Goal: Task Accomplishment & Management: Manage account settings

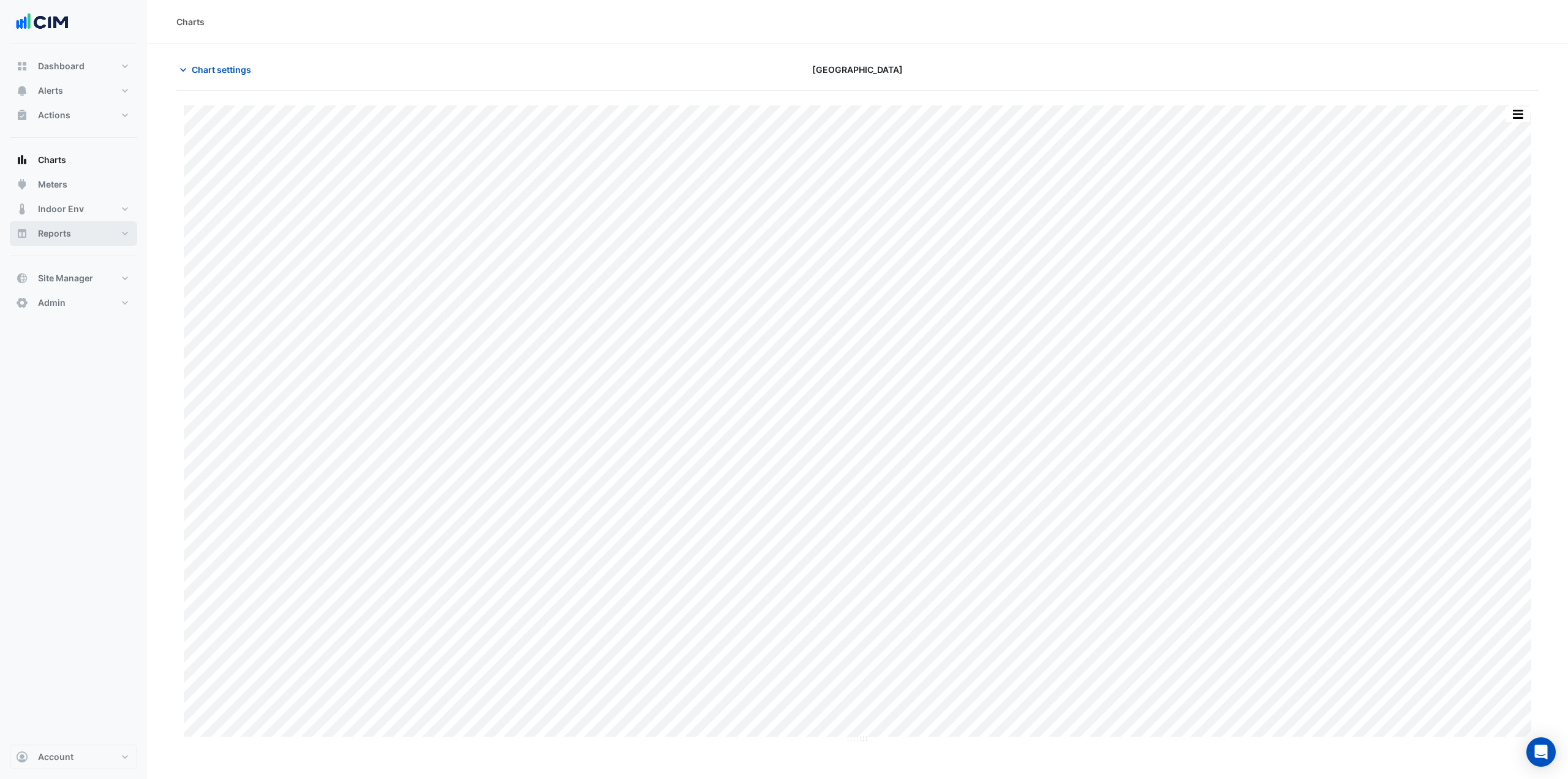
drag, startPoint x: 2080, startPoint y: 0, endPoint x: 71, endPoint y: 237, distance: 2022.9
click at [71, 237] on button "Reports" at bounding box center [73, 233] width 127 height 24
select select "***"
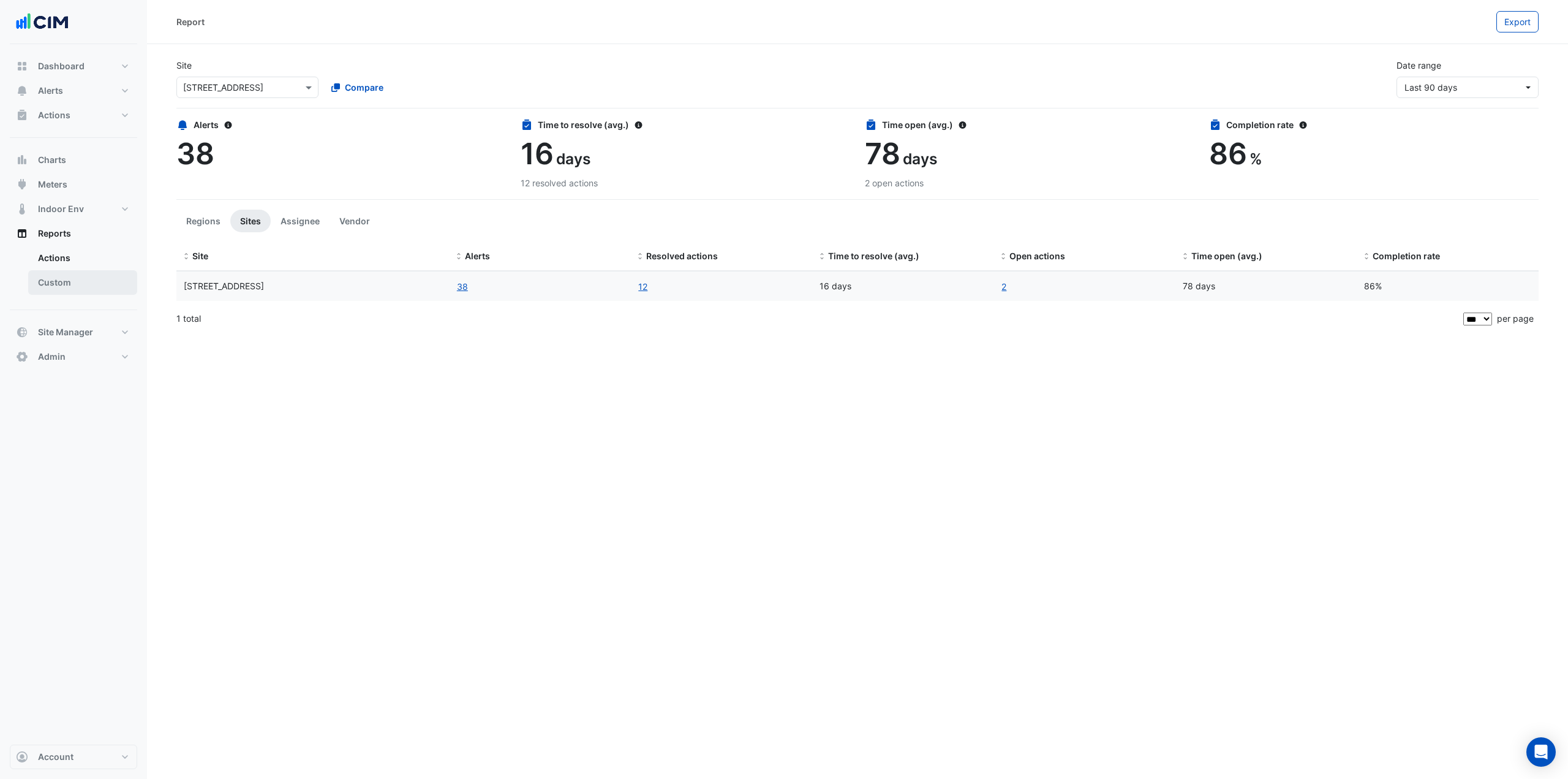
click at [60, 288] on link "Custom" at bounding box center [82, 282] width 109 height 24
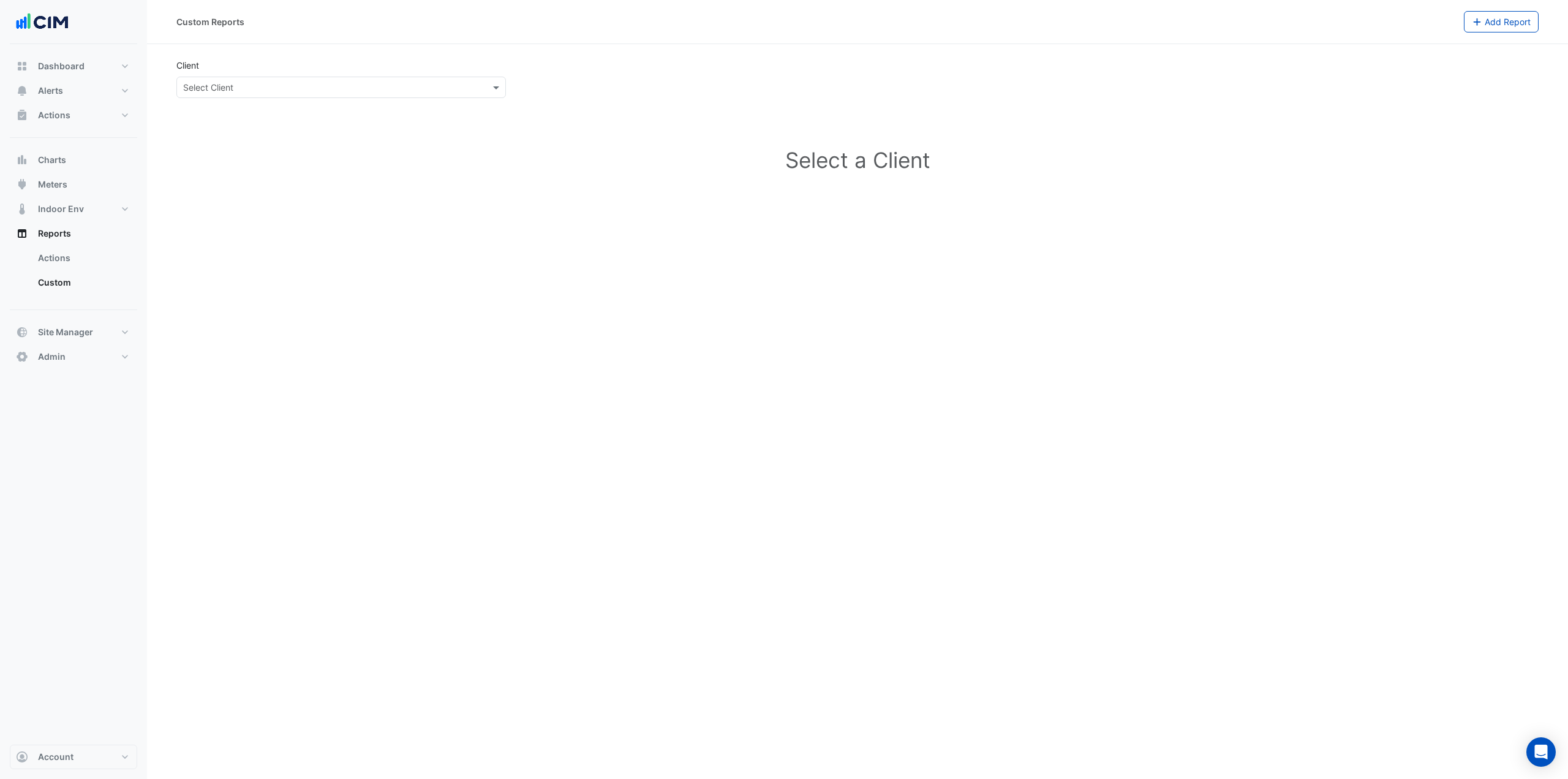
click at [270, 101] on app-external-reports "Client Select Client Select a Client" at bounding box center [858, 137] width 1362 height 158
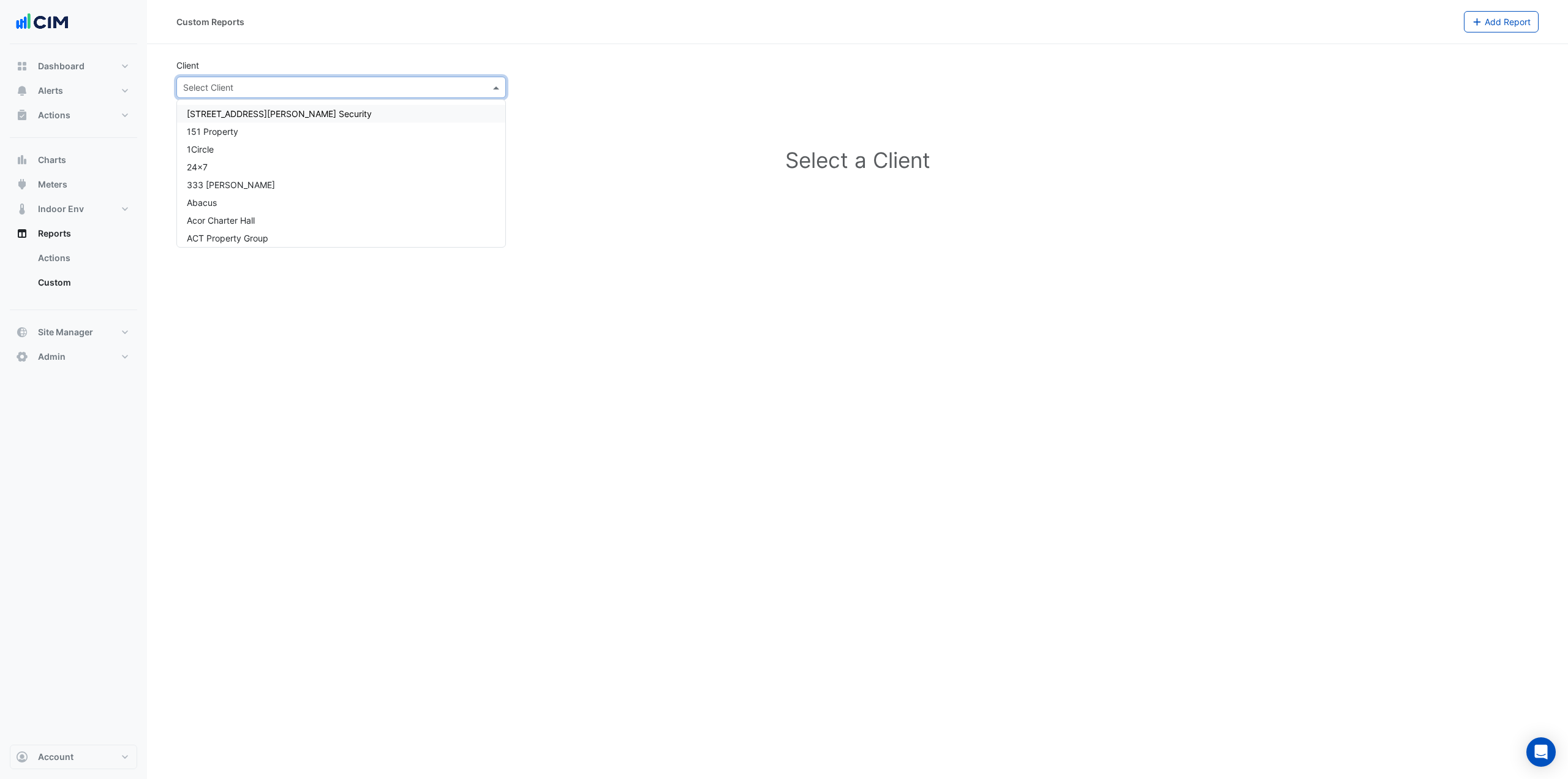
click at [273, 95] on div "Select Client" at bounding box center [341, 88] width 329 height 22
type input "**********"
drag, startPoint x: 292, startPoint y: 134, endPoint x: 346, endPoint y: 153, distance: 57.2
click at [346, 153] on div "Acor Charter Hall CBRE Charter Hall CBRE Charter Hall ACT CBRE Charter Hall NSW…" at bounding box center [341, 229] width 328 height 249
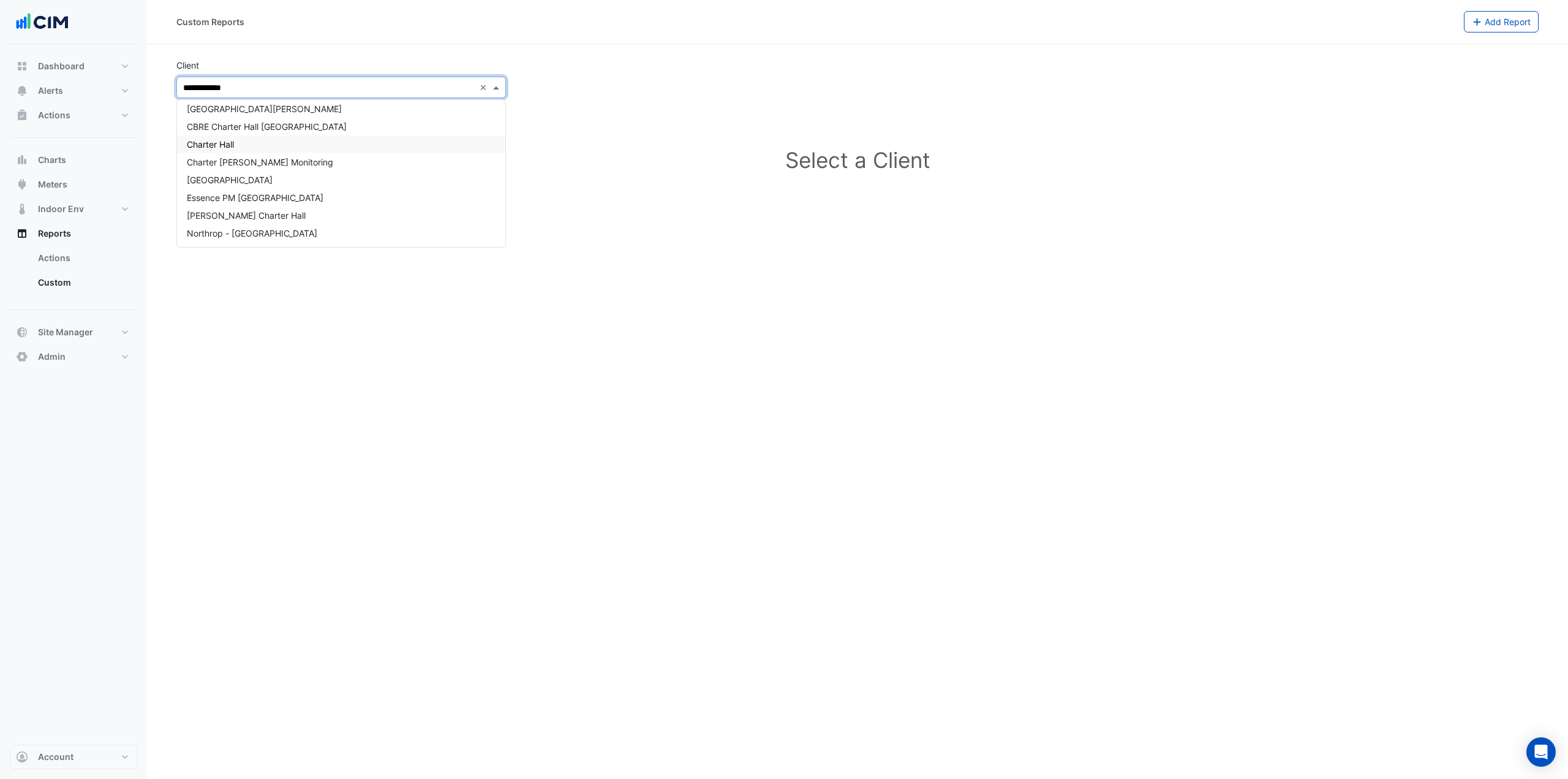
click at [292, 143] on div "Charter Hall" at bounding box center [341, 144] width 328 height 18
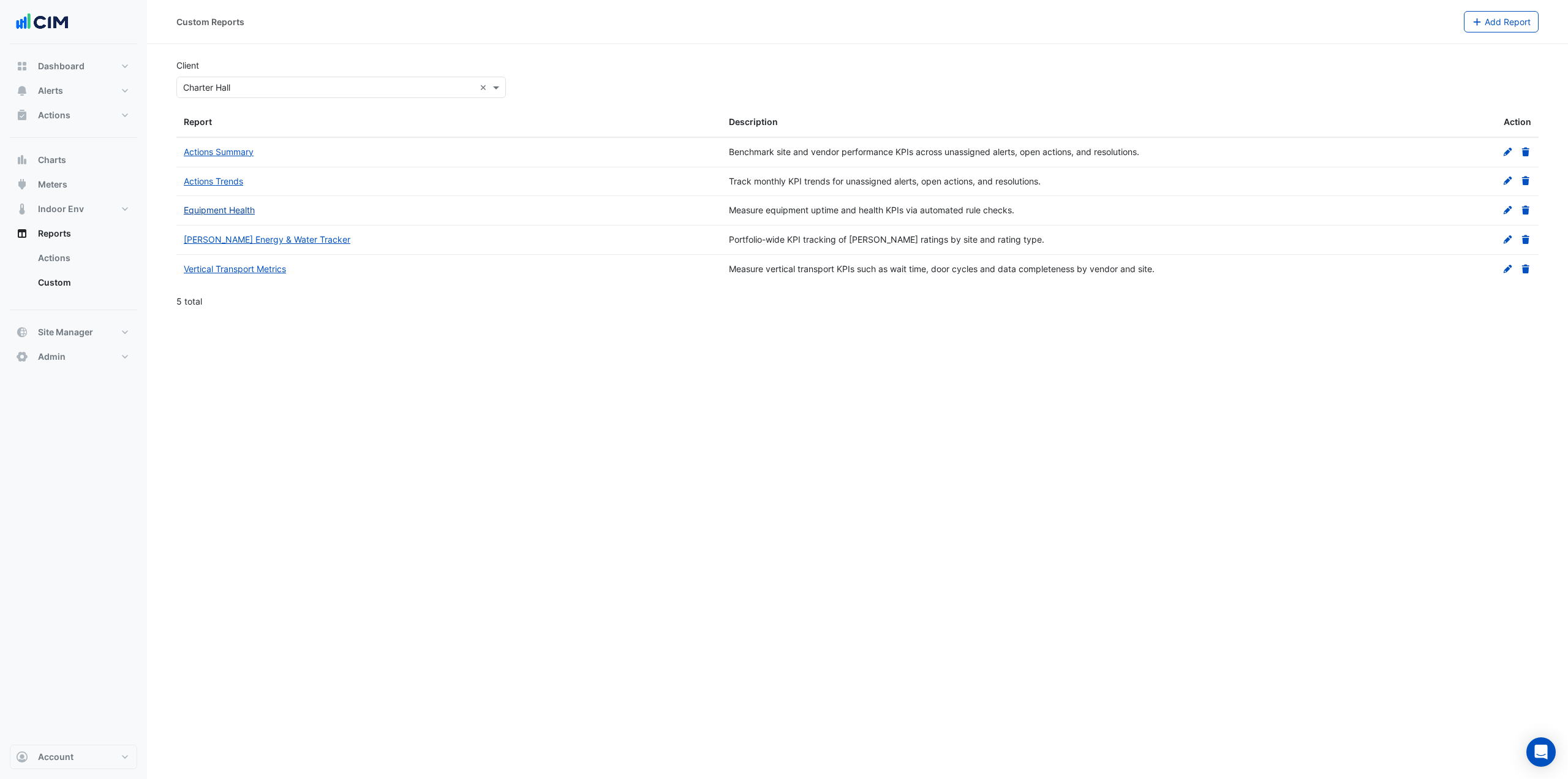
click at [240, 213] on link "Equipment Health" at bounding box center [219, 210] width 71 height 11
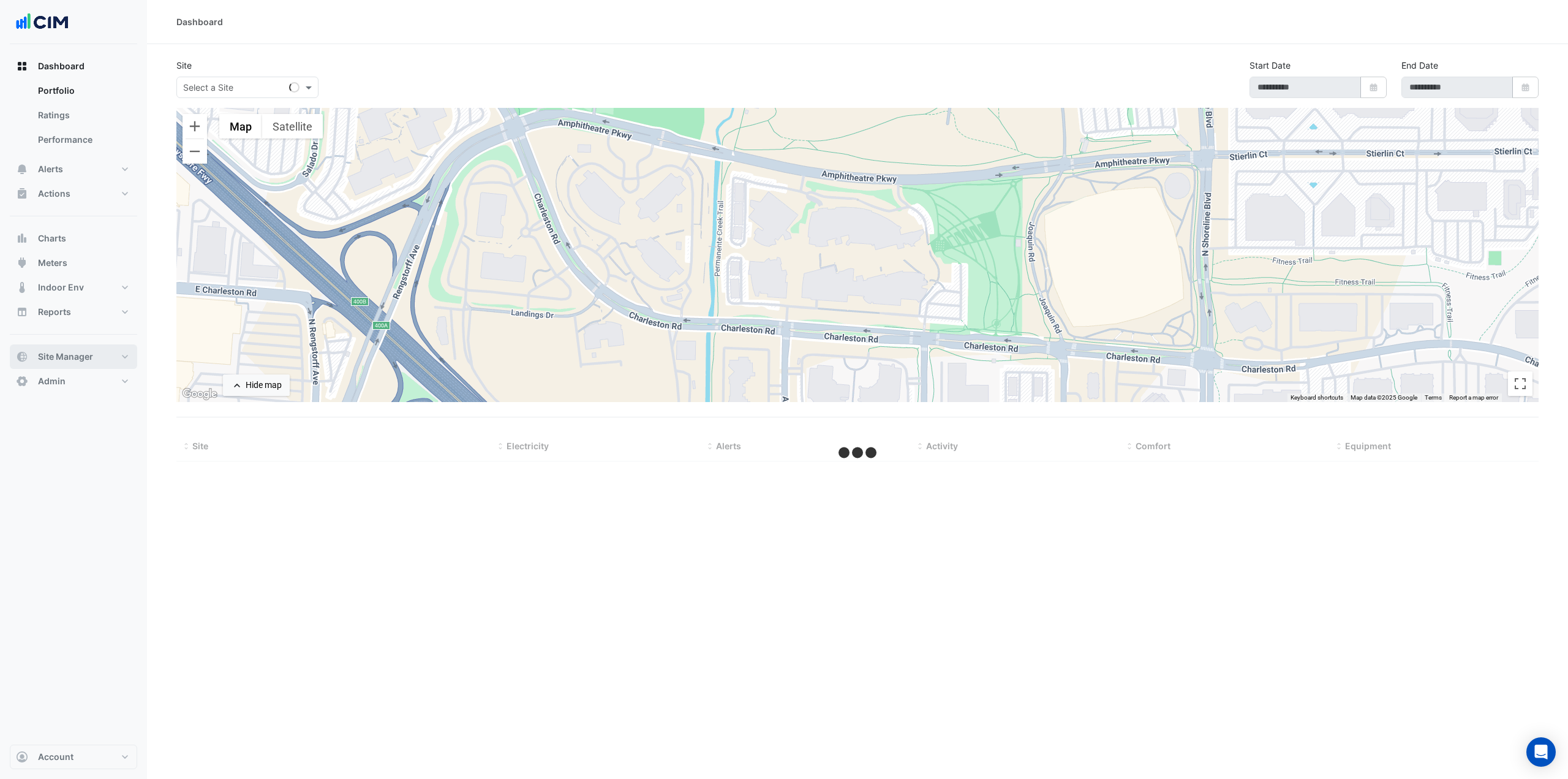
click at [108, 354] on button "Site Manager" at bounding box center [73, 357] width 127 height 24
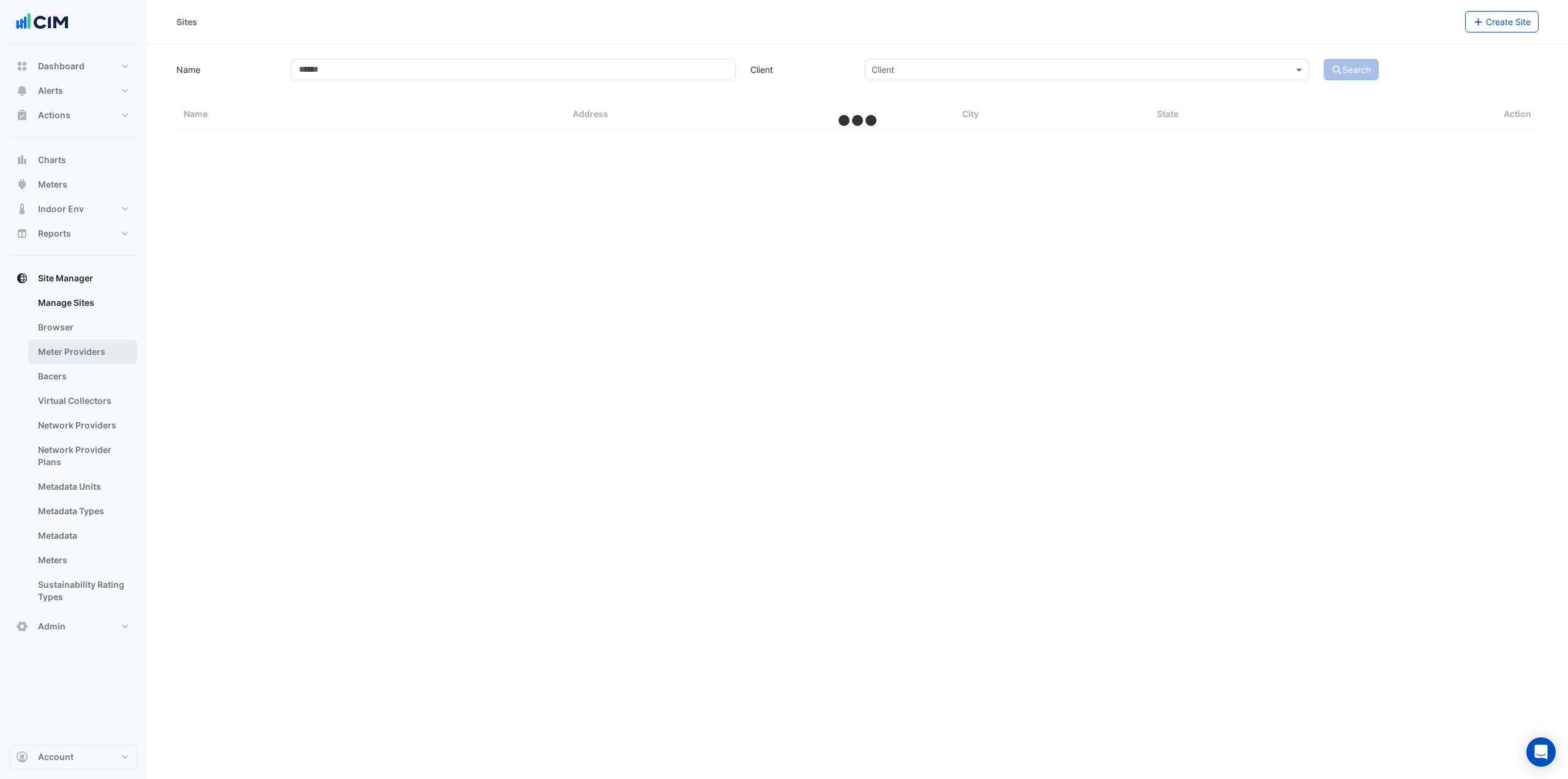
select select "***"
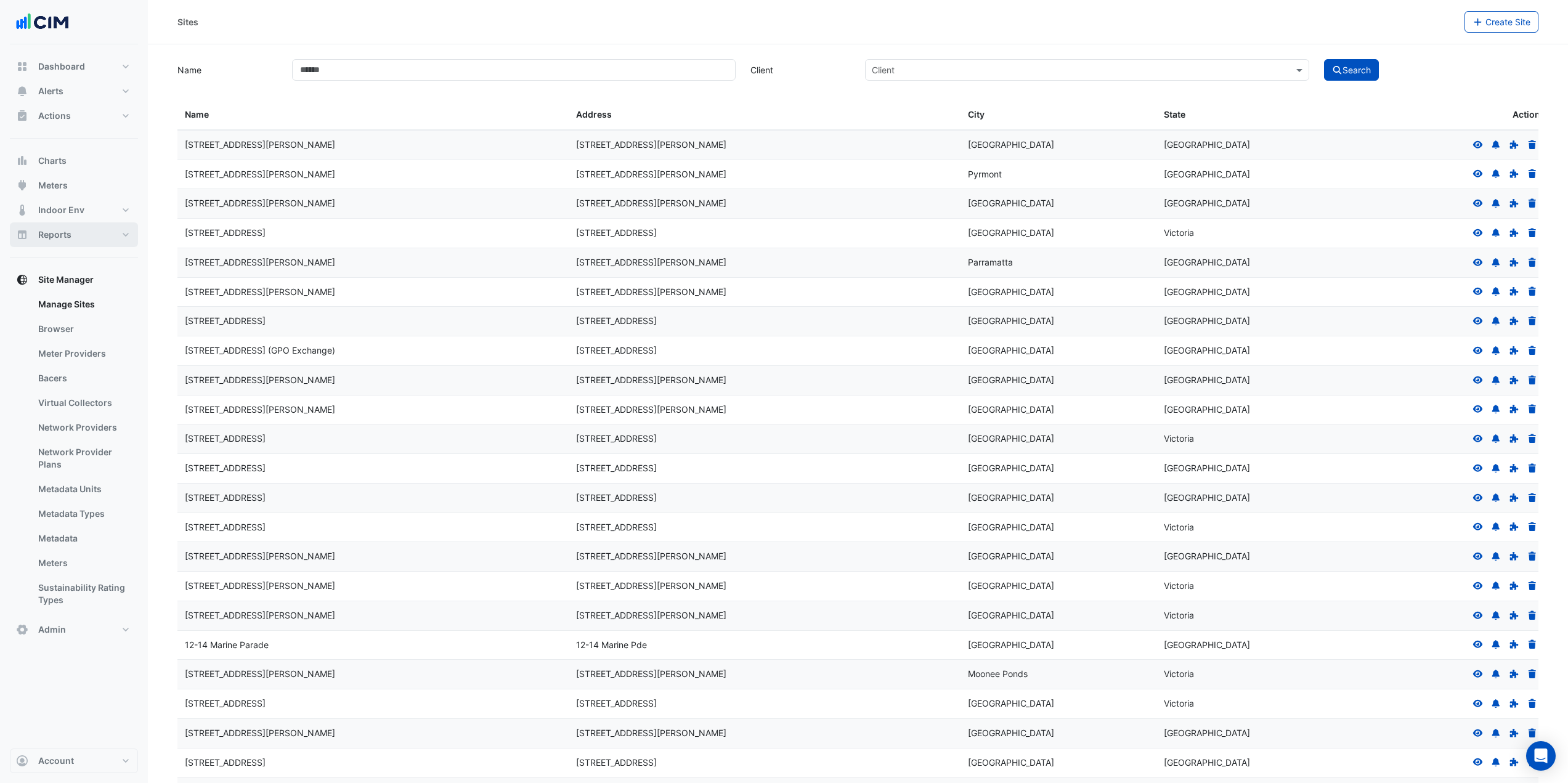
click at [96, 239] on button "Reports" at bounding box center [74, 234] width 128 height 24
select select "***"
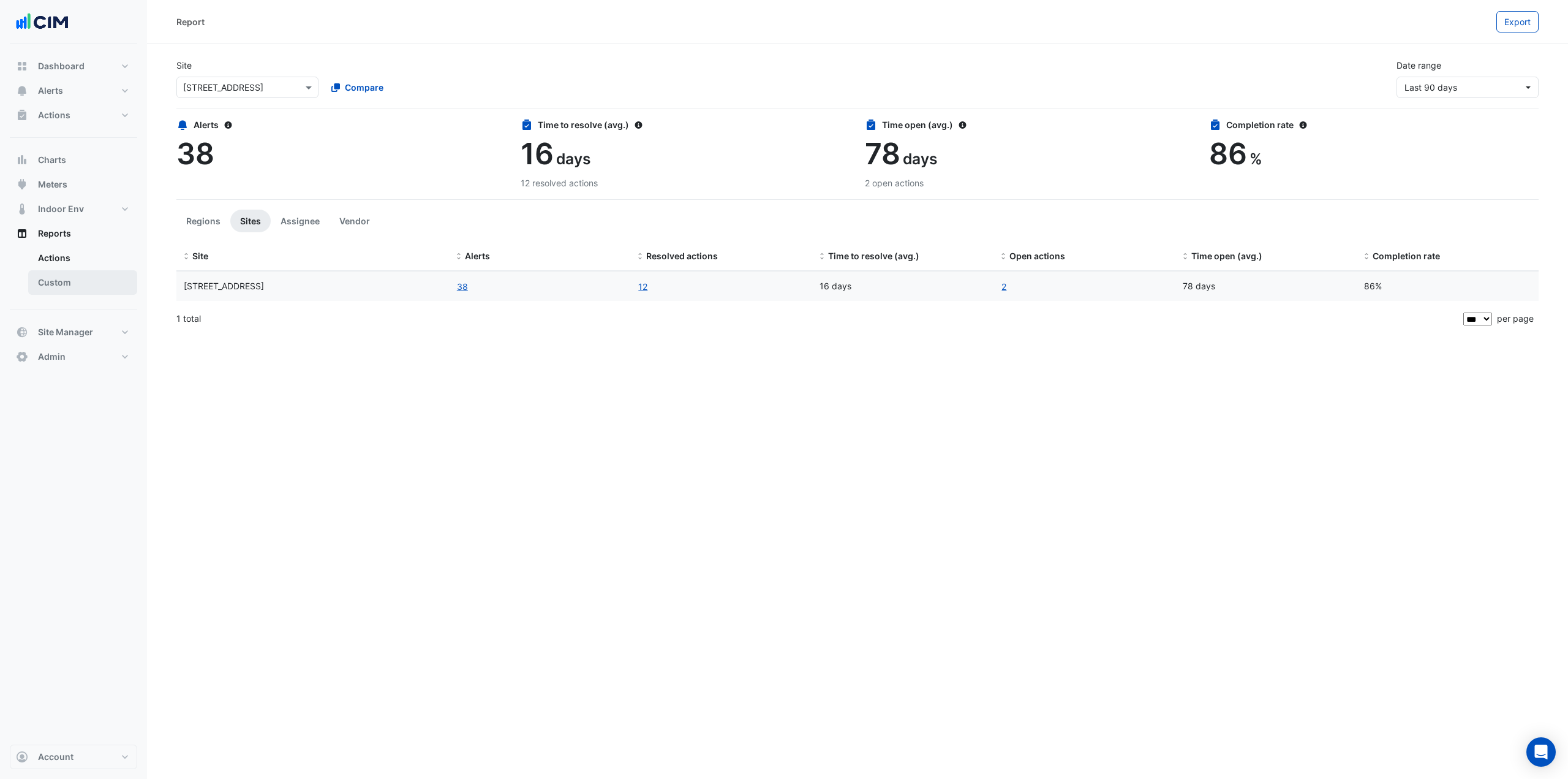
click at [94, 287] on link "Custom" at bounding box center [82, 282] width 109 height 24
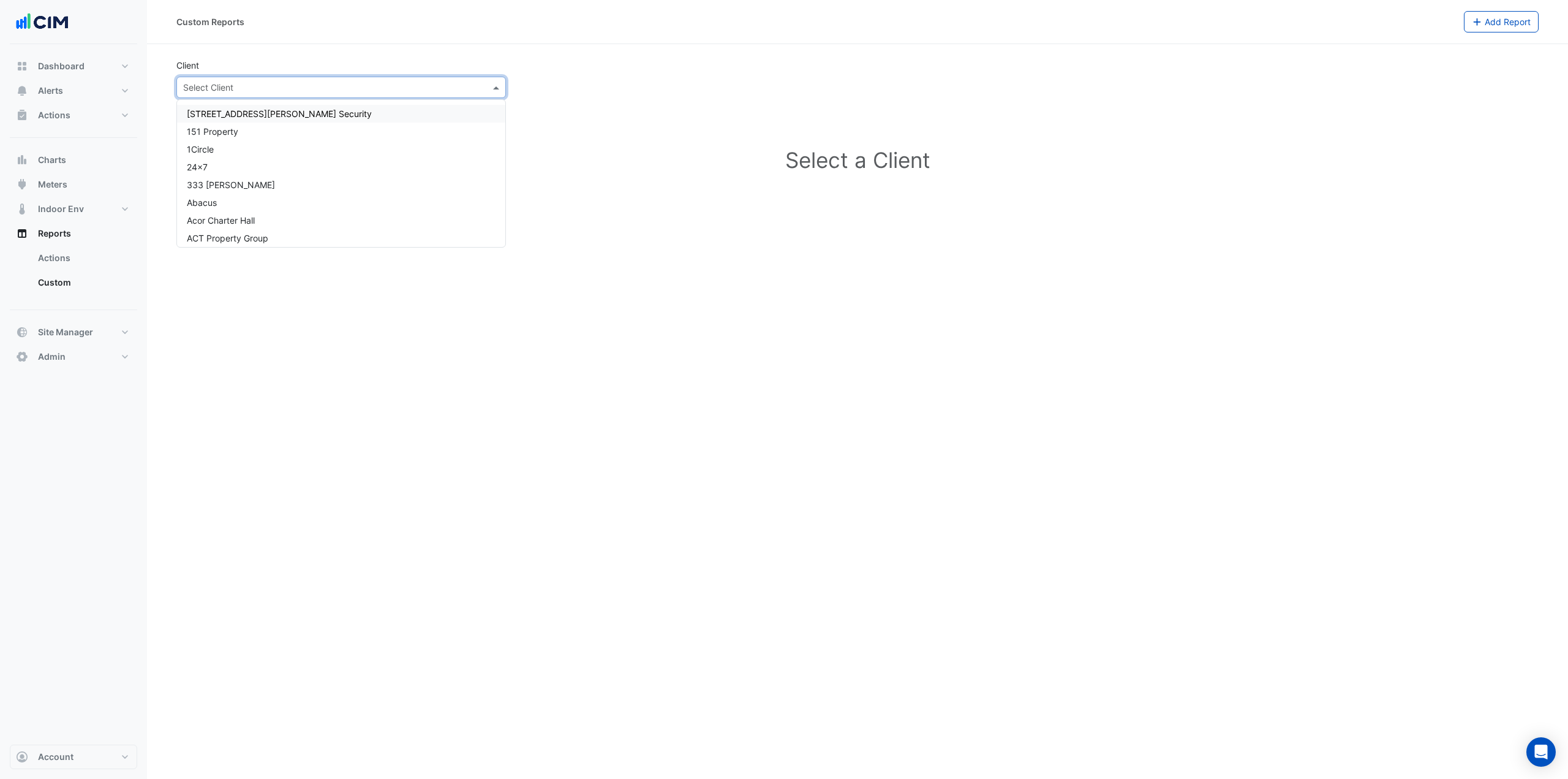
click at [277, 83] on input "text" at bounding box center [328, 88] width 291 height 13
type input "*******"
click at [72, 249] on link "Actions" at bounding box center [82, 257] width 109 height 24
select select "***"
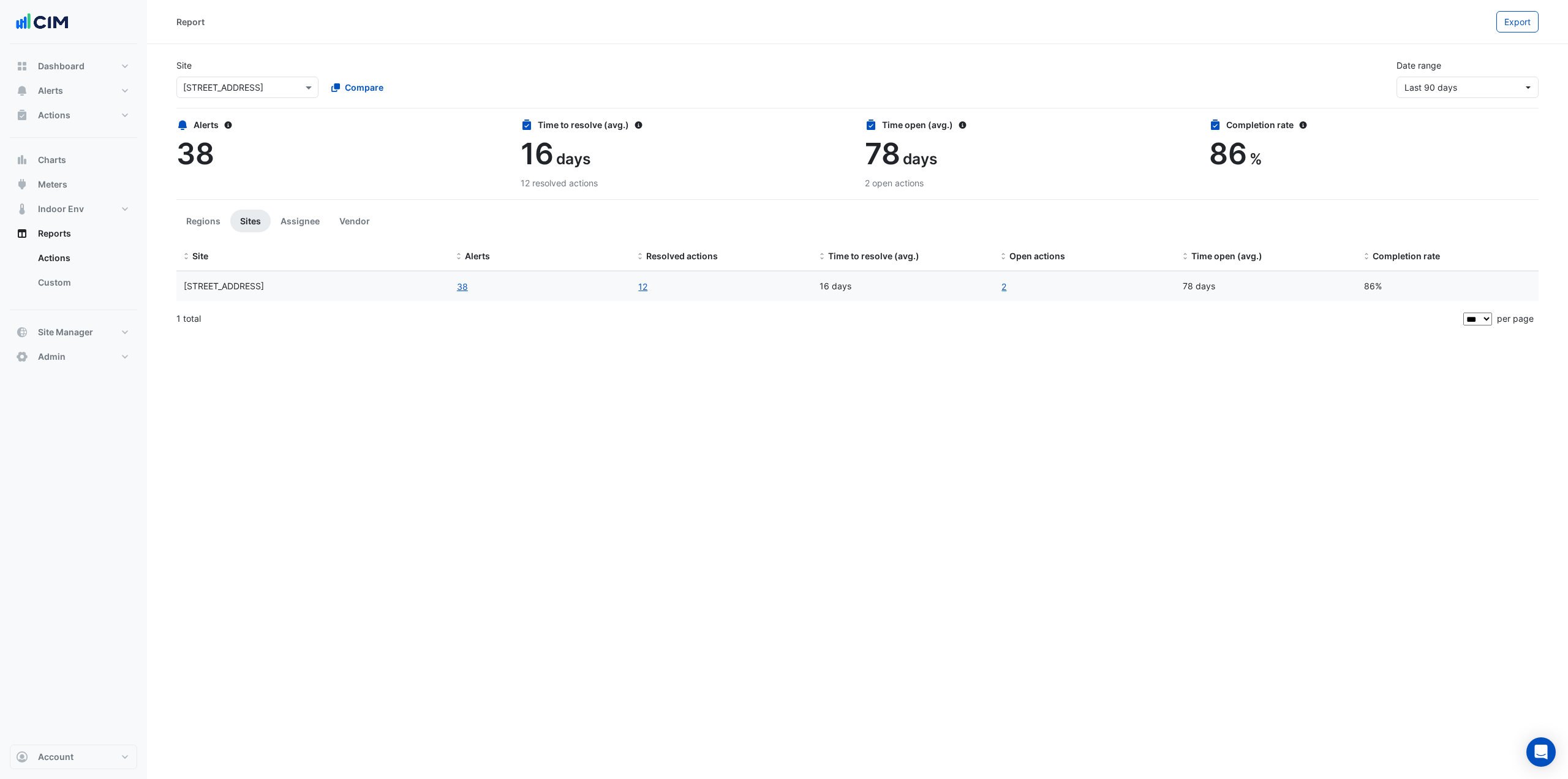
click at [263, 88] on input "text" at bounding box center [235, 88] width 104 height 13
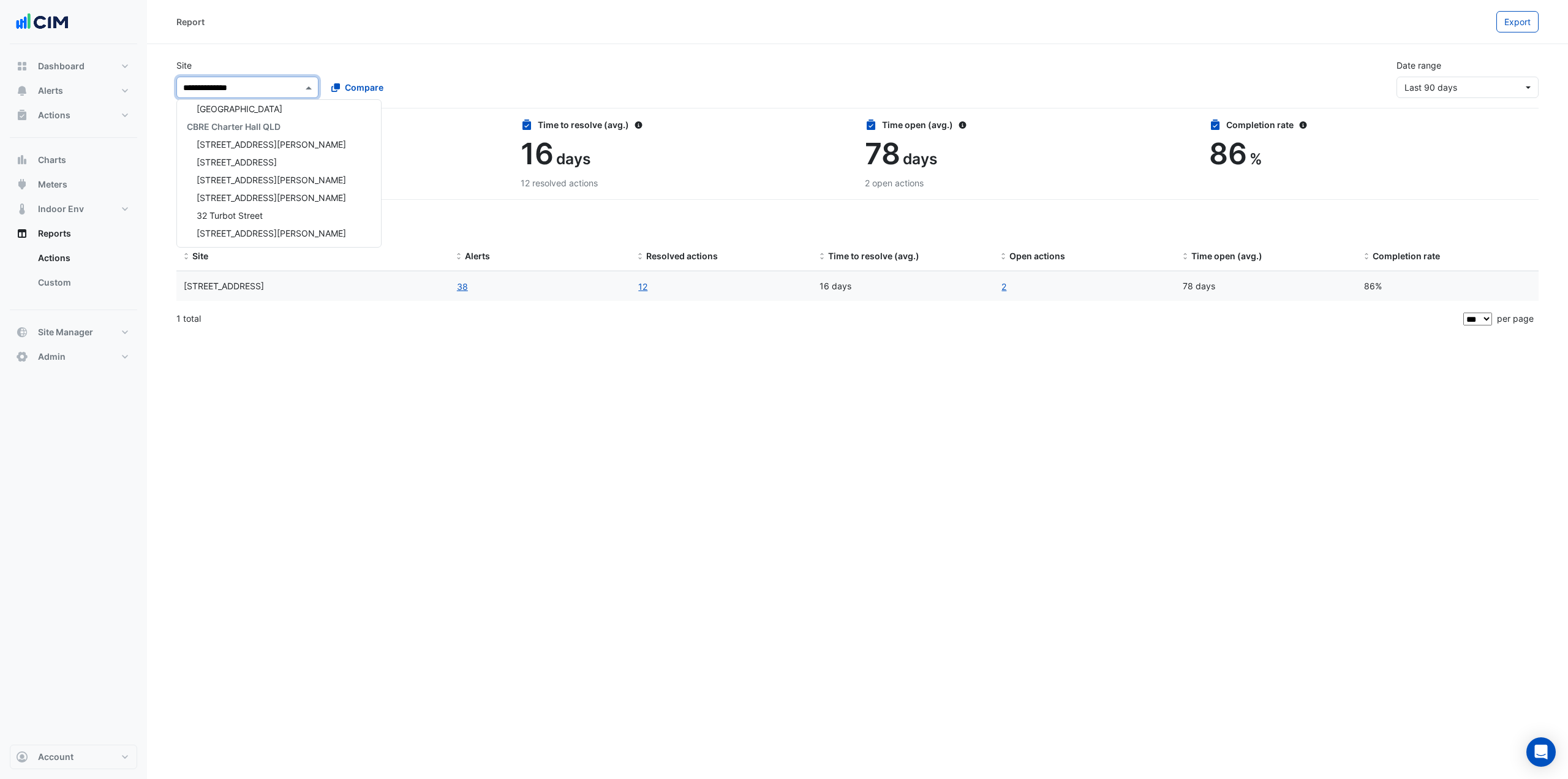
scroll to position [129, 0]
type input "**********"
click at [268, 132] on span "[STREET_ADDRESS]" at bounding box center [236, 132] width 80 height 11
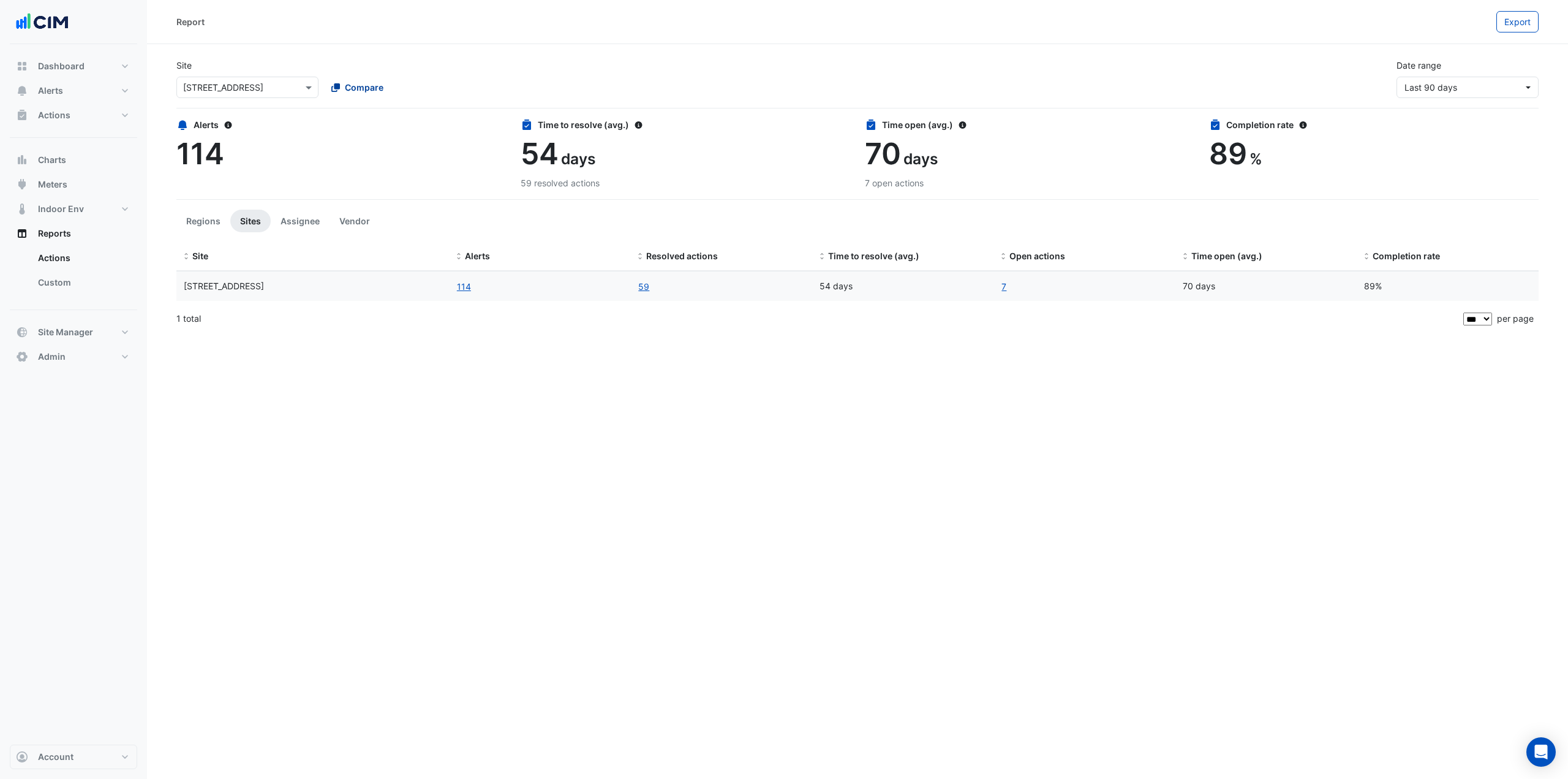
click at [346, 91] on span "Compare" at bounding box center [364, 88] width 39 height 13
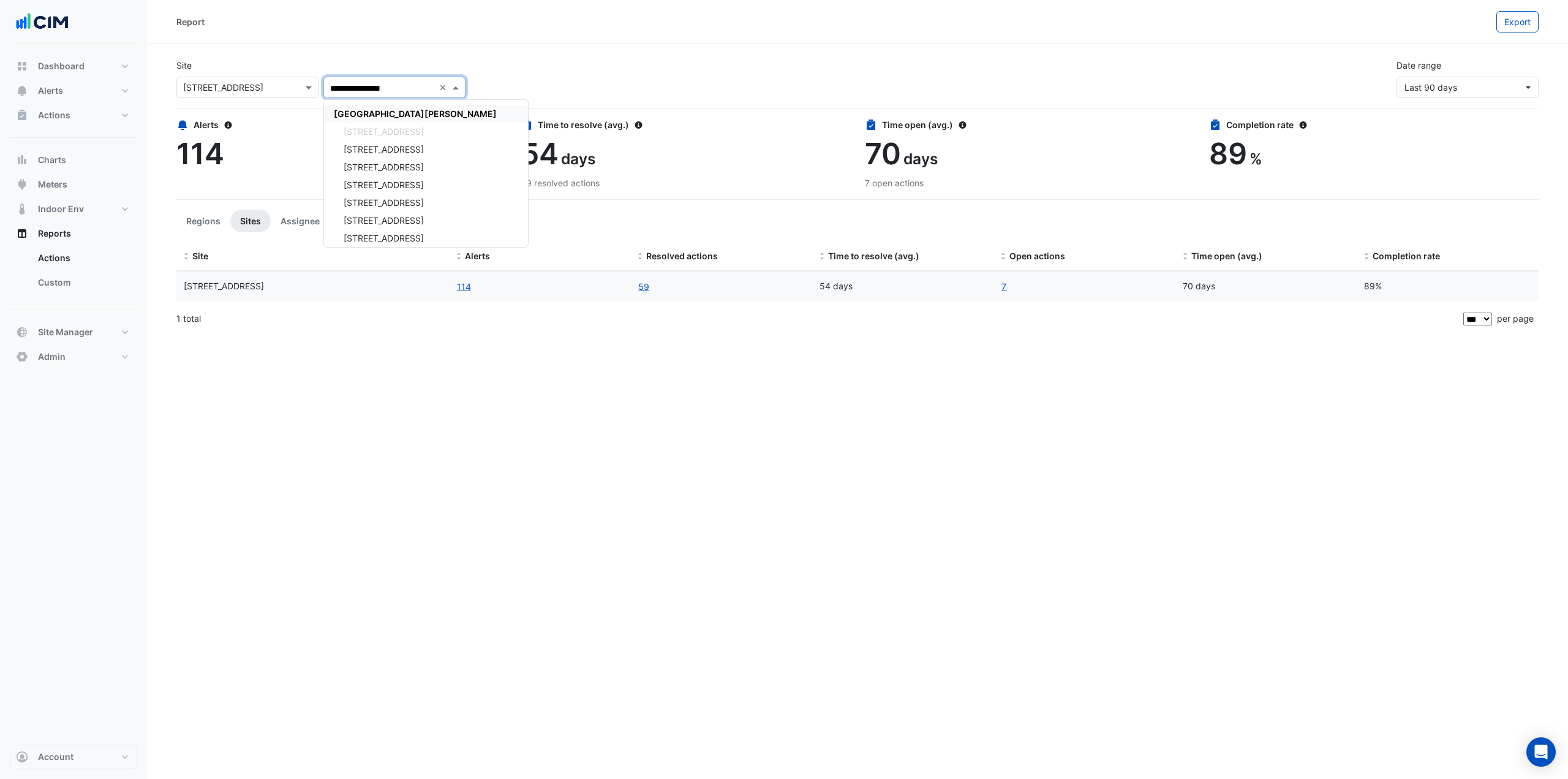
click at [409, 113] on span "[GEOGRAPHIC_DATA][PERSON_NAME]" at bounding box center [415, 114] width 163 height 11
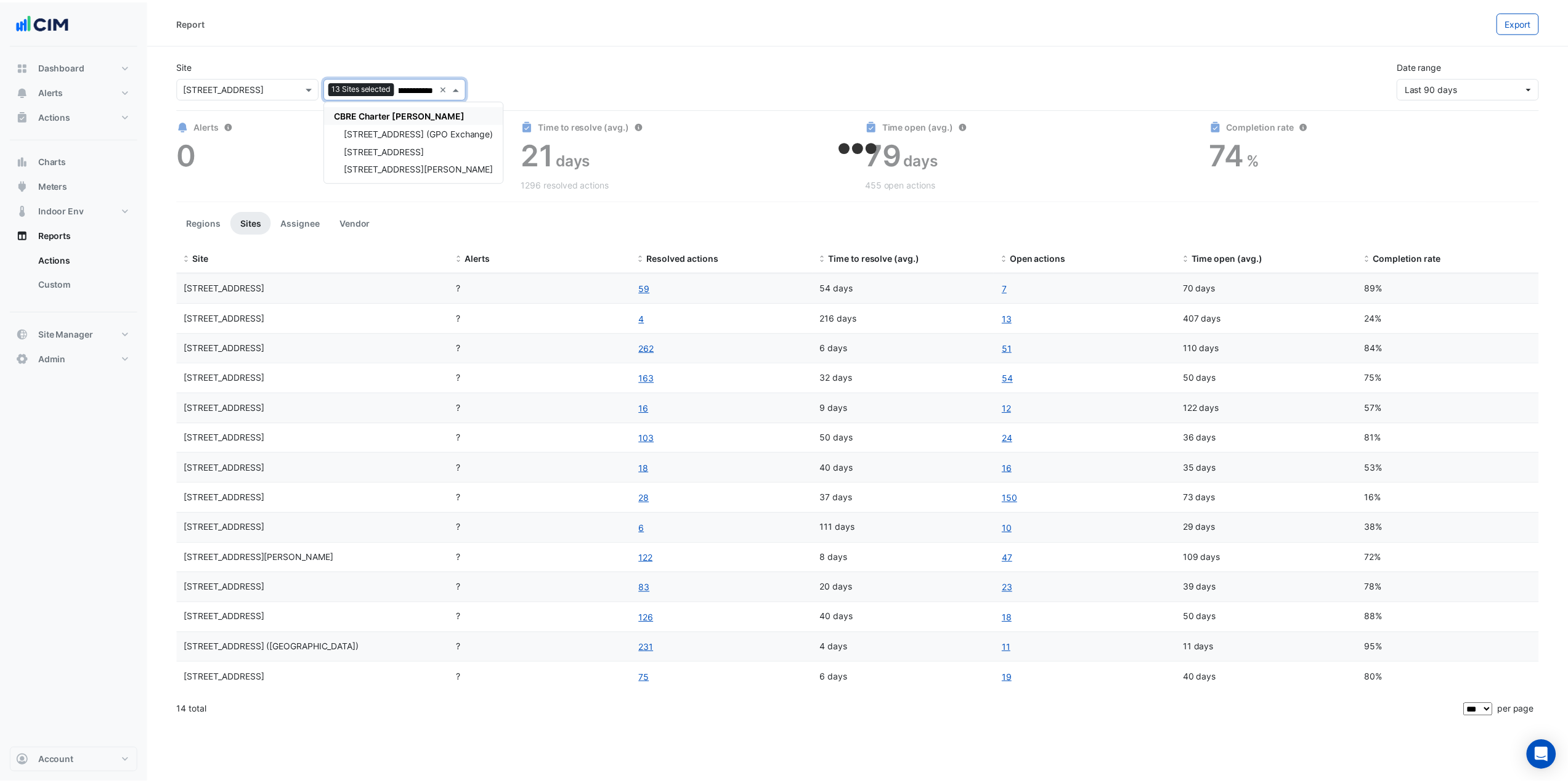
scroll to position [0, 23]
click at [417, 113] on span "CBRE Charter [PERSON_NAME]" at bounding box center [401, 114] width 132 height 11
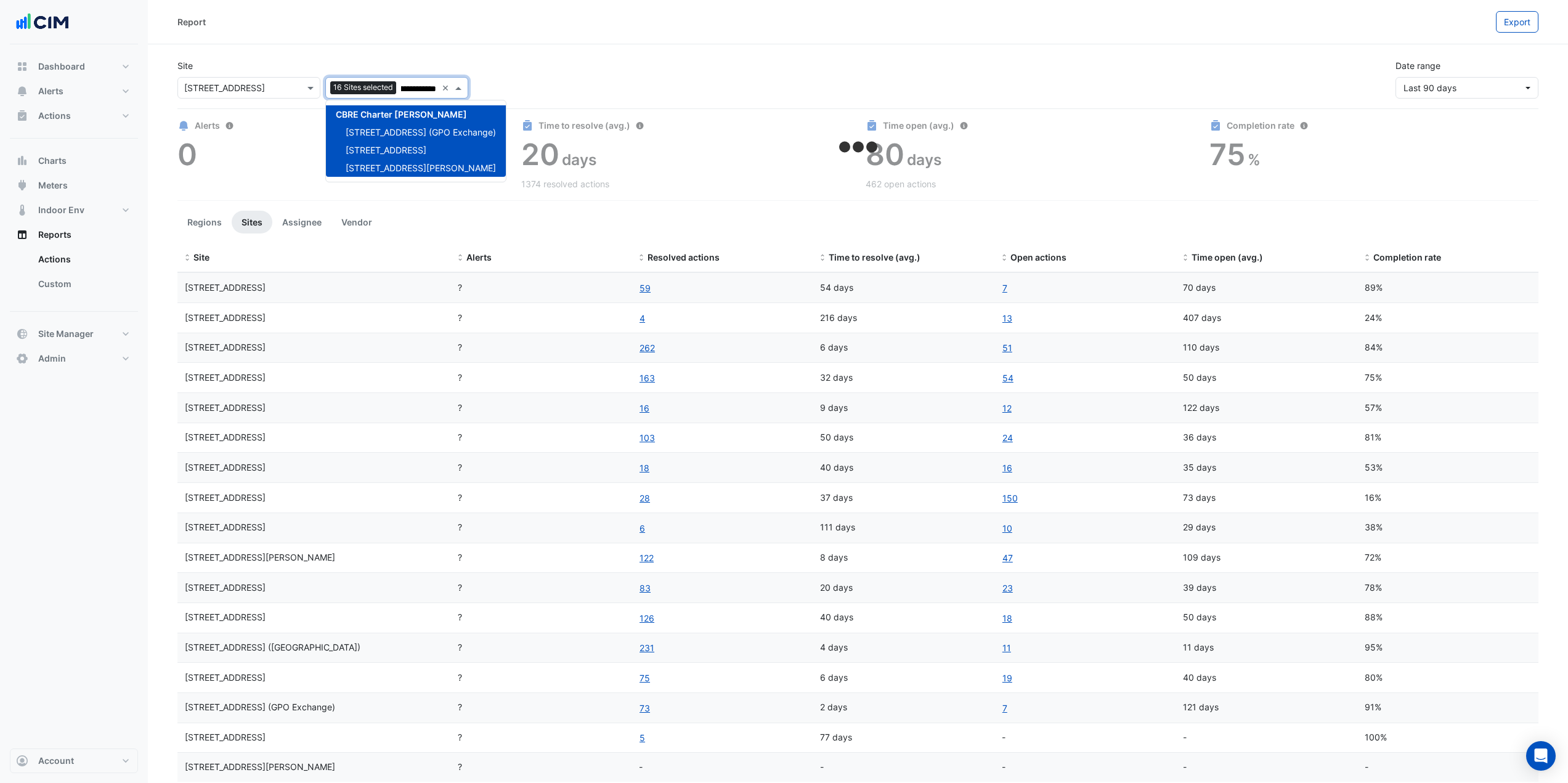
type input "**********"
click at [557, 73] on div "**********" at bounding box center [858, 73] width 1376 height 49
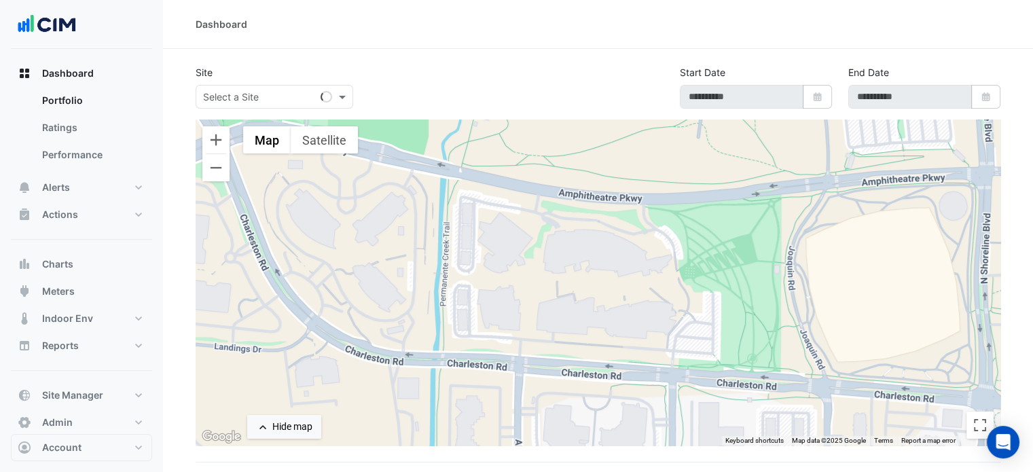
select select "***"
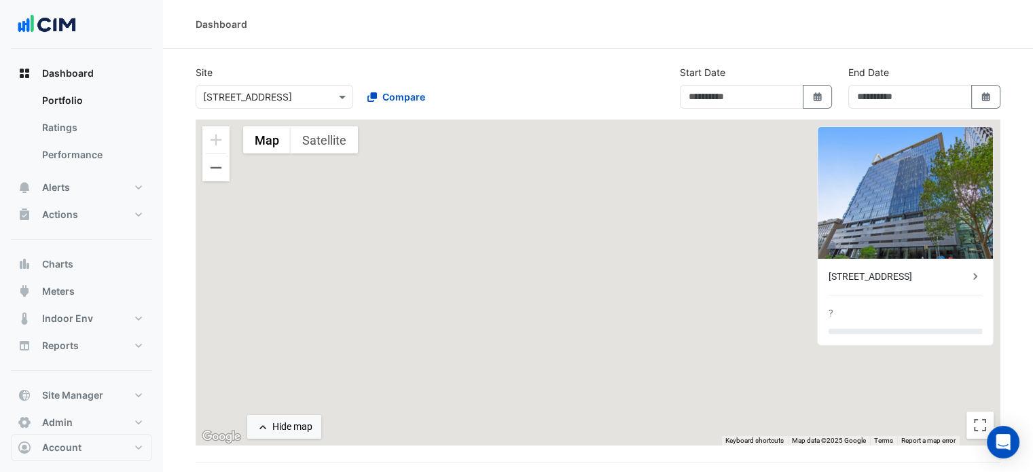
type input "**********"
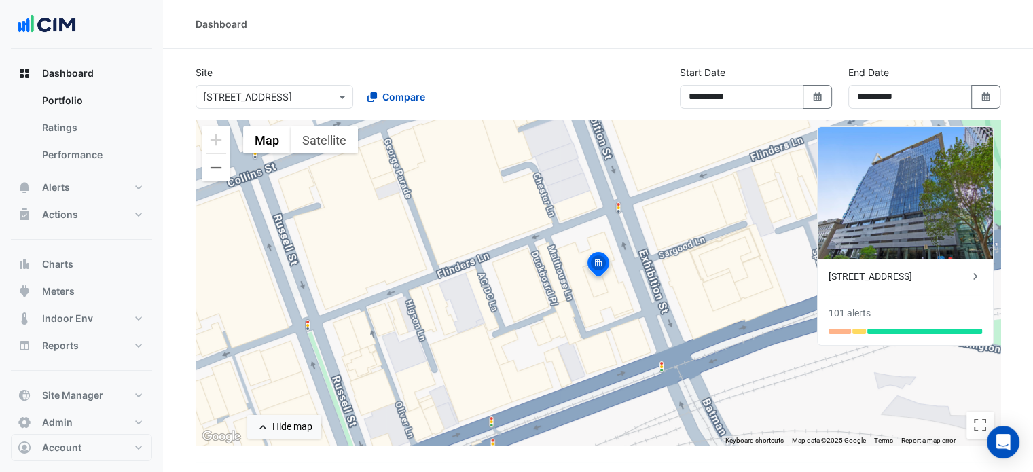
click at [481, 35] on div "Dashboard" at bounding box center [598, 24] width 870 height 49
click at [90, 182] on button "Alerts" at bounding box center [81, 187] width 141 height 27
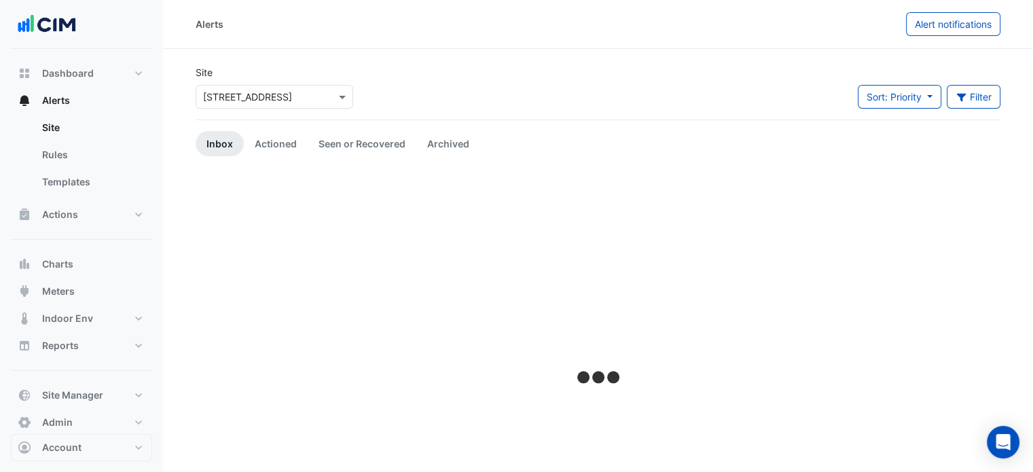
drag, startPoint x: 253, startPoint y: 96, endPoint x: 253, endPoint y: 89, distance: 7.5
click at [253, 95] on input "text" at bounding box center [260, 97] width 115 height 14
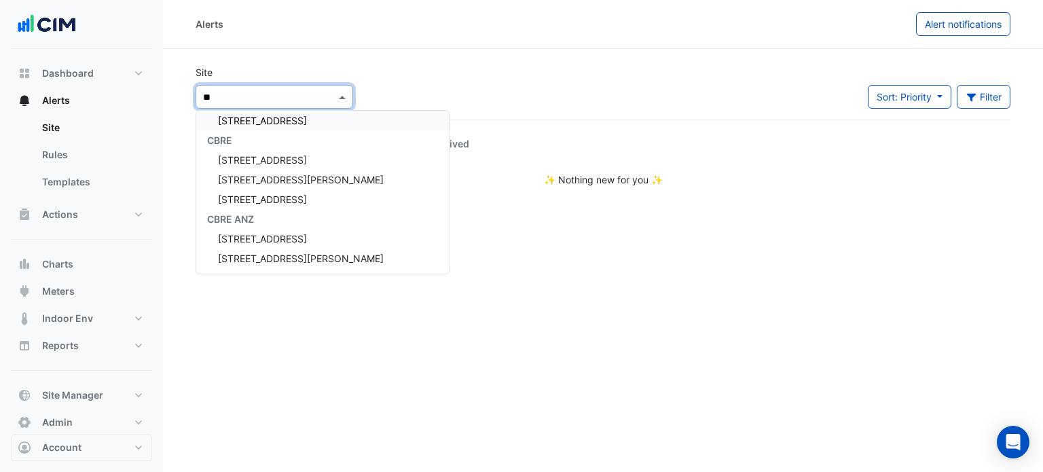
scroll to position [24, 0]
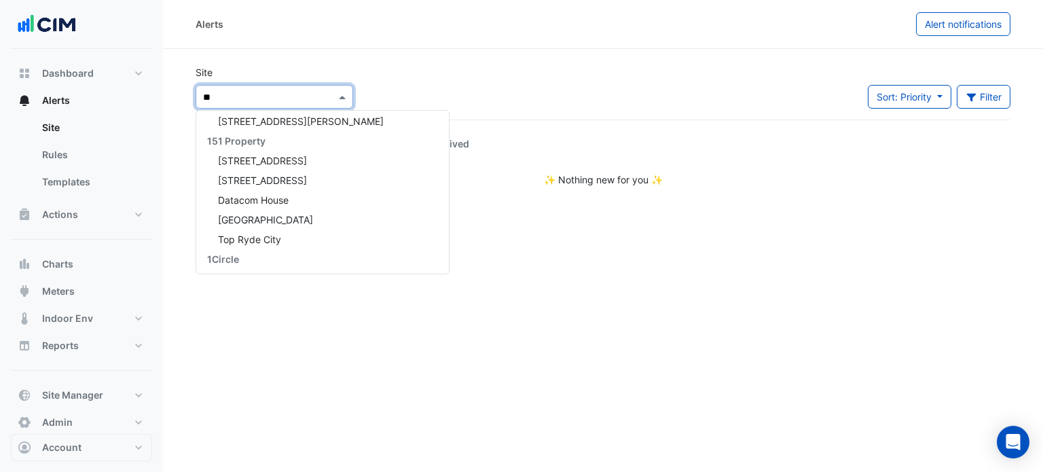
type input "***"
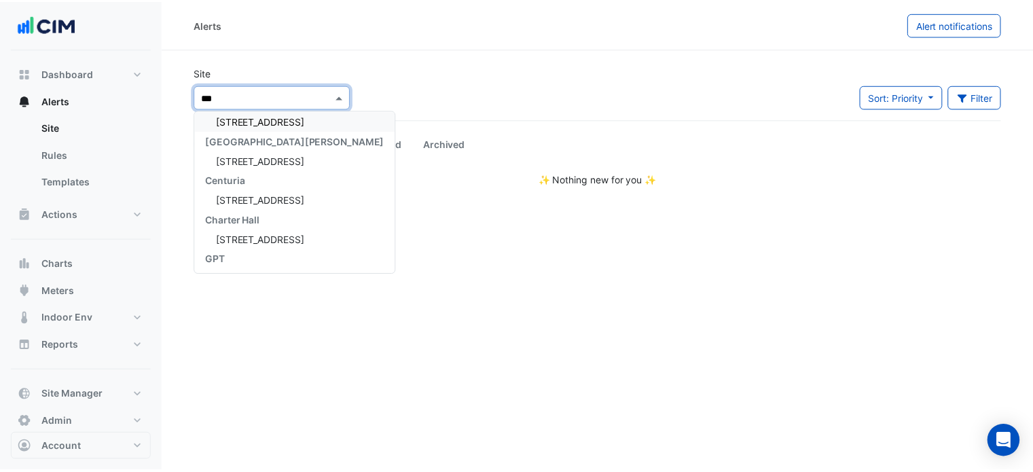
scroll to position [0, 0]
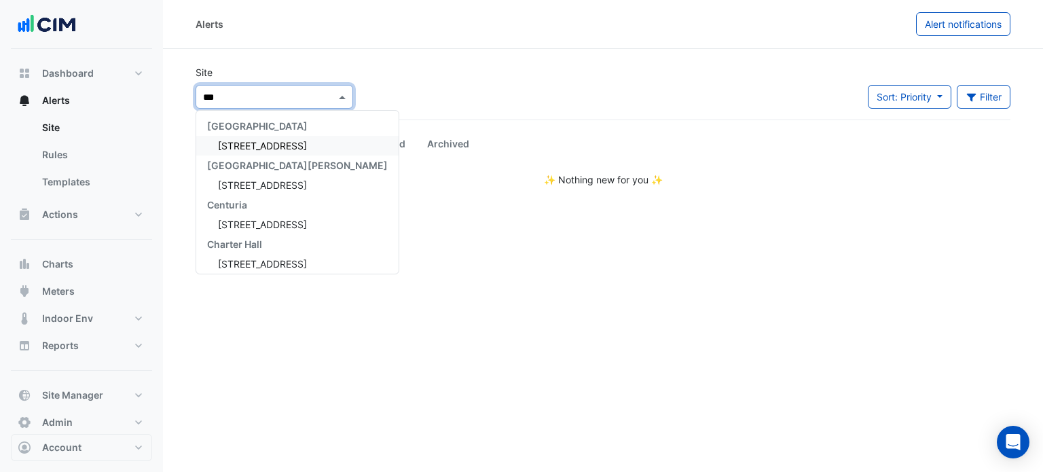
click at [282, 149] on span "111 Bourke Street" at bounding box center [262, 146] width 89 height 12
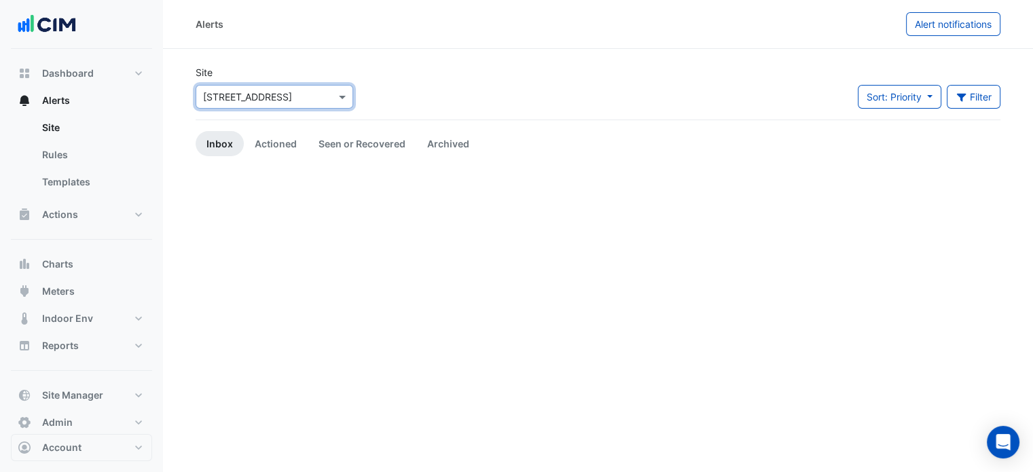
click at [452, 92] on div "Site × 111 Bourke Street Sort: Priority Priority Updated Filter Title Priority …" at bounding box center [597, 92] width 821 height 54
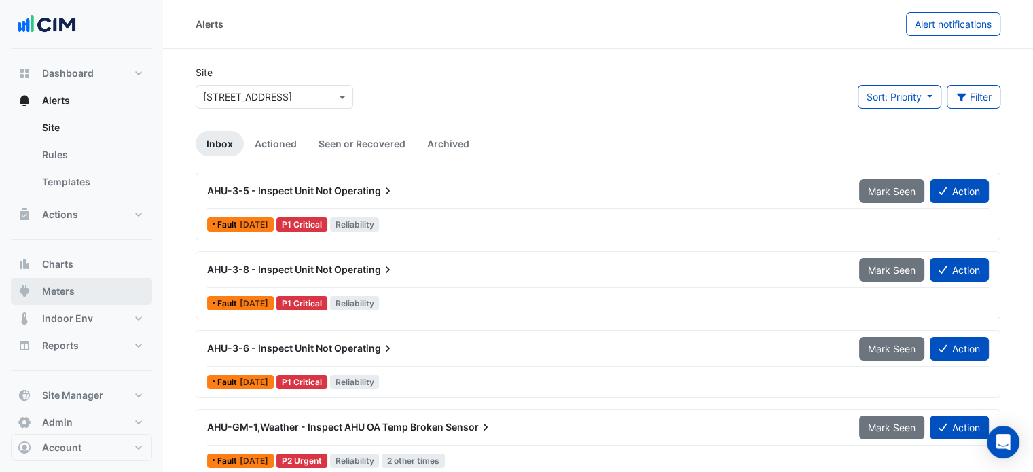
click at [92, 288] on button "Meters" at bounding box center [81, 291] width 141 height 27
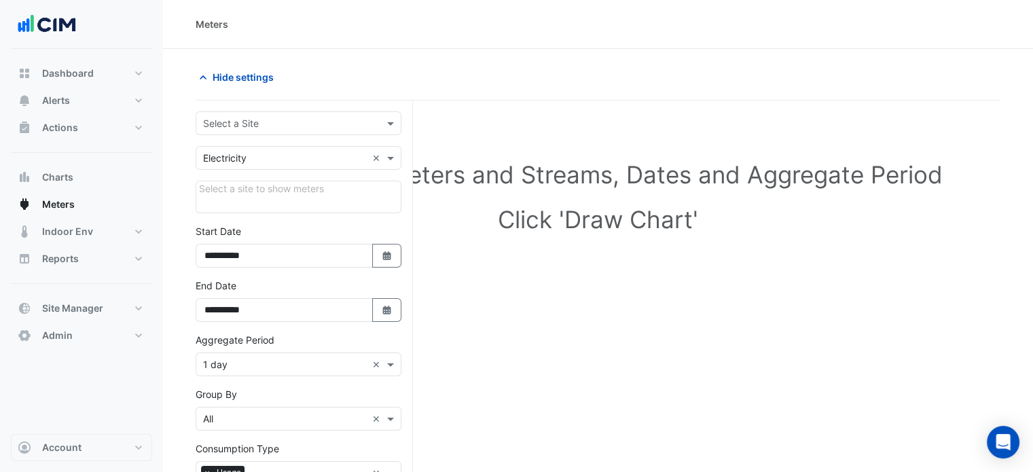
click at [265, 117] on input "text" at bounding box center [285, 124] width 164 height 14
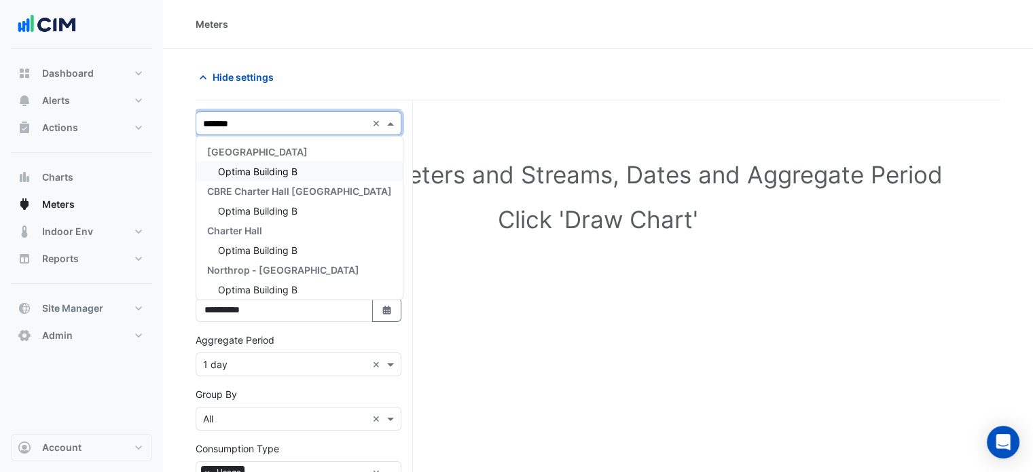
type input "********"
click at [268, 172] on span "Optima Building B" at bounding box center [257, 172] width 79 height 12
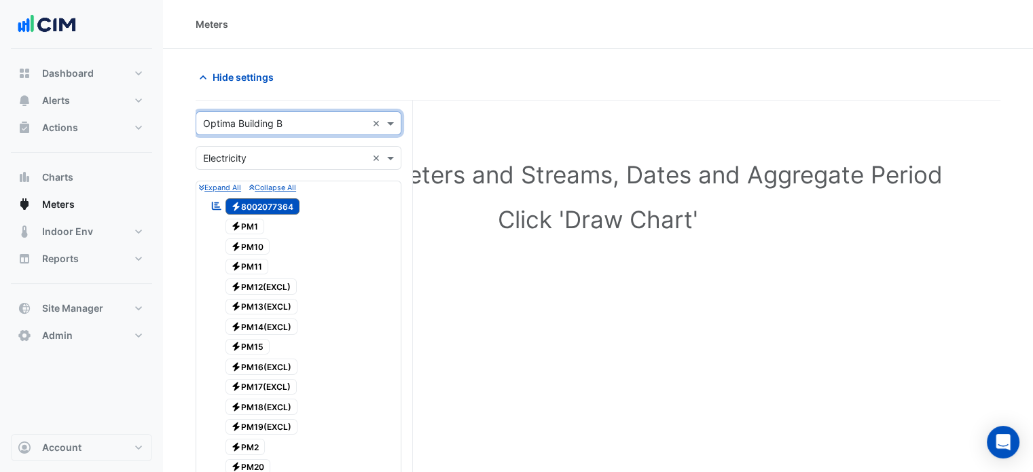
click at [259, 165] on div "× Electricity ×" at bounding box center [299, 158] width 206 height 24
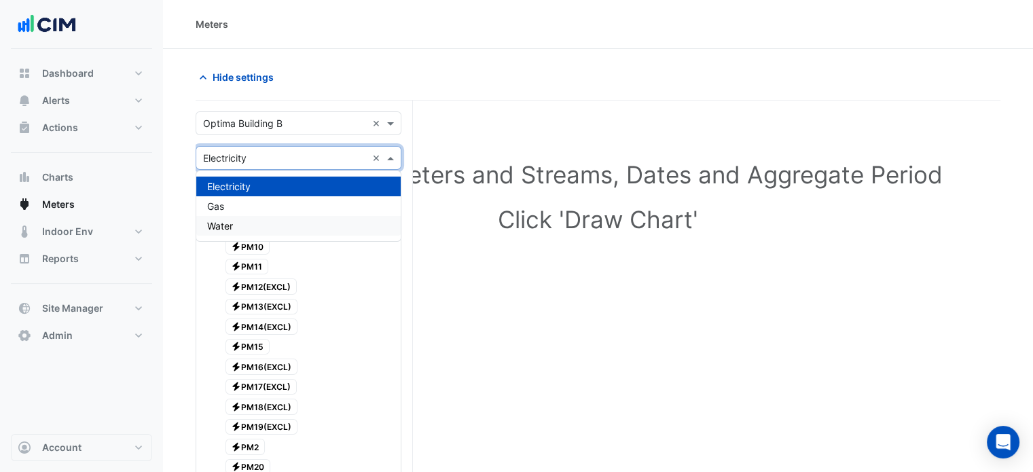
click at [246, 220] on div "Water" at bounding box center [298, 226] width 204 height 20
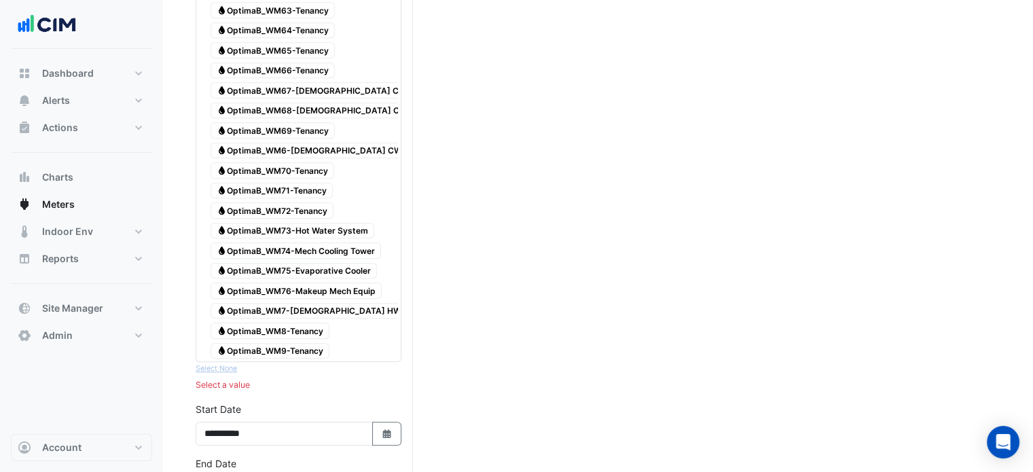
scroll to position [1358, 0]
drag, startPoint x: 312, startPoint y: 308, endPoint x: 310, endPoint y: 290, distance: 17.9
click at [312, 343] on span "Water OptimaB_WM9-Tenancy" at bounding box center [269, 351] width 119 height 16
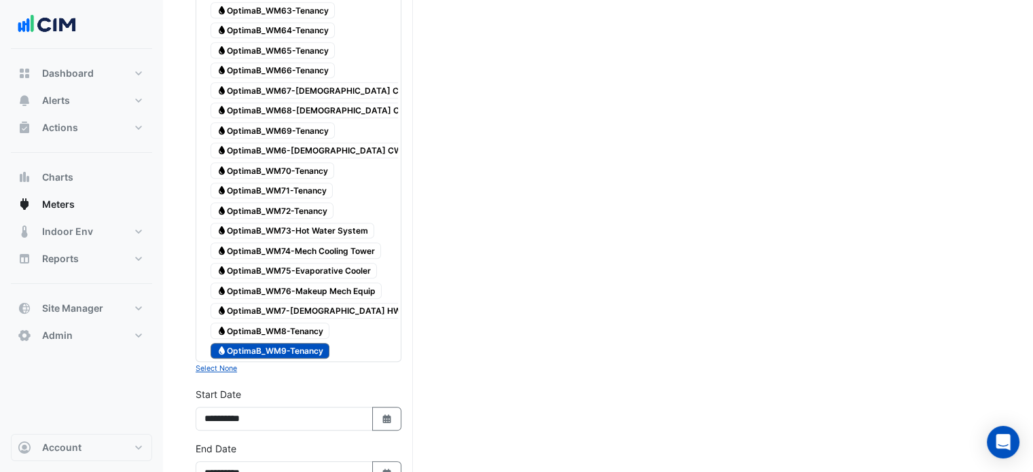
click at [309, 323] on span "Water OptimaB_WM8-Tenancy" at bounding box center [269, 331] width 119 height 16
drag, startPoint x: 311, startPoint y: 270, endPoint x: 310, endPoint y: 258, distance: 11.6
click at [310, 303] on span "Water OptimaB_WM7-Female HW" at bounding box center [308, 311] width 197 height 16
click at [312, 282] on span "Water OptimaB_WM76-Makeup Mech Equip" at bounding box center [295, 290] width 171 height 16
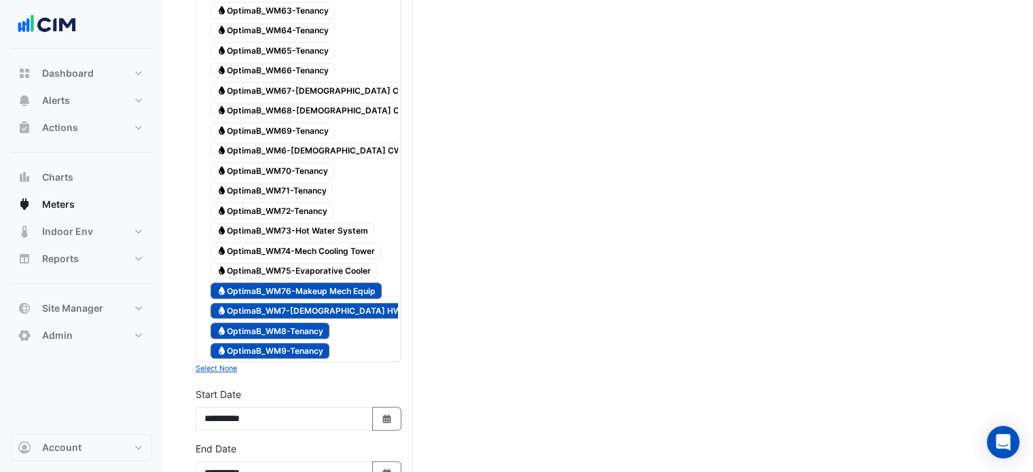
click at [311, 263] on span "Water OptimaB_WM75-Evaporative Cooler" at bounding box center [293, 271] width 166 height 16
click at [315, 242] on span "Water OptimaB_WM74-Mech Cooling Tower" at bounding box center [295, 250] width 170 height 16
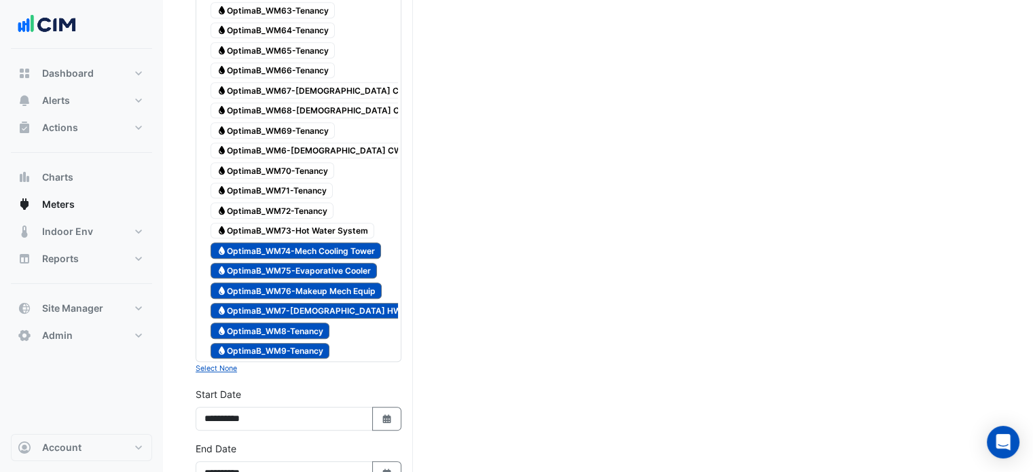
click at [308, 223] on span "Water OptimaB_WM73-Hot Water System" at bounding box center [292, 231] width 164 height 16
click at [308, 202] on span "Water OptimaB_WM72-Tenancy" at bounding box center [271, 210] width 123 height 16
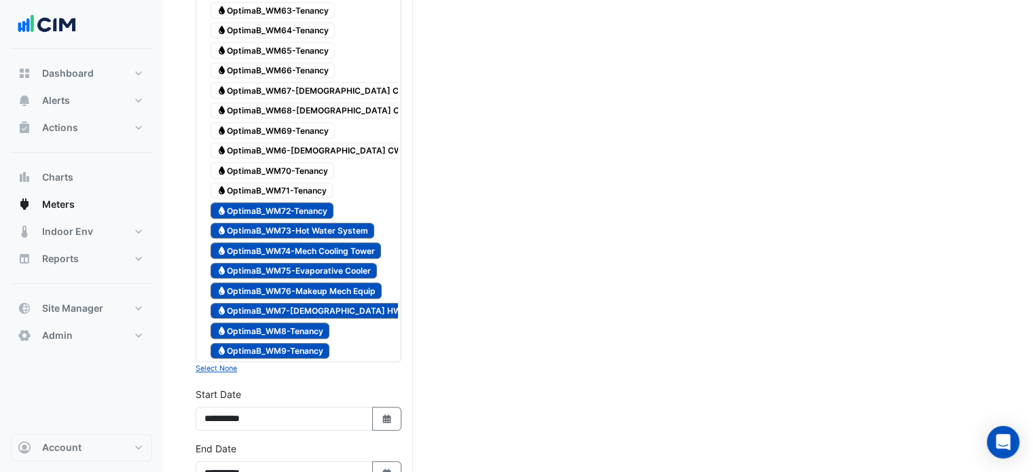
click at [307, 183] on span "Water OptimaB_WM71-Tenancy" at bounding box center [271, 191] width 122 height 16
click at [309, 162] on span "Water OptimaB_WM70-Tenancy" at bounding box center [272, 170] width 124 height 16
click at [312, 143] on span "Water OptimaB_WM6-Female CW" at bounding box center [309, 151] width 198 height 16
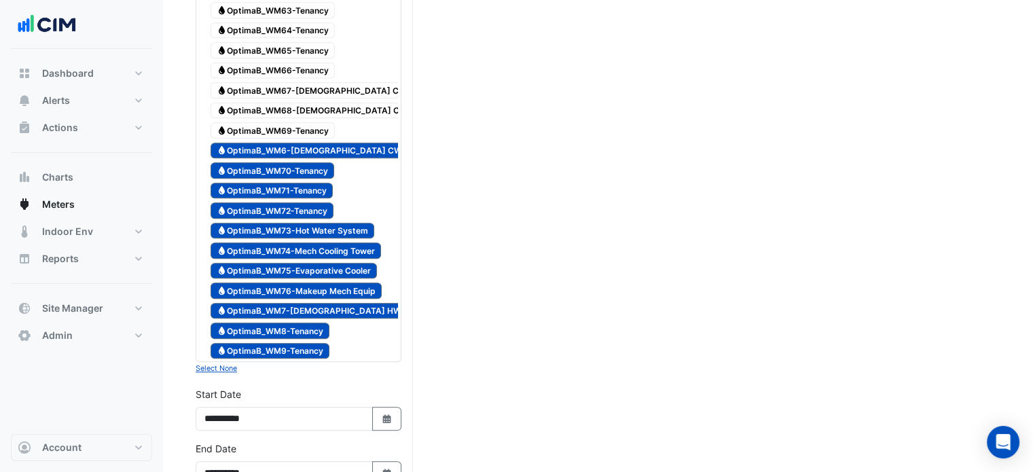
click at [317, 122] on span "Water OptimaB_WM69-Tenancy" at bounding box center [272, 130] width 124 height 16
click at [318, 103] on span "Water OptimaB_WM68-Female CW" at bounding box center [311, 111] width 203 height 16
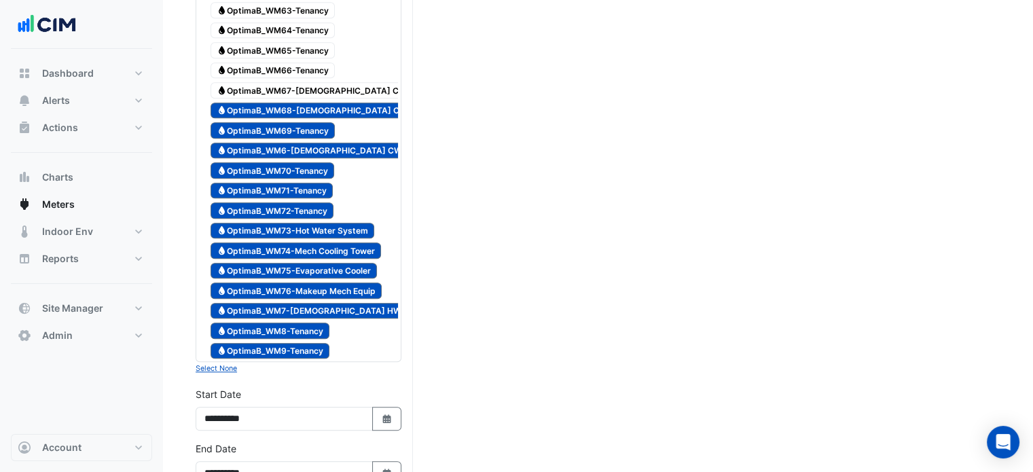
click at [314, 82] on span "Water OptimaB_WM67-Female CW" at bounding box center [311, 90] width 202 height 16
click at [310, 62] on span "Water OptimaB_WM66-Tenancy" at bounding box center [272, 70] width 124 height 16
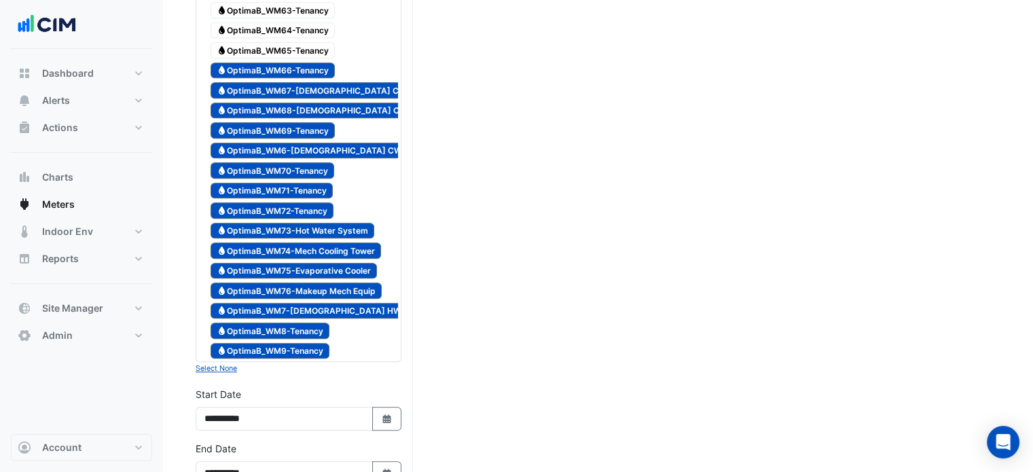
click at [310, 42] on span "Water OptimaB_WM65-Tenancy" at bounding box center [272, 50] width 124 height 16
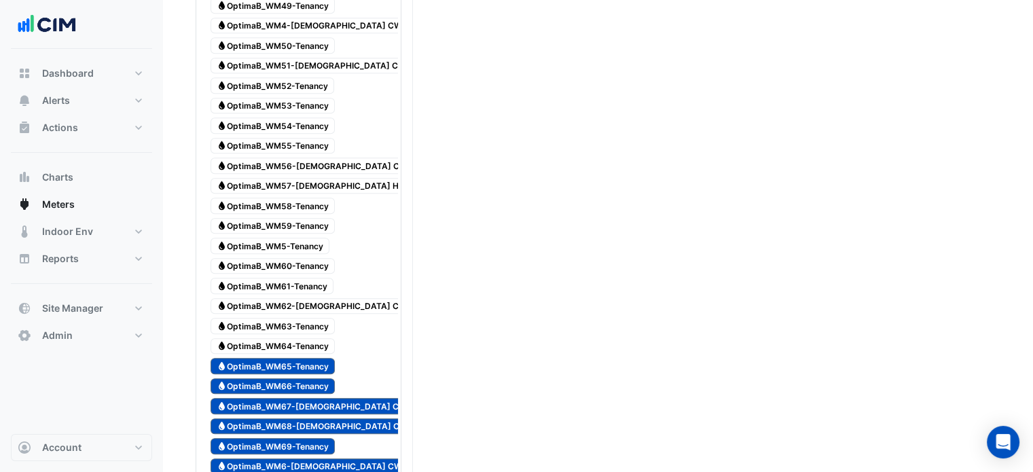
scroll to position [1019, 0]
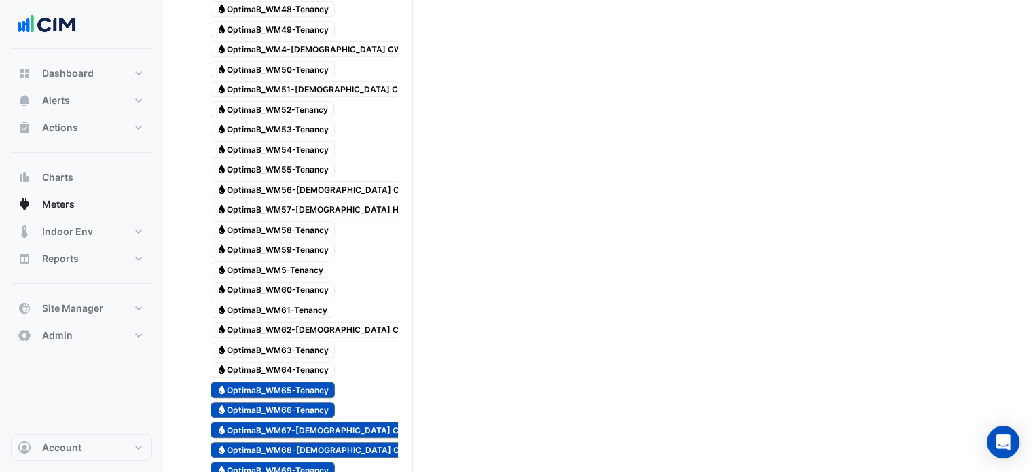
click at [319, 362] on span "Water OptimaB_WM64-Tenancy" at bounding box center [272, 370] width 124 height 16
click at [310, 342] on span "Water OptimaB_WM63-Tenancy" at bounding box center [272, 350] width 124 height 16
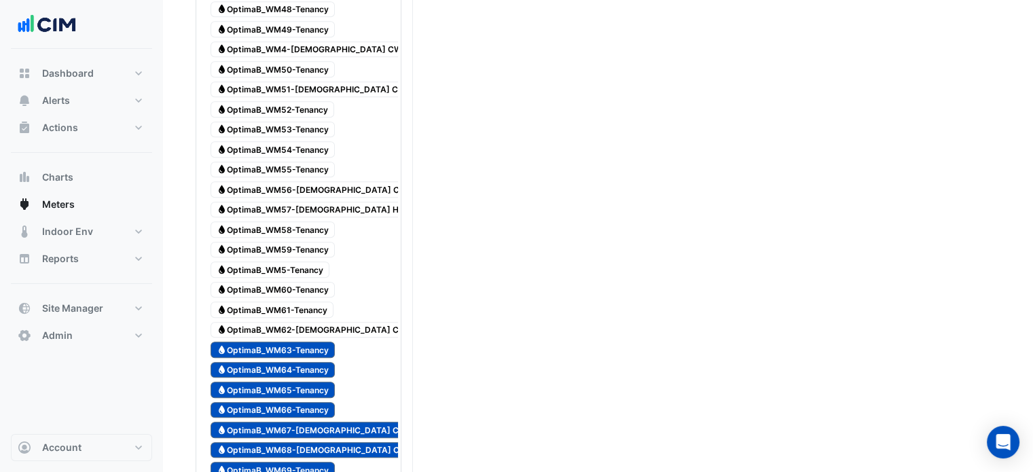
click at [306, 322] on span "Water OptimaB_WM62-Male CW" at bounding box center [311, 330] width 202 height 16
click at [306, 301] on span "Water OptimaB_WM61-Tenancy" at bounding box center [271, 309] width 123 height 16
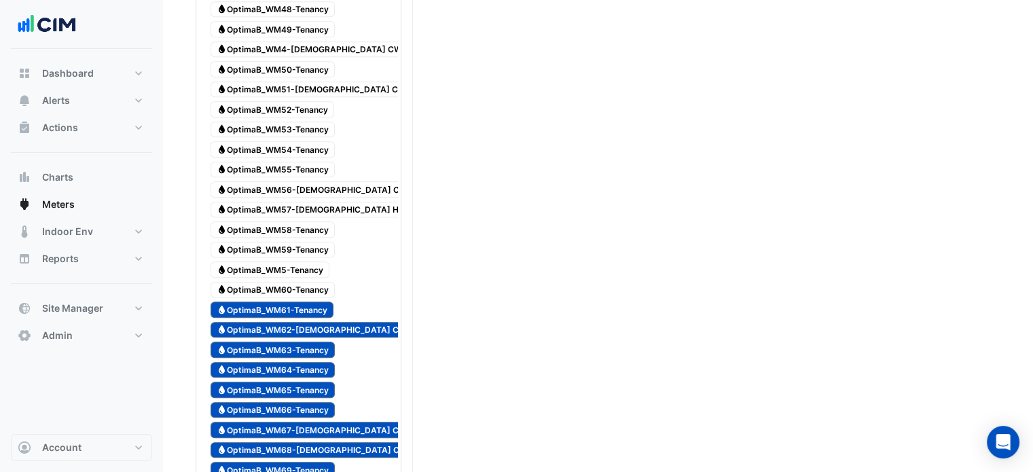
drag, startPoint x: 305, startPoint y: 261, endPoint x: 308, endPoint y: 253, distance: 8.6
click at [306, 282] on span "Water OptimaB_WM60-Tenancy" at bounding box center [272, 290] width 124 height 16
click at [310, 261] on span "Water OptimaB_WM5-Tenancy" at bounding box center [269, 269] width 119 height 16
click at [314, 242] on span "Water OptimaB_WM59-Tenancy" at bounding box center [272, 250] width 124 height 16
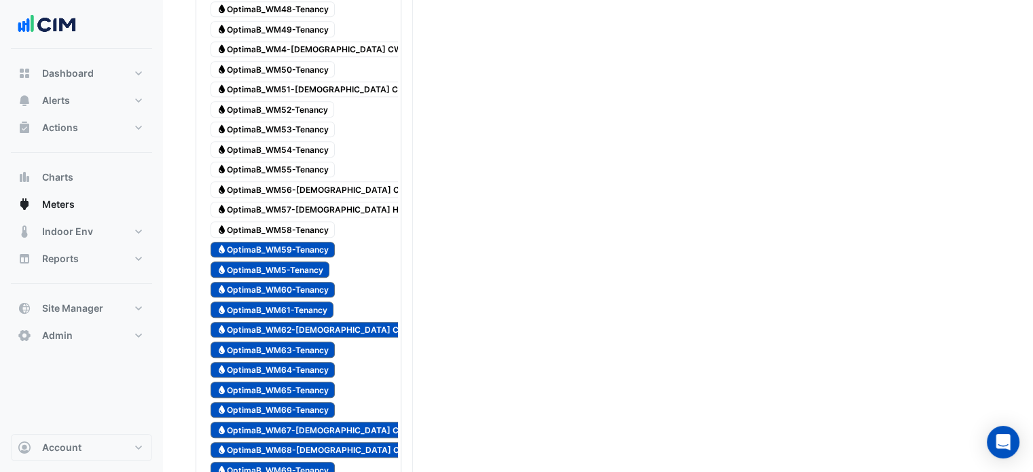
click at [317, 221] on span "Water OptimaB_WM58-Tenancy" at bounding box center [272, 229] width 124 height 16
click at [315, 202] on span "Water OptimaB_WM57-Female HW" at bounding box center [311, 210] width 202 height 16
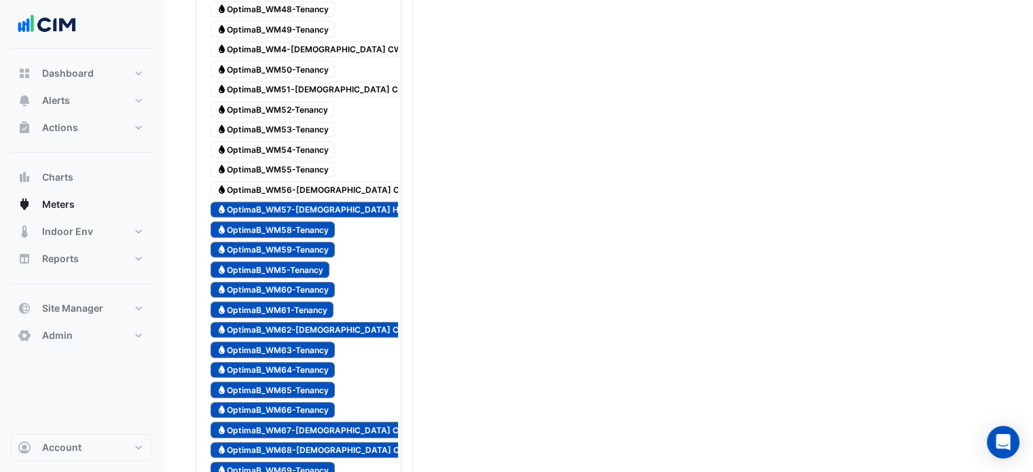
click at [310, 181] on span "Water OptimaB_WM56-Female CW" at bounding box center [311, 189] width 203 height 16
click at [305, 162] on span "Water OptimaB_WM55-Tenancy" at bounding box center [272, 170] width 124 height 16
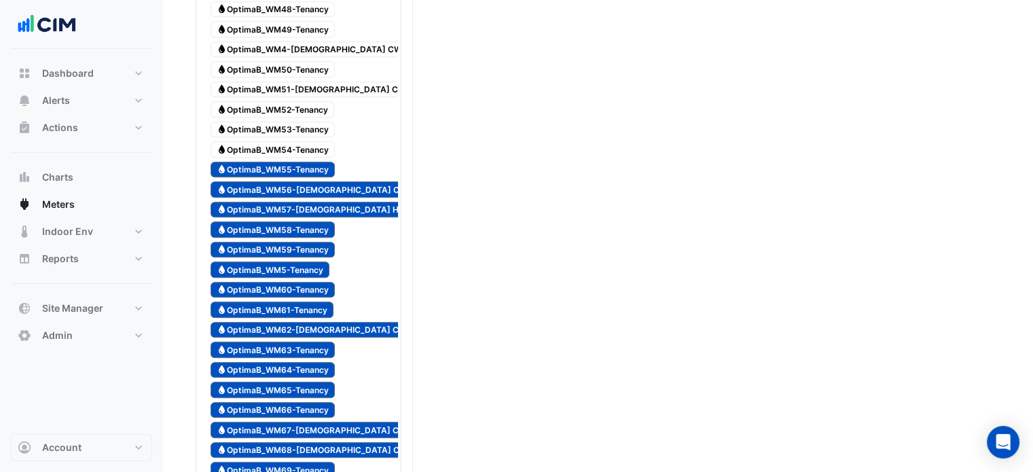
click at [294, 141] on span "Water OptimaB_WM54-Tenancy" at bounding box center [272, 149] width 124 height 16
click at [288, 122] on span "Water OptimaB_WM53-Tenancy" at bounding box center [272, 130] width 124 height 16
click at [288, 101] on span "Water OptimaB_WM52-Tenancy" at bounding box center [272, 109] width 124 height 16
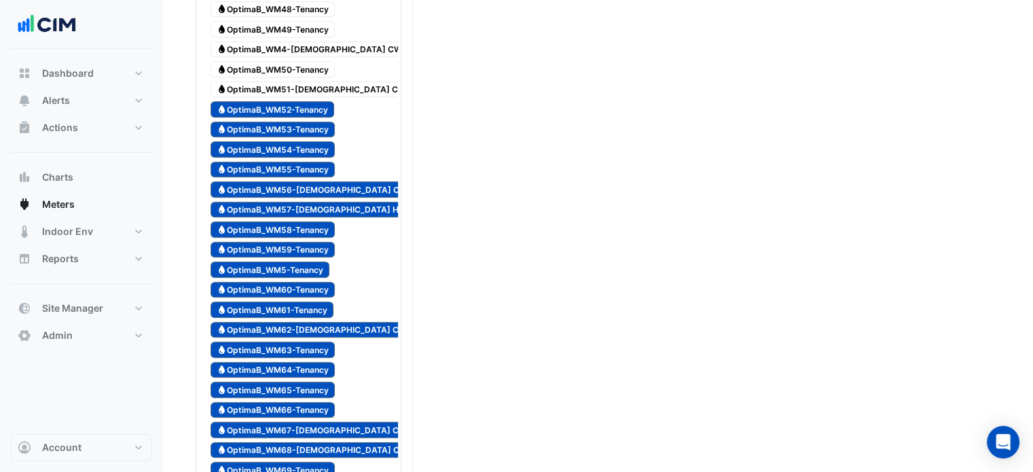
click at [289, 81] on span "Water OptimaB_WM51-Male CW" at bounding box center [311, 89] width 202 height 16
click at [290, 61] on span "Water OptimaB_WM50-Tenancy" at bounding box center [272, 69] width 124 height 16
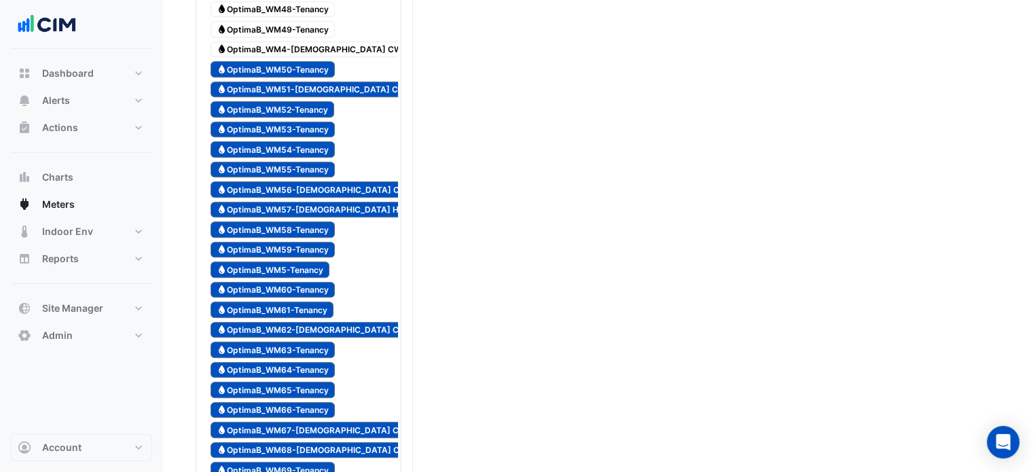
click at [289, 41] on span "Water OptimaB_WM4-Male CW" at bounding box center [309, 49] width 198 height 16
click at [293, 21] on span "Water OptimaB_WM49-Tenancy" at bounding box center [272, 29] width 124 height 16
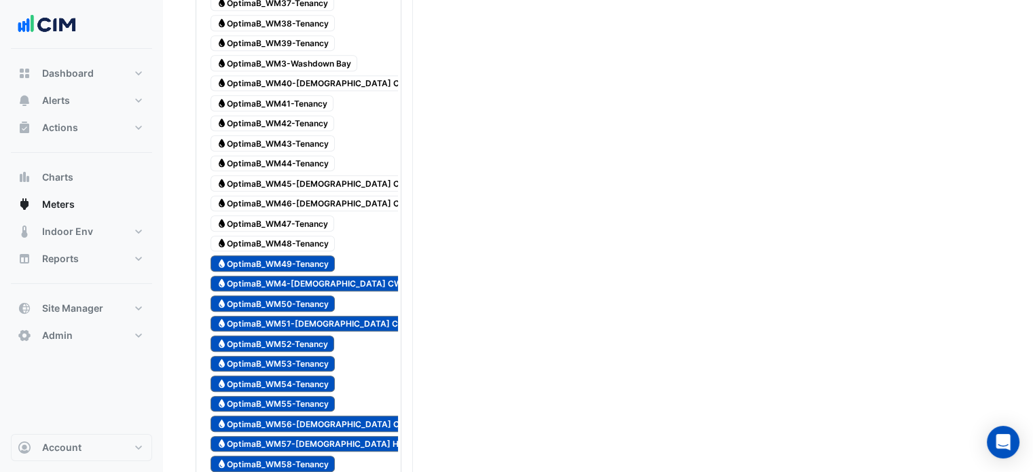
scroll to position [747, 0]
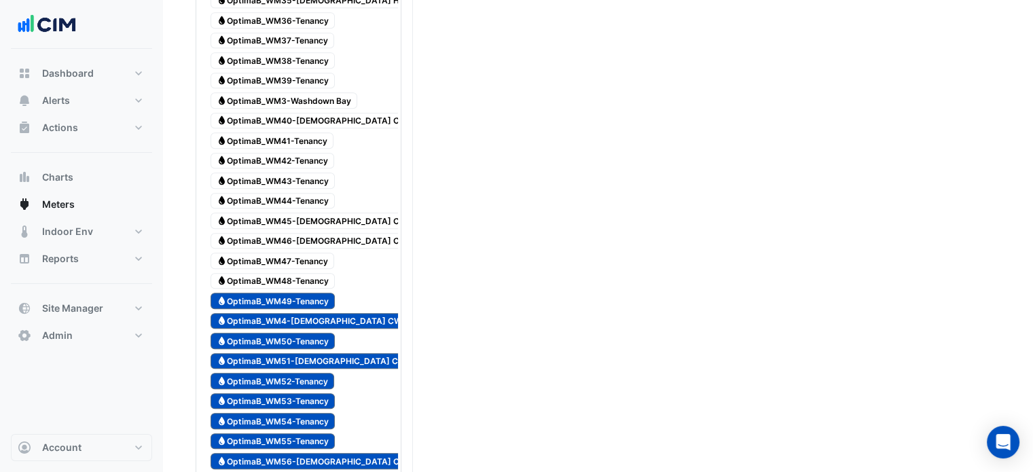
click at [304, 273] on span "Water OptimaB_WM48-Tenancy" at bounding box center [272, 281] width 124 height 16
click at [307, 253] on span "Water OptimaB_WM47-Tenancy" at bounding box center [272, 261] width 124 height 16
click at [310, 233] on span "Water OptimaB_WM46-Female CW" at bounding box center [311, 241] width 203 height 16
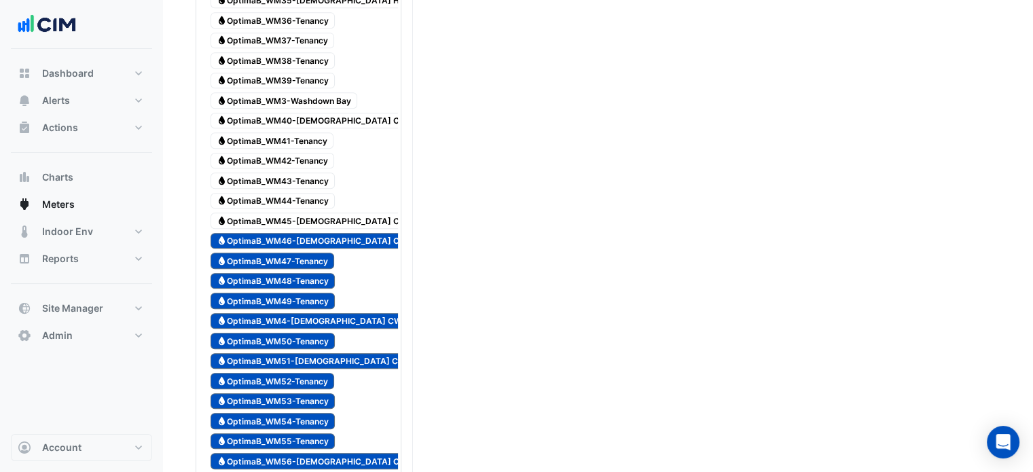
click at [301, 213] on span "Water OptimaB_WM45-Female CW" at bounding box center [311, 221] width 203 height 16
click at [301, 193] on span "Water OptimaB_WM44-Tenancy" at bounding box center [272, 201] width 124 height 16
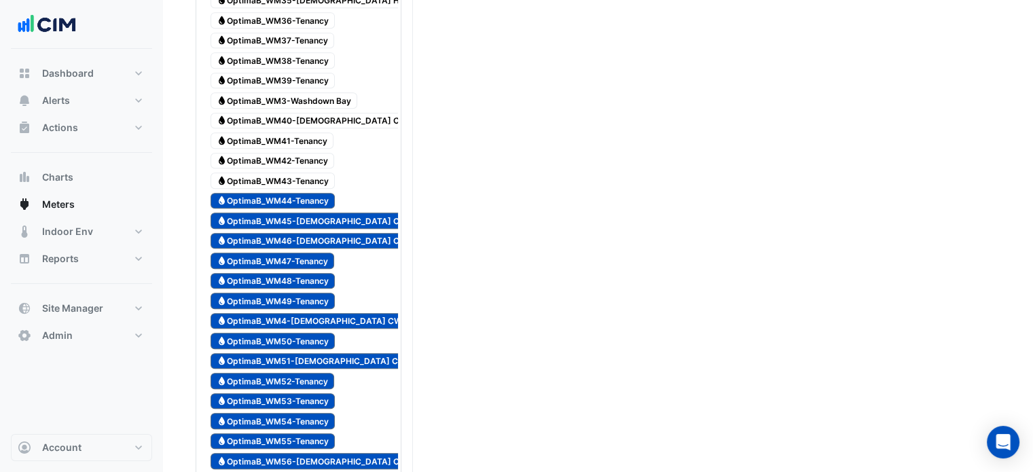
click at [298, 172] on span "Water OptimaB_WM43-Tenancy" at bounding box center [272, 180] width 124 height 16
click at [295, 153] on span "Water OptimaB_WM42-Tenancy" at bounding box center [272, 161] width 124 height 16
click at [291, 132] on span "Water OptimaB_WM41-Tenancy" at bounding box center [271, 140] width 123 height 16
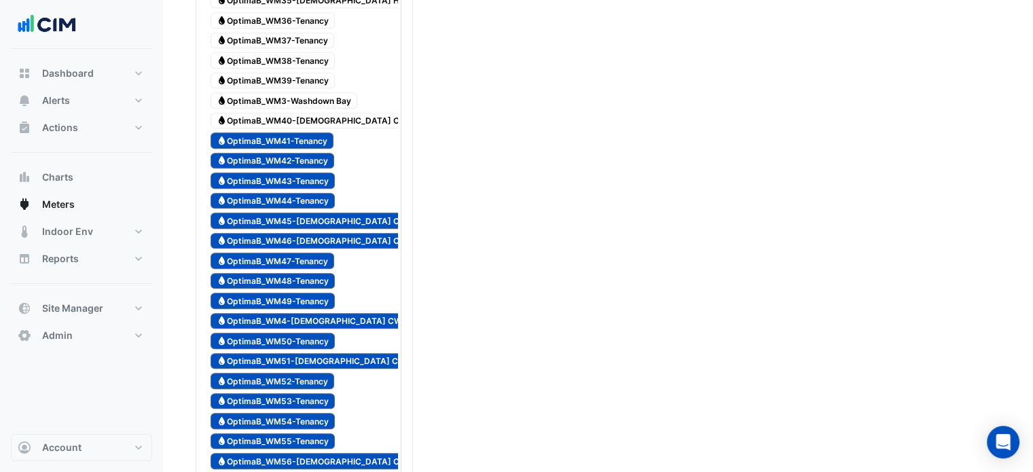
click at [289, 113] on span "Water OptimaB_WM40-Male CW" at bounding box center [311, 121] width 203 height 16
click at [291, 92] on span "Water OptimaB_WM3-Washdown Bay" at bounding box center [283, 100] width 147 height 16
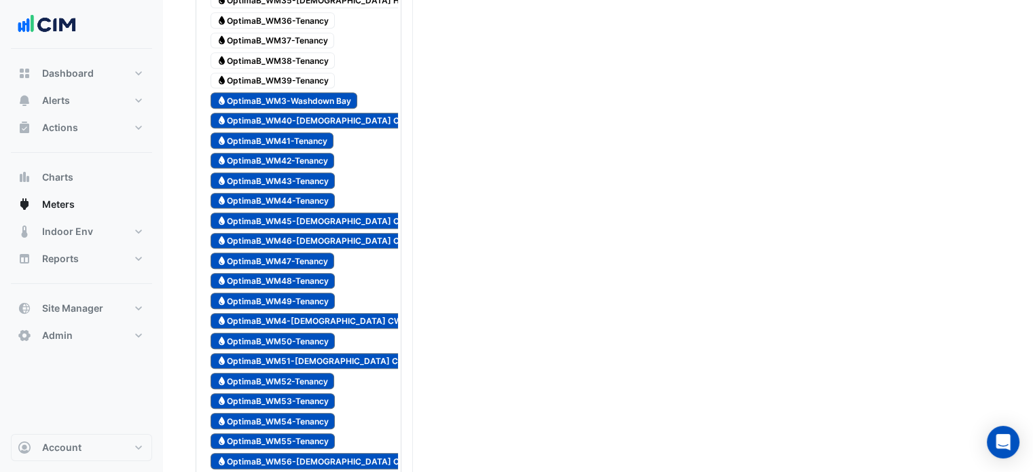
click at [291, 73] on span "Water OptimaB_WM39-Tenancy" at bounding box center [272, 81] width 124 height 16
click at [295, 52] on span "Water OptimaB_WM38-Tenancy" at bounding box center [272, 60] width 124 height 16
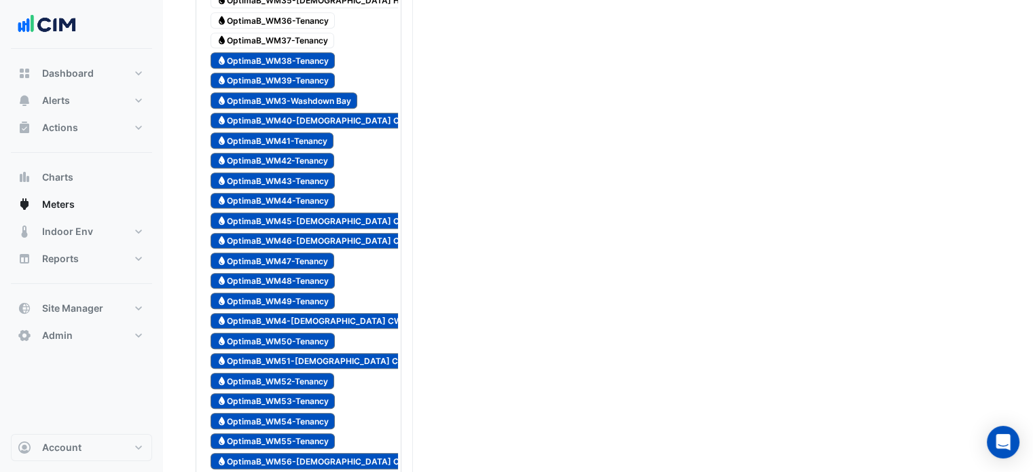
click at [291, 33] on span "Water OptimaB_WM37-Tenancy" at bounding box center [272, 41] width 124 height 16
click at [304, 12] on span "Water OptimaB_WM36-Tenancy" at bounding box center [272, 20] width 124 height 16
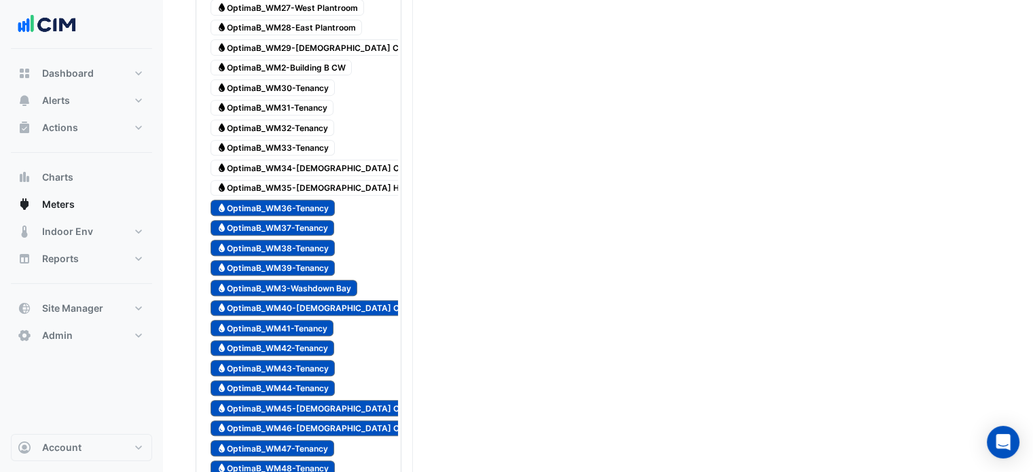
scroll to position [543, 0]
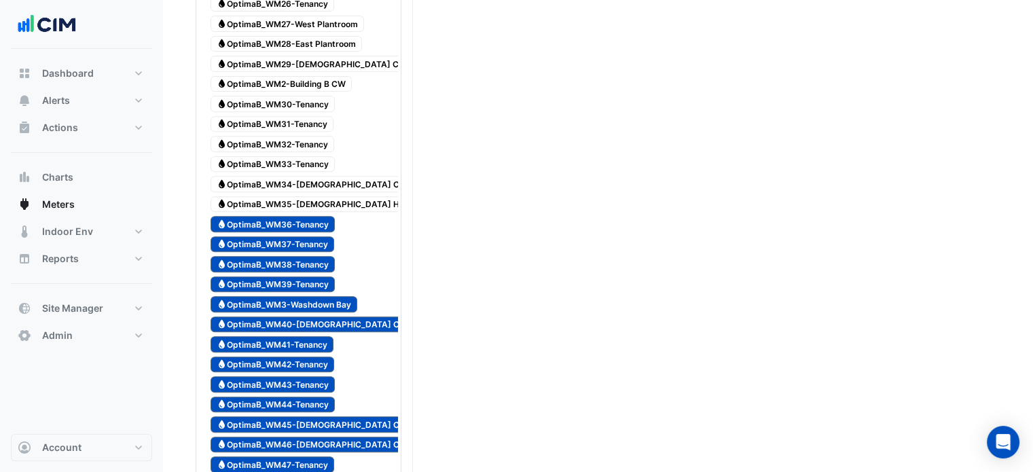
click at [312, 196] on span "Water OptimaB_WM35-Female HW" at bounding box center [311, 204] width 203 height 16
click at [315, 176] on span "Water OptimaB_WM34-Female CW" at bounding box center [311, 184] width 203 height 16
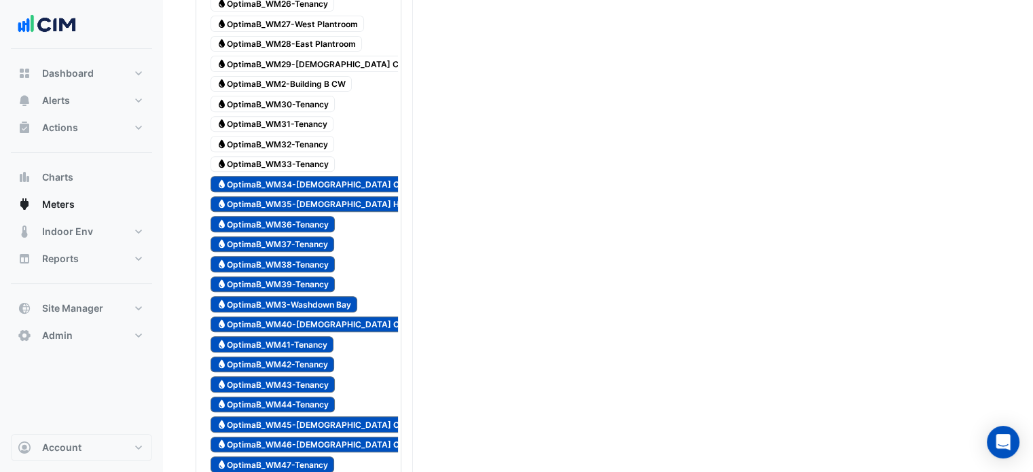
click at [306, 156] on span "Water OptimaB_WM33-Tenancy" at bounding box center [272, 164] width 124 height 16
click at [307, 136] on span "Water OptimaB_WM32-Tenancy" at bounding box center [272, 144] width 124 height 16
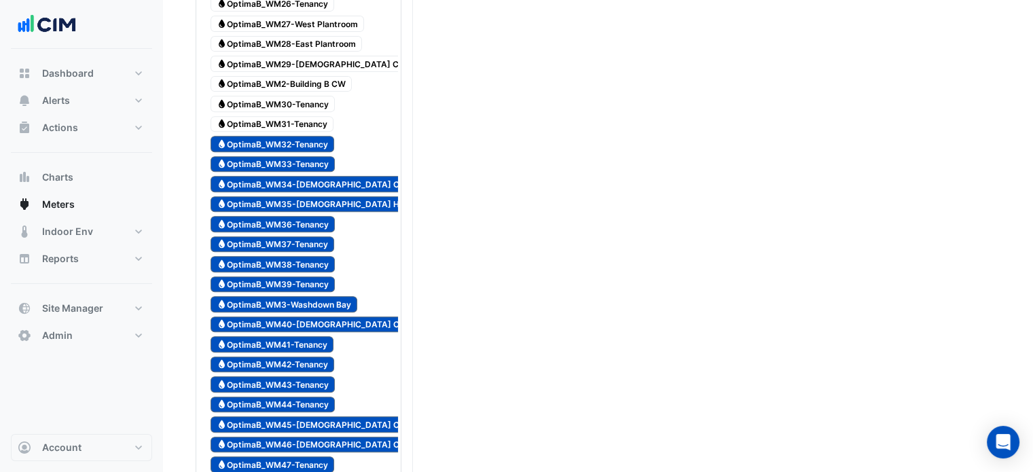
click at [308, 116] on span "Water OptimaB_WM31-Tenancy" at bounding box center [271, 124] width 123 height 16
click at [307, 96] on span "Water OptimaB_WM30-Tenancy" at bounding box center [272, 104] width 124 height 16
click at [308, 76] on span "Water OptimaB_WM2-Building B CW" at bounding box center [280, 84] width 141 height 16
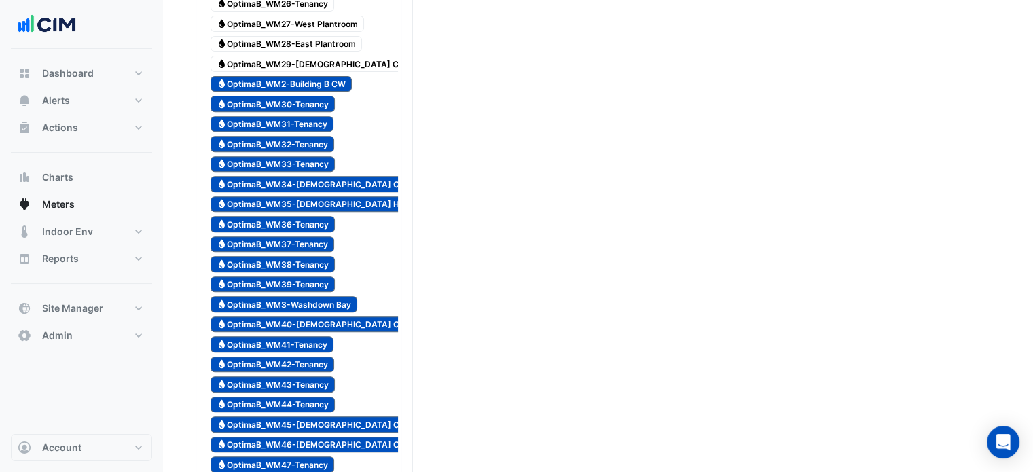
click at [310, 56] on span "Water OptimaB_WM29-Male CW" at bounding box center [311, 64] width 202 height 16
click at [310, 36] on span "Water OptimaB_WM28-East Plantroom" at bounding box center [285, 44] width 151 height 16
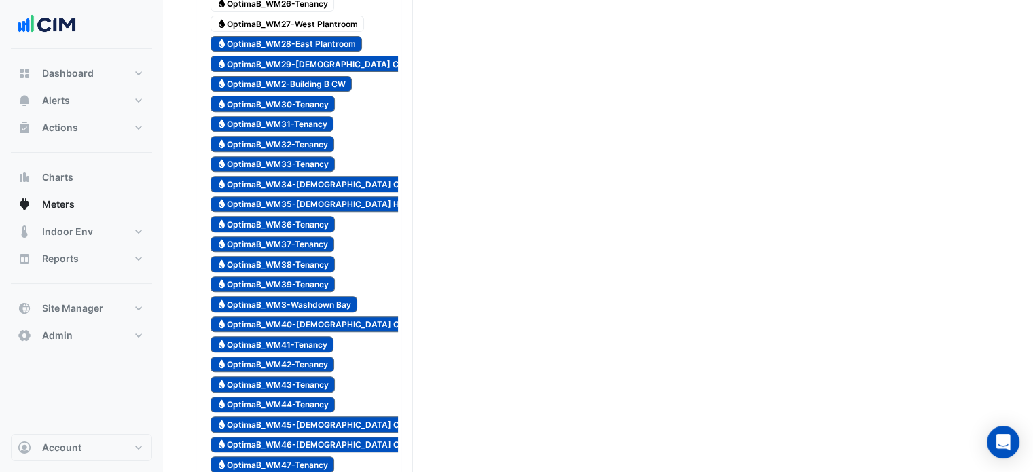
click at [320, 3] on div "Water OptimaB_WM10-Male CW Water OptimaB_WM11-Male HW Water OptimaB_WM12-AC Equ…" at bounding box center [298, 414] width 199 height 1524
click at [324, 16] on span "Water OptimaB_WM27-West Plantroom" at bounding box center [286, 24] width 153 height 16
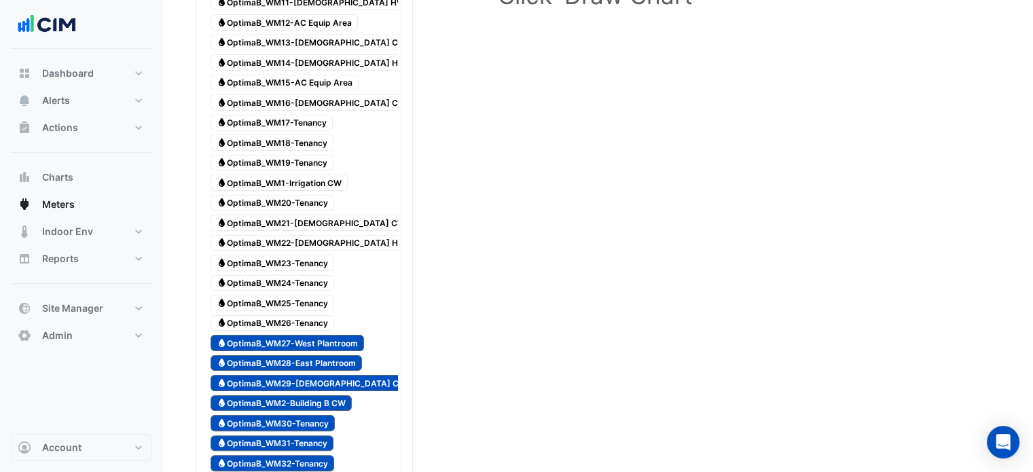
scroll to position [204, 0]
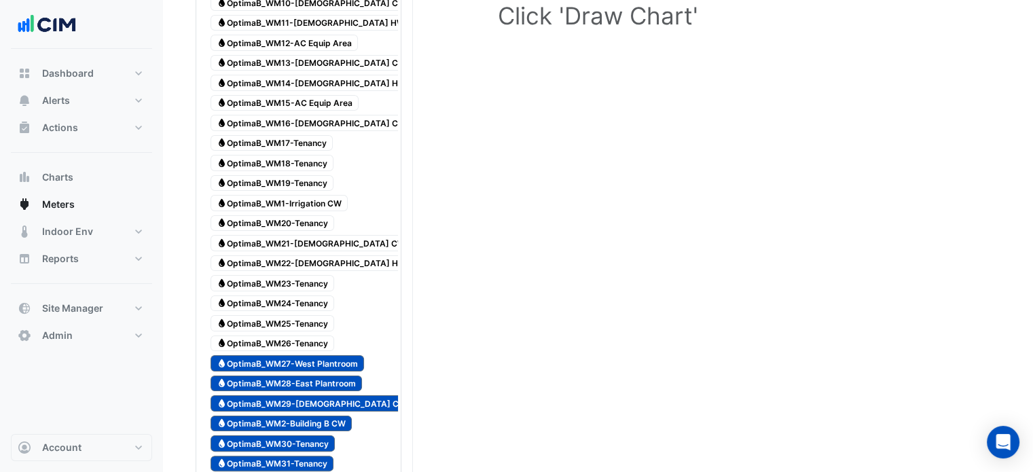
click at [322, 335] on span "Water OptimaB_WM26-Tenancy" at bounding box center [272, 343] width 124 height 16
click at [314, 316] on span "Water OptimaB_WM25-Tenancy" at bounding box center [272, 323] width 124 height 16
click at [310, 299] on span "Water OptimaB_WM24-Tenancy" at bounding box center [272, 303] width 124 height 16
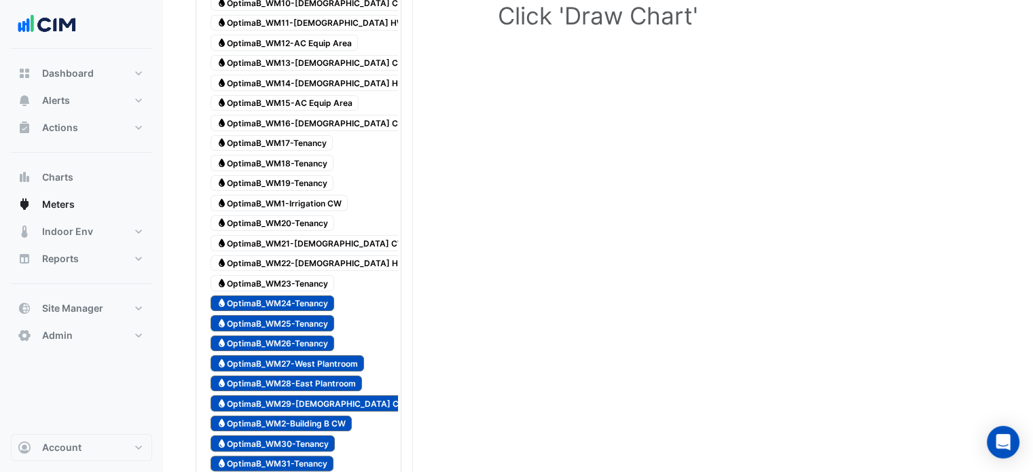
click at [310, 277] on span "Water OptimaB_WM23-Tenancy" at bounding box center [272, 283] width 124 height 16
click at [311, 255] on span "Water OptimaB_WM22-Female HW" at bounding box center [311, 263] width 202 height 16
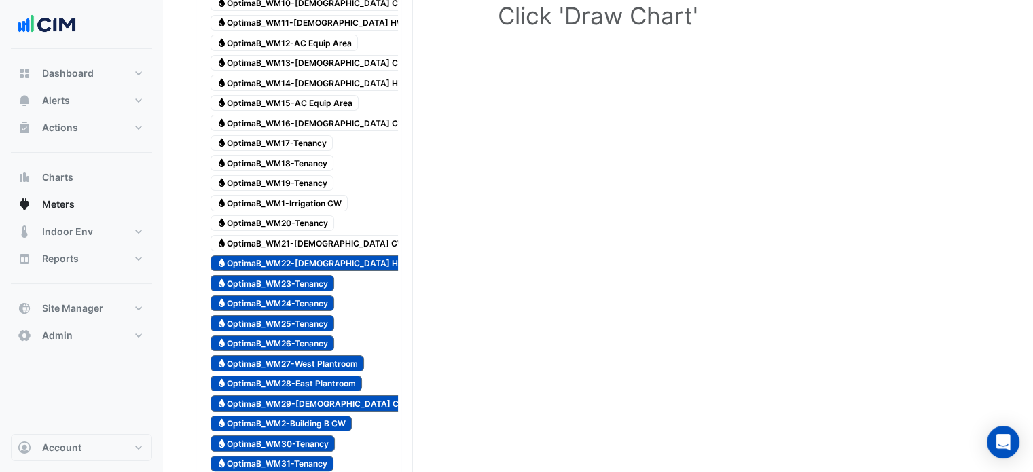
click at [312, 235] on span "Water OptimaB_WM21-Female CW" at bounding box center [310, 243] width 201 height 16
click at [306, 217] on span "Water OptimaB_WM20-Tenancy" at bounding box center [272, 223] width 124 height 16
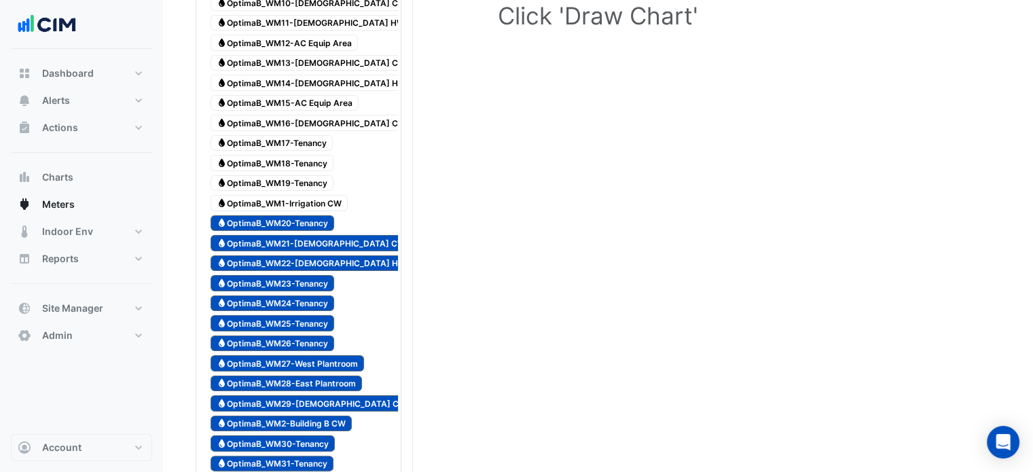
click at [308, 194] on div "Water OptimaB_WM1-Irrigation CW" at bounding box center [279, 203] width 144 height 19
click at [310, 175] on span "Water OptimaB_WM19-Tenancy" at bounding box center [271, 183] width 123 height 16
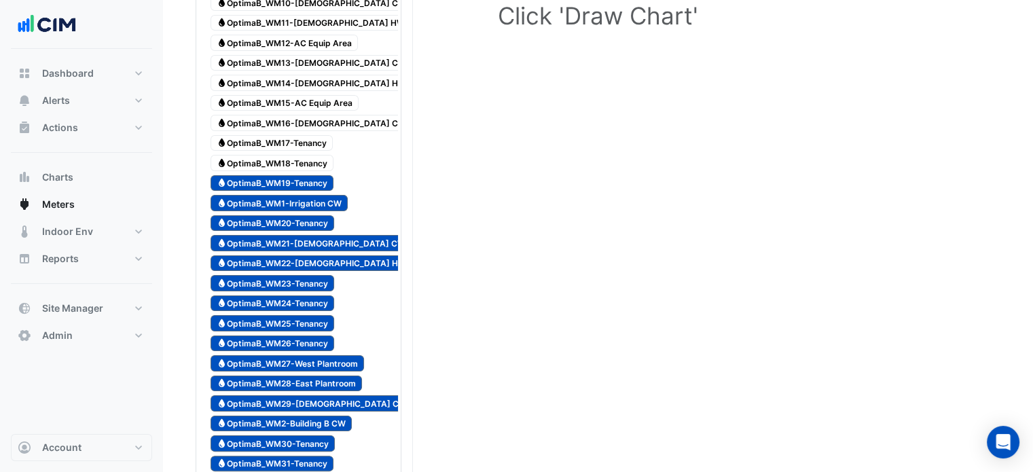
click at [310, 155] on span "Water OptimaB_WM18-Tenancy" at bounding box center [271, 163] width 123 height 16
click at [310, 136] on span "Water OptimaB_WM17-Tenancy" at bounding box center [271, 143] width 122 height 16
click at [309, 115] on span "Water OptimaB_WM16-Male CW" at bounding box center [311, 123] width 202 height 16
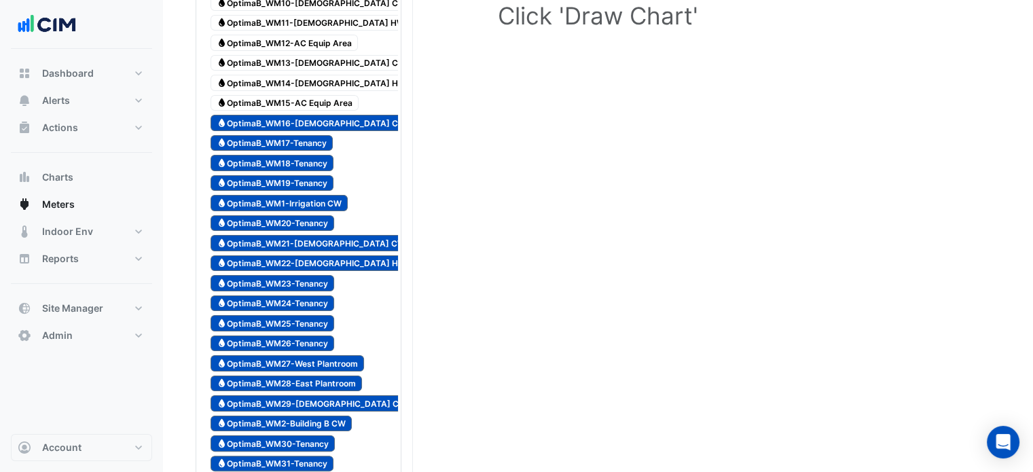
click at [308, 97] on span "Water OptimaB_WM15-AC Equip Area" at bounding box center [284, 103] width 148 height 16
click at [304, 75] on span "Water OptimaB_WM14-Female HW" at bounding box center [311, 83] width 202 height 16
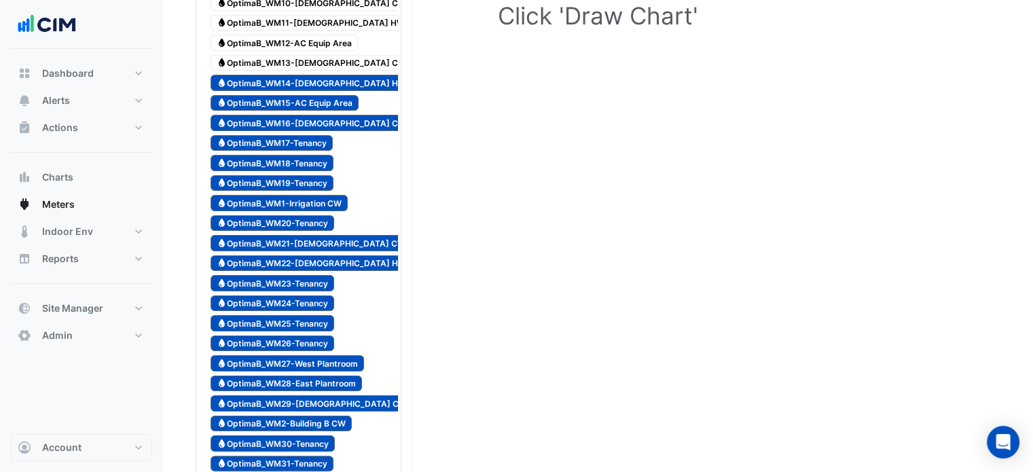
click at [303, 56] on span "Water OptimaB_WM13-Female CW" at bounding box center [311, 63] width 202 height 16
click at [304, 38] on span "Water OptimaB_WM12-AC Equip Area" at bounding box center [283, 43] width 147 height 16
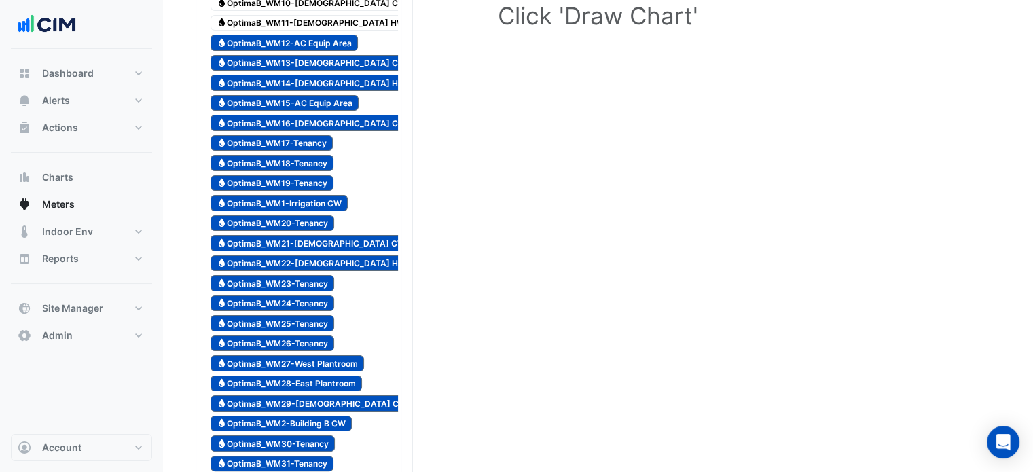
click at [304, 18] on span "Water OptimaB_WM11-Male HW" at bounding box center [310, 23] width 200 height 16
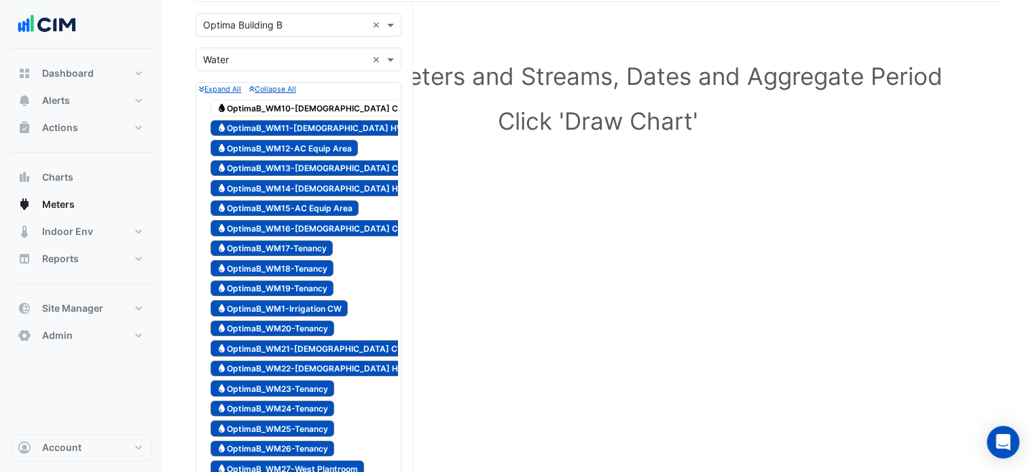
scroll to position [0, 0]
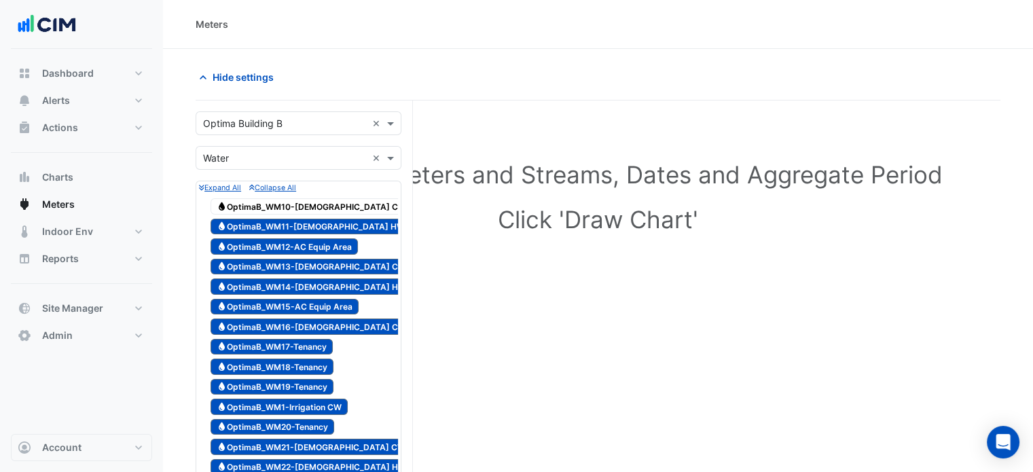
click at [306, 208] on span "Water OptimaB_WM10-Male CW" at bounding box center [311, 206] width 202 height 16
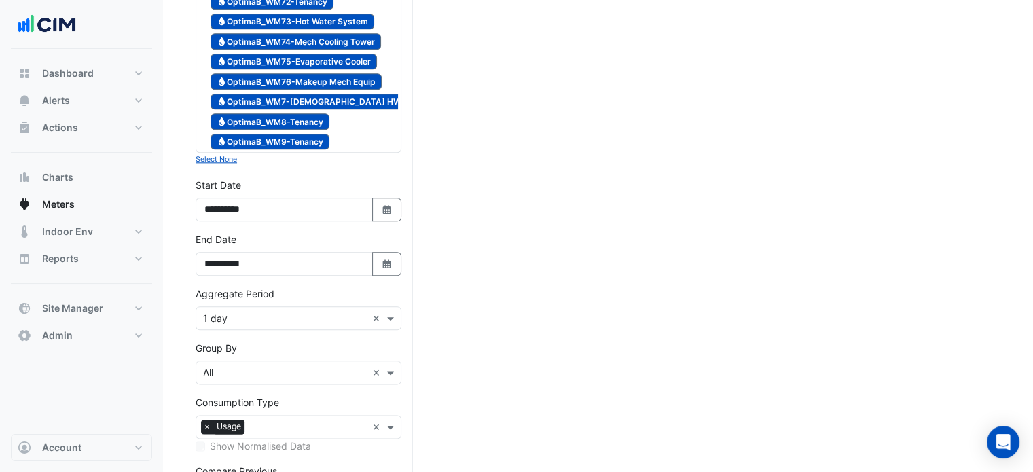
scroll to position [1653, 0]
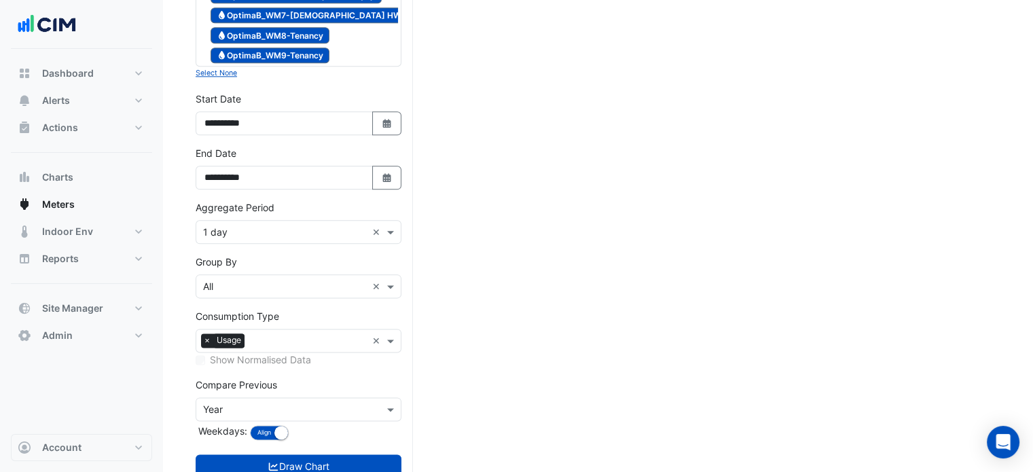
click at [230, 225] on div "× 1 day" at bounding box center [281, 232] width 170 height 14
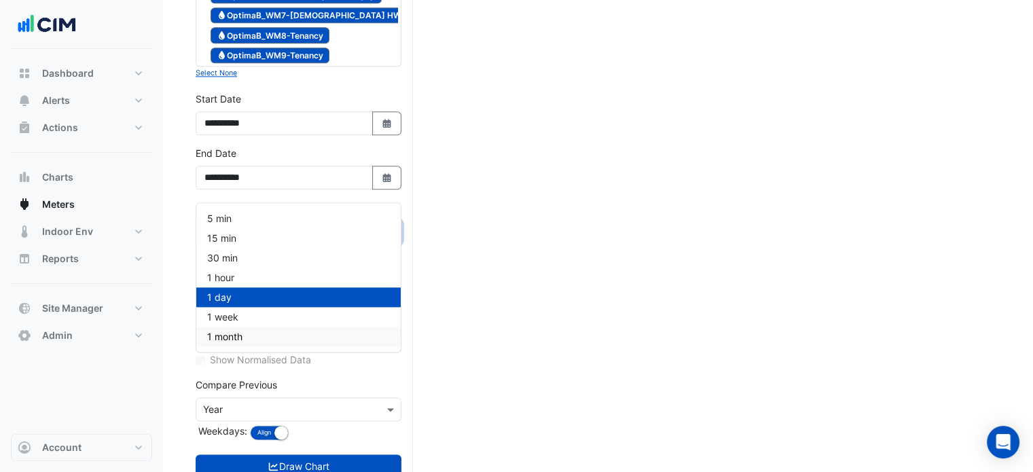
click at [232, 336] on span "1 month" at bounding box center [224, 337] width 35 height 12
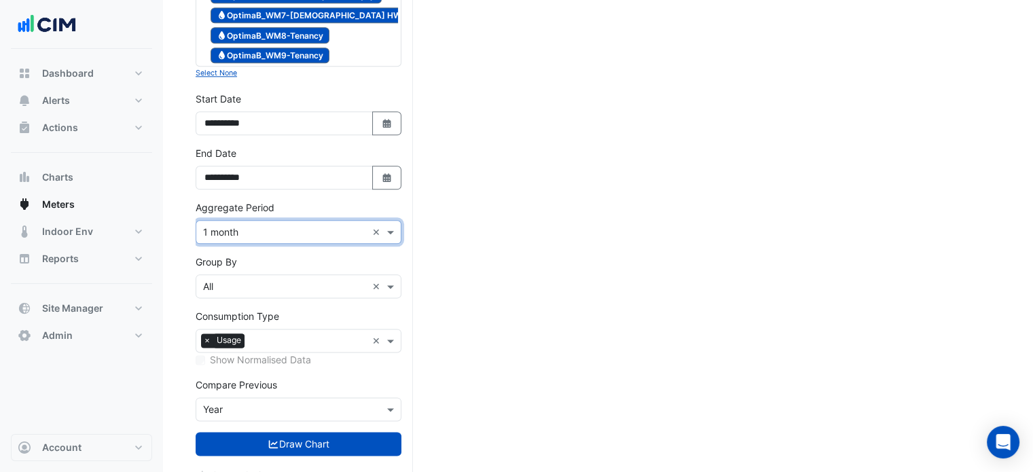
scroll to position [1631, 0]
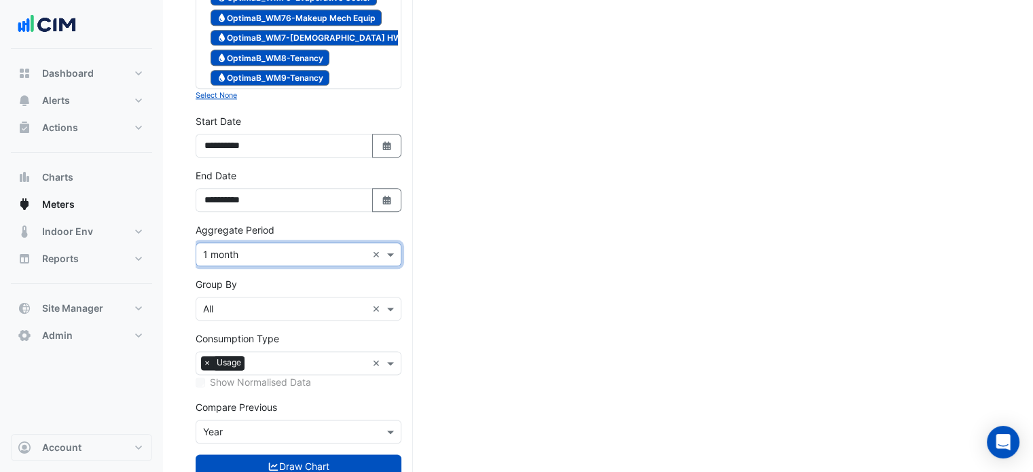
click at [249, 425] on input "text" at bounding box center [285, 432] width 164 height 14
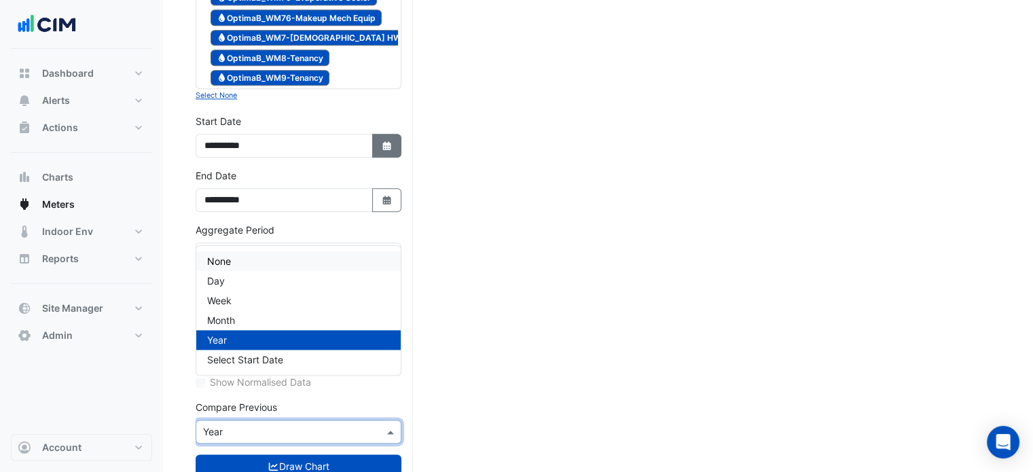
click at [386, 141] on icon "button" at bounding box center [386, 145] width 8 height 9
select select "*"
select select "****"
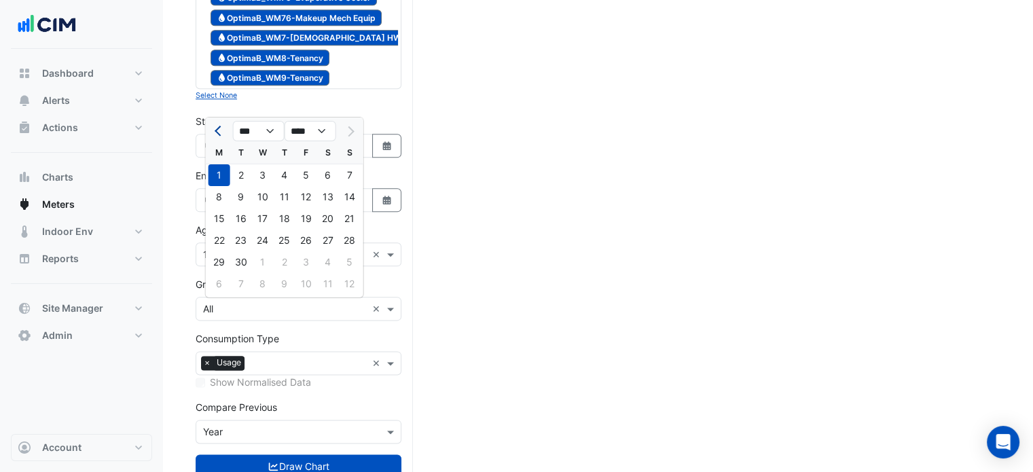
click at [219, 132] on span "Previous month" at bounding box center [220, 131] width 10 height 10
select select "*"
click at [304, 174] on div "1" at bounding box center [306, 175] width 22 height 22
type input "**********"
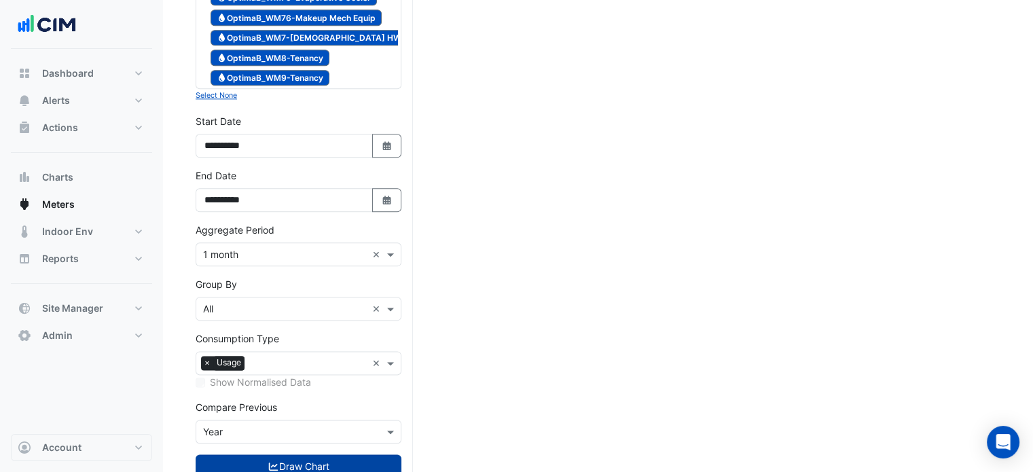
click at [291, 454] on button "Draw Chart" at bounding box center [299, 466] width 206 height 24
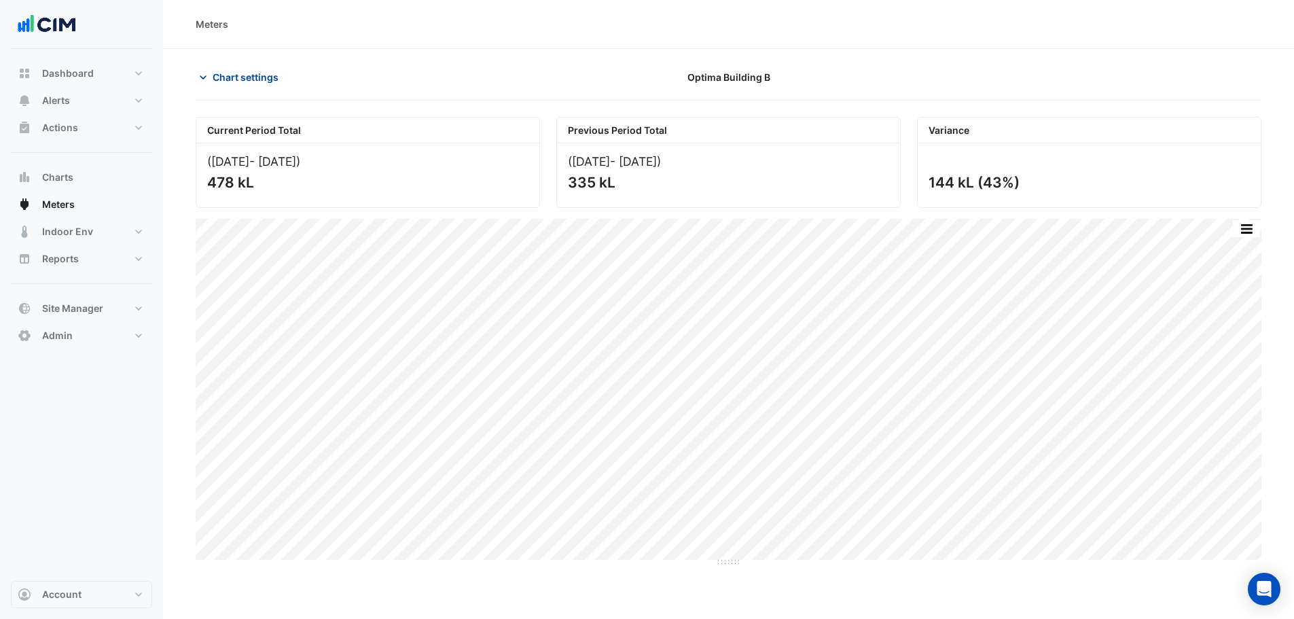
click at [252, 73] on span "Chart settings" at bounding box center [246, 77] width 66 height 14
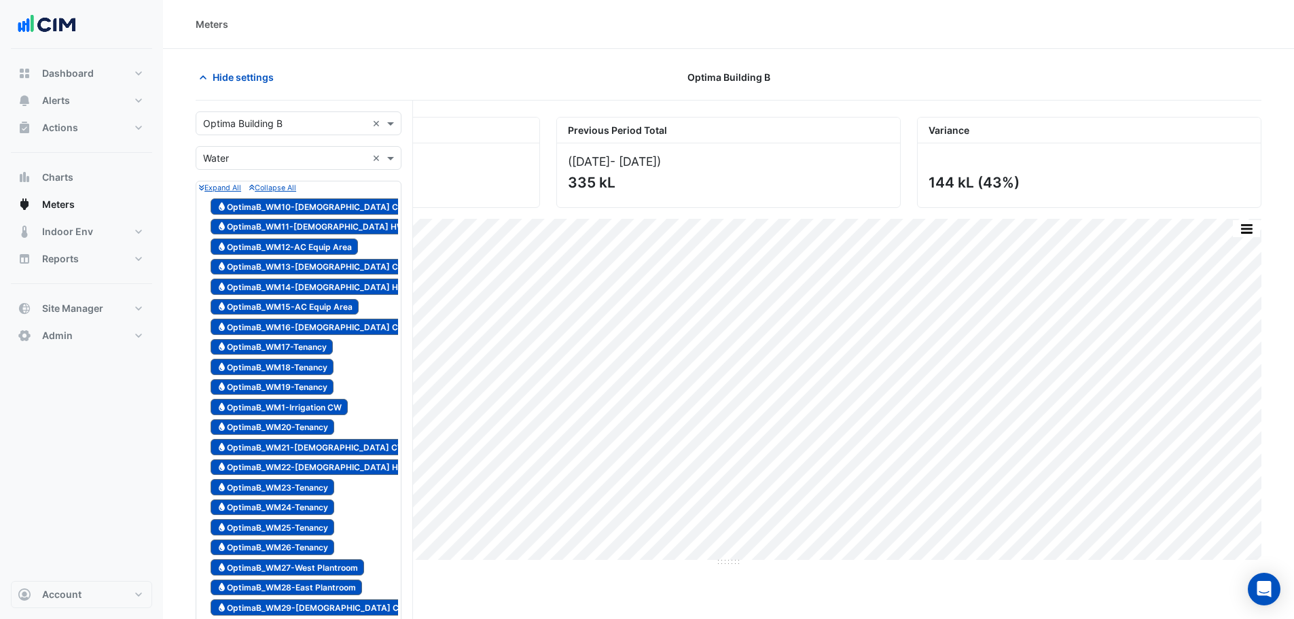
click at [265, 121] on input "text" at bounding box center [285, 124] width 164 height 14
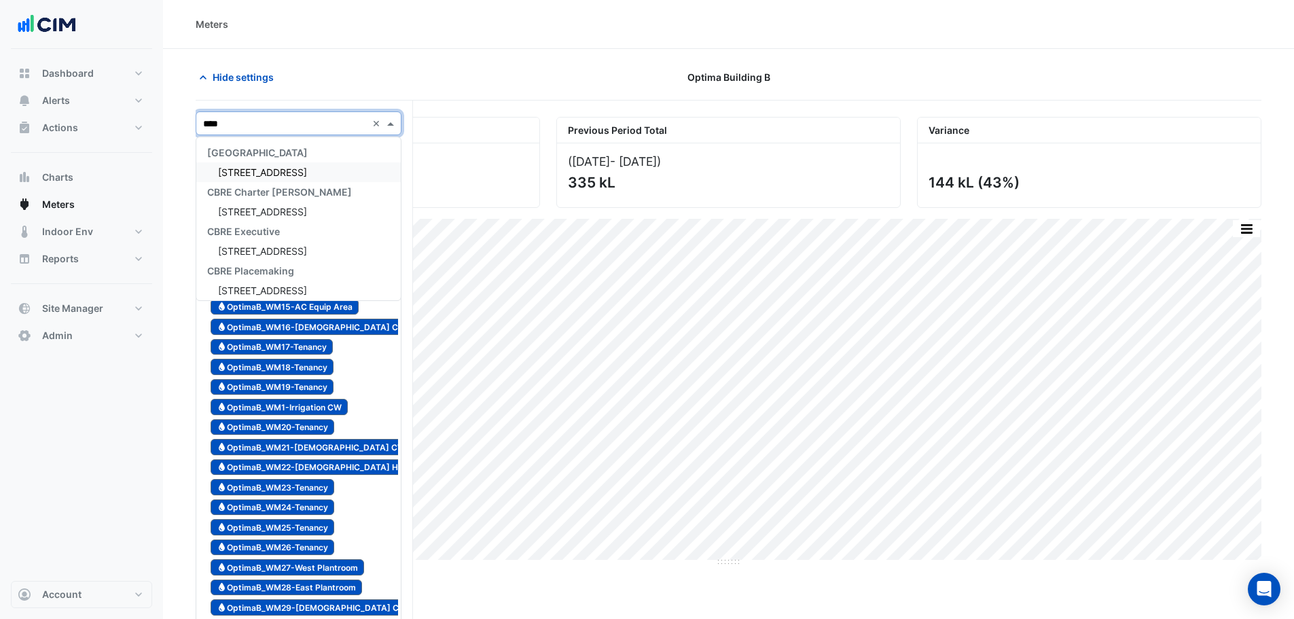
type input "*****"
click at [293, 166] on div "12-26 Franklin Street" at bounding box center [298, 172] width 204 height 20
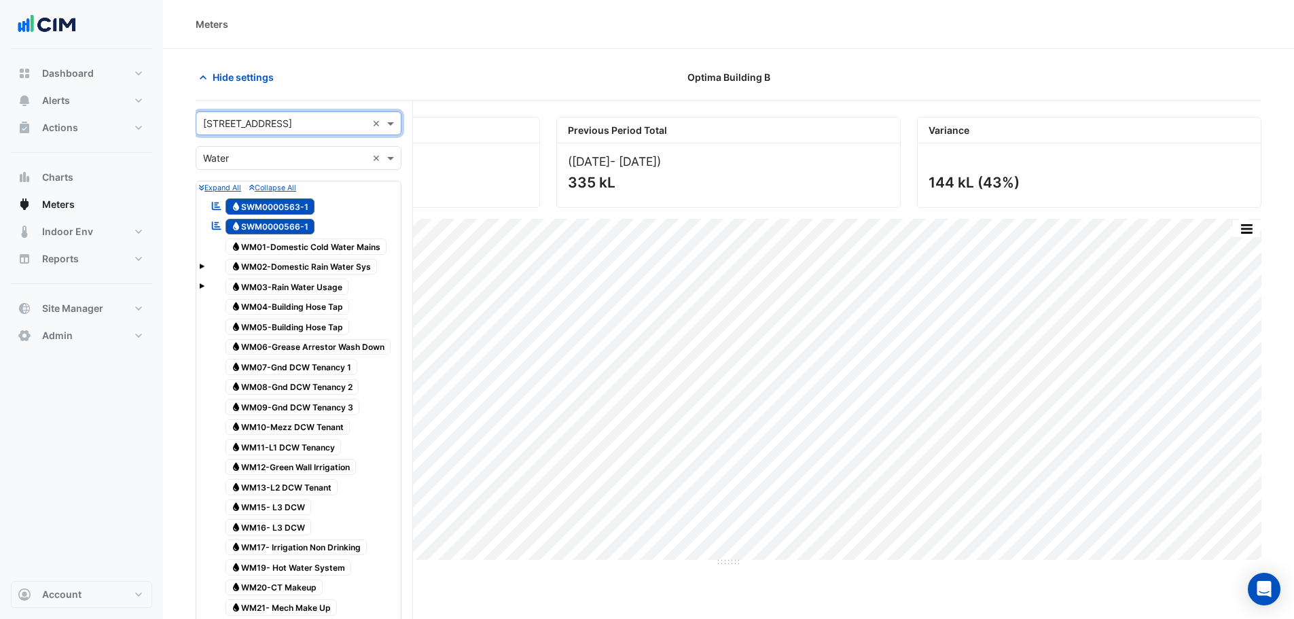
click at [267, 162] on input "text" at bounding box center [285, 158] width 164 height 14
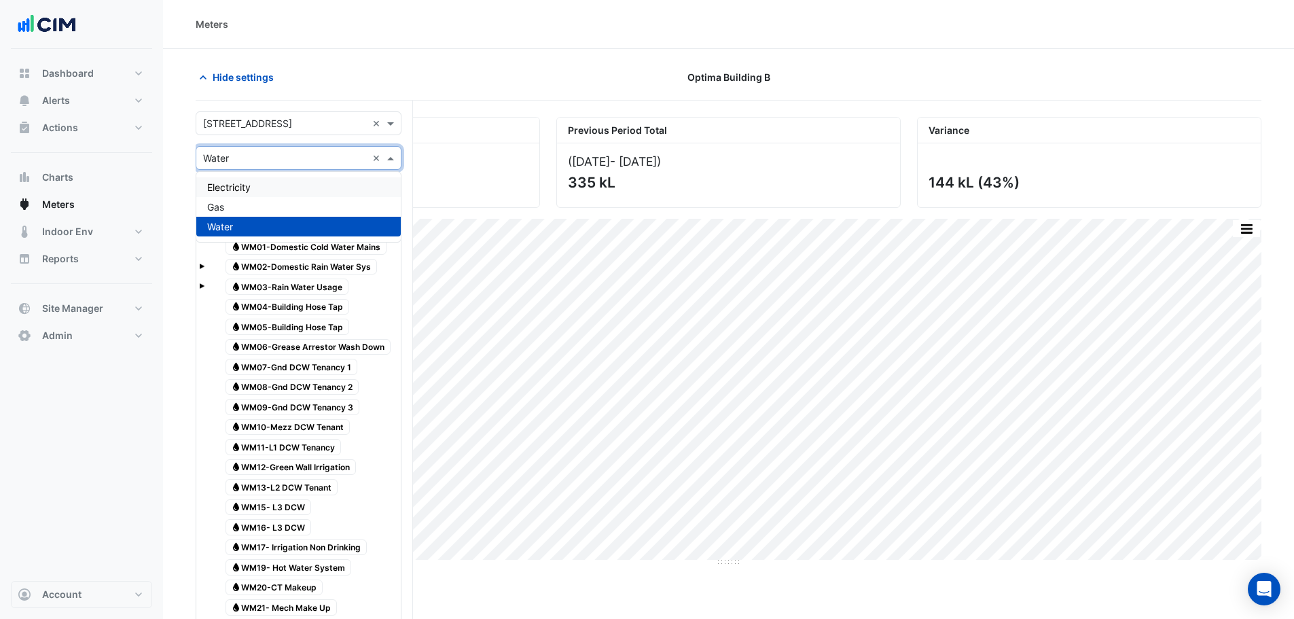
click at [245, 183] on span "Electricity" at bounding box center [228, 187] width 43 height 12
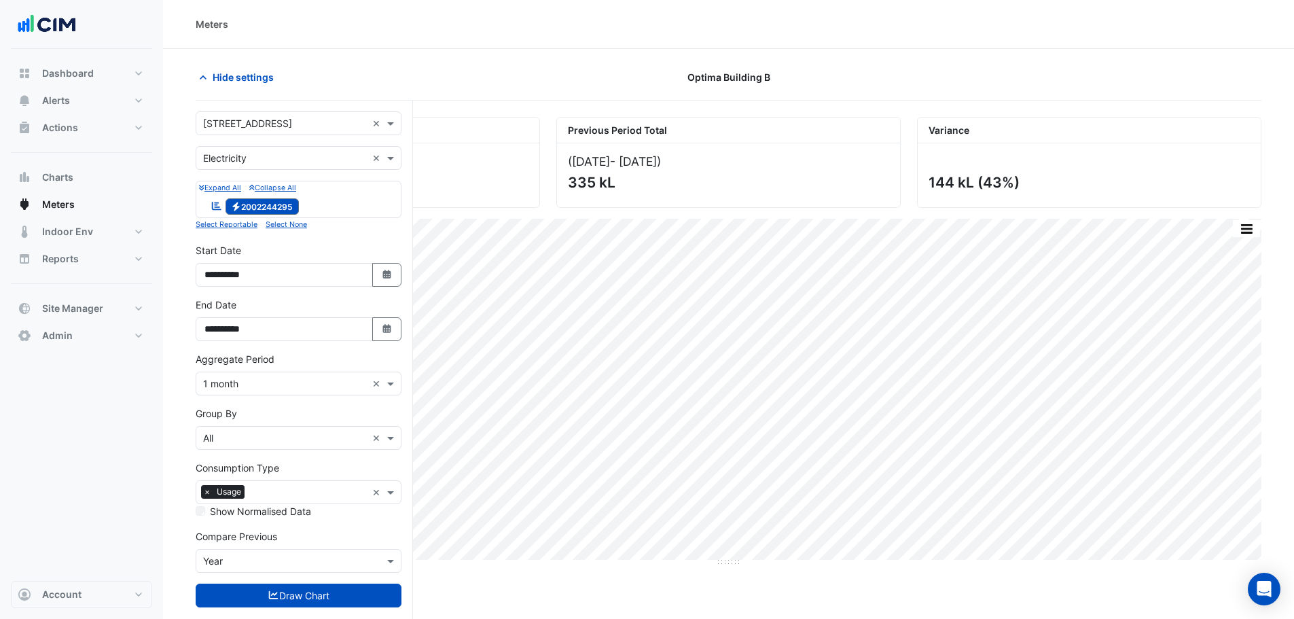
click at [405, 58] on section "Hide settings Optima Building B Current Period Total (Aug 25 - Sep 25 ) 478 kL …" at bounding box center [728, 359] width 1131 height 621
click at [255, 382] on input "text" at bounding box center [285, 384] width 164 height 14
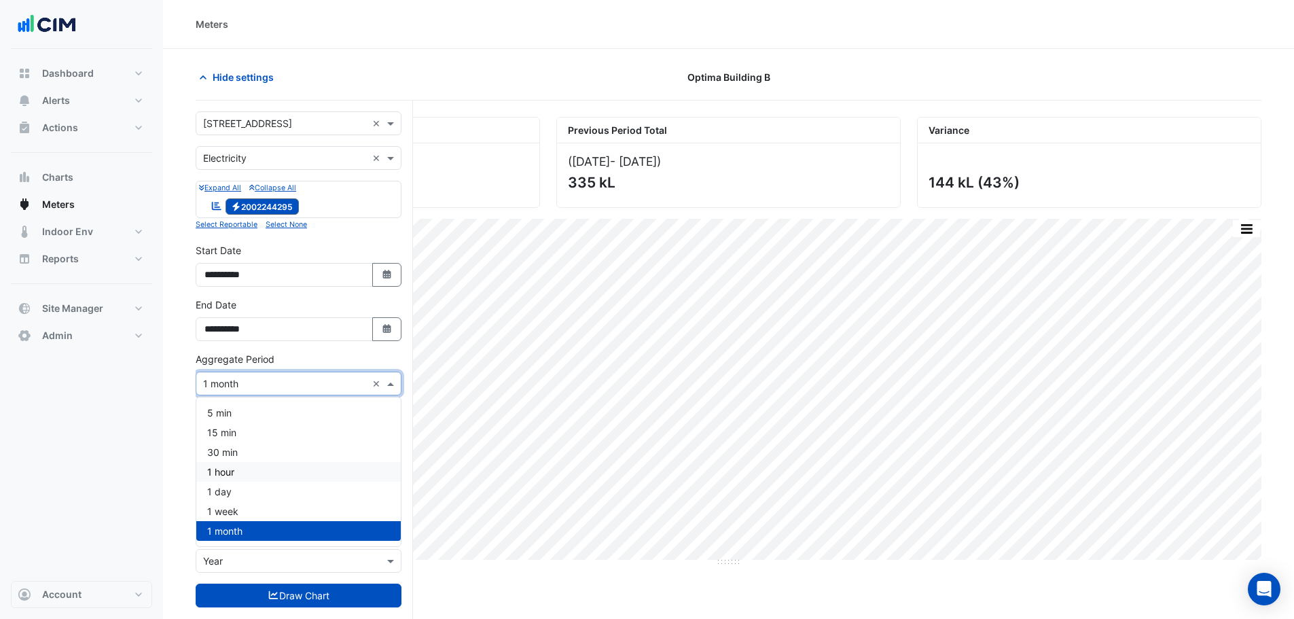
click at [248, 468] on div "1 hour" at bounding box center [298, 472] width 204 height 20
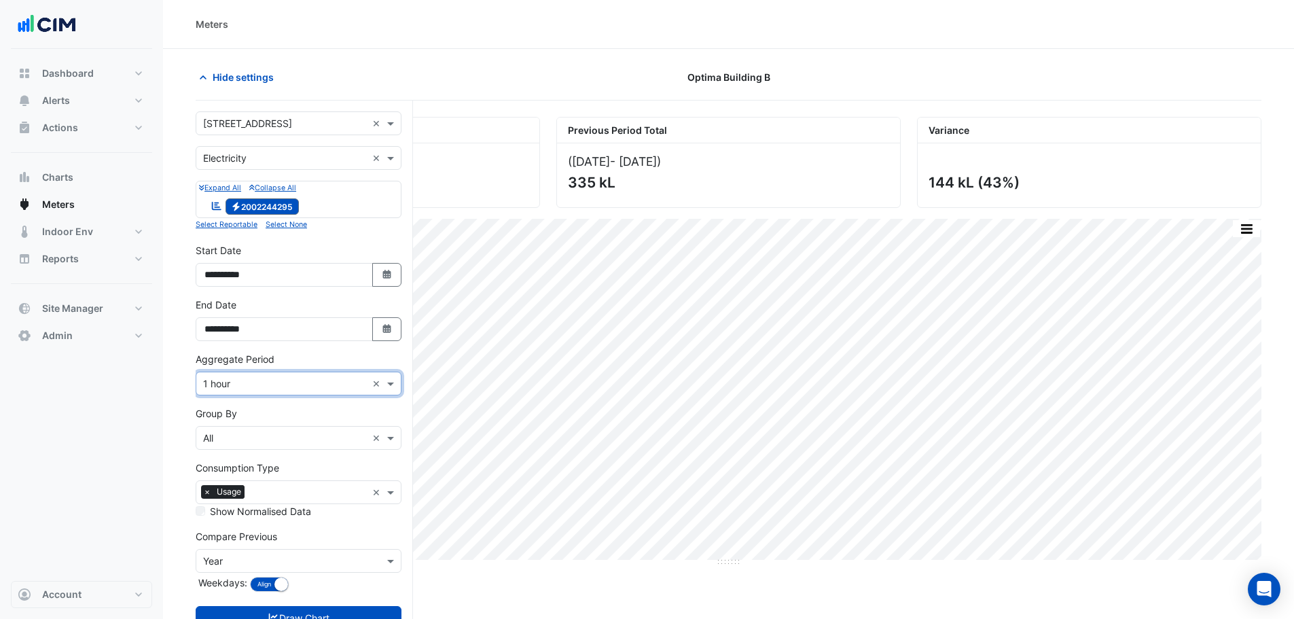
scroll to position [52, 0]
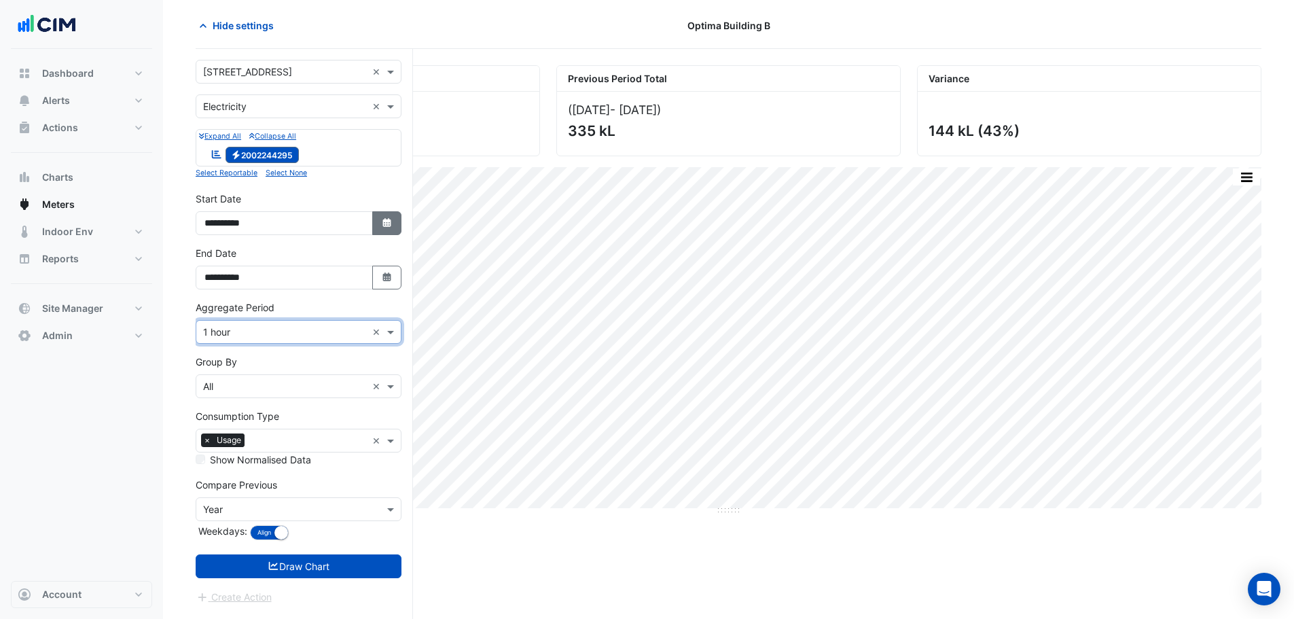
click at [394, 217] on button "Select Date" at bounding box center [387, 223] width 30 height 24
select select "*"
select select "****"
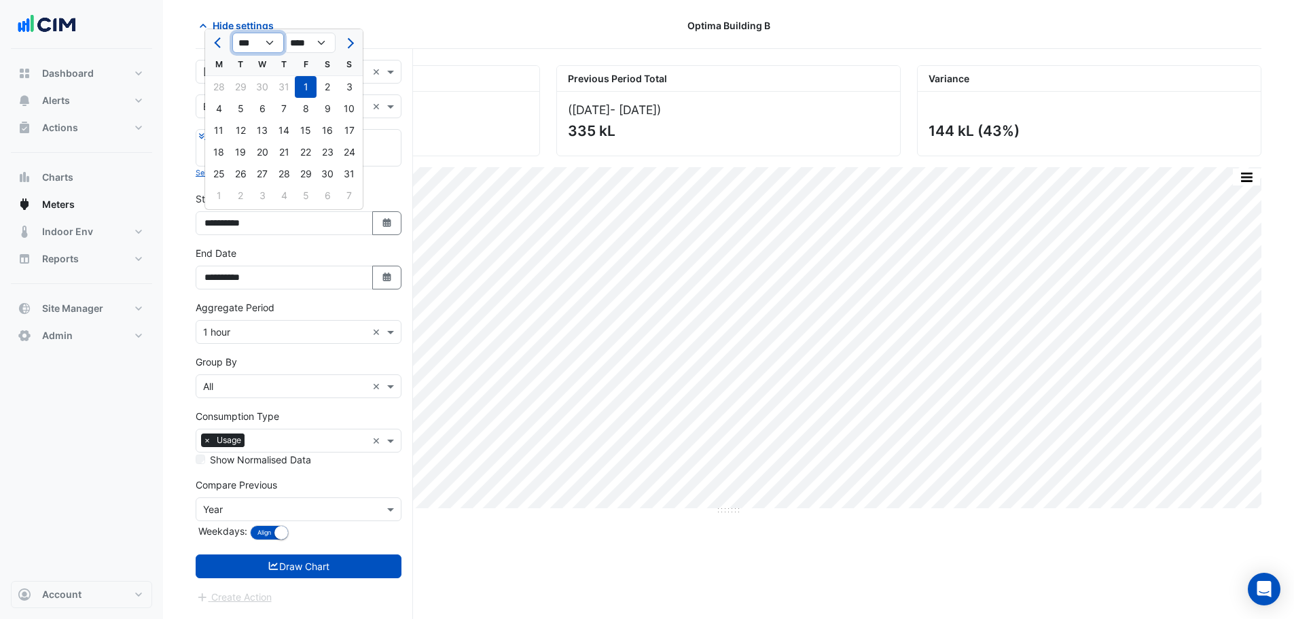
click at [262, 50] on select "*** *** *** *** *** *** *** *** ***" at bounding box center [258, 43] width 52 height 20
select select "*"
click at [232, 33] on select "*** *** *** *** *** *** *** *** ***" at bounding box center [258, 43] width 52 height 20
click at [263, 84] on div "1" at bounding box center [262, 87] width 22 height 22
type input "**********"
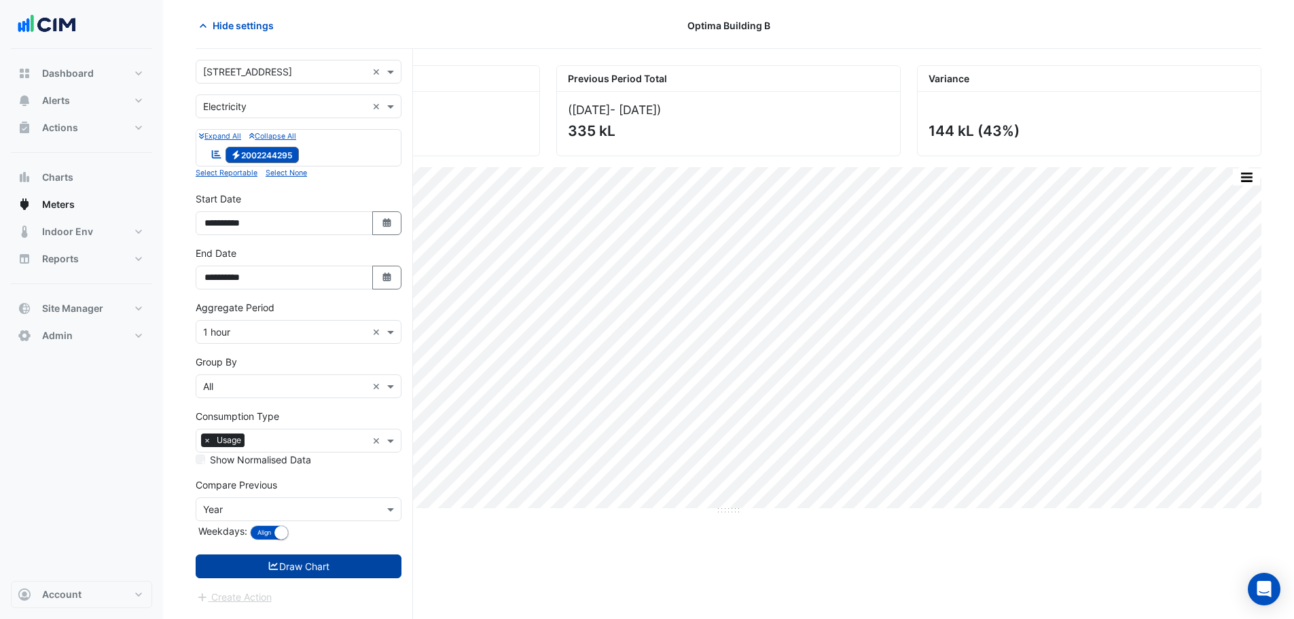
click at [275, 471] on icon "submit" at bounding box center [274, 566] width 12 height 10
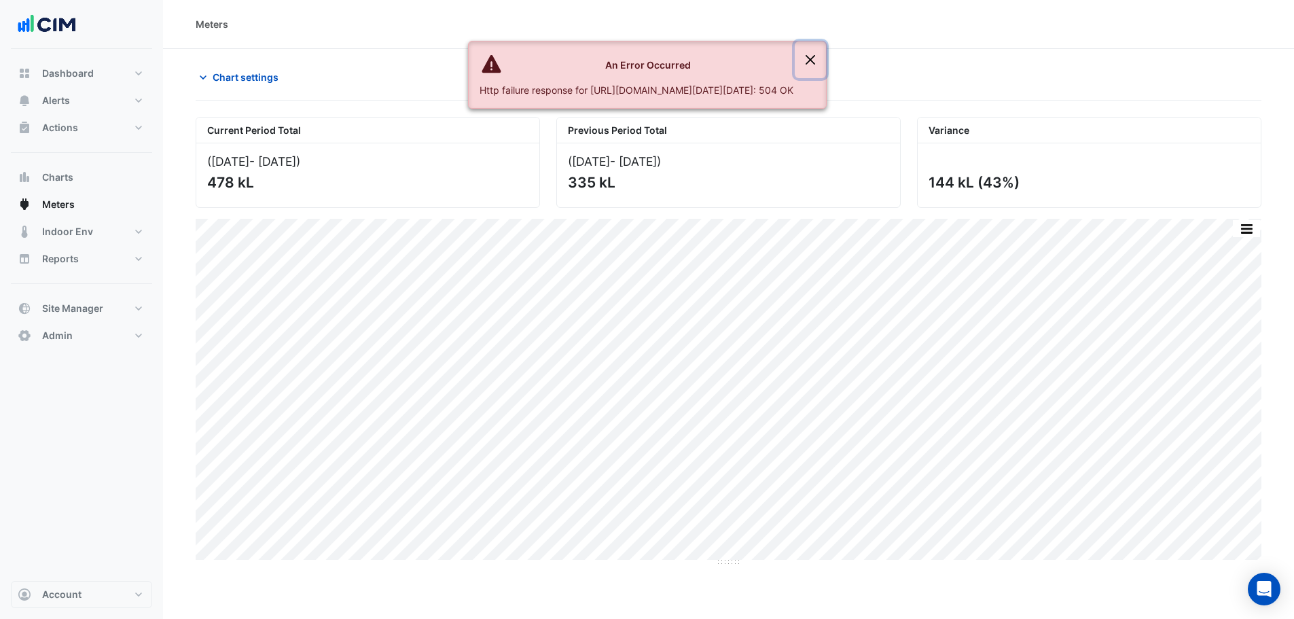
click at [826, 54] on button "Close" at bounding box center [809, 59] width 31 height 37
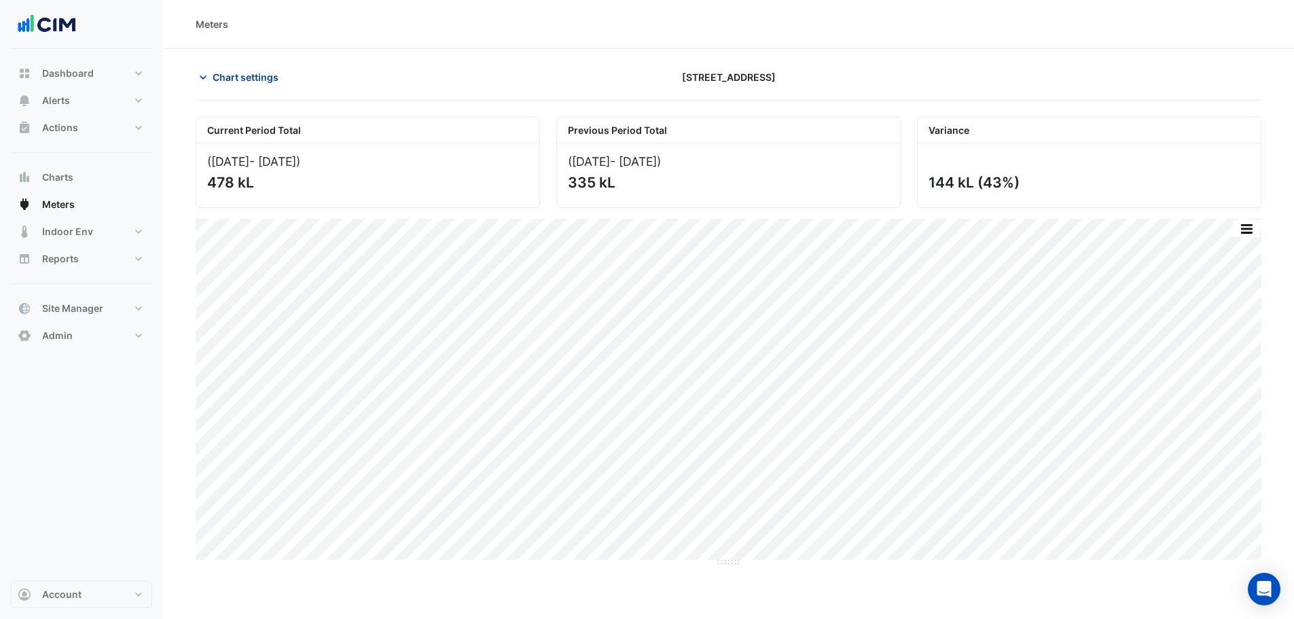
click at [246, 78] on span "Chart settings" at bounding box center [246, 77] width 66 height 14
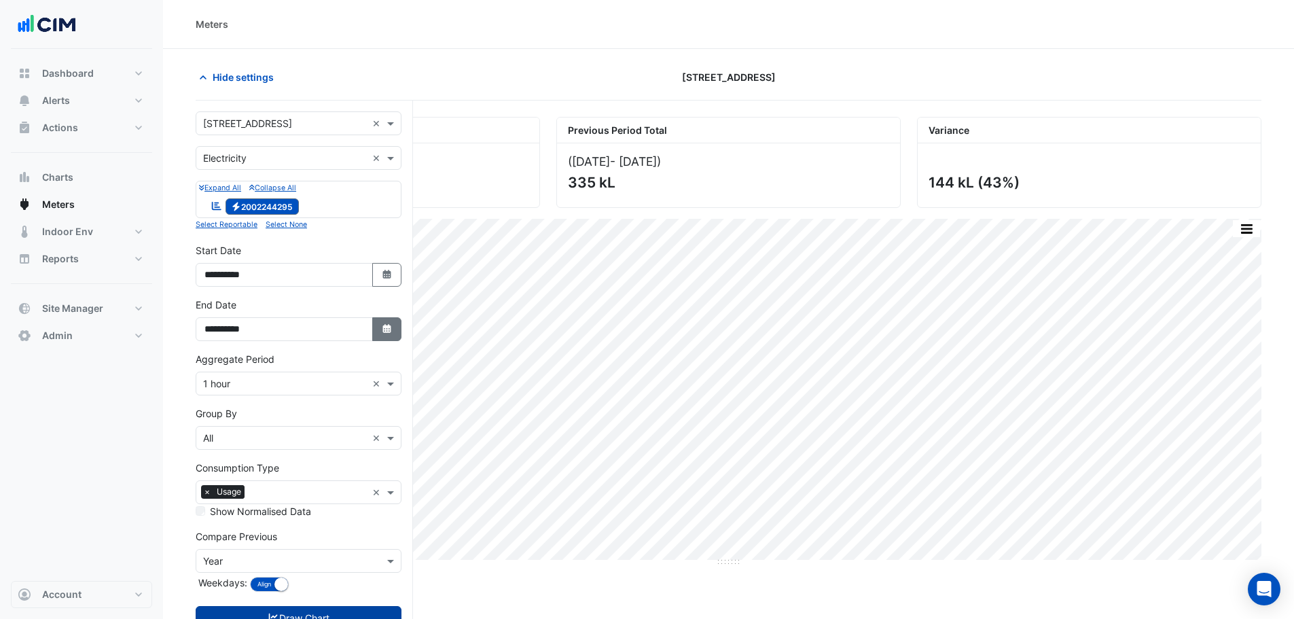
click at [391, 325] on icon "Select Date" at bounding box center [387, 329] width 12 height 10
select select "*"
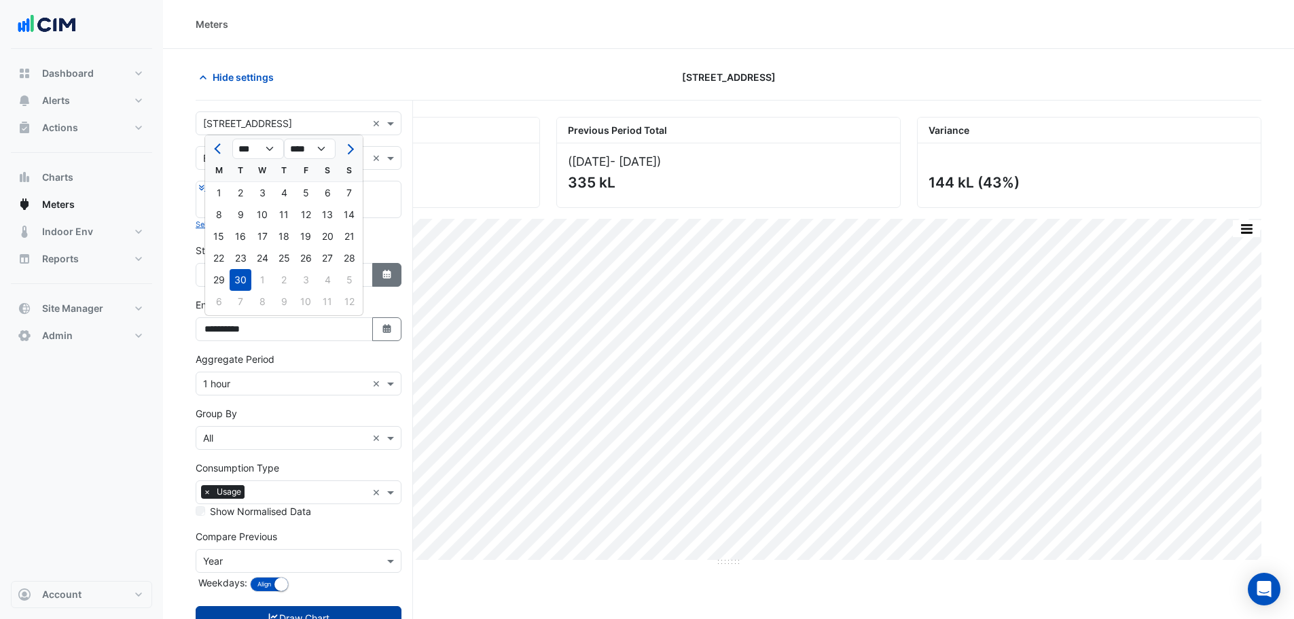
click at [394, 270] on button "Select Date" at bounding box center [387, 275] width 30 height 24
select select "****"
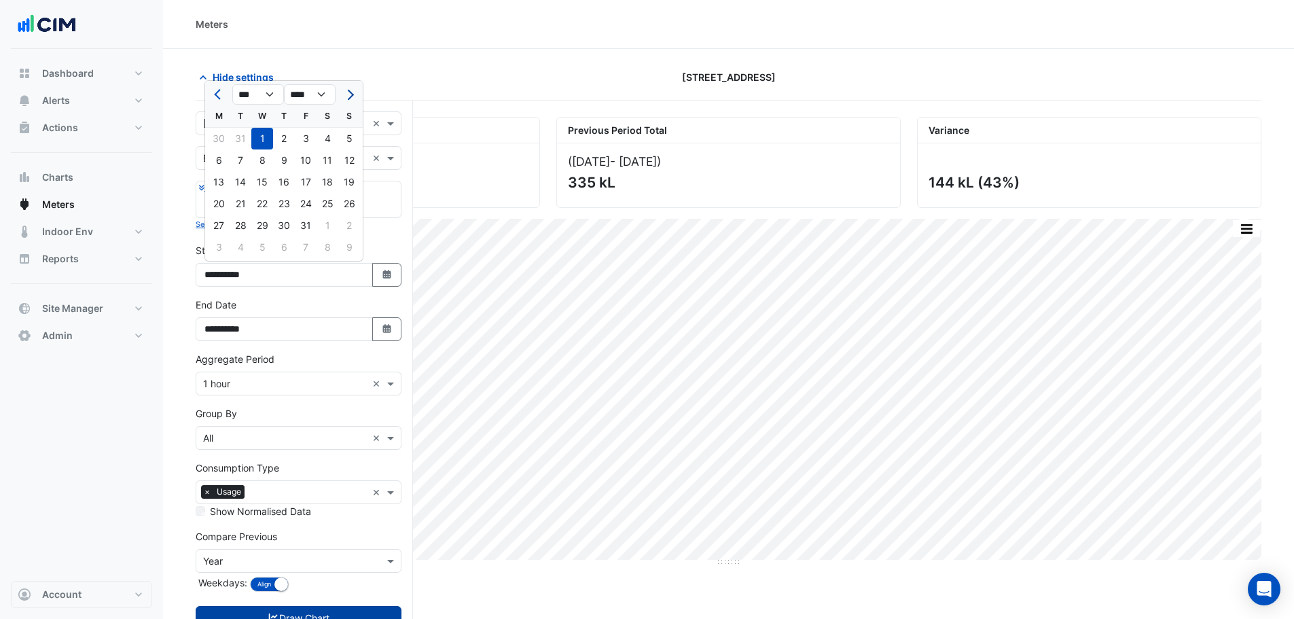
click at [348, 103] on button "Next month" at bounding box center [349, 95] width 16 height 22
click at [348, 100] on button "Next month" at bounding box center [349, 95] width 16 height 22
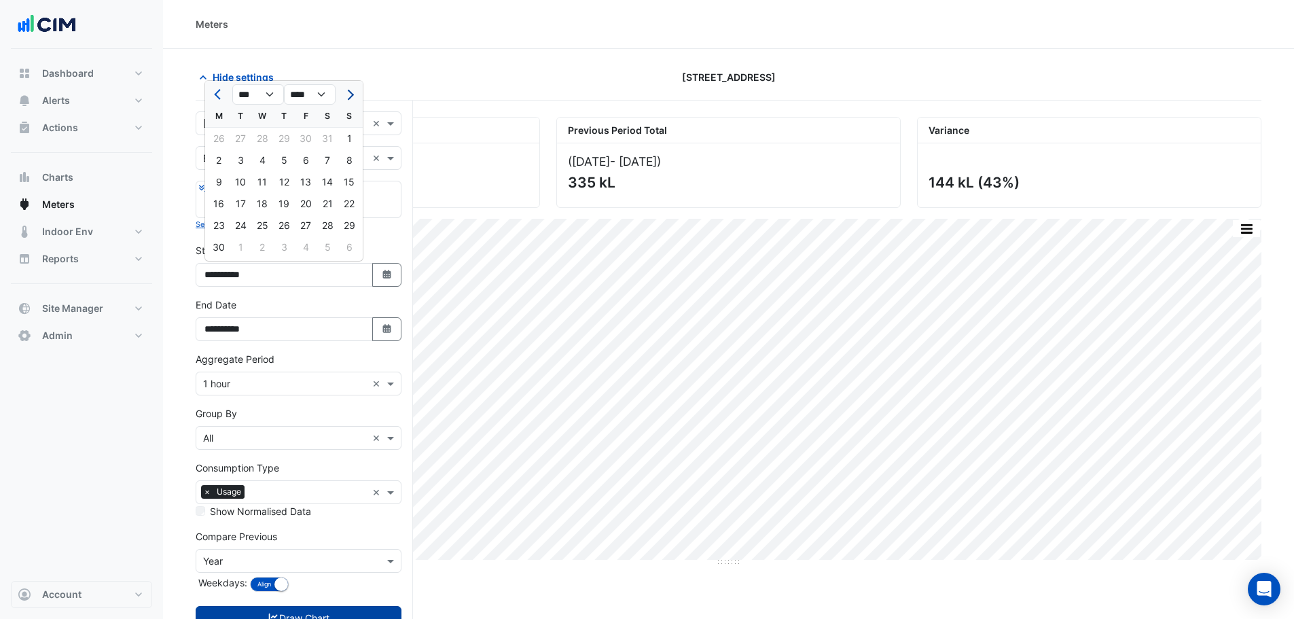
click at [348, 100] on button "Next month" at bounding box center [349, 95] width 16 height 22
select select "*"
click at [240, 140] on div "1" at bounding box center [241, 139] width 22 height 22
type input "**********"
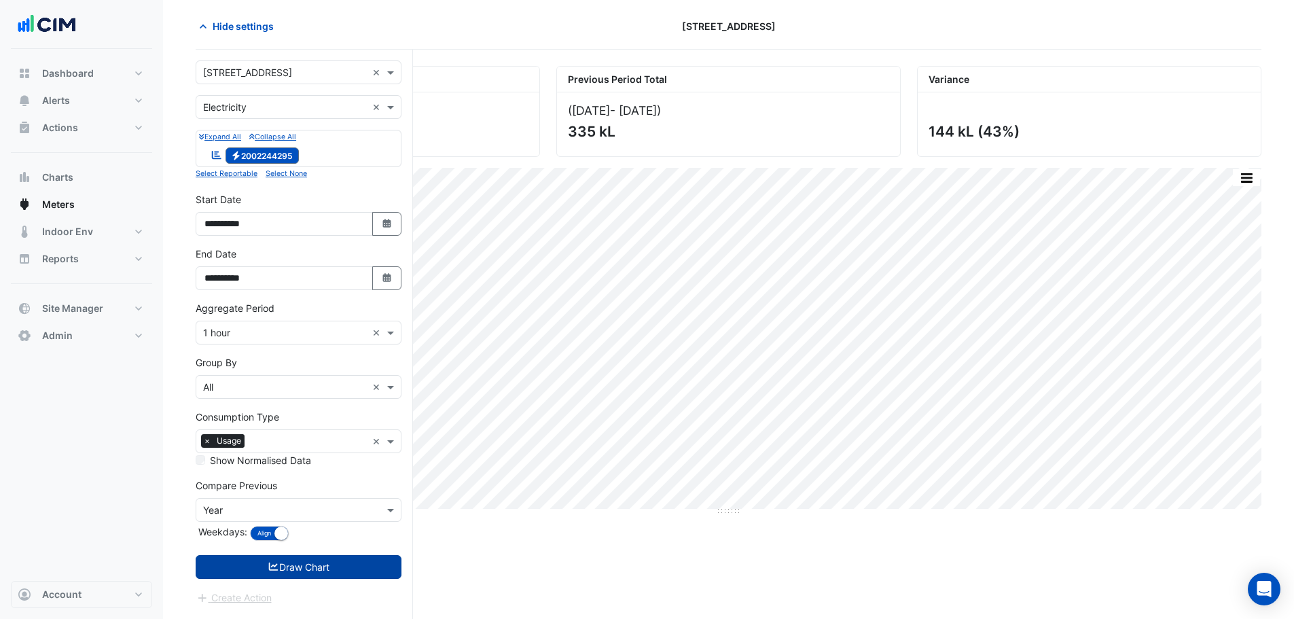
scroll to position [52, 0]
click at [290, 471] on button "Draw Chart" at bounding box center [299, 566] width 206 height 24
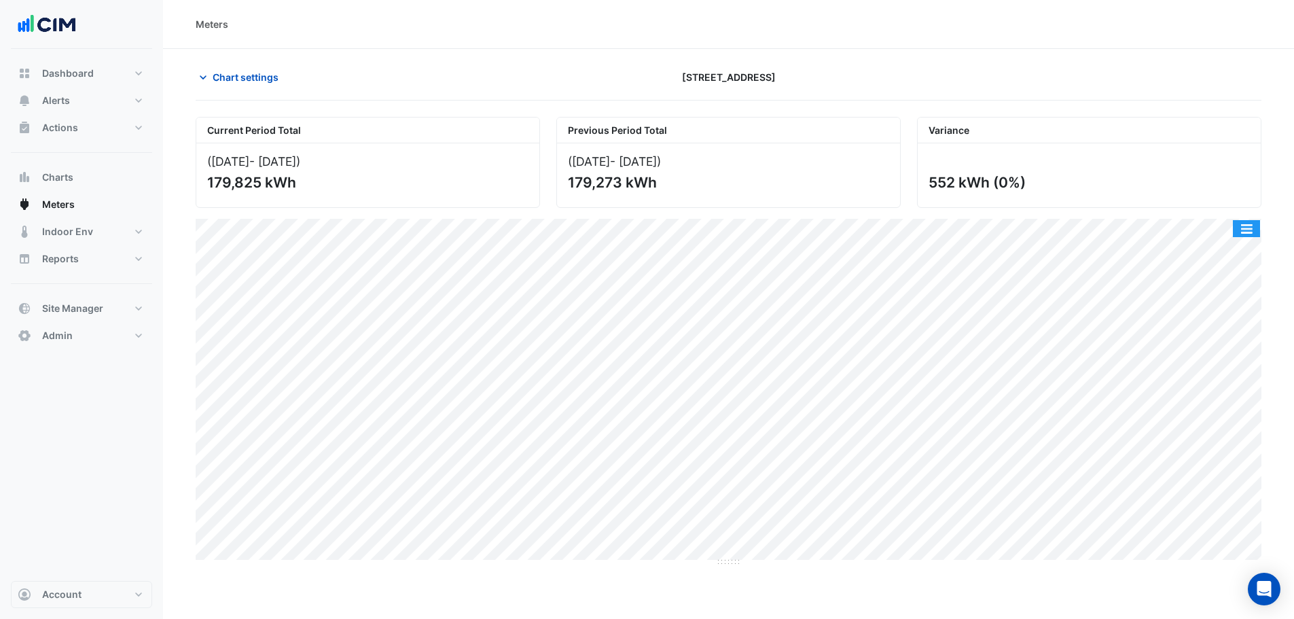
click at [1042, 224] on button "button" at bounding box center [1245, 228] width 27 height 17
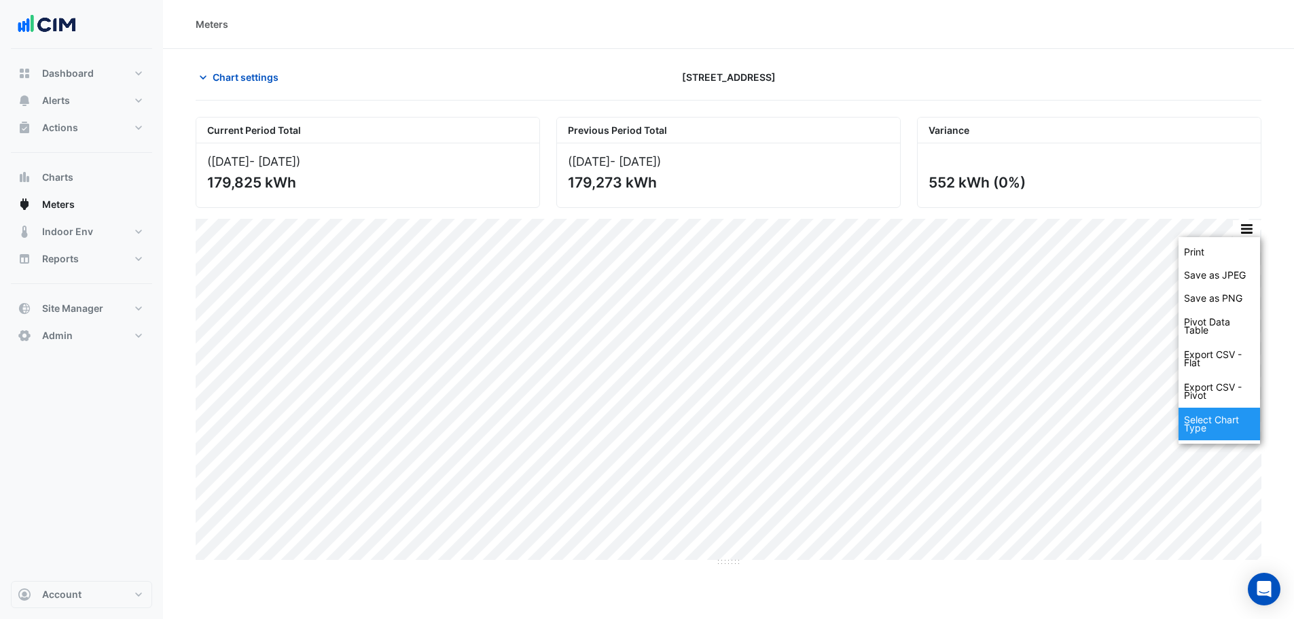
click at [1042, 410] on div "Select Chart Type" at bounding box center [1218, 423] width 81 height 33
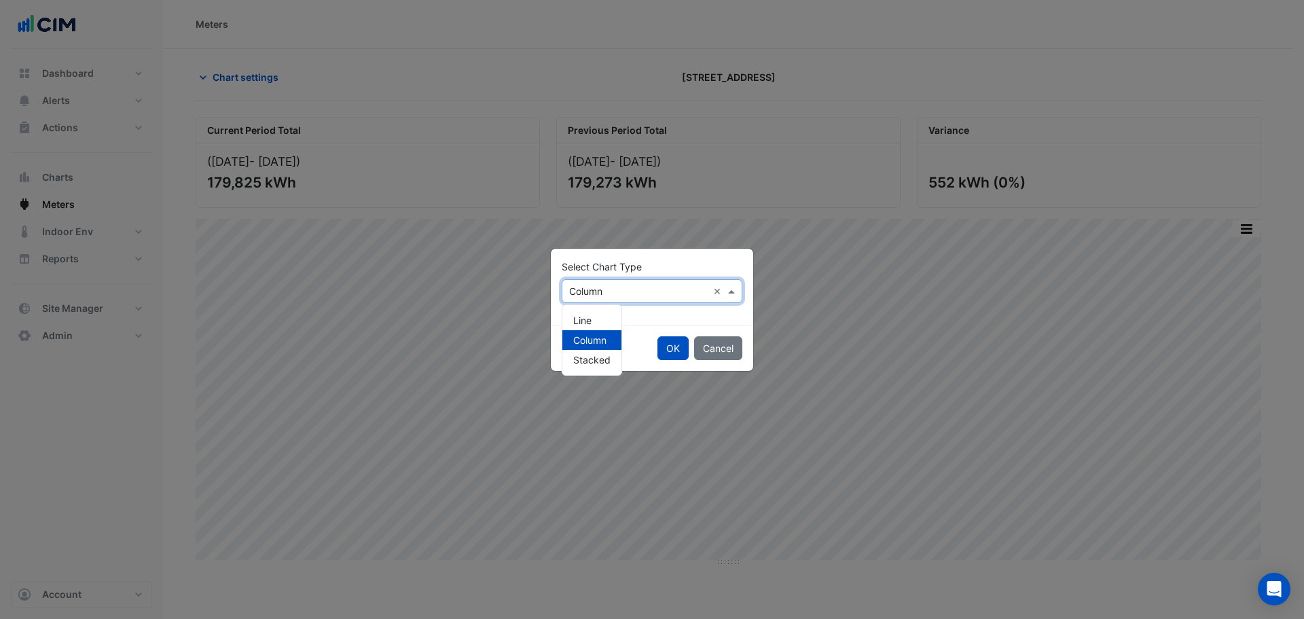
click at [629, 291] on input "text" at bounding box center [638, 292] width 139 height 14
click at [590, 316] on span "Line" at bounding box center [582, 320] width 18 height 12
click at [667, 350] on button "OK" at bounding box center [672, 348] width 31 height 24
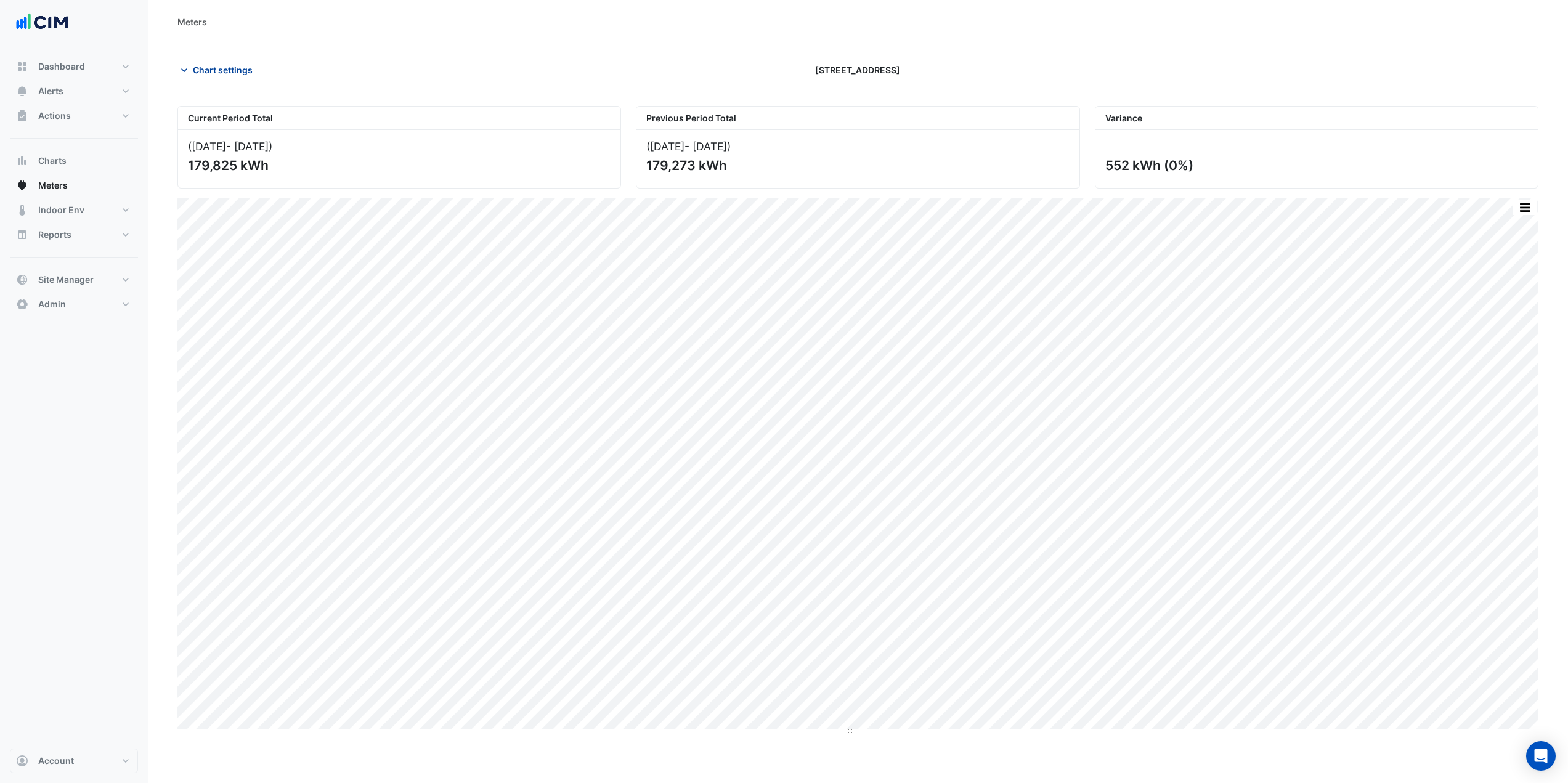
click at [223, 73] on span "Chart settings" at bounding box center [223, 70] width 60 height 13
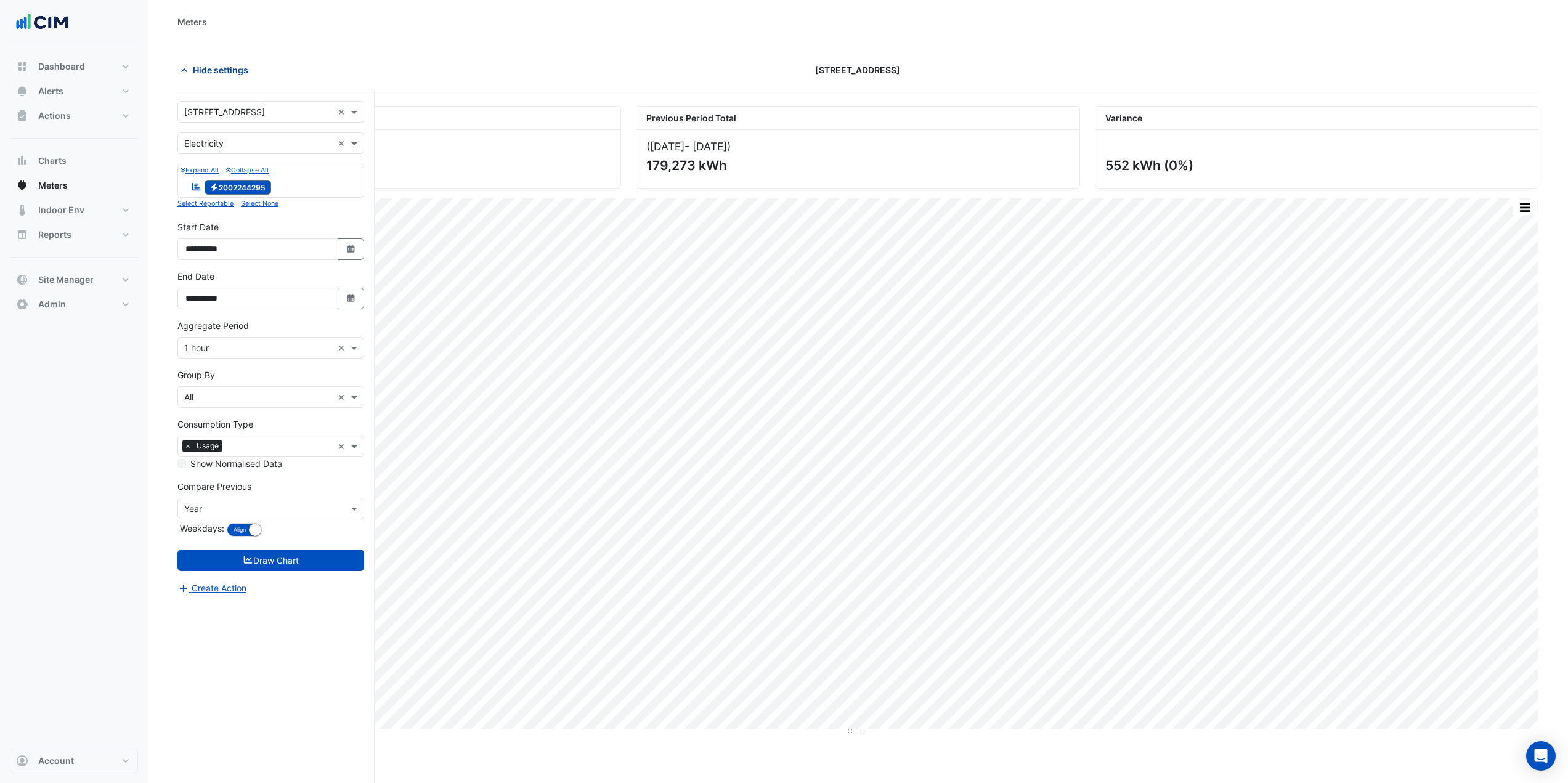
click at [221, 72] on span "Hide settings" at bounding box center [220, 70] width 55 height 13
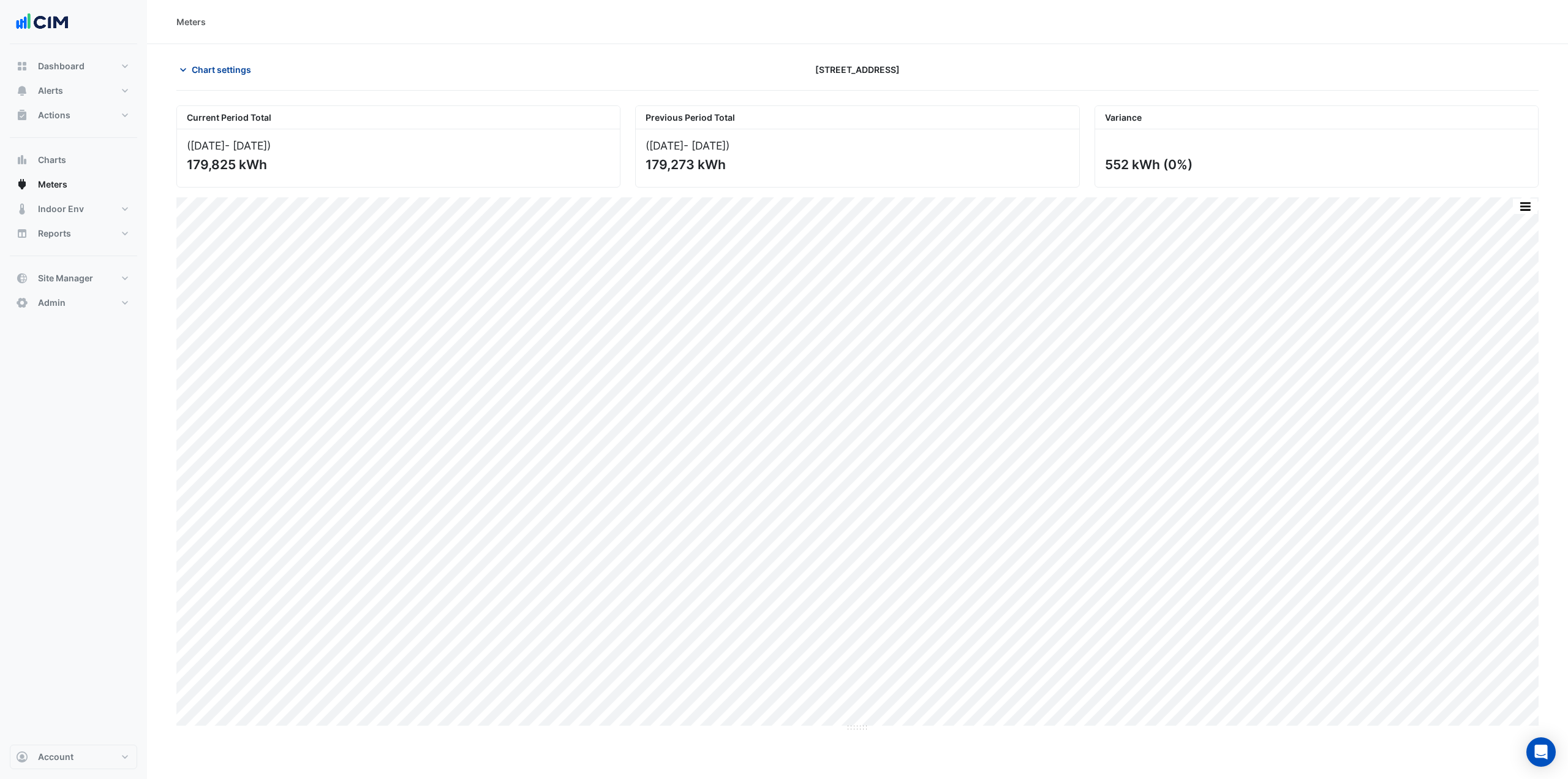
click at [225, 74] on span "Chart settings" at bounding box center [222, 70] width 60 height 13
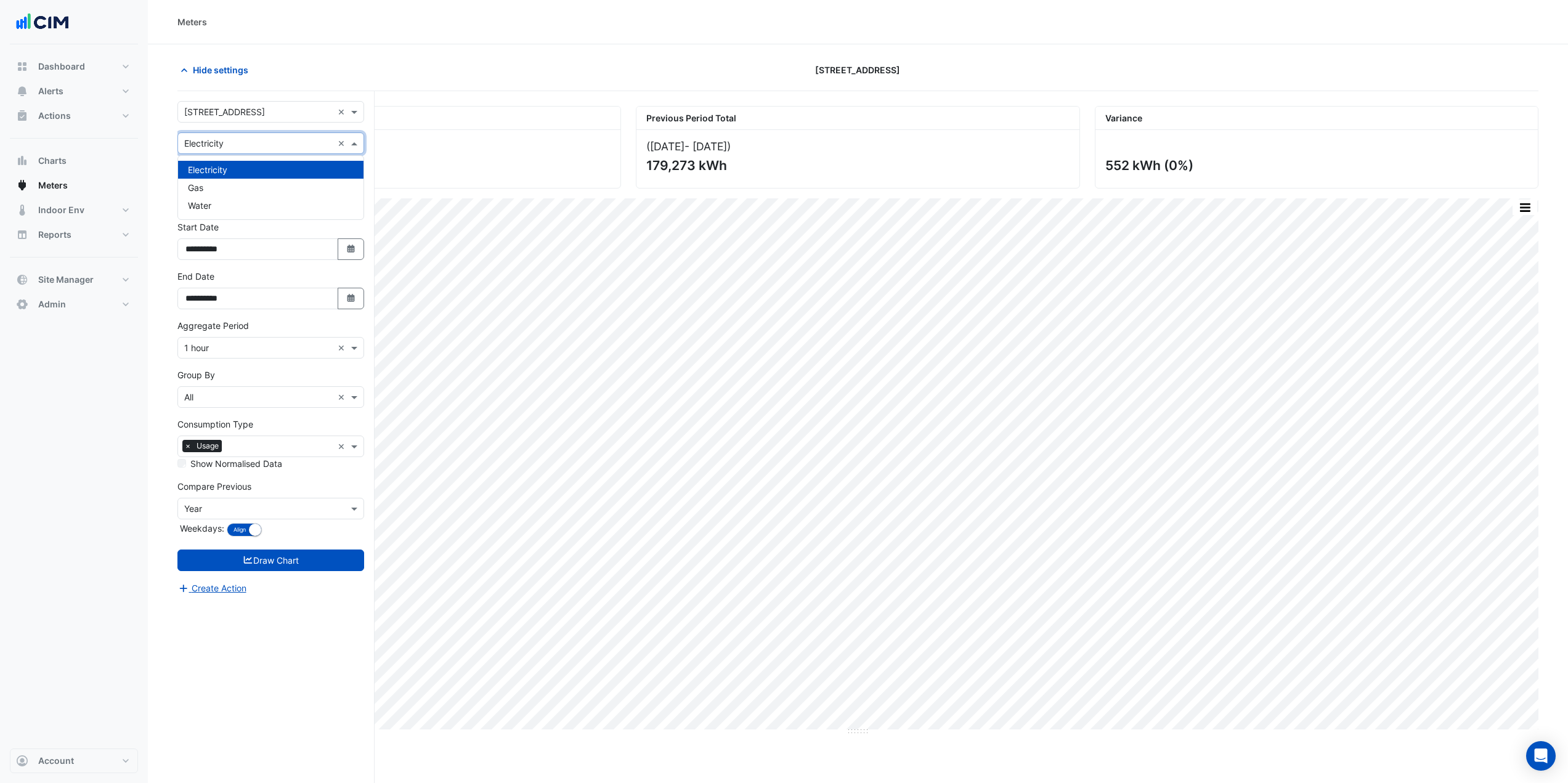
click at [242, 147] on input "text" at bounding box center [259, 143] width 149 height 13
click at [214, 185] on div "Gas" at bounding box center [270, 188] width 185 height 18
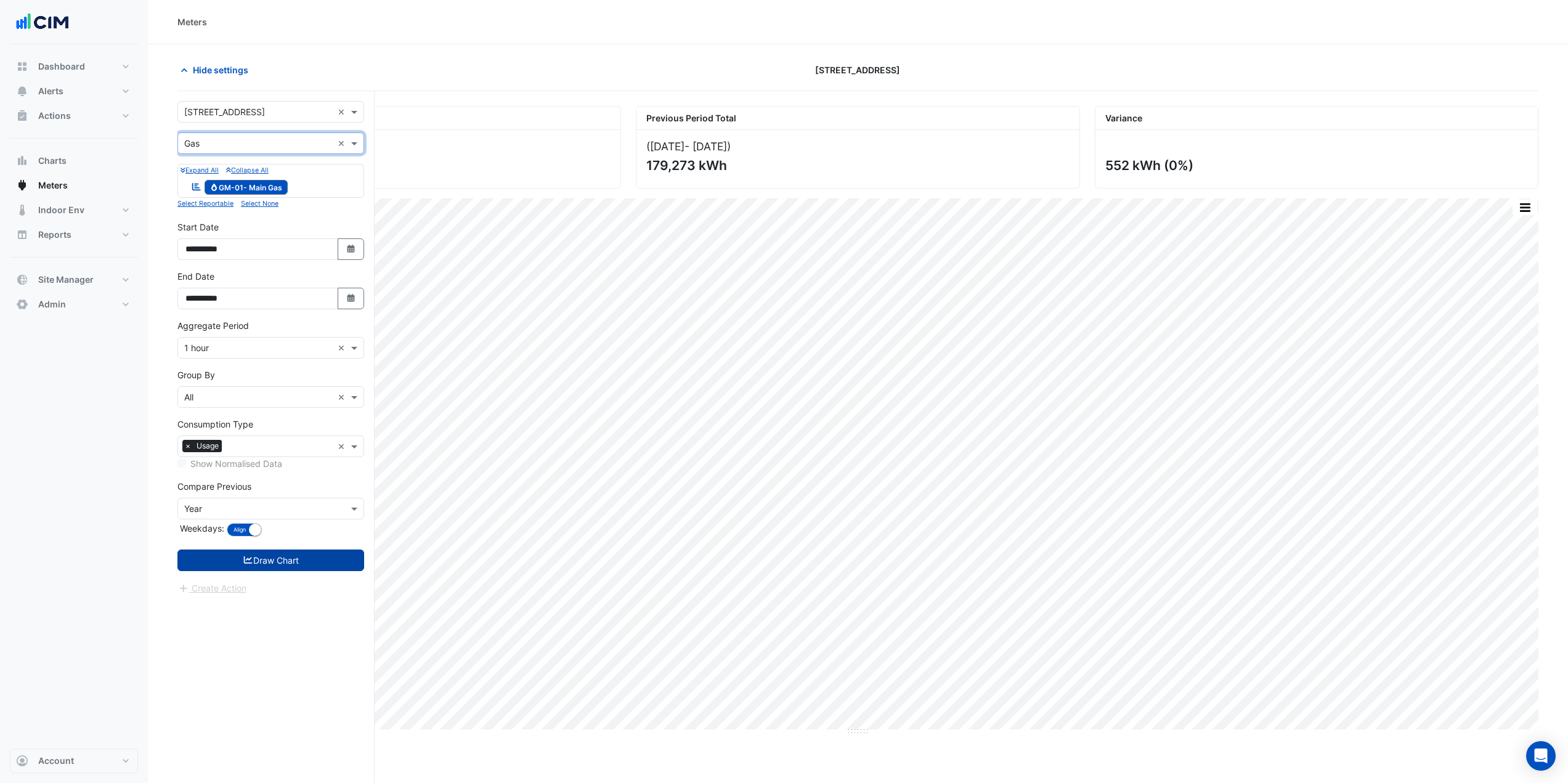
click at [237, 427] on button "Draw Chart" at bounding box center [271, 561] width 187 height 22
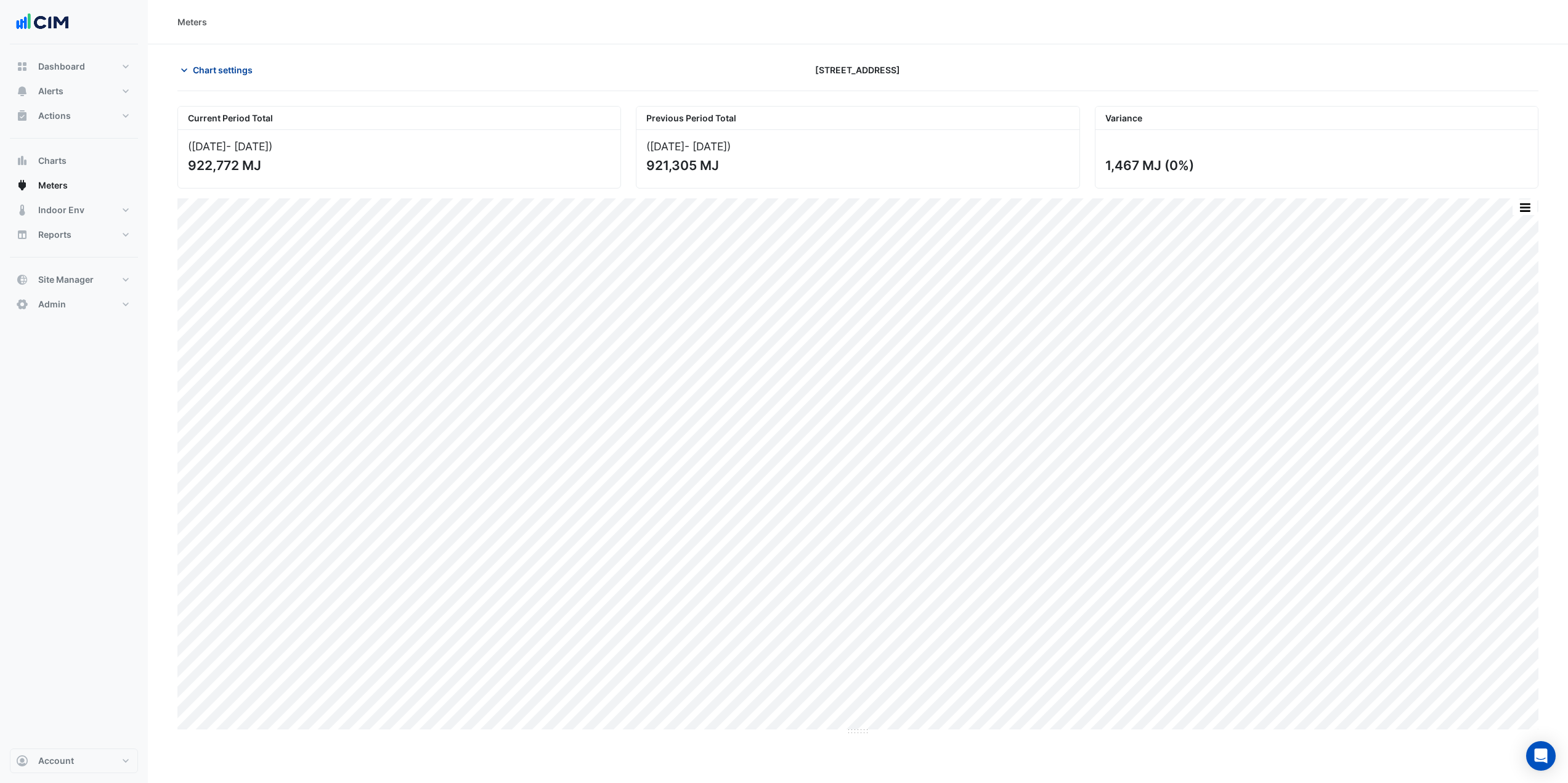
click at [231, 68] on span "Chart settings" at bounding box center [223, 70] width 60 height 13
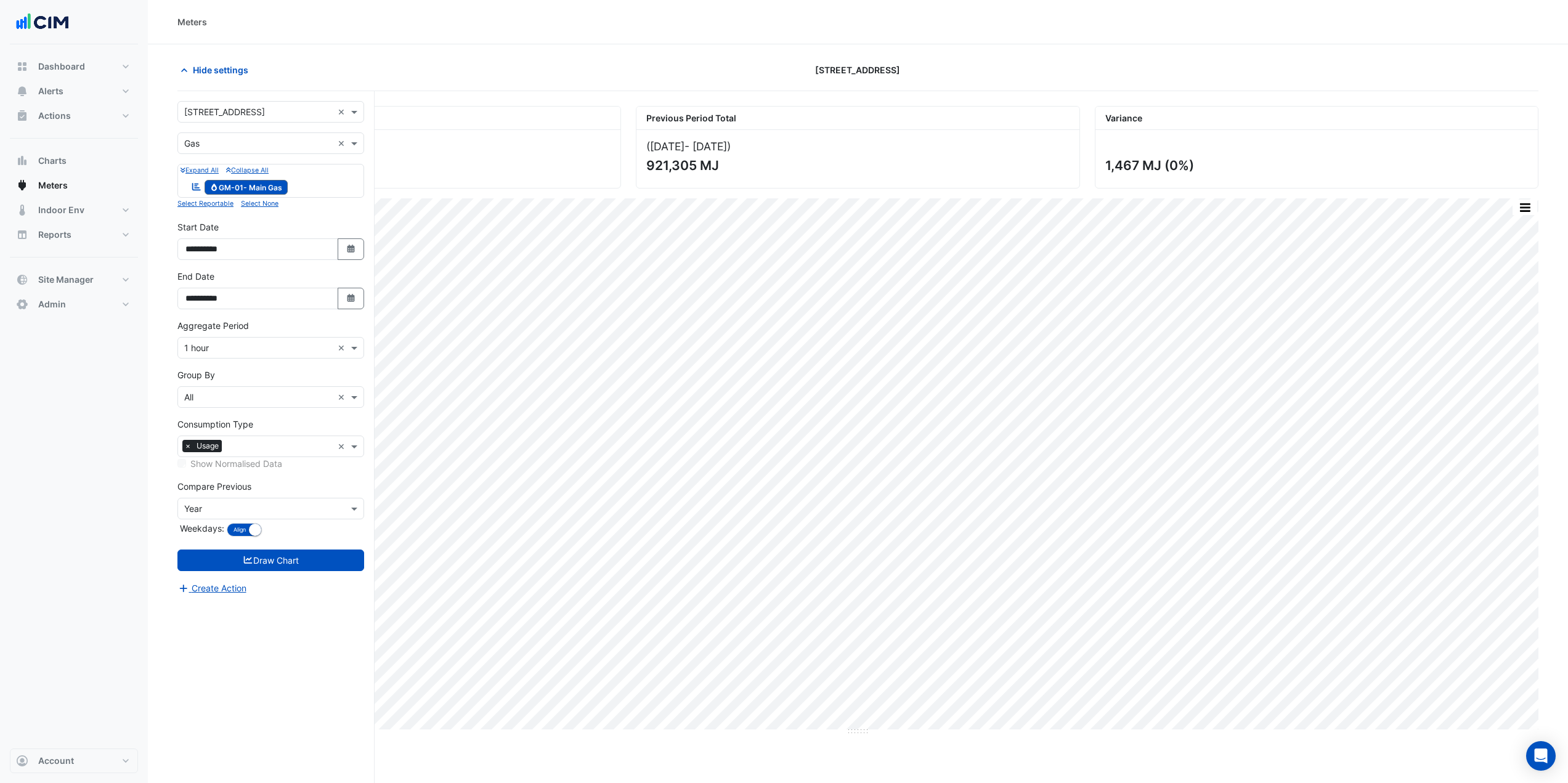
click at [217, 143] on input "text" at bounding box center [259, 143] width 149 height 13
click at [211, 207] on span "Water" at bounding box center [200, 206] width 24 height 11
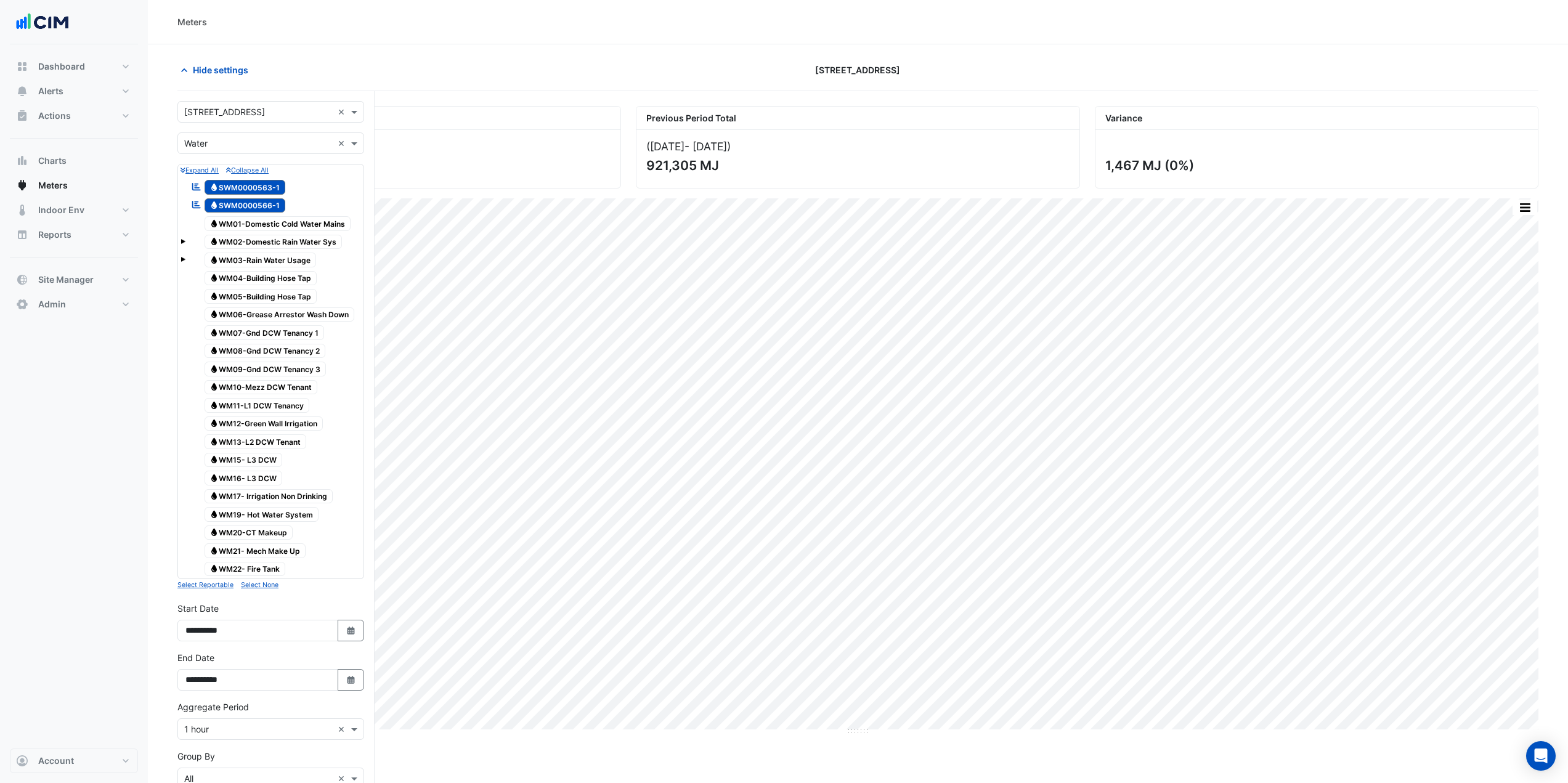
click at [309, 227] on span "Water WM01-Domestic Cold Water Mains" at bounding box center [278, 223] width 147 height 15
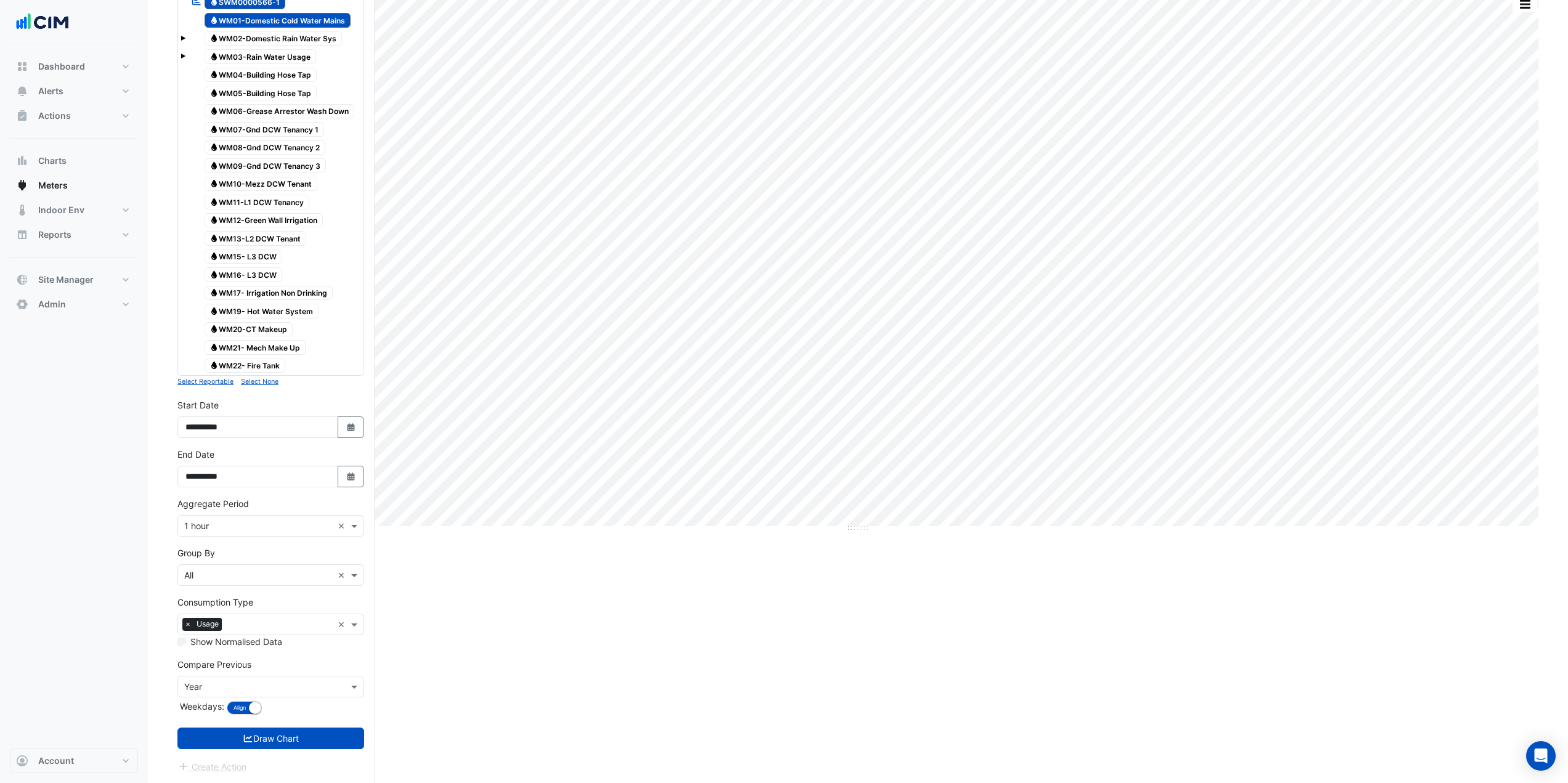
scroll to position [204, 0]
click at [203, 427] on input "text" at bounding box center [259, 575] width 149 height 13
click at [204, 427] on span "Meter" at bounding box center [200, 619] width 24 height 11
click at [249, 427] on icon "submit" at bounding box center [249, 739] width 11 height 9
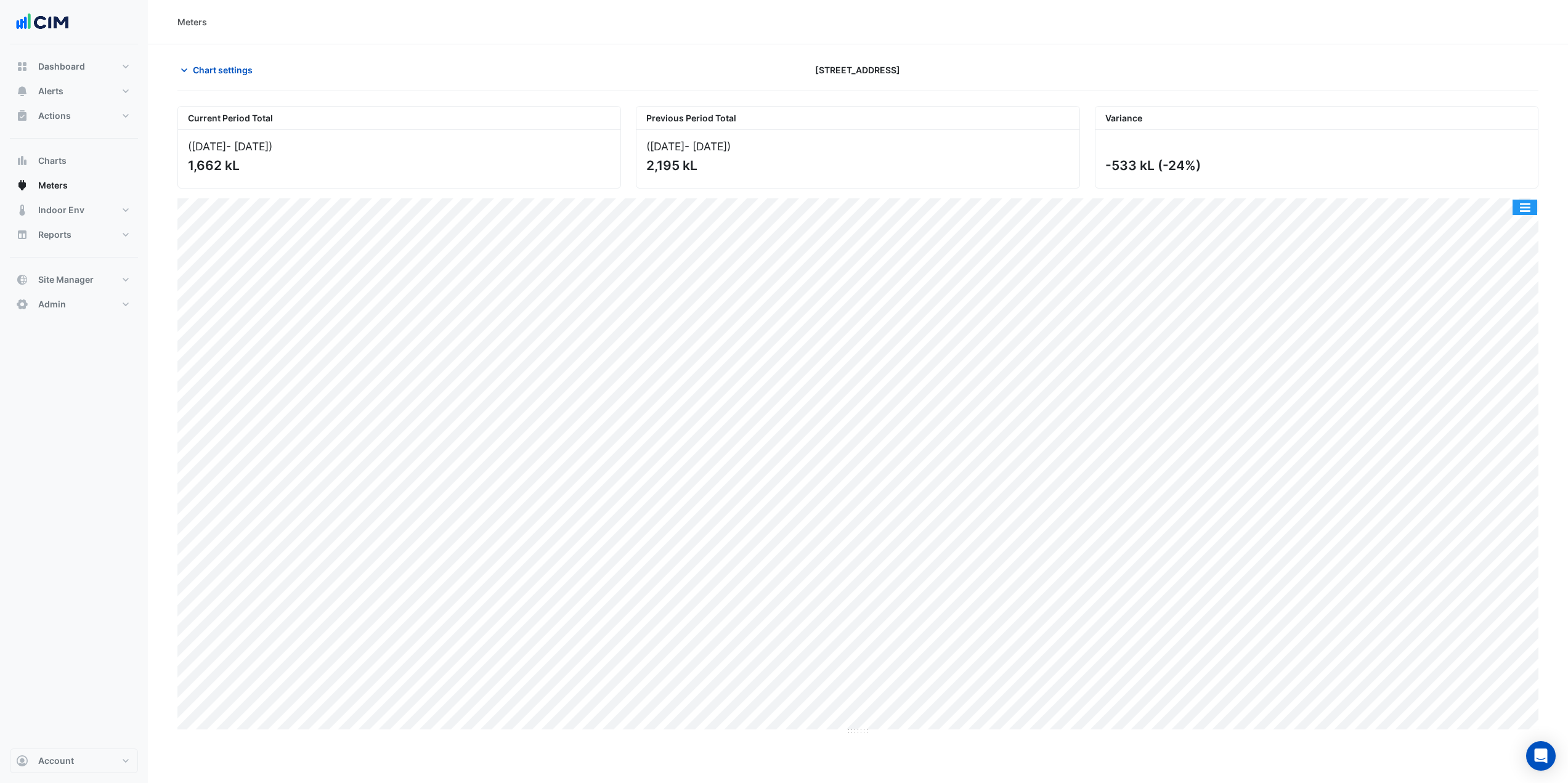
click at [946, 206] on button "button" at bounding box center [1524, 207] width 24 height 15
click at [946, 230] on div "Split by Meter" at bounding box center [1500, 229] width 74 height 22
drag, startPoint x: 853, startPoint y: 386, endPoint x: 835, endPoint y: 554, distance: 169.0
click at [210, 72] on span "Chart settings" at bounding box center [223, 70] width 60 height 13
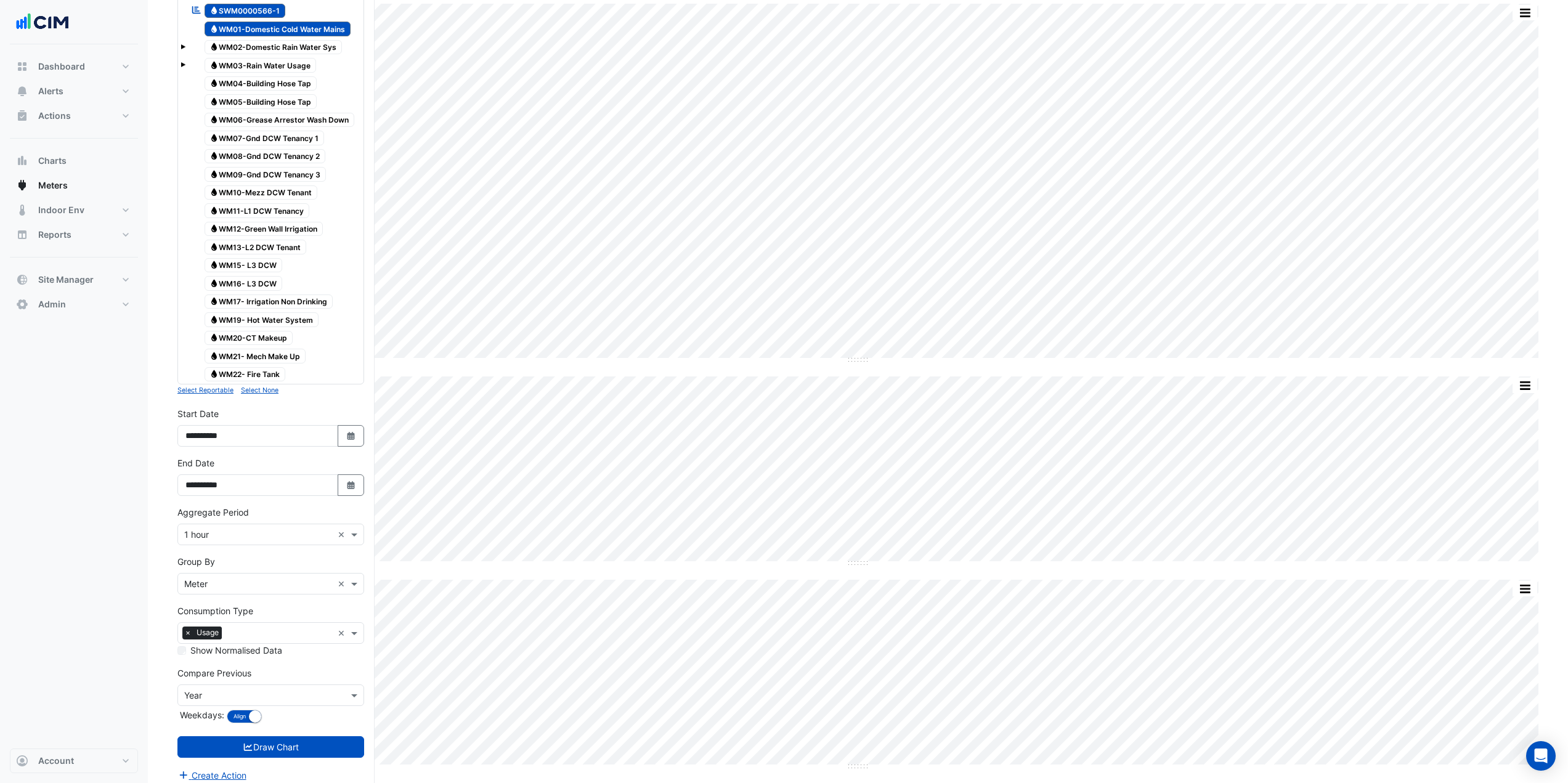
scroll to position [204, 0]
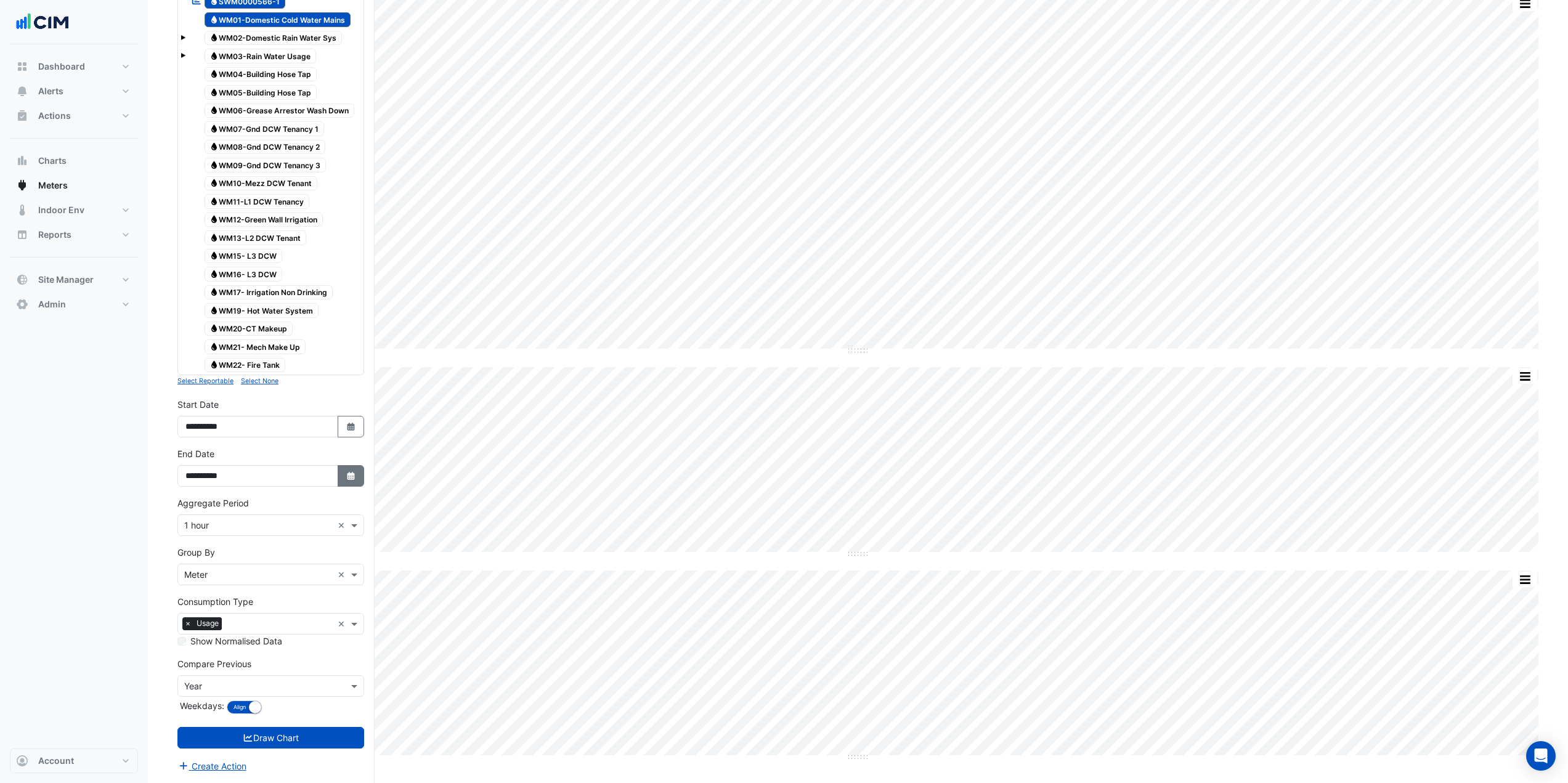
click at [350, 427] on icon "button" at bounding box center [350, 475] width 7 height 8
click at [312, 315] on button "Next month" at bounding box center [317, 312] width 15 height 20
select select "**"
click at [276, 427] on div "31" at bounding box center [278, 431] width 20 height 20
type input "**********"
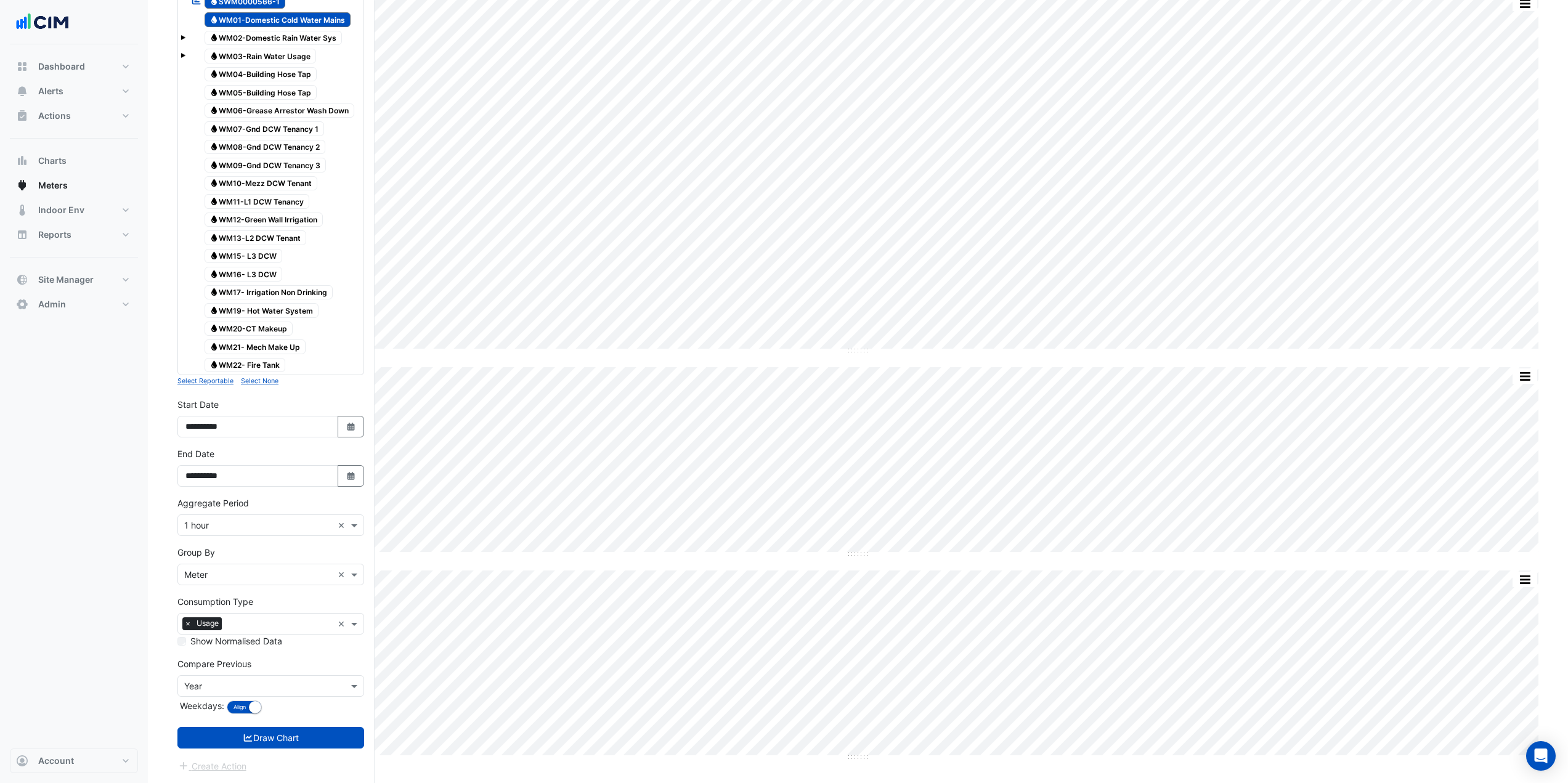
click at [237, 427] on button "Draw Chart" at bounding box center [271, 738] width 187 height 22
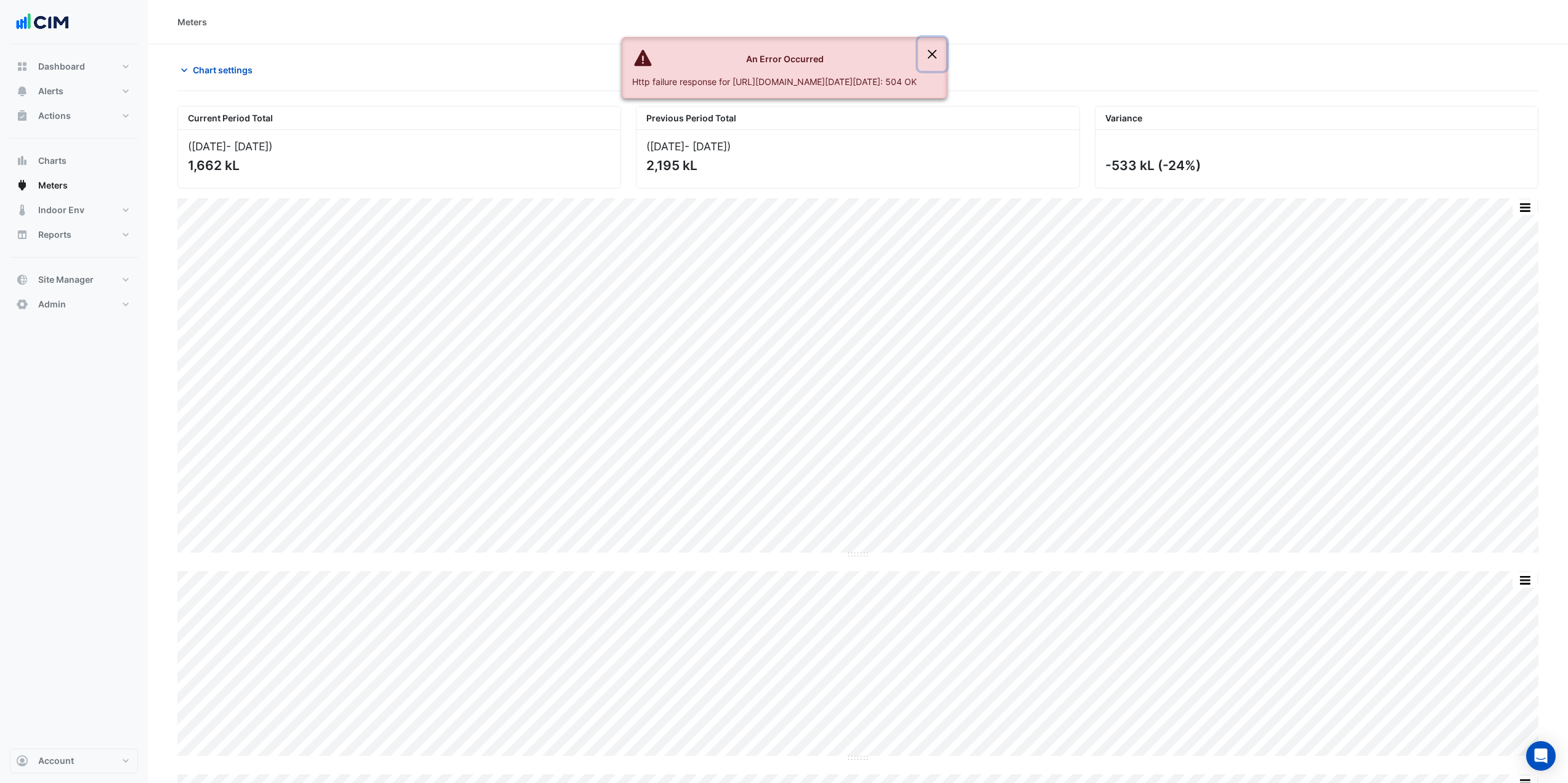
click at [946, 54] on button "Close" at bounding box center [932, 54] width 28 height 34
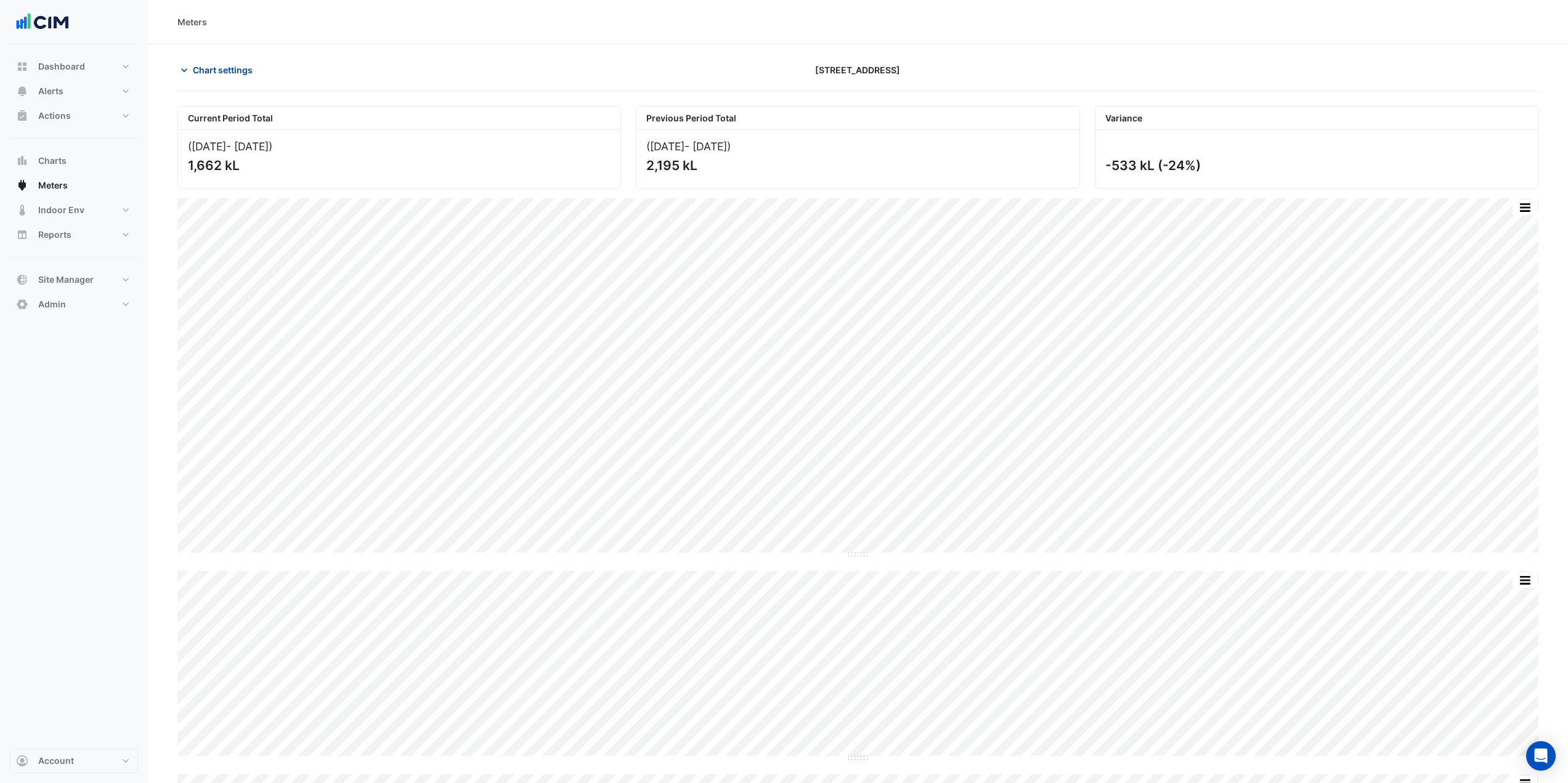
click at [245, 72] on span "Chart settings" at bounding box center [223, 70] width 60 height 13
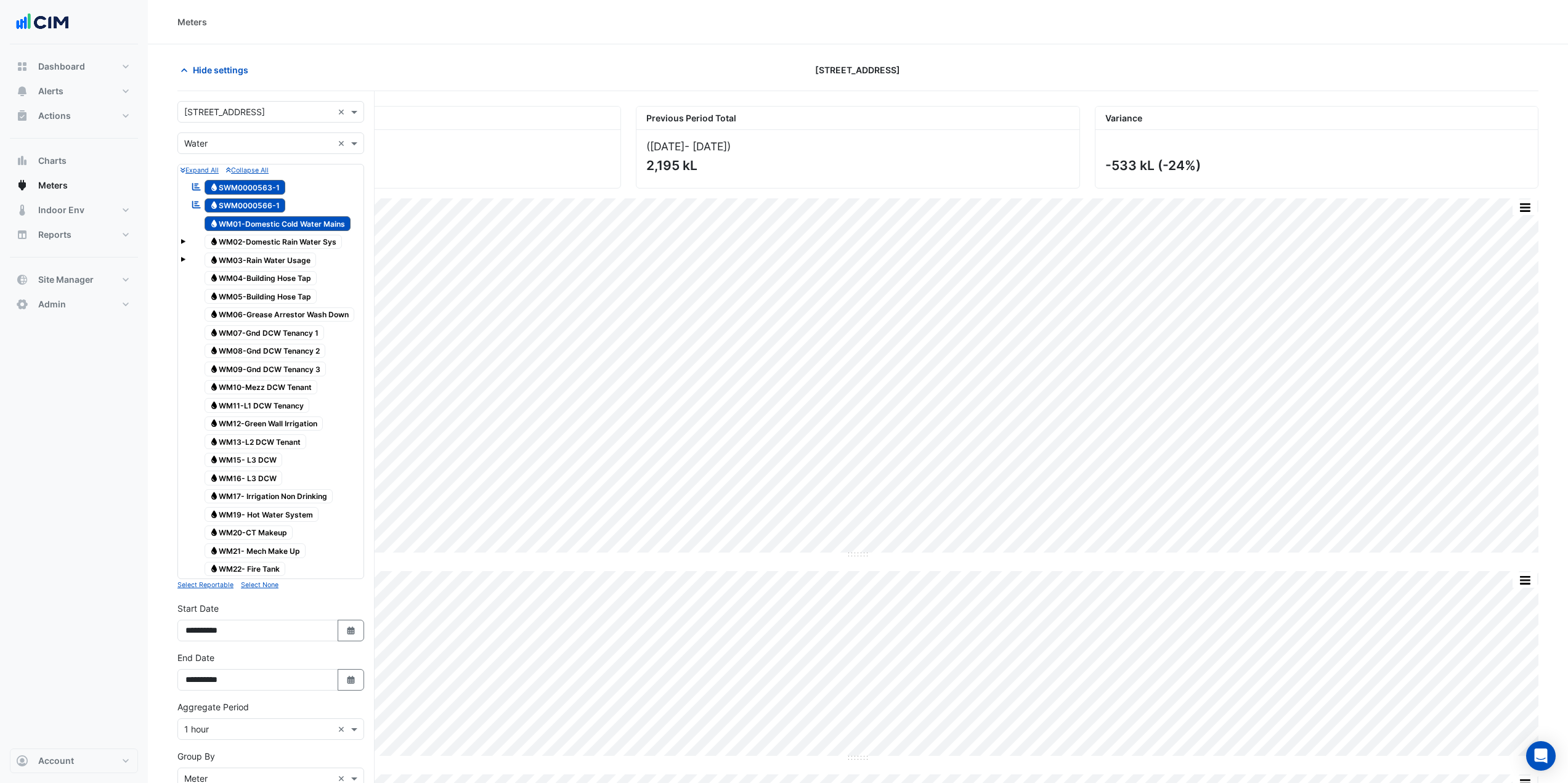
scroll to position [204, 0]
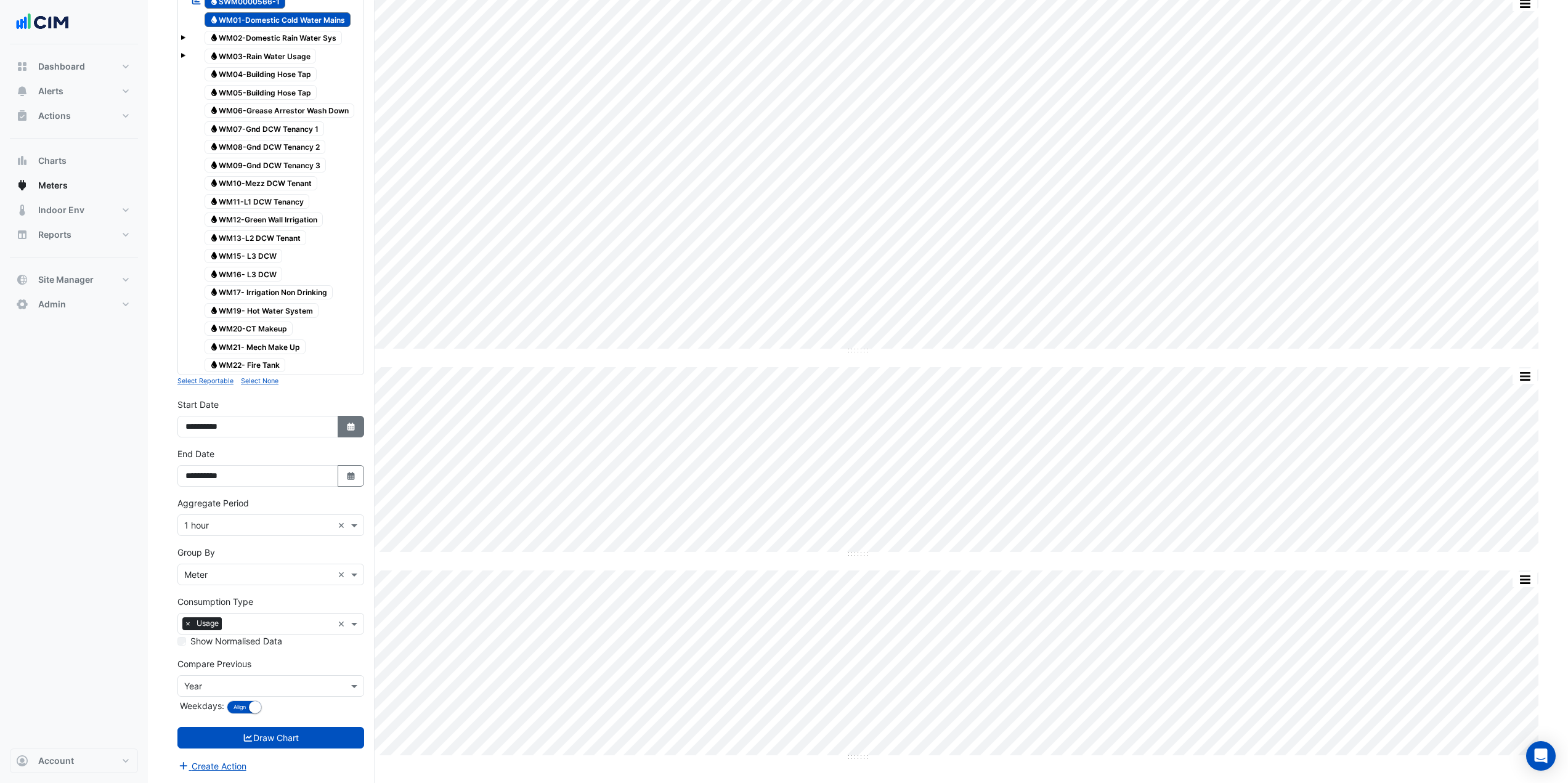
click at [348, 425] on icon "button" at bounding box center [350, 426] width 7 height 8
select select "*"
select select "****"
click at [319, 269] on button "Next month" at bounding box center [317, 263] width 15 height 20
click at [318, 269] on button "Next month" at bounding box center [317, 263] width 15 height 20
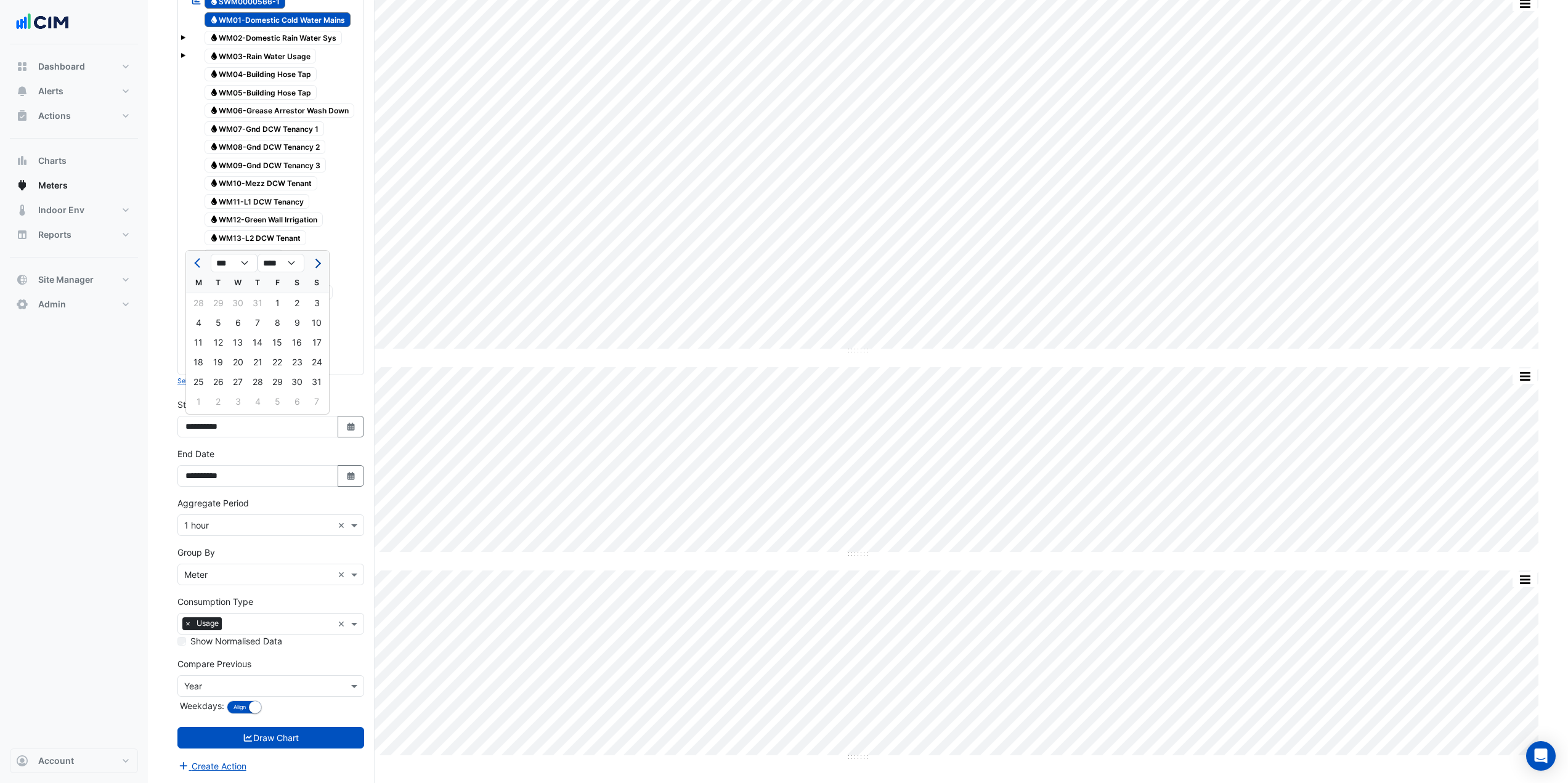
select select "*"
drag, startPoint x: 200, startPoint y: 304, endPoint x: 199, endPoint y: 421, distance: 117.0
click at [200, 303] on div "1" at bounding box center [199, 303] width 20 height 20
type input "**********"
click at [239, 427] on button "Draw Chart" at bounding box center [271, 738] width 187 height 22
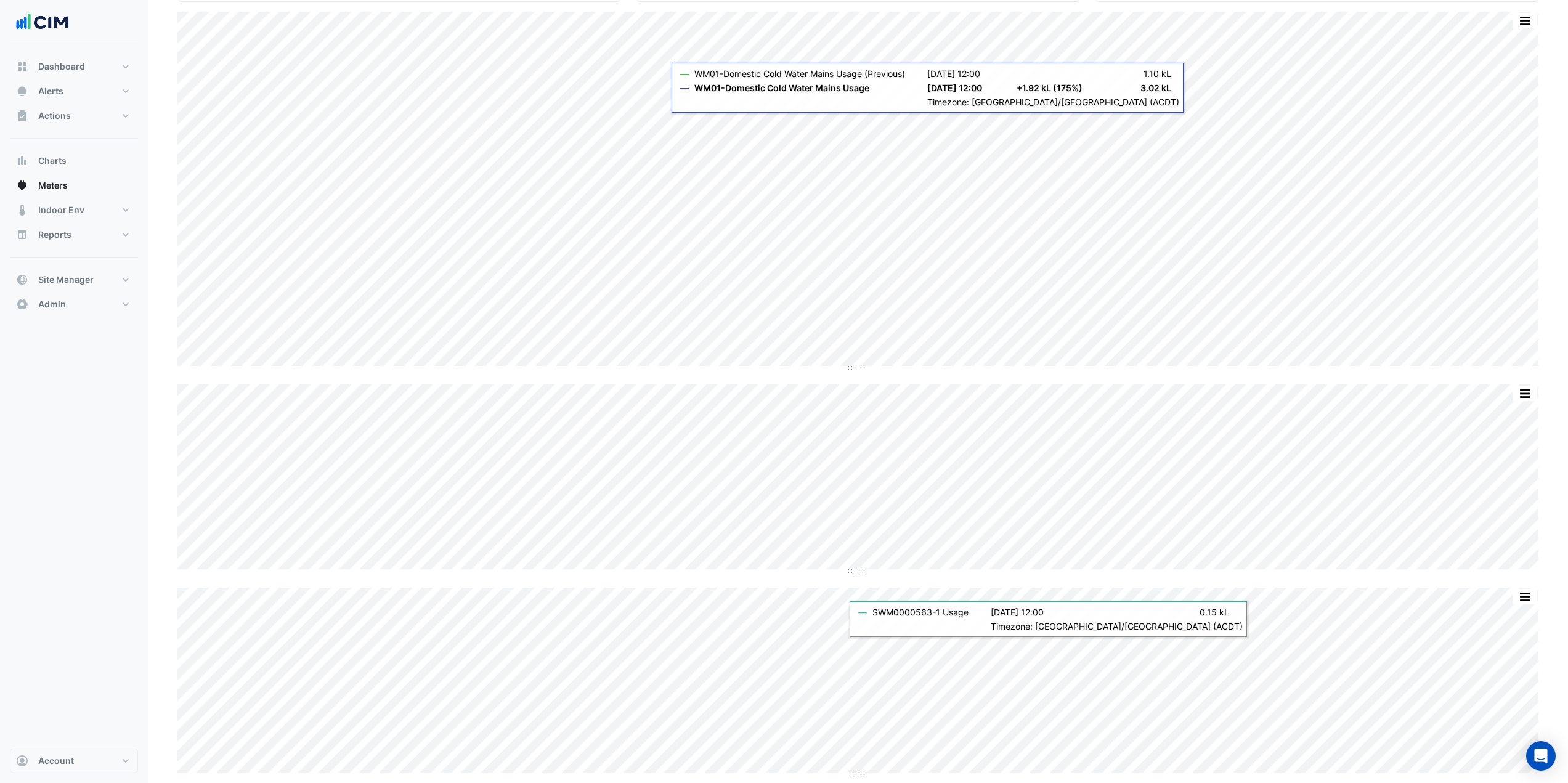
scroll to position [195, 0]
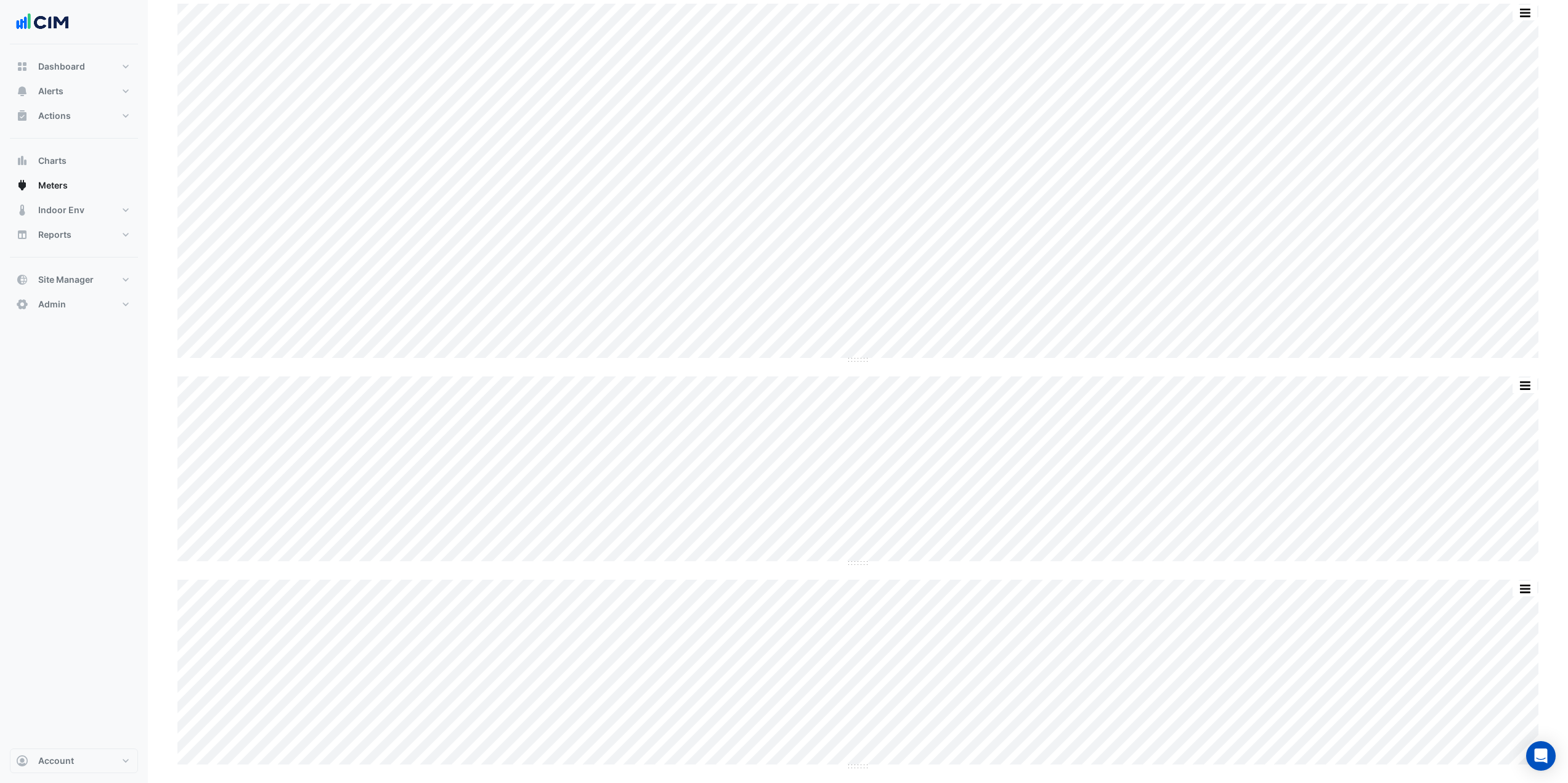
click at [164, 312] on section "Chart settings 12-26 Franklin Street Current Period Total (01 Sep 25 - 31 Oct 2…" at bounding box center [858, 316] width 1420 height 934
click at [391, 32] on div "Meters" at bounding box center [858, 22] width 1420 height 44
click at [76, 93] on button "Alerts" at bounding box center [74, 91] width 128 height 24
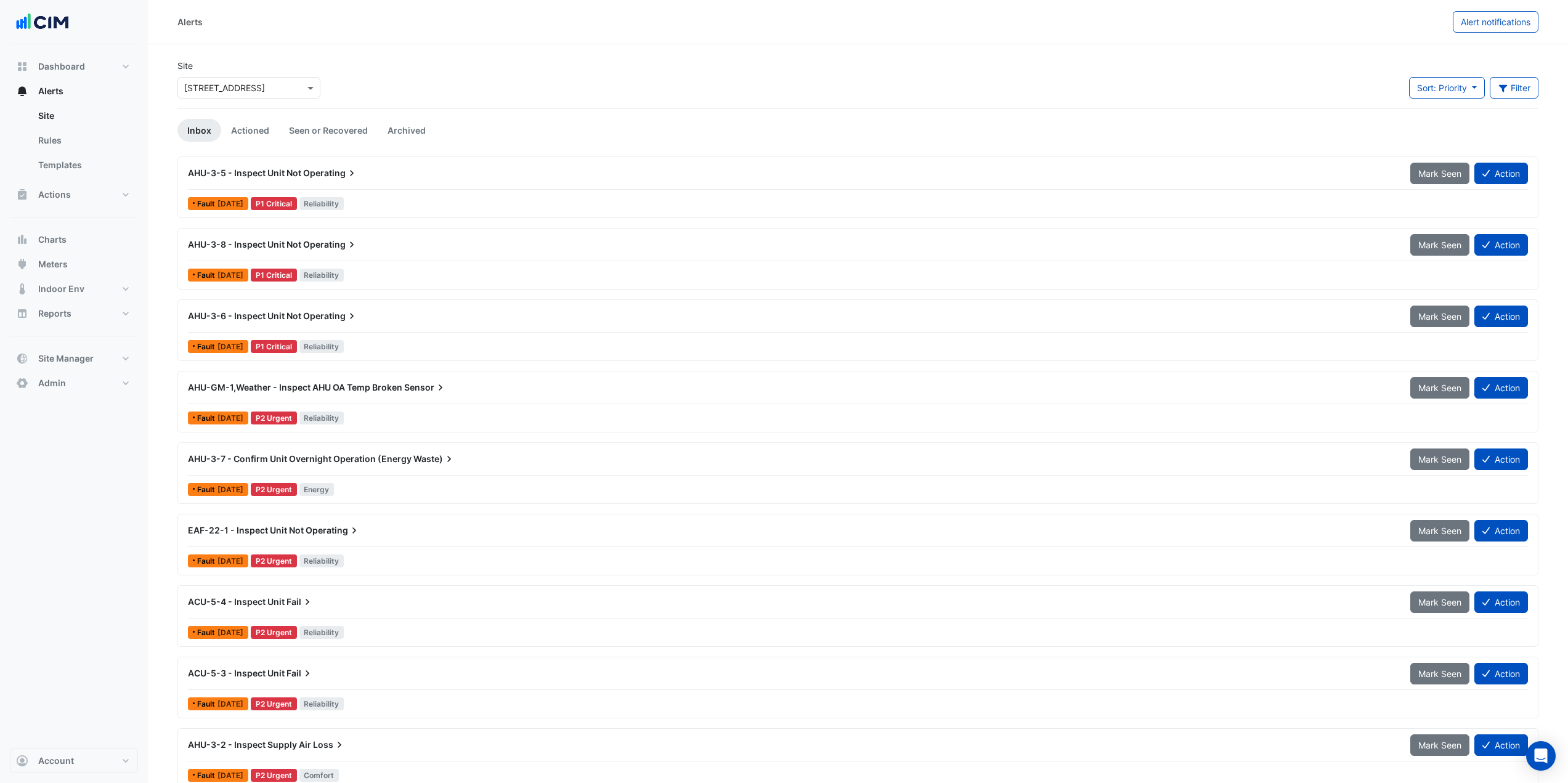
click at [236, 93] on div "× 111 Bourke Street" at bounding box center [224, 88] width 81 height 13
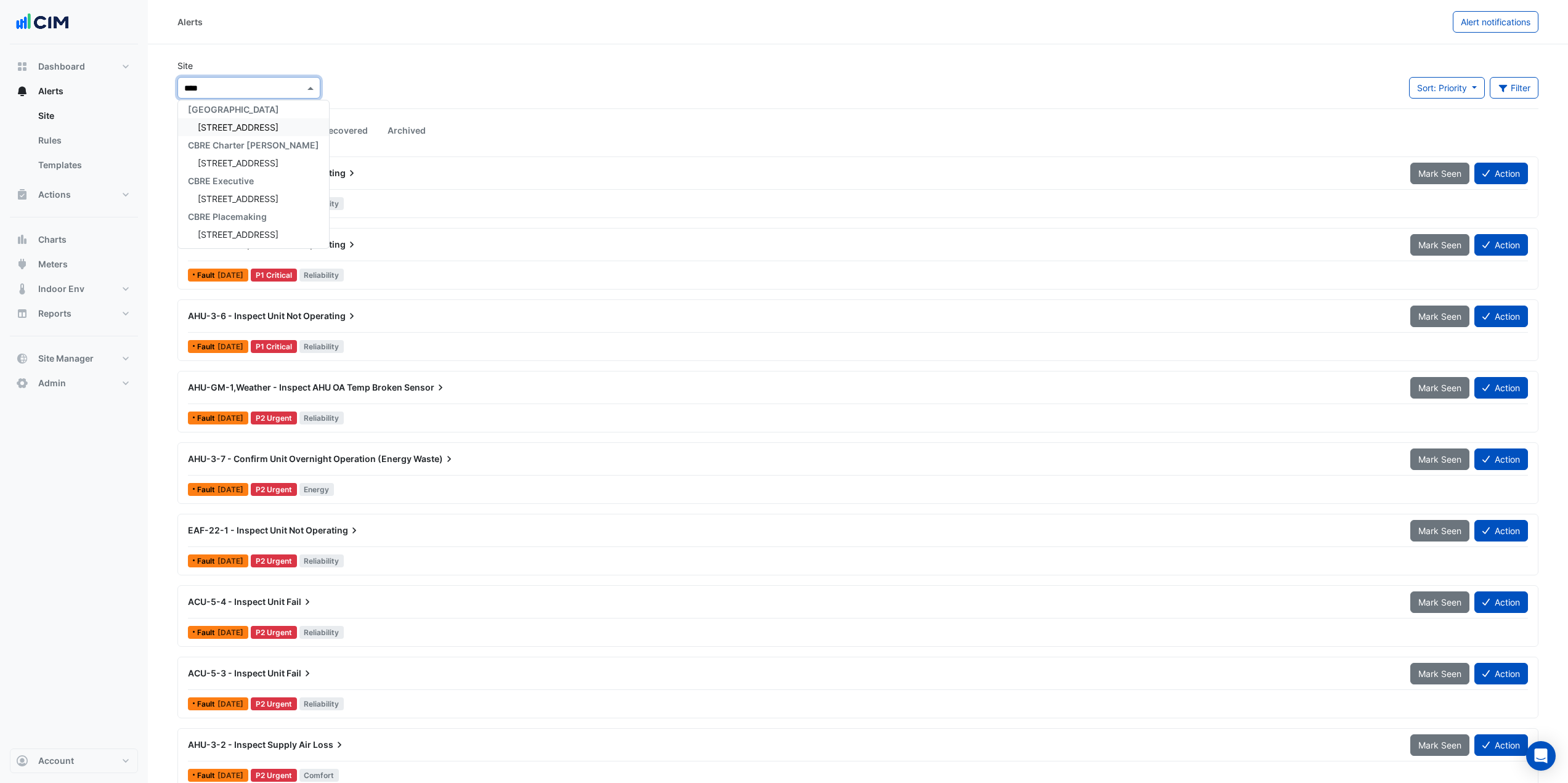
type input "*****"
drag, startPoint x: 259, startPoint y: 132, endPoint x: 357, endPoint y: 91, distance: 106.2
click at [259, 132] on div "12-26 Franklin Street" at bounding box center [253, 127] width 151 height 18
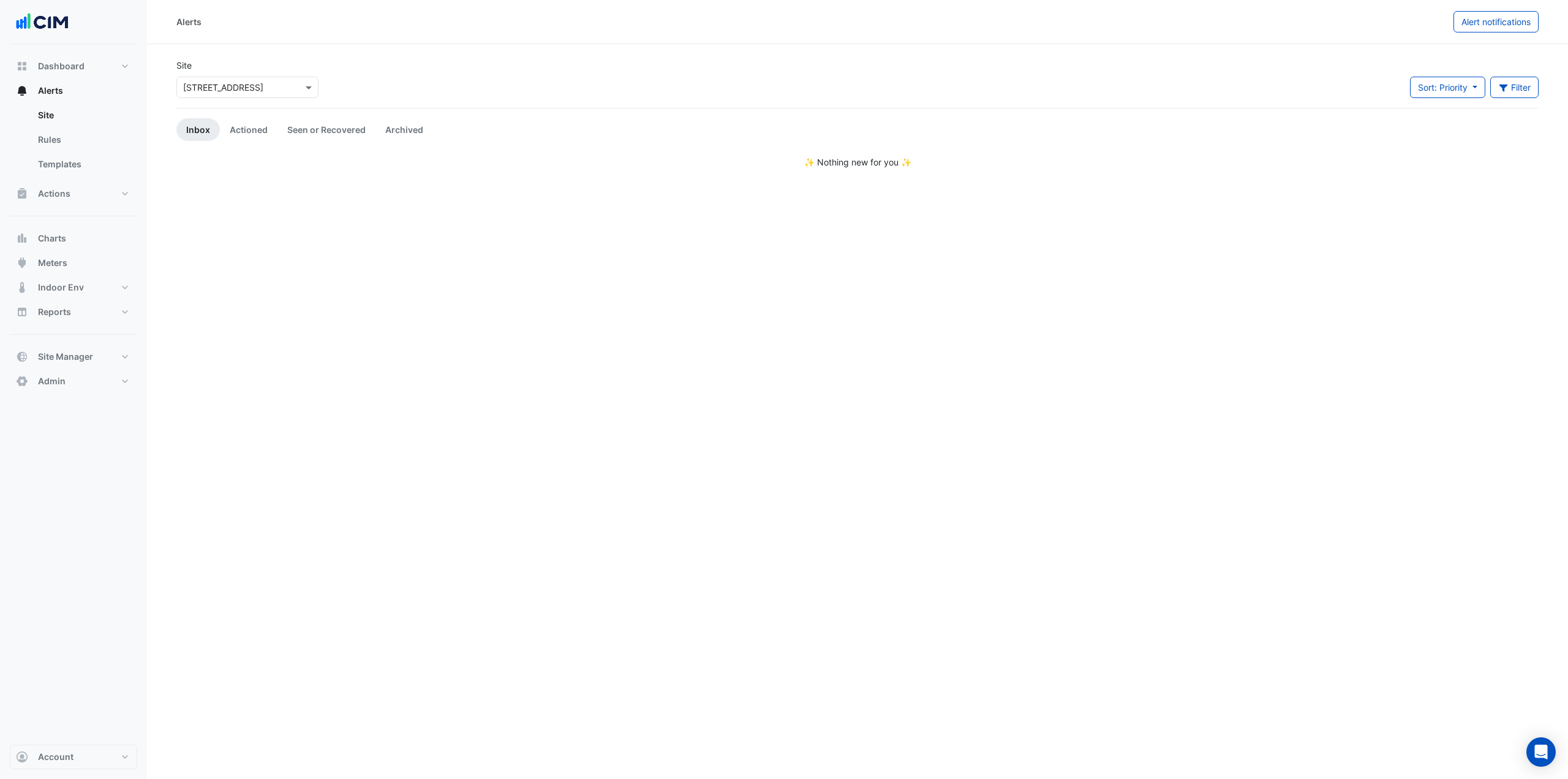
click at [389, 83] on div "Site × 12-26 Franklin Street Sort: Priority Priority Updated Filter Title Prior…" at bounding box center [857, 83] width 1377 height 49
click at [310, 125] on link "Seen or Recovered" at bounding box center [327, 129] width 98 height 23
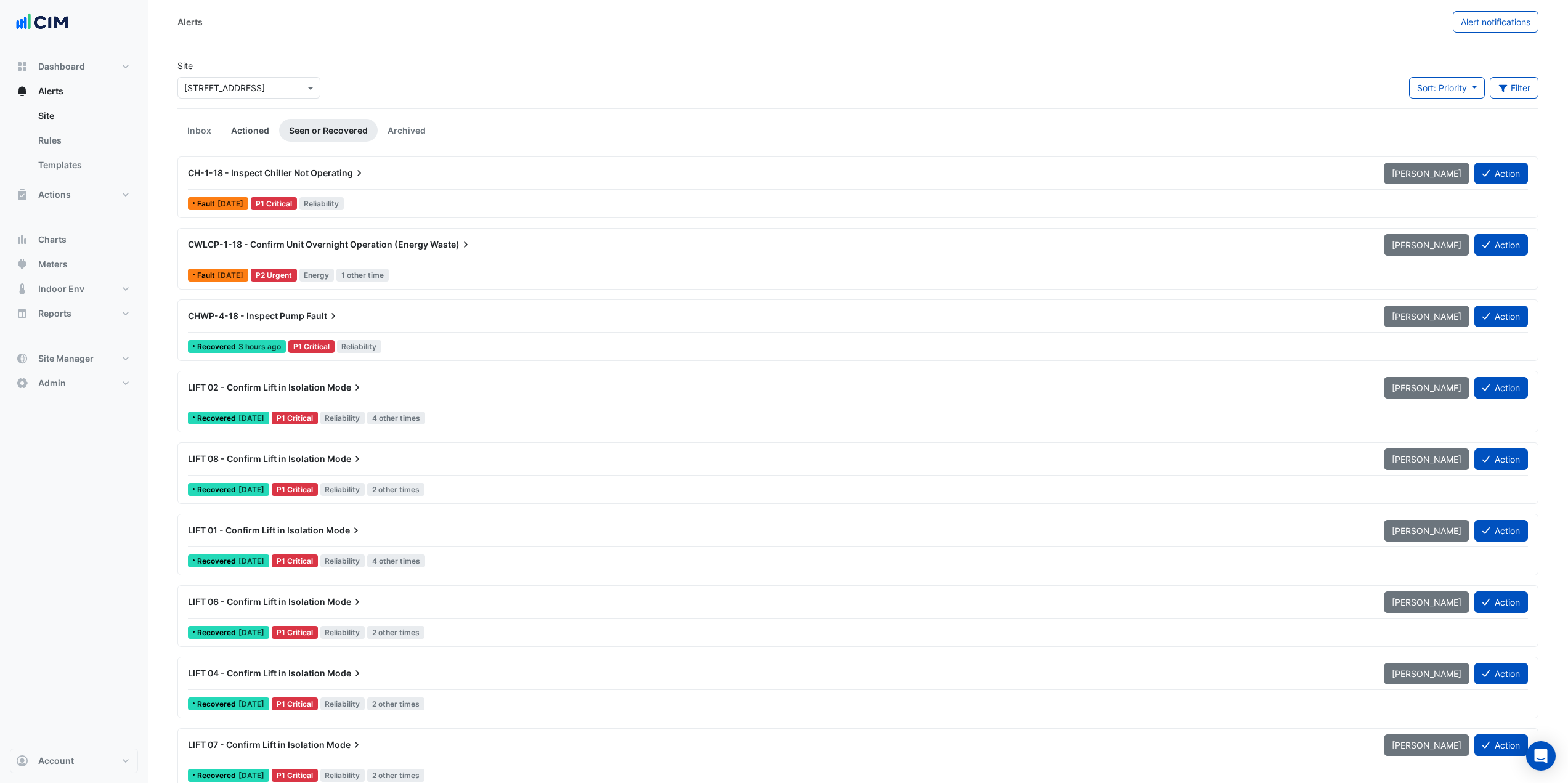
click at [249, 135] on link "Actioned" at bounding box center [250, 130] width 58 height 23
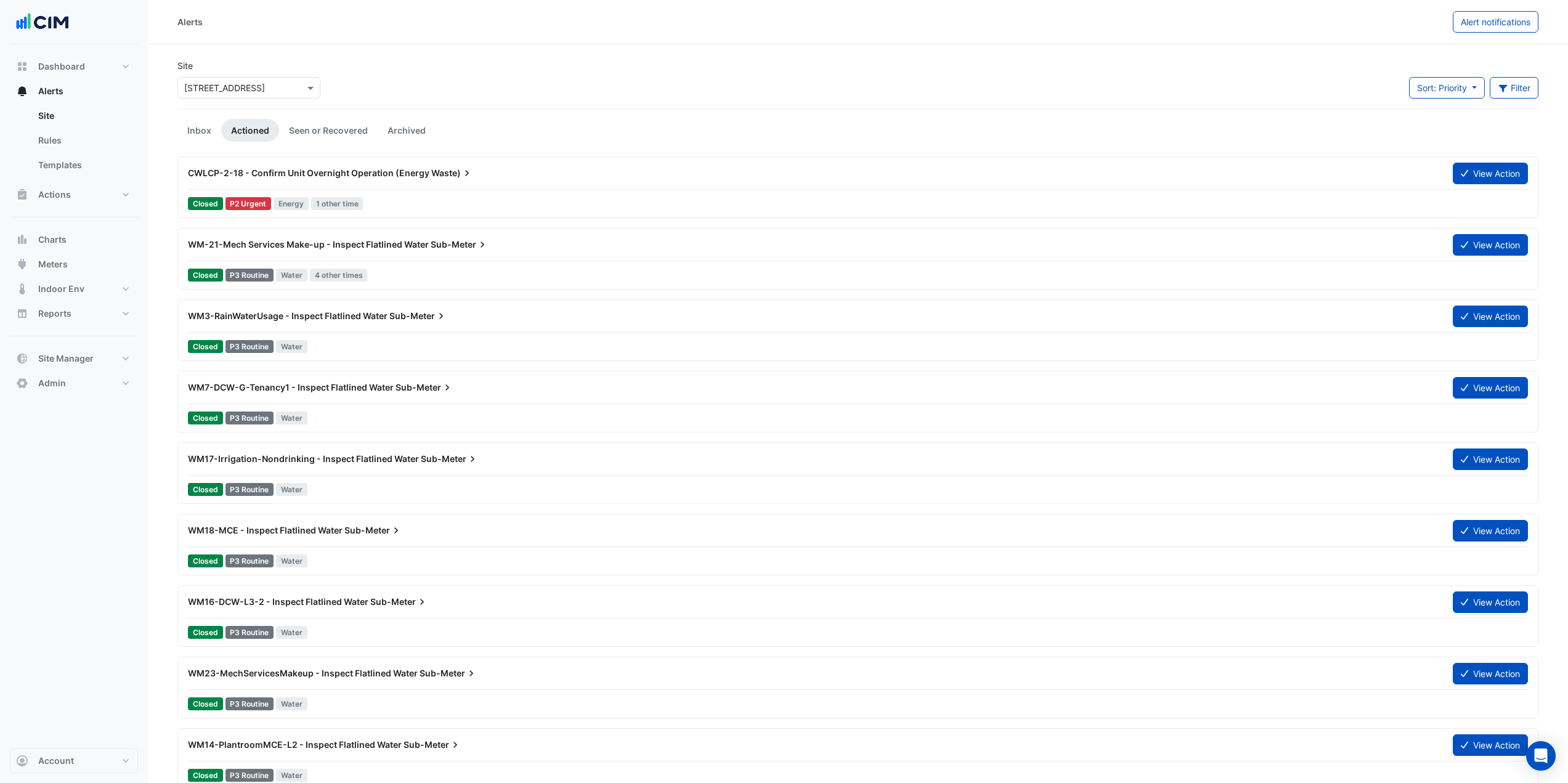
click at [338, 129] on link "Seen or Recovered" at bounding box center [328, 130] width 99 height 23
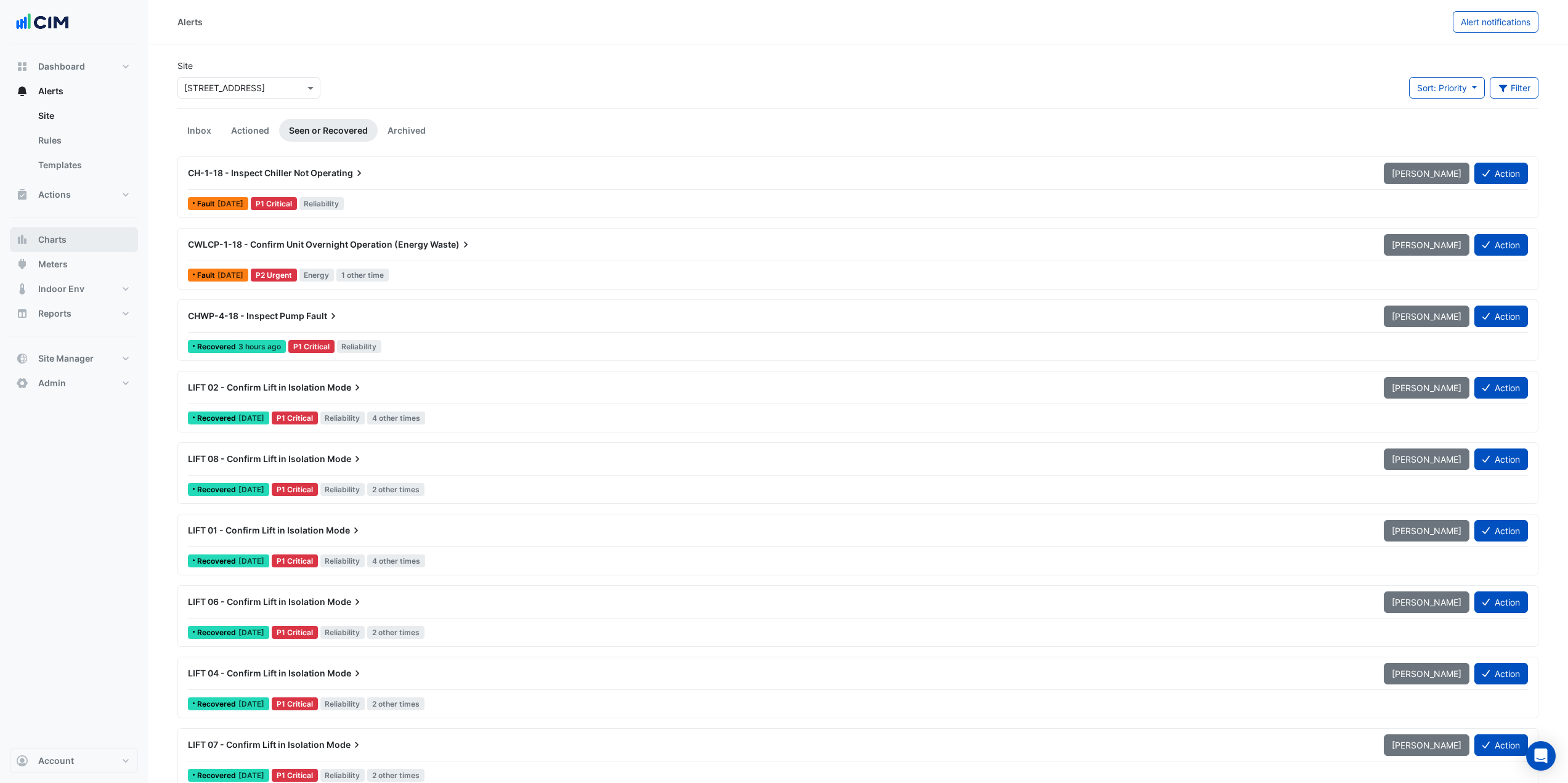
click at [84, 240] on button "Charts" at bounding box center [74, 240] width 128 height 24
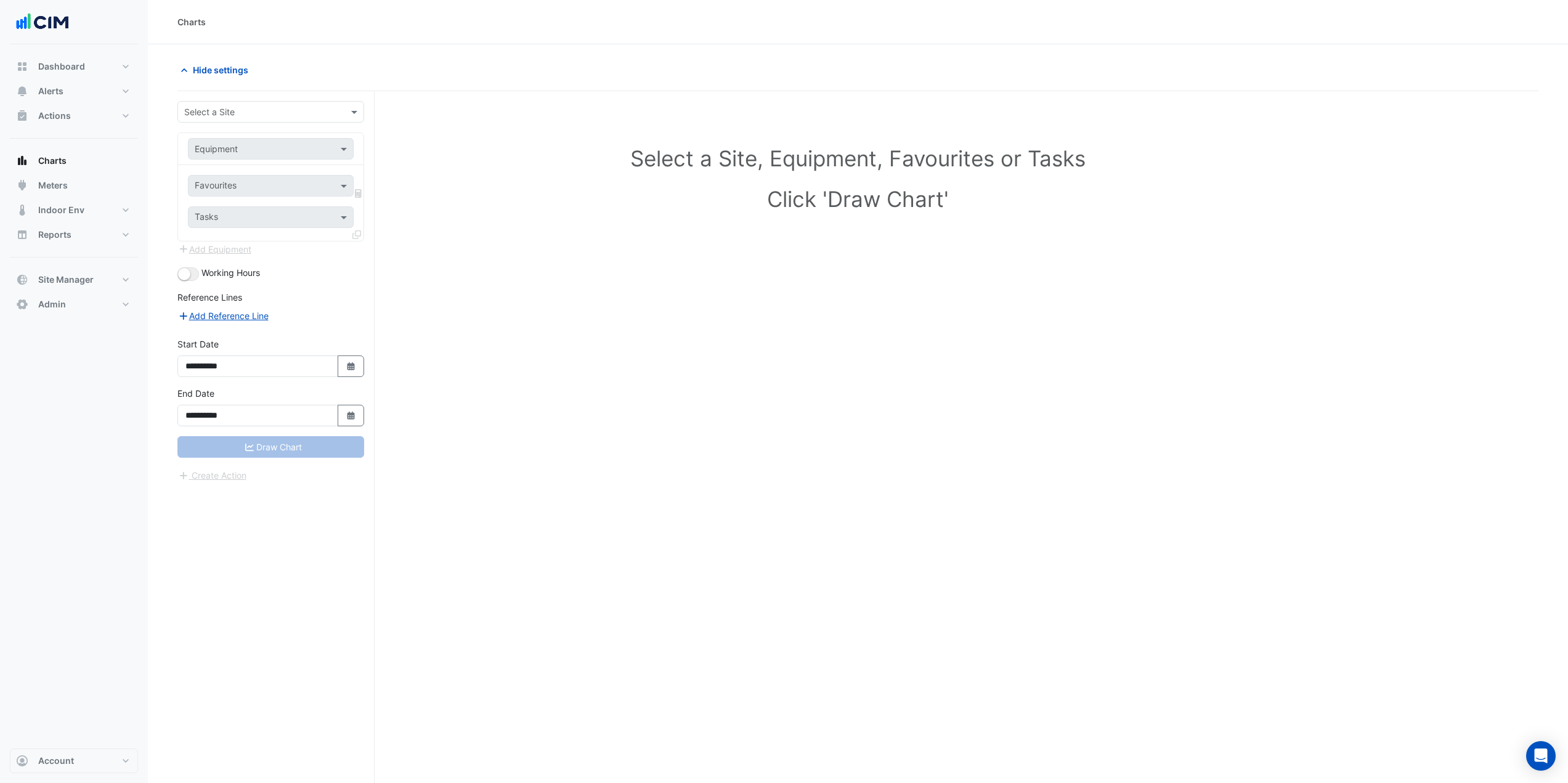
click at [254, 122] on form "**********" at bounding box center [271, 291] width 187 height 381
click at [278, 109] on input "text" at bounding box center [259, 113] width 149 height 13
type input "**********"
click at [264, 152] on span "12-26 Franklin Street" at bounding box center [238, 156] width 81 height 11
click at [254, 140] on div "Equipment" at bounding box center [270, 149] width 166 height 22
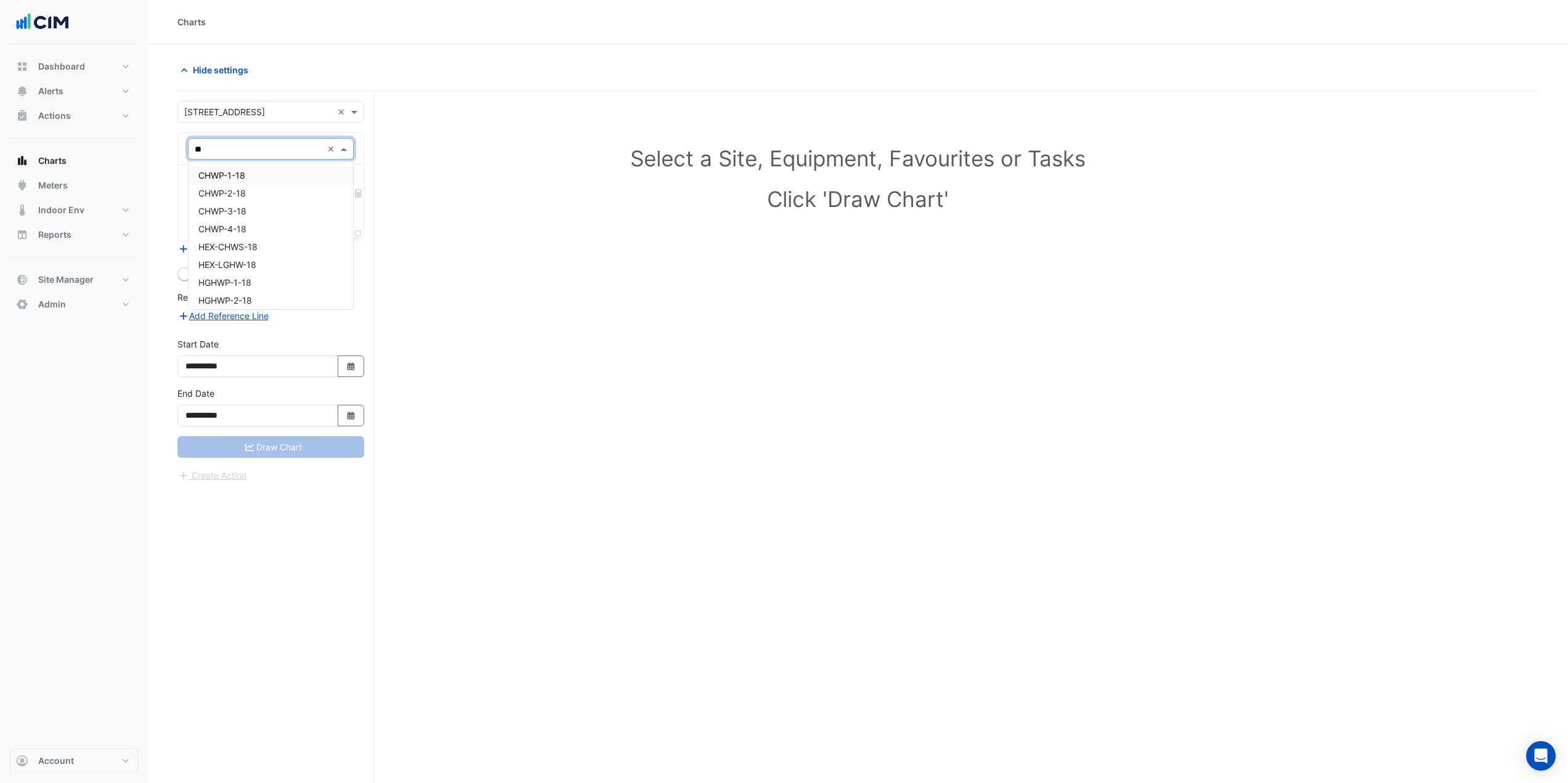
type input "***"
click at [245, 174] on div "HWB-1-18" at bounding box center [270, 175] width 164 height 18
click at [245, 186] on input "text" at bounding box center [257, 187] width 124 height 13
click at [240, 154] on input "text" at bounding box center [259, 150] width 128 height 13
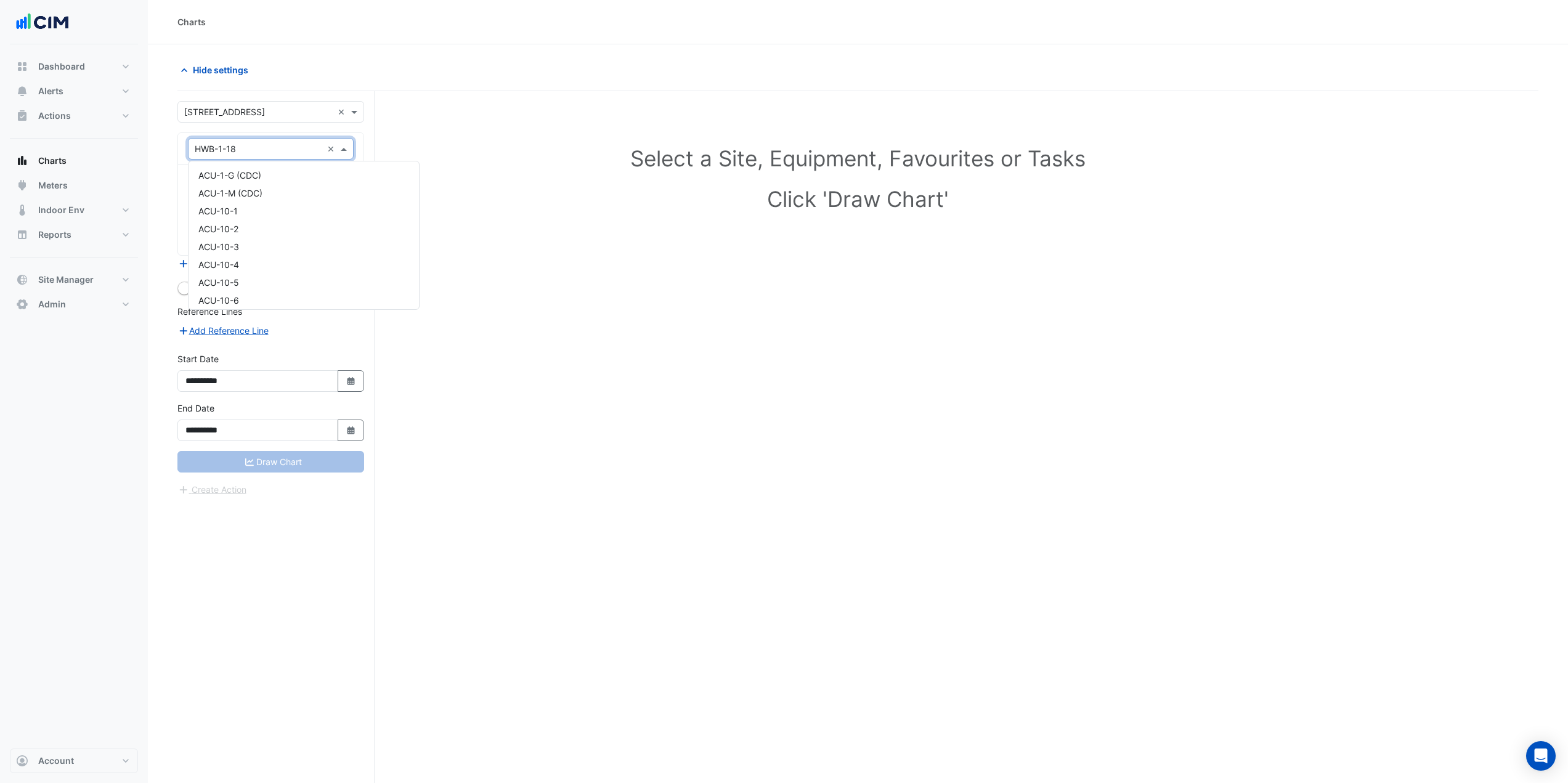
scroll to position [15084, 0]
drag, startPoint x: 236, startPoint y: 191, endPoint x: 235, endPoint y: 184, distance: 7.1
click at [236, 190] on span "HWB-2-18" at bounding box center [220, 189] width 42 height 11
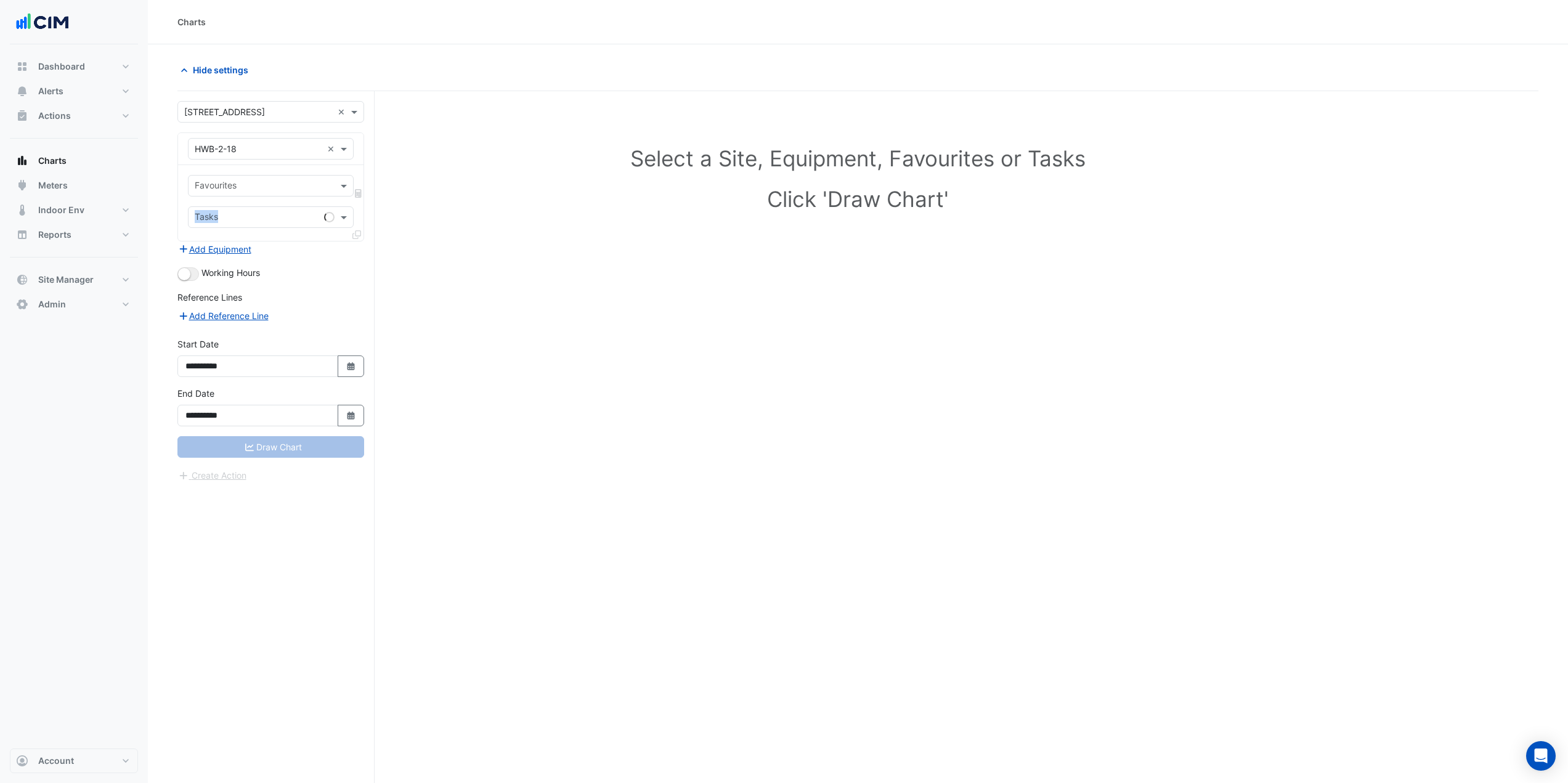
click at [237, 193] on div "Favourites Tasks" at bounding box center [270, 203] width 185 height 76
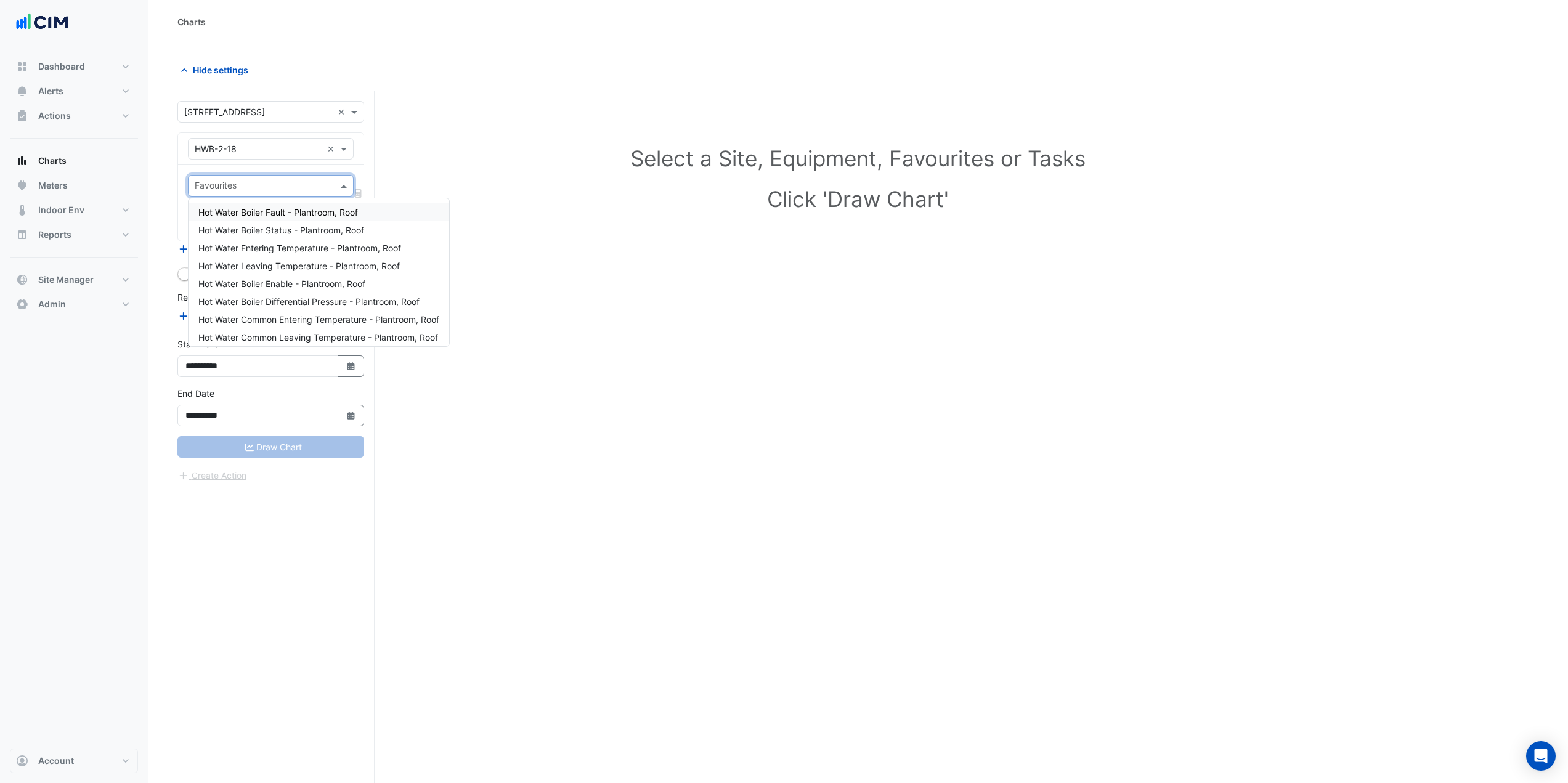
click at [241, 185] on input "text" at bounding box center [264, 187] width 138 height 13
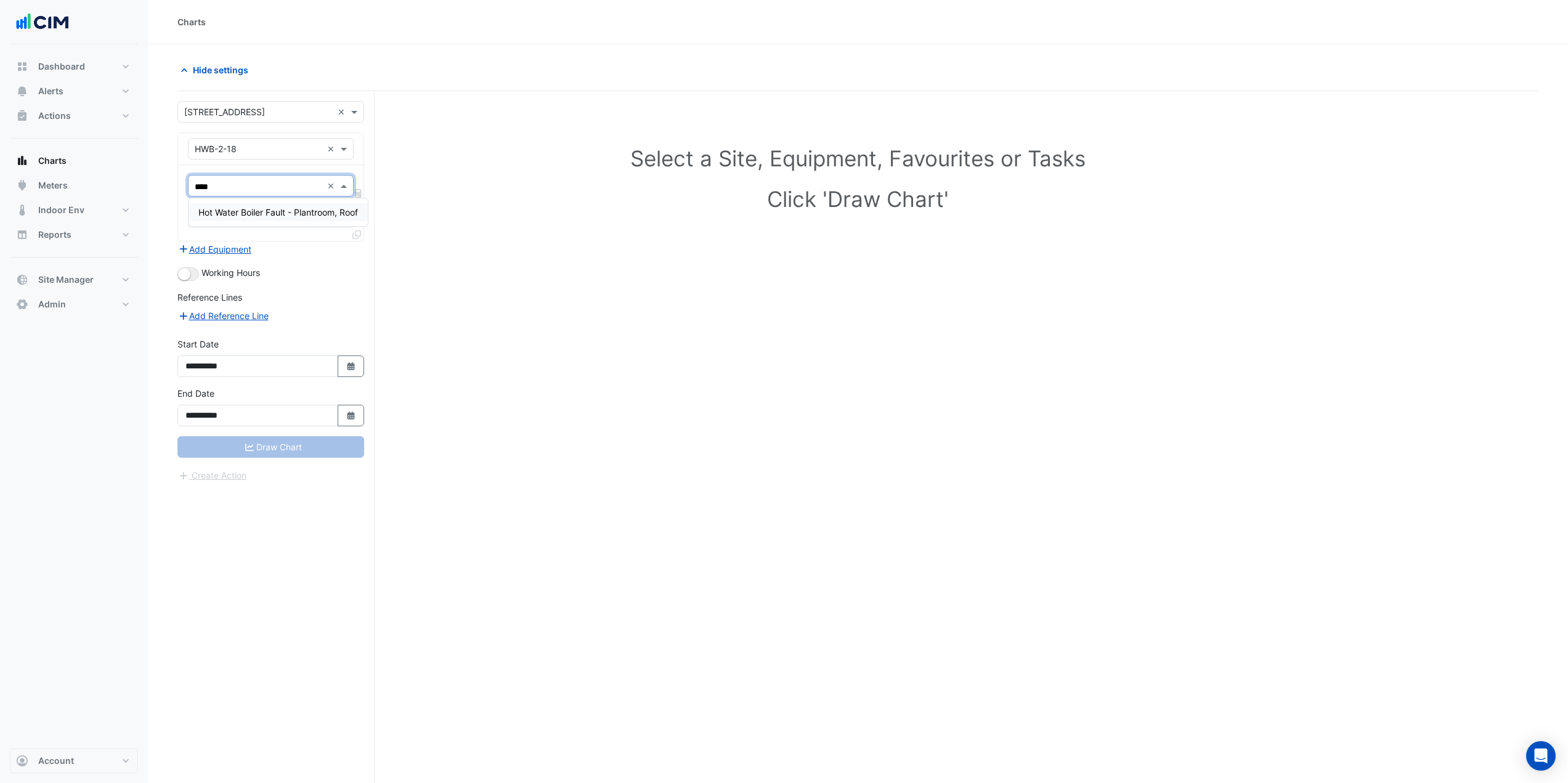
type input "*****"
click at [259, 210] on span "Hot Water Boiler Fault - Plantroom, Roof" at bounding box center [279, 212] width 160 height 11
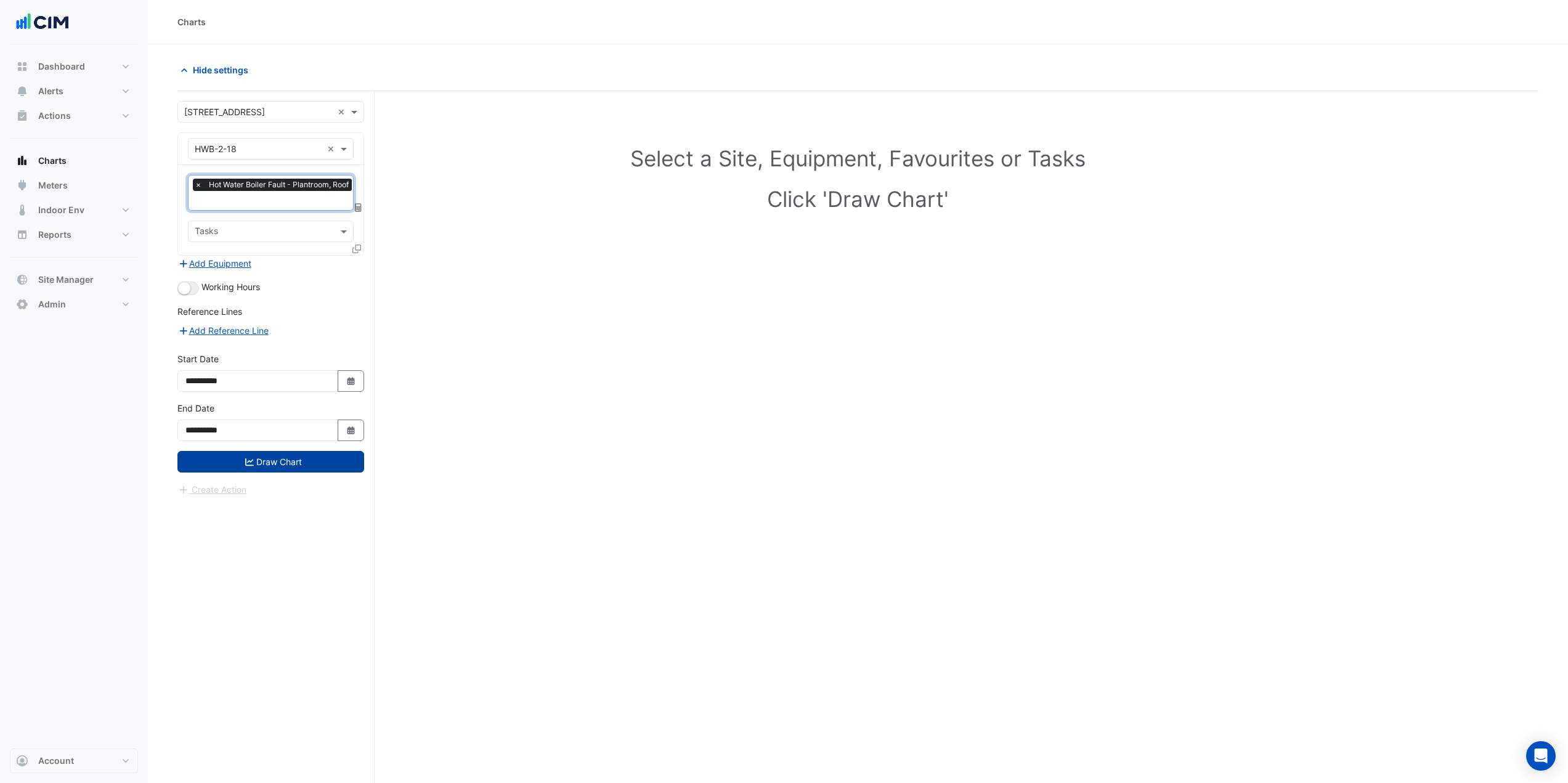
click at [285, 427] on button "Draw Chart" at bounding box center [271, 462] width 187 height 22
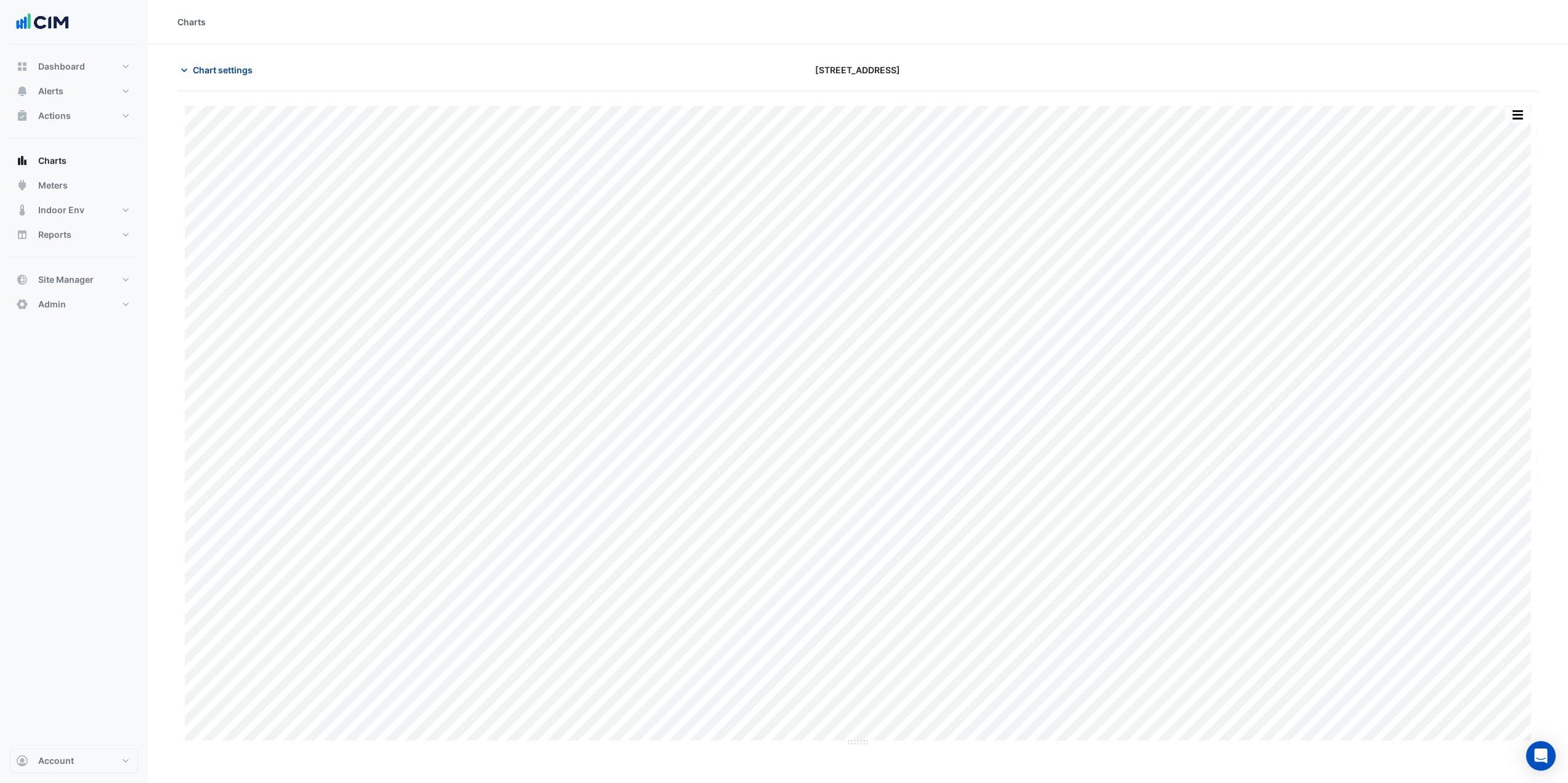
click at [230, 73] on span "Chart settings" at bounding box center [223, 70] width 60 height 13
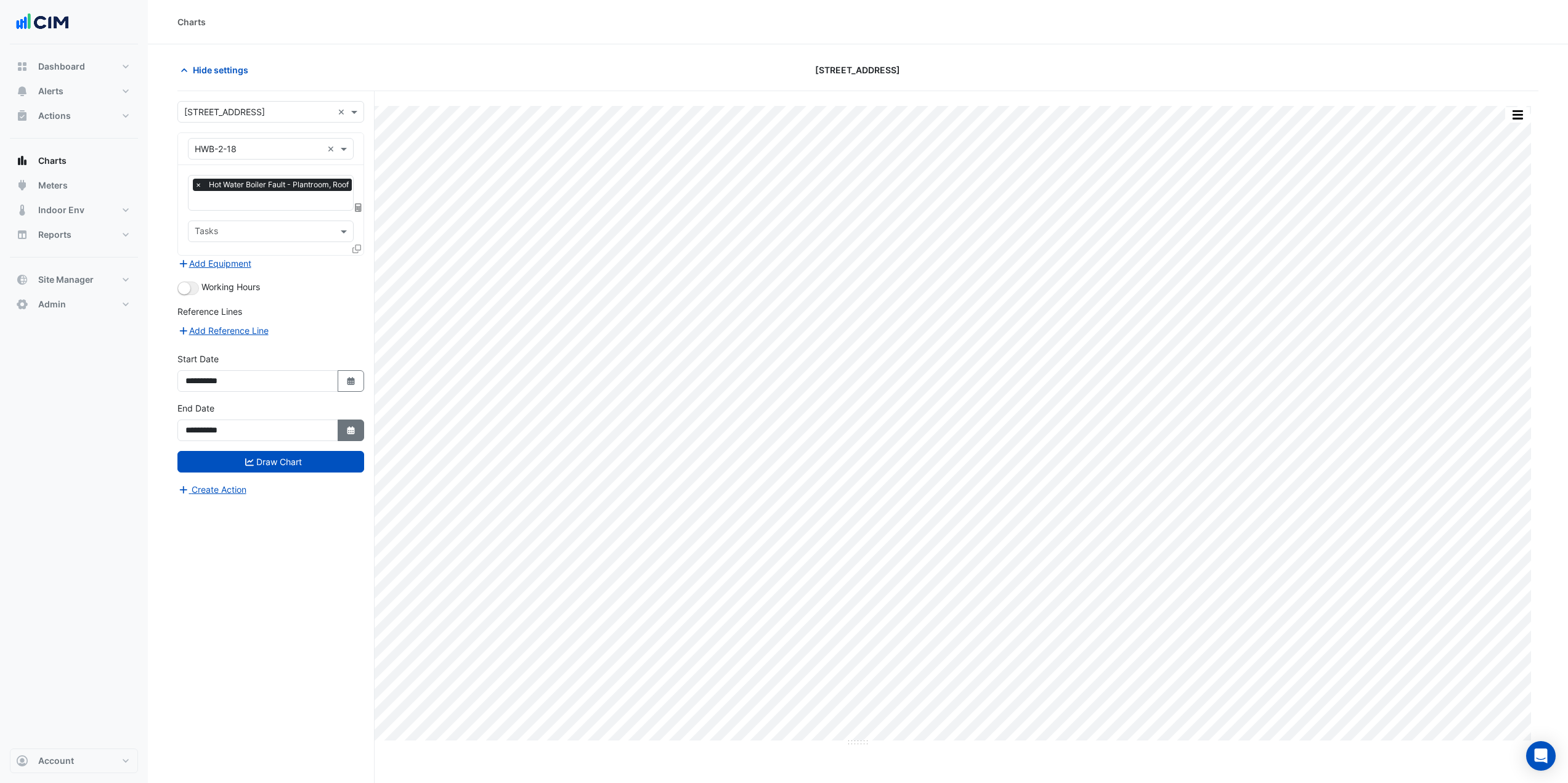
click at [358, 427] on button "Select Date" at bounding box center [351, 430] width 27 height 22
click at [281, 385] on div "31" at bounding box center [278, 385] width 20 height 20
type input "**********"
click at [295, 427] on button "Draw Chart" at bounding box center [271, 462] width 187 height 22
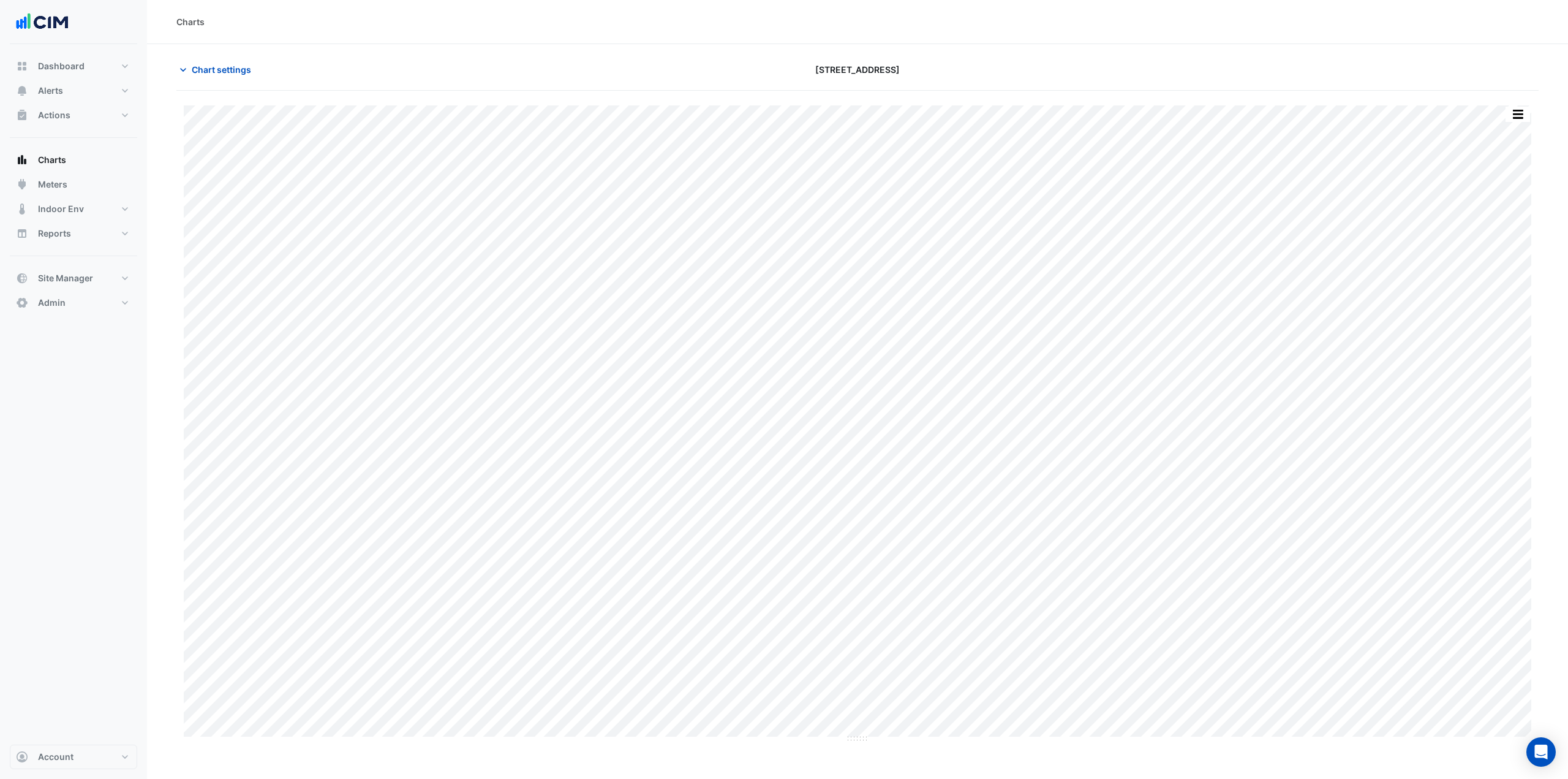
click at [226, 83] on div "Chart settings 12-26 Franklin Street" at bounding box center [858, 74] width 1362 height 32
click at [232, 71] on span "Chart settings" at bounding box center [222, 70] width 60 height 13
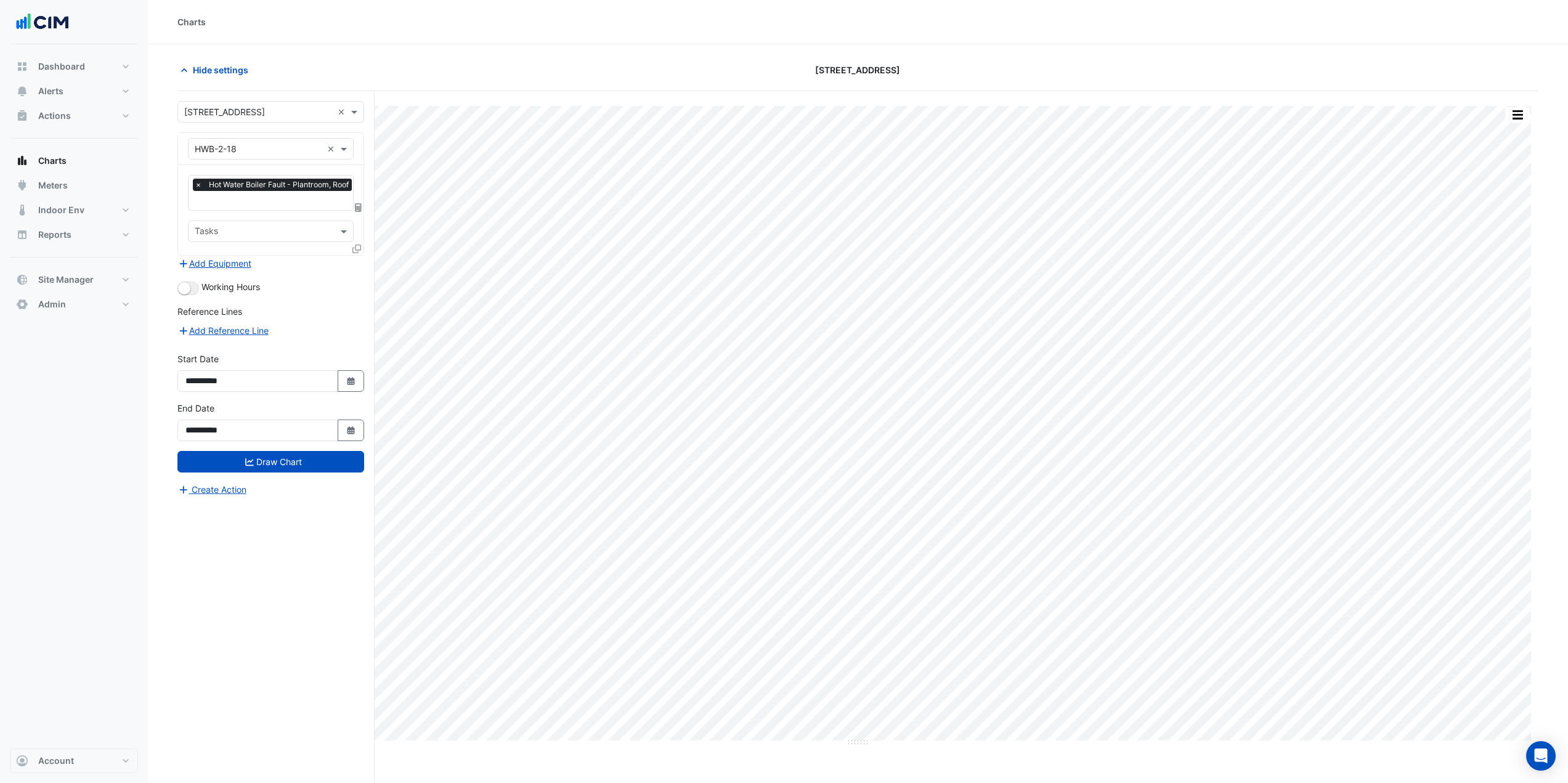
click at [249, 211] on div "× Hot Water Boiler Fault - Plantroom, Roof × Tasks" at bounding box center [270, 210] width 185 height 90
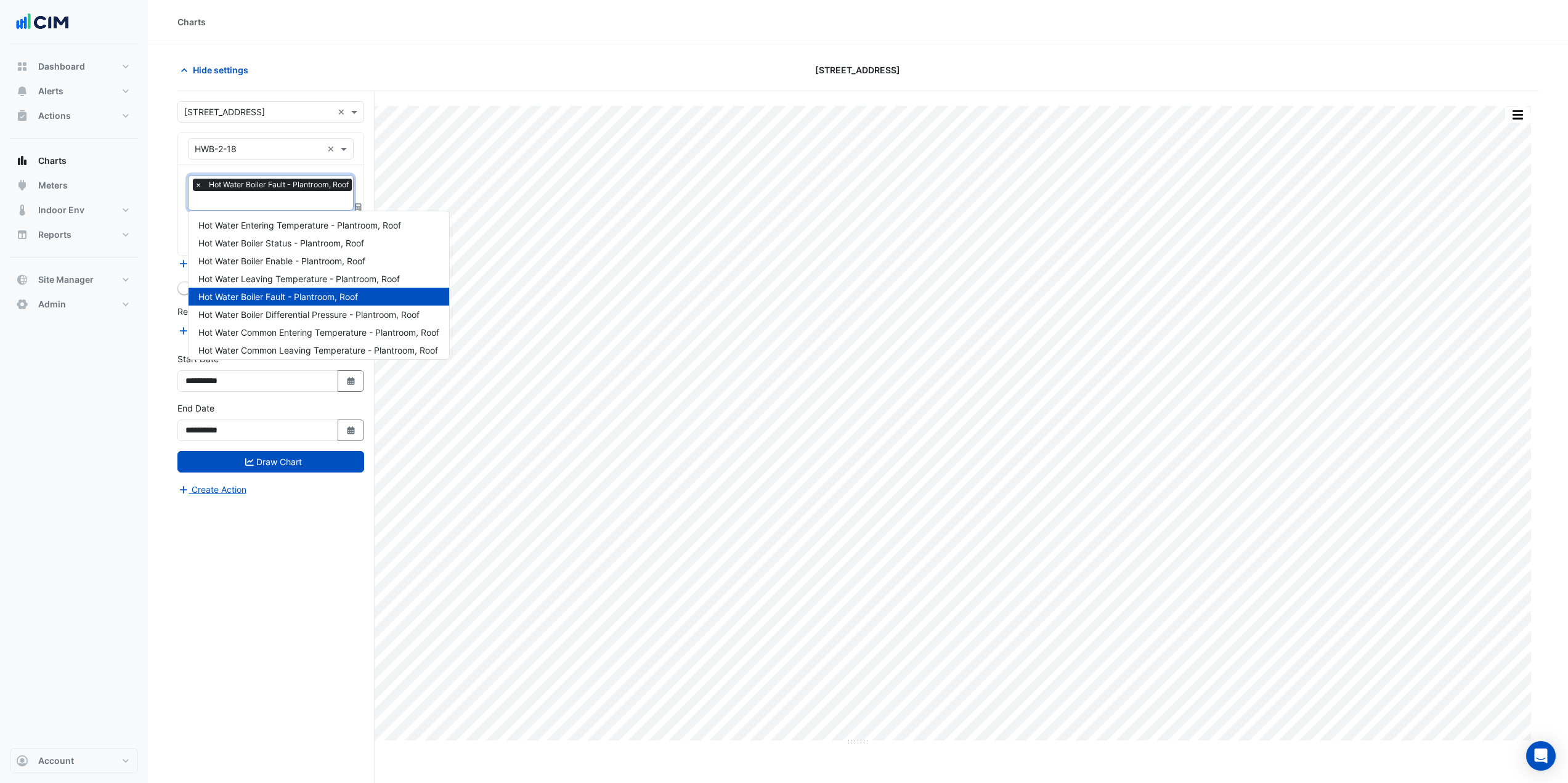
scroll to position [0, 5]
click at [250, 208] on div at bounding box center [269, 202] width 162 height 16
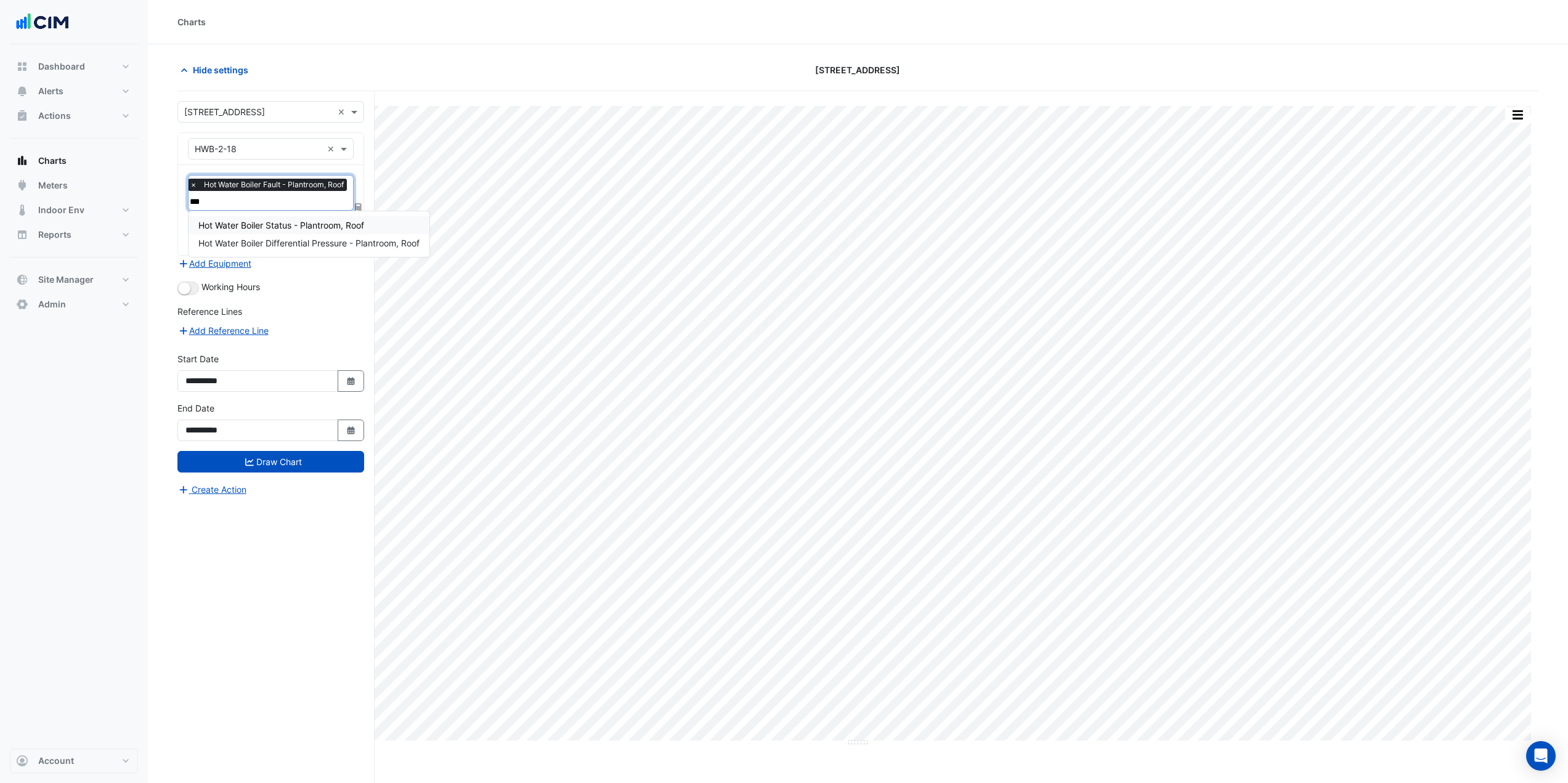
type input "****"
click at [264, 231] on div "Hot Water Boiler Status - Plantroom, Roof" at bounding box center [281, 225] width 185 height 18
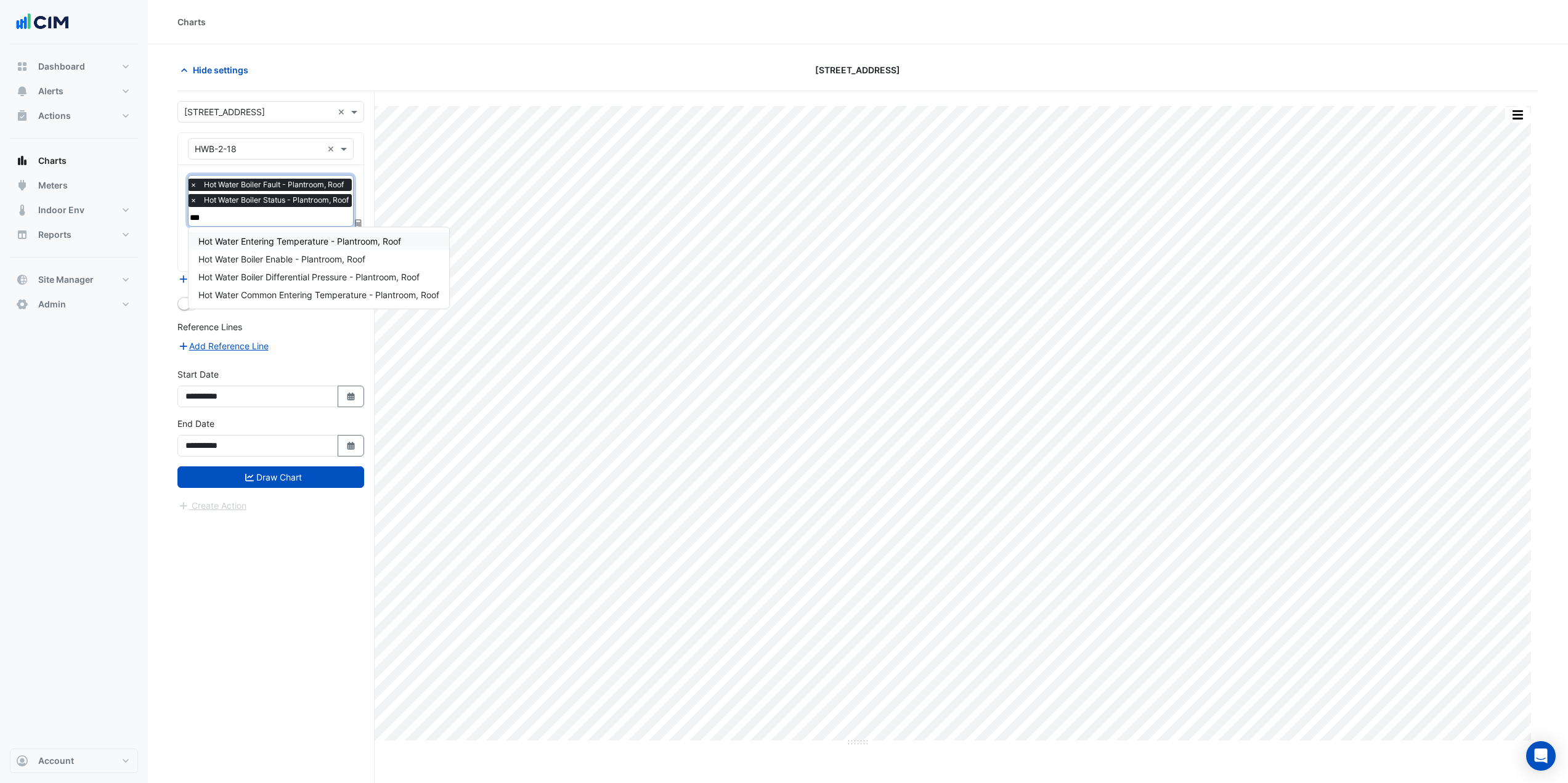
type input "****"
click at [261, 237] on span "Hot Water Boiler Enable - Plantroom, Roof" at bounding box center [282, 241] width 167 height 11
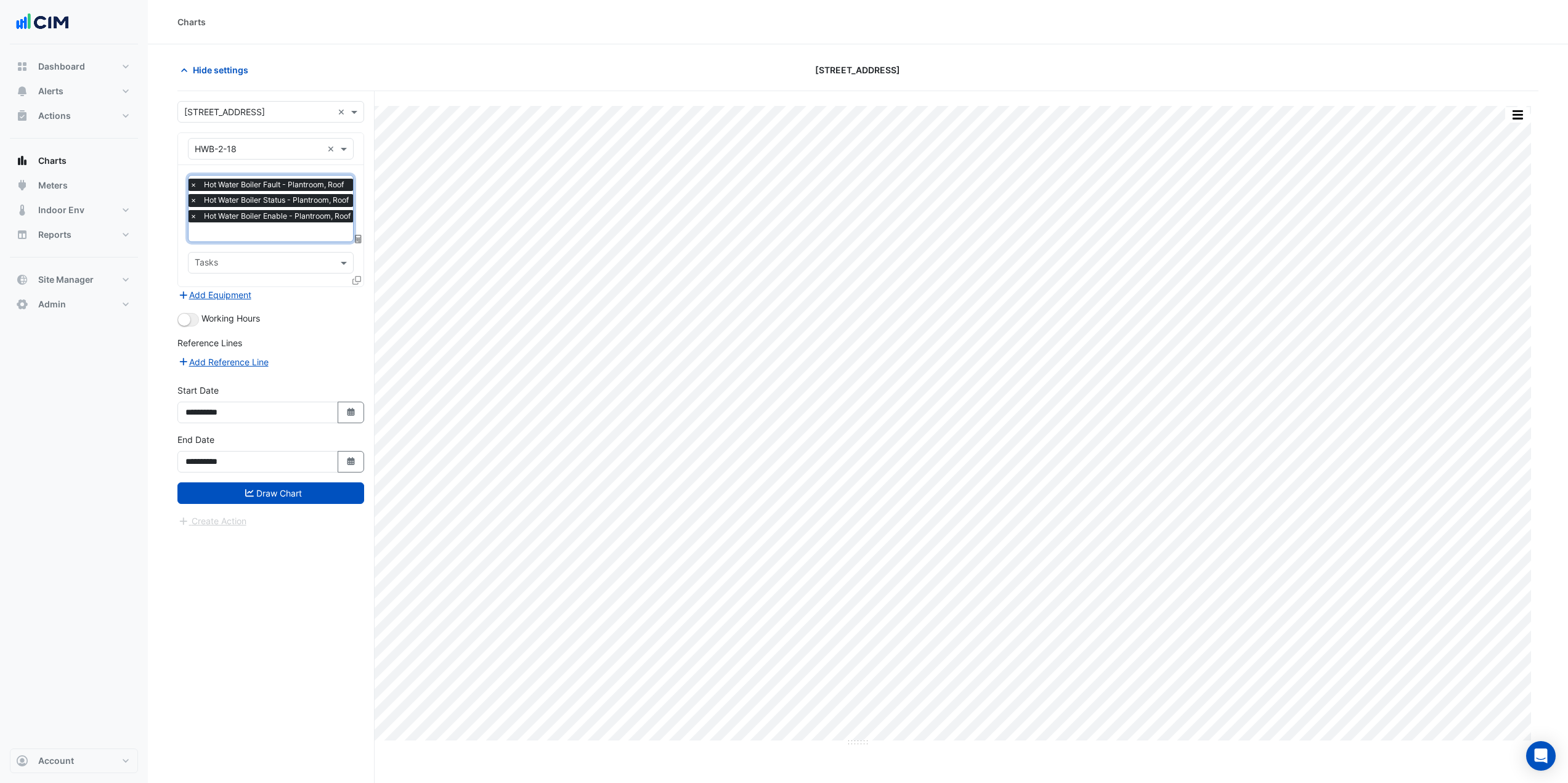
click at [284, 427] on button "Draw Chart" at bounding box center [271, 494] width 187 height 22
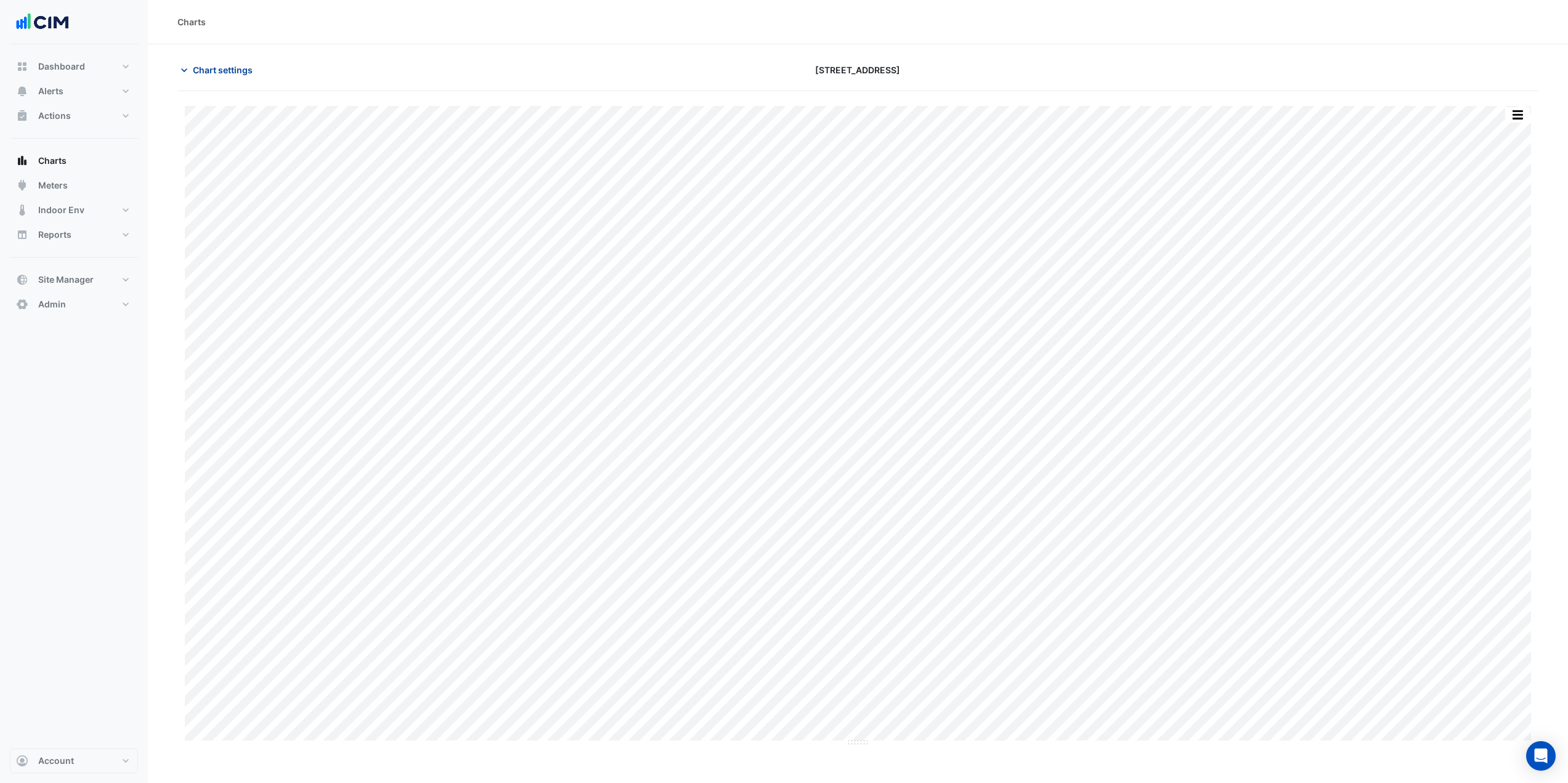
click at [229, 65] on span "Chart settings" at bounding box center [223, 70] width 60 height 13
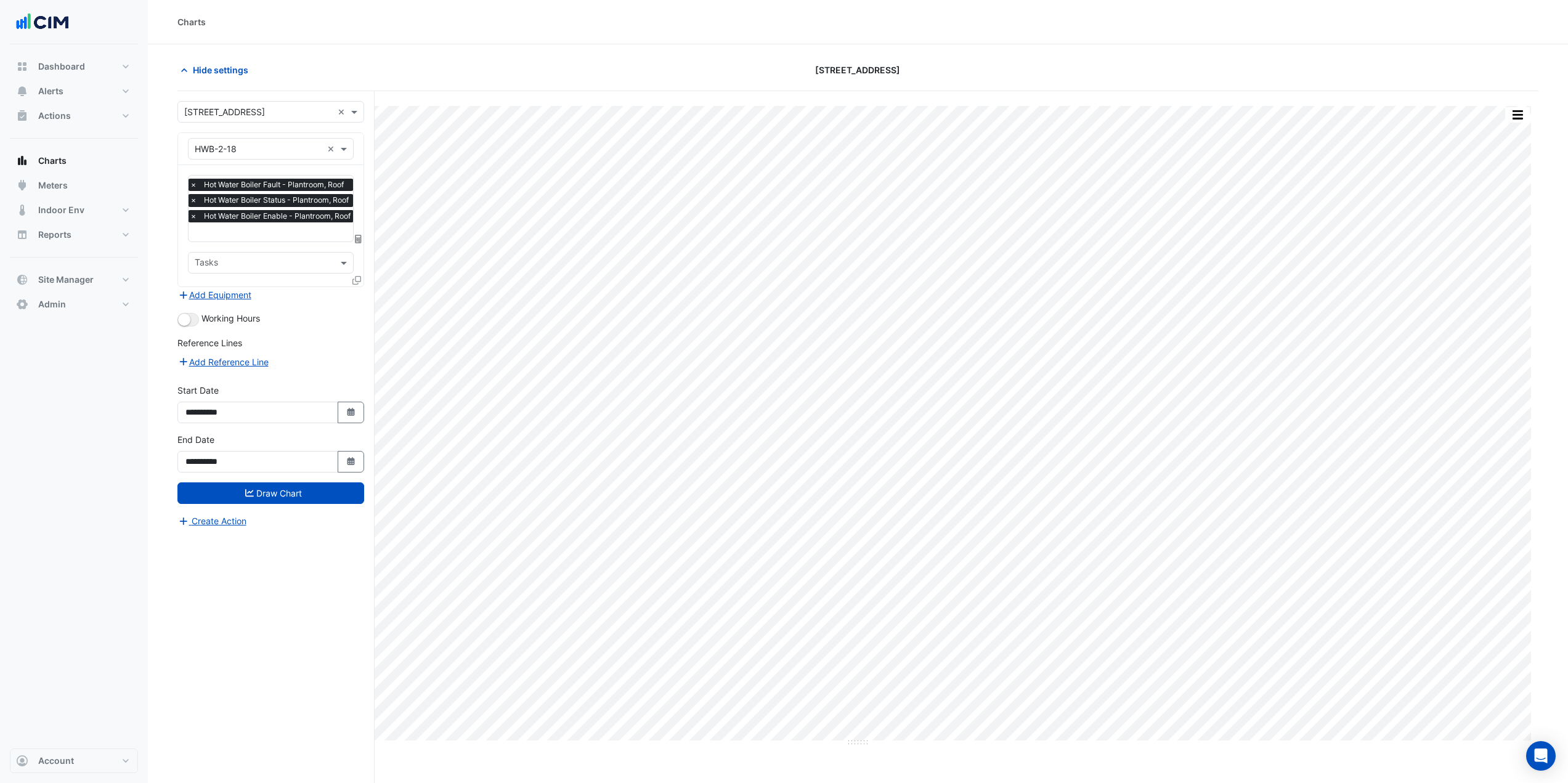
click at [273, 231] on input "text" at bounding box center [273, 233] width 167 height 13
type input "****"
click at [158, 261] on section "Hide settings 12-26 Franklin Street Split All Print Save as JPEG Save as PNG Pi…" at bounding box center [858, 437] width 1420 height 786
click at [226, 231] on input "text" at bounding box center [272, 233] width 167 height 13
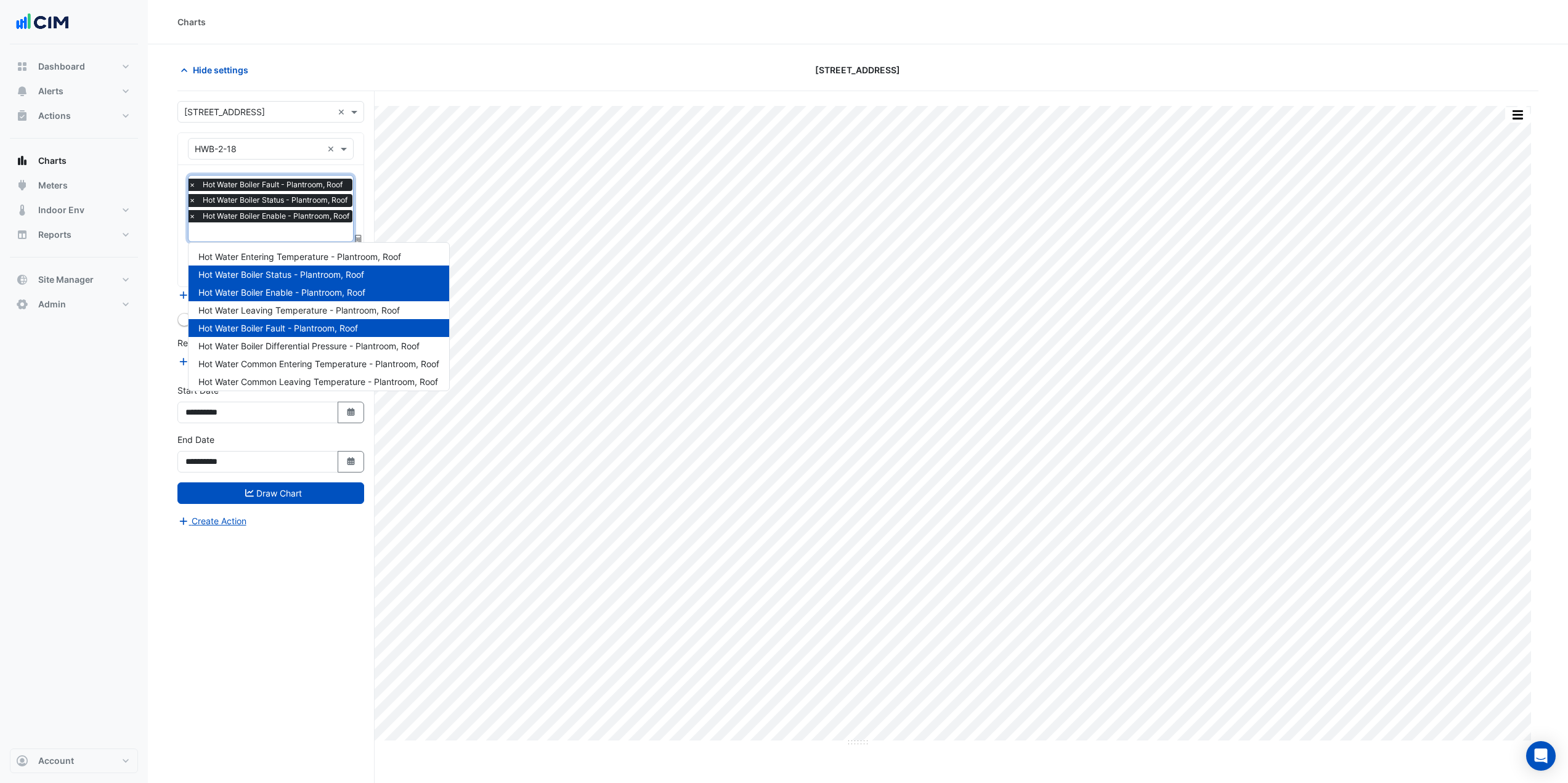
scroll to position [5, 0]
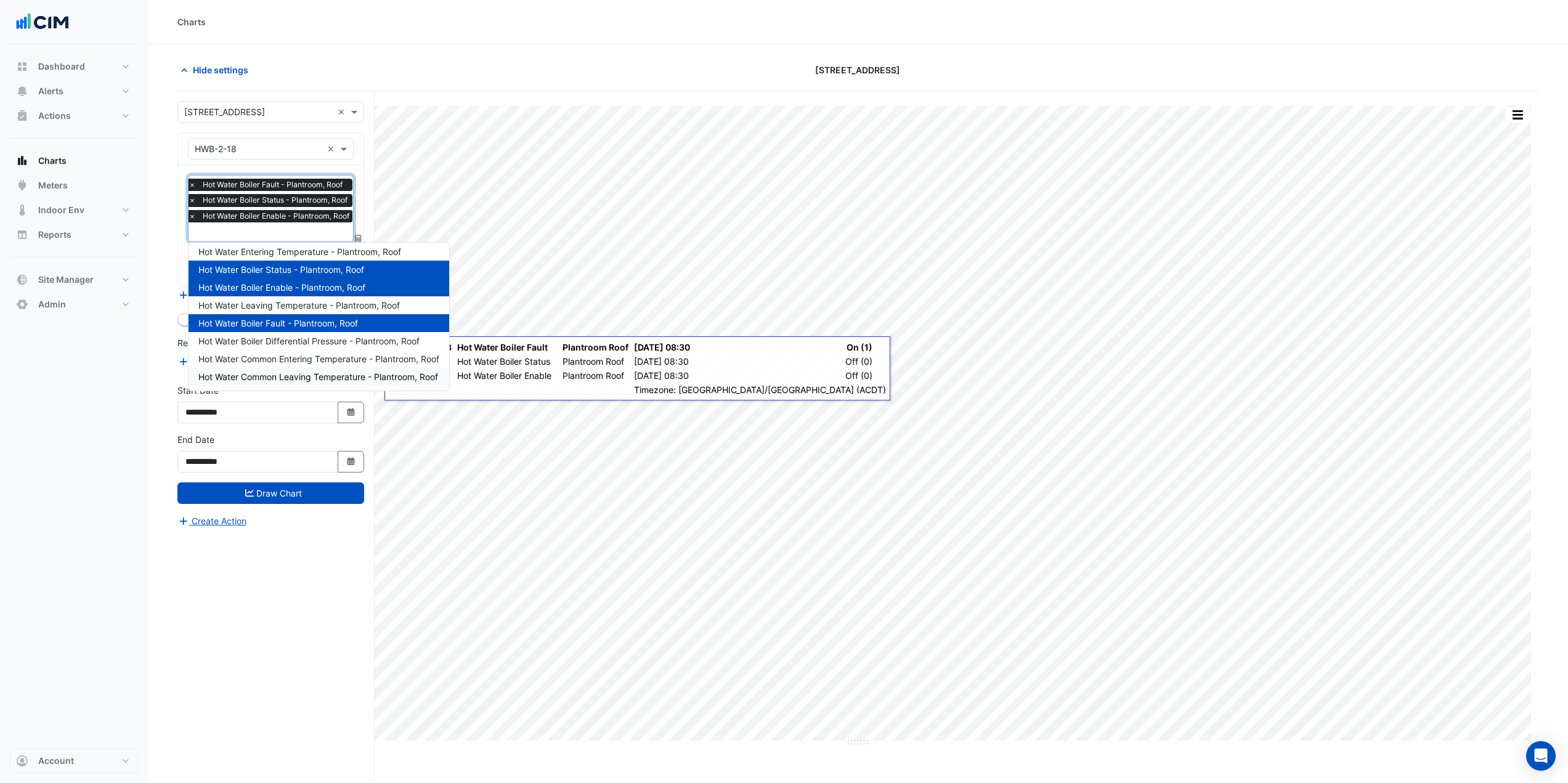
click at [292, 427] on div "**********" at bounding box center [276, 460] width 197 height 739
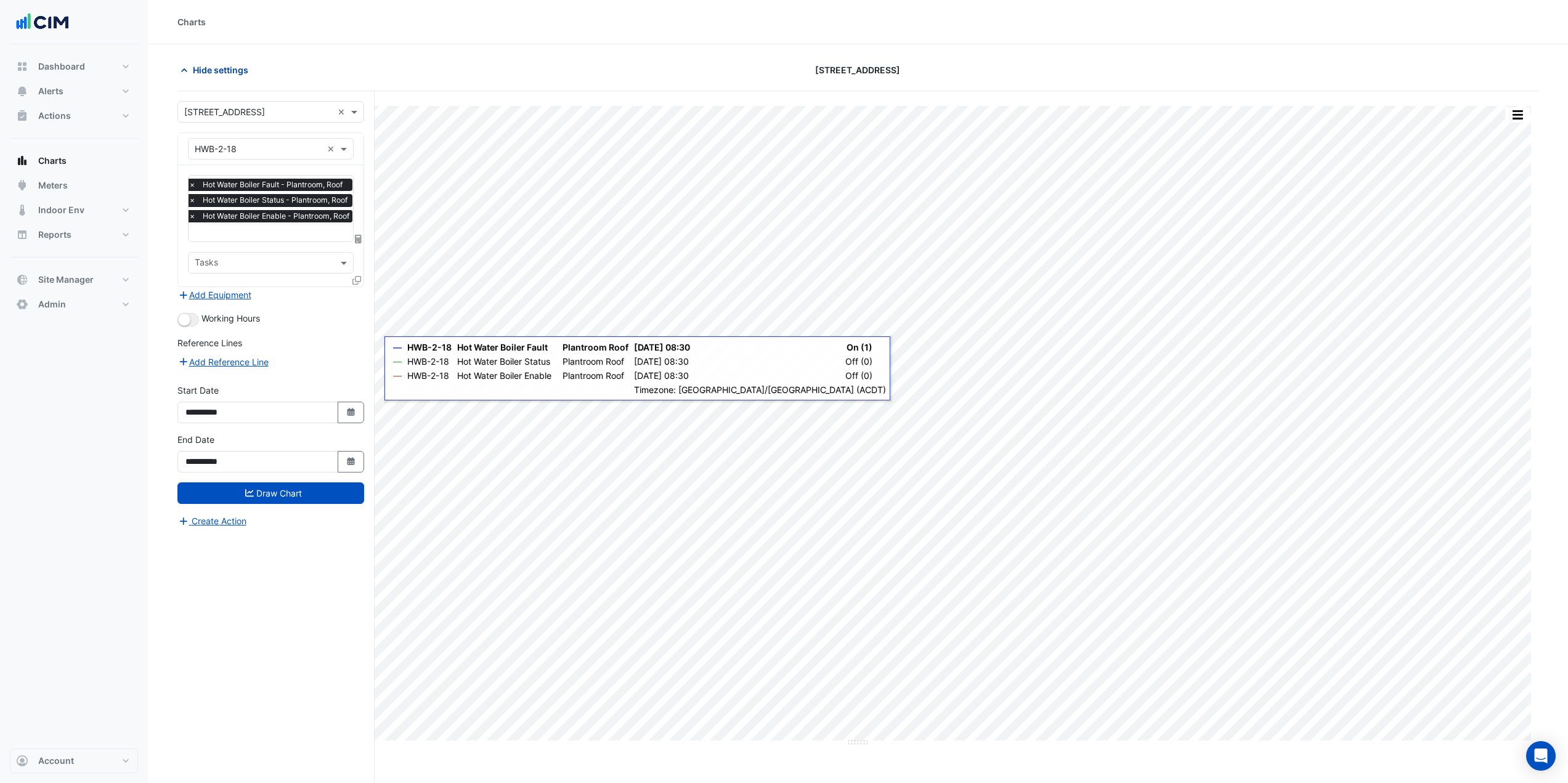
click at [220, 78] on button "Hide settings" at bounding box center [217, 70] width 79 height 22
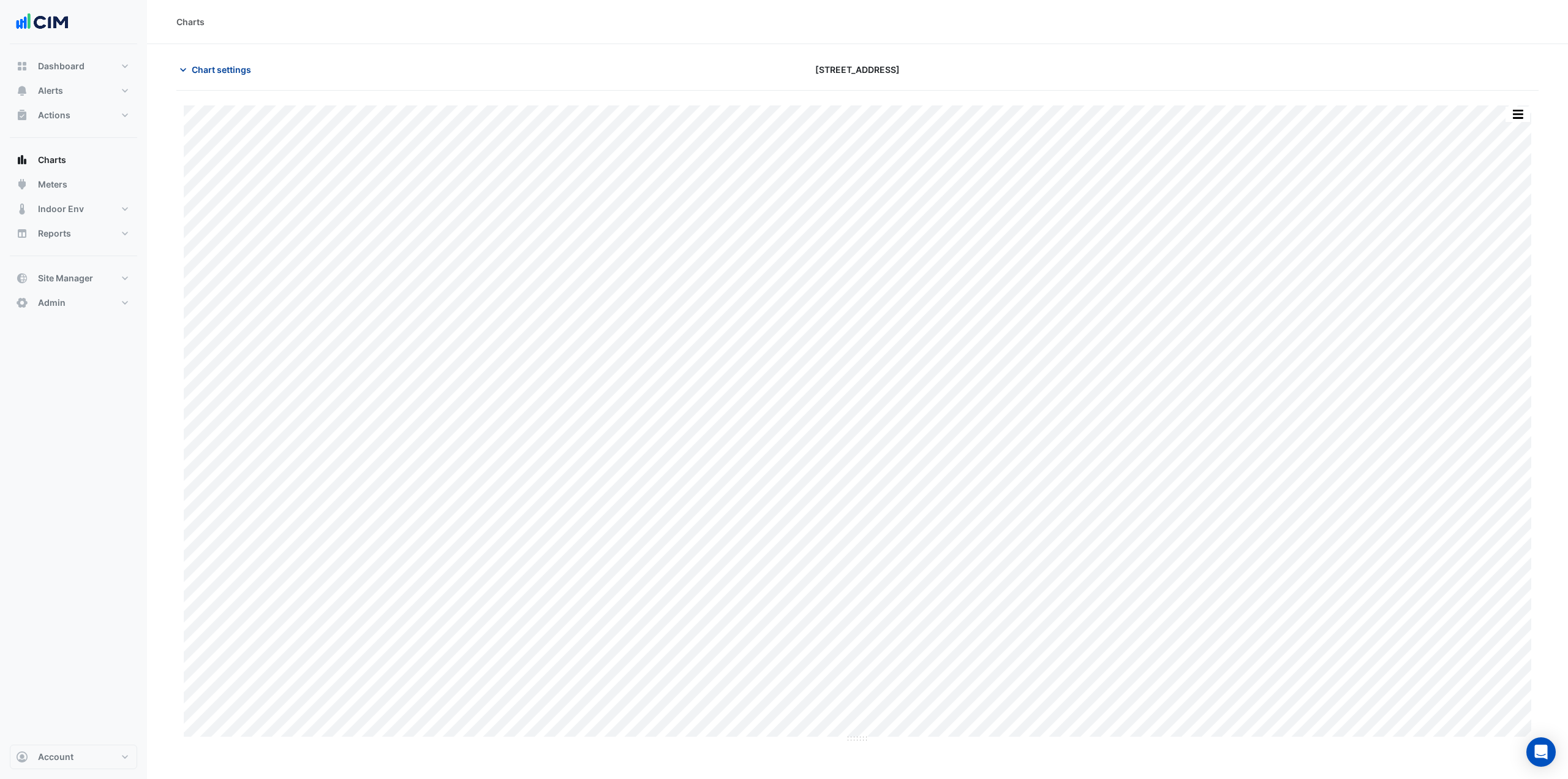
click at [182, 71] on icon "button" at bounding box center [183, 70] width 13 height 13
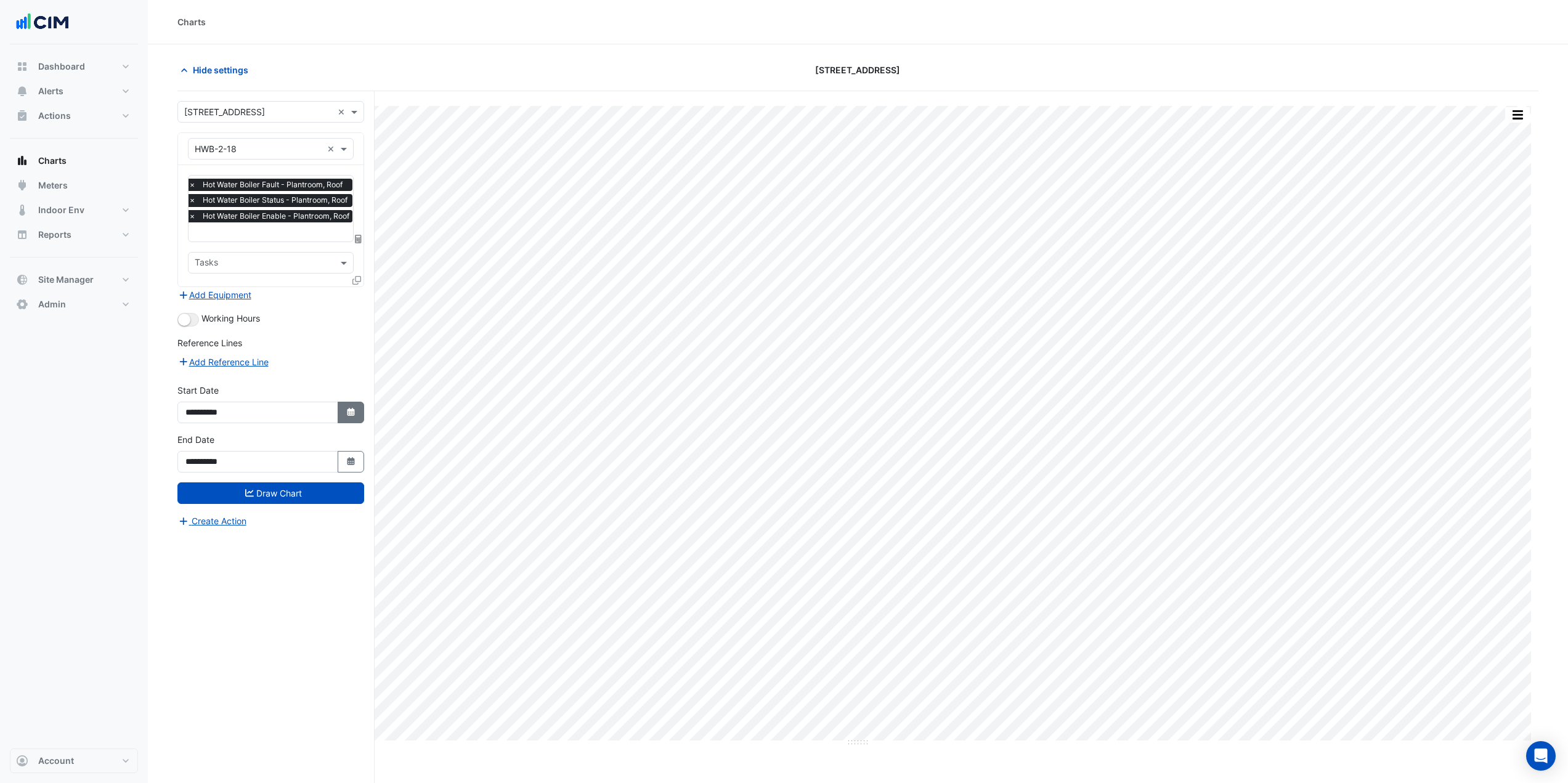
click at [344, 413] on button "Select Date" at bounding box center [351, 413] width 27 height 22
select select "**"
select select "****"
click at [195, 247] on button "Previous month" at bounding box center [198, 248] width 15 height 20
click at [195, 246] on button "Previous month" at bounding box center [198, 248] width 15 height 20
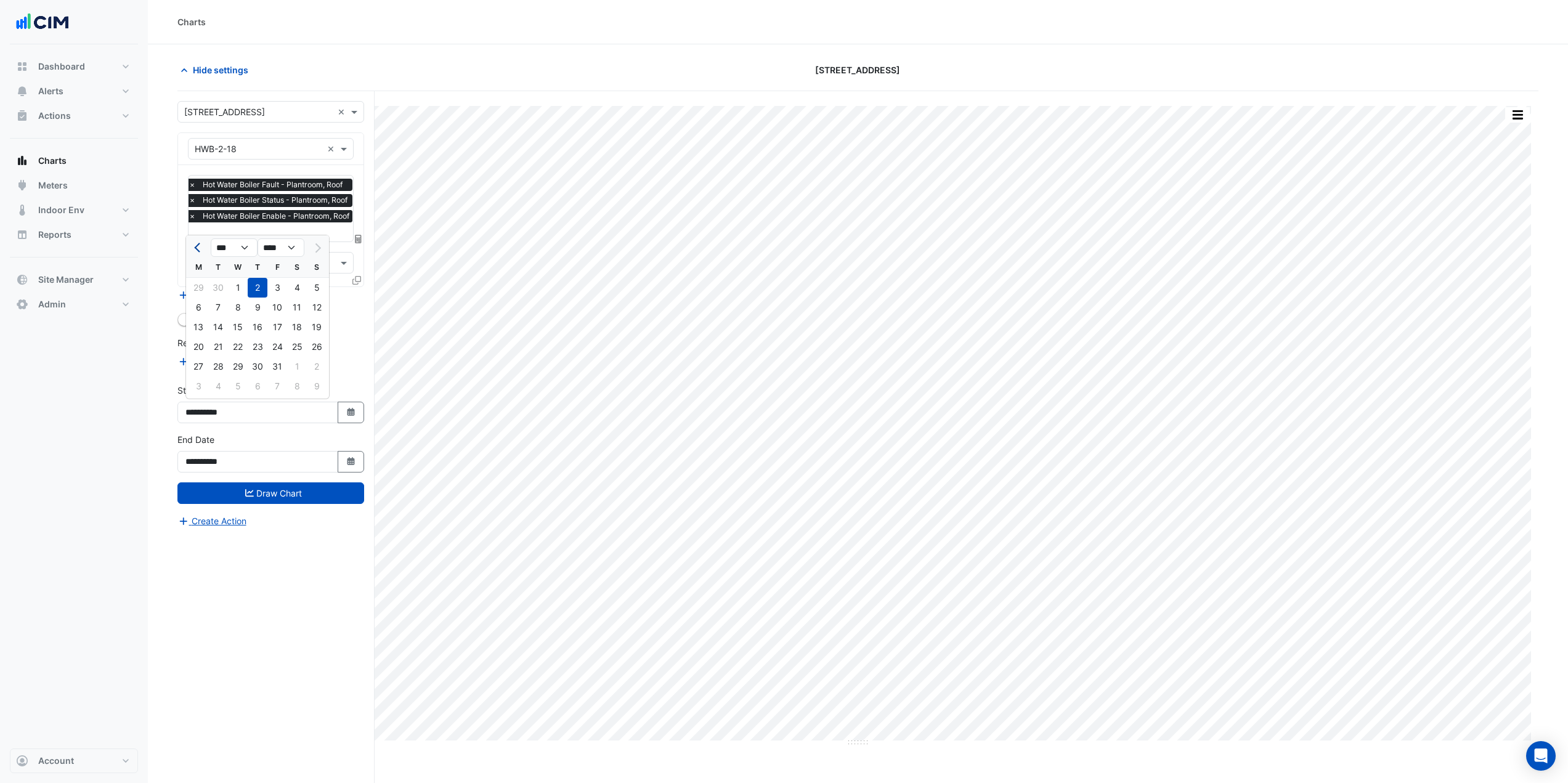
select select "*"
click at [272, 292] on div "1" at bounding box center [278, 288] width 20 height 20
type input "**********"
click at [279, 427] on button "Draw Chart" at bounding box center [271, 494] width 187 height 22
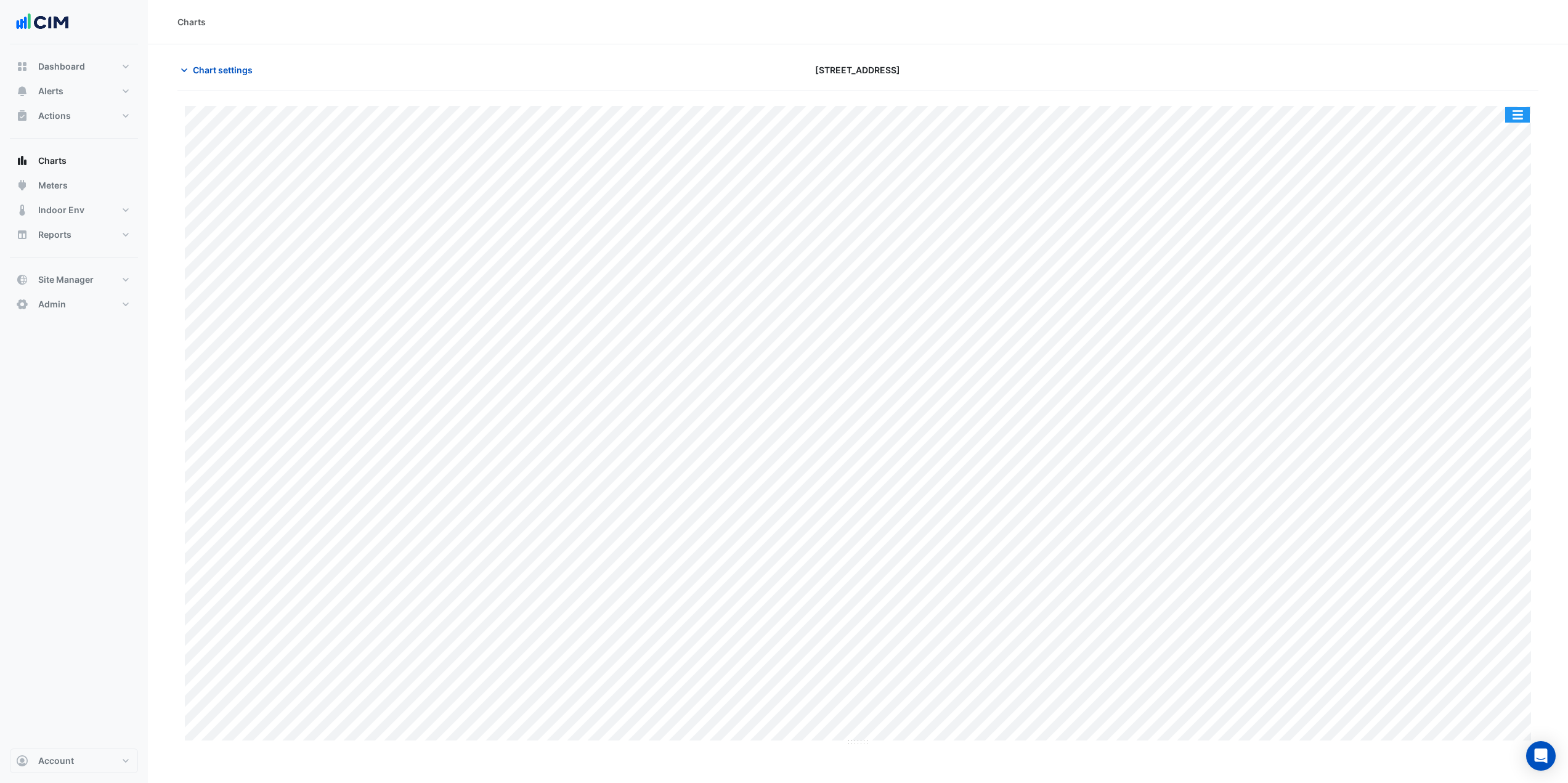
click at [946, 118] on button "button" at bounding box center [1517, 114] width 24 height 15
click at [946, 139] on div "Split All" at bounding box center [1493, 137] width 74 height 22
click at [842, 51] on section "Chart settings 12-26 Franklin Street Split None Print Save as JPEG Save as PNG …" at bounding box center [858, 437] width 1420 height 786
click at [592, 81] on div "Chart settings 12-26 Franklin Street" at bounding box center [858, 74] width 1361 height 32
click at [80, 178] on button "Meters" at bounding box center [74, 185] width 128 height 24
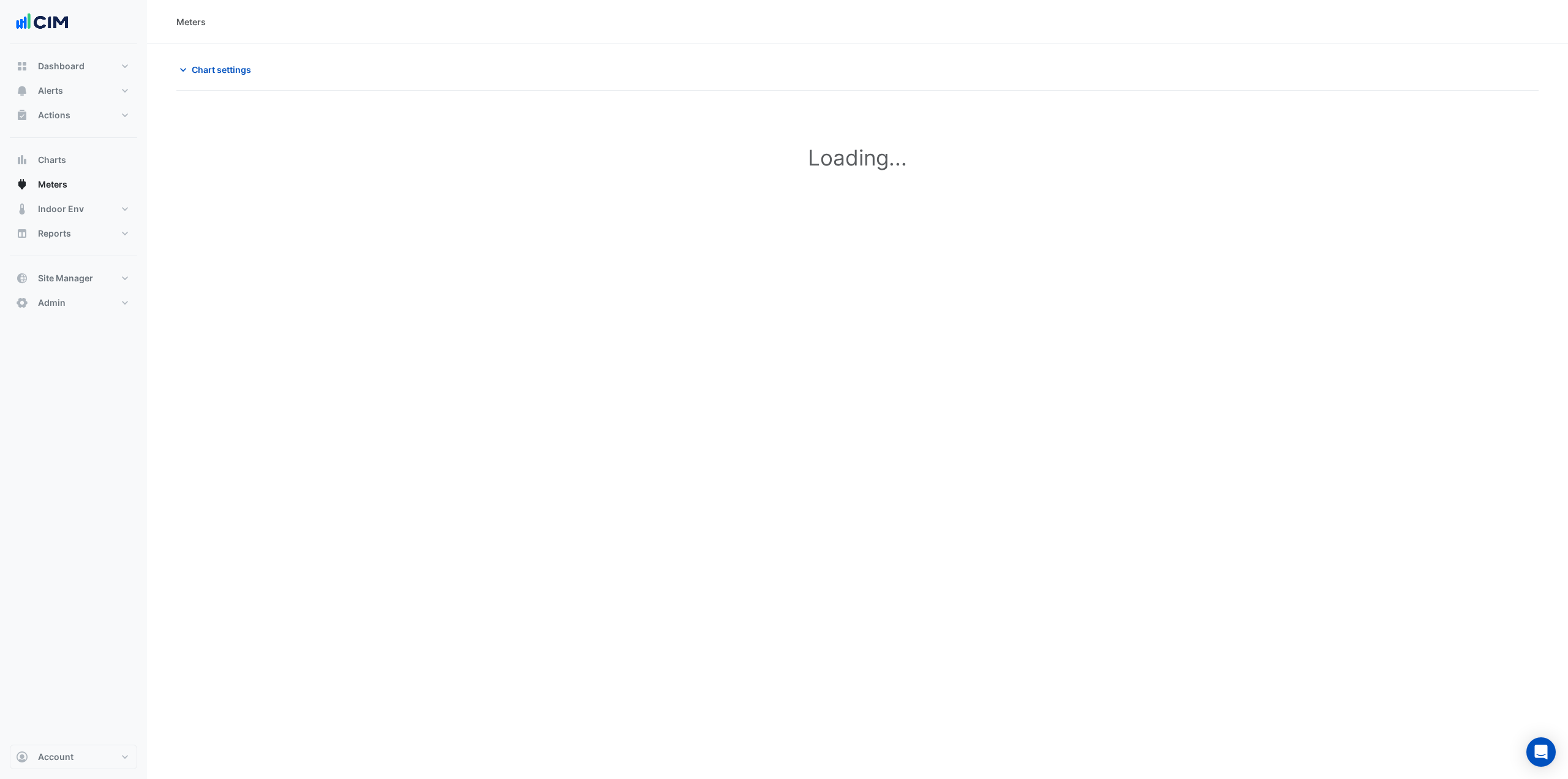
type input "**********"
click at [244, 73] on span "Chart settings" at bounding box center [222, 70] width 60 height 13
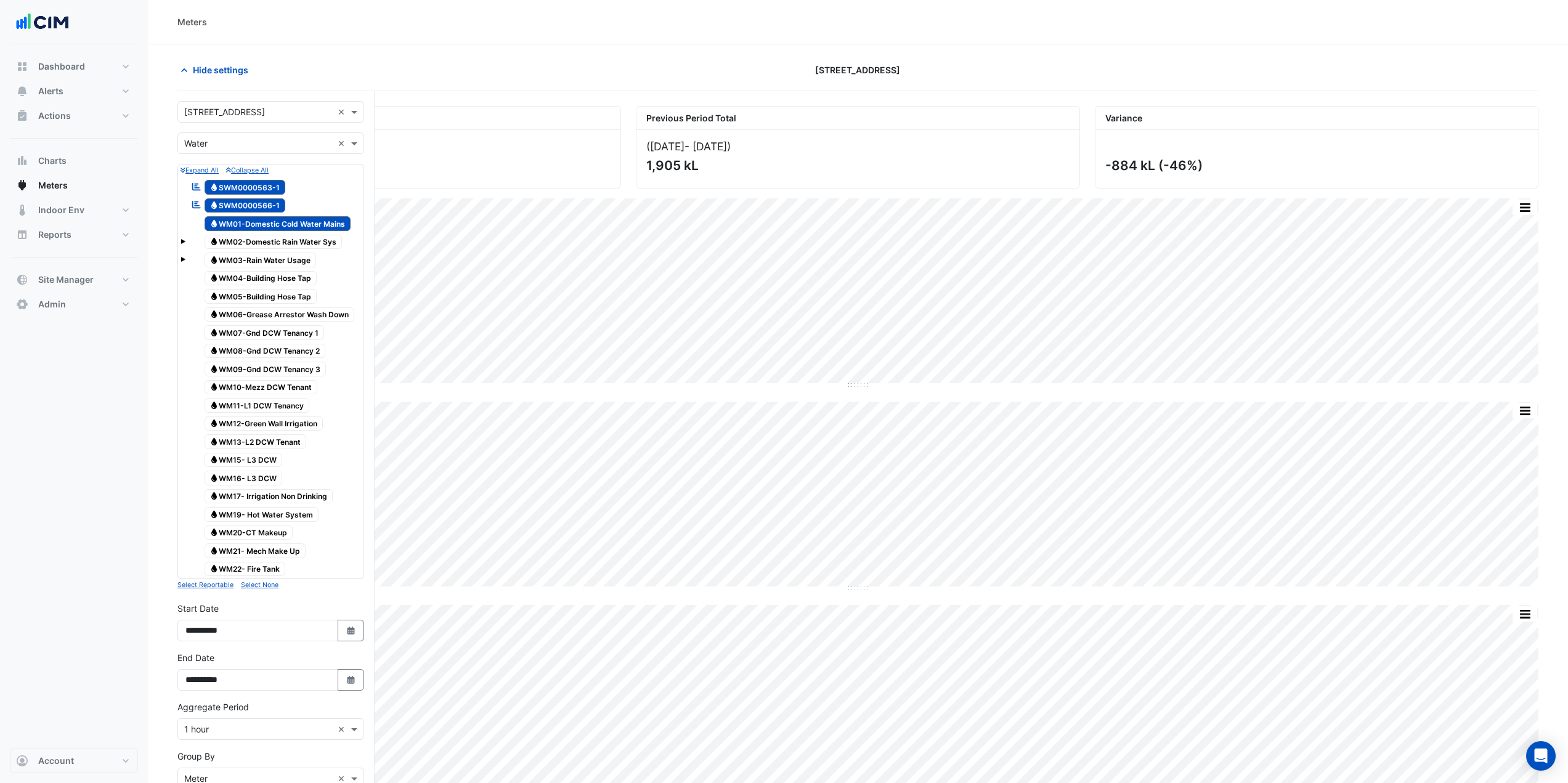
click at [231, 110] on input "text" at bounding box center [259, 113] width 149 height 13
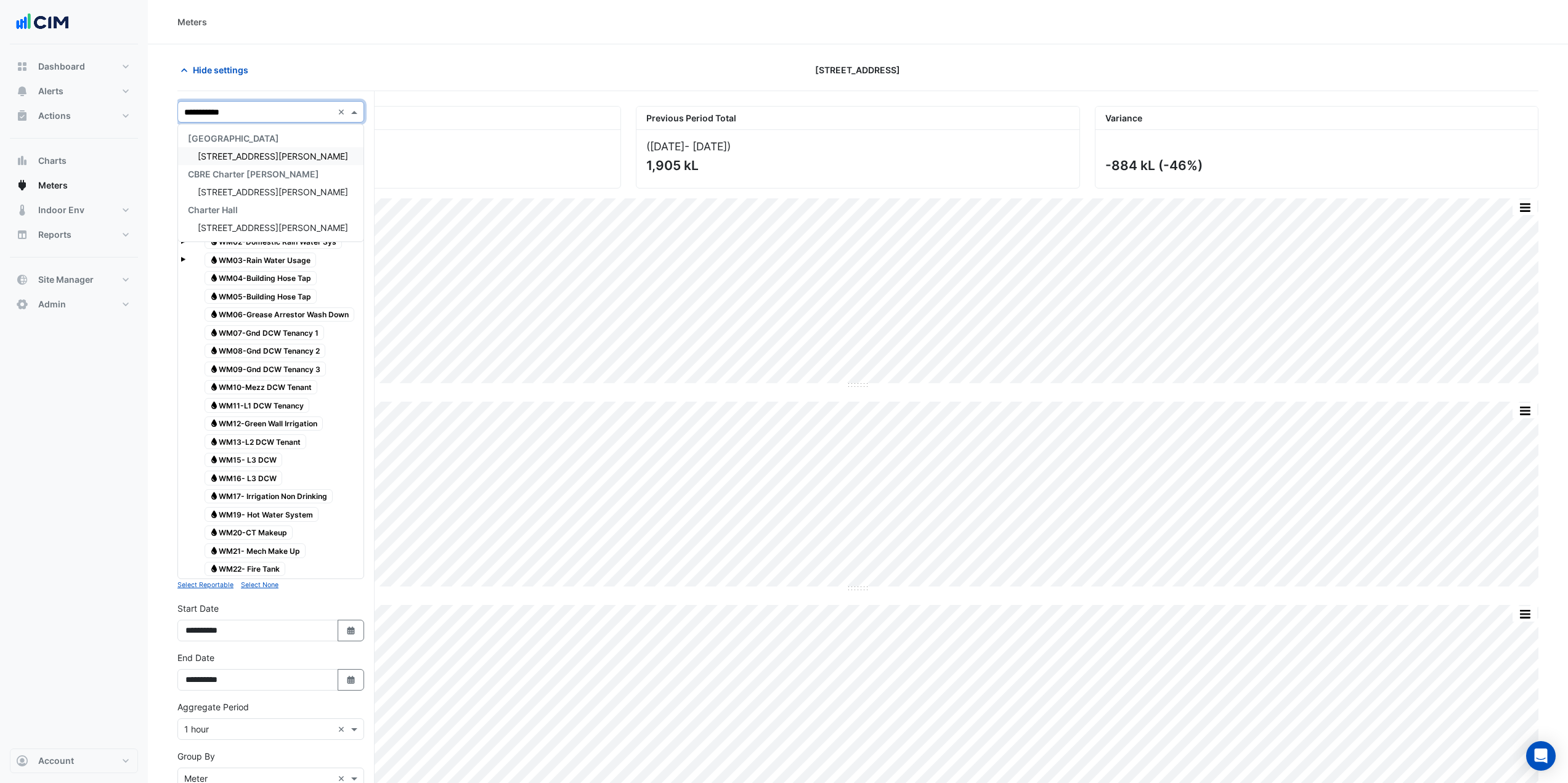
type input "**********"
click at [300, 155] on div "60 King William Street" at bounding box center [270, 156] width 185 height 18
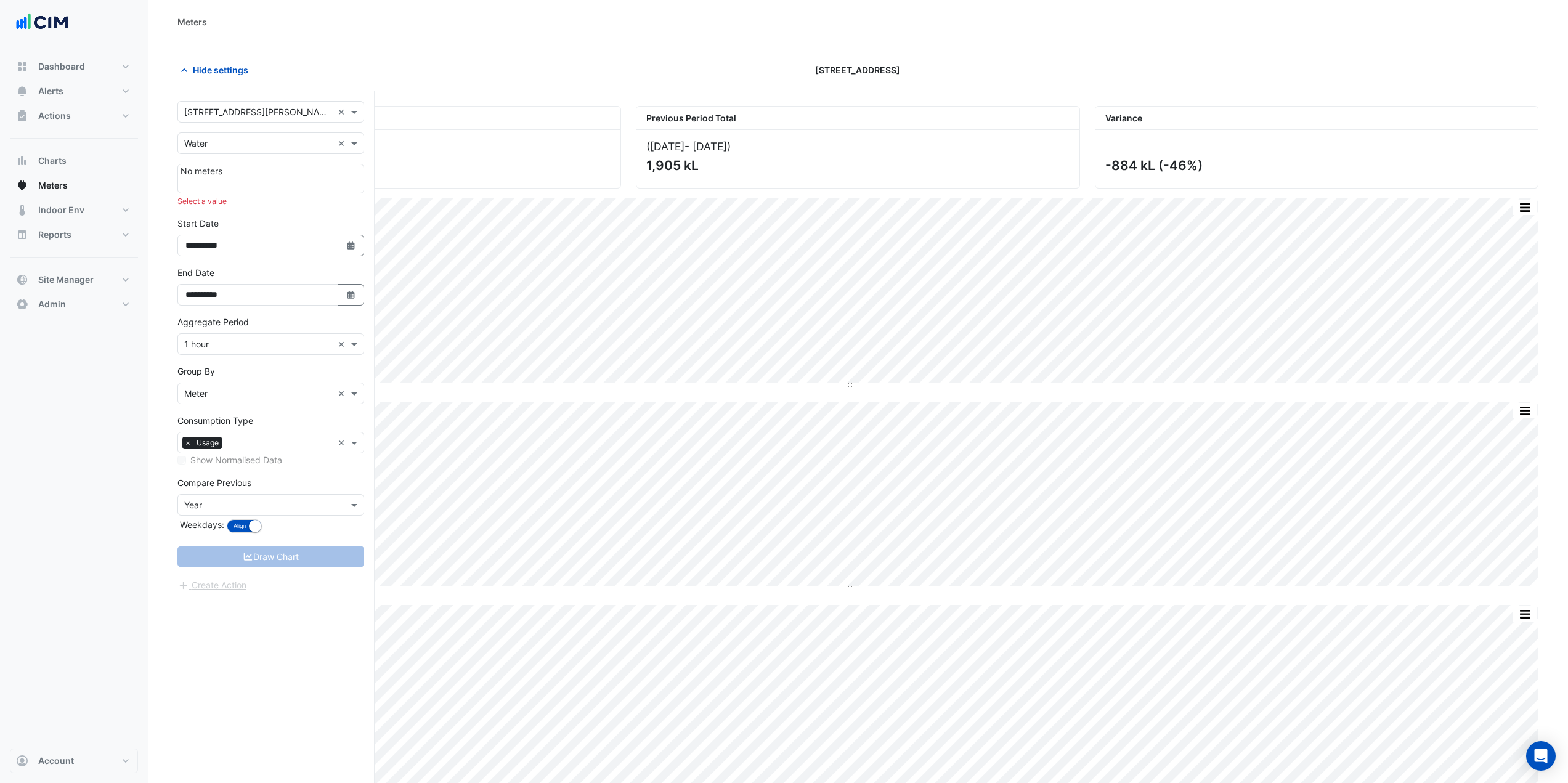
click at [363, 76] on div "Hide settings" at bounding box center [398, 70] width 458 height 22
click at [230, 145] on input "text" at bounding box center [259, 143] width 149 height 13
click at [221, 170] on span "Electricity" at bounding box center [207, 170] width 39 height 11
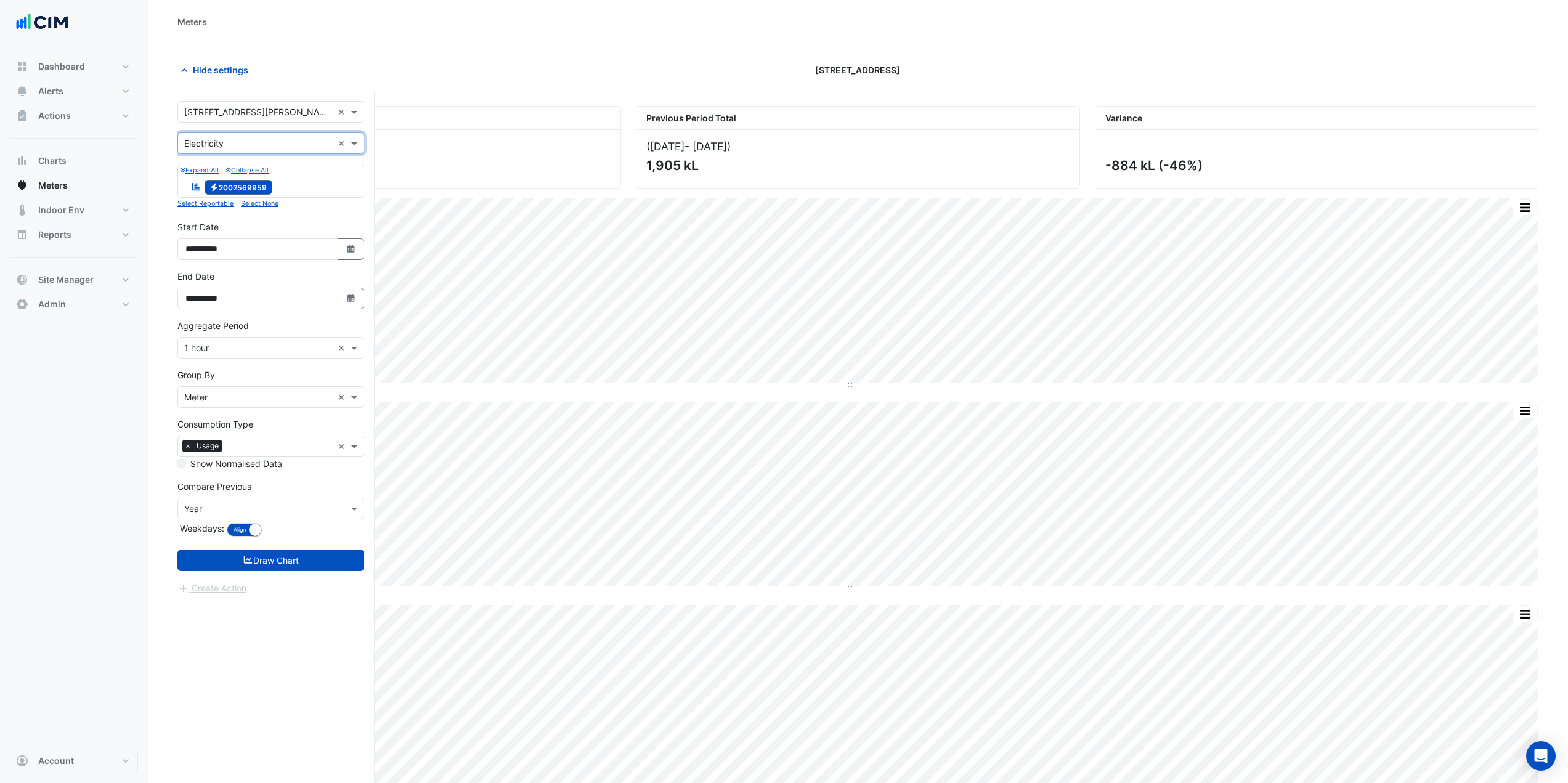
click at [419, 86] on div "Hide settings 12-26 Franklin Street" at bounding box center [858, 74] width 1361 height 32
click at [427, 64] on div "Hide settings" at bounding box center [398, 70] width 458 height 22
click at [289, 427] on button "Draw Chart" at bounding box center [271, 561] width 187 height 22
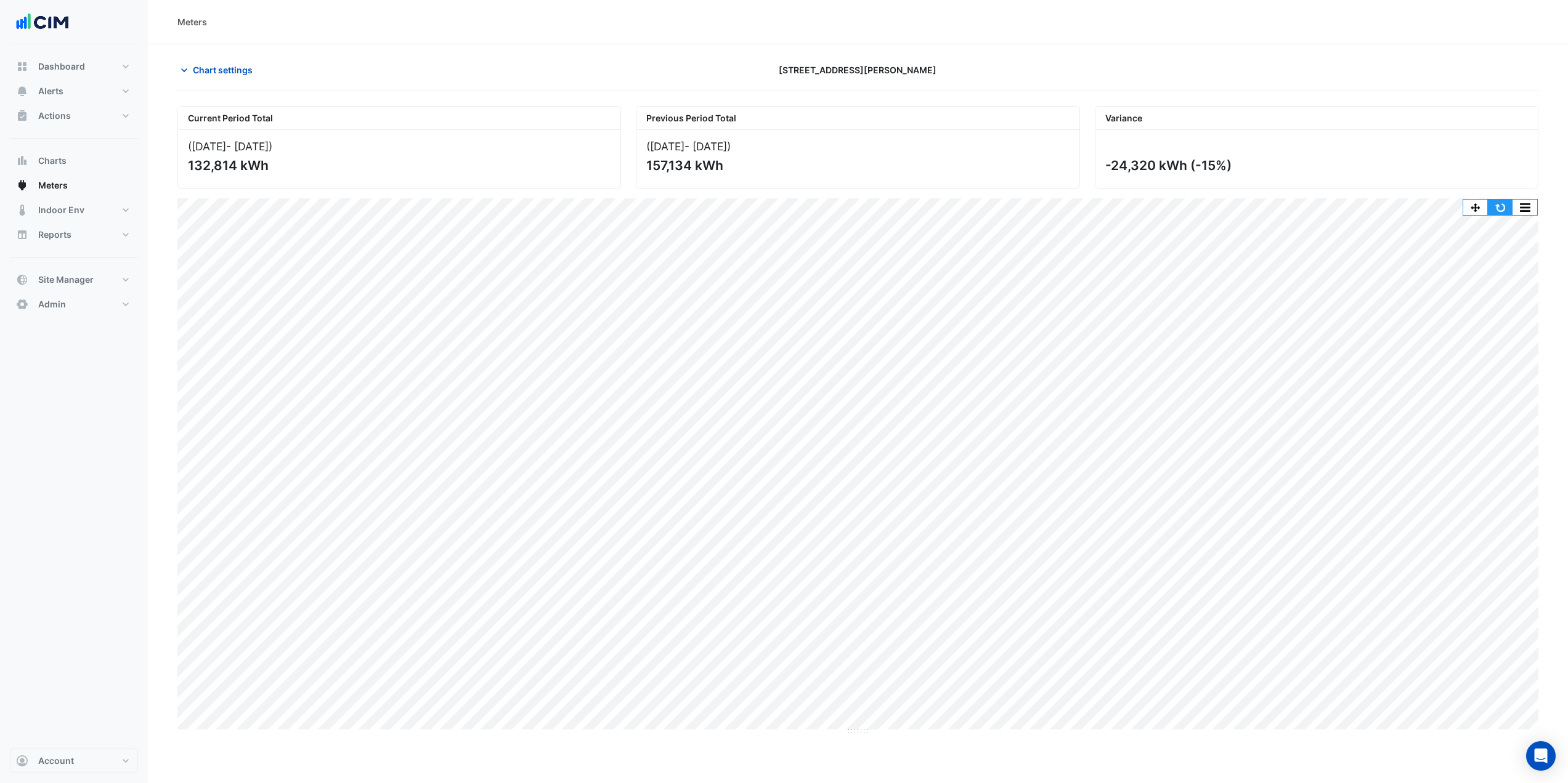
click at [946, 206] on button "button" at bounding box center [1500, 207] width 24 height 15
click at [86, 83] on button "Alerts" at bounding box center [74, 91] width 128 height 24
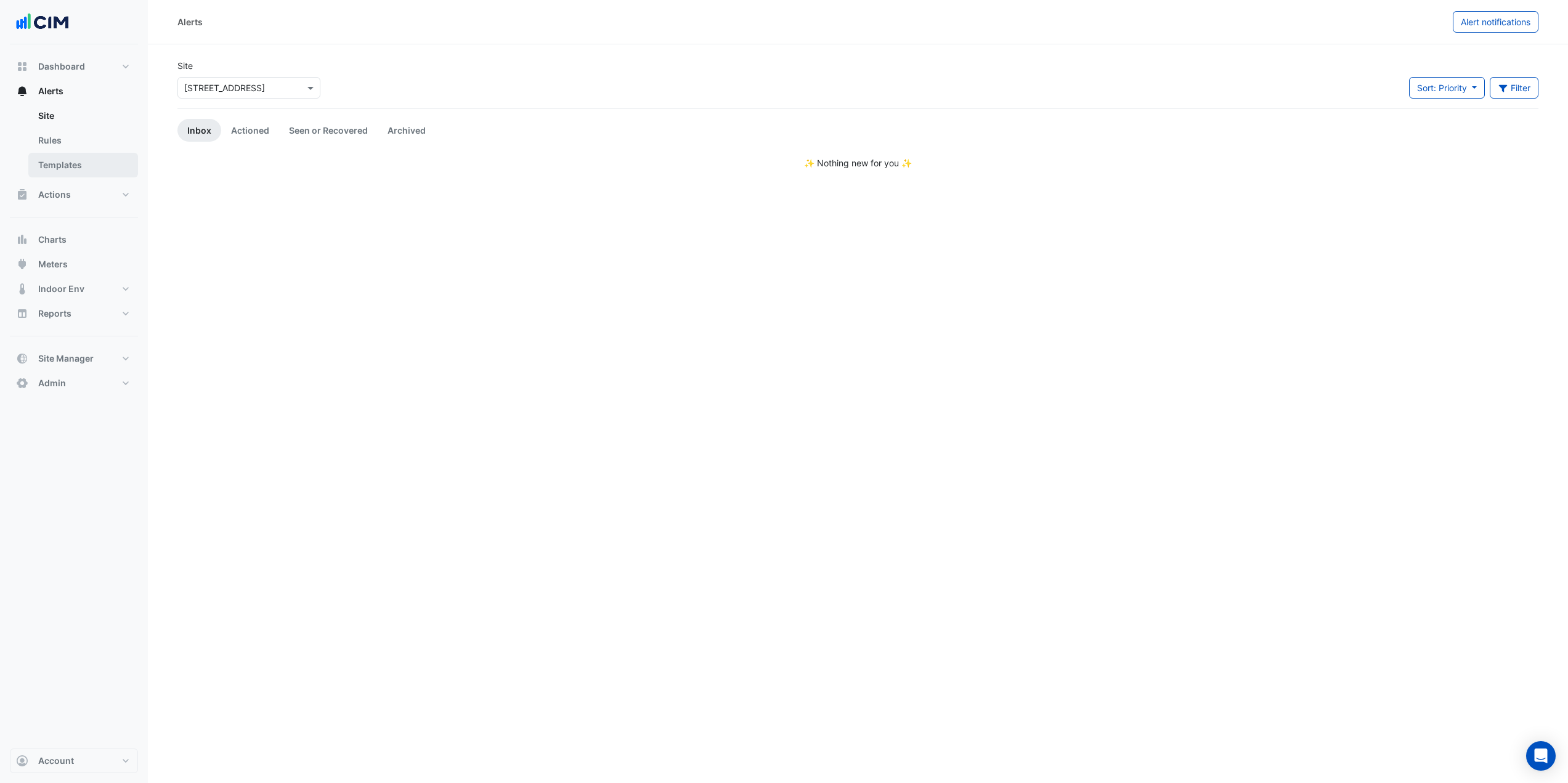
click at [78, 162] on link "Templates" at bounding box center [83, 164] width 110 height 24
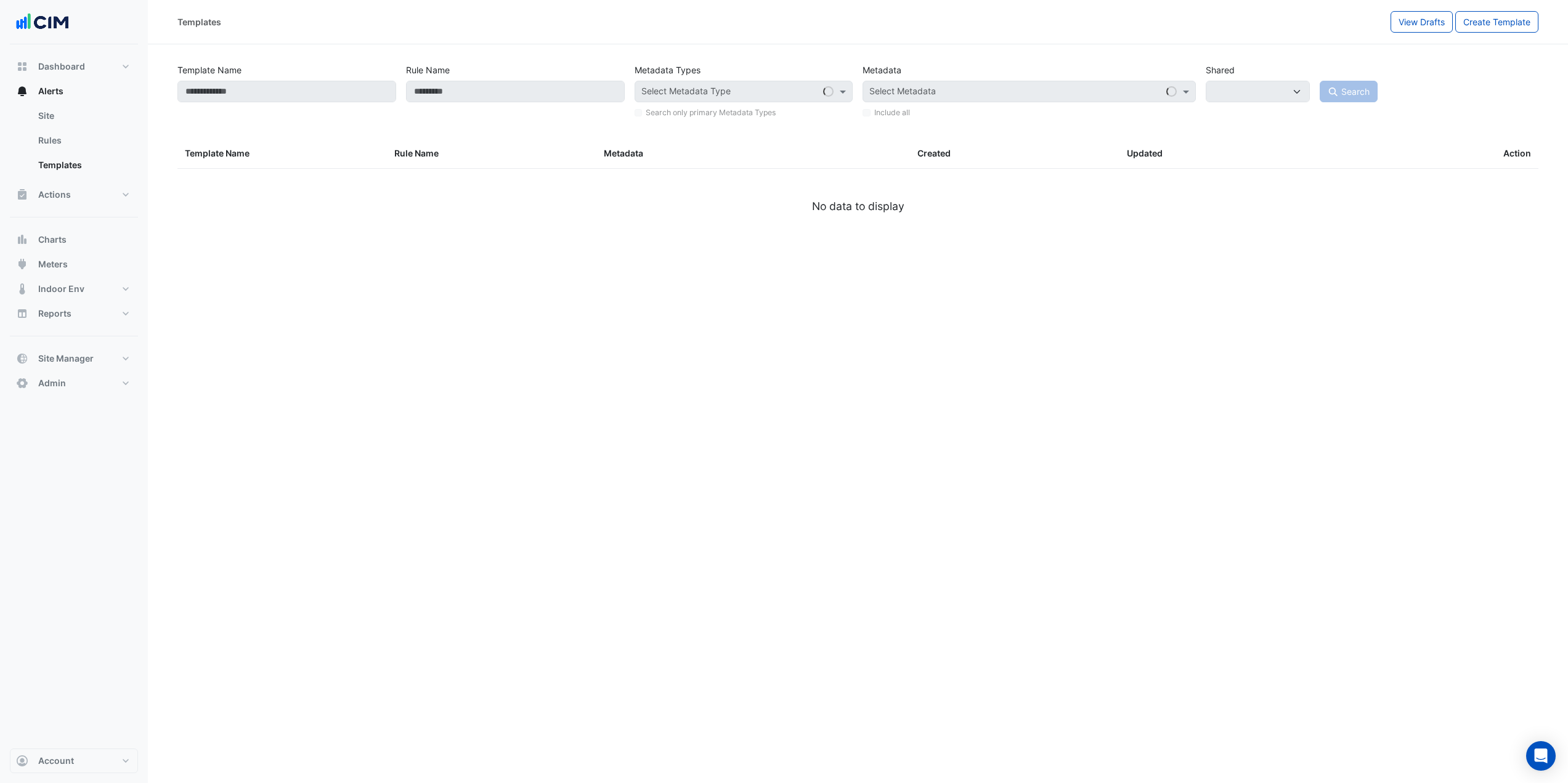
select select
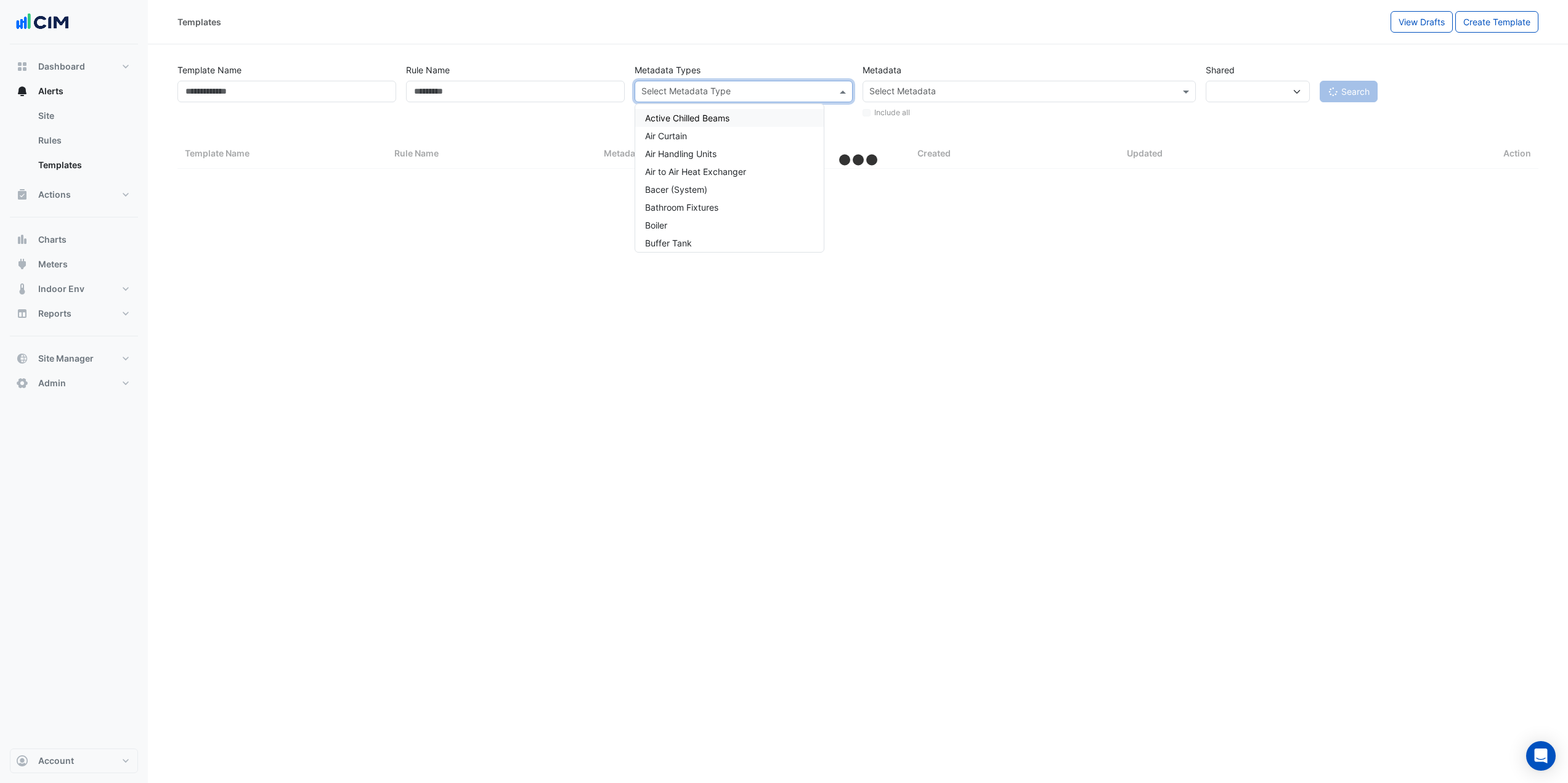
click at [767, 98] on div at bounding box center [736, 93] width 193 height 16
select select "***"
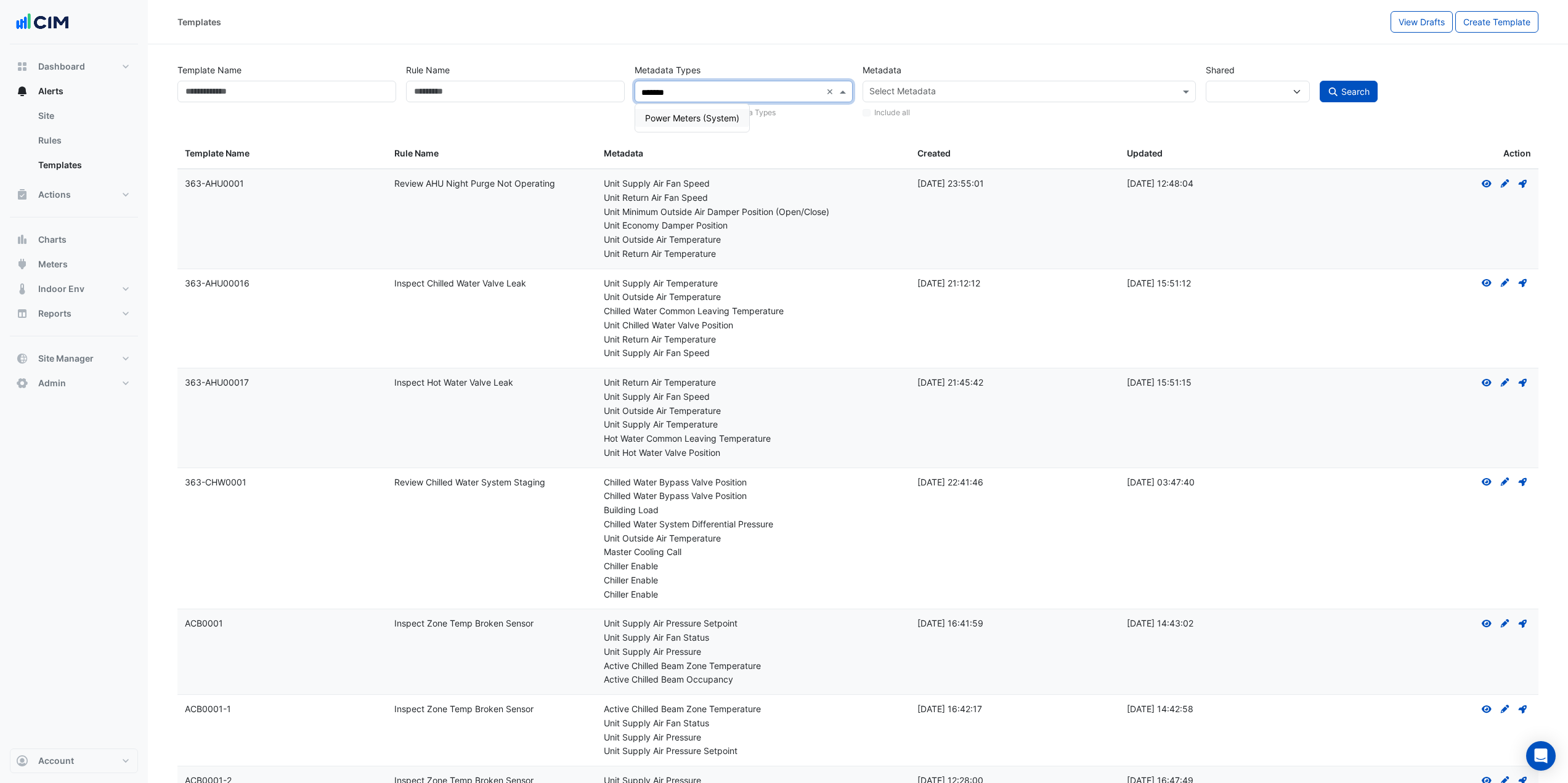
drag, startPoint x: 729, startPoint y: 120, endPoint x: 744, endPoint y: 120, distance: 15.0
click at [729, 121] on span "Power Meters (System)" at bounding box center [692, 118] width 94 height 11
type input "*******"
click at [946, 92] on span "Search" at bounding box center [1355, 92] width 28 height 11
select select
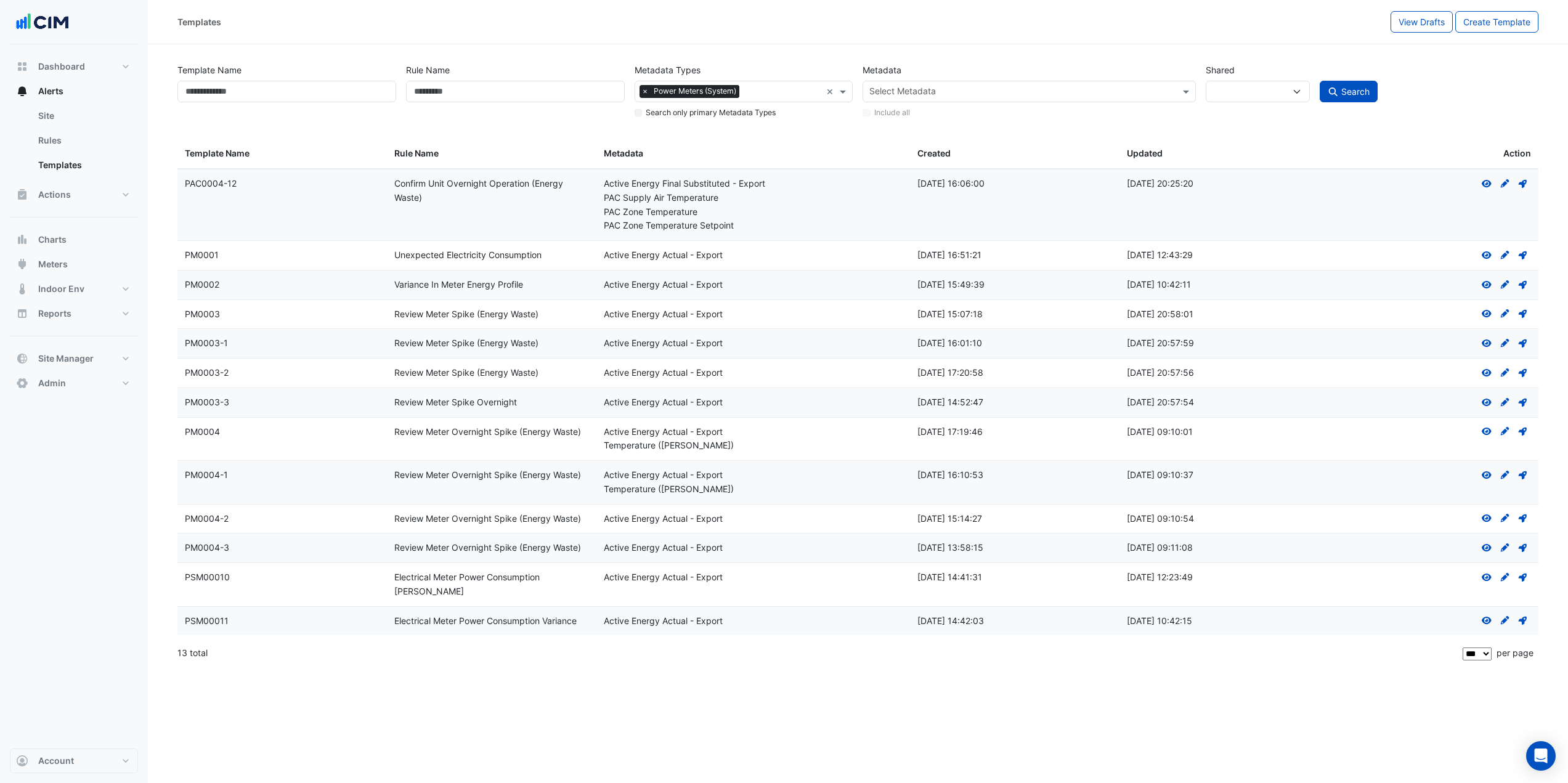
click at [632, 38] on div "Templates View Drafts Create Template" at bounding box center [858, 22] width 1420 height 44
drag, startPoint x: 603, startPoint y: 431, endPoint x: 708, endPoint y: 445, distance: 105.9
click at [708, 427] on div "Metadata: Active Energy Actual - Export Temperature (Celcius)" at bounding box center [753, 439] width 299 height 28
drag, startPoint x: 662, startPoint y: 661, endPoint x: 660, endPoint y: 648, distance: 13.2
click at [658, 427] on div "Templates View Drafts Create Template Template Name Rule Name Metadata Types × …" at bounding box center [858, 391] width 1420 height 783
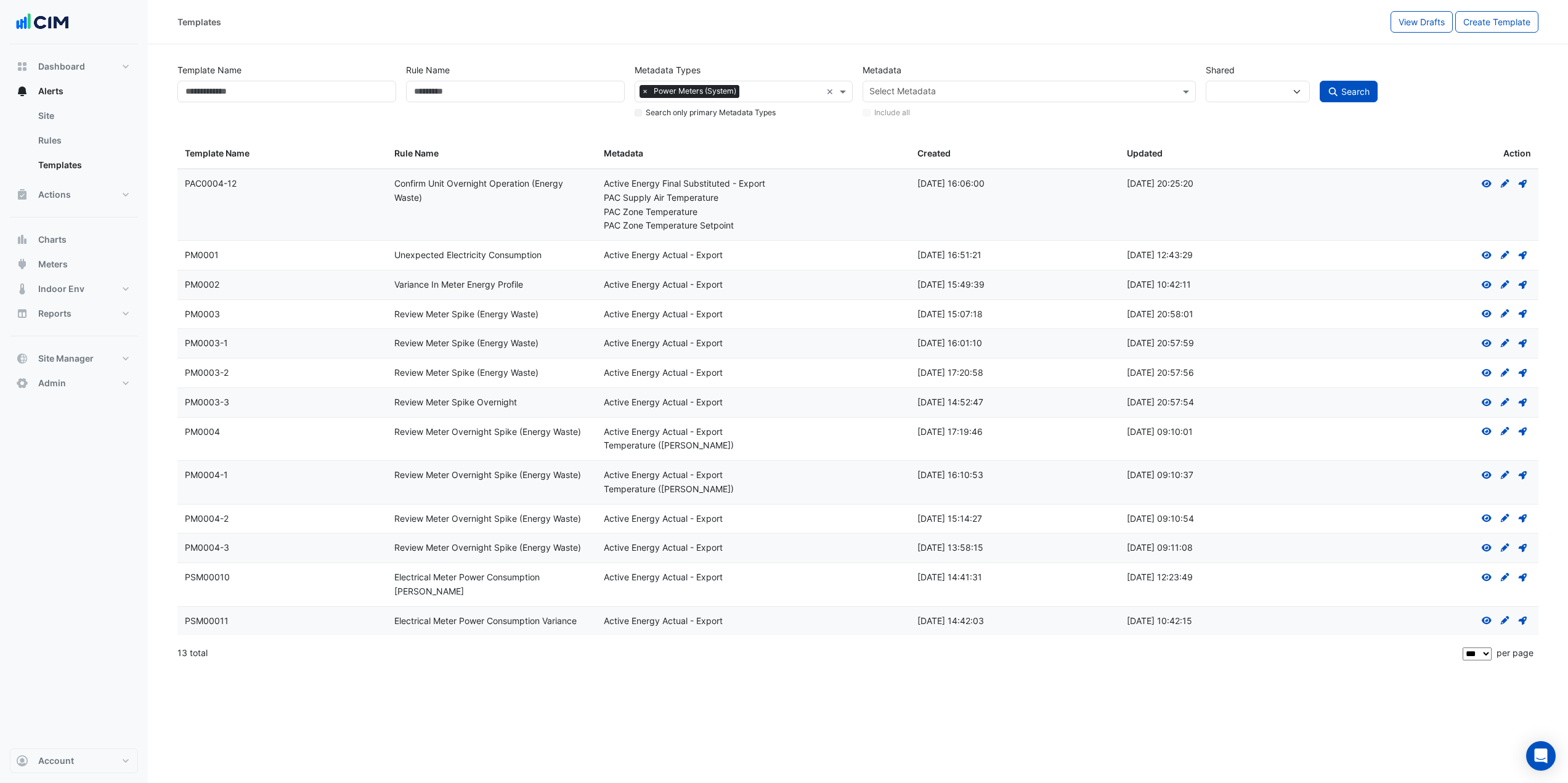
click at [605, 427] on div "Active Energy Actual - Export" at bounding box center [753, 475] width 299 height 15
drag, startPoint x: 602, startPoint y: 518, endPoint x: 723, endPoint y: 510, distance: 121.3
click at [723, 427] on datatable-body-cell "Metadata: Active Energy Actual - Export" at bounding box center [753, 519] width 314 height 29
click at [946, 427] on icon "View" at bounding box center [1486, 518] width 11 height 9
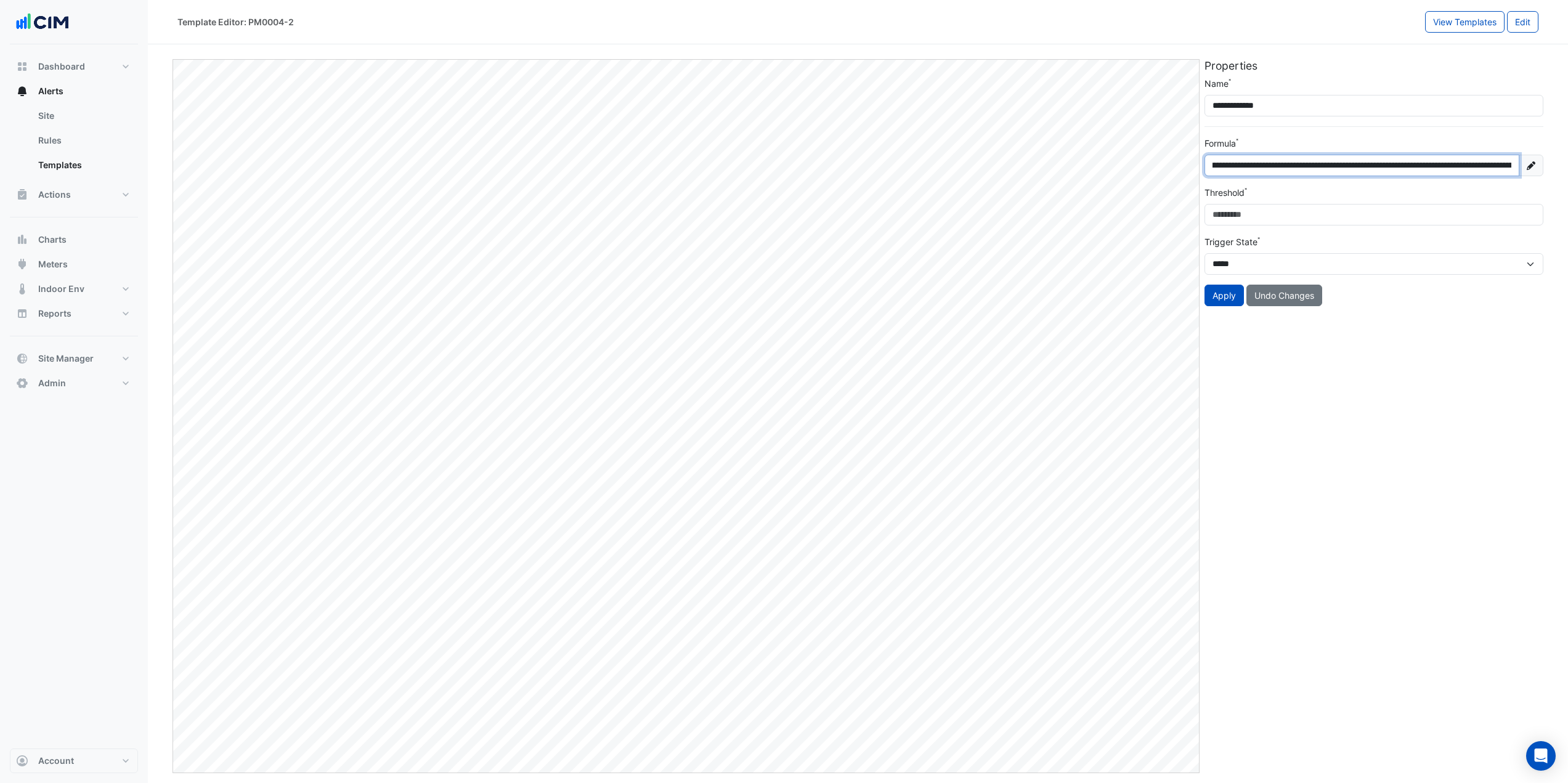
scroll to position [0, 5017]
drag, startPoint x: 1272, startPoint y: 166, endPoint x: 1574, endPoint y: 180, distance: 302.3
click at [946, 181] on html "**********" at bounding box center [784, 391] width 1568 height 783
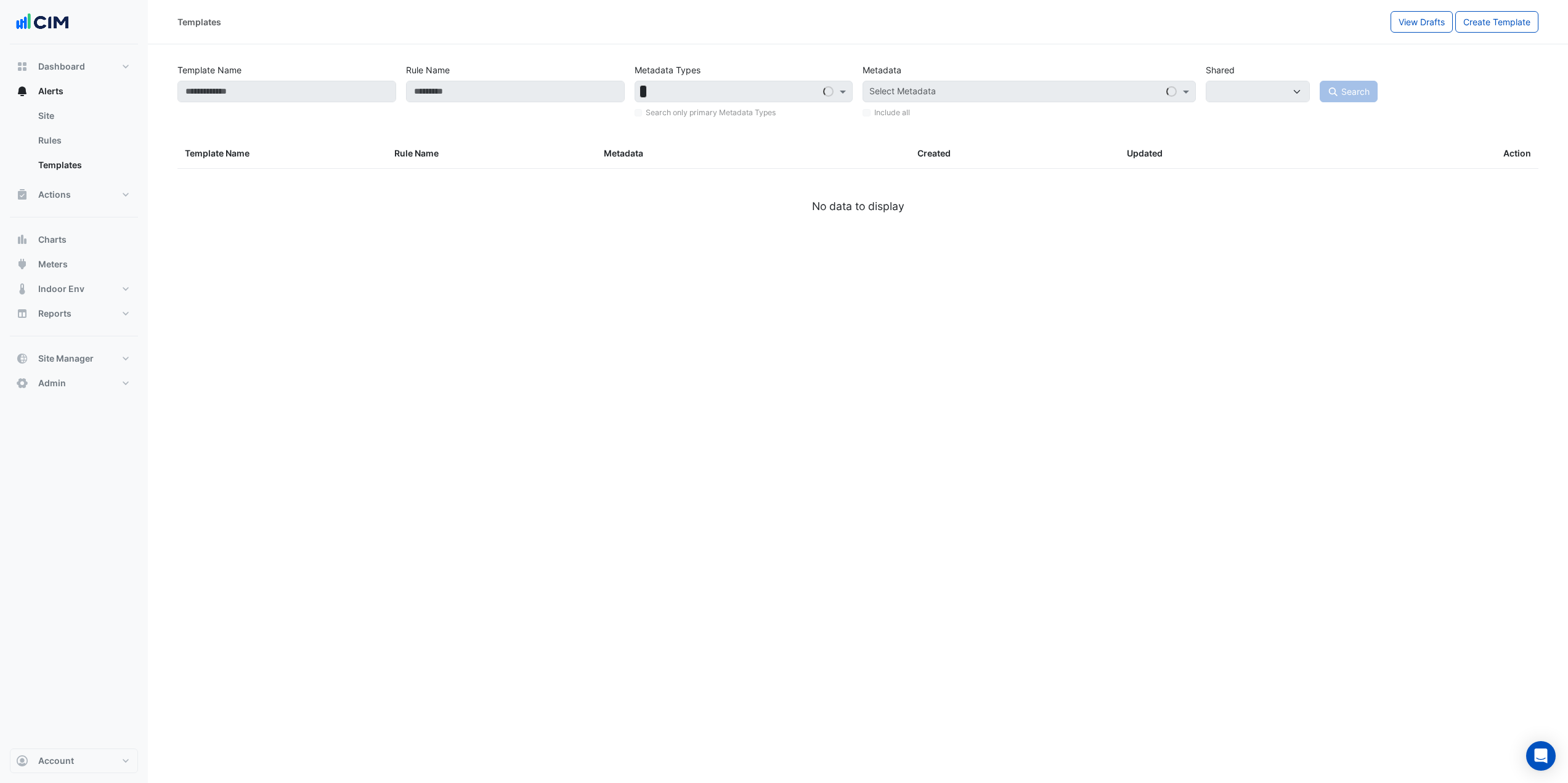
select select
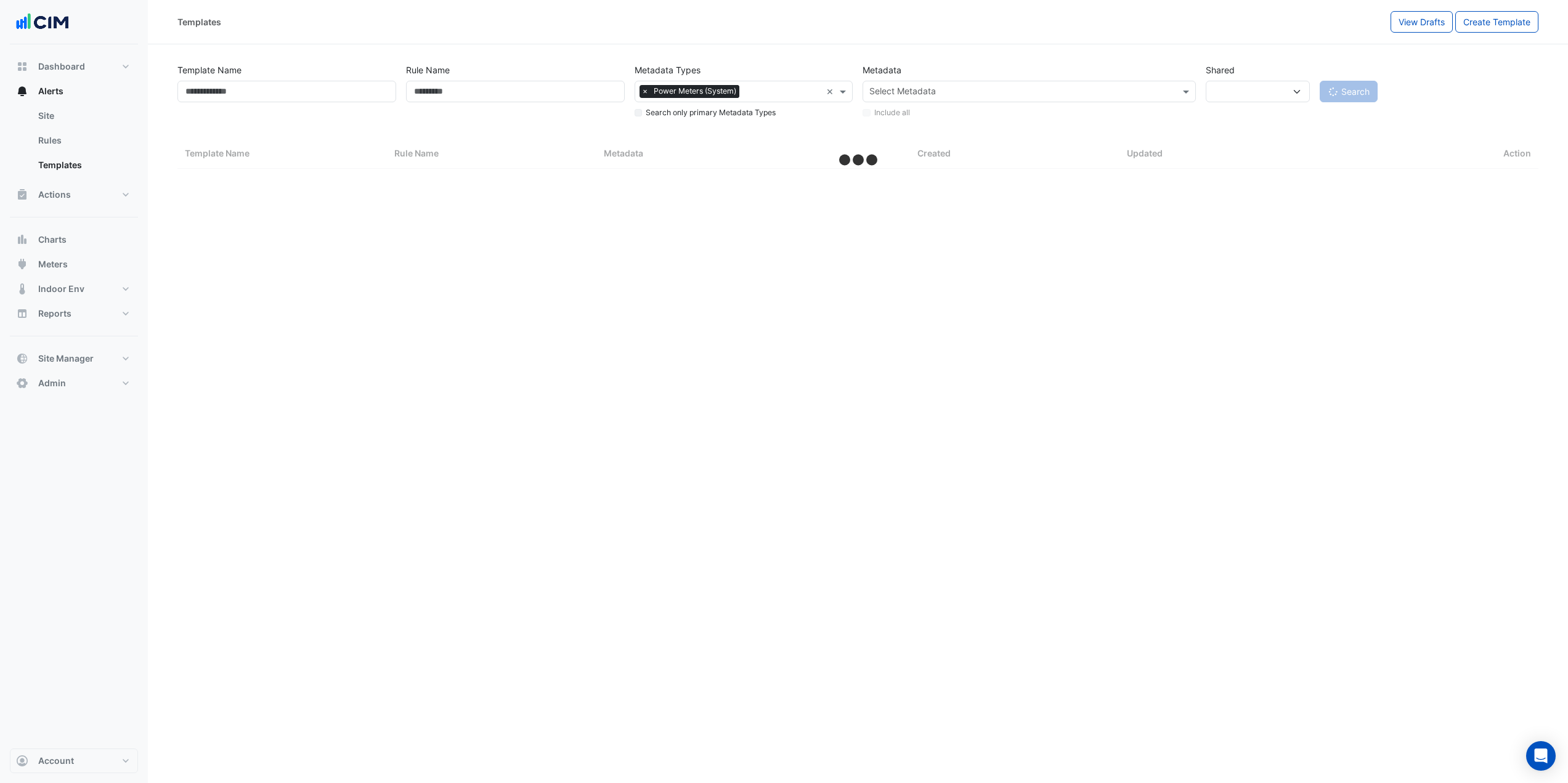
select select "***"
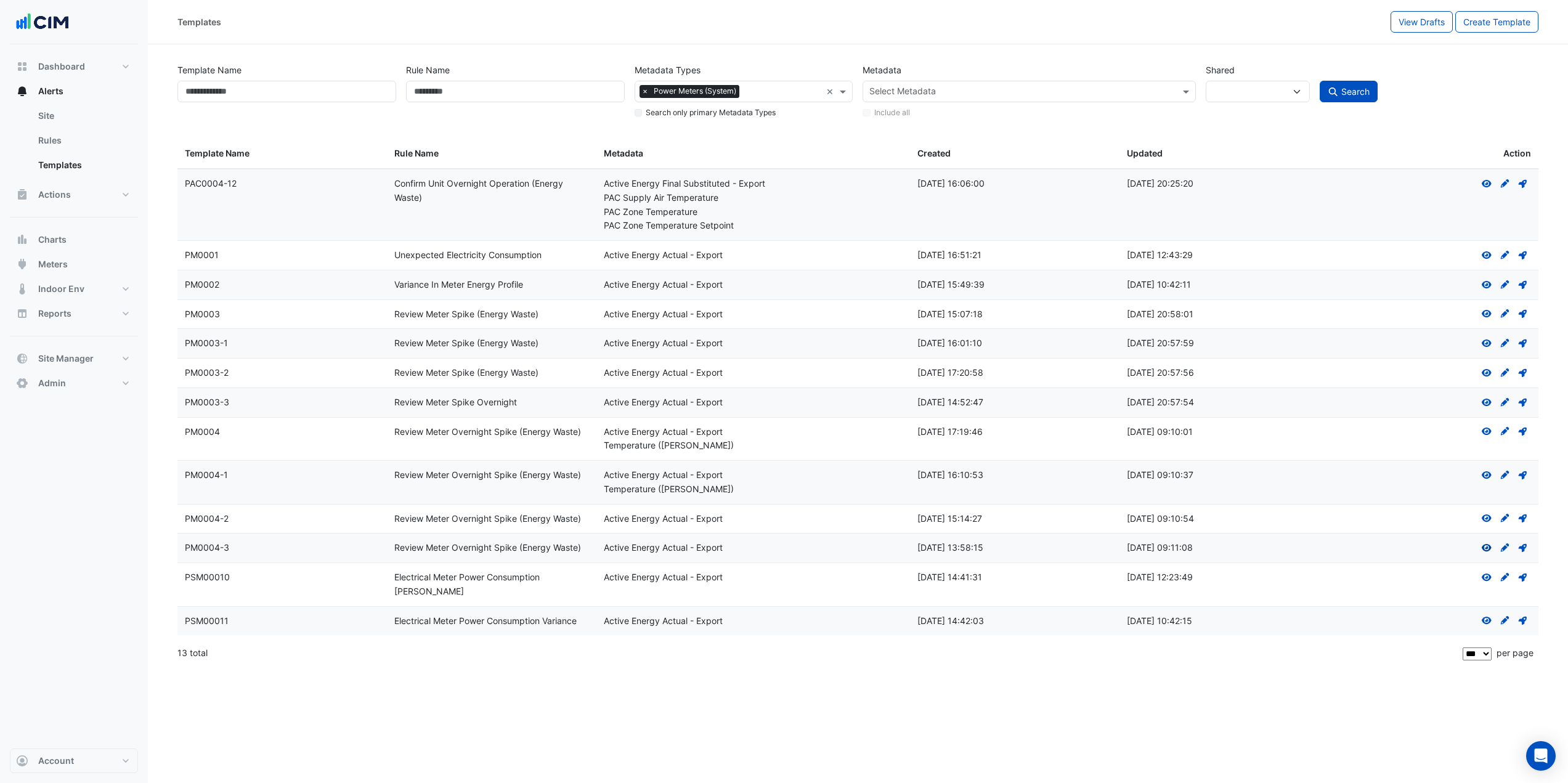
click at [946, 427] on icon "View" at bounding box center [1486, 548] width 11 height 9
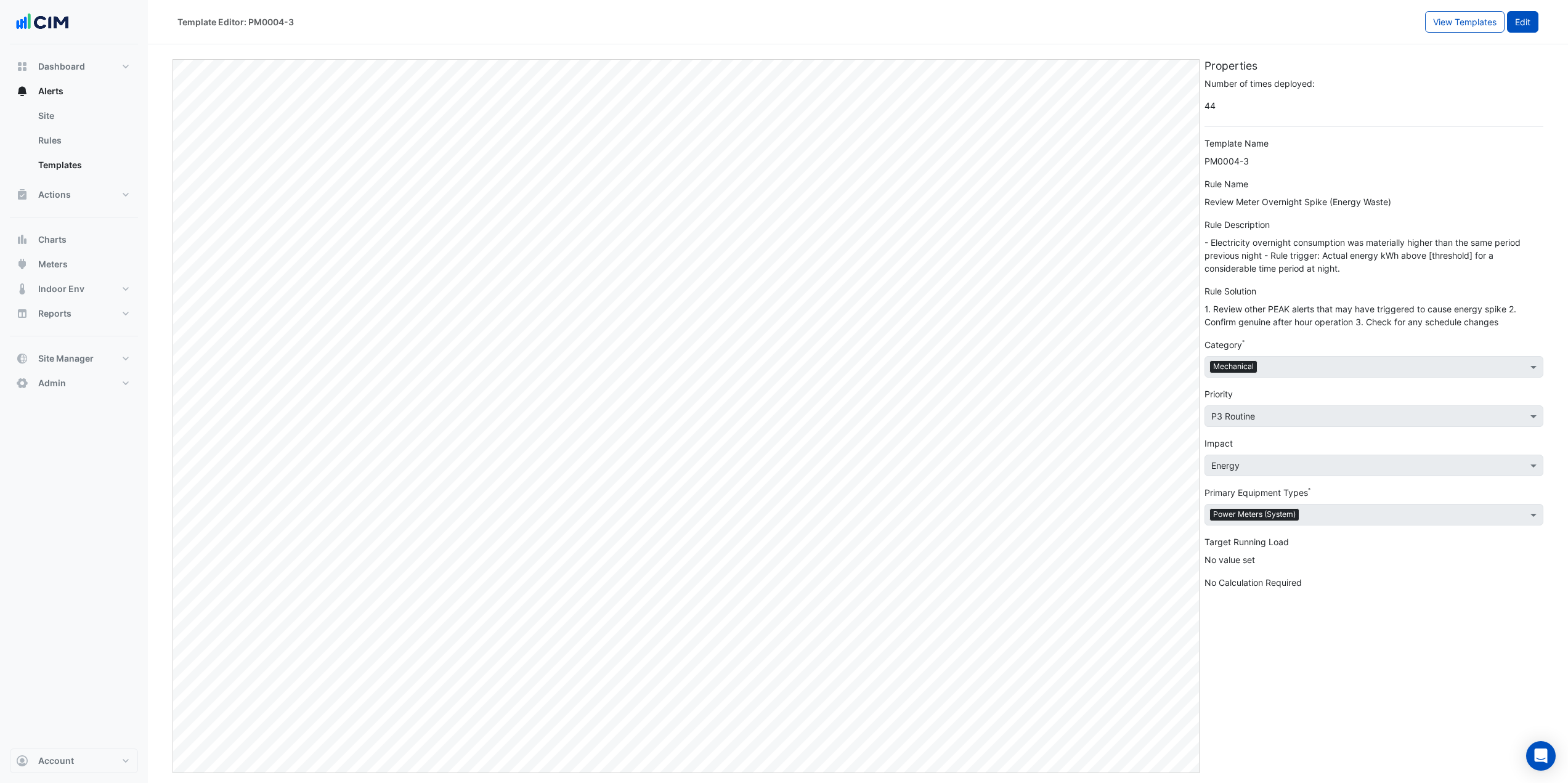
click at [946, 24] on button "Edit" at bounding box center [1523, 22] width 32 height 22
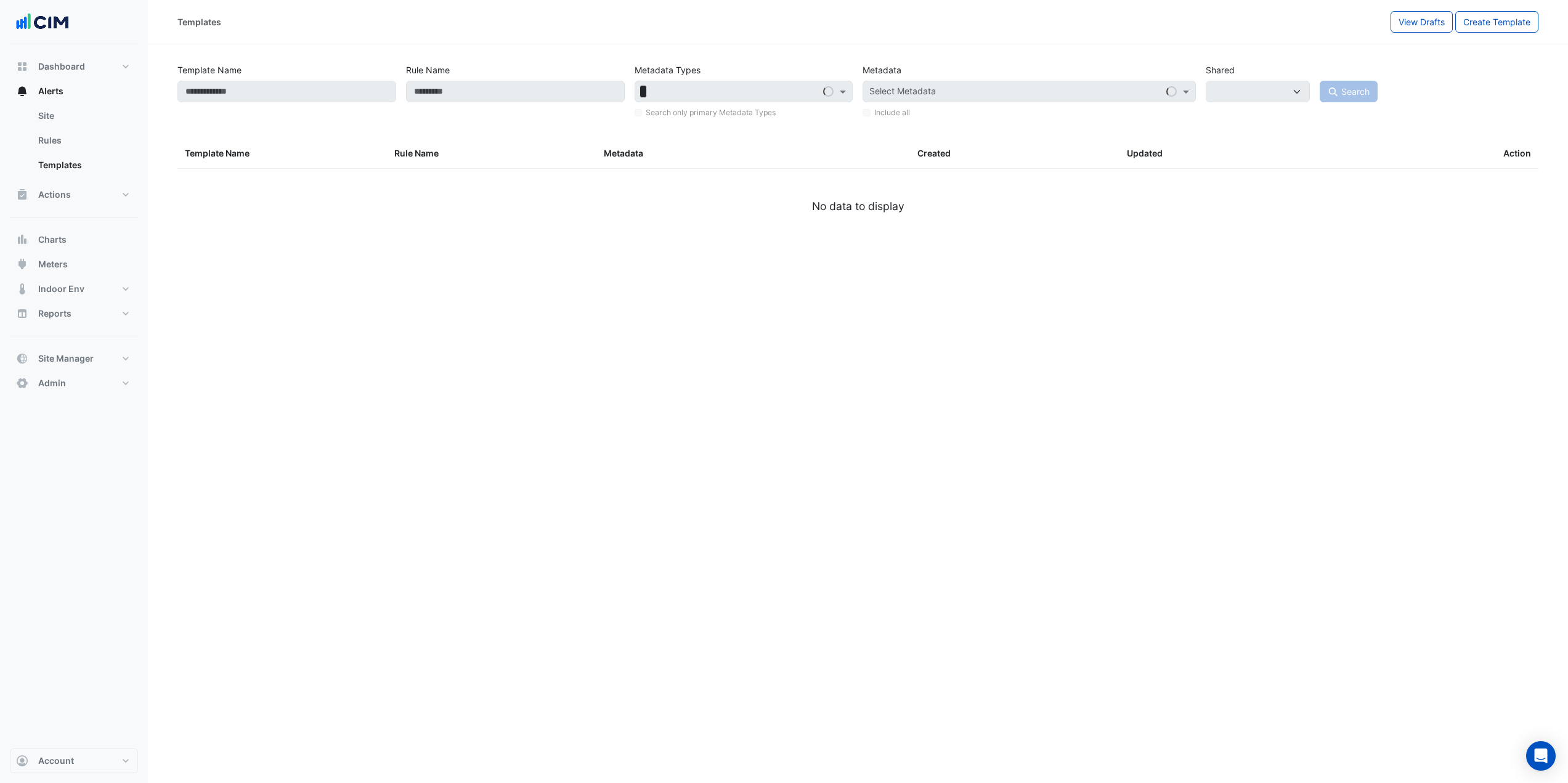
select select
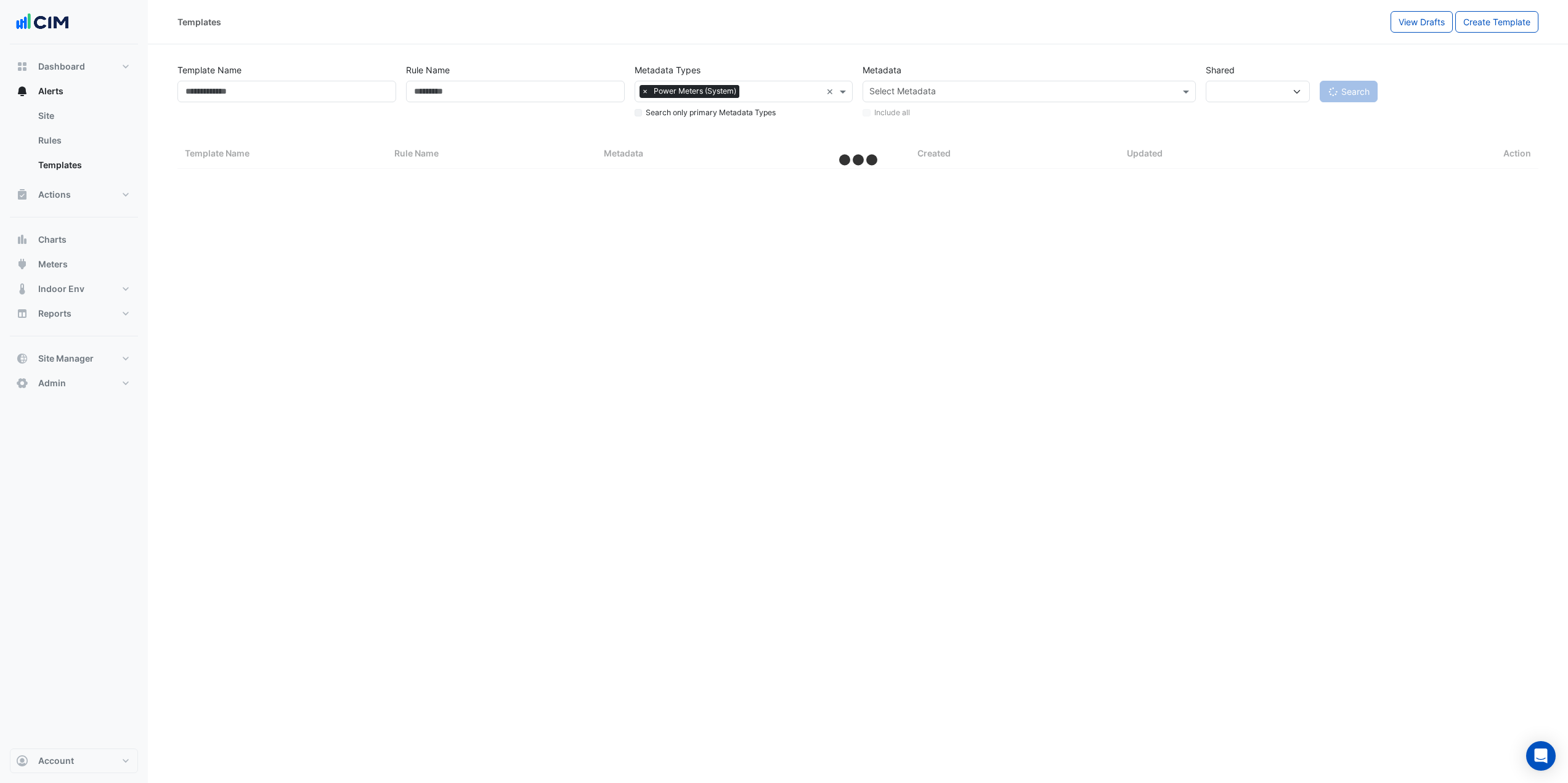
select select "***"
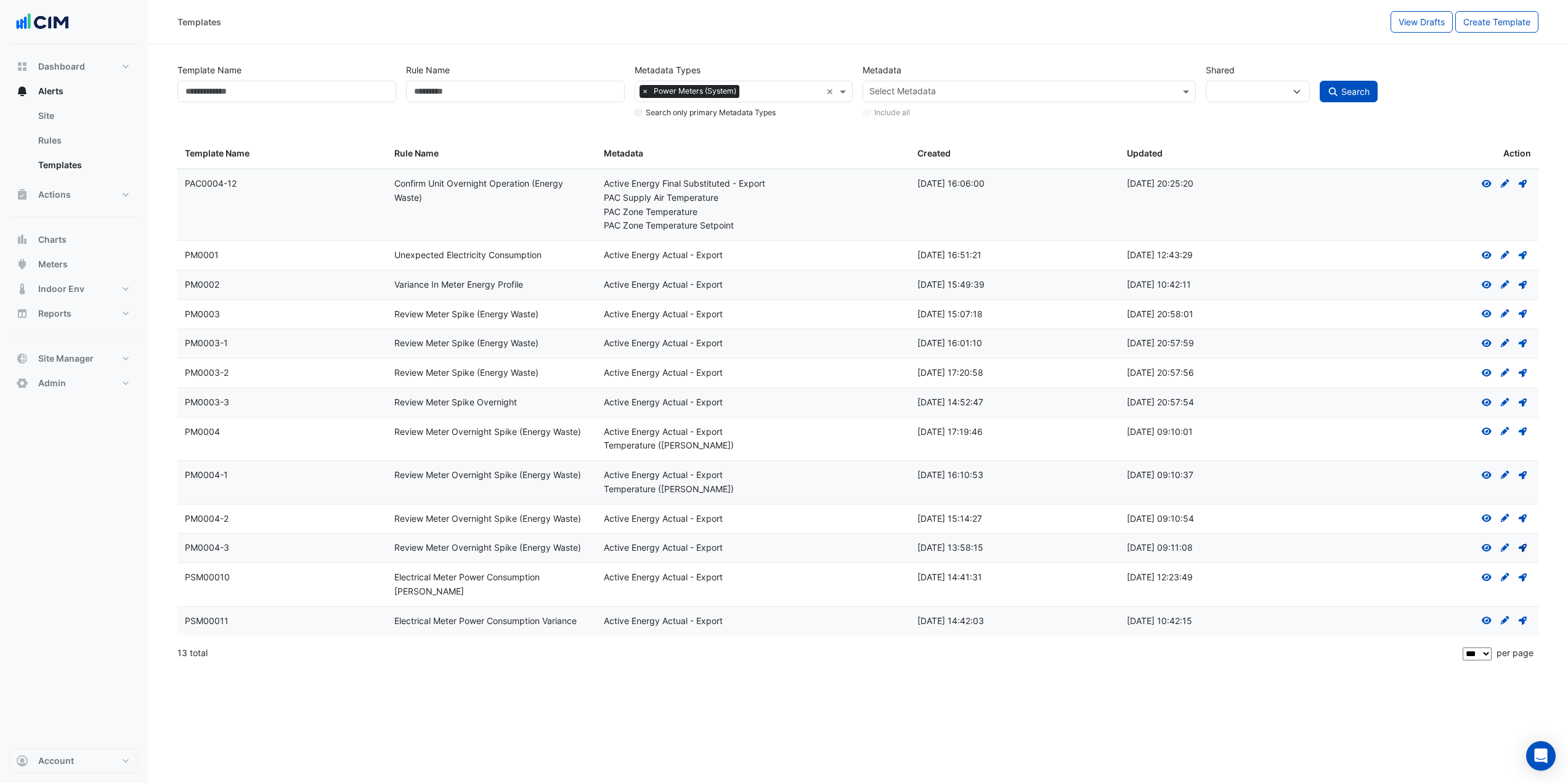
click at [946, 427] on icon "Deploy" at bounding box center [1523, 548] width 11 height 9
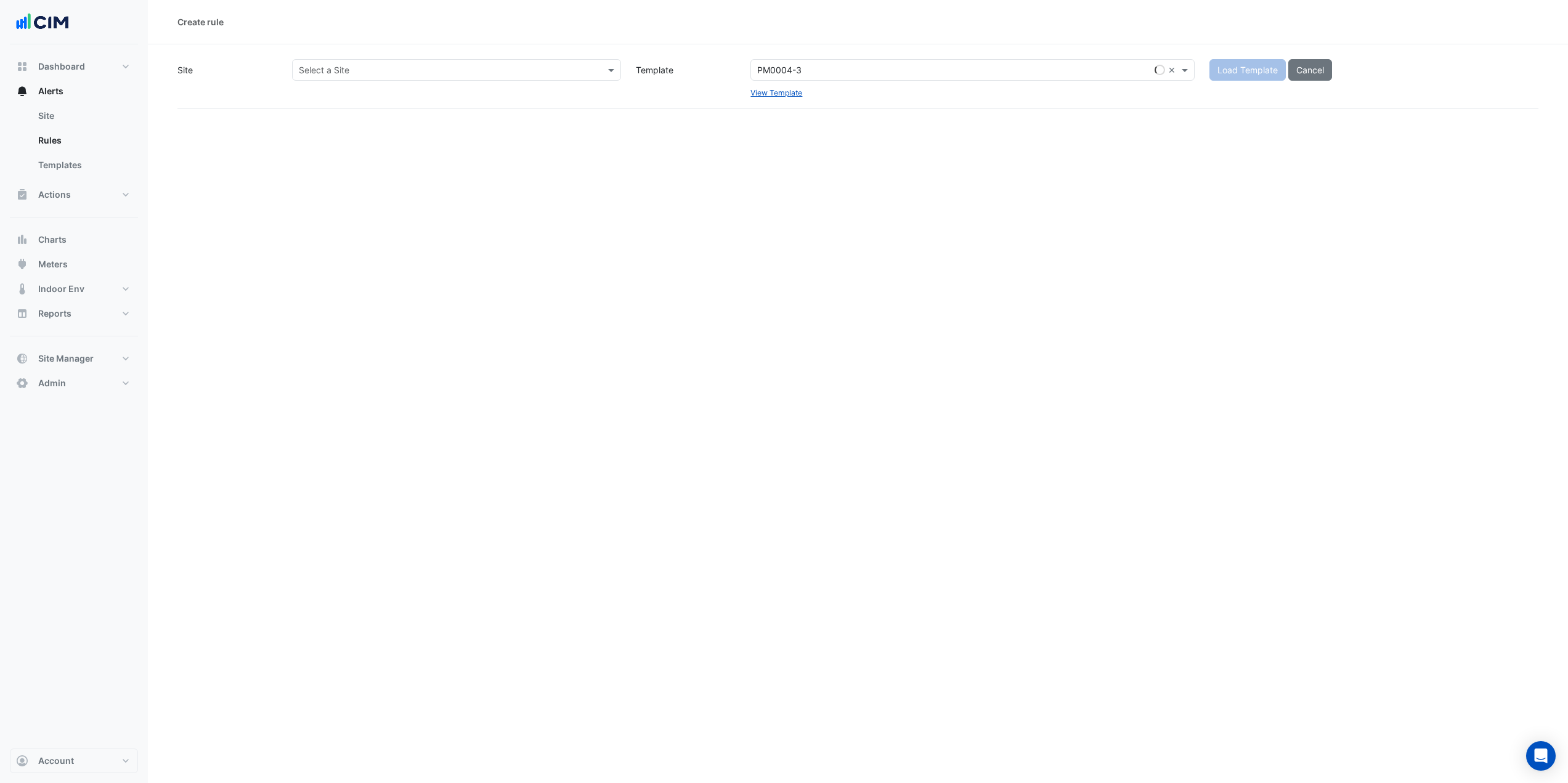
click at [421, 72] on input "text" at bounding box center [444, 71] width 291 height 13
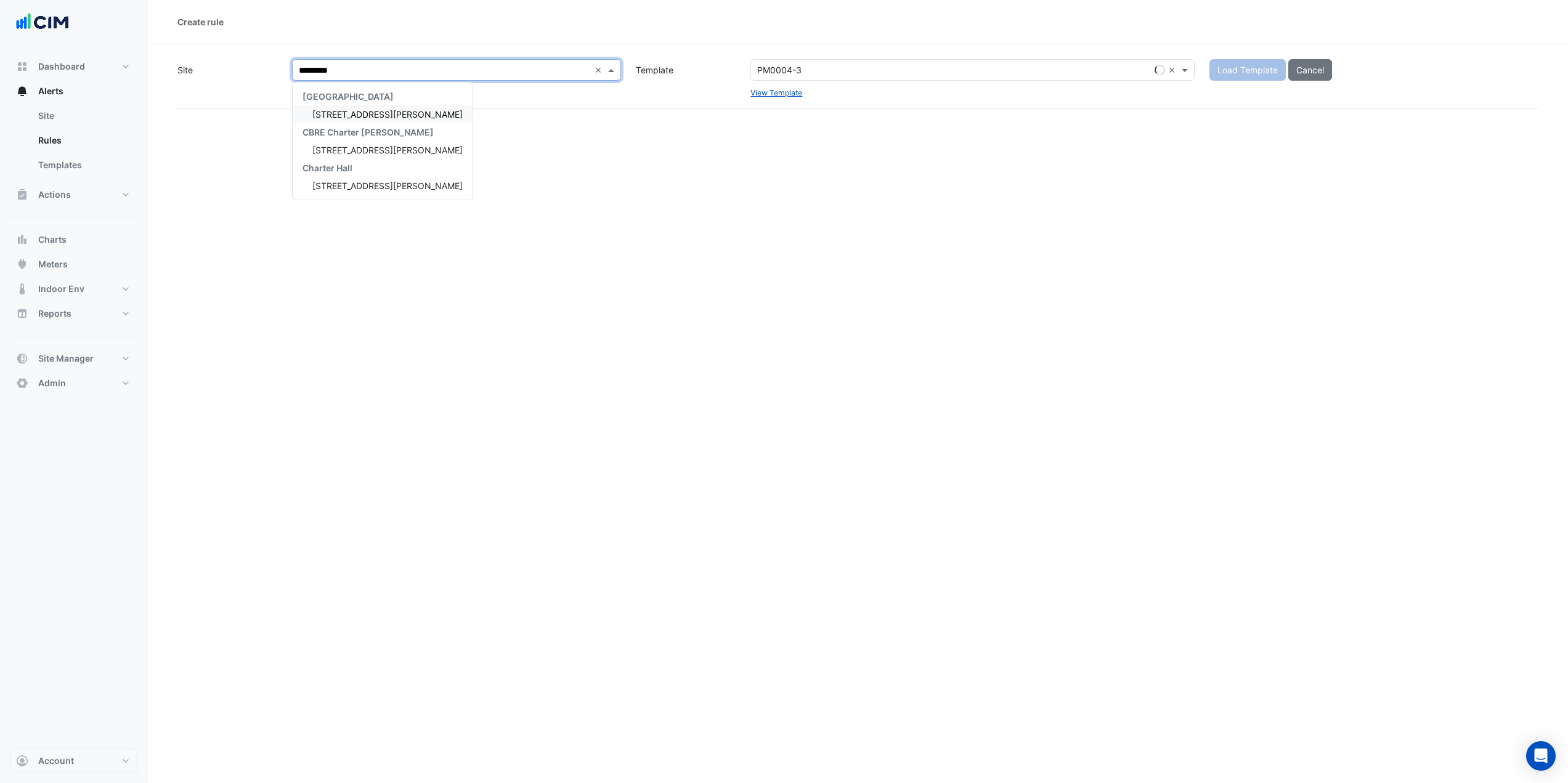
type input "**********"
click at [376, 120] on div "60 King William Street" at bounding box center [383, 114] width 180 height 18
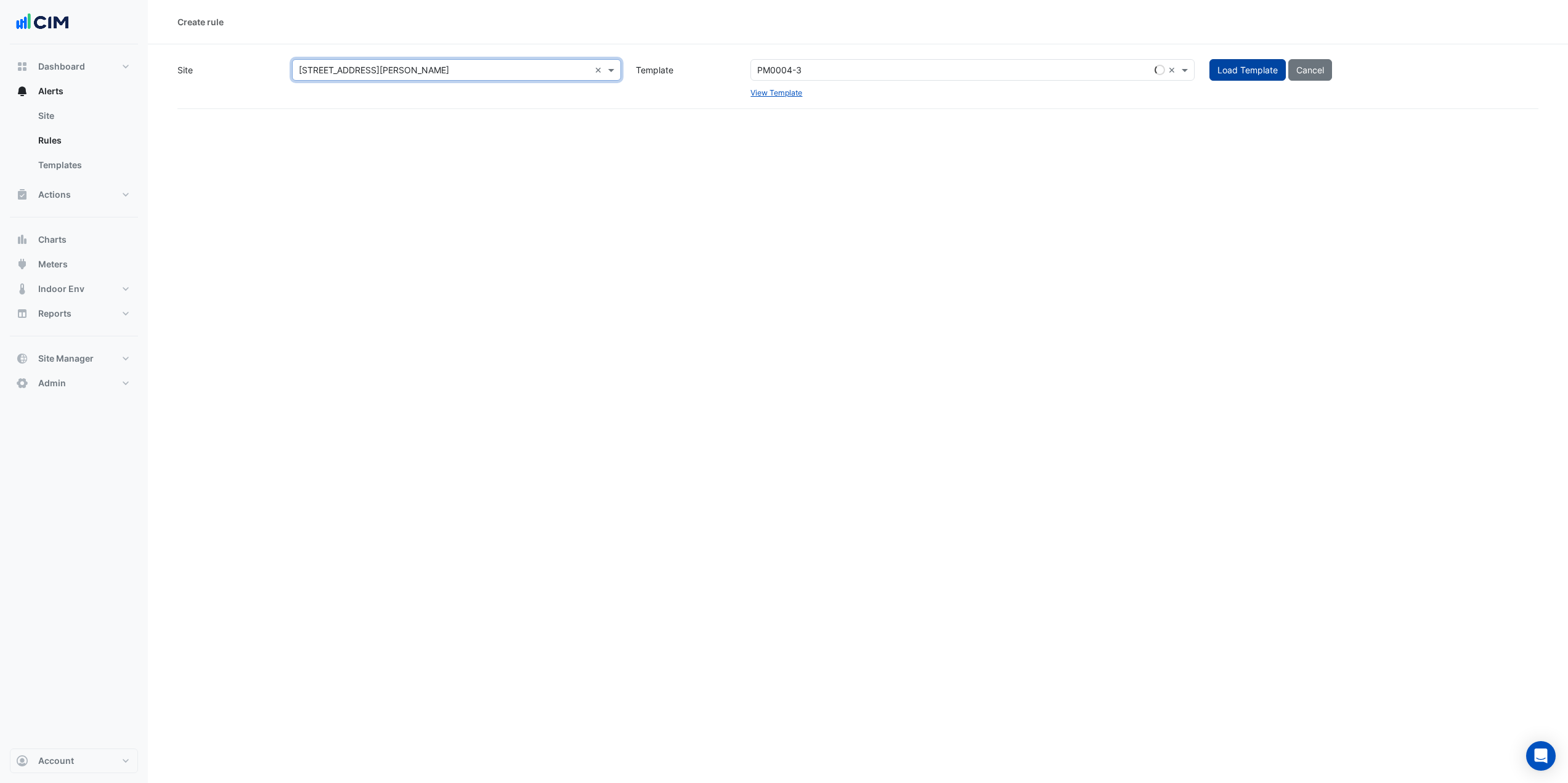
click at [946, 66] on span "Load Template" at bounding box center [1248, 70] width 61 height 11
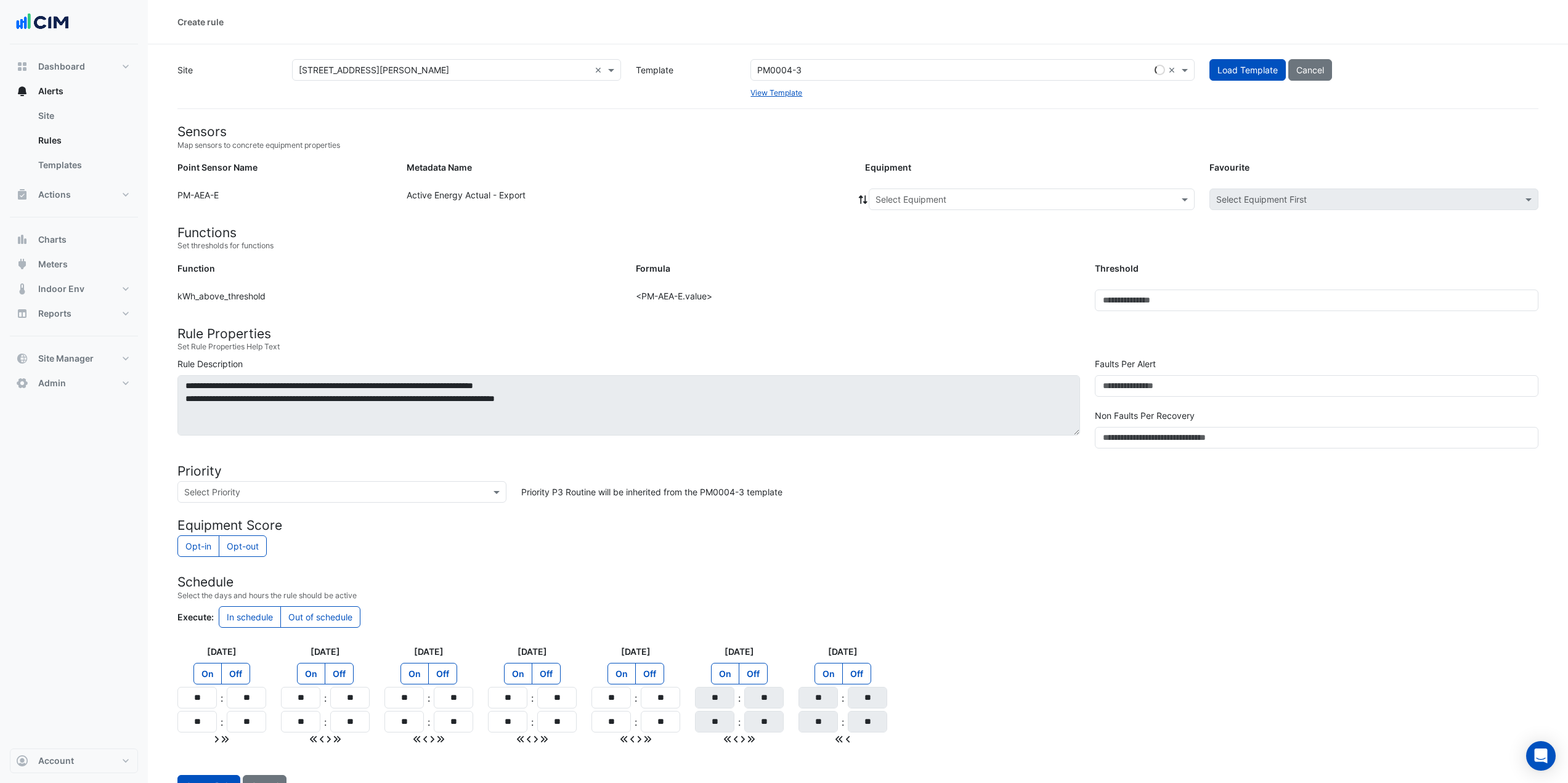
scroll to position [47, 0]
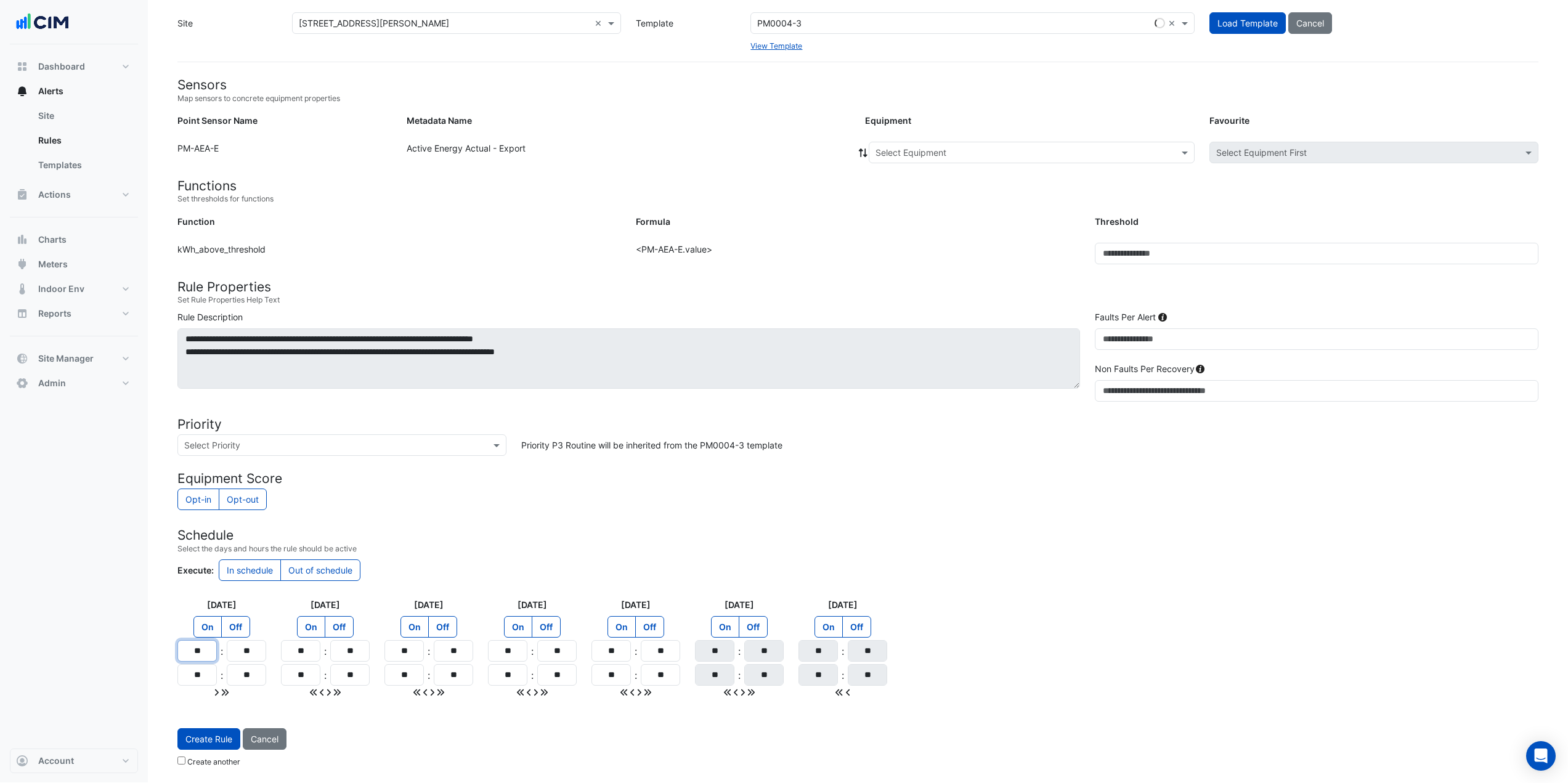
drag, startPoint x: 204, startPoint y: 650, endPoint x: 189, endPoint y: 651, distance: 15.0
click at [189, 427] on input "**" at bounding box center [197, 651] width 39 height 22
type input "**"
click at [225, 427] on icon at bounding box center [225, 692] width 7 height 9
type input "**"
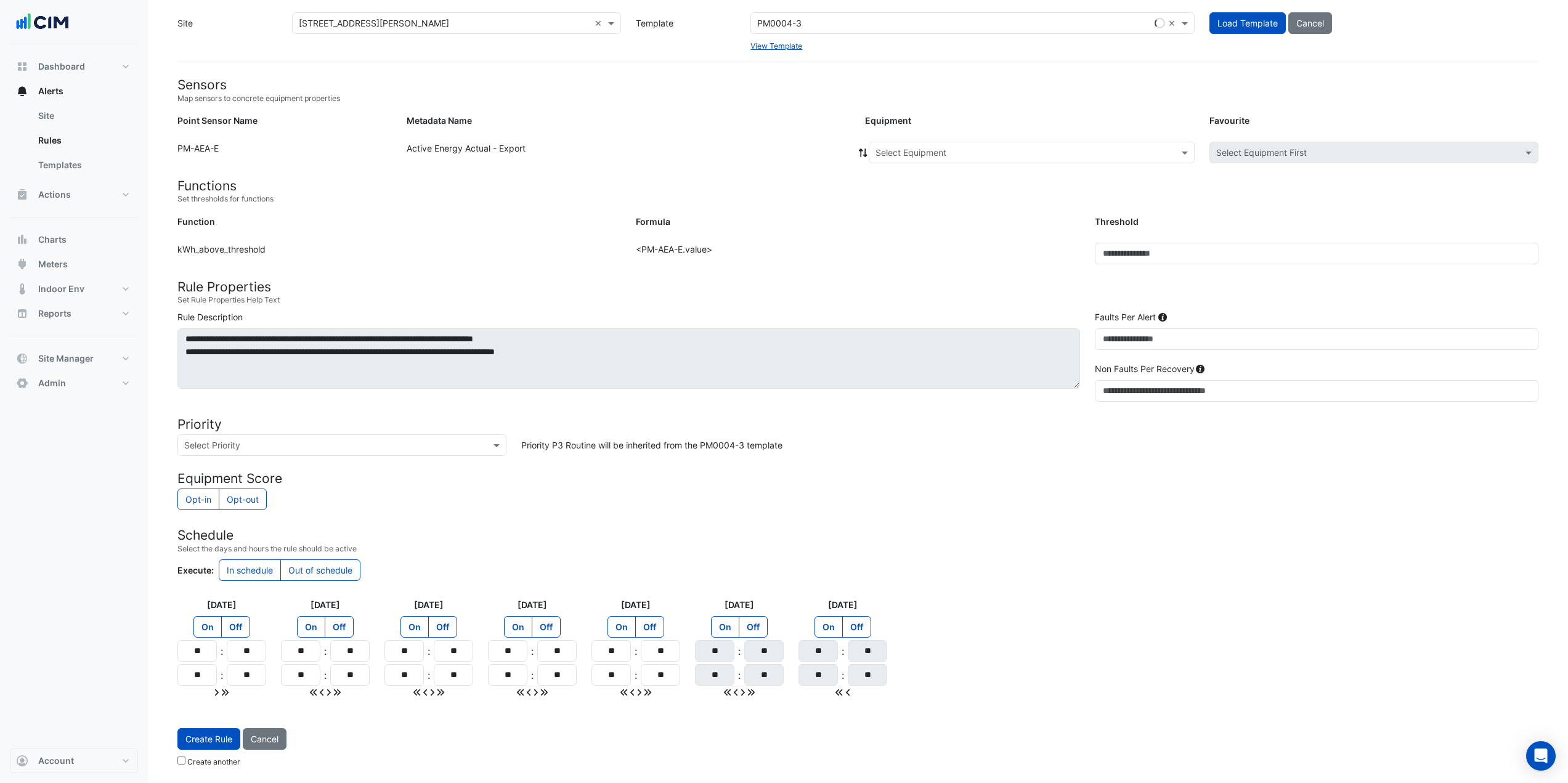
type input "**"
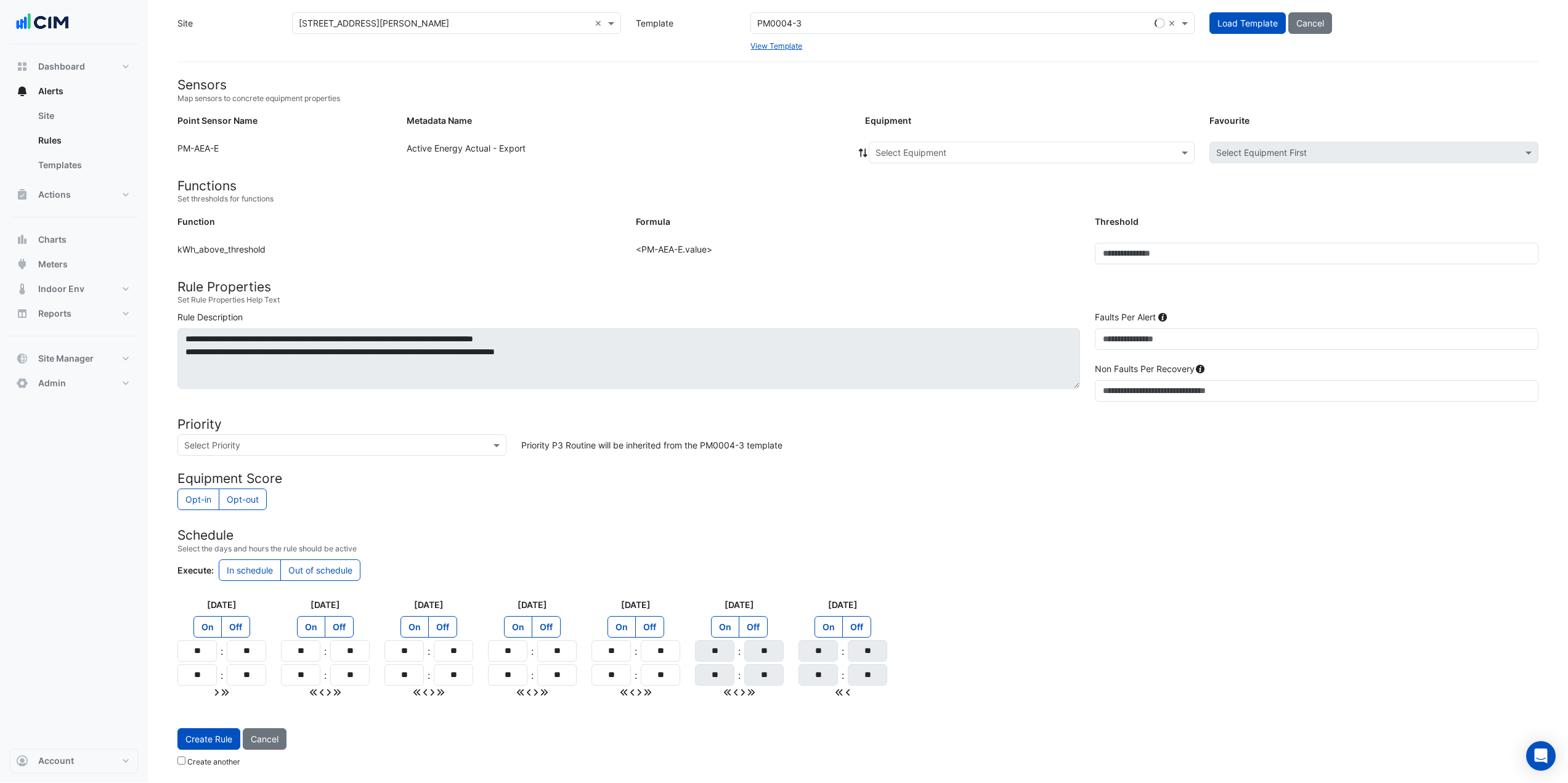
type input "**"
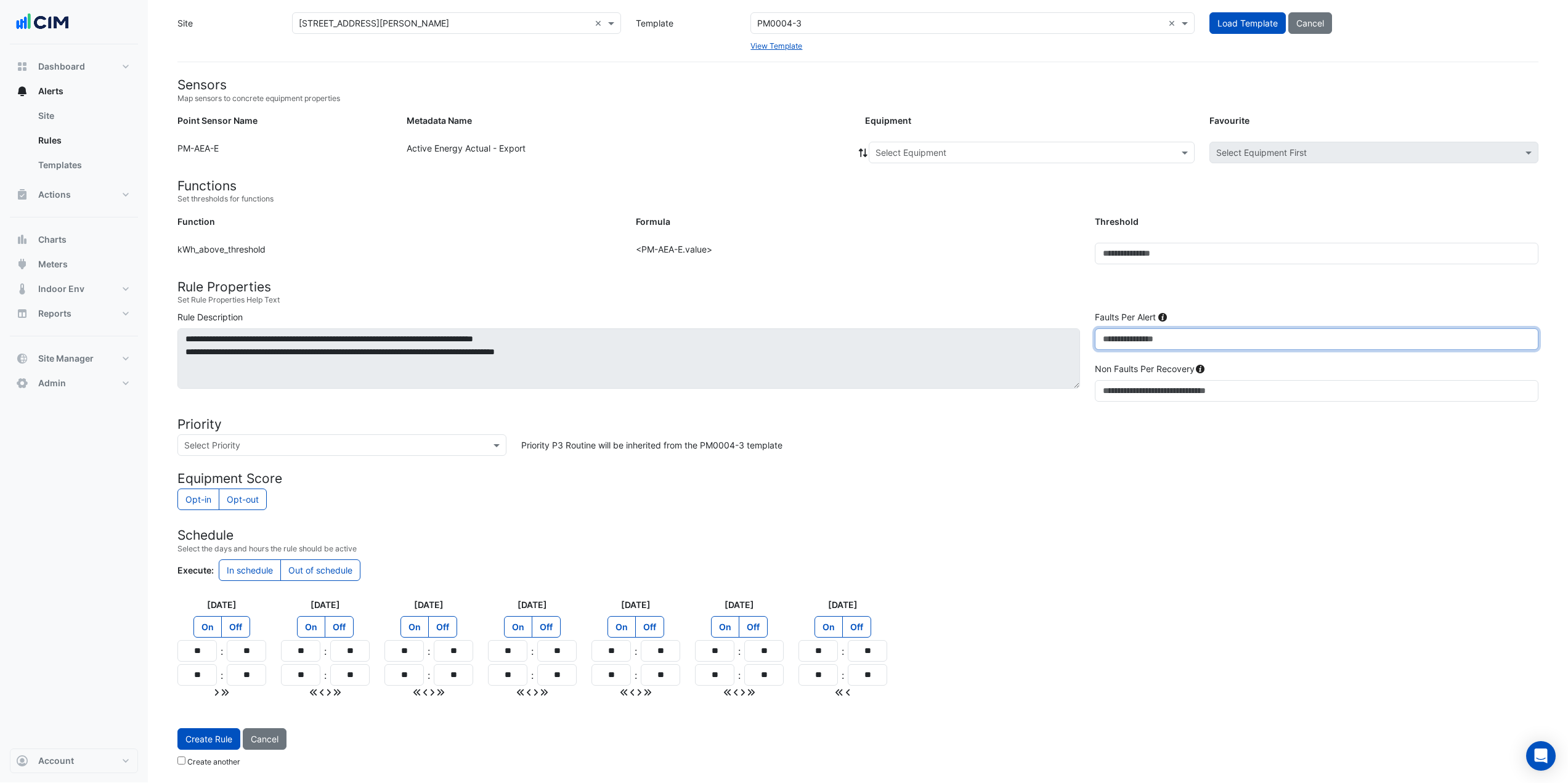
drag, startPoint x: 1114, startPoint y: 345, endPoint x: 1085, endPoint y: 347, distance: 29.1
click at [946, 347] on div "**********" at bounding box center [858, 358] width 1376 height 96
type input "*"
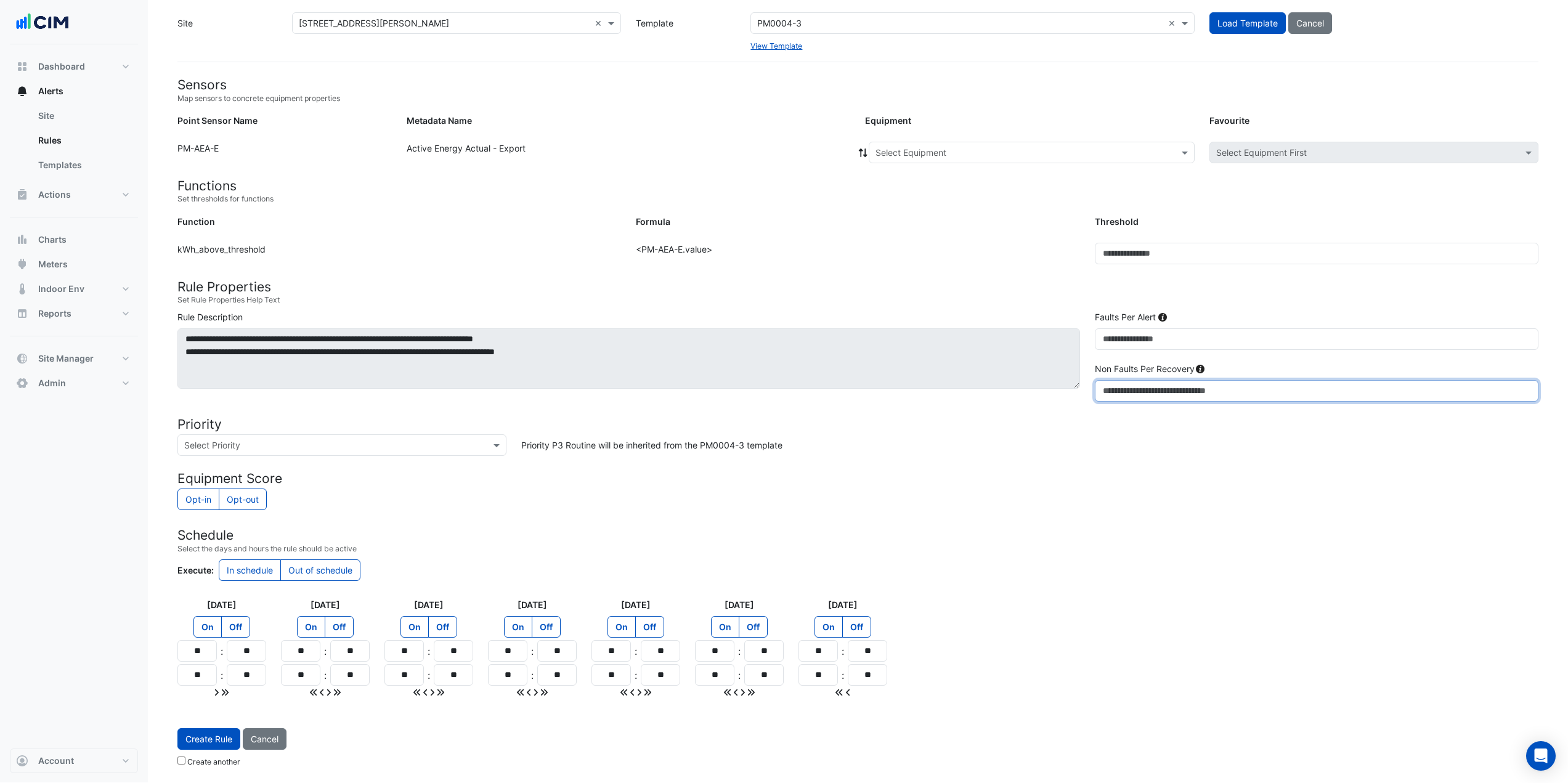
drag, startPoint x: 1120, startPoint y: 396, endPoint x: 1097, endPoint y: 400, distance: 23.3
click at [946, 400] on input "*" at bounding box center [1317, 391] width 444 height 22
type input "**"
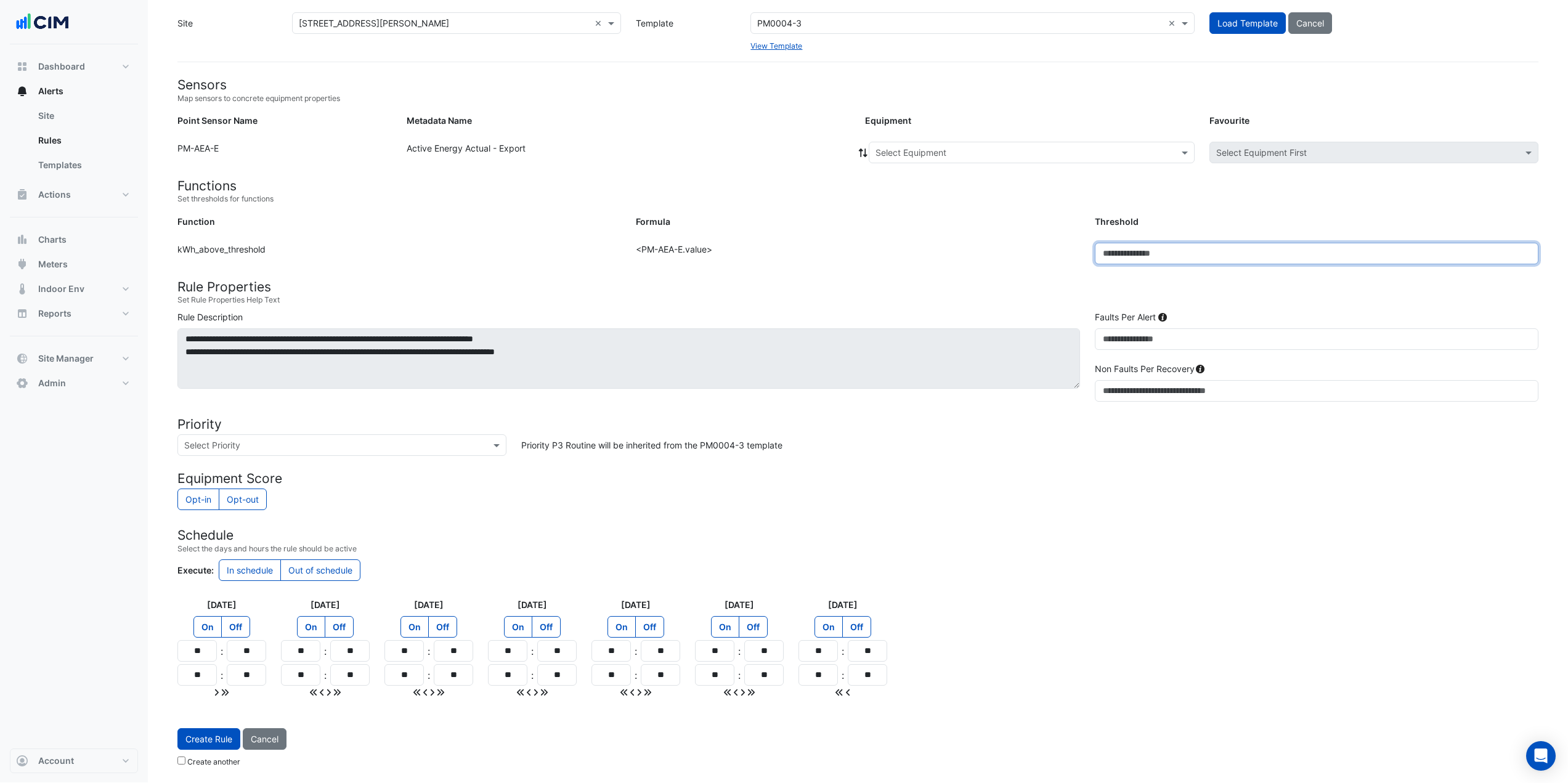
drag, startPoint x: 1096, startPoint y: 256, endPoint x: 1080, endPoint y: 259, distance: 16.3
click at [946, 259] on div "Function: kWh_above_threshold Formula: <PM-AEA-E.value> Threshold: **" at bounding box center [858, 259] width 1376 height 32
type input "**"
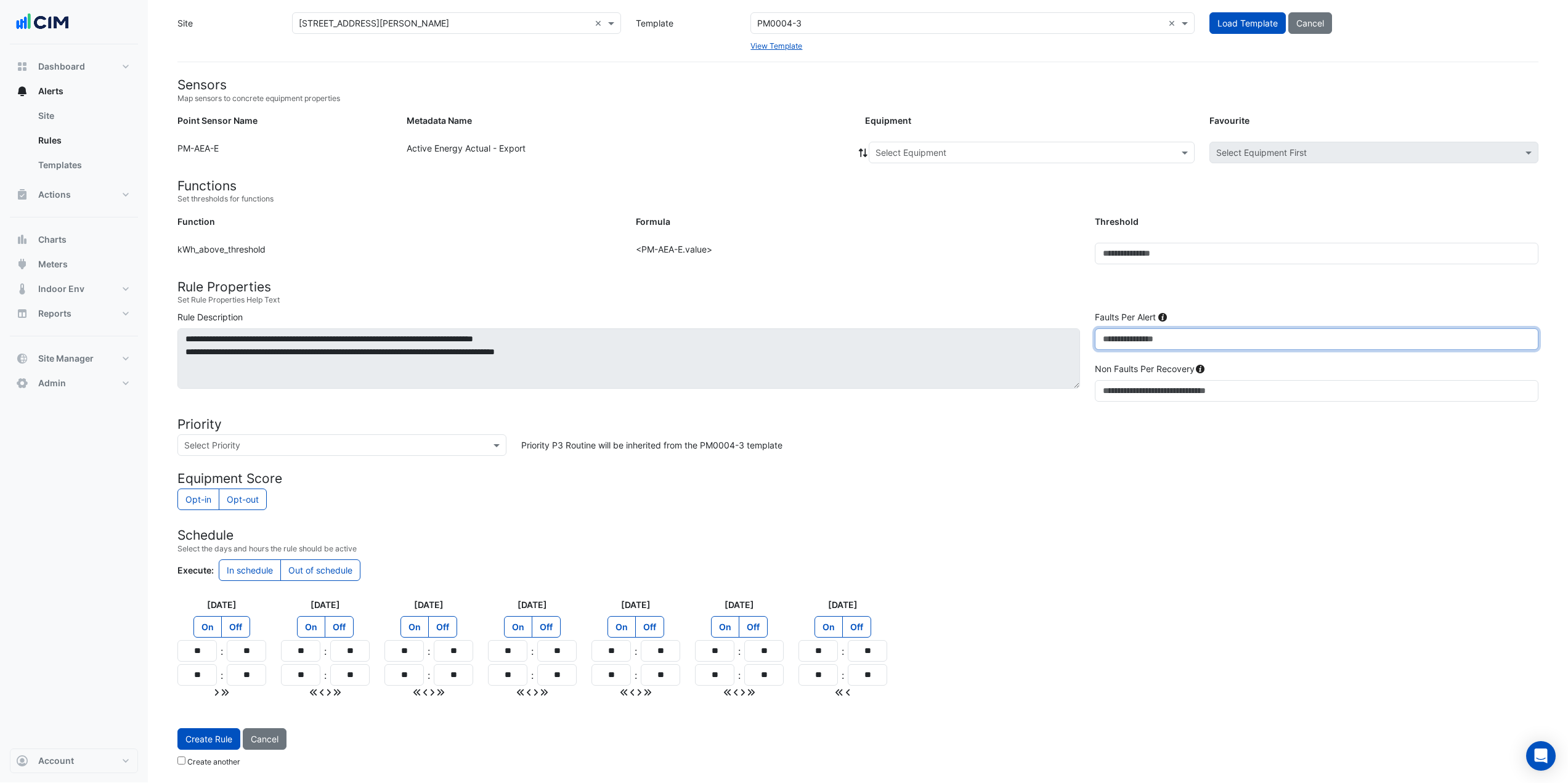
drag, startPoint x: 1128, startPoint y: 347, endPoint x: 1085, endPoint y: 345, distance: 43.0
click at [946, 345] on div "**********" at bounding box center [858, 358] width 1376 height 96
type input "**"
click at [946, 427] on form "Sensors Map sensors to concrete equipment properties Point Sensor Name Metadata…" at bounding box center [858, 425] width 1361 height 696
click at [320, 427] on label "Out of schedule" at bounding box center [320, 571] width 80 height 22
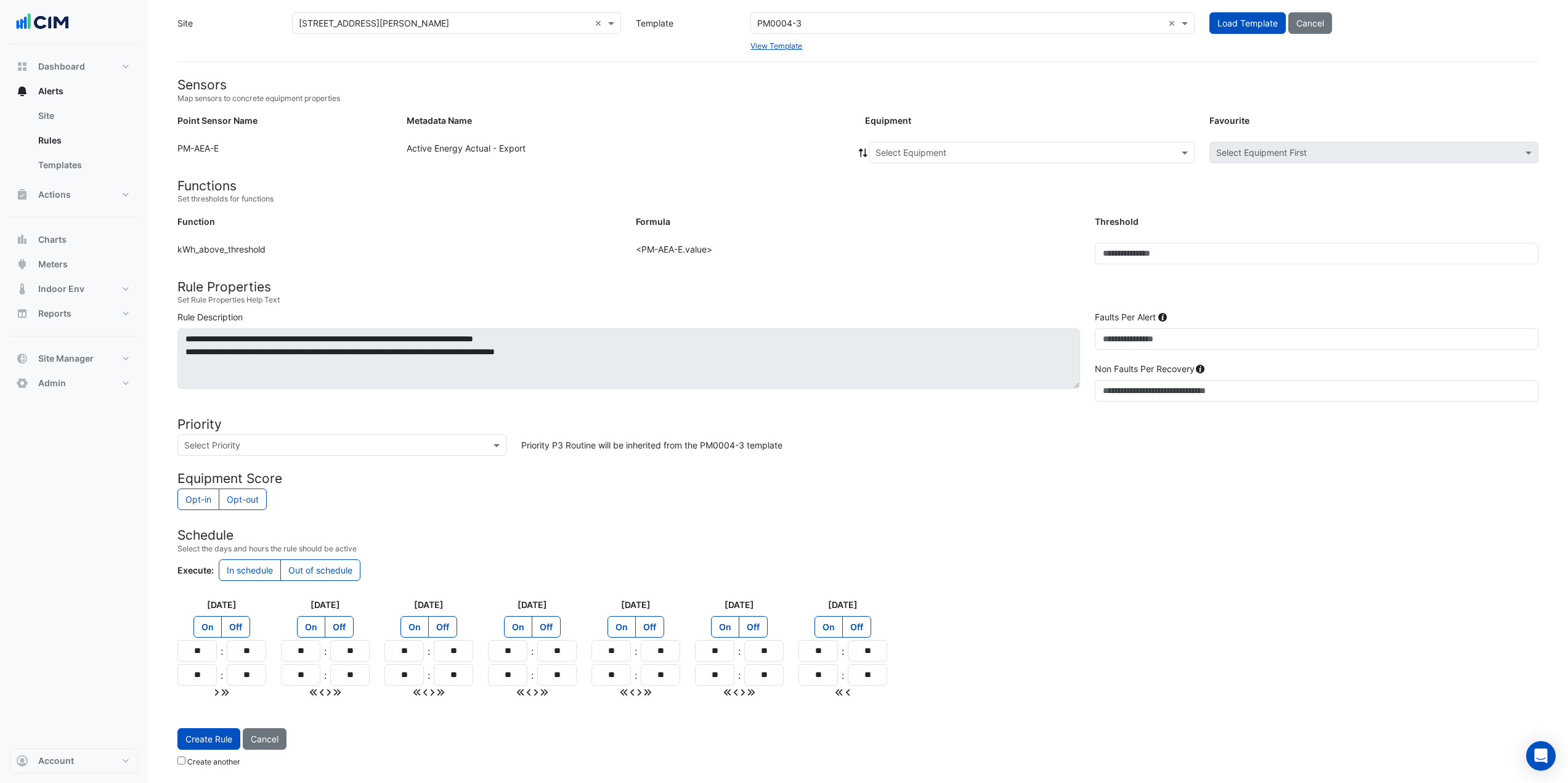
click at [741, 427] on small "Select the days and hours the rule should be active" at bounding box center [858, 549] width 1361 height 11
click at [468, 427] on div "Select Priority" at bounding box center [342, 445] width 329 height 22
click at [220, 427] on span "P2 Urgent" at bounding box center [208, 490] width 41 height 11
click at [915, 427] on h4 "Schedule" at bounding box center [858, 534] width 1361 height 15
drag, startPoint x: 936, startPoint y: 173, endPoint x: 938, endPoint y: 166, distance: 7.3
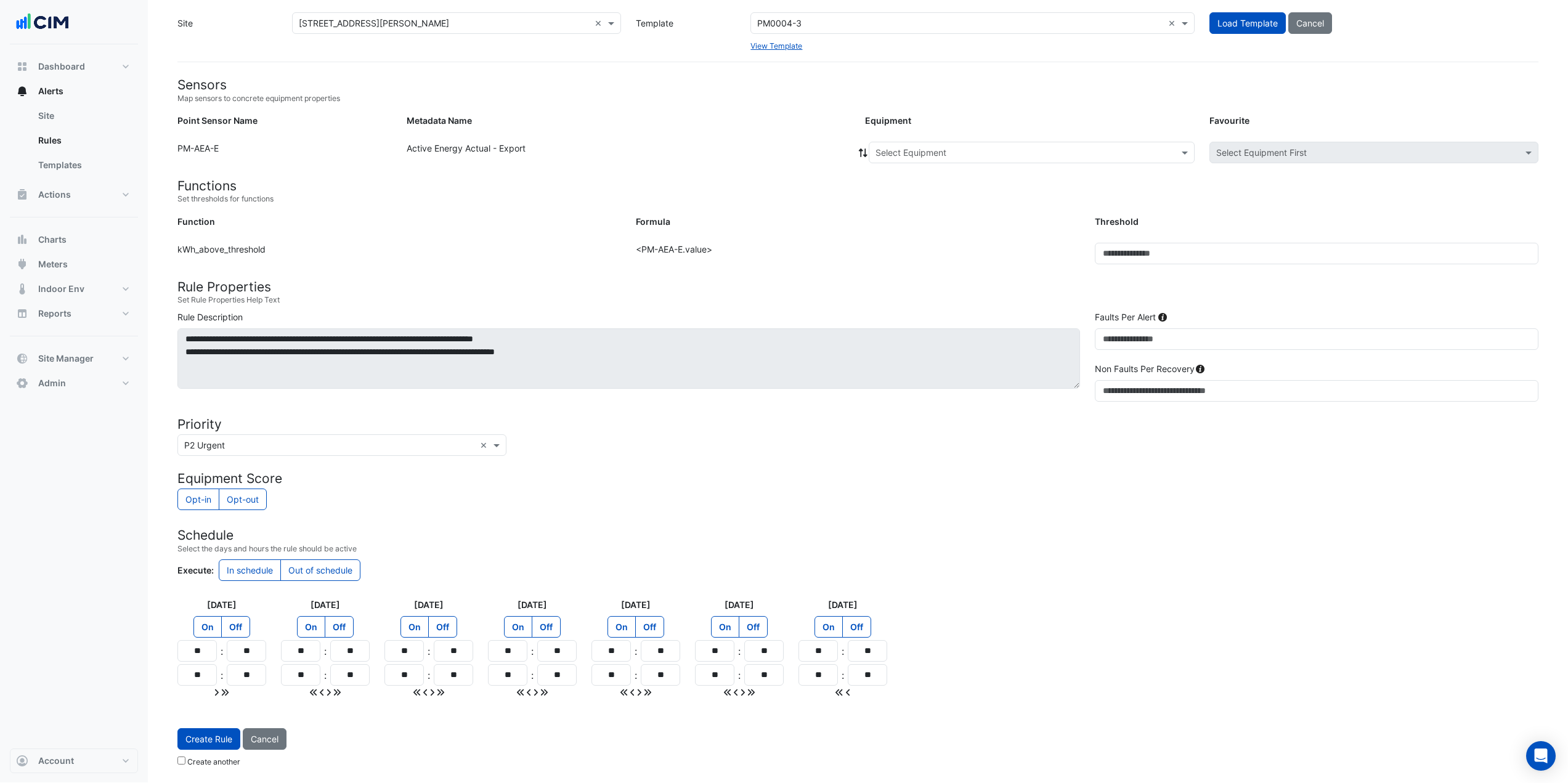
click at [936, 172] on form "Sensors Map sensors to concrete equipment properties Point Sensor Name Metadata…" at bounding box center [858, 425] width 1361 height 696
click at [940, 163] on div "Equipment: Select Equipment Favourite: Select Equipment First" at bounding box center [1201, 154] width 688 height 26
click at [909, 152] on input "text" at bounding box center [1019, 153] width 288 height 13
click at [905, 173] on span "Electricity Meter - 2002569959-1" at bounding box center [947, 179] width 136 height 11
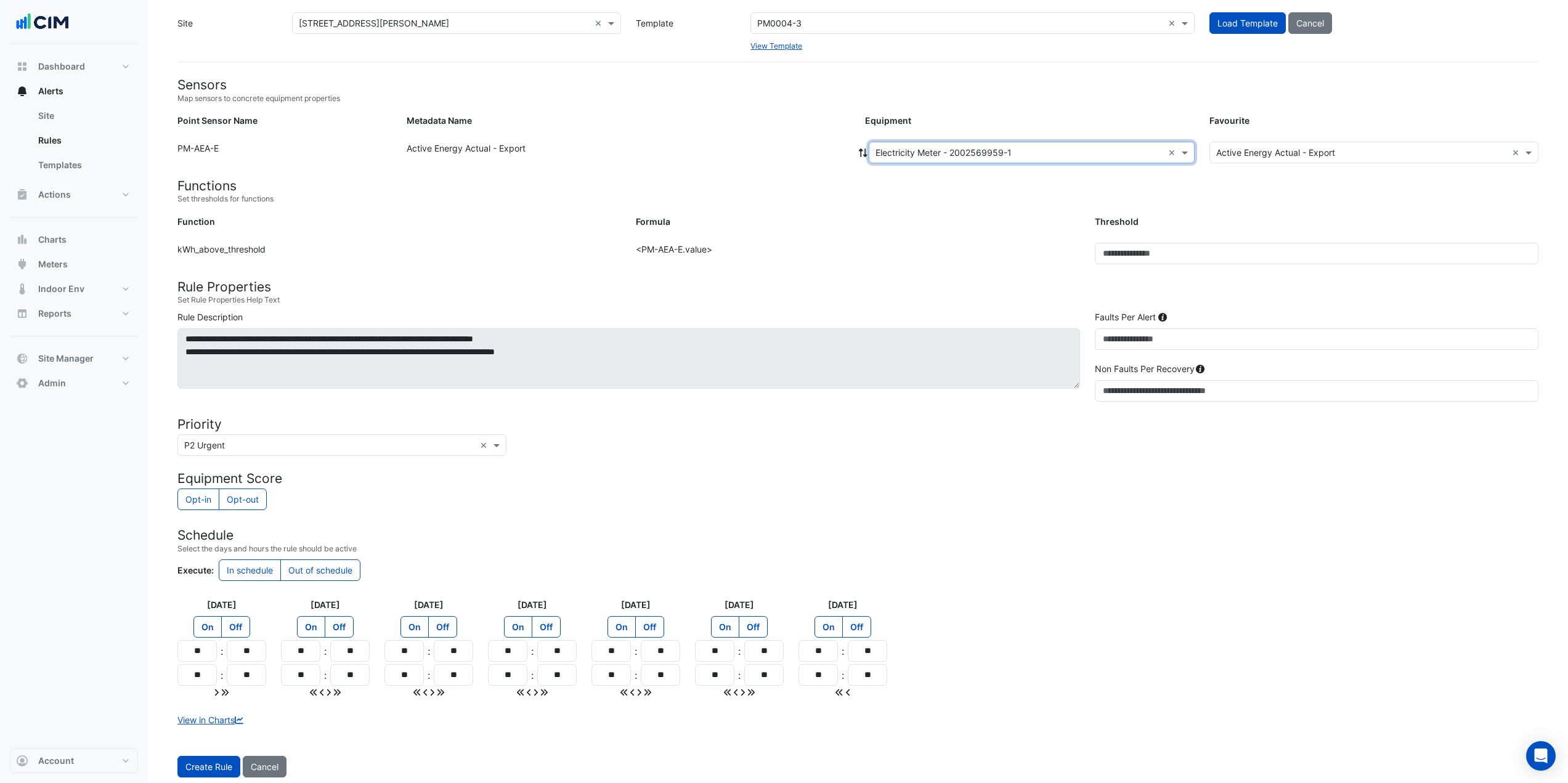
click at [946, 195] on small "Set thresholds for functions" at bounding box center [858, 199] width 1361 height 11
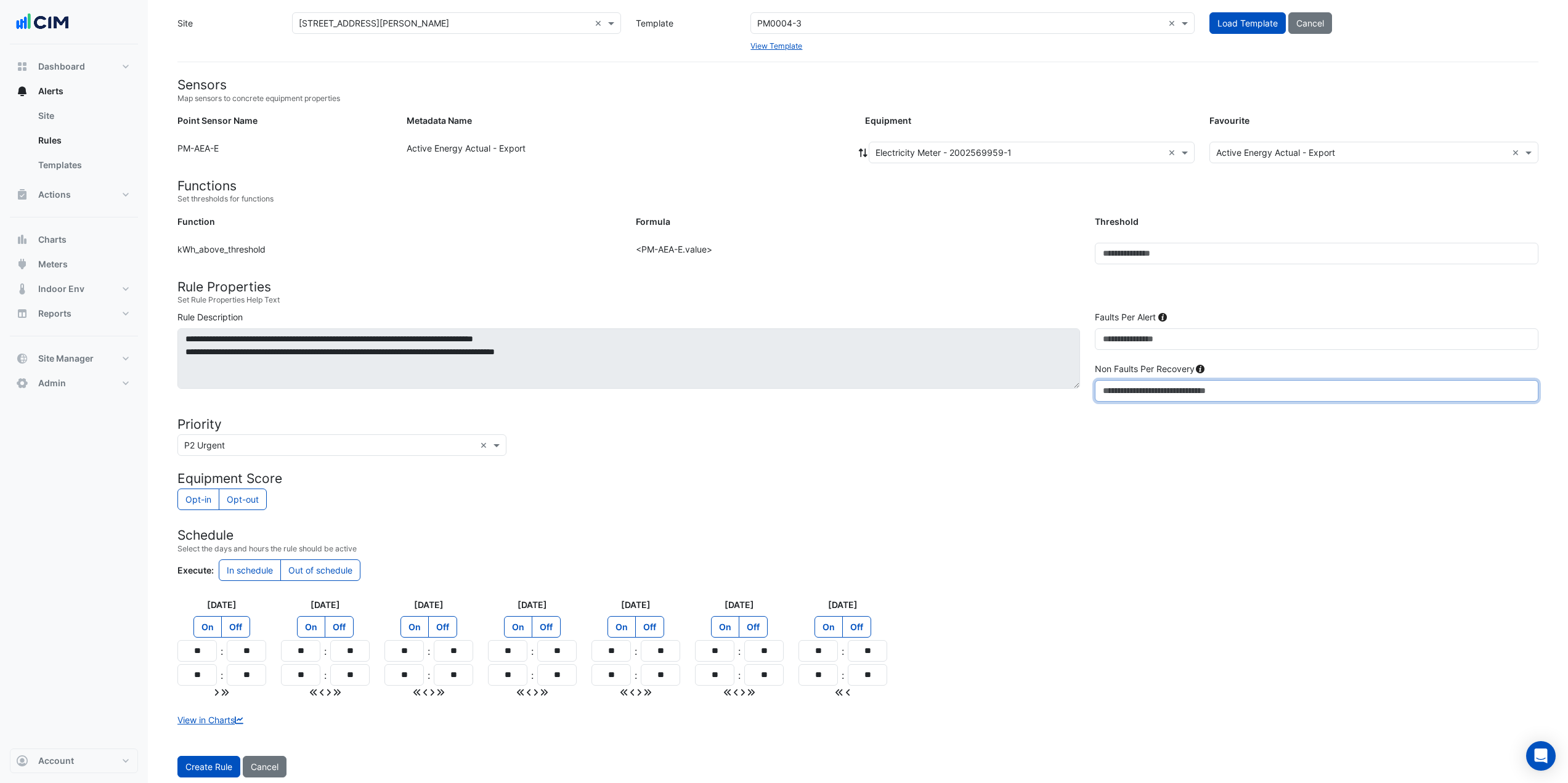
drag, startPoint x: 1114, startPoint y: 391, endPoint x: 1092, endPoint y: 394, distance: 22.2
click at [946, 394] on div "Non Faults Per Recovery **" at bounding box center [1316, 381] width 458 height 39
type input "**"
click at [946, 427] on form "Sensors Map sensors to concrete equipment properties Point Sensor Name Metadata…" at bounding box center [858, 438] width 1361 height 723
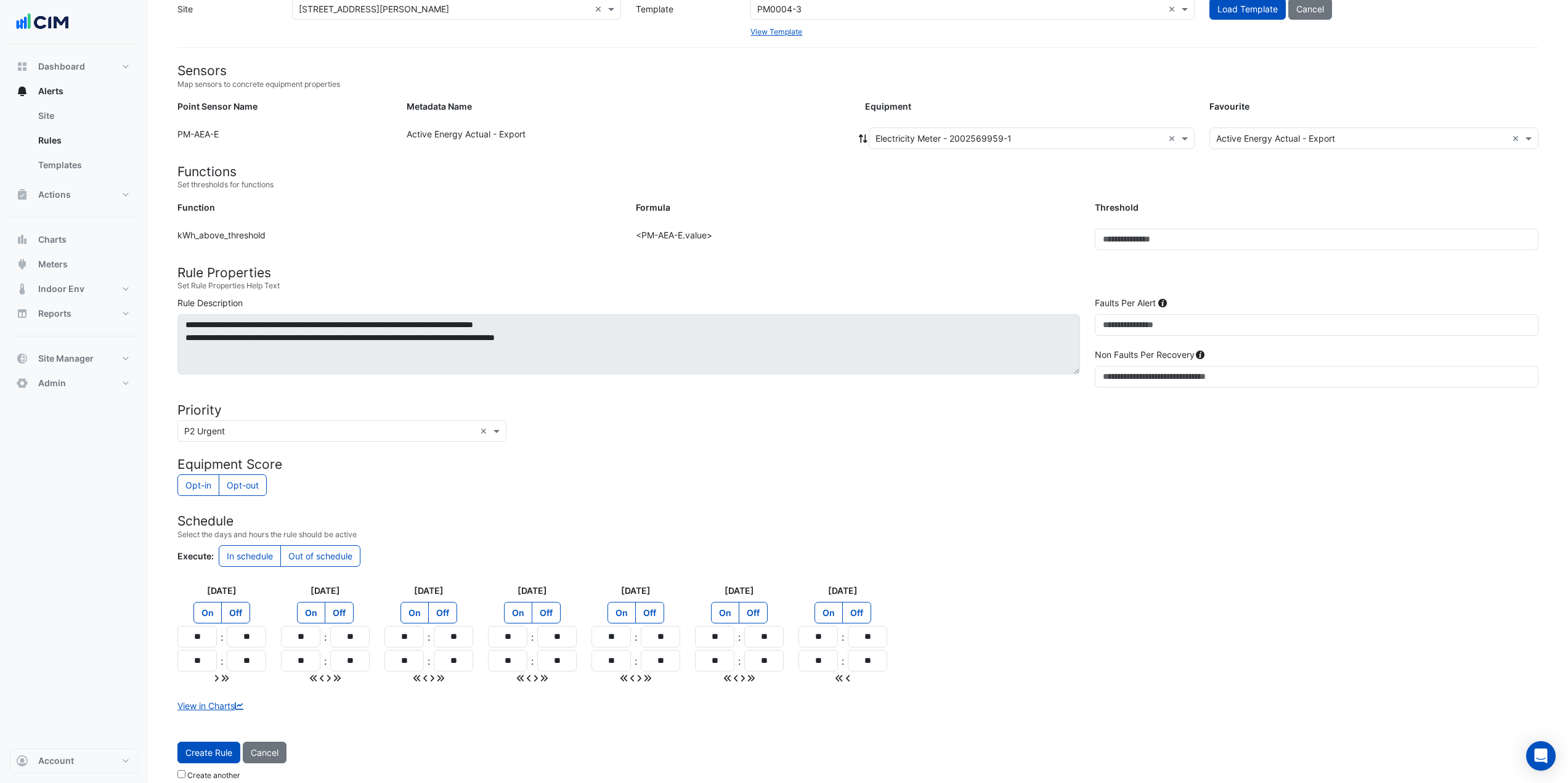
scroll to position [74, 0]
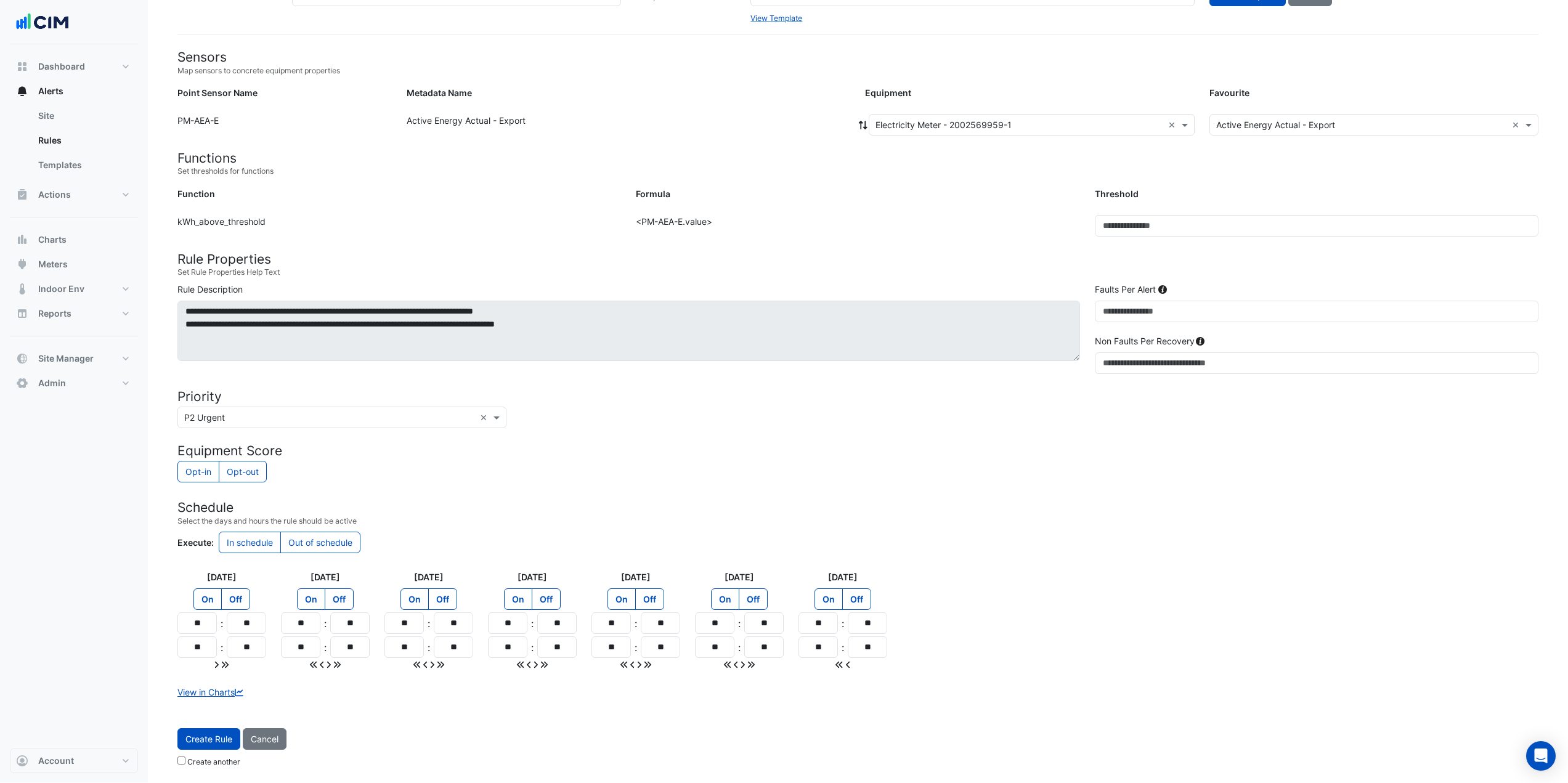
drag, startPoint x: 211, startPoint y: 740, endPoint x: 324, endPoint y: 685, distance: 125.7
click at [212, 427] on span "Create Rule" at bounding box center [209, 739] width 47 height 11
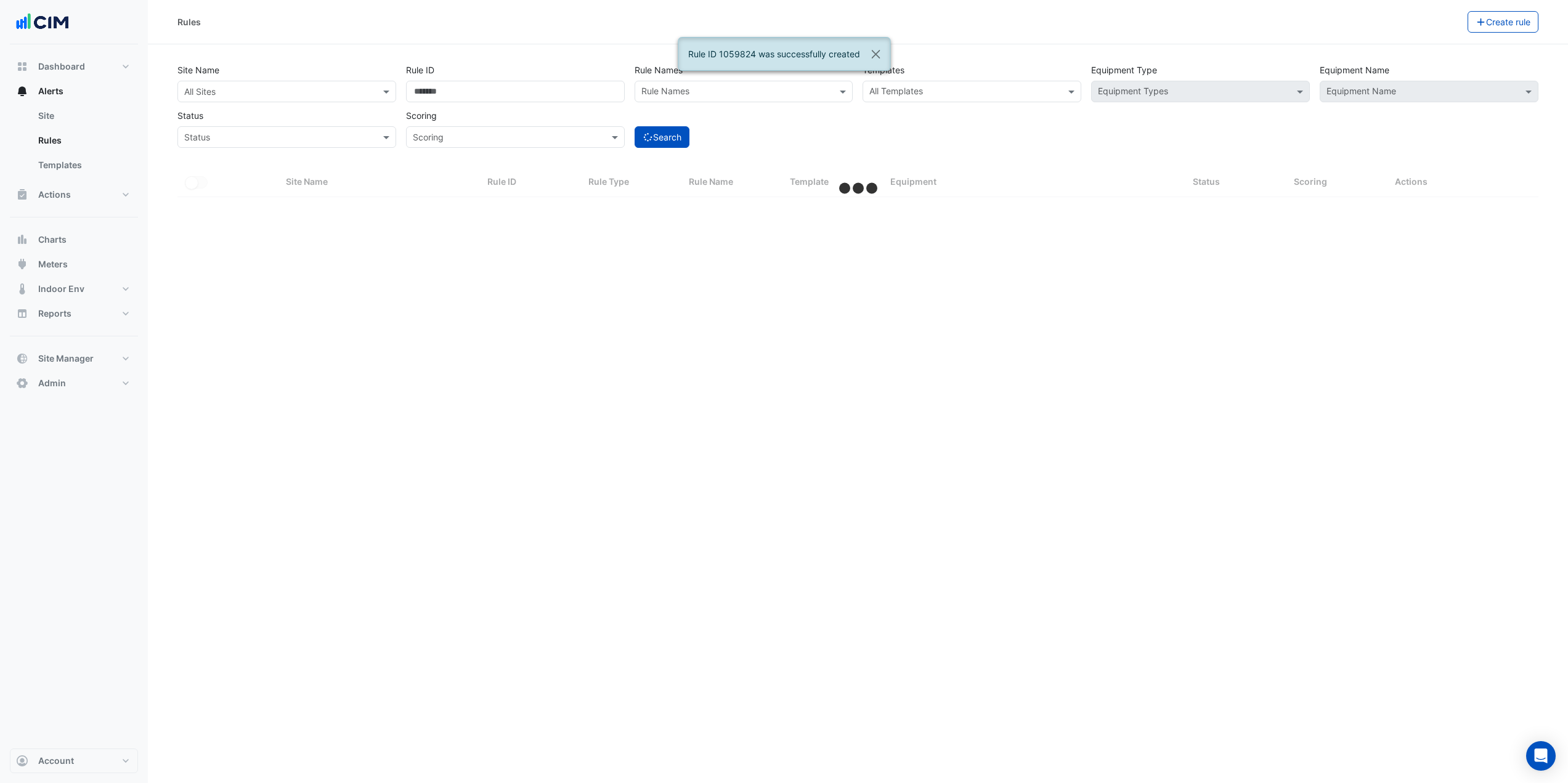
select select "***"
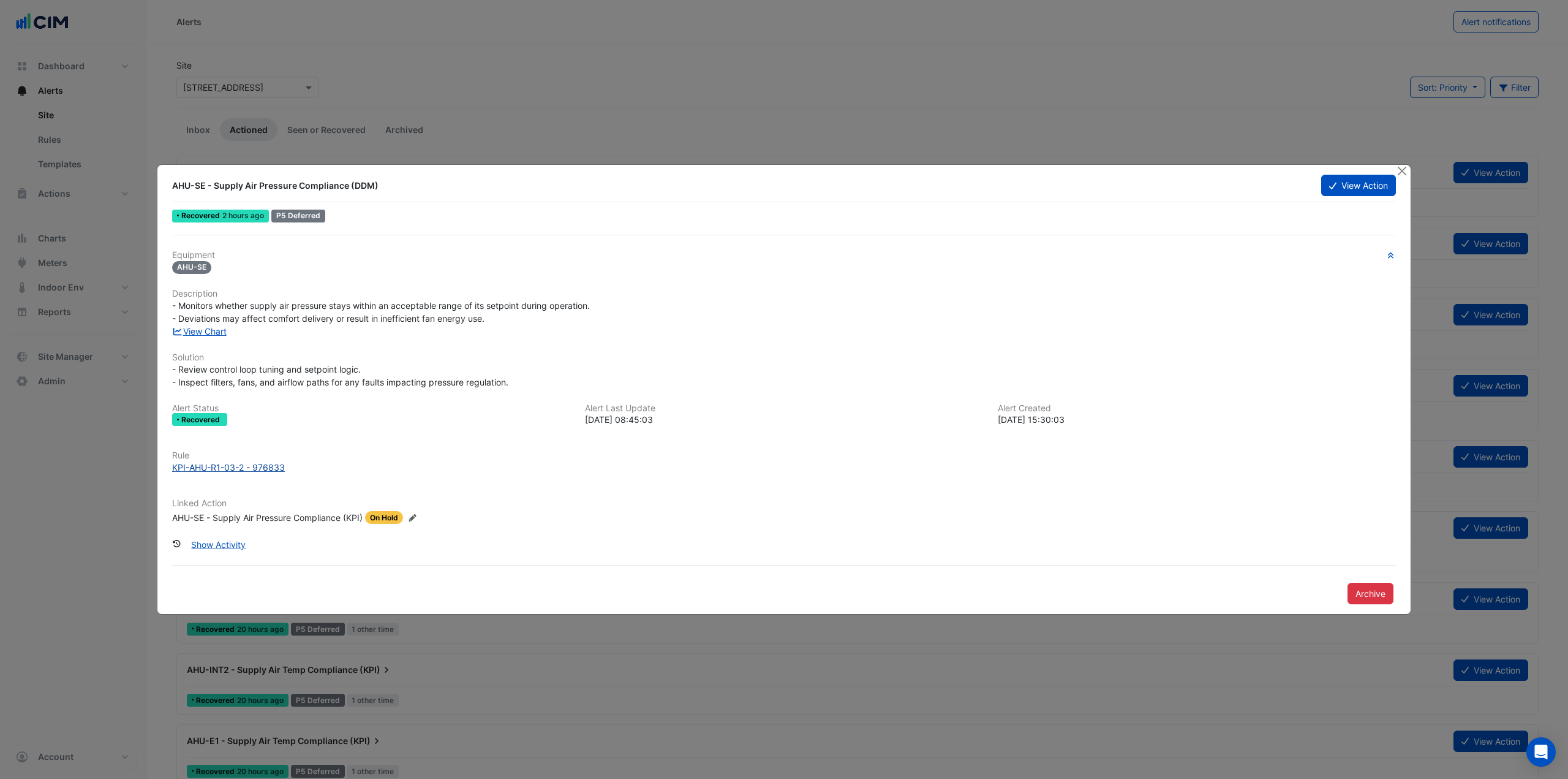
click at [238, 467] on div "KPI-AHU-R1-03-2 - 976833" at bounding box center [228, 468] width 113 height 13
click at [211, 331] on link "View Chart" at bounding box center [199, 331] width 54 height 11
click at [1404, 170] on button "Close" at bounding box center [1402, 172] width 13 height 13
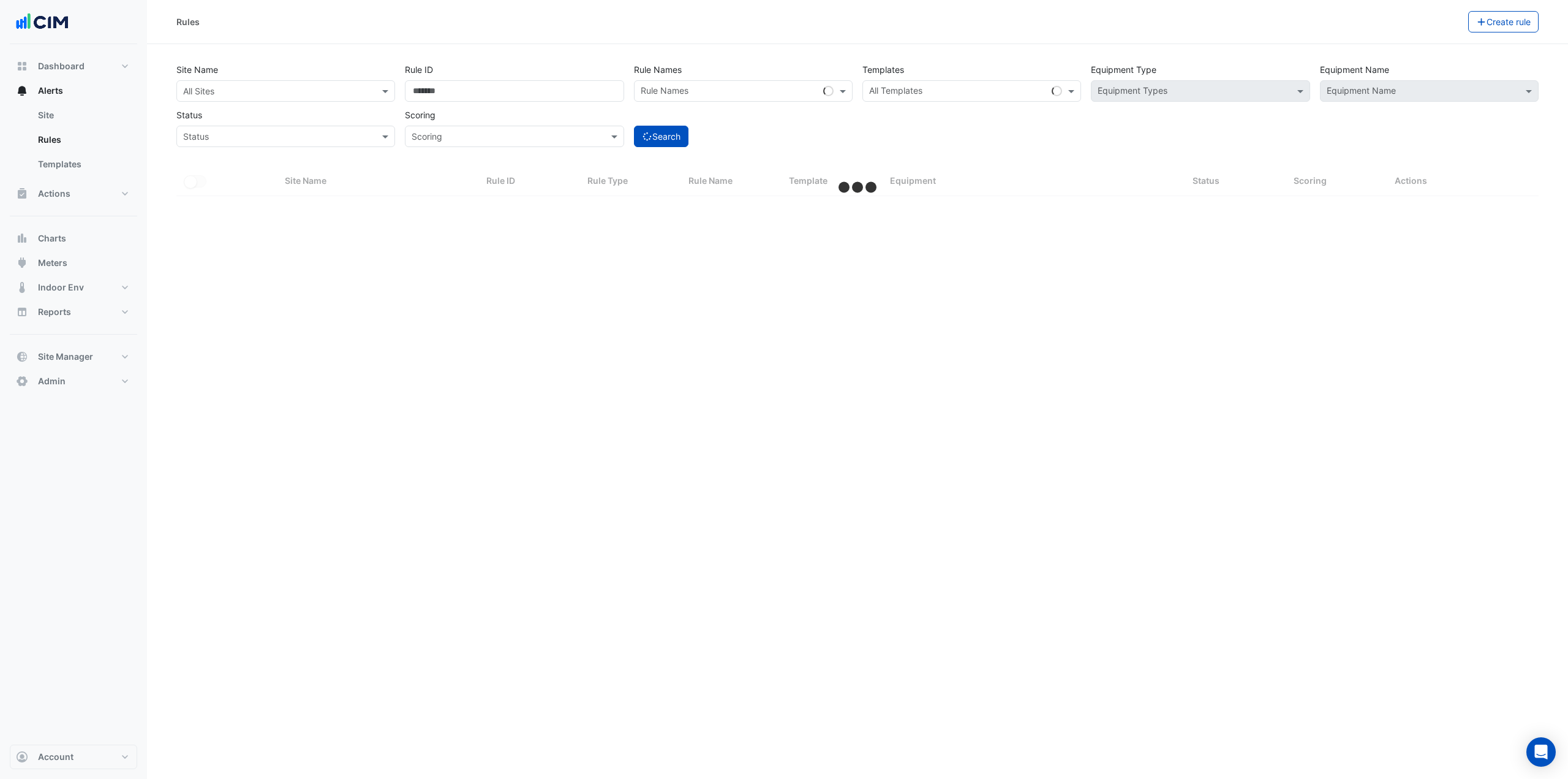
select select "***"
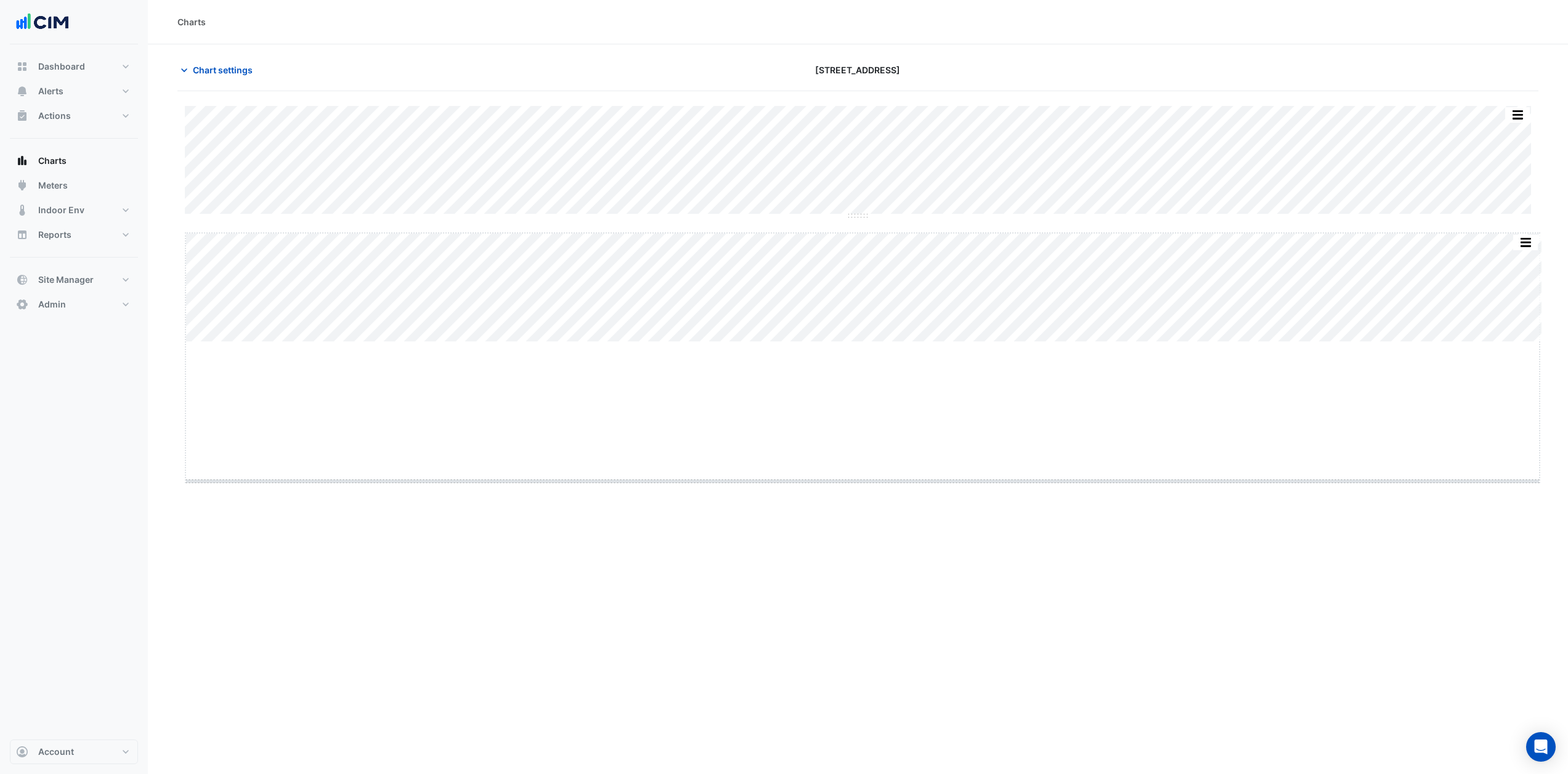
drag, startPoint x: 865, startPoint y: 341, endPoint x: 860, endPoint y: 481, distance: 140.1
drag, startPoint x: 862, startPoint y: 214, endPoint x: 868, endPoint y: 330, distance: 116.2
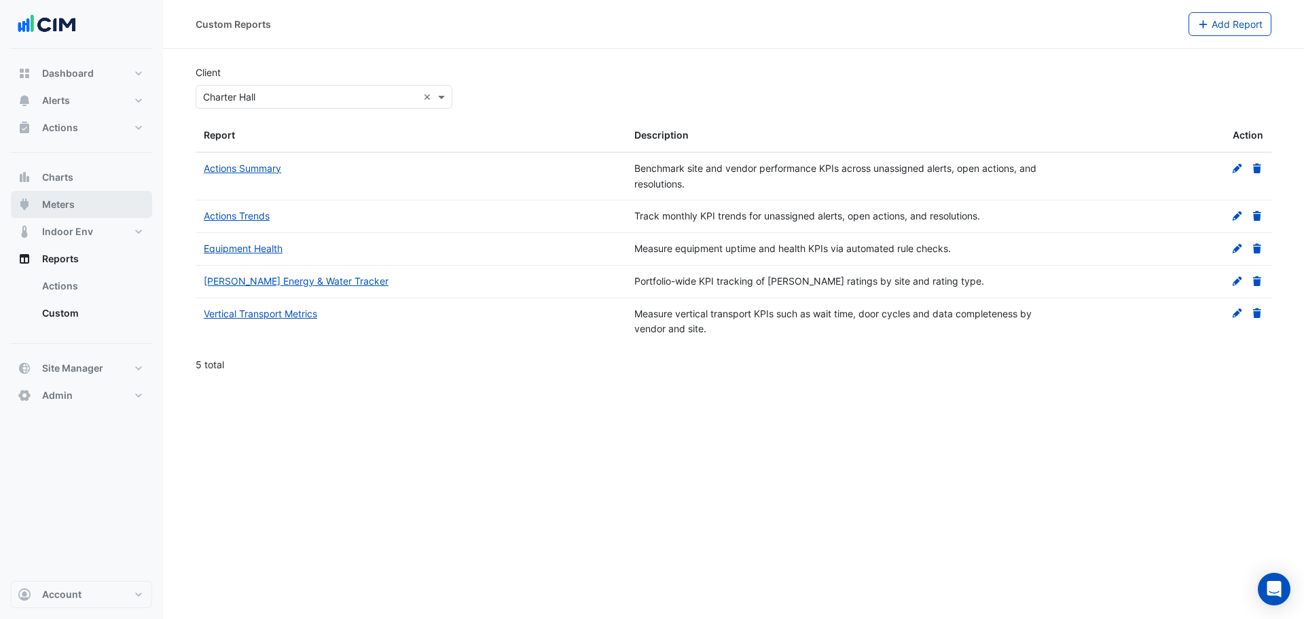
click at [69, 205] on span "Meters" at bounding box center [58, 205] width 33 height 14
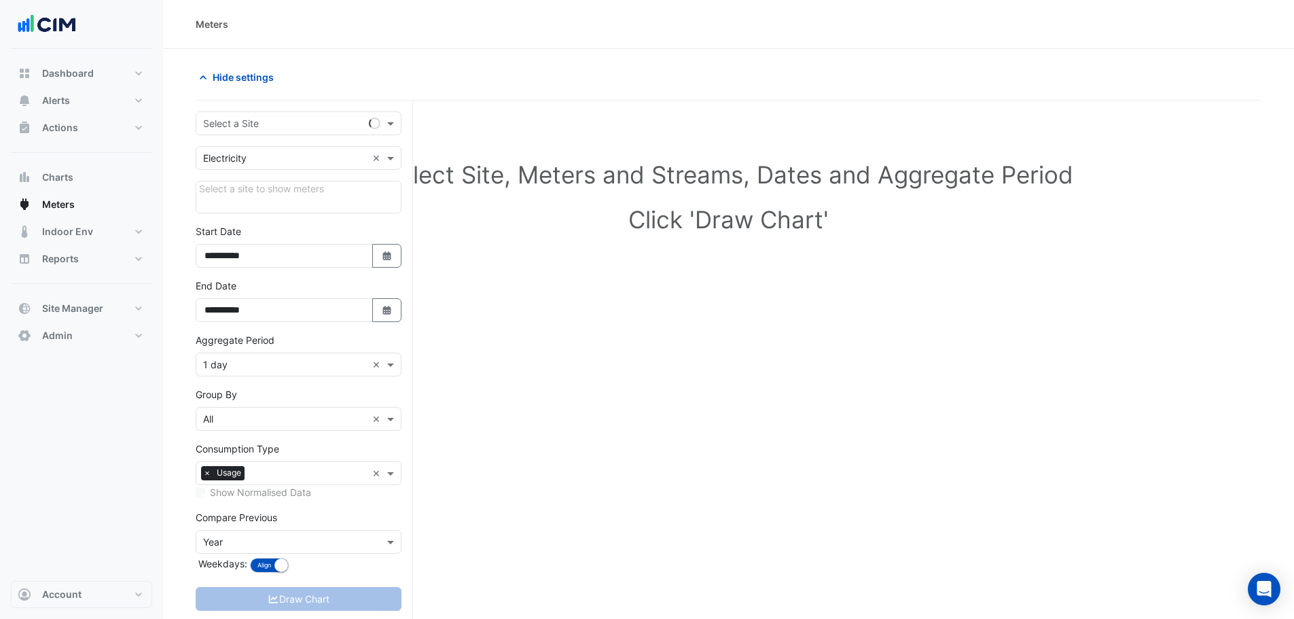
click at [251, 124] on input "text" at bounding box center [285, 124] width 164 height 14
type input "*****"
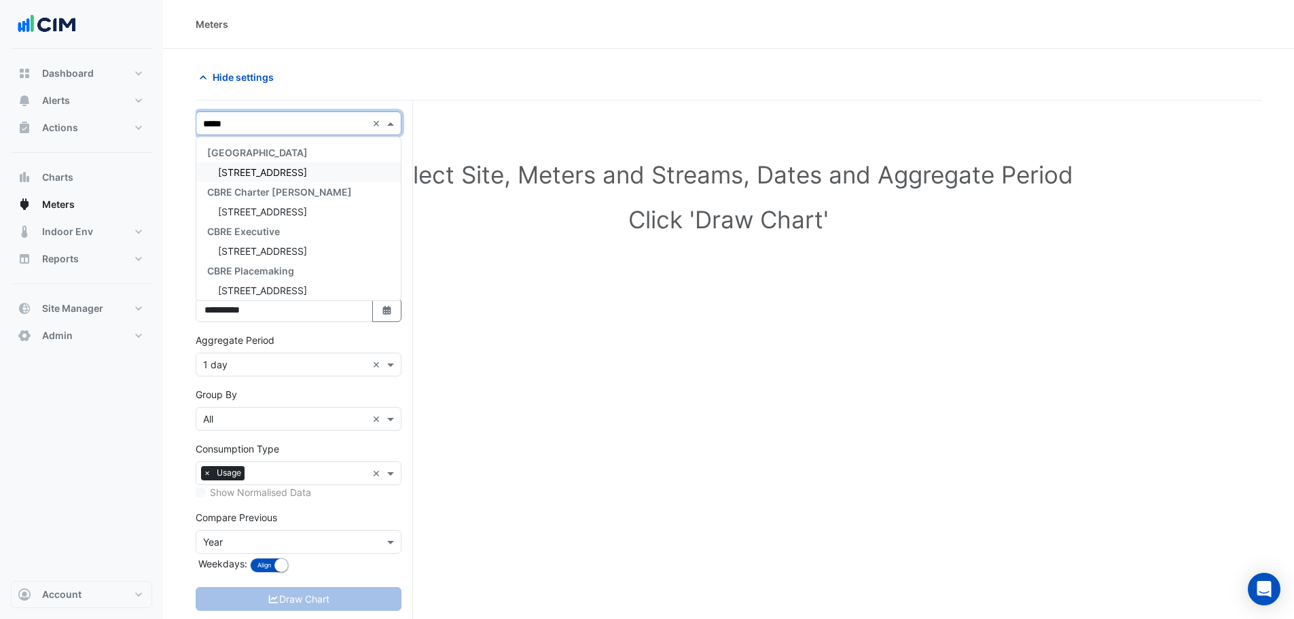
click at [271, 166] on span "[STREET_ADDRESS]" at bounding box center [262, 172] width 89 height 12
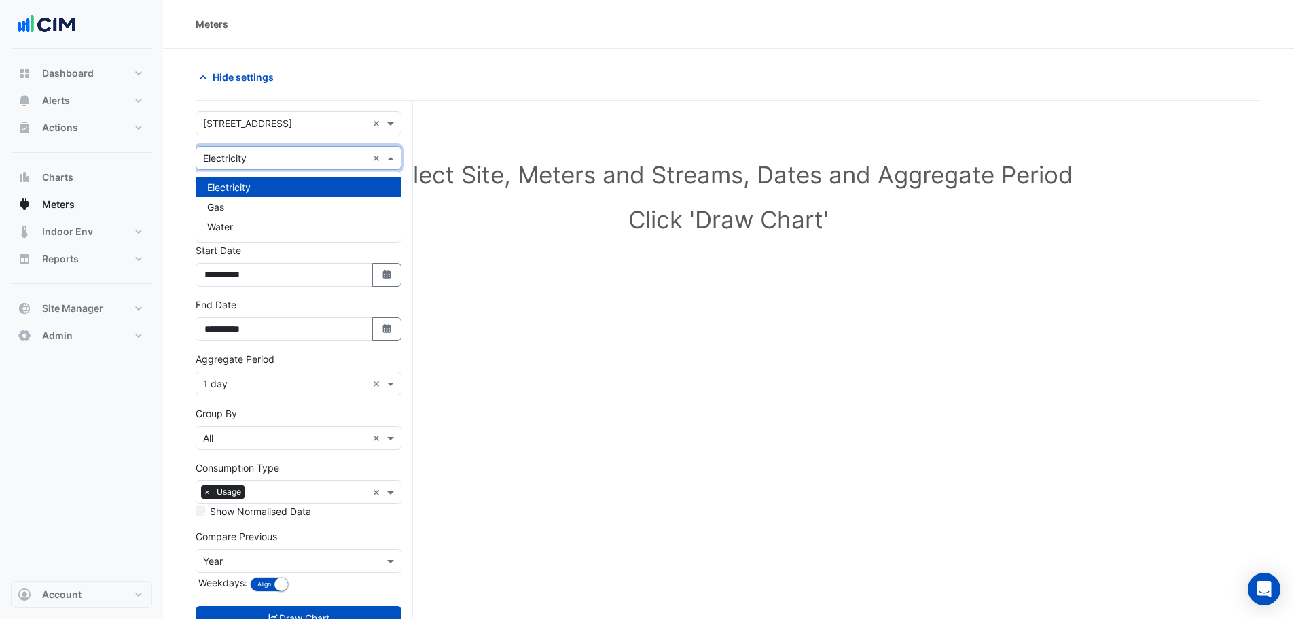
click at [272, 159] on input "text" at bounding box center [285, 158] width 164 height 14
click at [244, 208] on div "Gas" at bounding box center [298, 207] width 204 height 20
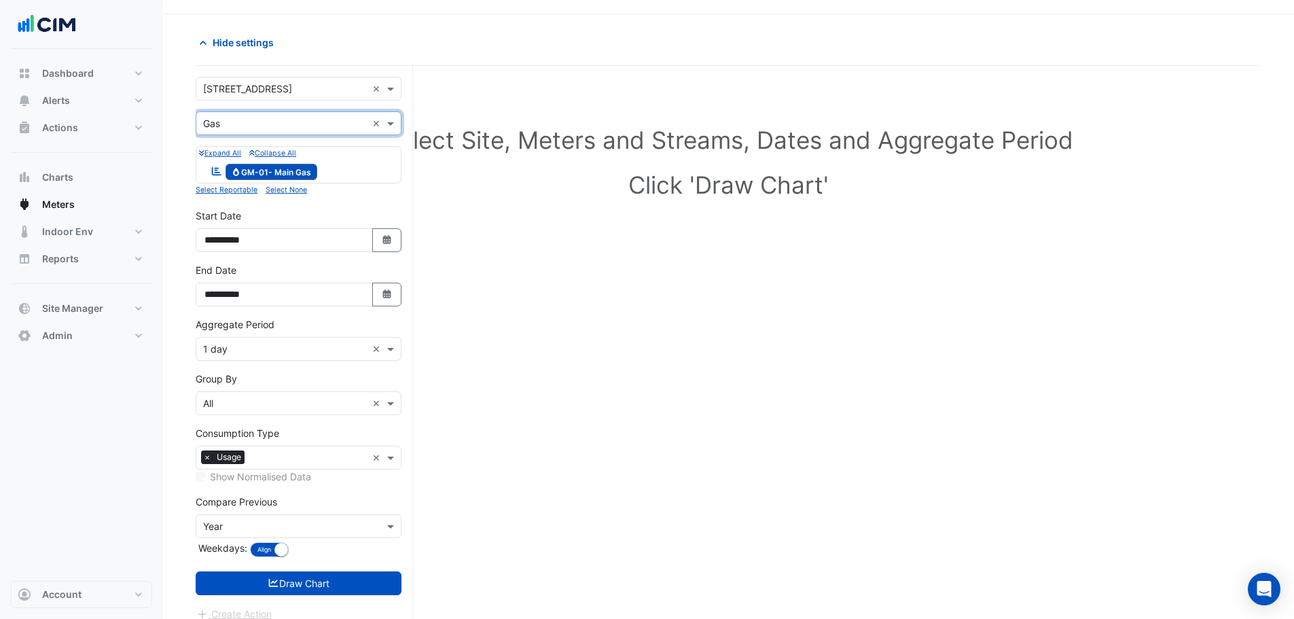
scroll to position [52, 0]
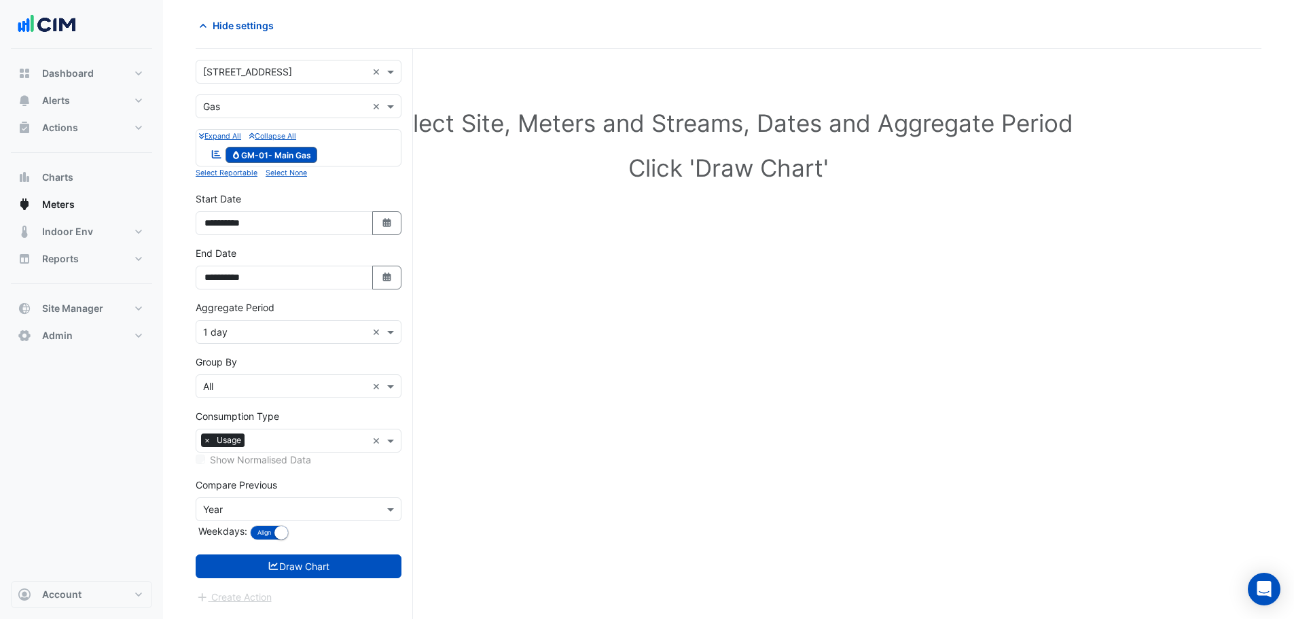
click at [217, 317] on div "Aggregate Period × 1 day ×" at bounding box center [299, 321] width 206 height 43
click at [225, 332] on input "text" at bounding box center [285, 332] width 164 height 14
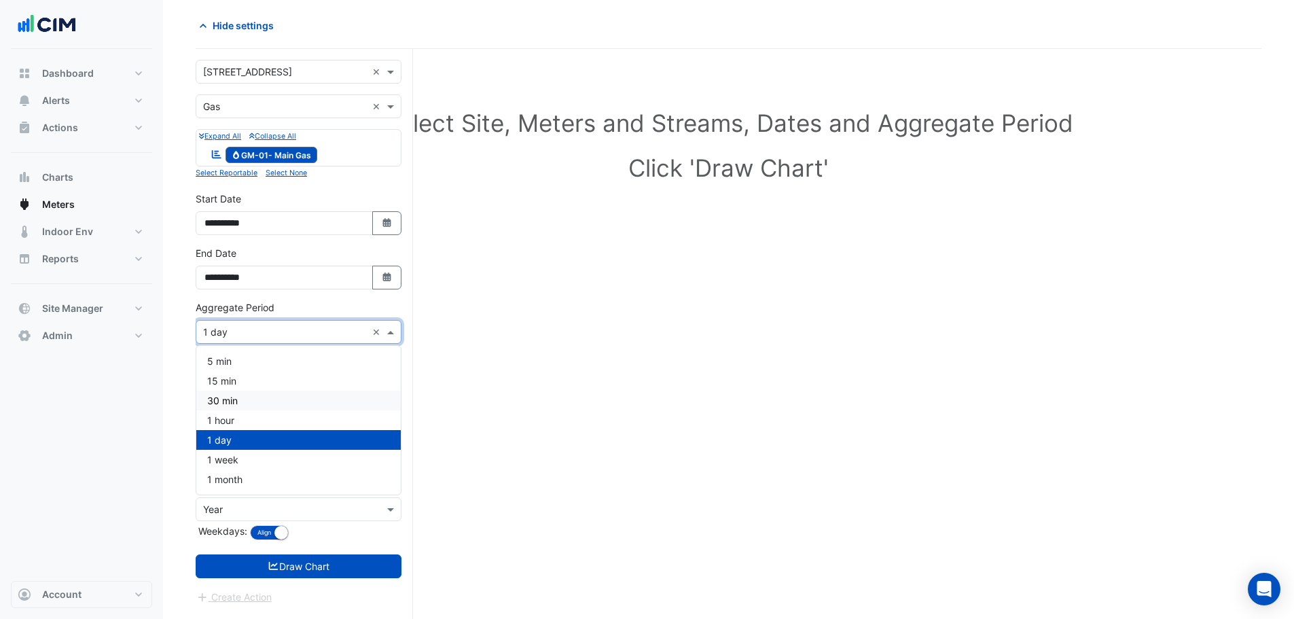
click at [234, 416] on span "1 hour" at bounding box center [220, 420] width 27 height 12
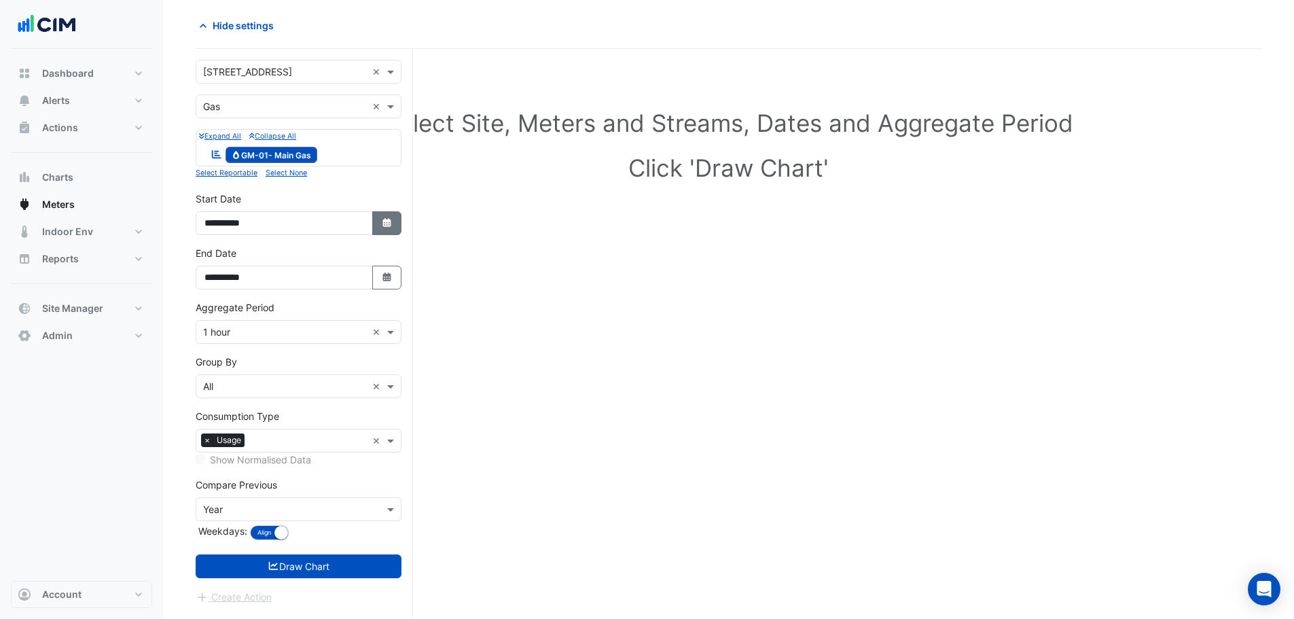
drag, startPoint x: 405, startPoint y: 217, endPoint x: 396, endPoint y: 225, distance: 11.6
click at [404, 218] on div "**********" at bounding box center [298, 218] width 222 height 54
click at [390, 227] on icon "Select Date" at bounding box center [387, 223] width 12 height 10
select select "*"
select select "****"
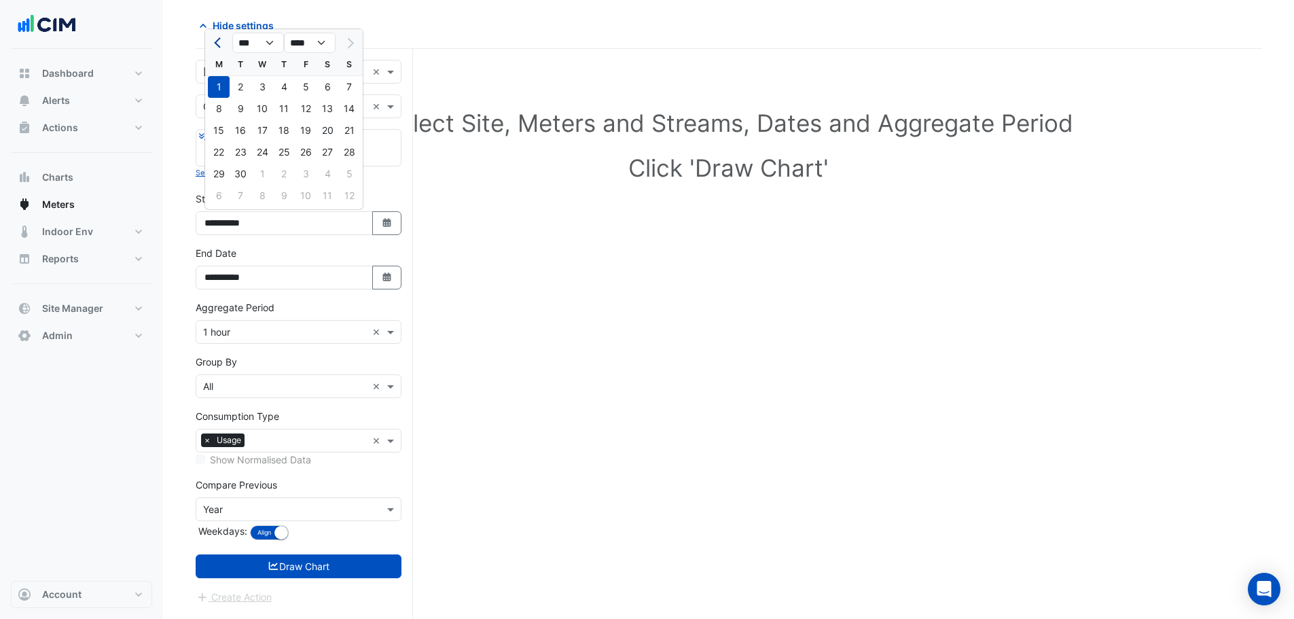
click at [215, 43] on span "Previous month" at bounding box center [219, 43] width 10 height 10
select select "*"
click at [244, 87] on div "1" at bounding box center [241, 87] width 22 height 22
type input "**********"
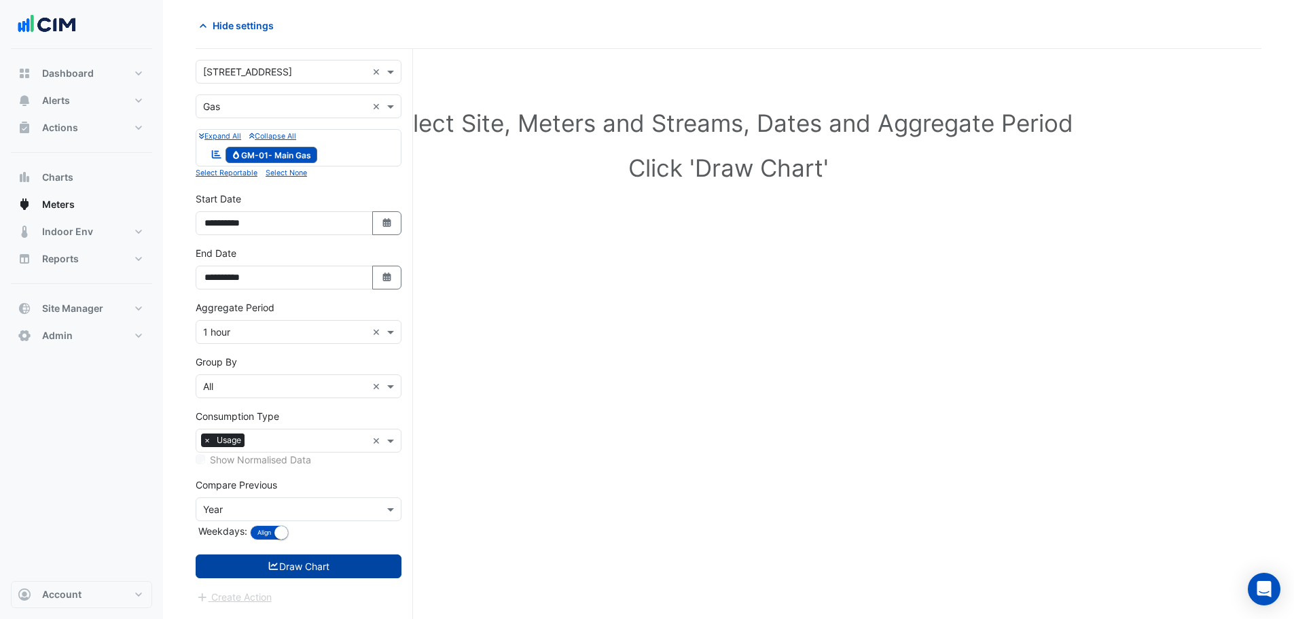
click at [293, 563] on button "Draw Chart" at bounding box center [299, 566] width 206 height 24
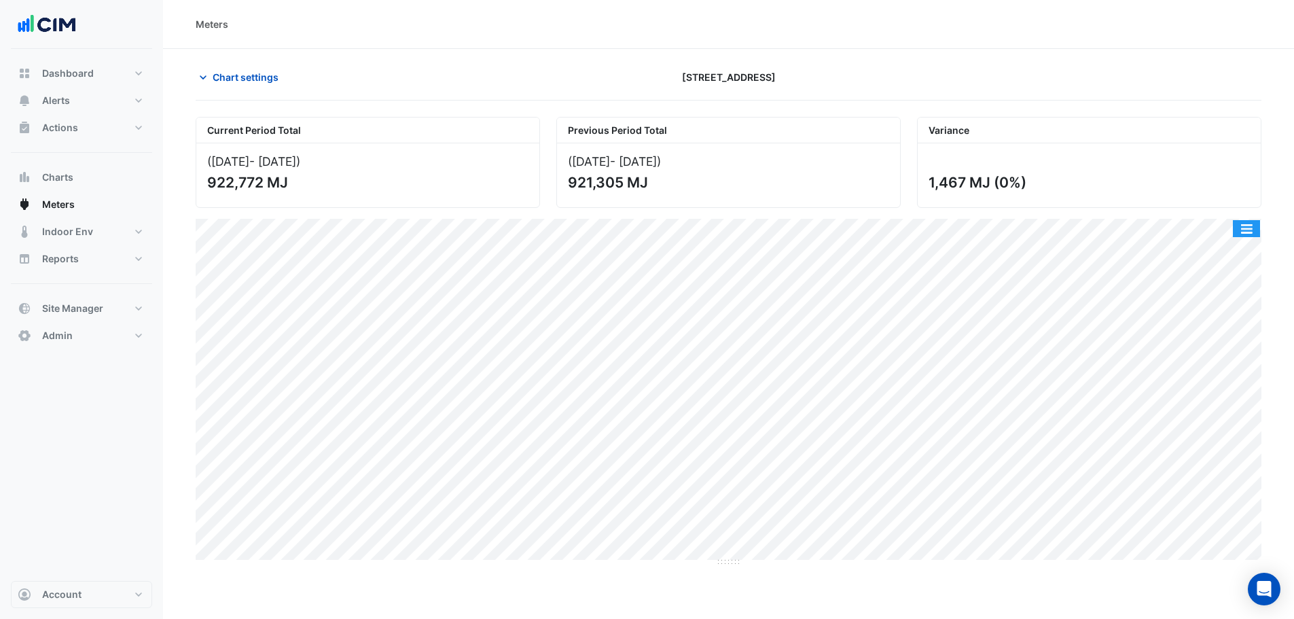
click at [1244, 225] on button "button" at bounding box center [1245, 228] width 27 height 17
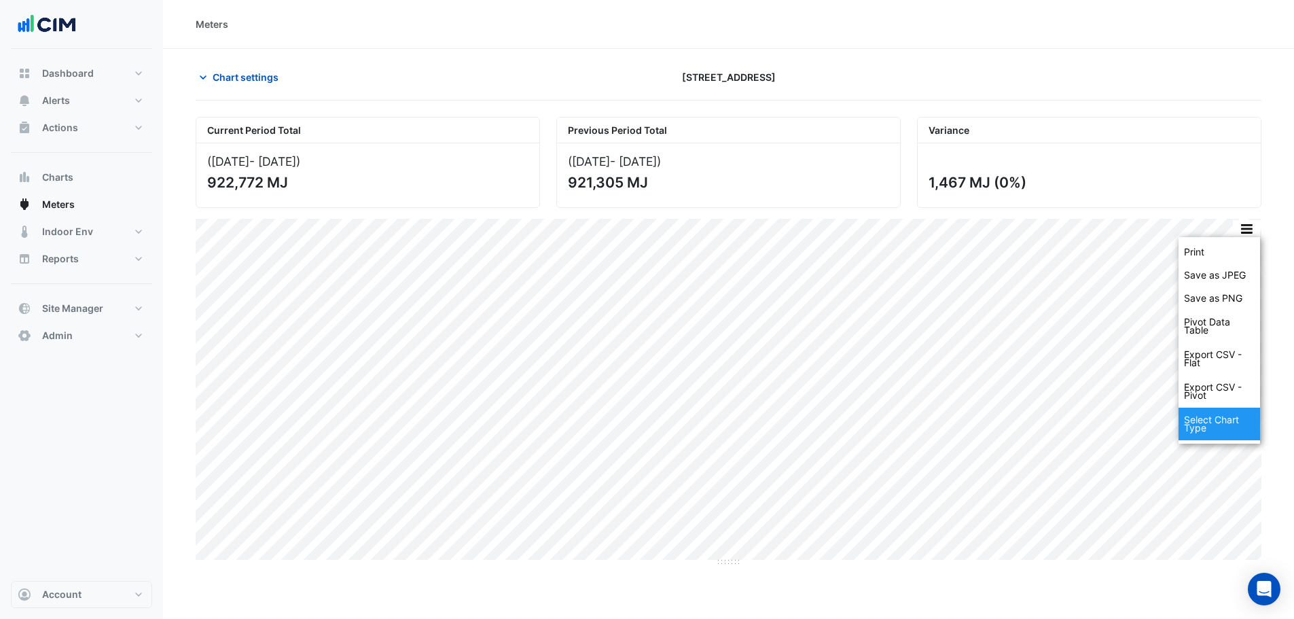
click at [1205, 438] on div "Select Chart Type" at bounding box center [1218, 423] width 81 height 33
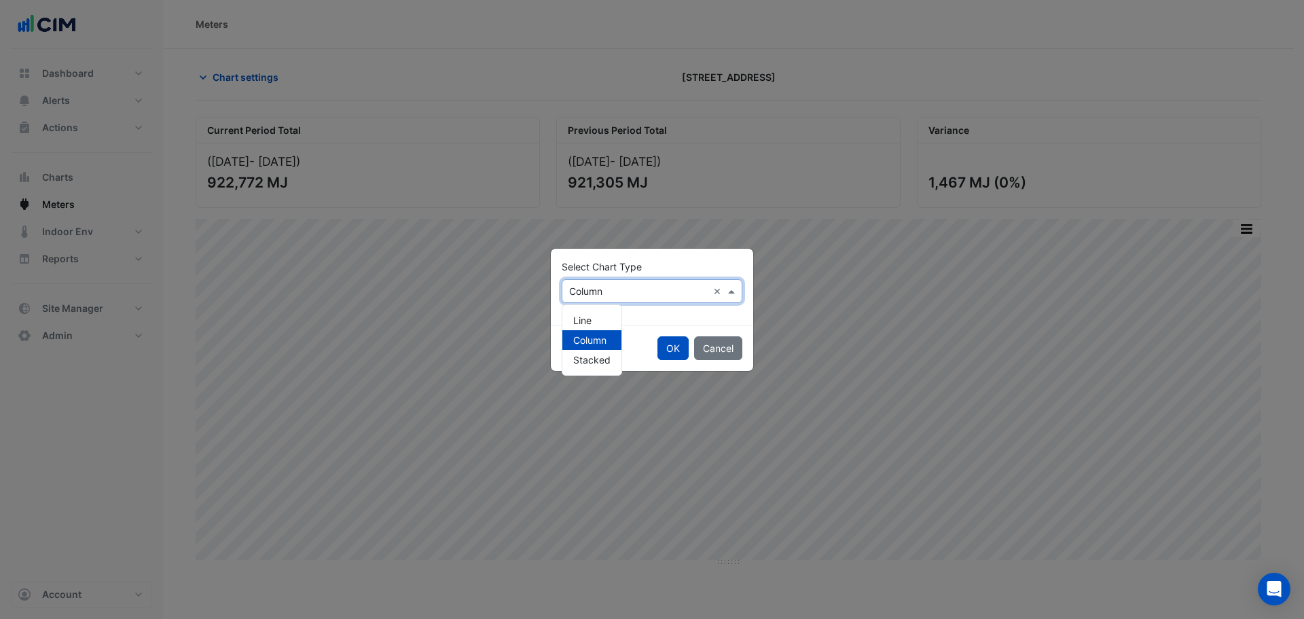
click at [586, 292] on input "text" at bounding box center [638, 292] width 139 height 14
click at [593, 323] on div "Line" at bounding box center [591, 320] width 59 height 20
click at [667, 350] on button "OK" at bounding box center [672, 348] width 31 height 24
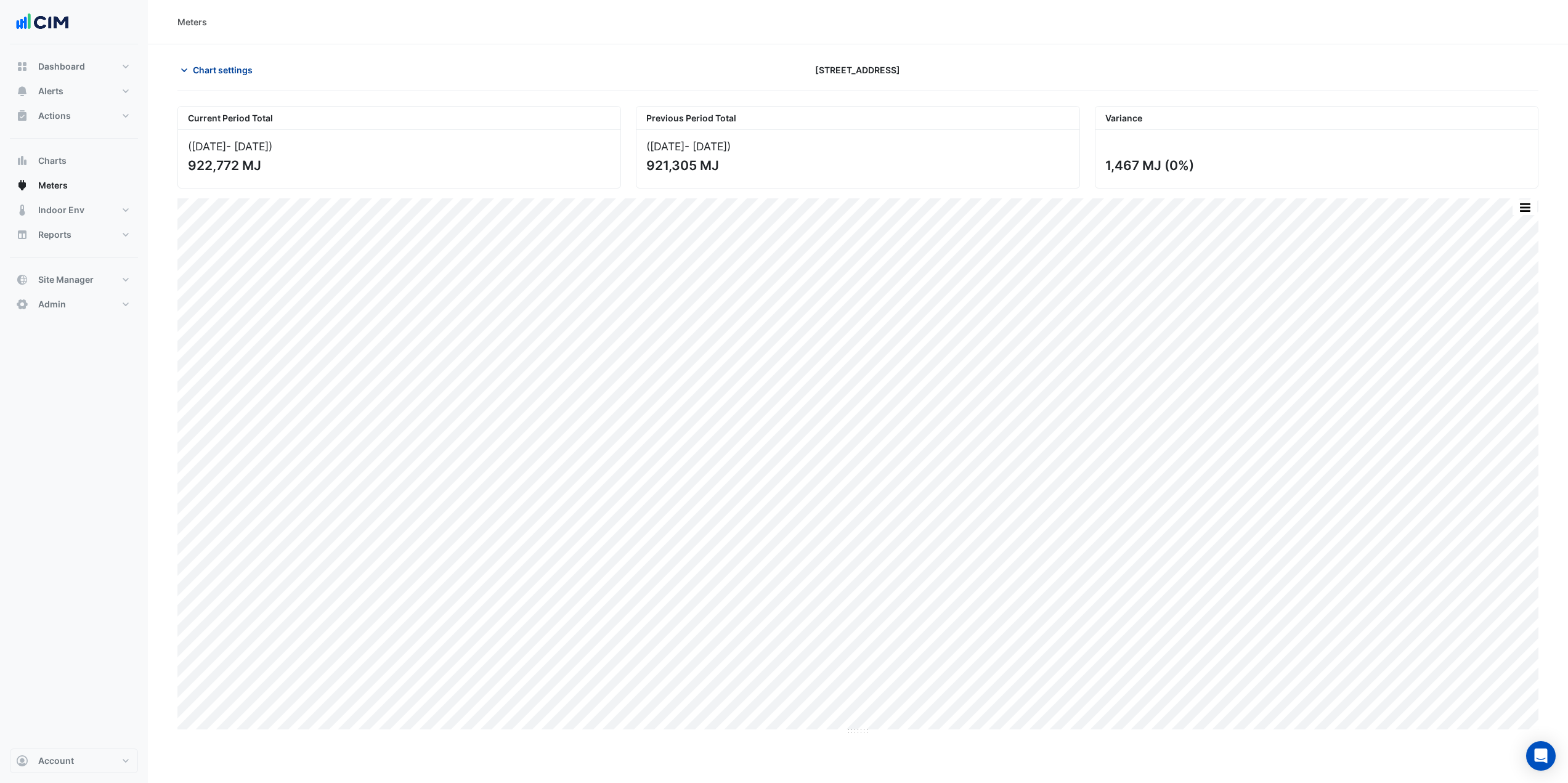
click at [242, 70] on span "Chart settings" at bounding box center [223, 70] width 60 height 13
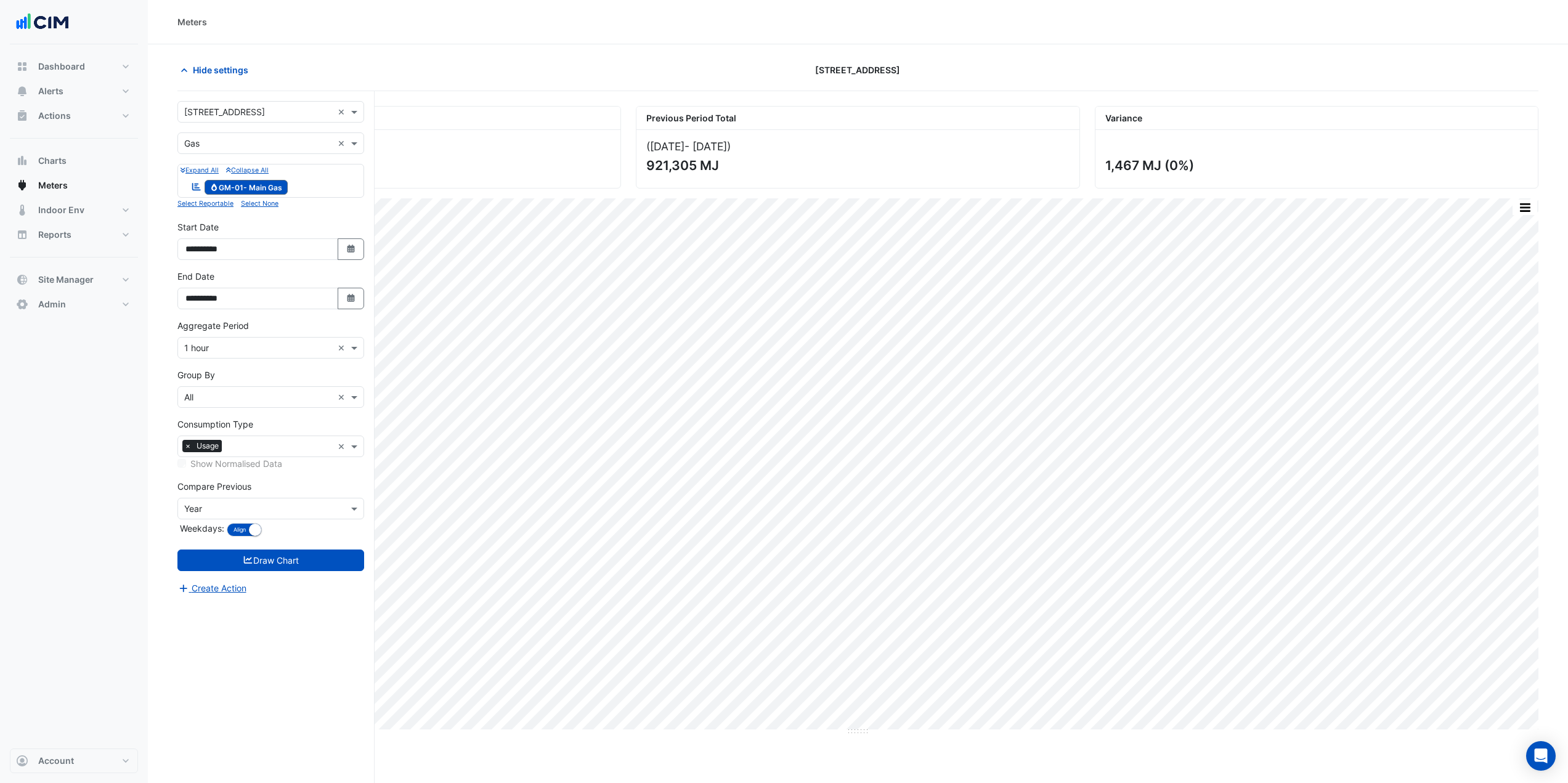
click at [206, 141] on input "text" at bounding box center [259, 143] width 149 height 13
click at [221, 199] on div "Water" at bounding box center [270, 206] width 185 height 18
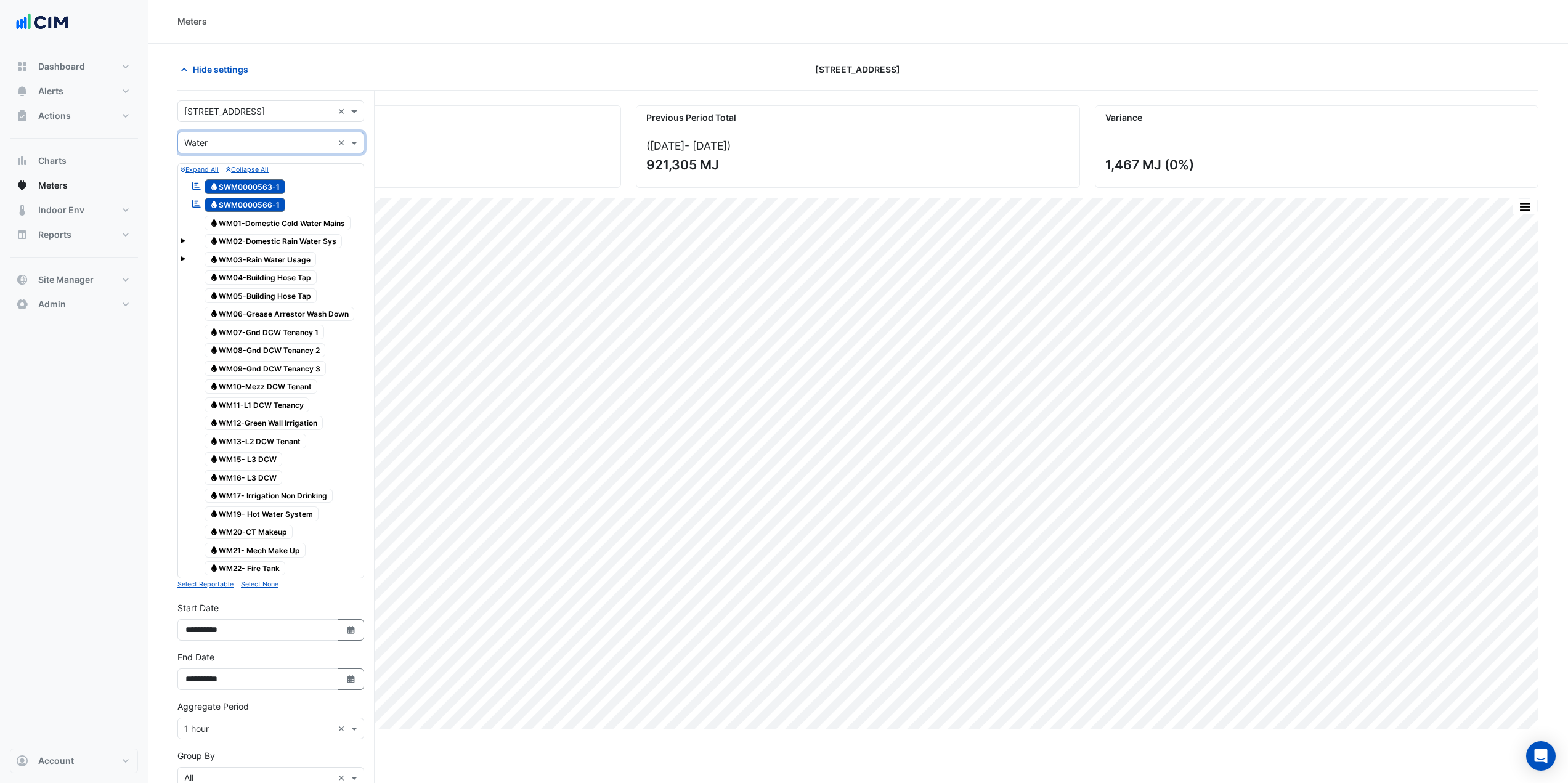
scroll to position [204, 0]
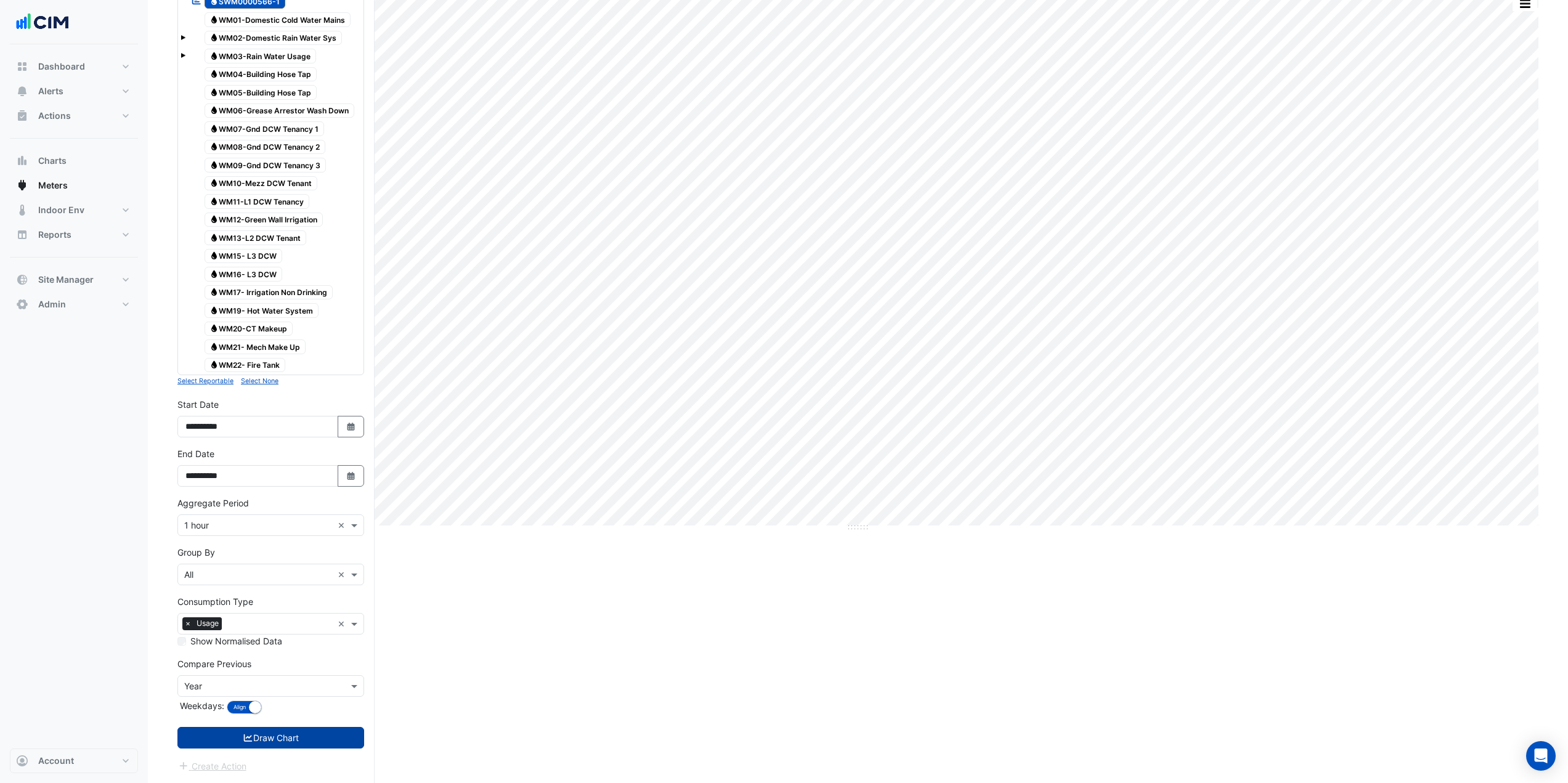
click at [285, 561] on button "Draw Chart" at bounding box center [271, 738] width 187 height 22
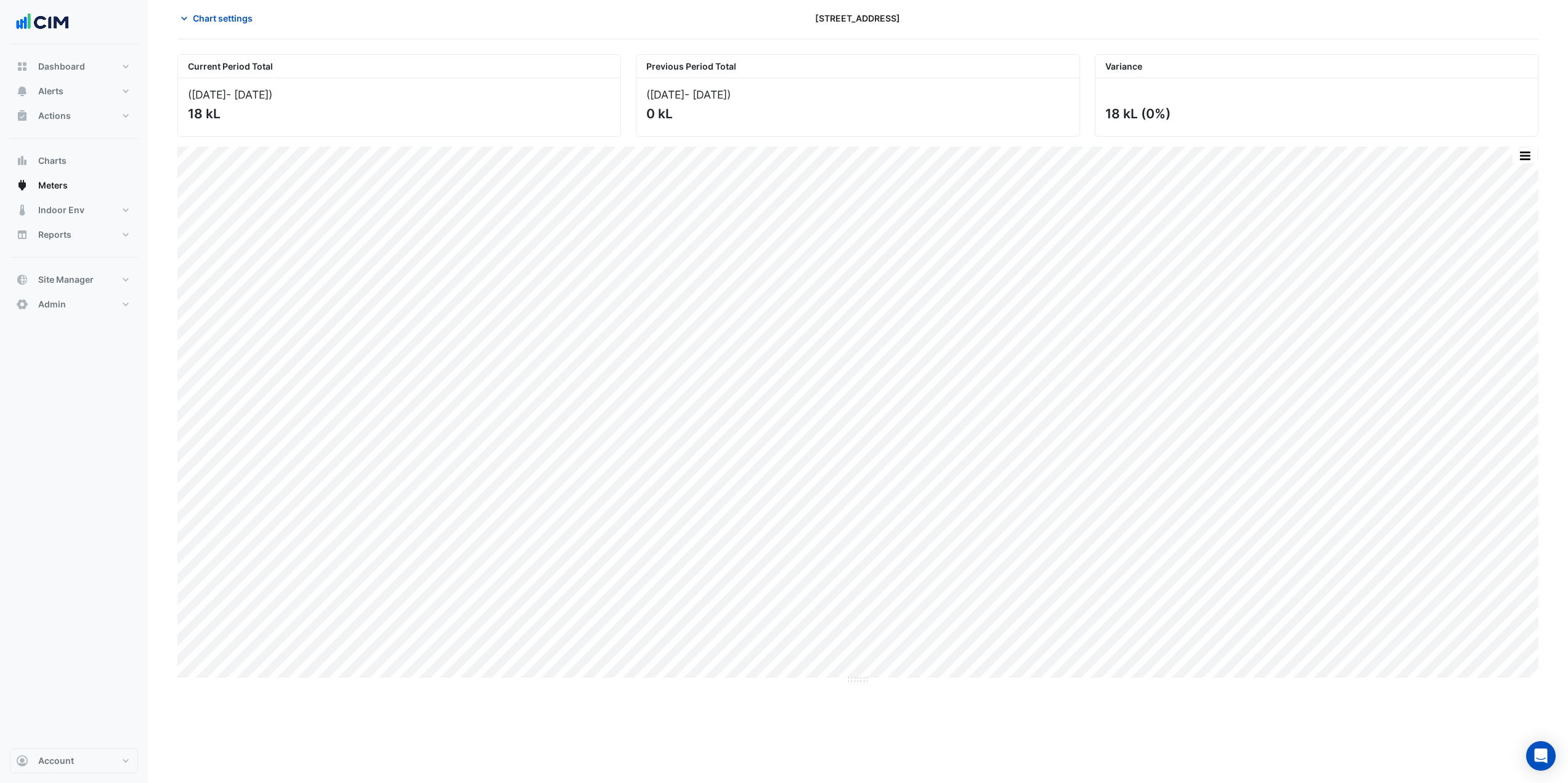
scroll to position [23, 0]
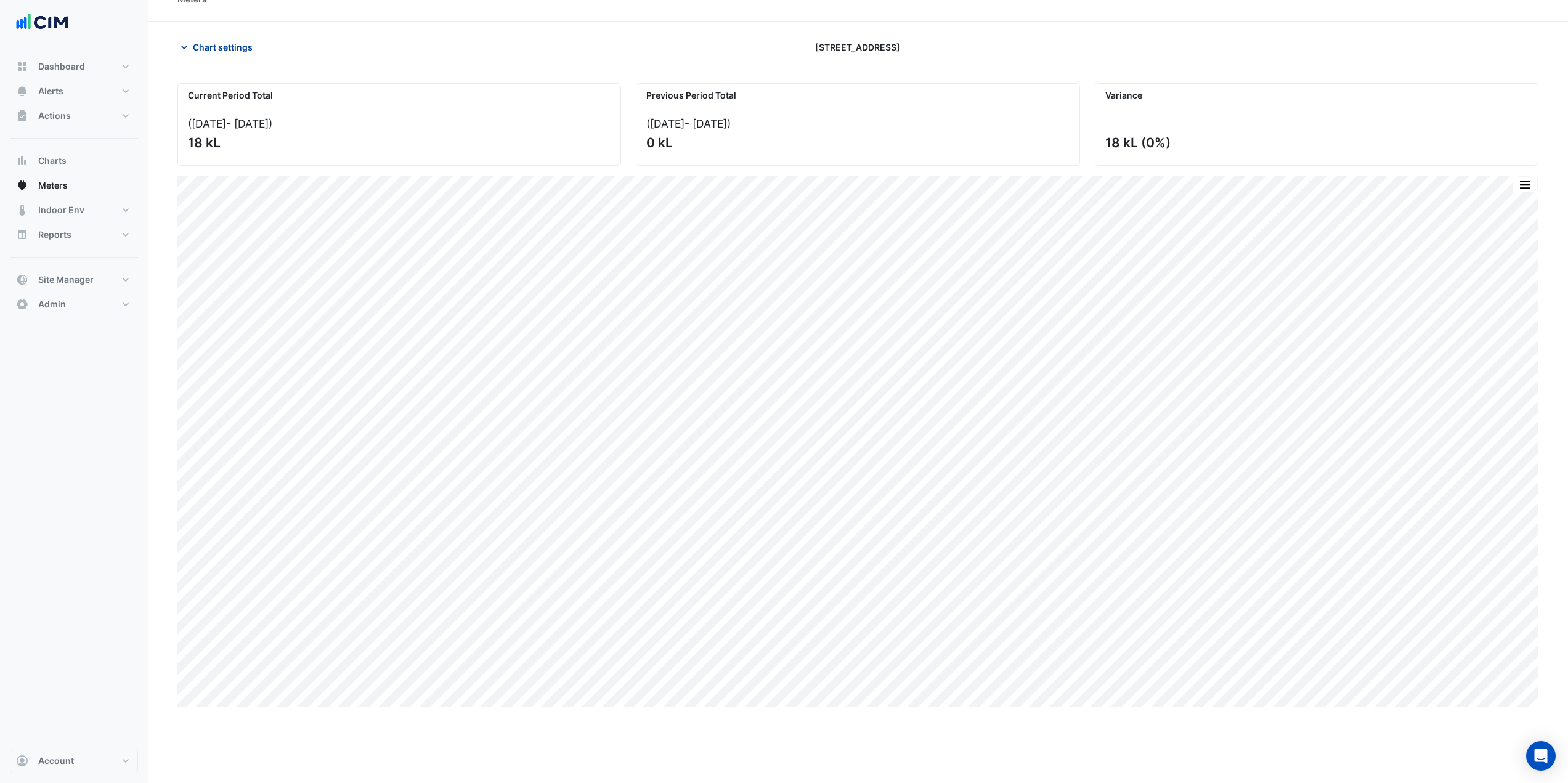
click at [218, 48] on span "Chart settings" at bounding box center [223, 47] width 60 height 13
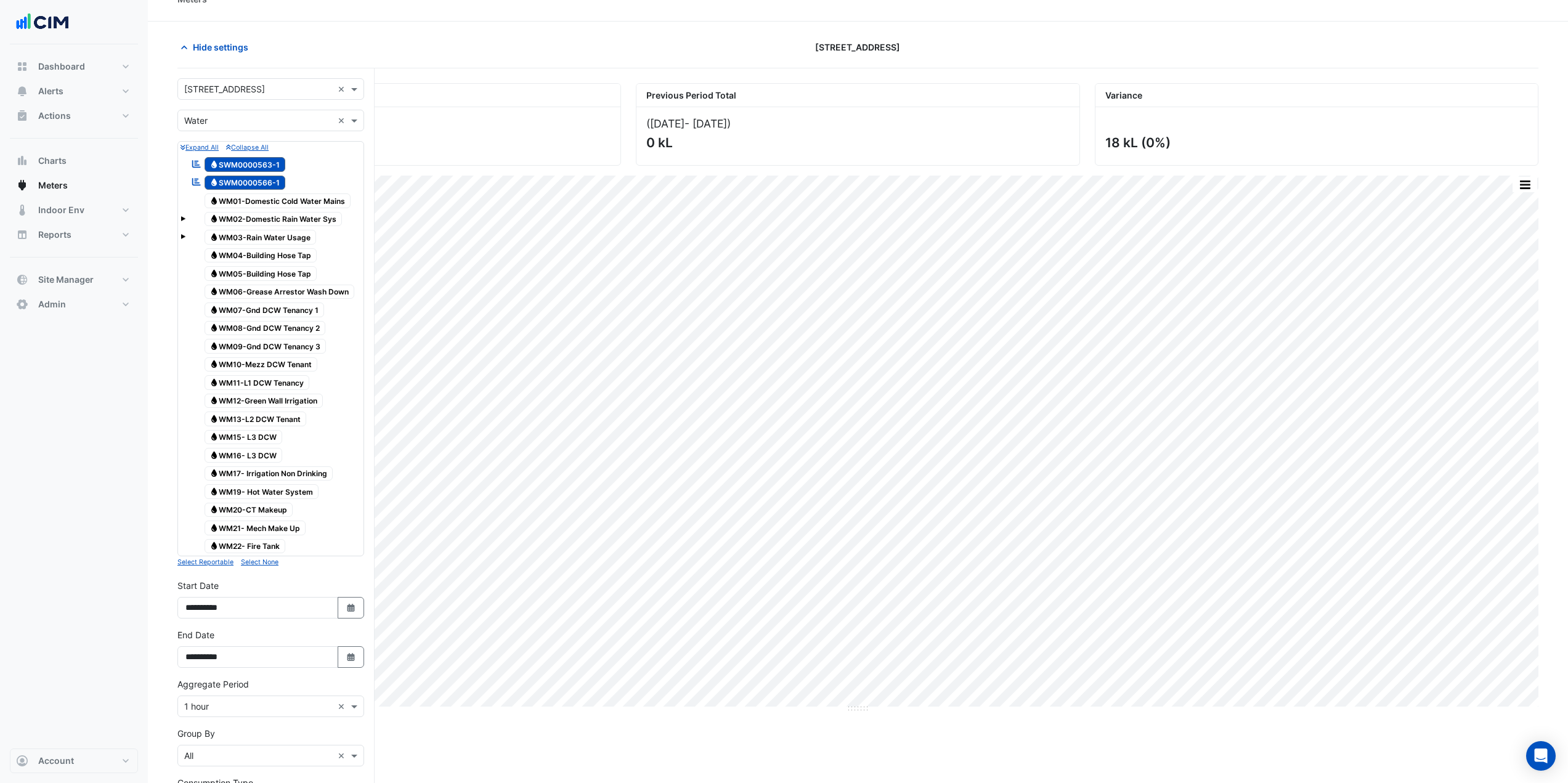
click at [279, 201] on span "Water WM01-Domestic Cold Water Mains" at bounding box center [278, 201] width 147 height 15
click at [185, 236] on span at bounding box center [182, 236] width 5 height 5
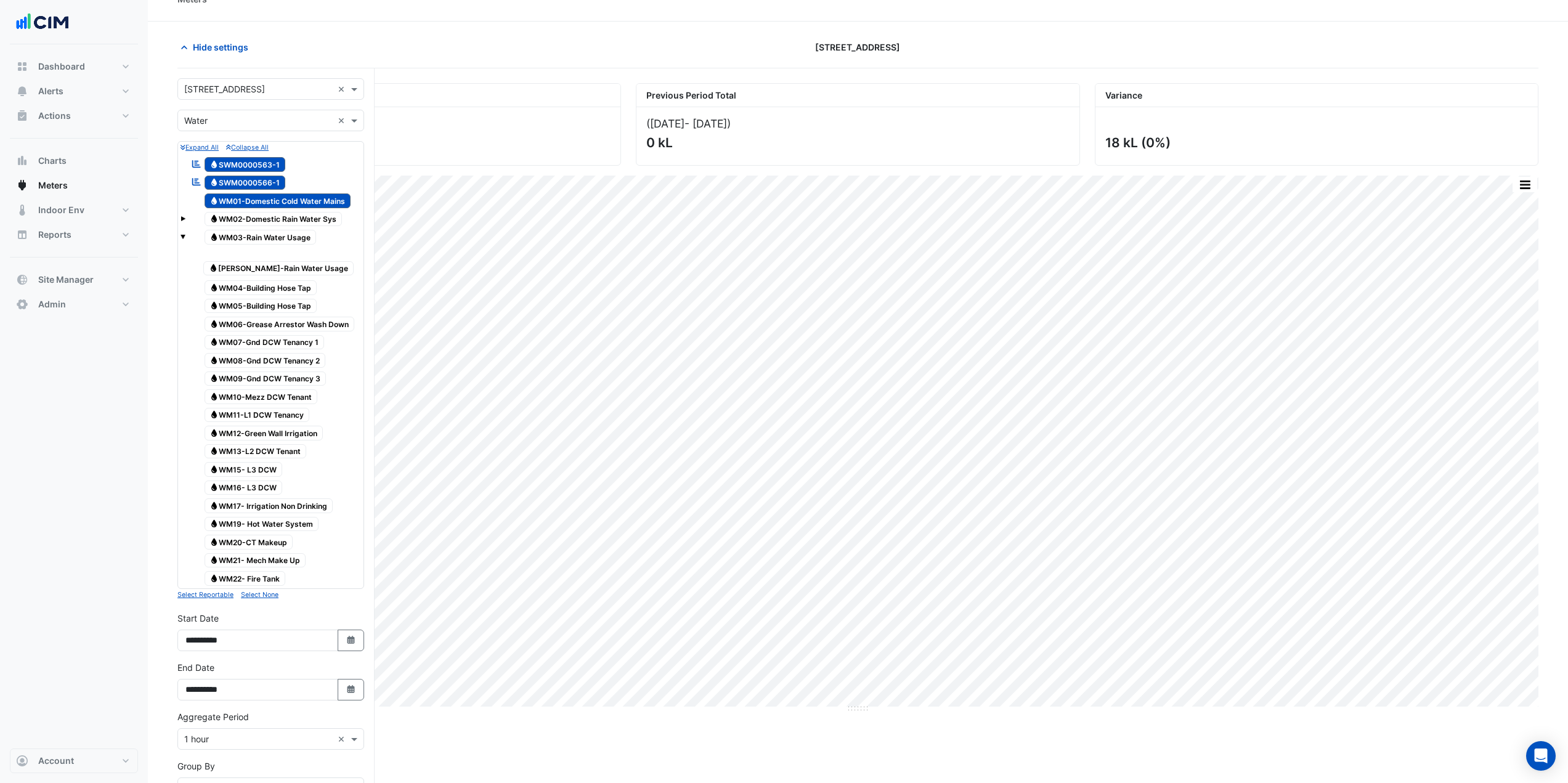
click at [185, 236] on span at bounding box center [182, 236] width 5 height 5
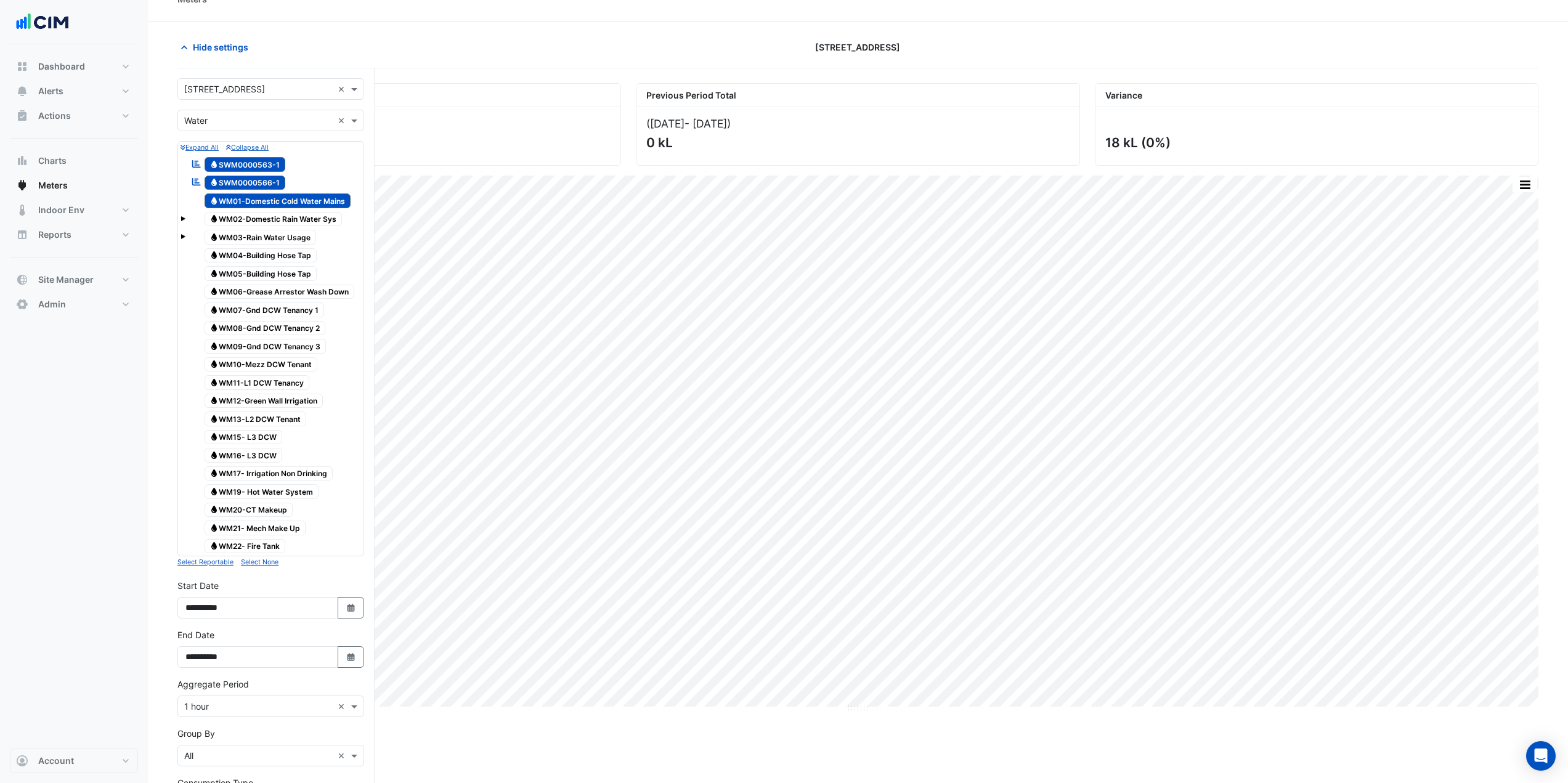
click at [183, 218] on span at bounding box center [182, 218] width 5 height 5
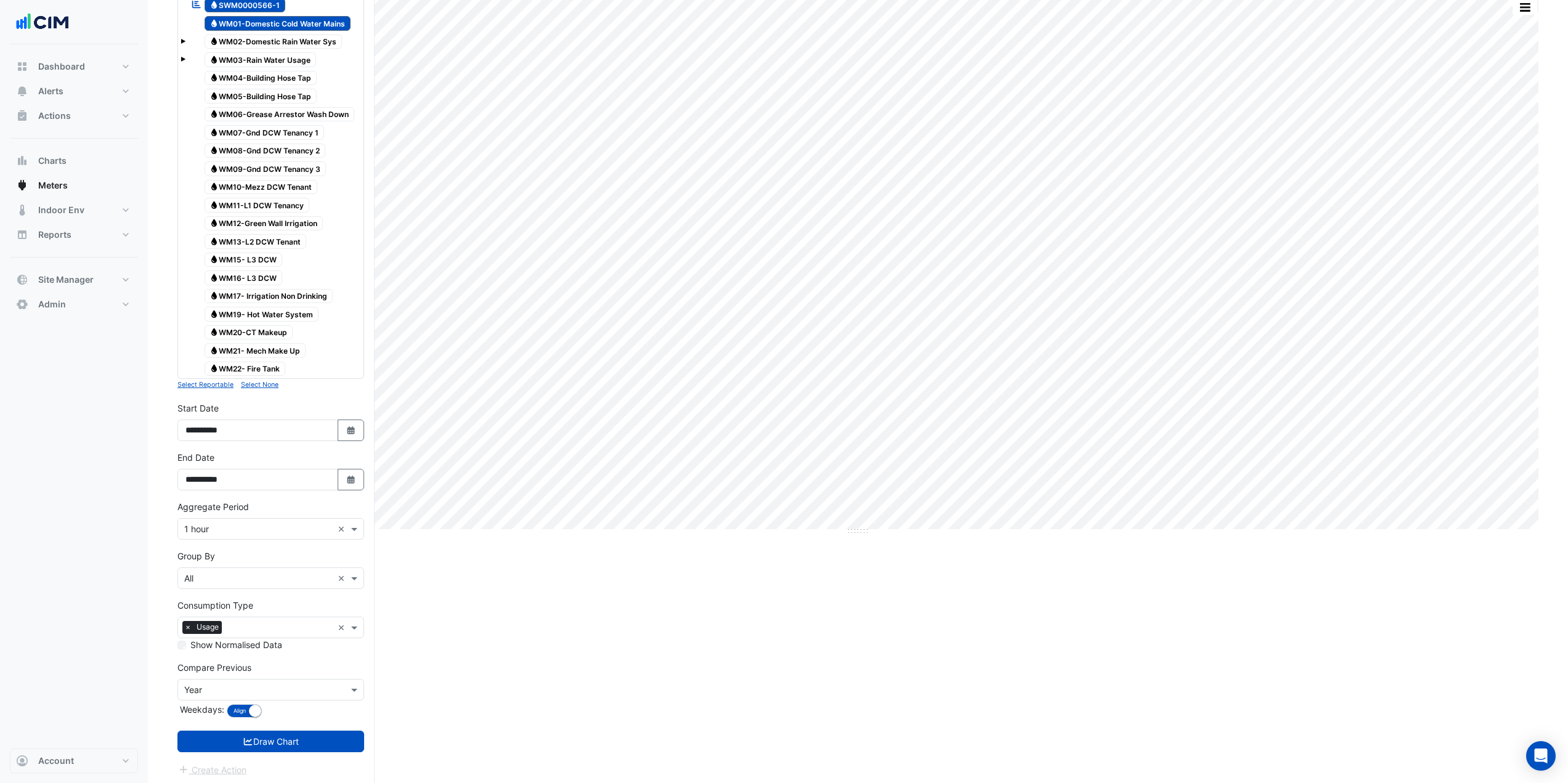
scroll to position [204, 0]
click at [233, 527] on input "text" at bounding box center [259, 525] width 149 height 13
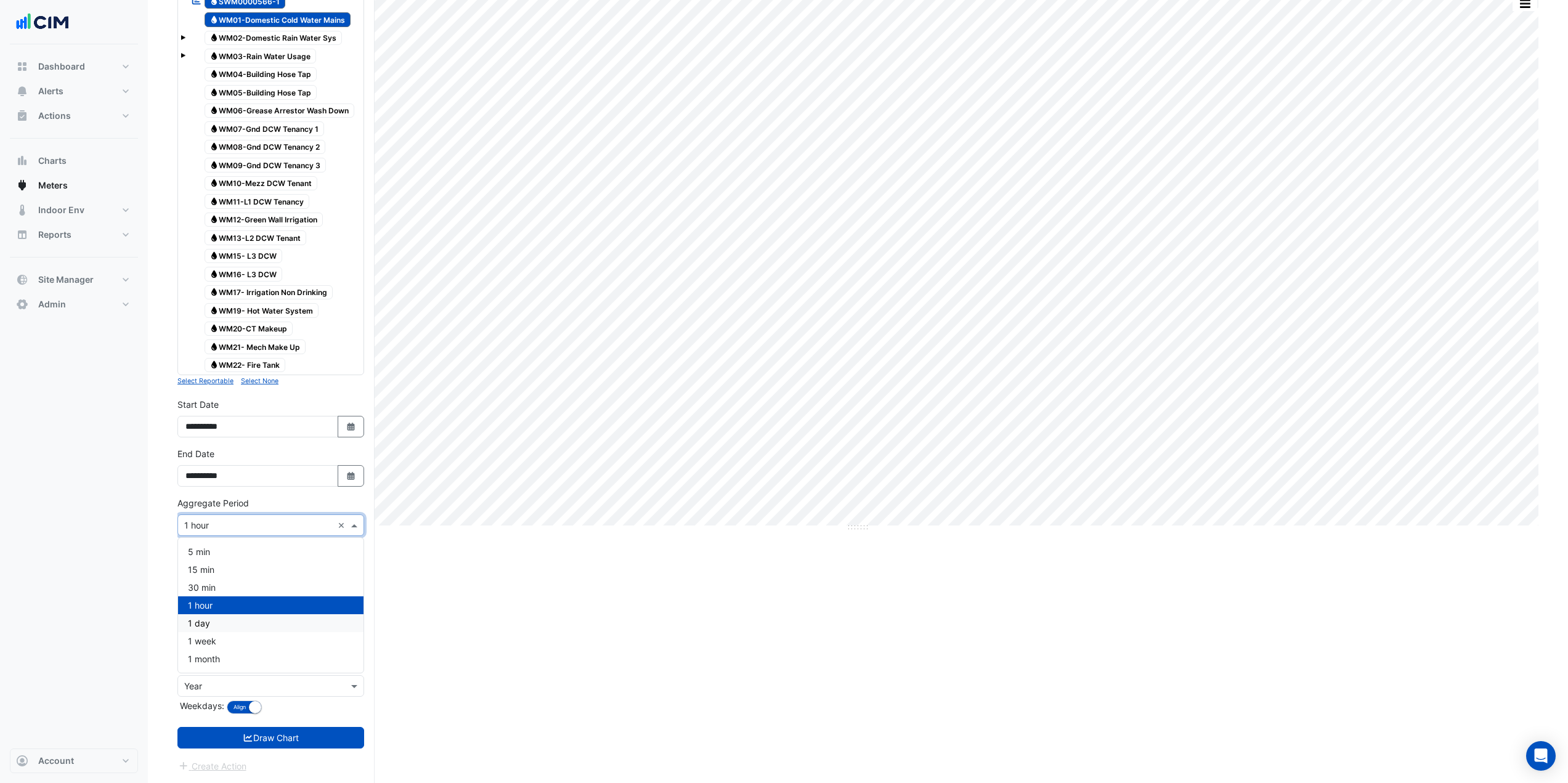
click at [411, 561] on div "Current Period Total (01 Jul 25 - 30 Sep 25 ) 18 kL Previous Period Total (02 J…" at bounding box center [858, 342] width 1361 height 881
click at [197, 561] on input "text" at bounding box center [259, 575] width 149 height 13
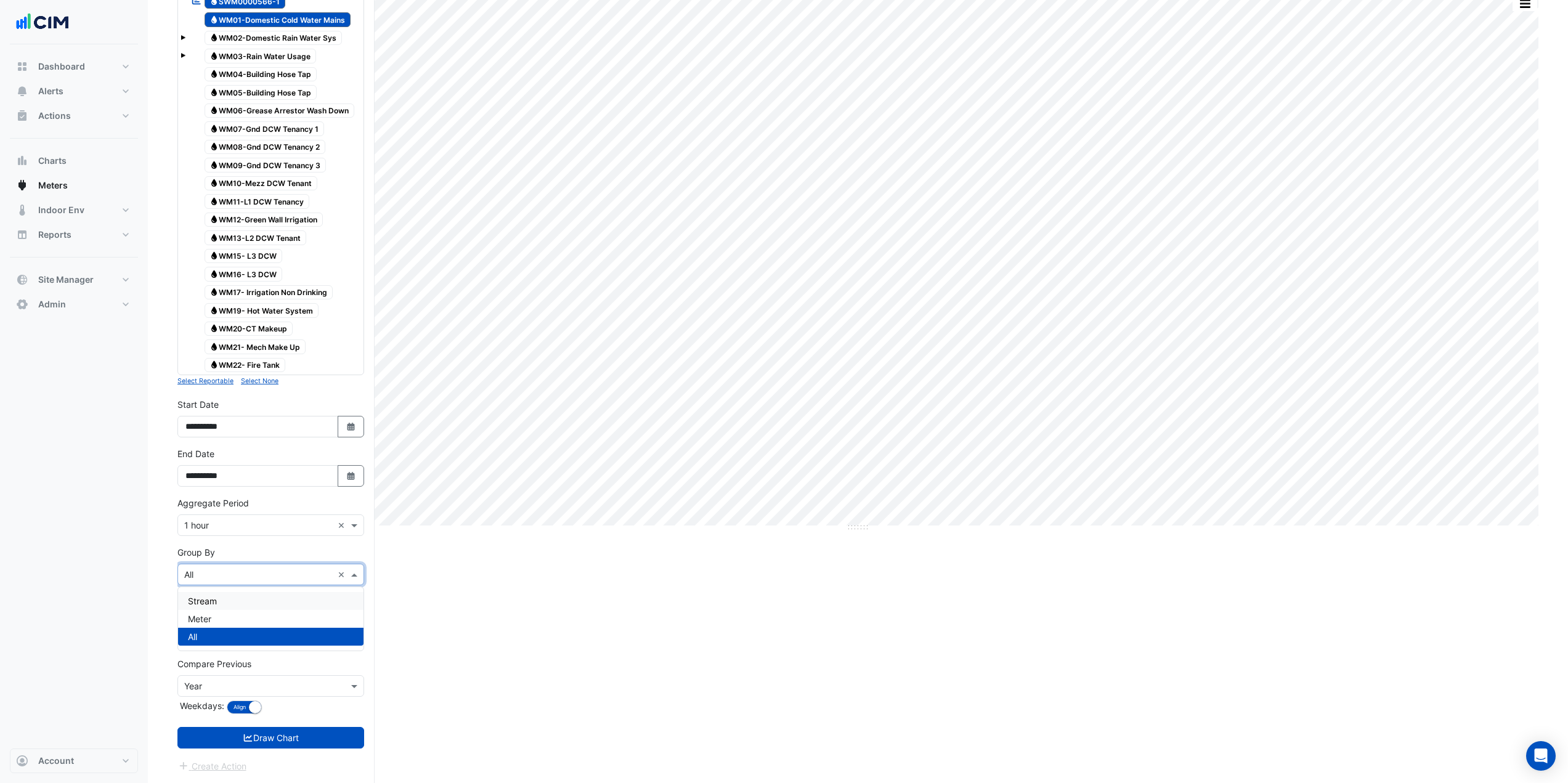
click at [211, 561] on div "Meter" at bounding box center [270, 619] width 185 height 18
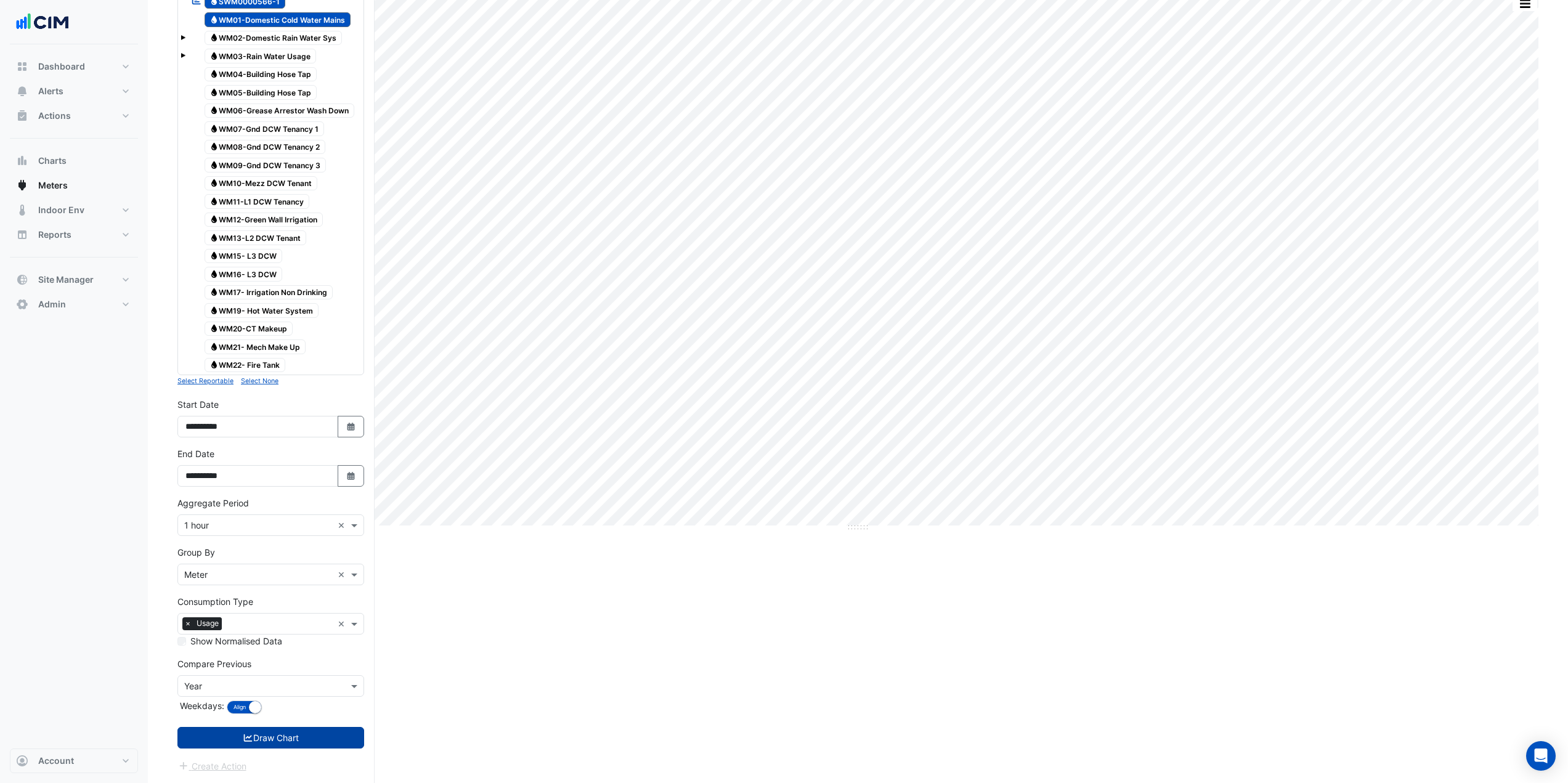
click at [252, 561] on button "Draw Chart" at bounding box center [271, 738] width 187 height 22
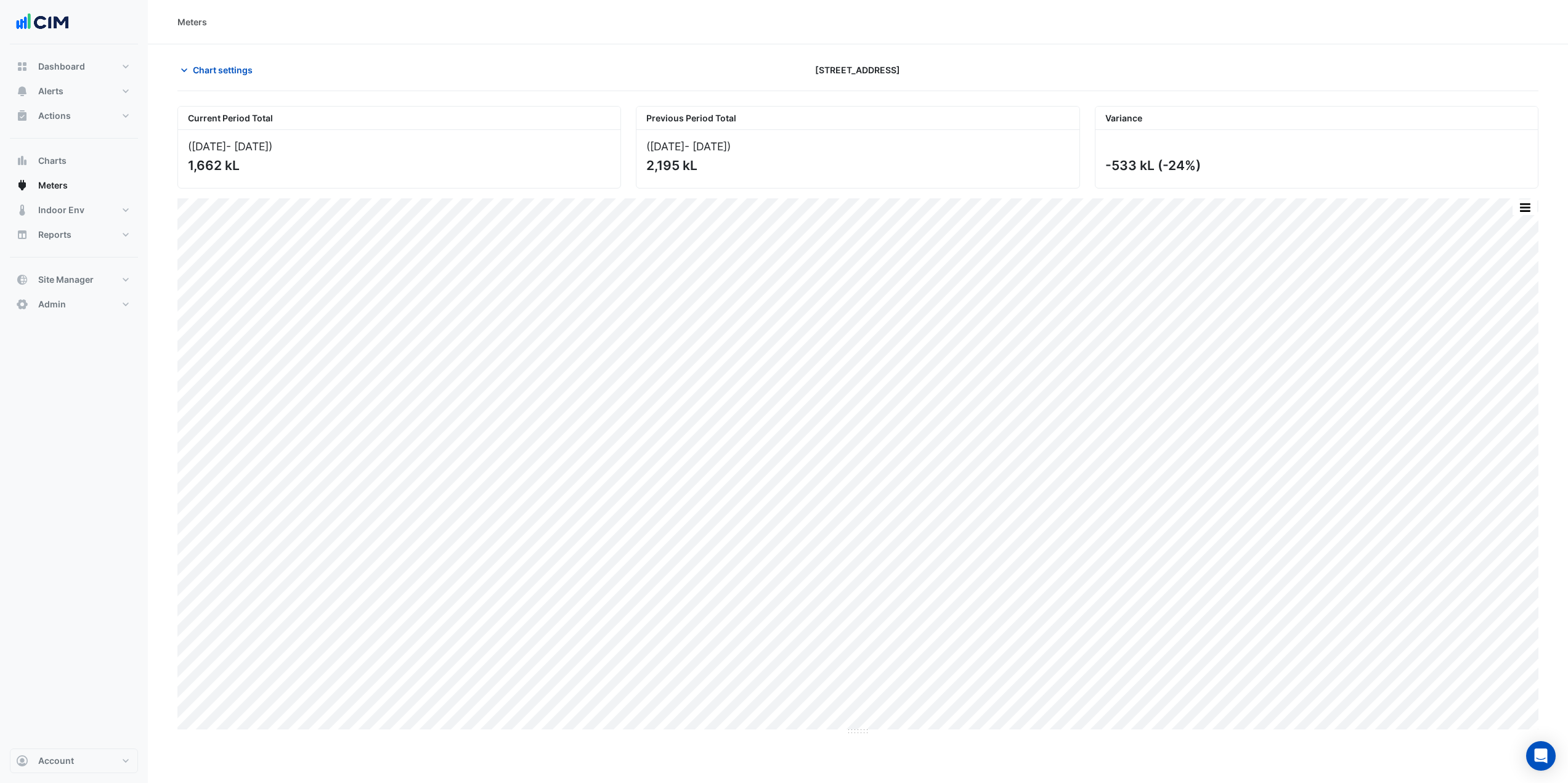
click at [625, 98] on div "Current Period Total (01 Jul 25 - 30 Sep 25 ) 1,662 kL Previous Period Total (0…" at bounding box center [858, 142] width 1376 height 93
click at [1182, 215] on button "button" at bounding box center [1524, 207] width 24 height 15
click at [1182, 228] on div "Split by Meter" at bounding box center [1500, 229] width 74 height 22
drag, startPoint x: 857, startPoint y: 386, endPoint x: 855, endPoint y: 584, distance: 198.0
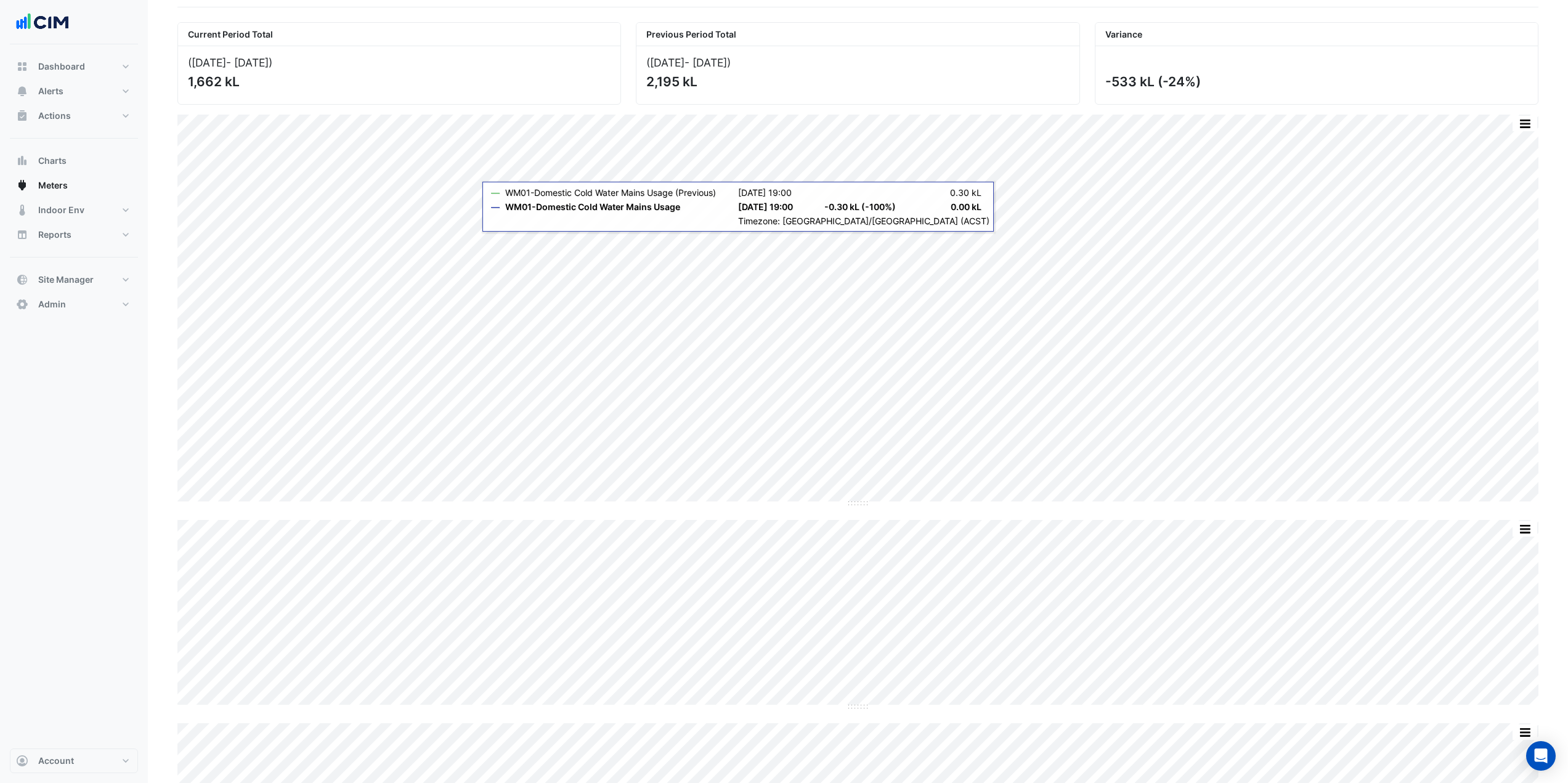
scroll to position [43, 0]
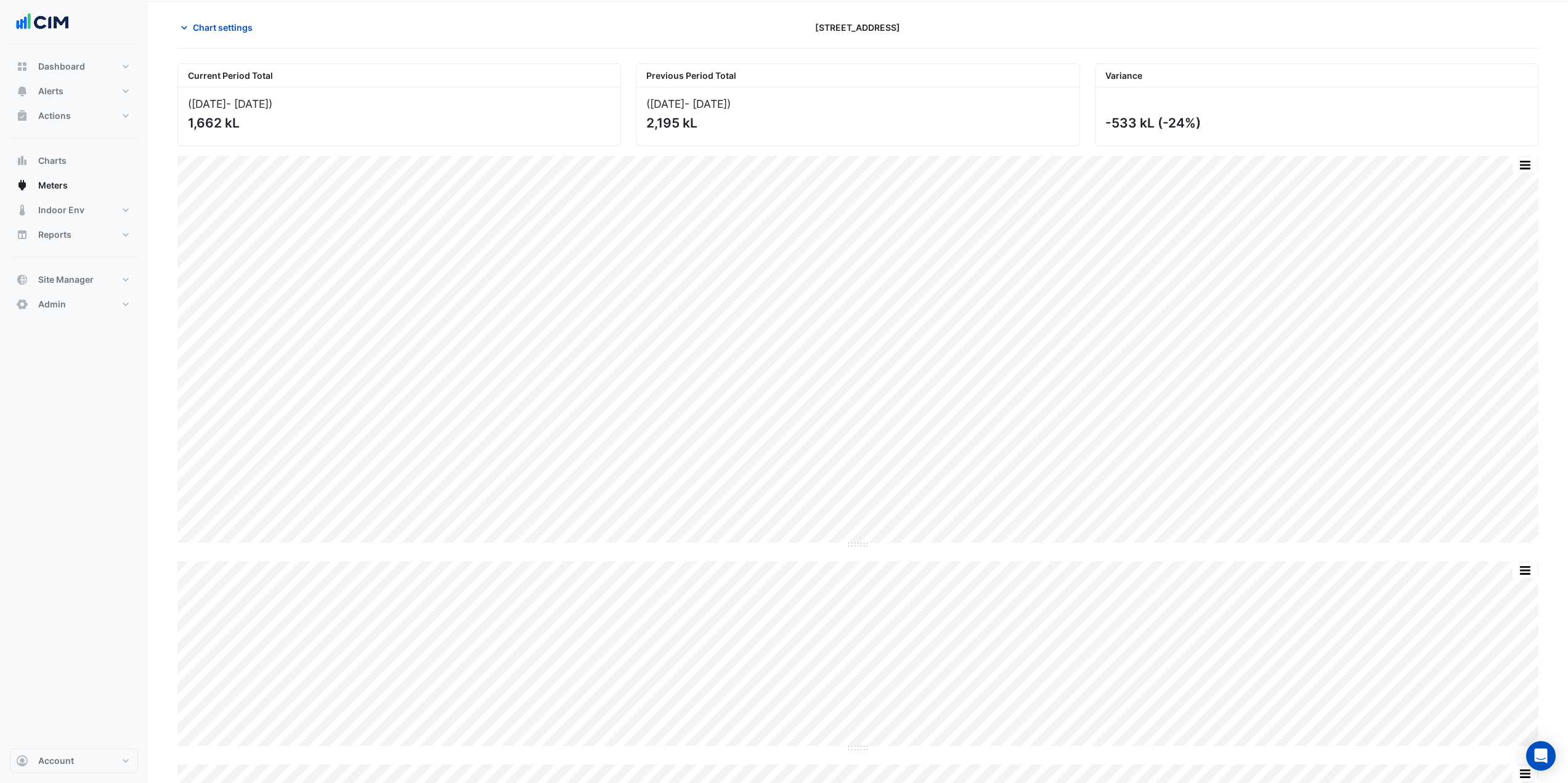
click at [620, 52] on div "Current Period Total (01 Jul 25 - 30 Sep 25 ) 1,662 kL Previous Period Total (0…" at bounding box center [858, 508] width 1361 height 919
click at [628, 53] on div "Current Period Total (01 Jul 25 - 30 Sep 25 ) 1,662 kL Previous Period Total (0…" at bounding box center [858, 508] width 1361 height 919
click at [631, 56] on div "Current Period Total (01 Jul 25 - 30 Sep 25 ) 1,662 kL Previous Period Total (0…" at bounding box center [858, 100] width 1376 height 93
click at [96, 60] on button "Dashboard" at bounding box center [74, 66] width 128 height 24
select select "***"
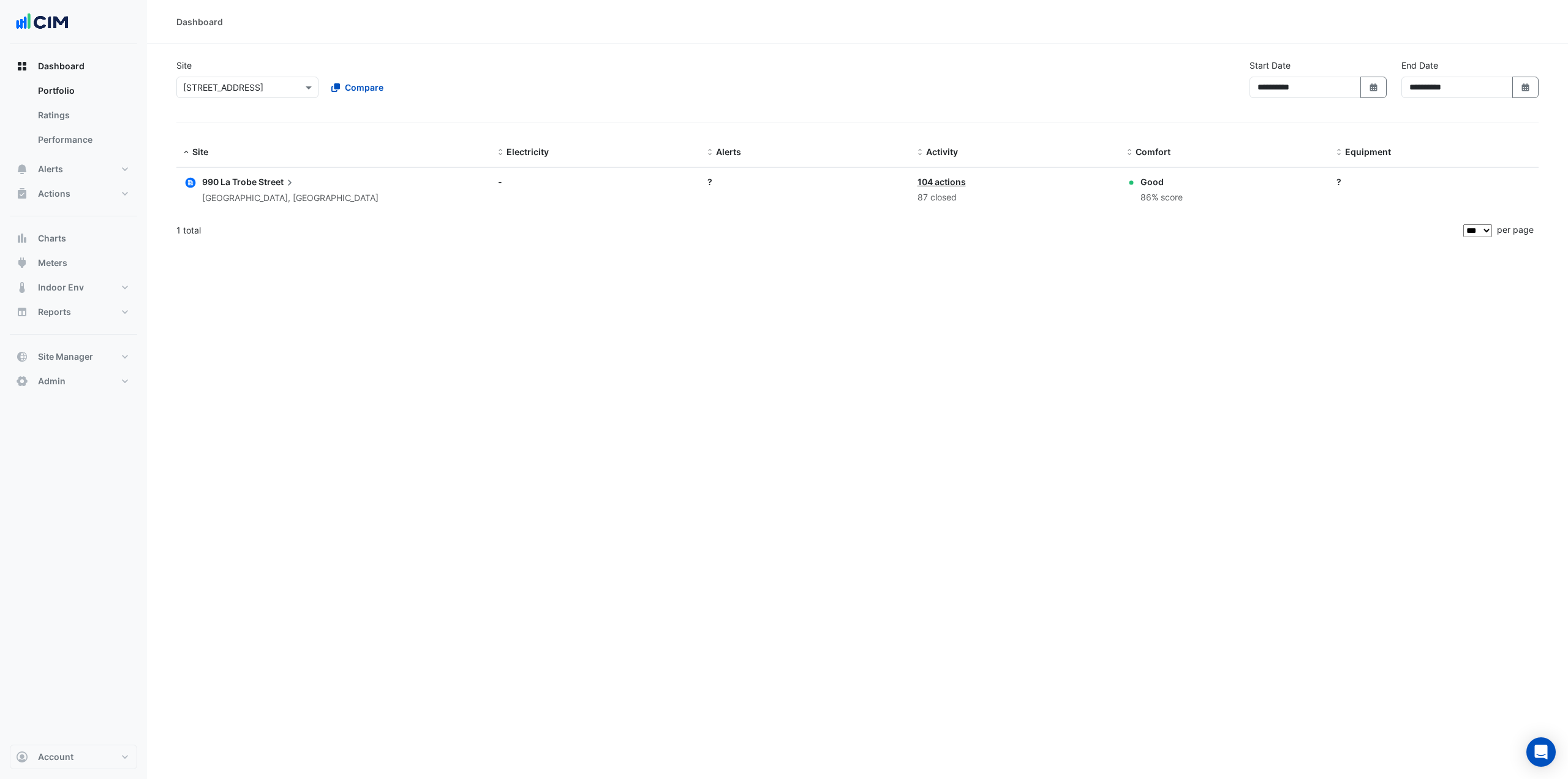
click at [231, 88] on input "text" at bounding box center [235, 88] width 104 height 13
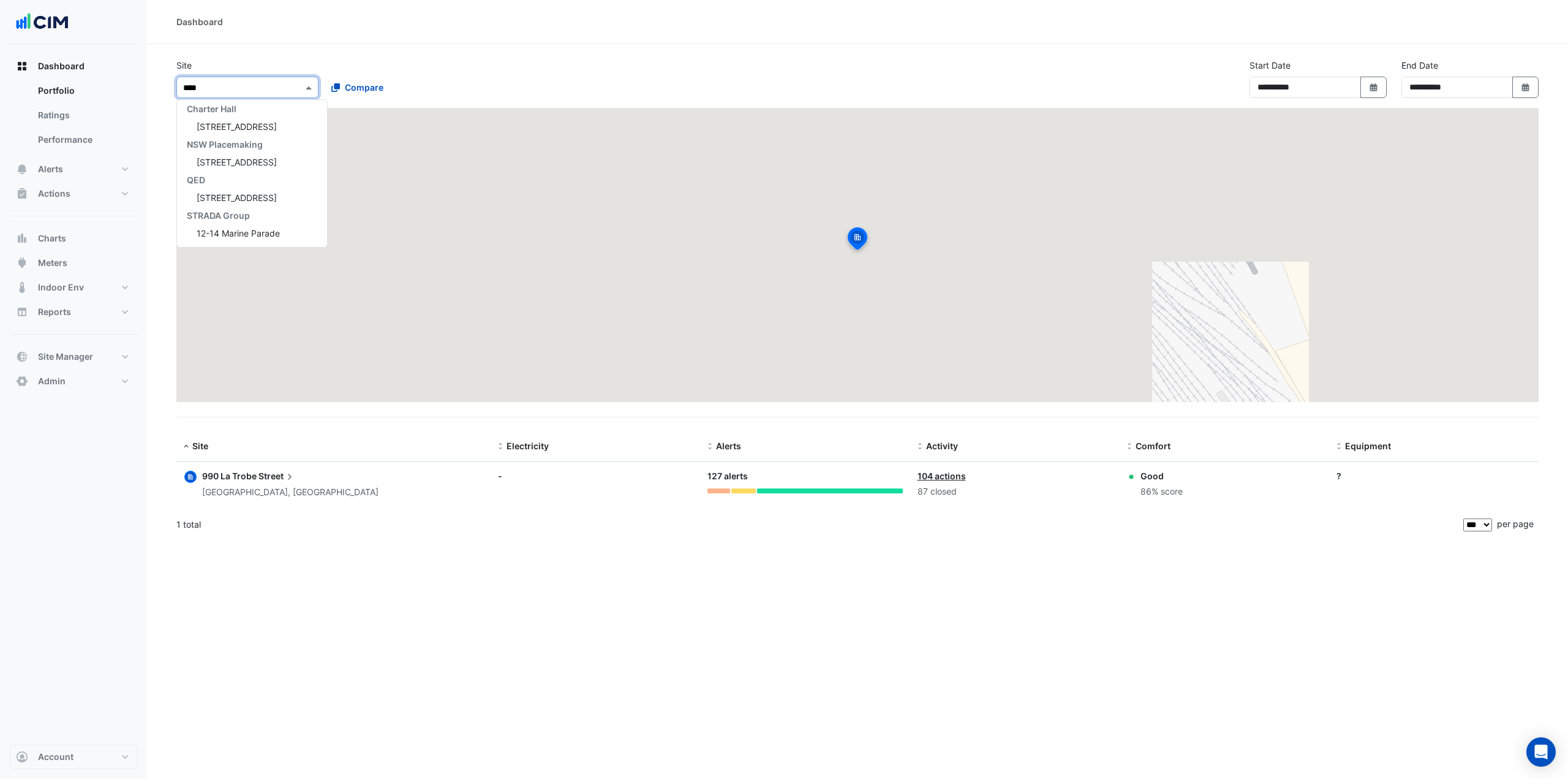
type input "*****"
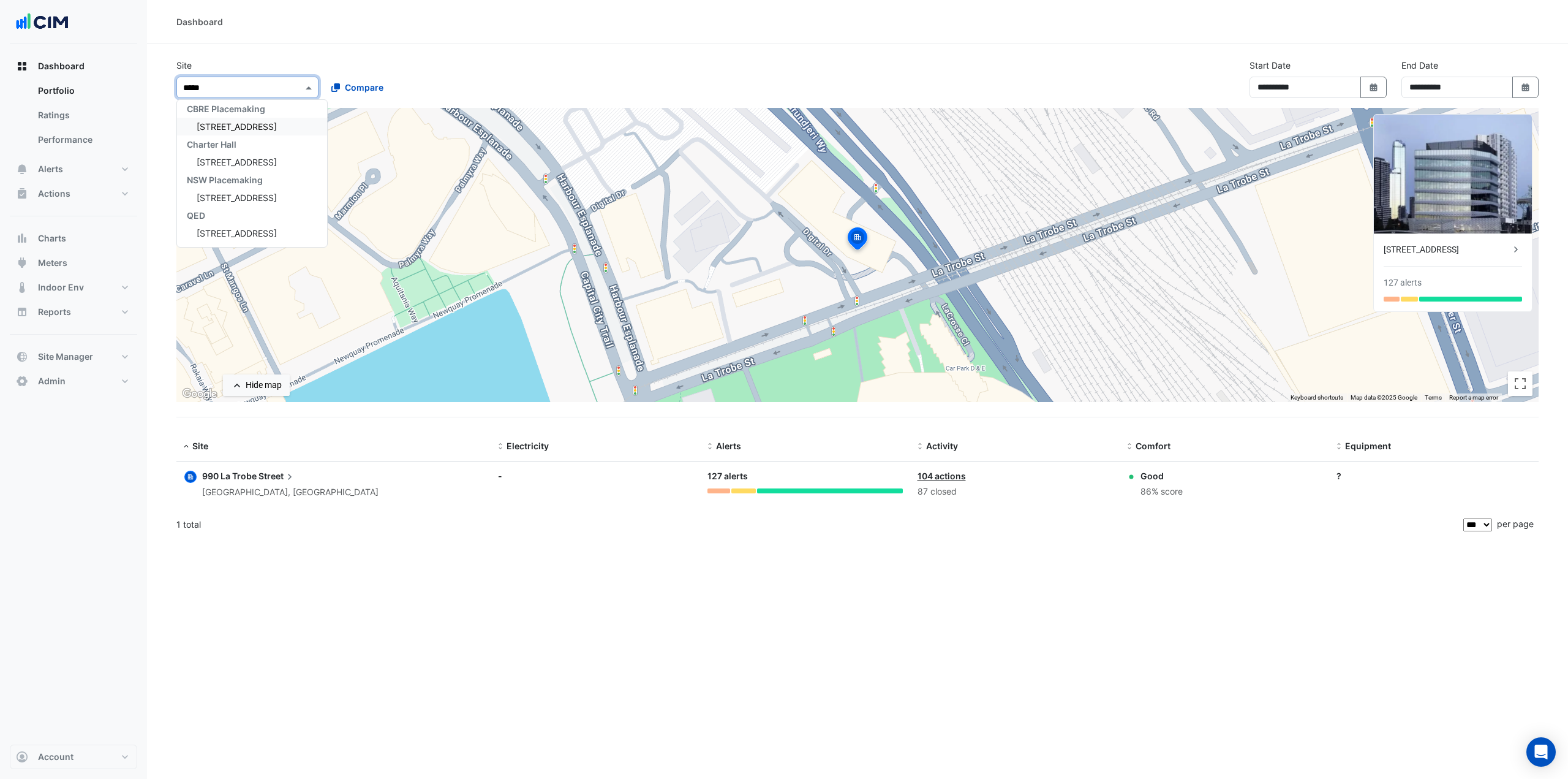
click at [263, 129] on span "12-26 Playfair Street" at bounding box center [236, 126] width 80 height 11
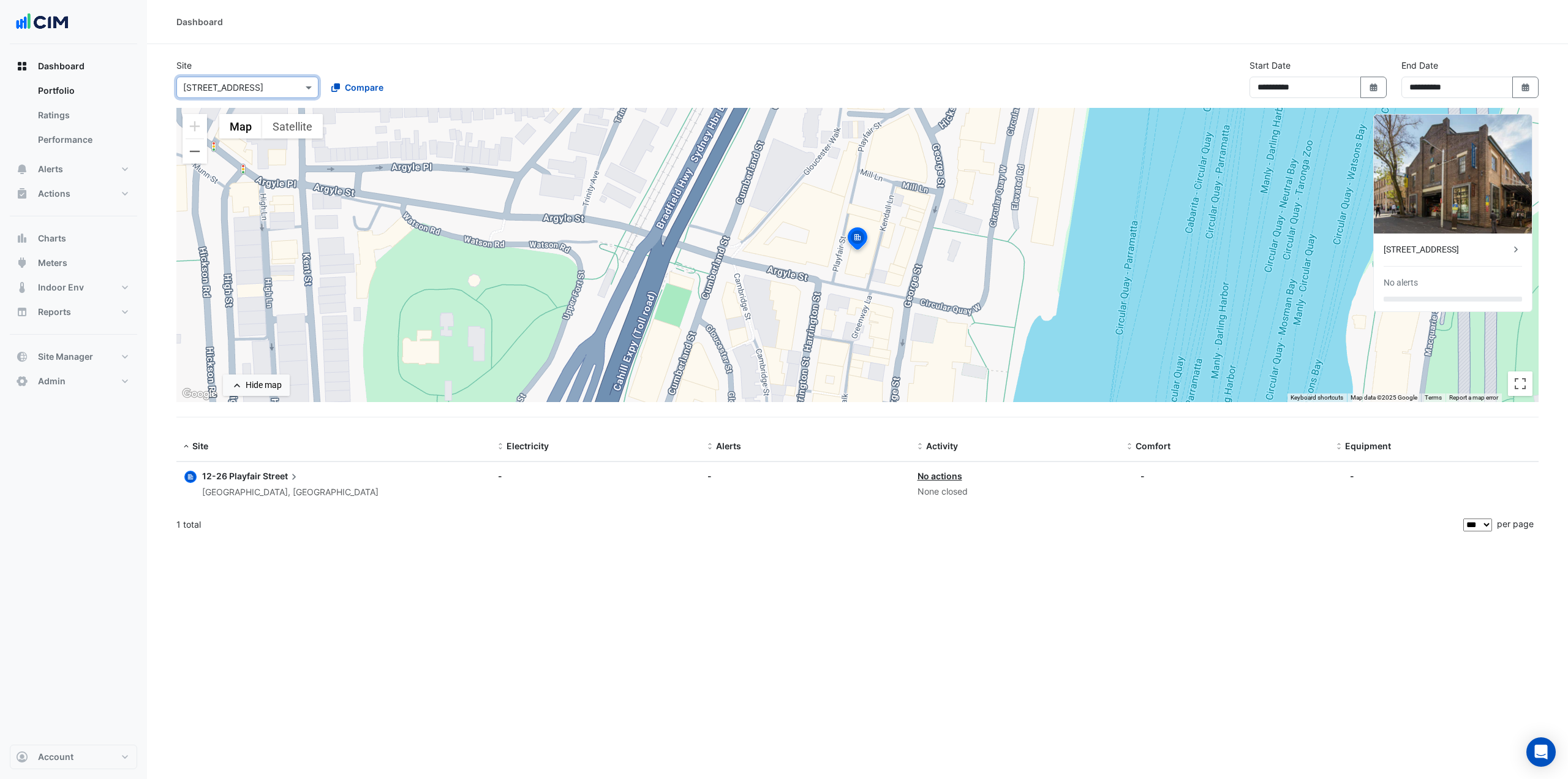
click at [1176, 246] on div "12-26 Playfair Street" at bounding box center [1447, 250] width 126 height 13
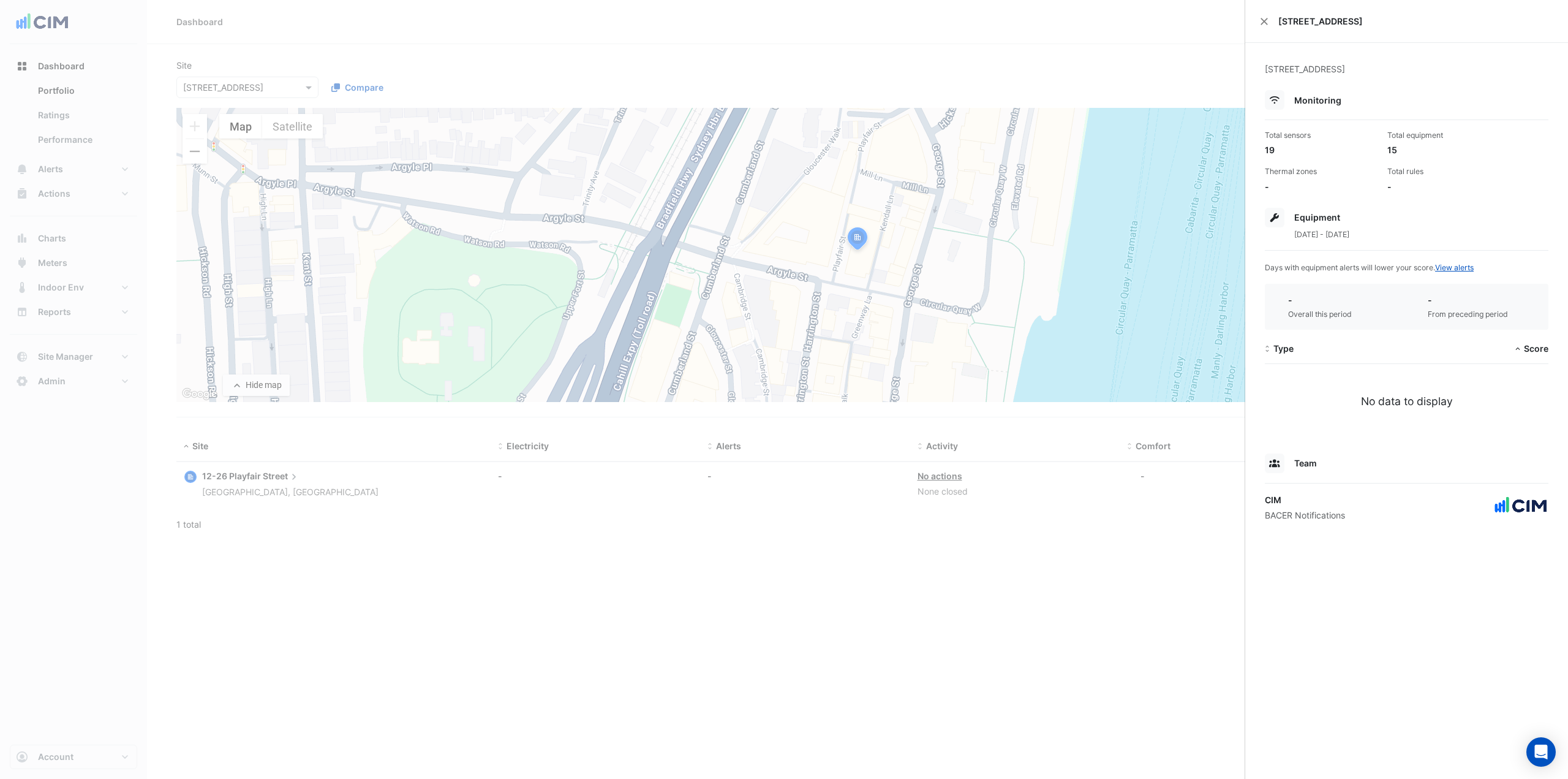
click at [548, 66] on ngb-offcanvas-backdrop at bounding box center [784, 389] width 1568 height 779
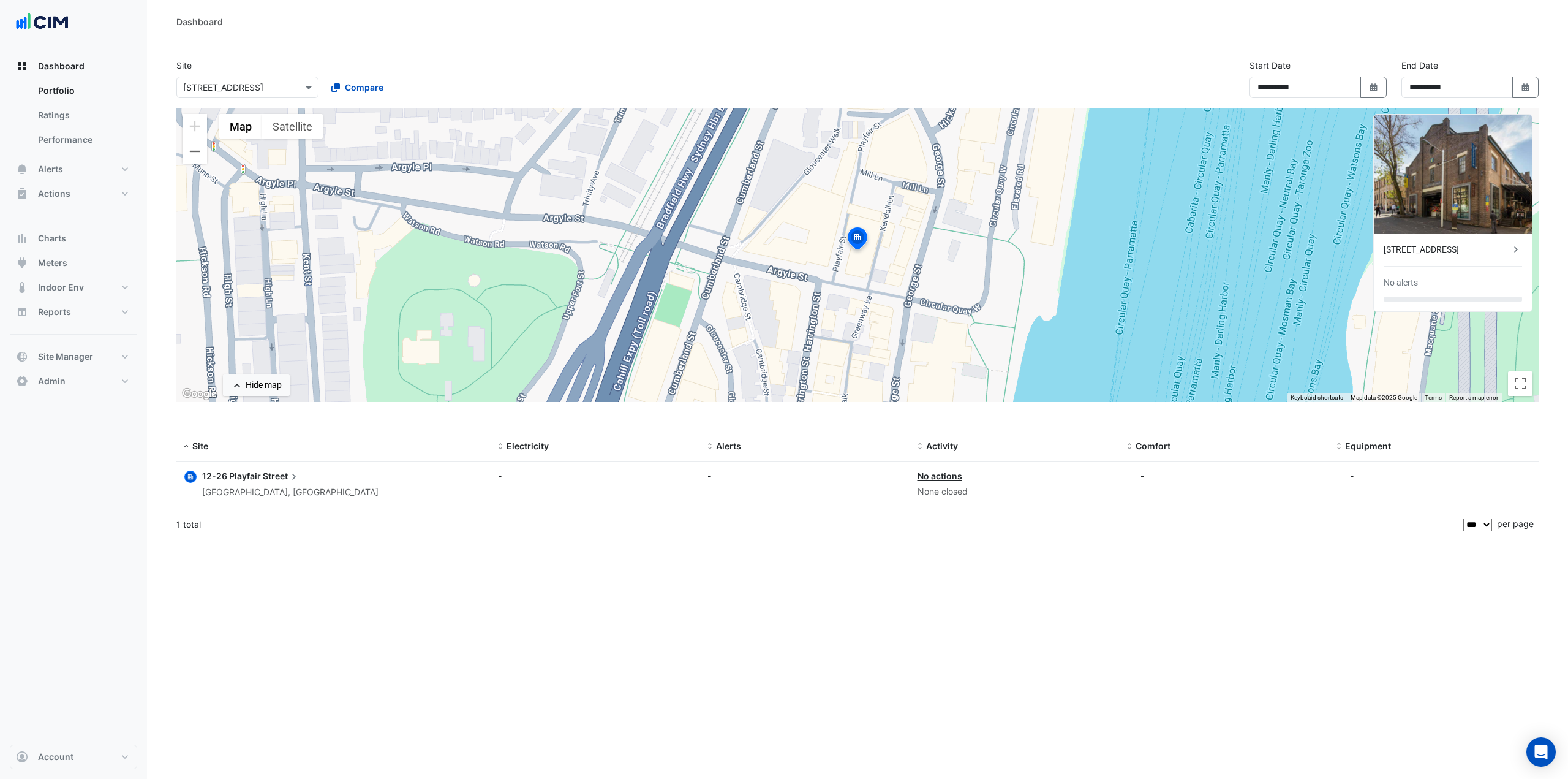
click at [258, 86] on input "text" at bounding box center [235, 88] width 104 height 13
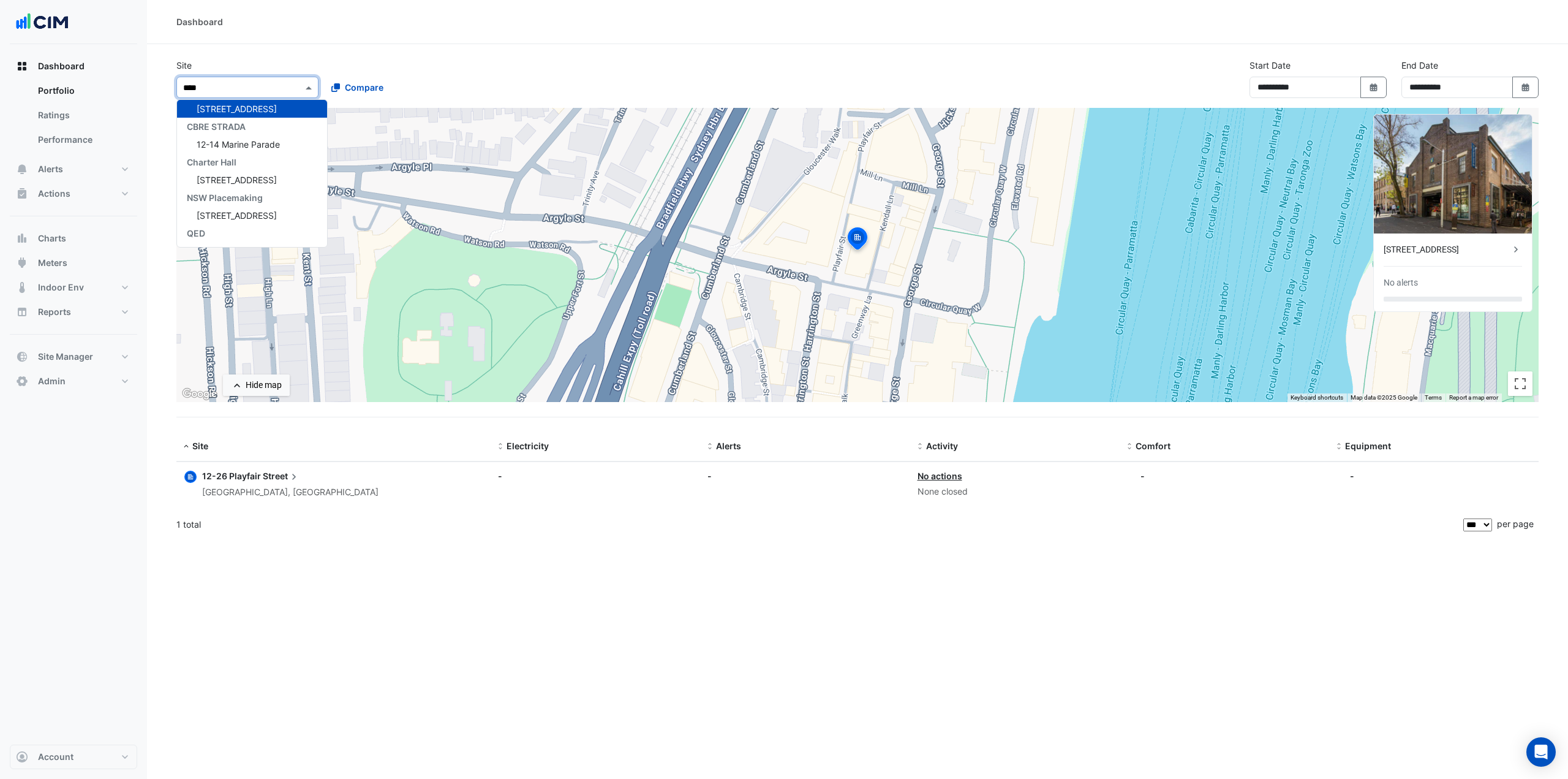
type input "*****"
click at [228, 158] on span "12-26 Franklin Street" at bounding box center [236, 162] width 80 height 11
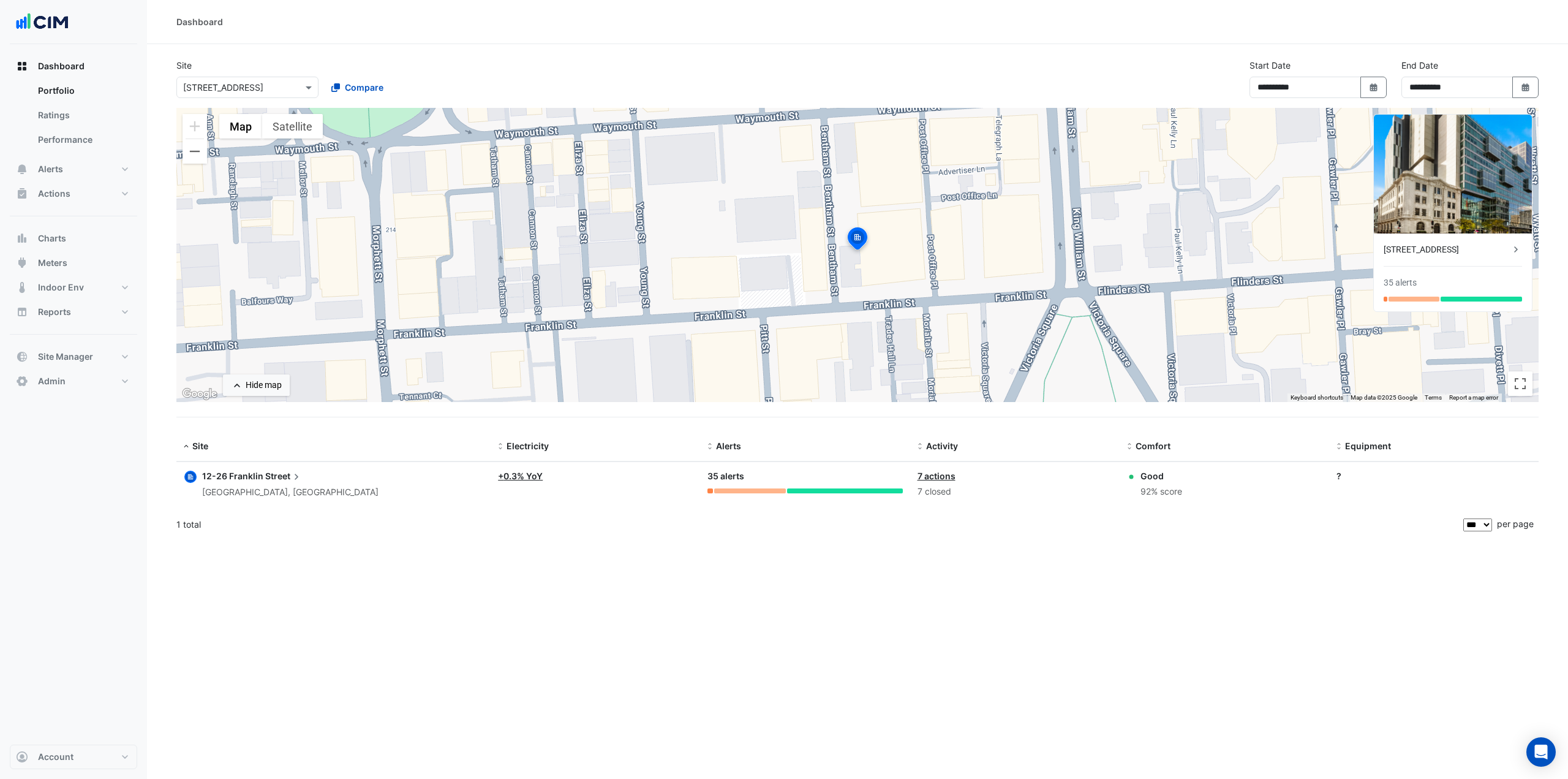
click at [1176, 255] on div "12-26 Franklin Street" at bounding box center [1447, 250] width 126 height 13
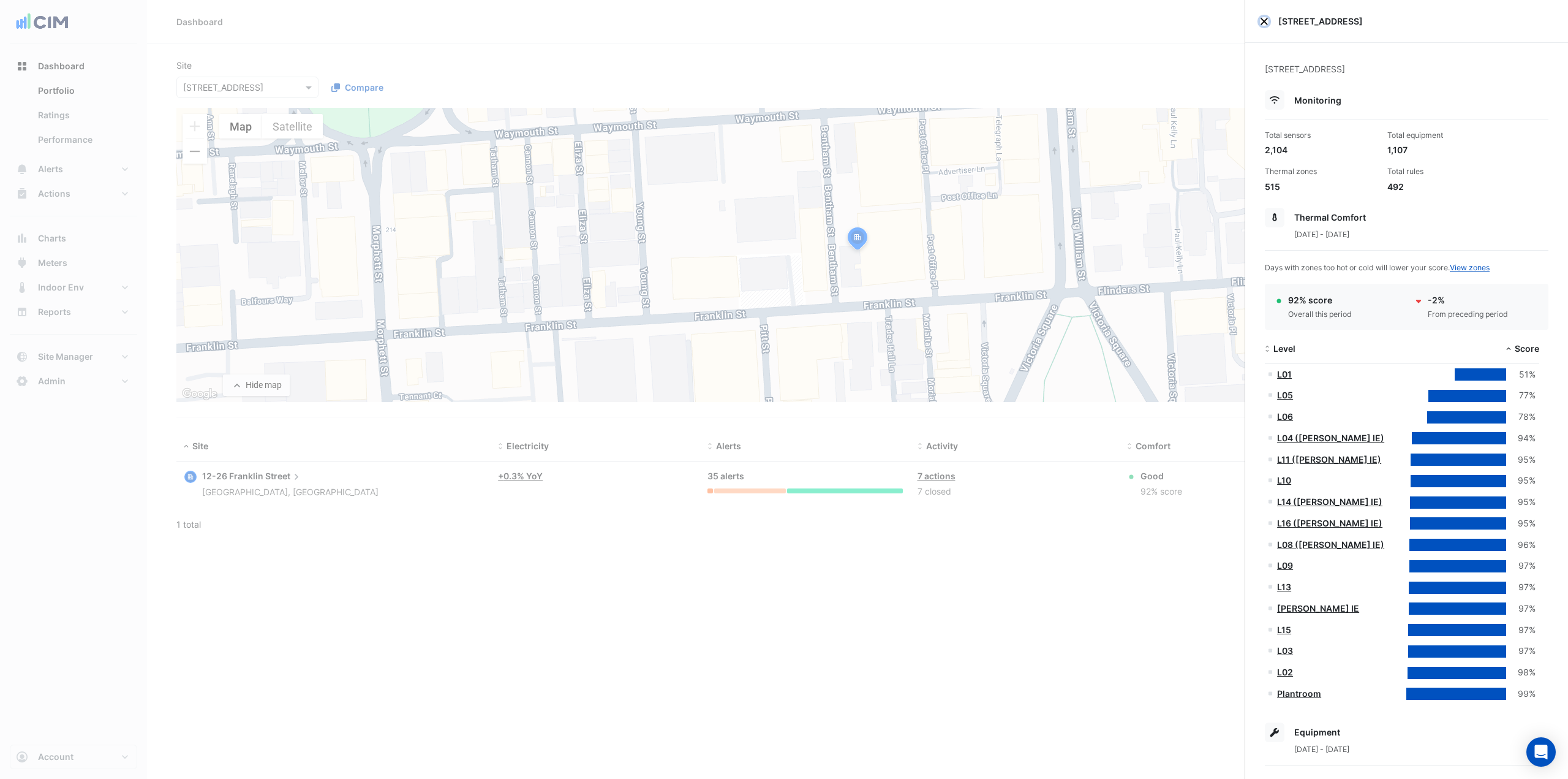
drag, startPoint x: 1262, startPoint y: 20, endPoint x: 1257, endPoint y: 23, distance: 5.8
click at [1176, 20] on button "Close" at bounding box center [1265, 22] width 9 height 9
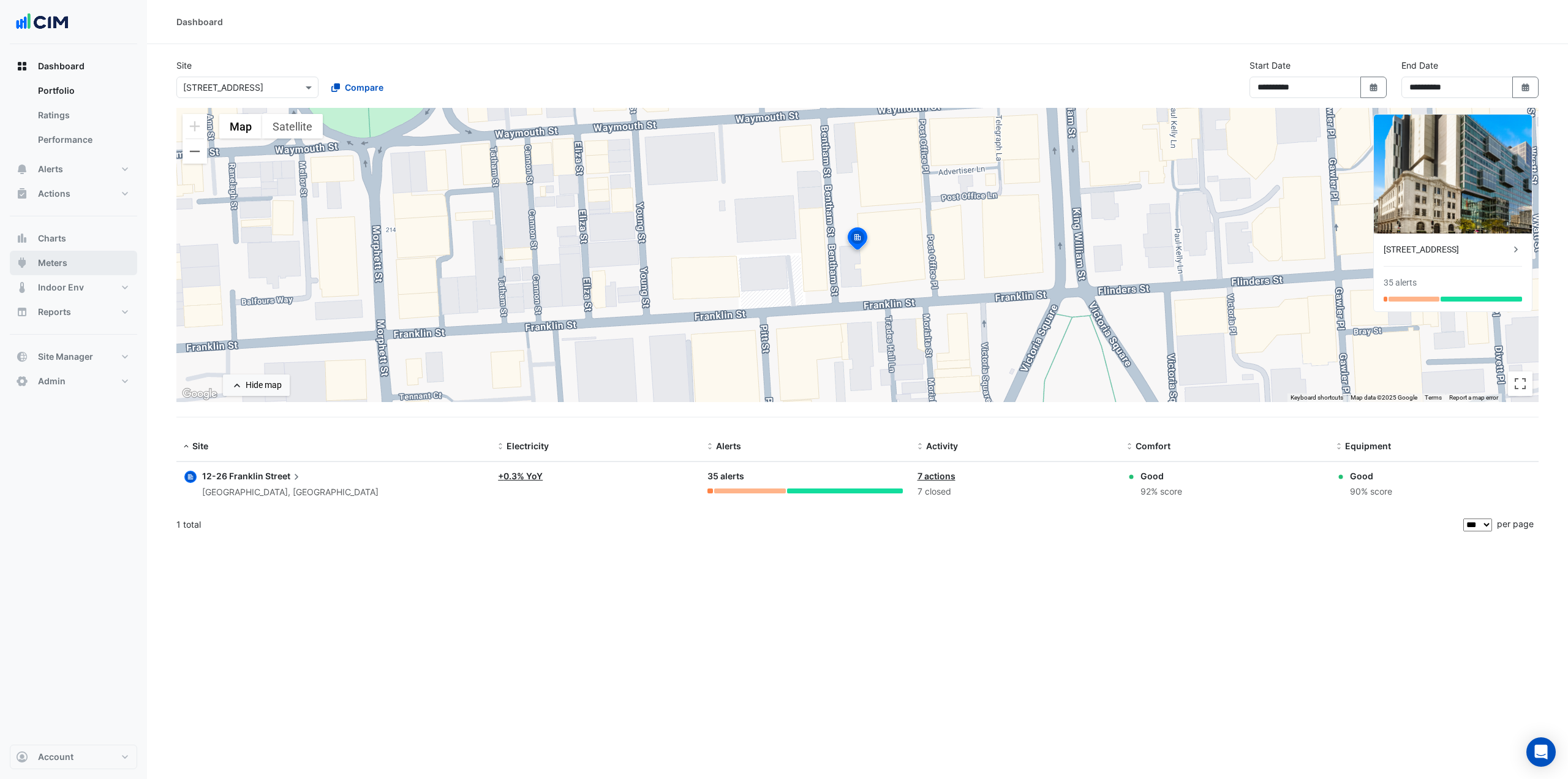
click at [64, 264] on span "Meters" at bounding box center [52, 264] width 30 height 13
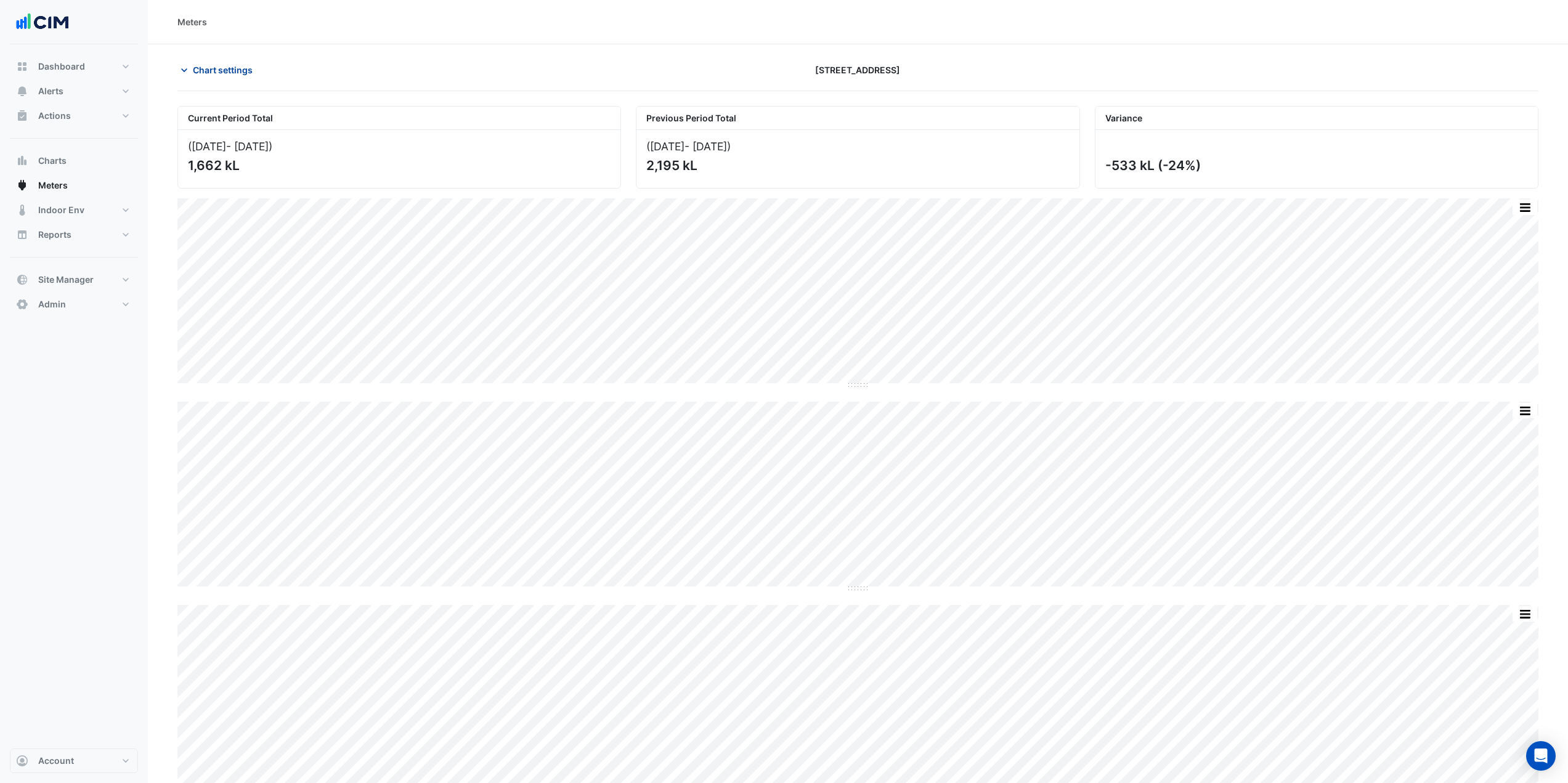
click at [221, 73] on span "Chart settings" at bounding box center [223, 70] width 60 height 13
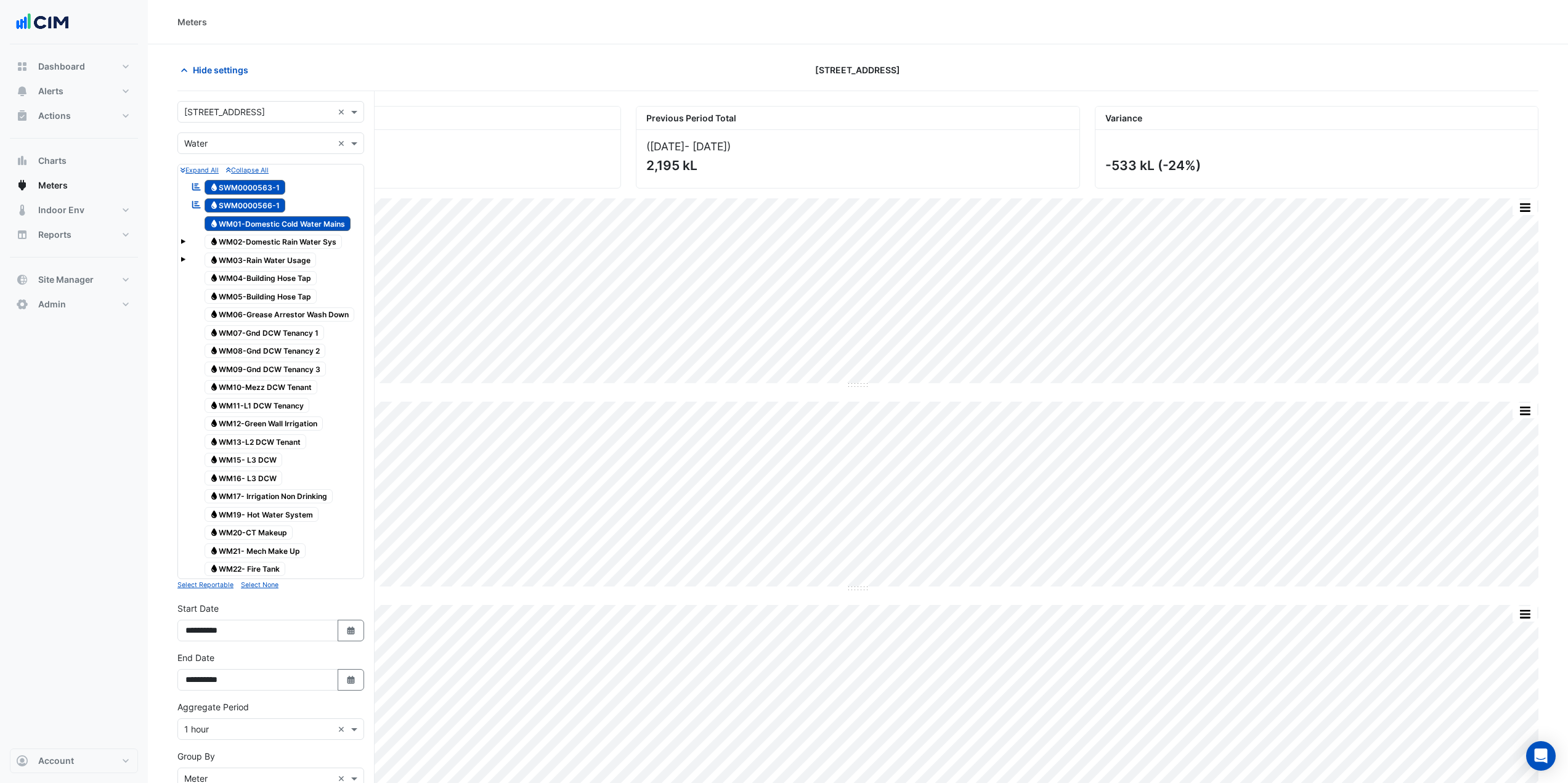
click at [245, 142] on input "text" at bounding box center [259, 143] width 149 height 13
click at [211, 170] on span "Electricity" at bounding box center [207, 170] width 39 height 11
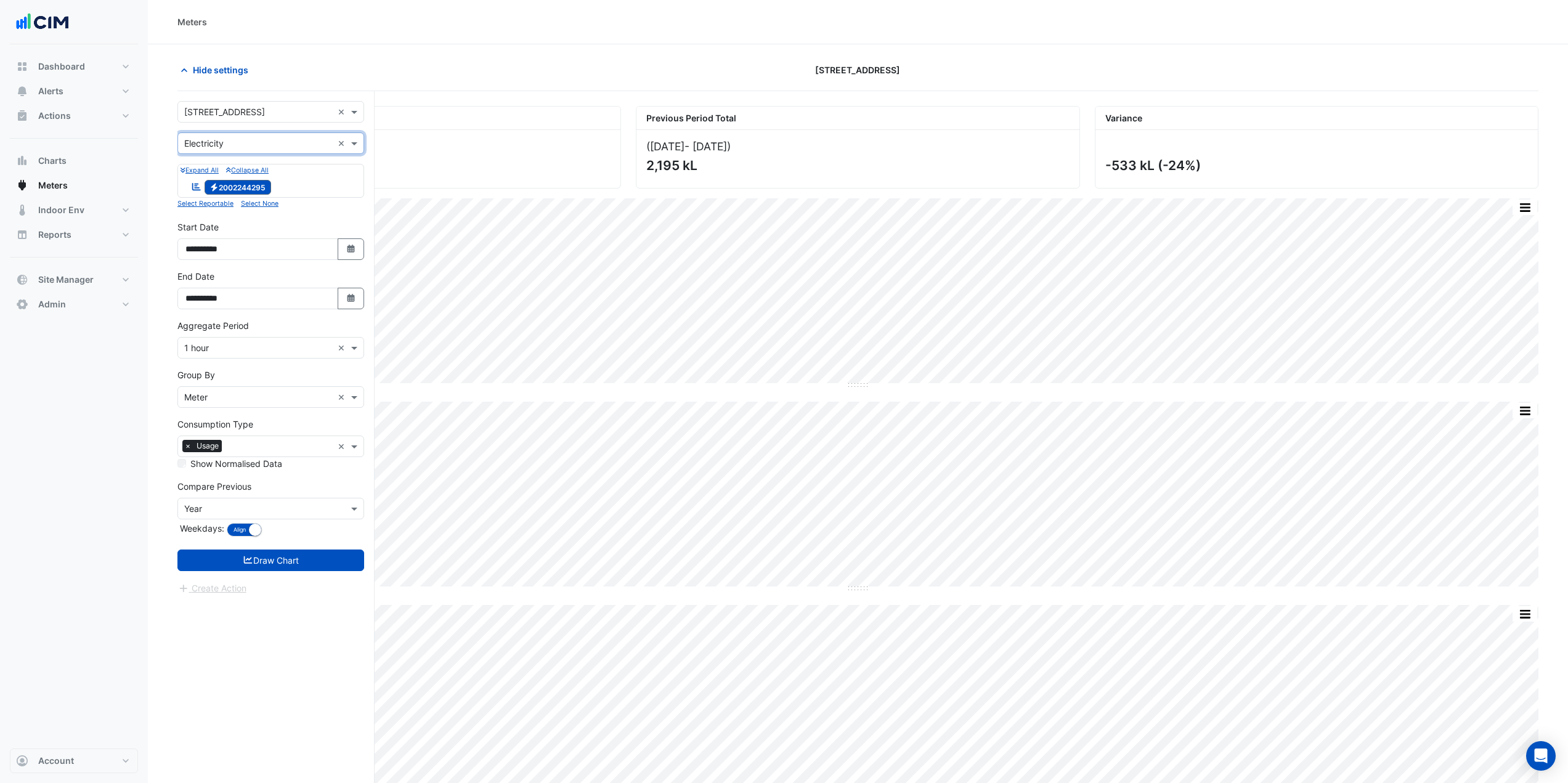
click at [232, 145] on input "text" at bounding box center [259, 143] width 149 height 13
click at [162, 287] on section "Hide settings 12-26 Franklin Street Current Period Total (01 Jul 25 - 30 Sep 25…" at bounding box center [858, 437] width 1420 height 786
click at [266, 559] on button "Draw Chart" at bounding box center [271, 561] width 187 height 22
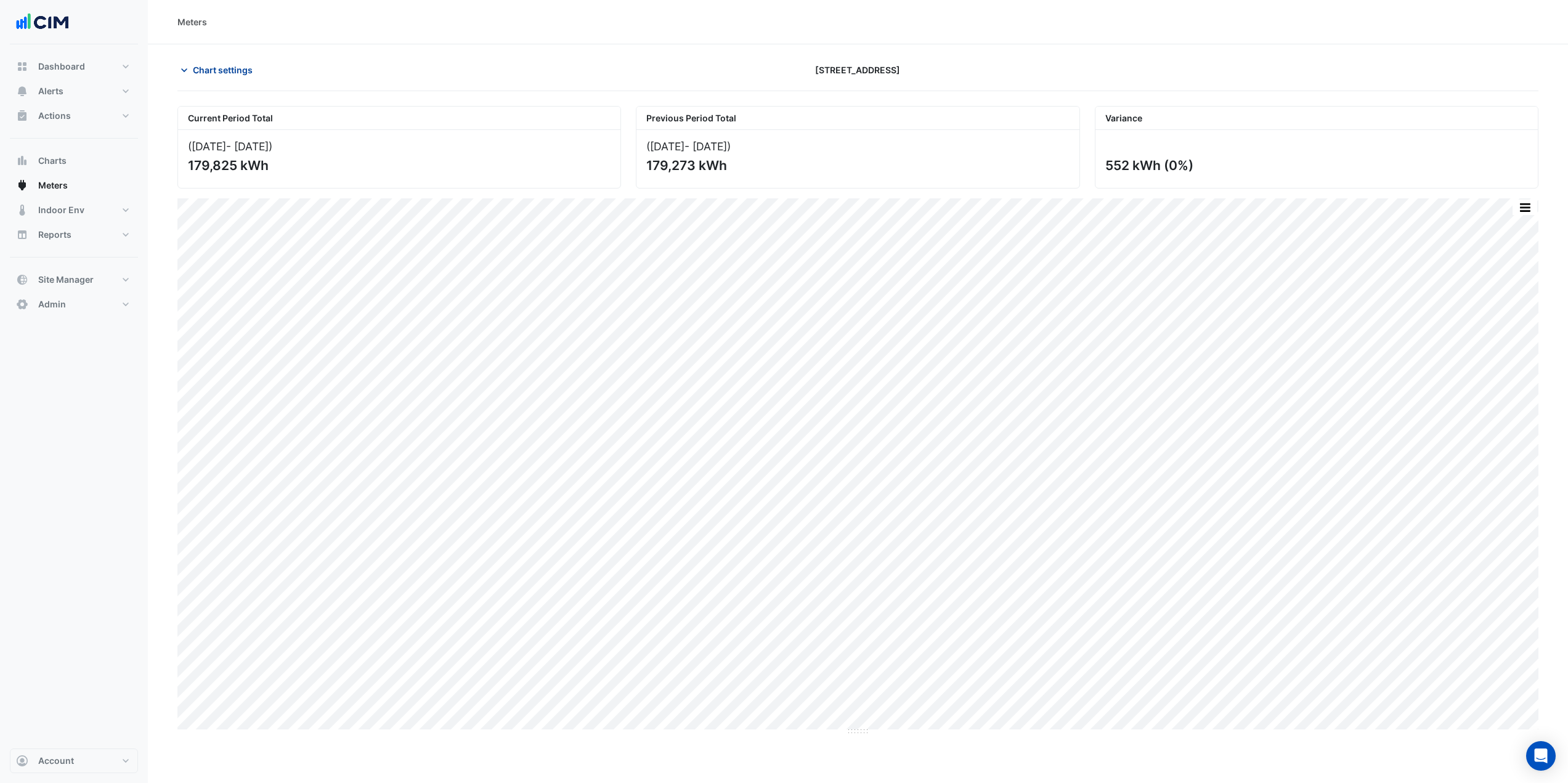
click at [217, 65] on span "Chart settings" at bounding box center [223, 70] width 60 height 13
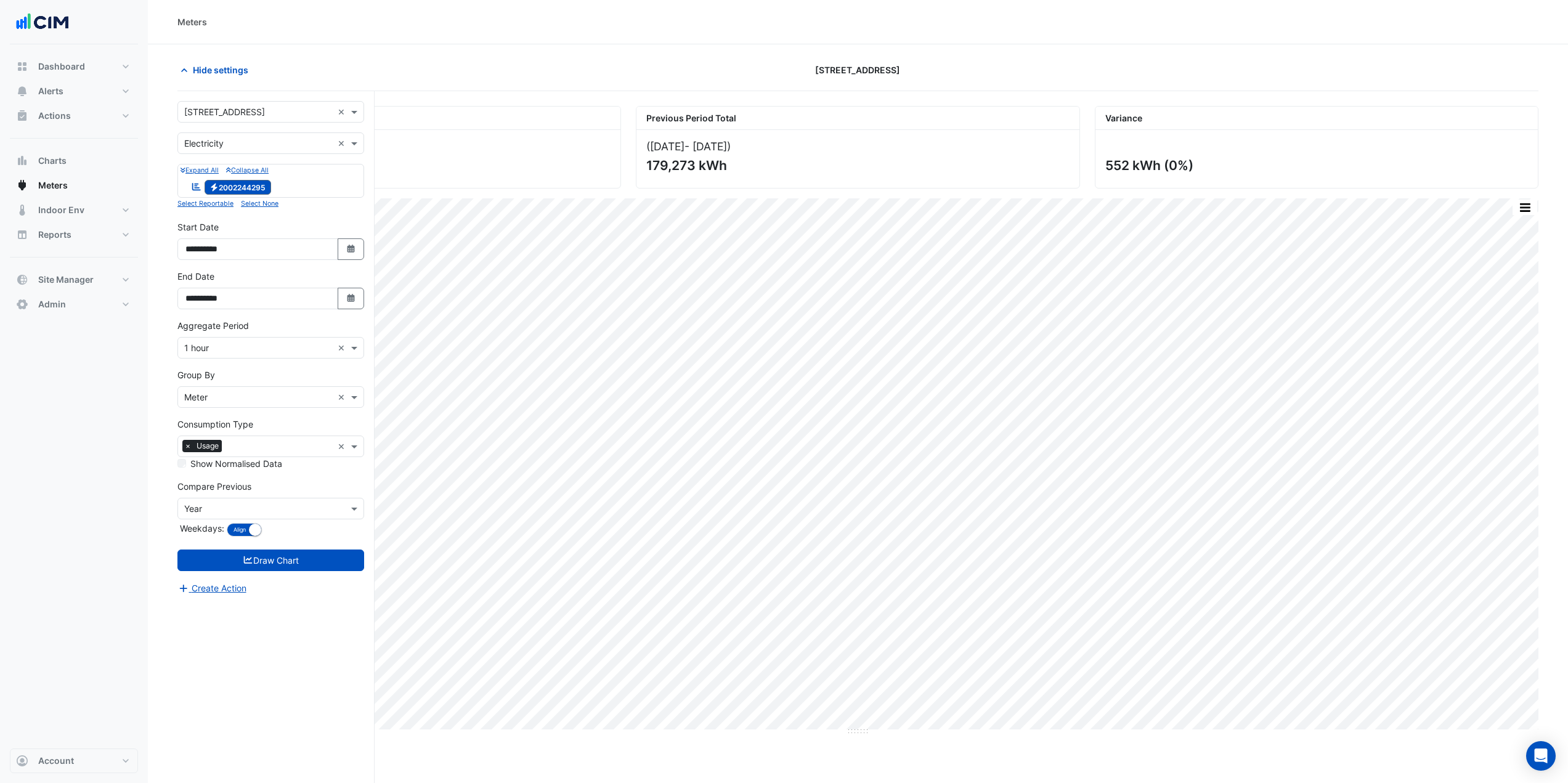
click at [237, 114] on input "text" at bounding box center [259, 113] width 149 height 13
type input "**********"
click at [257, 164] on div "60 King William Street" at bounding box center [270, 156] width 185 height 18
click at [251, 546] on form "**********" at bounding box center [271, 347] width 187 height 494
click at [260, 556] on button "Draw Chart" at bounding box center [271, 561] width 187 height 22
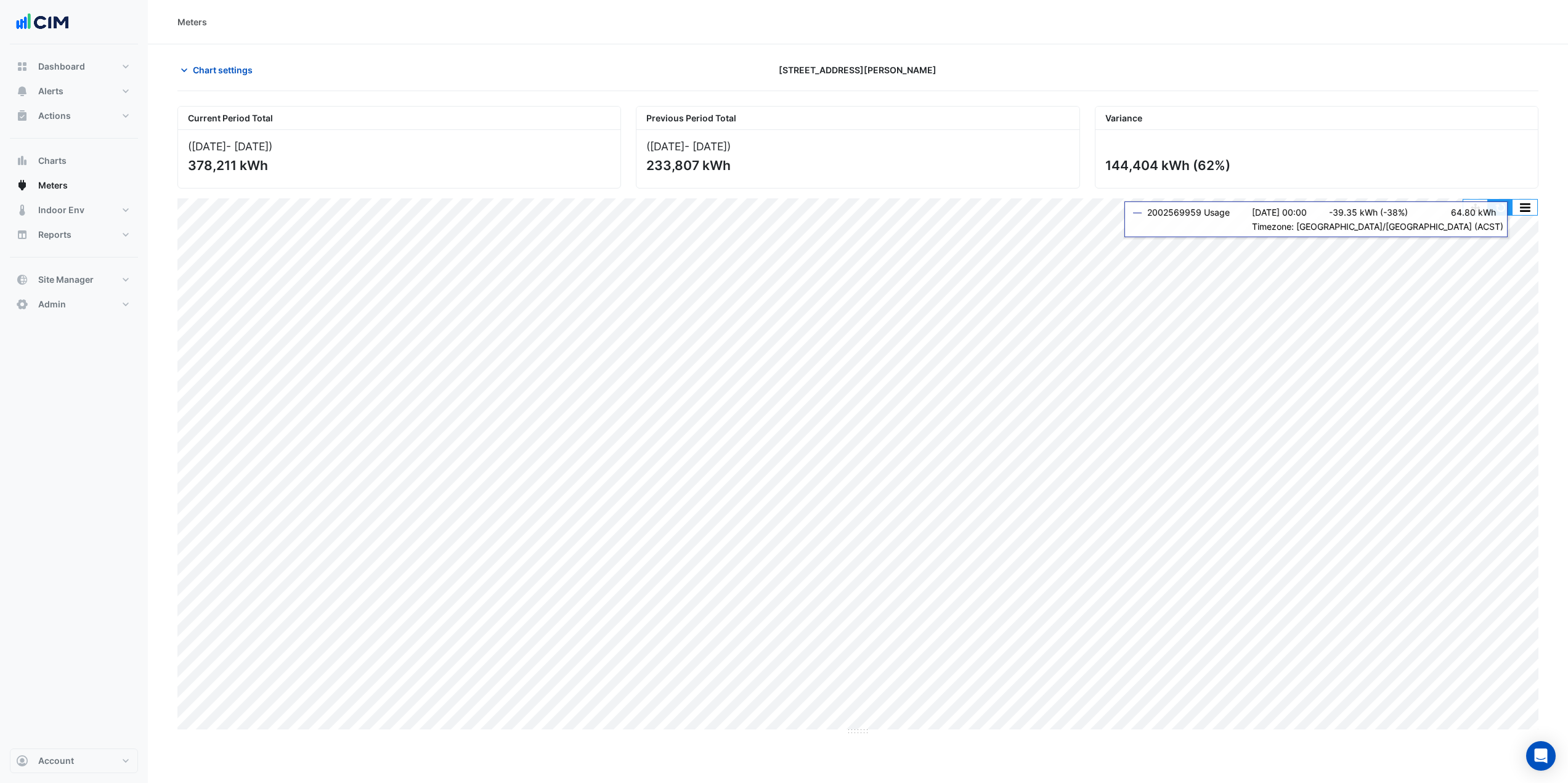
click at [1182, 207] on button "button" at bounding box center [1500, 207] width 24 height 15
click at [243, 75] on span "Chart settings" at bounding box center [223, 70] width 60 height 13
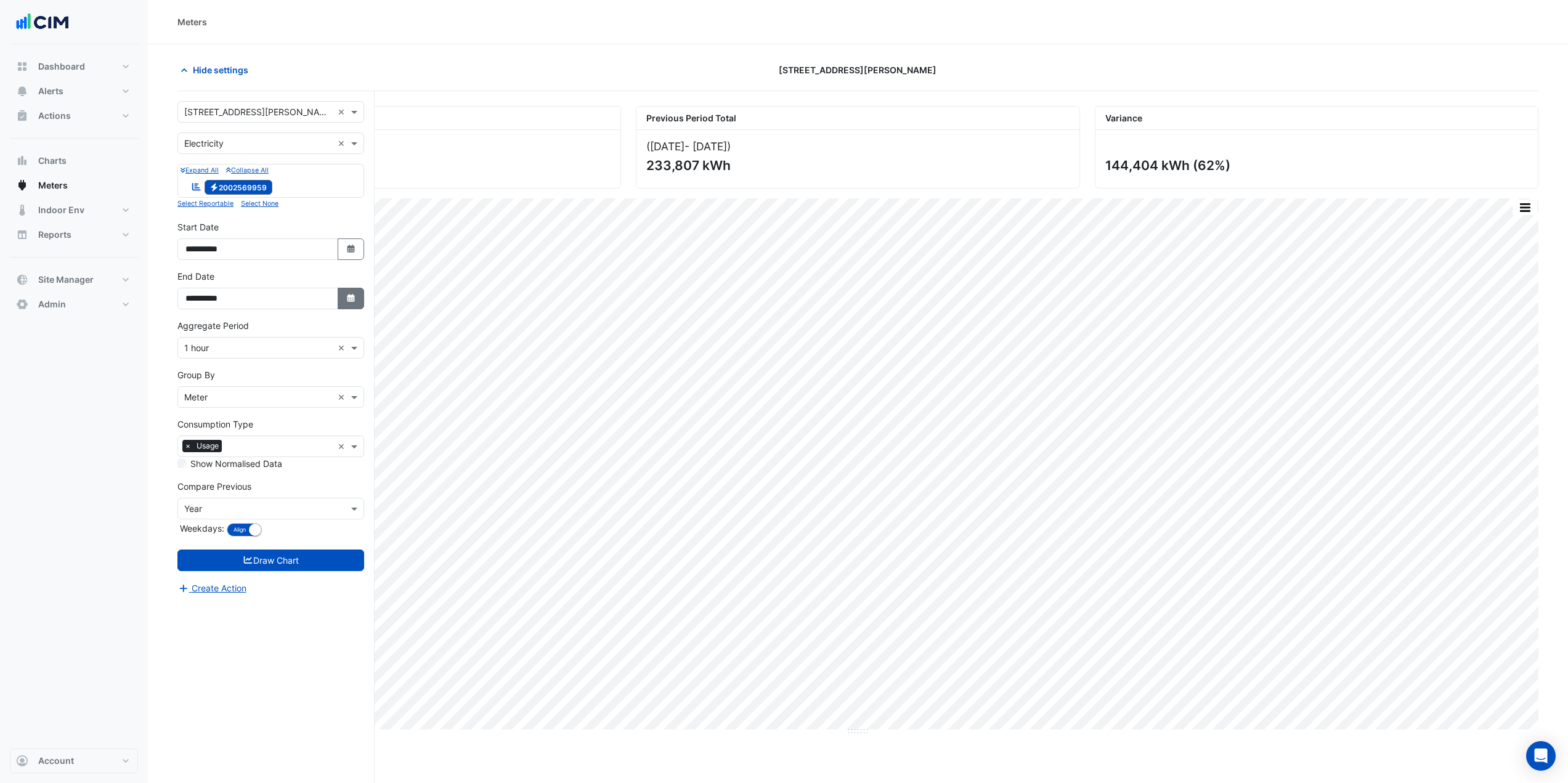
click at [348, 299] on icon "Select Date" at bounding box center [351, 299] width 11 height 9
drag, startPoint x: 325, startPoint y: 136, endPoint x: 316, endPoint y: 147, distance: 14.2
click at [324, 136] on div at bounding box center [316, 135] width 24 height 20
click at [318, 136] on span "Next month" at bounding box center [317, 135] width 9 height 9
select select "**"
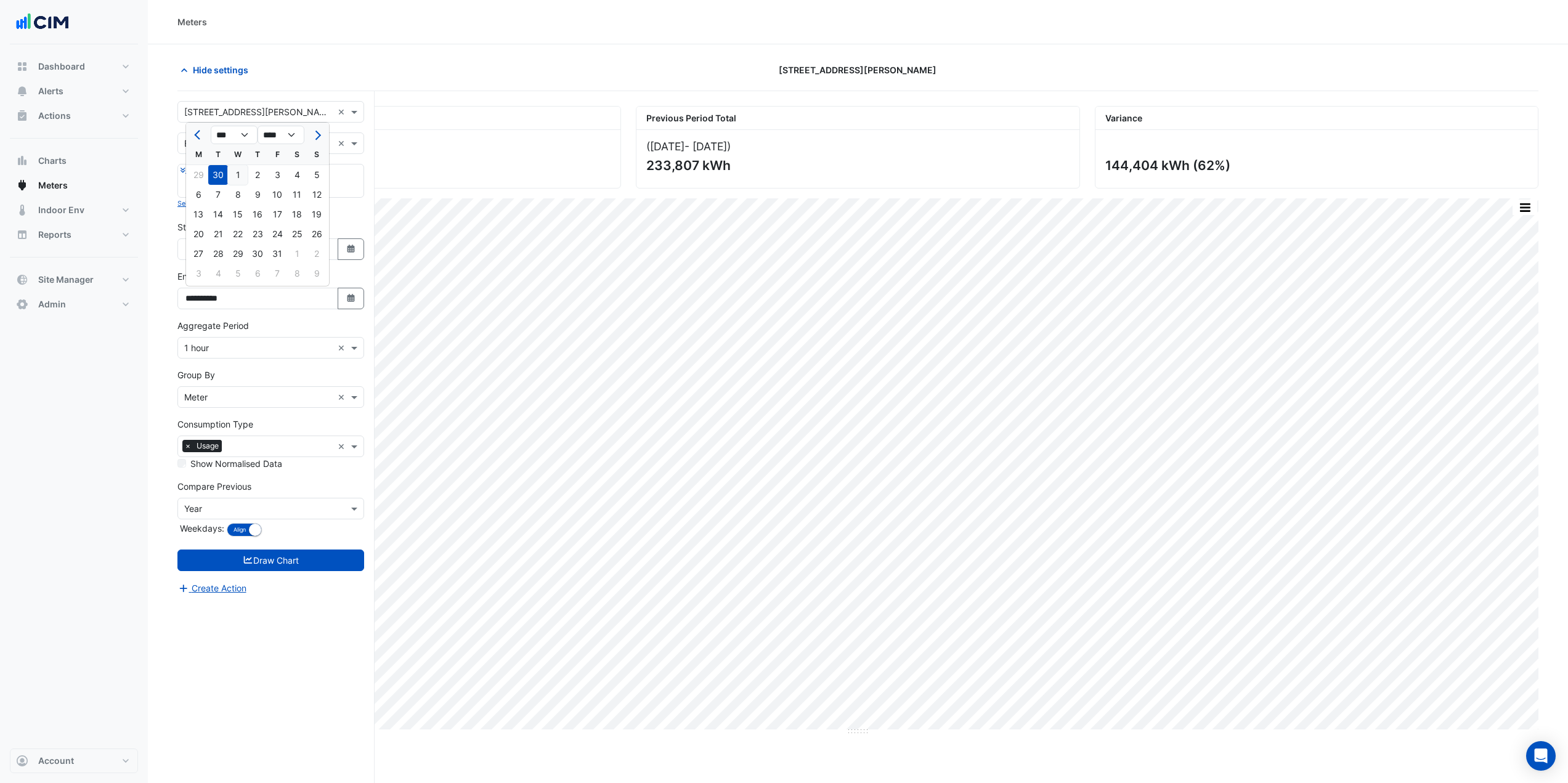
drag, startPoint x: 318, startPoint y: 218, endPoint x: 293, endPoint y: 342, distance: 126.5
click at [316, 218] on div "19" at bounding box center [317, 214] width 20 height 20
type input "**********"
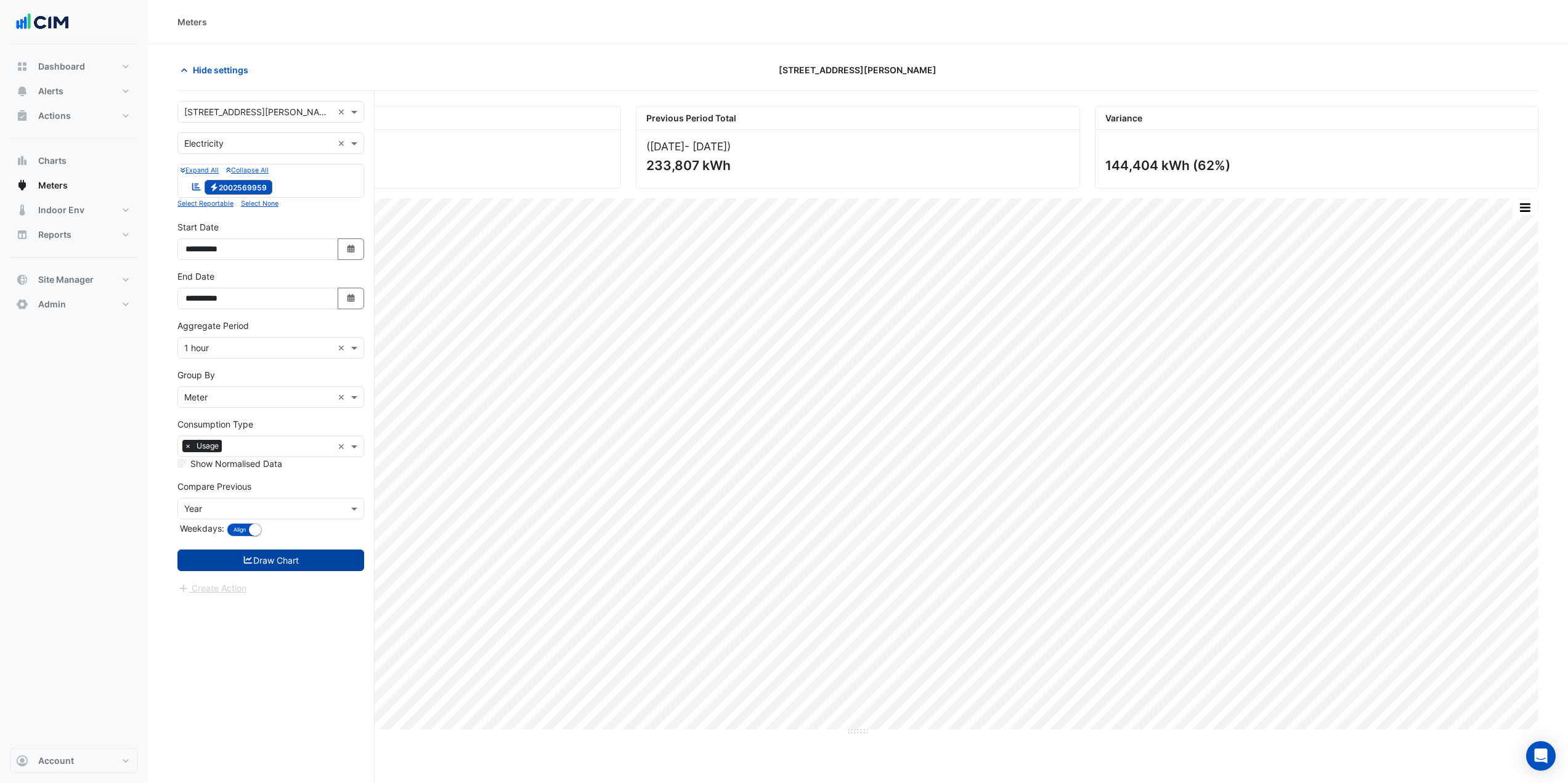
click at [303, 561] on button "Draw Chart" at bounding box center [271, 561] width 187 height 22
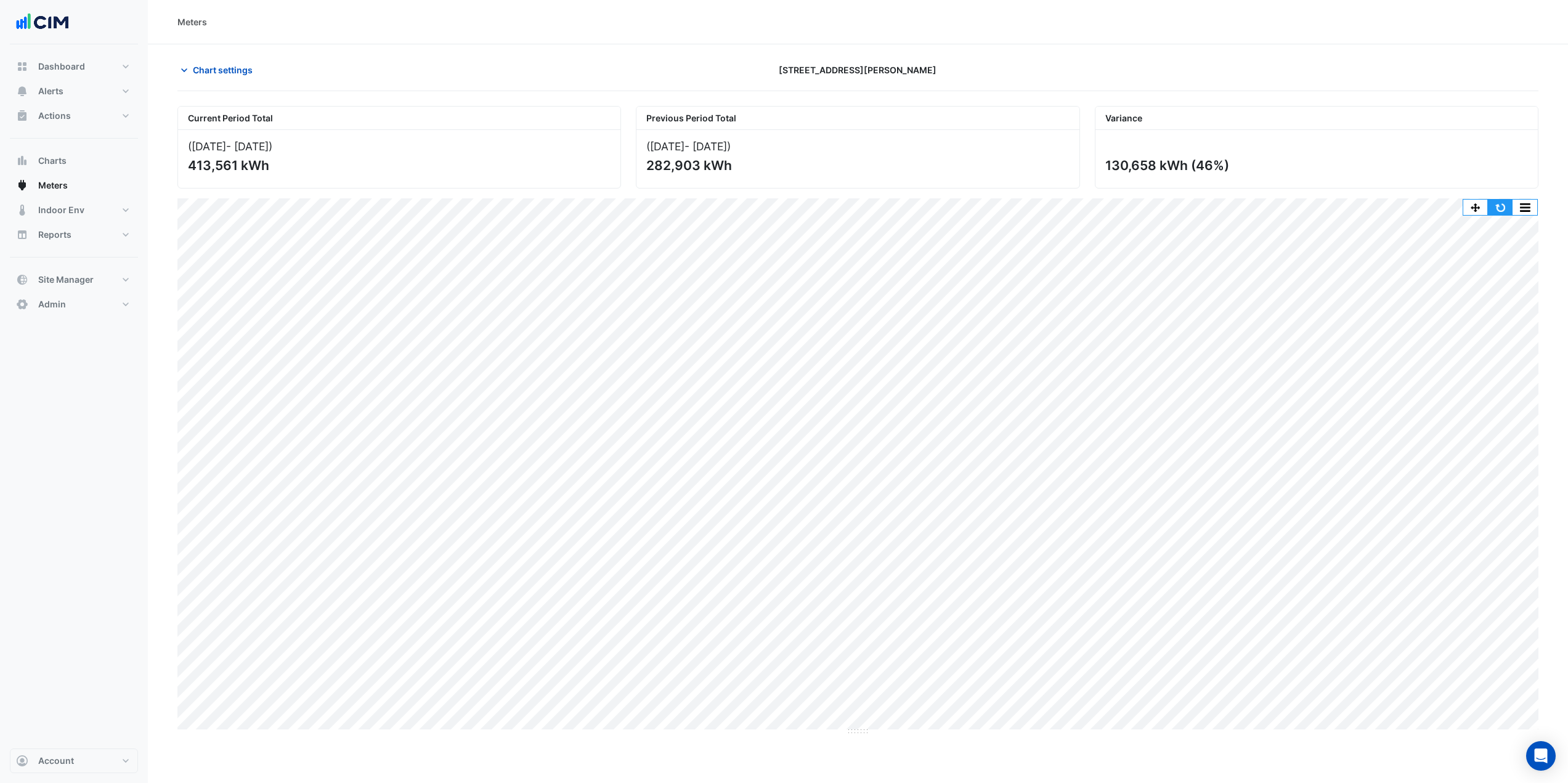
click at [1182, 204] on button "button" at bounding box center [1500, 207] width 24 height 15
click at [223, 66] on span "Chart settings" at bounding box center [223, 70] width 60 height 13
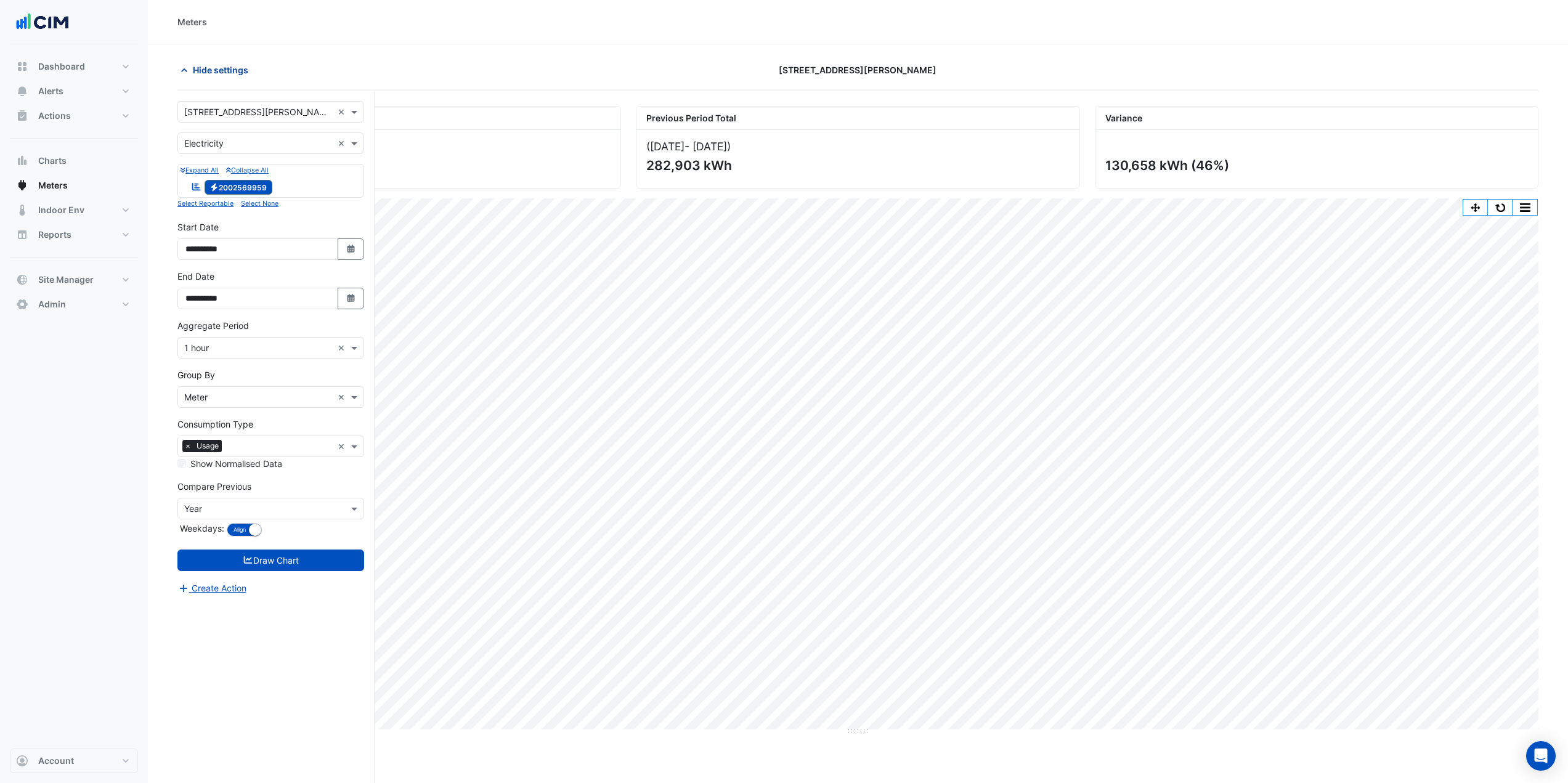
click at [218, 68] on span "Hide settings" at bounding box center [220, 70] width 55 height 13
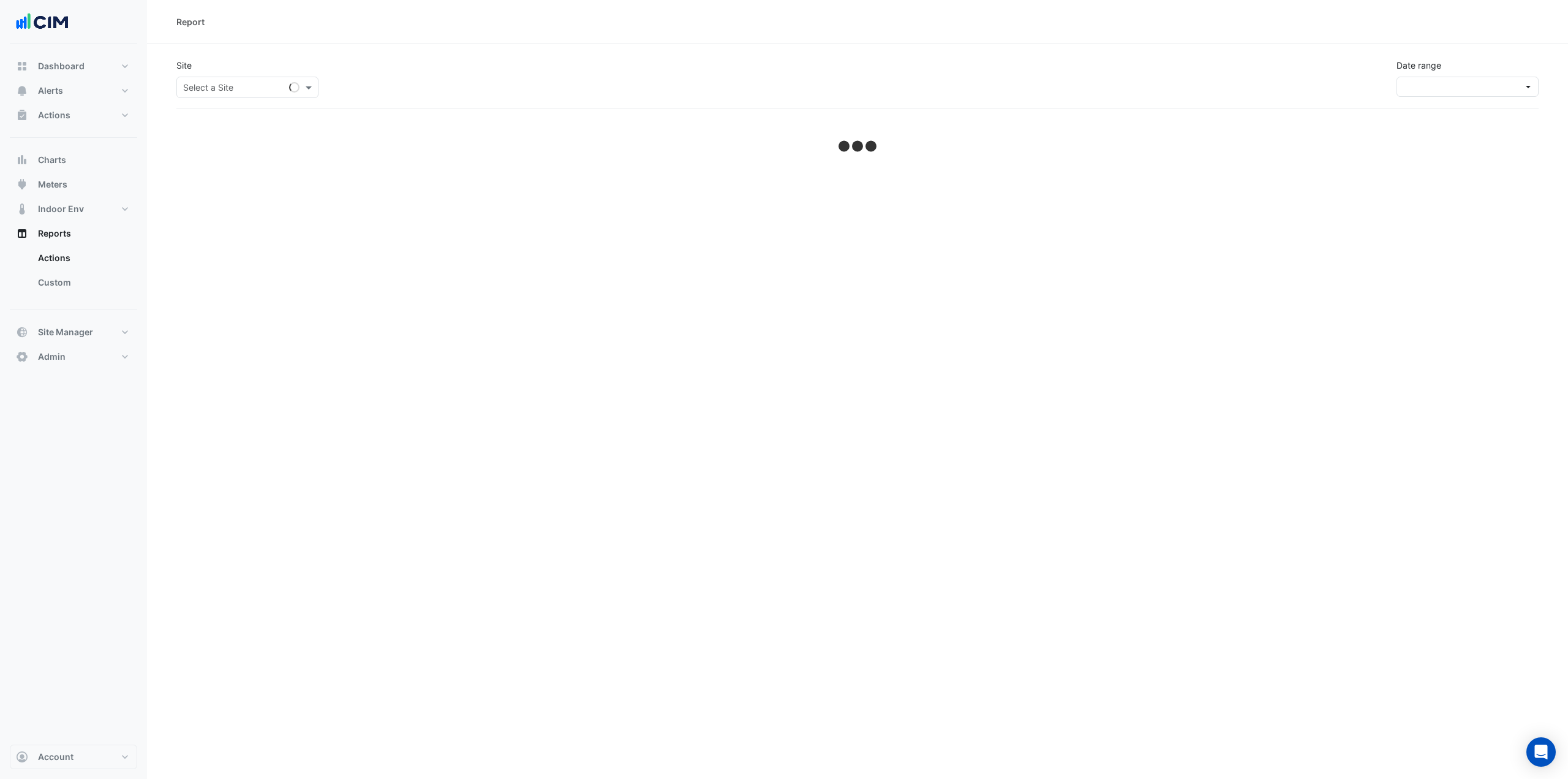
select select "***"
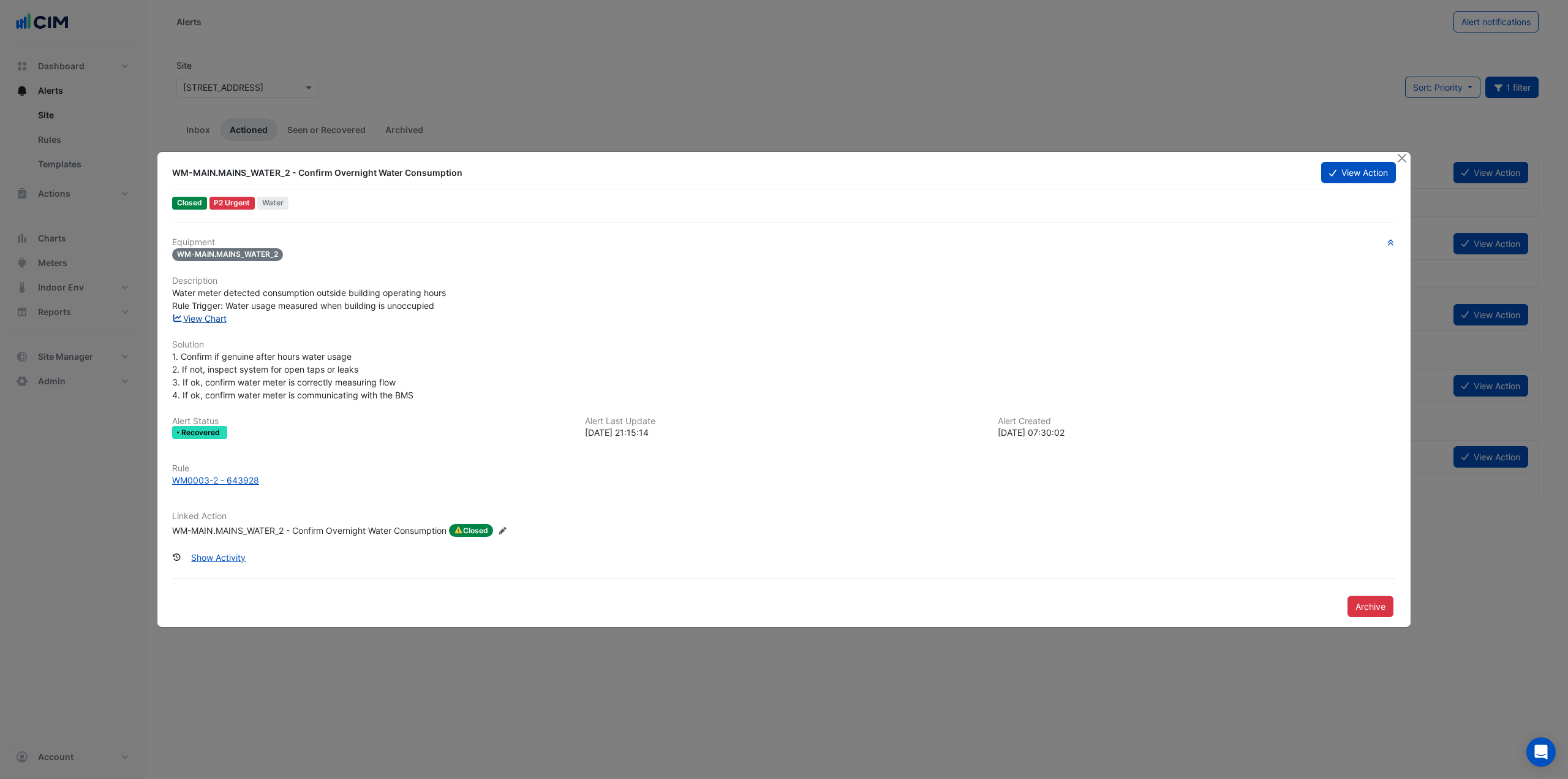
click at [216, 320] on link "View Chart" at bounding box center [199, 319] width 54 height 11
click at [1368, 171] on button "View Action" at bounding box center [1359, 172] width 75 height 22
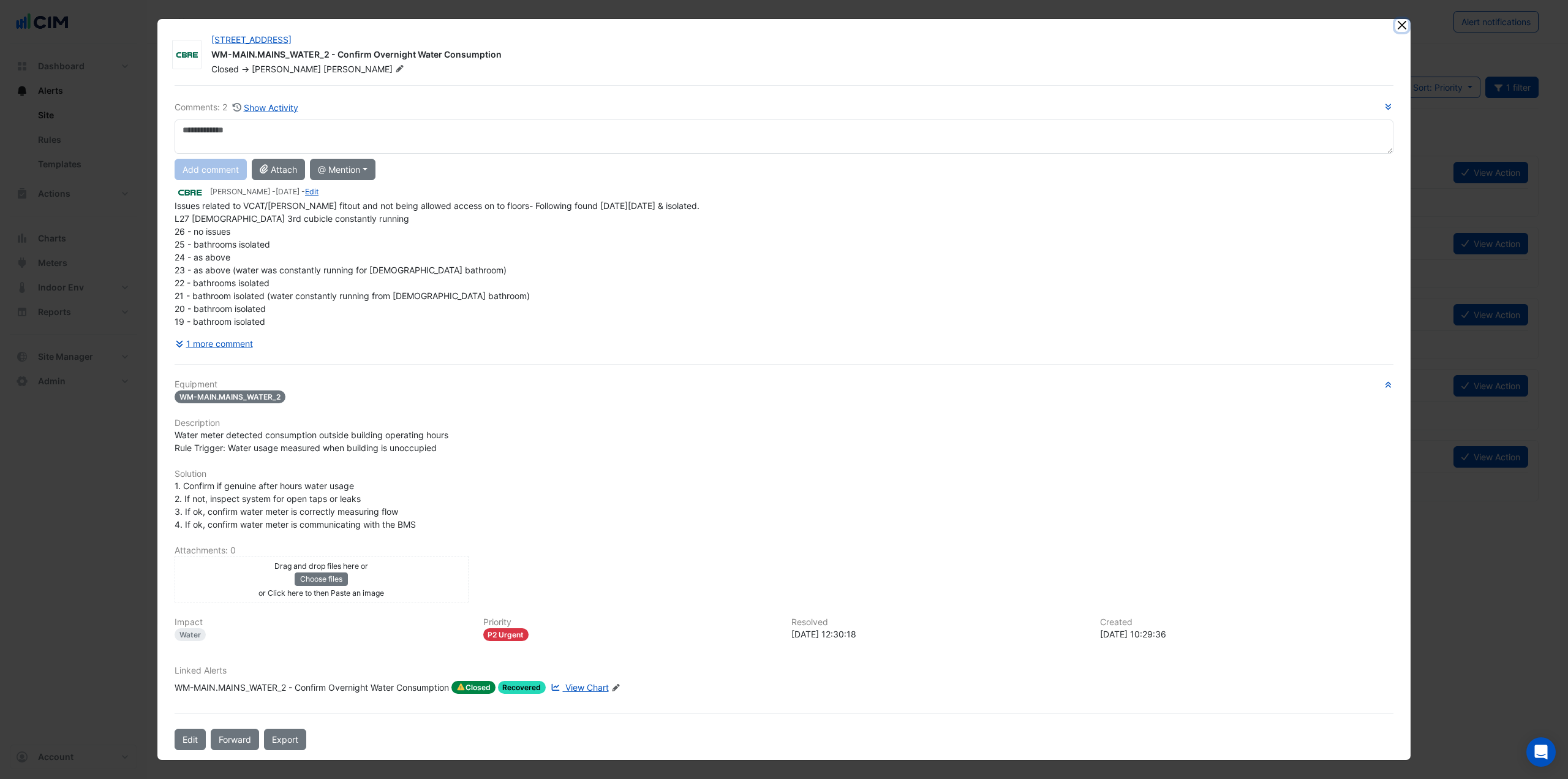
click at [1403, 20] on button "Close" at bounding box center [1402, 25] width 13 height 13
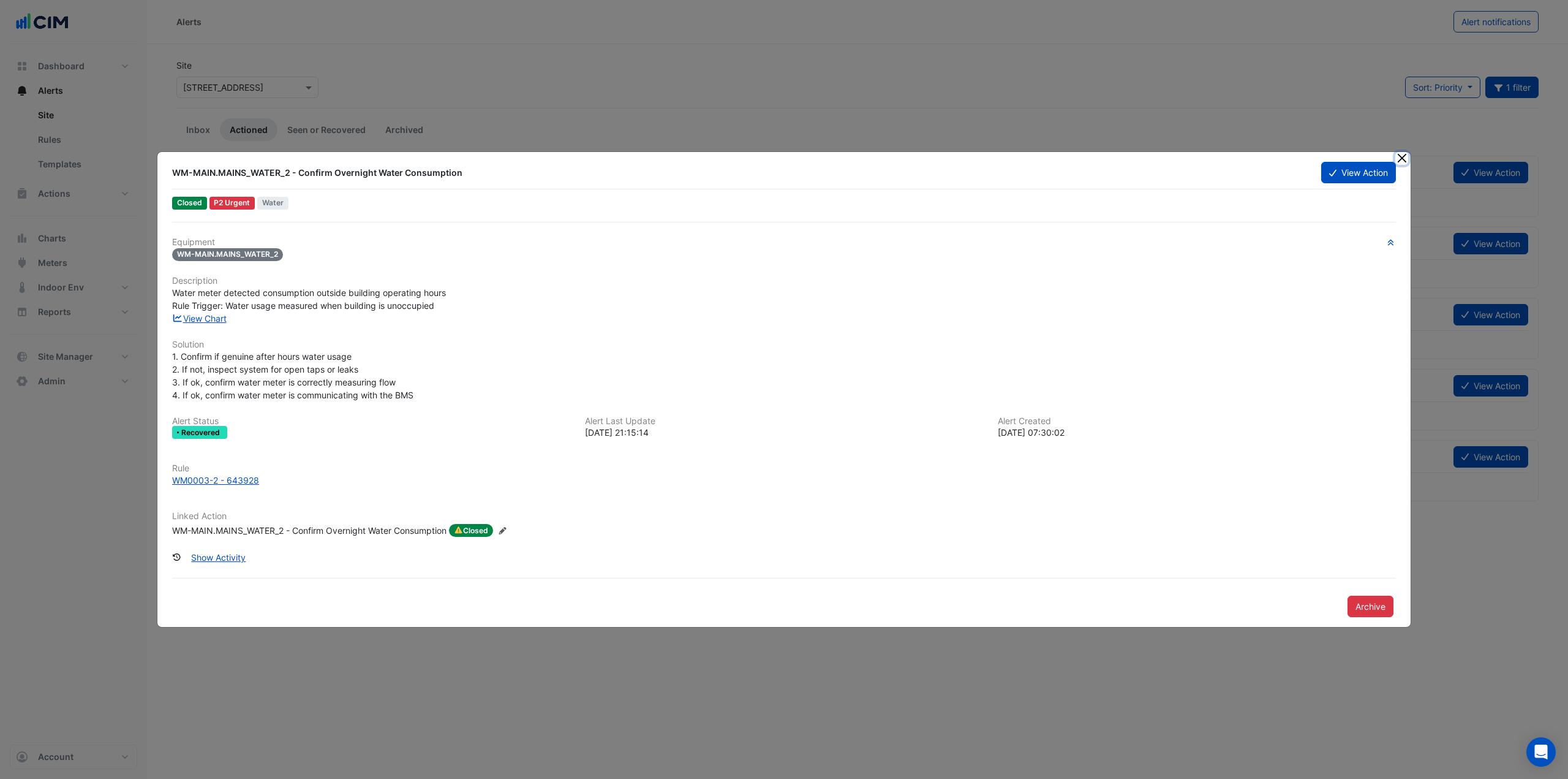
click at [1402, 159] on button "Close" at bounding box center [1402, 158] width 13 height 13
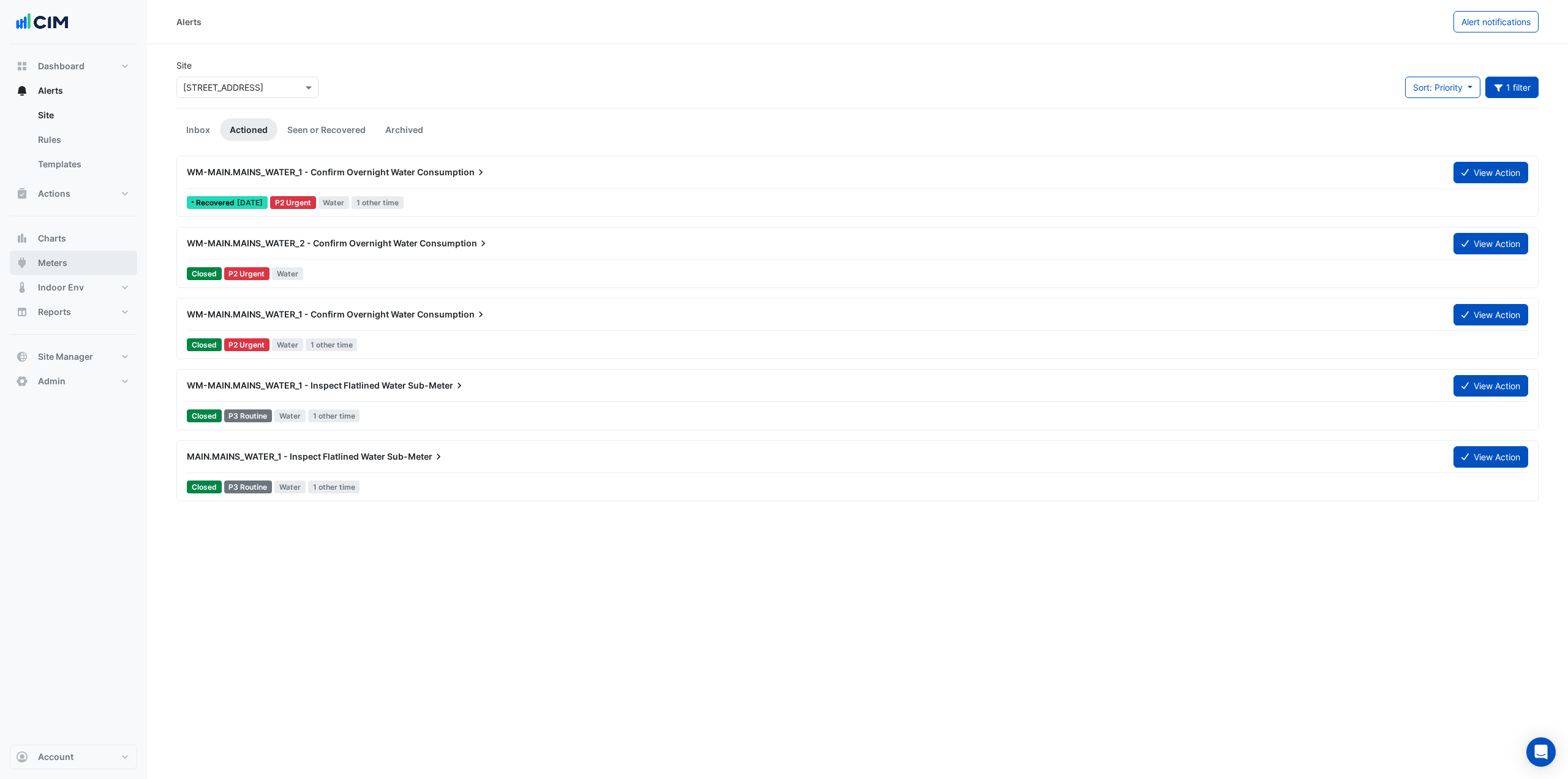
click at [78, 261] on button "Meters" at bounding box center [73, 263] width 127 height 24
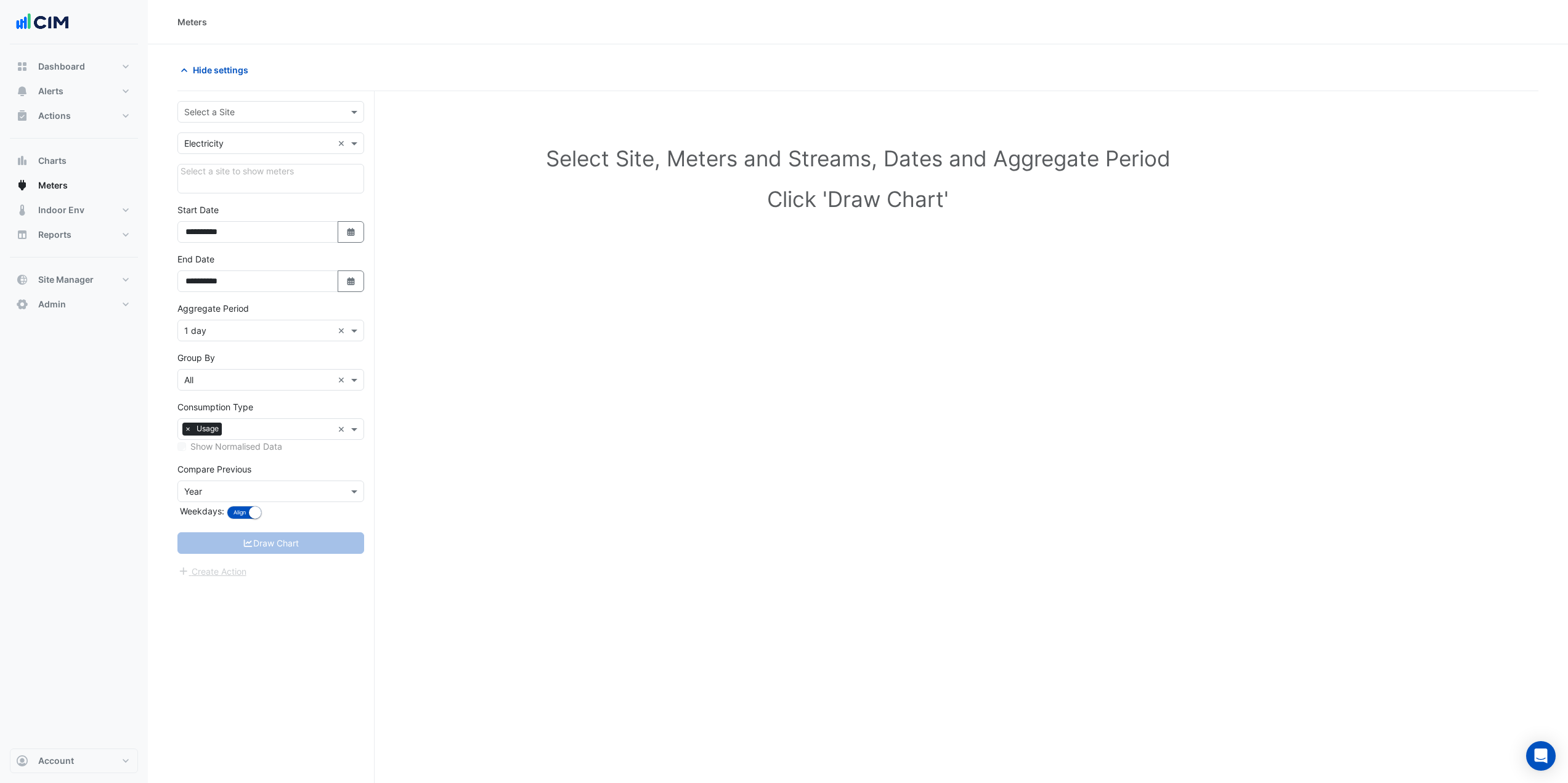
click at [262, 98] on div "**********" at bounding box center [276, 460] width 197 height 739
click at [261, 119] on div "Select a Site" at bounding box center [271, 112] width 187 height 22
type input "***"
click at [259, 151] on span "[STREET_ADDRESS]" at bounding box center [238, 156] width 81 height 11
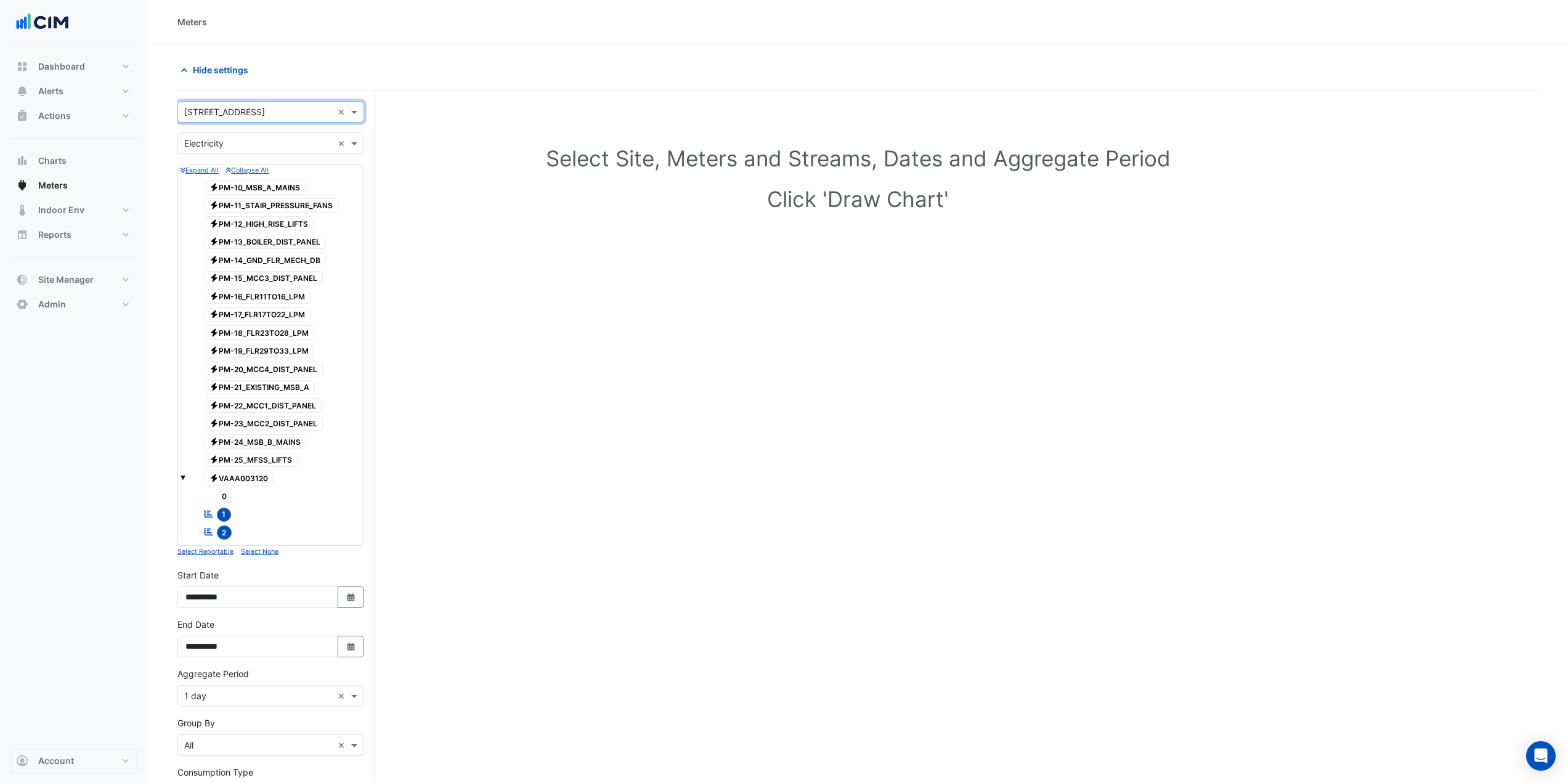
click at [252, 143] on input "text" at bounding box center [259, 143] width 149 height 13
click at [217, 205] on div "Water" at bounding box center [270, 206] width 185 height 18
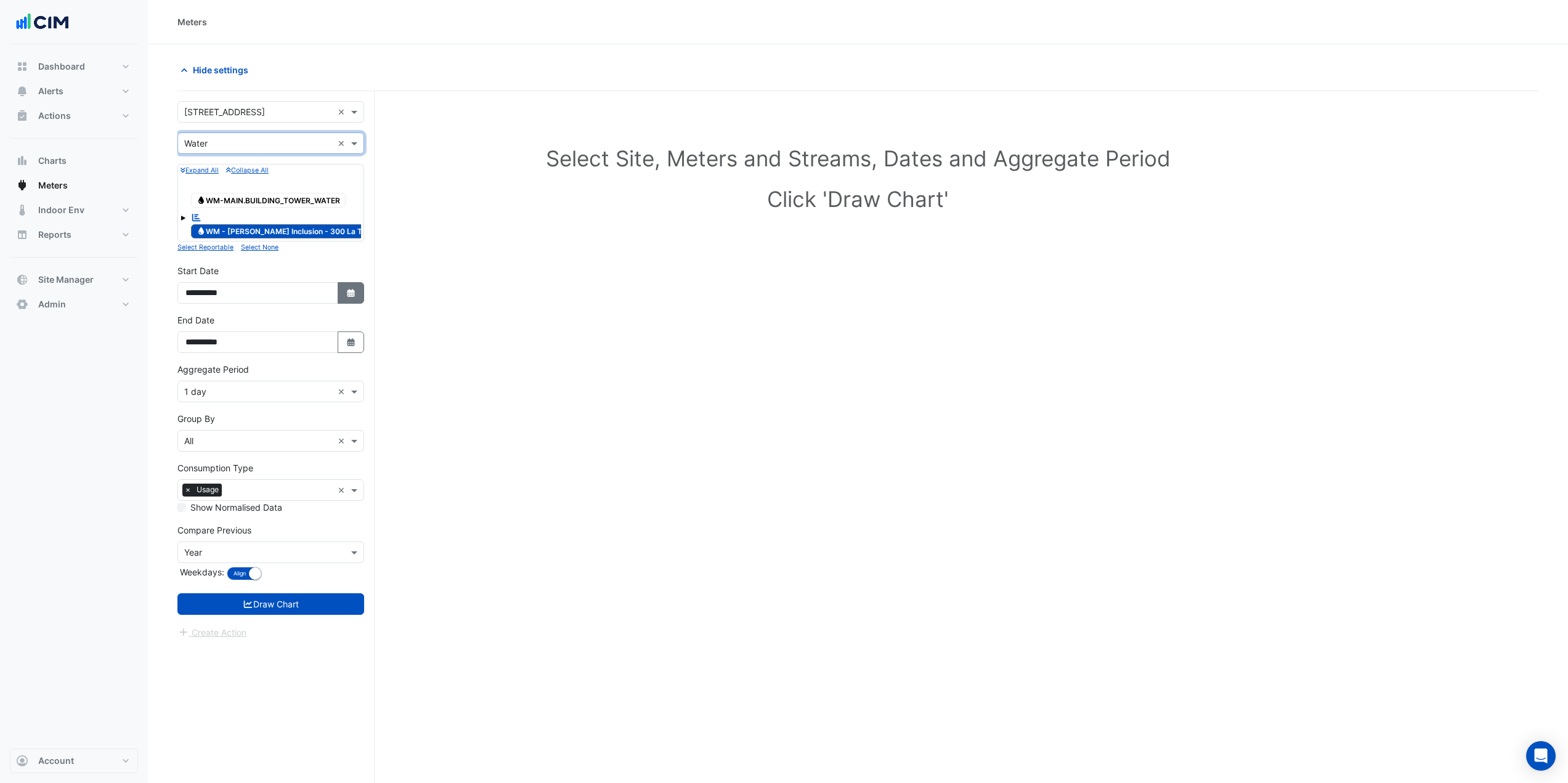
click at [346, 289] on icon "Select Date" at bounding box center [351, 293] width 11 height 9
select select "*"
select select "****"
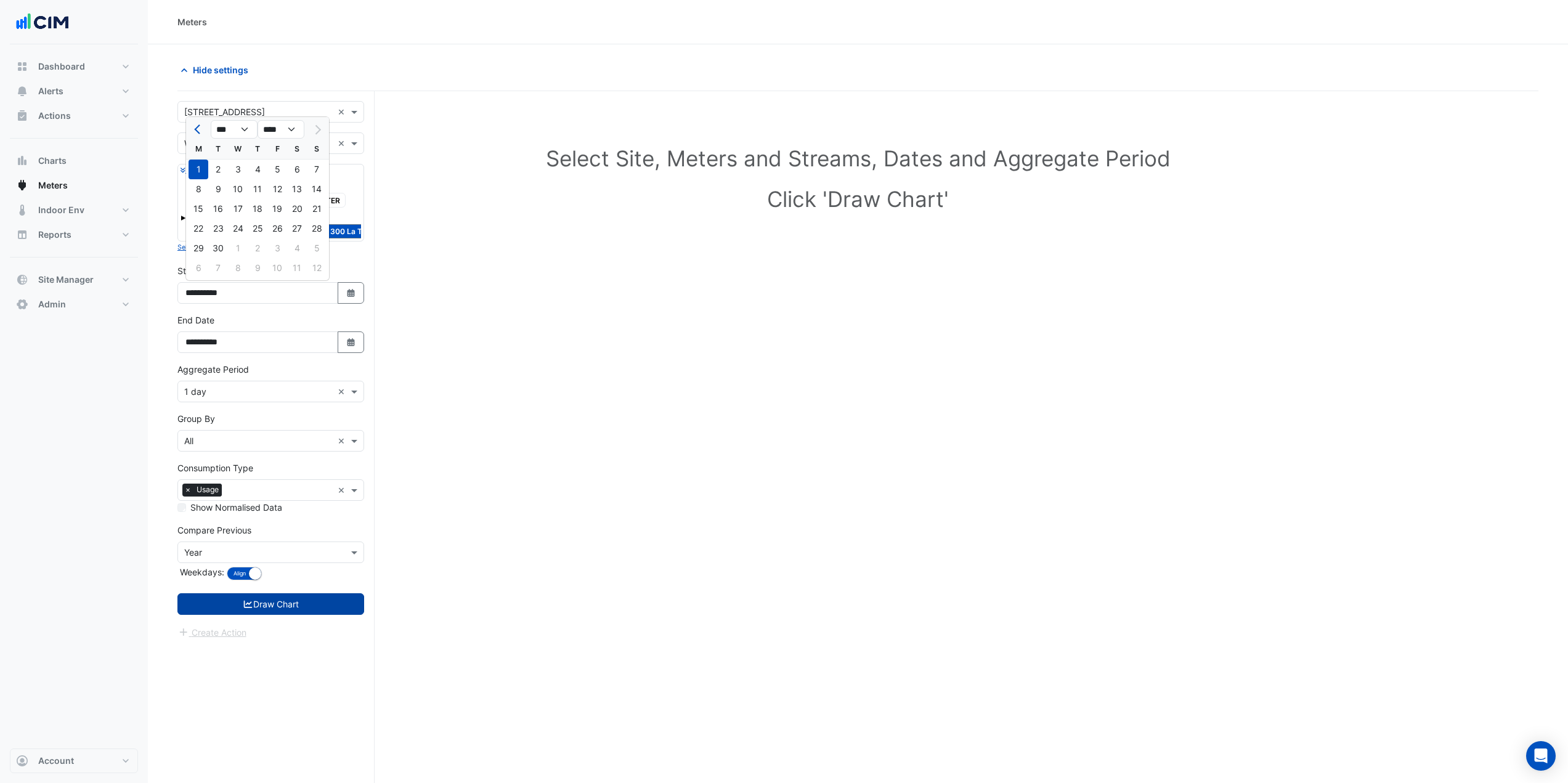
click at [260, 594] on button "Draw Chart" at bounding box center [271, 604] width 187 height 22
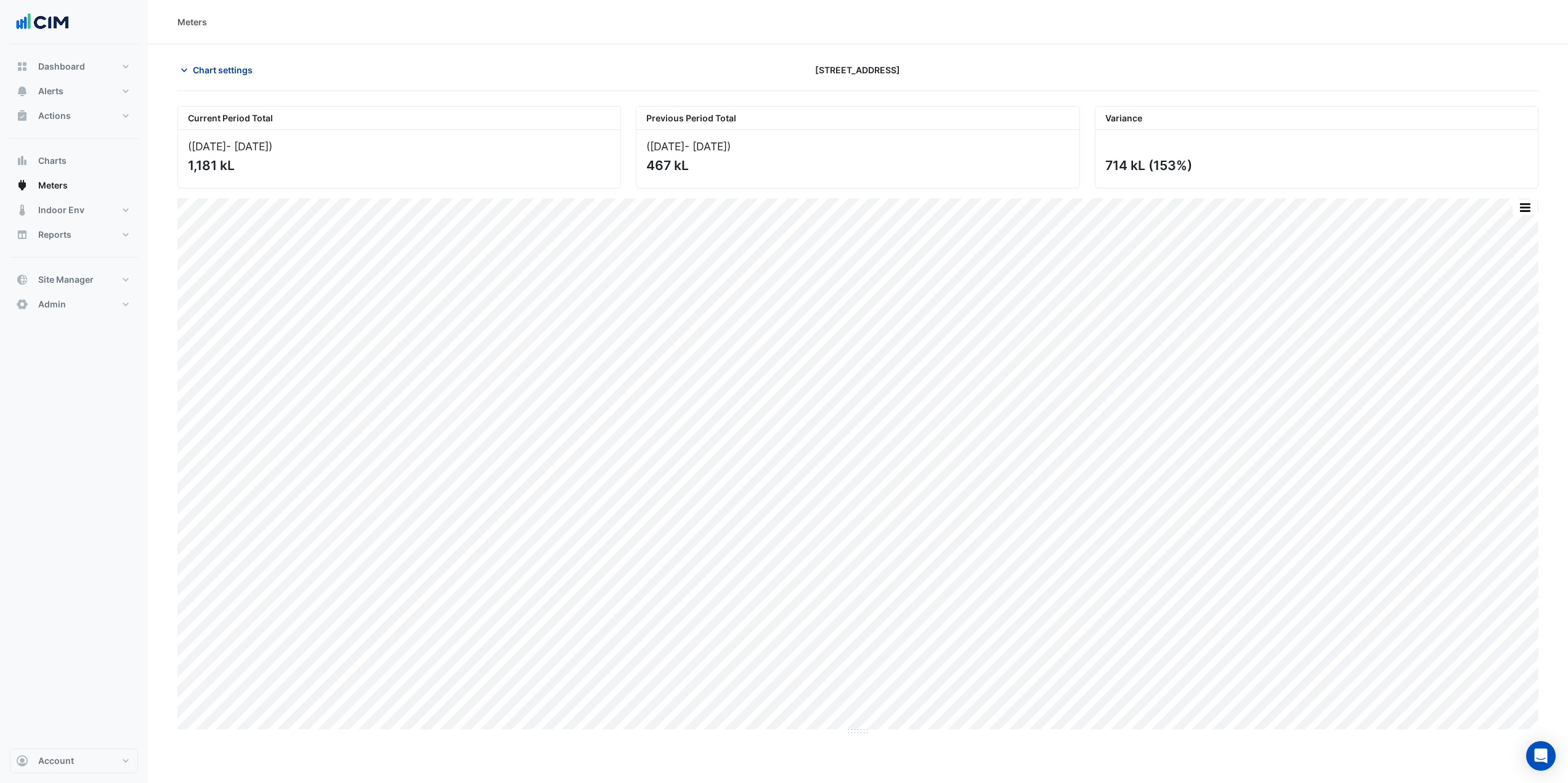
click at [239, 68] on span "Chart settings" at bounding box center [223, 70] width 60 height 13
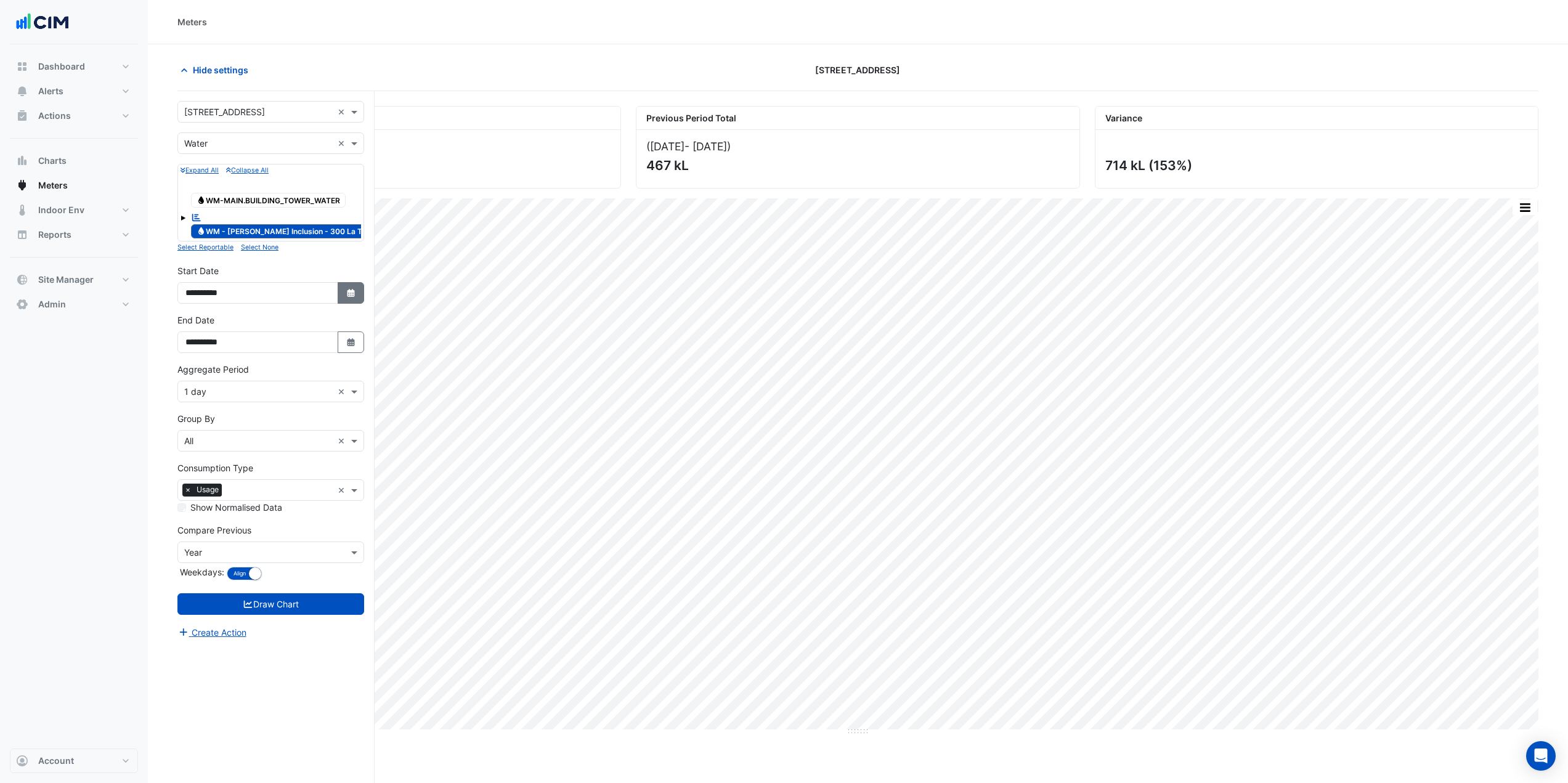
click at [347, 295] on icon "Select Date" at bounding box center [351, 293] width 11 height 9
select select "*"
select select "****"
click at [193, 210] on div "15" at bounding box center [199, 209] width 20 height 20
type input "**********"
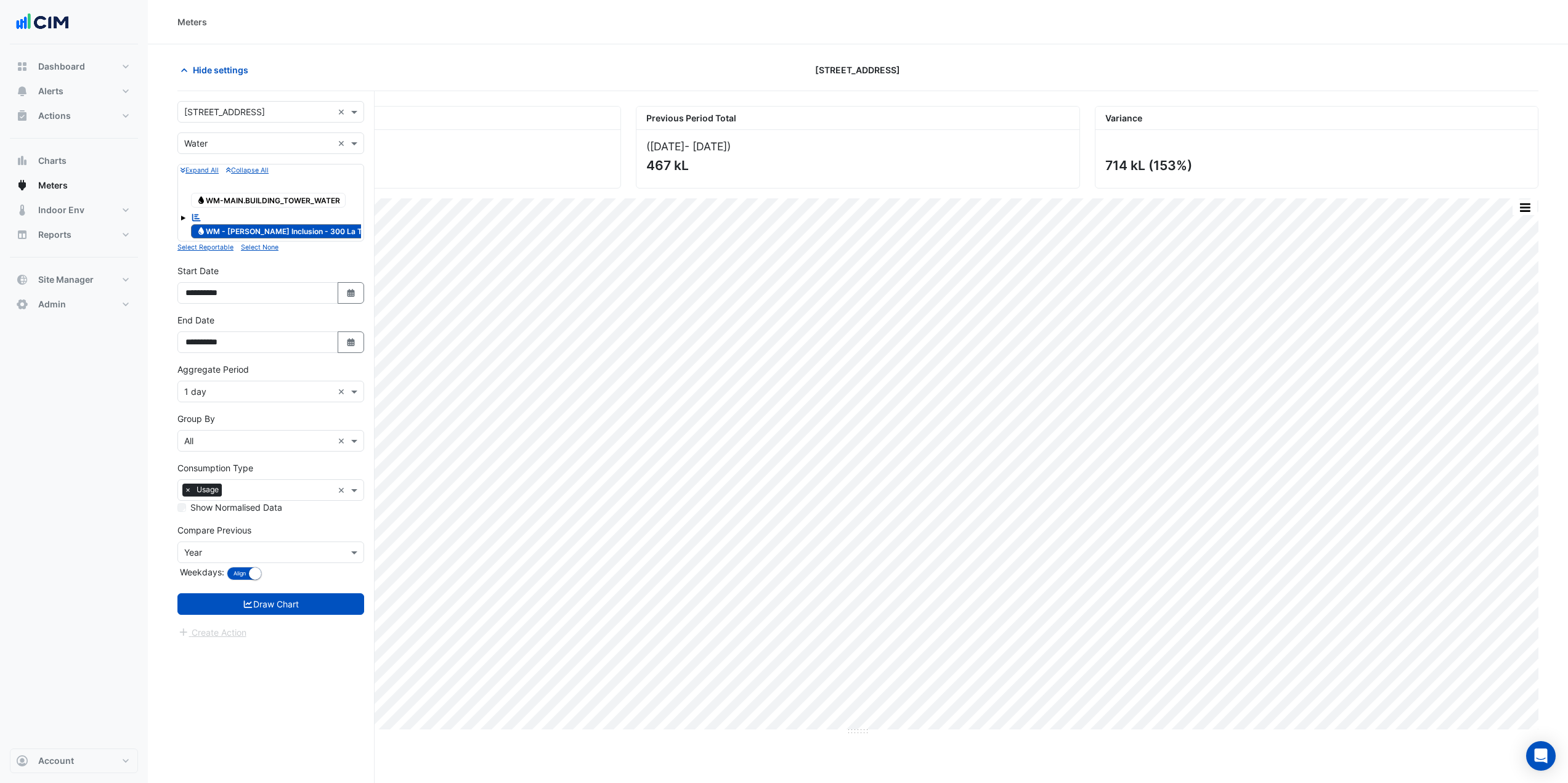
drag, startPoint x: 300, startPoint y: 602, endPoint x: 318, endPoint y: 527, distance: 77.1
click at [299, 601] on button "Draw Chart" at bounding box center [271, 604] width 187 height 22
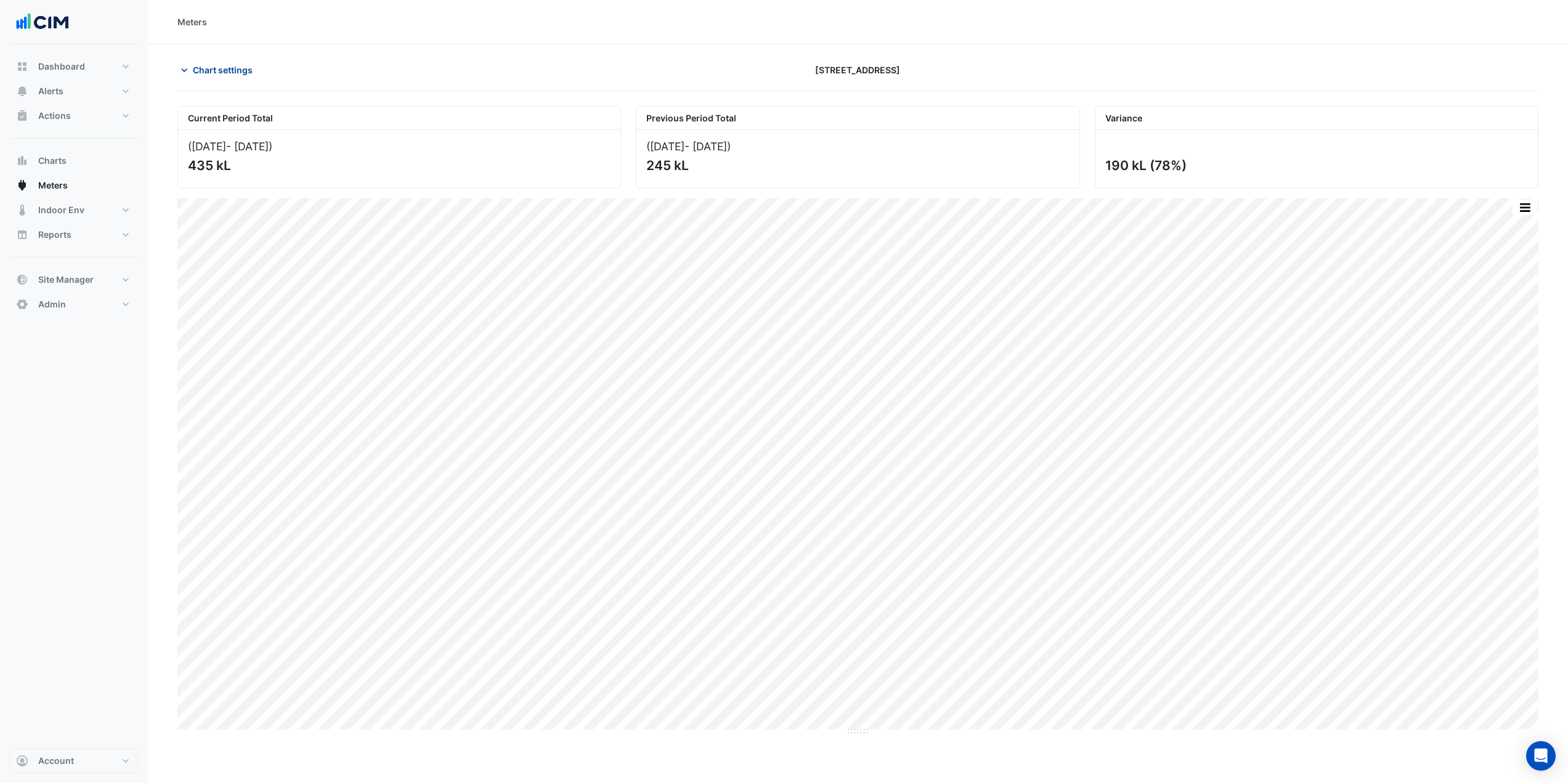
click at [220, 61] on button "Chart settings" at bounding box center [220, 70] width 83 height 22
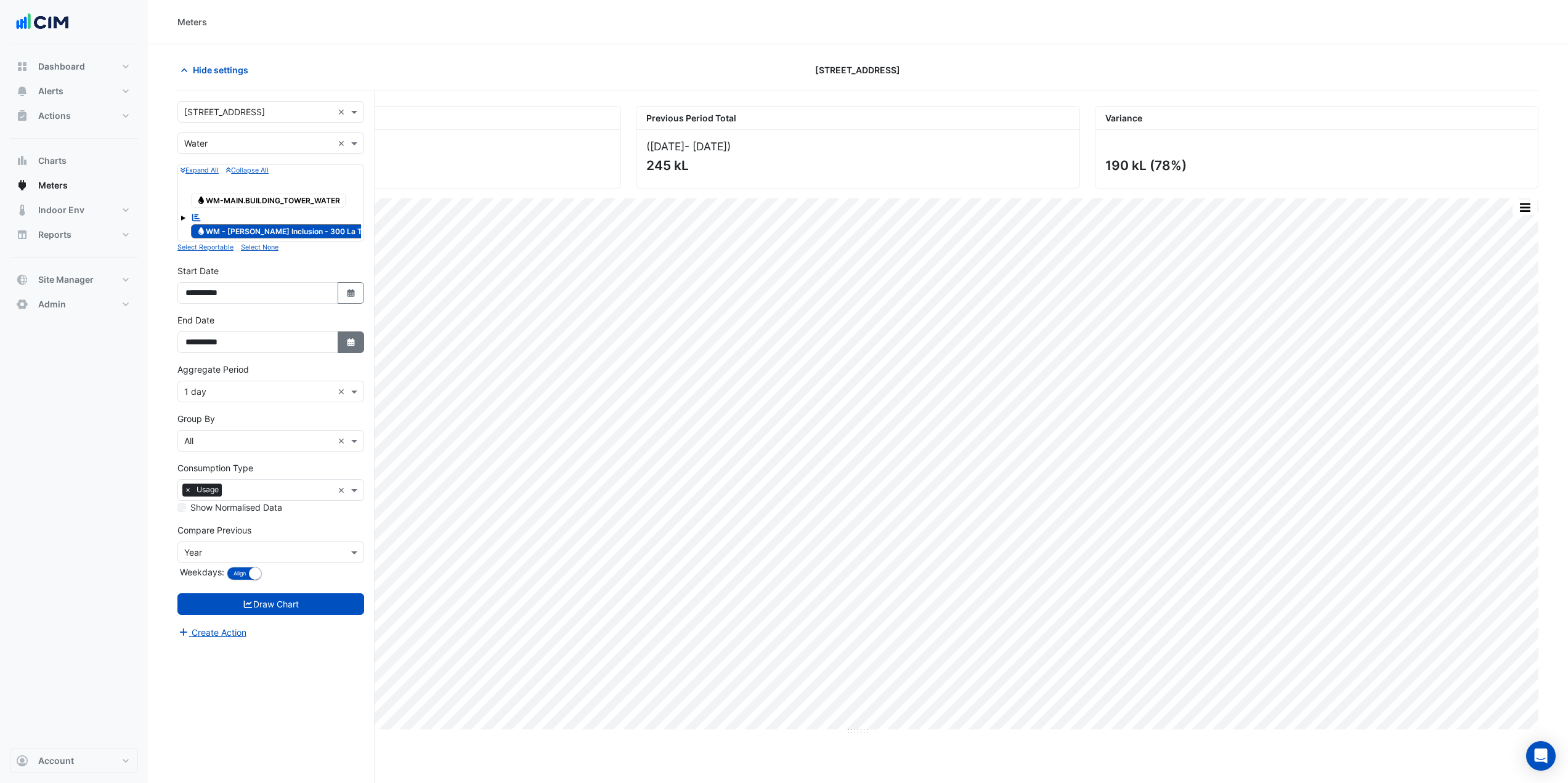
click at [350, 341] on icon "button" at bounding box center [350, 342] width 7 height 8
drag, startPoint x: 318, startPoint y: 276, endPoint x: 300, endPoint y: 457, distance: 181.9
click at [318, 276] on div "28" at bounding box center [317, 278] width 20 height 20
type input "**********"
drag, startPoint x: 293, startPoint y: 601, endPoint x: 309, endPoint y: 596, distance: 16.8
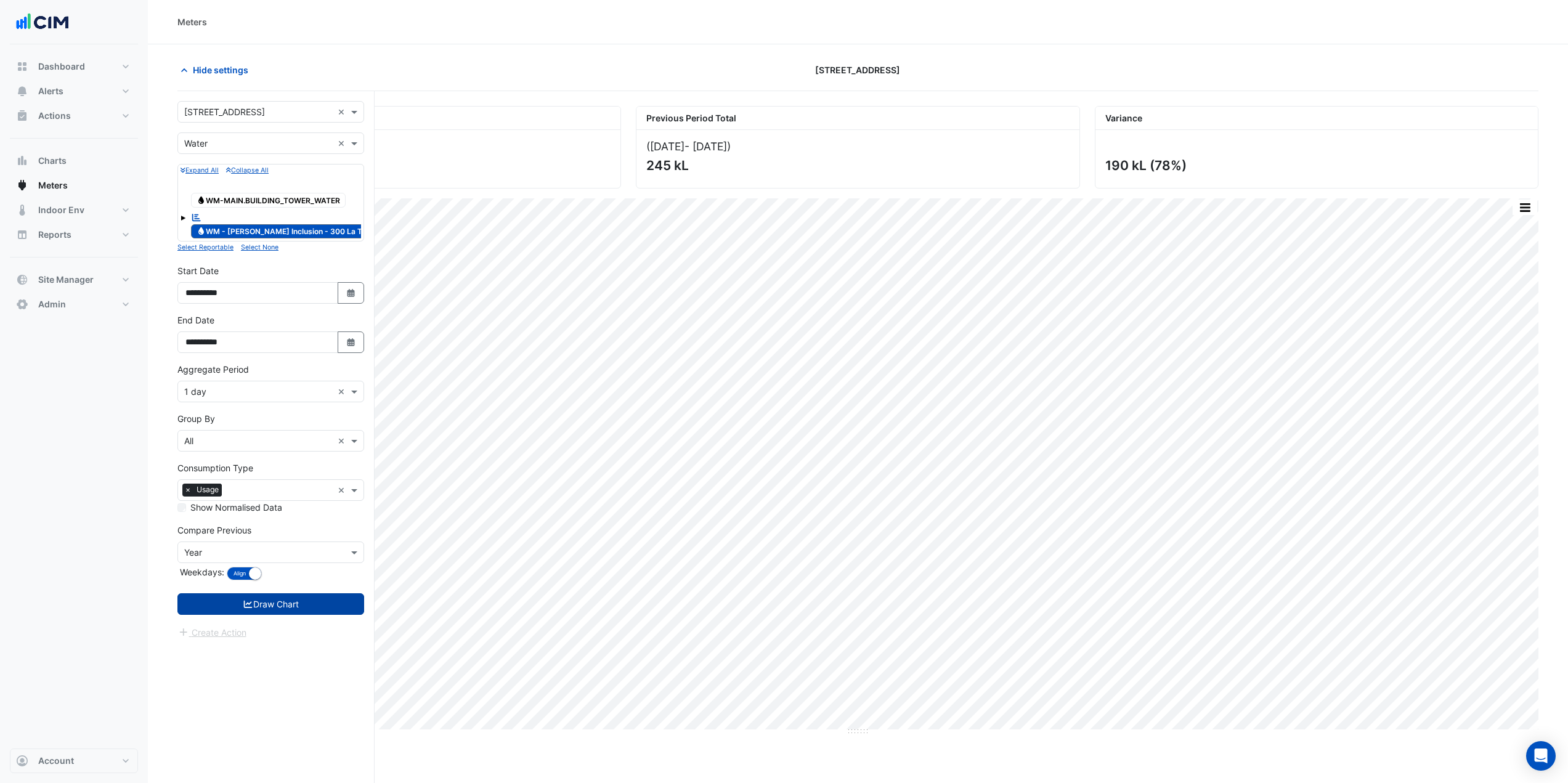
click at [293, 600] on button "Draw Chart" at bounding box center [271, 604] width 187 height 22
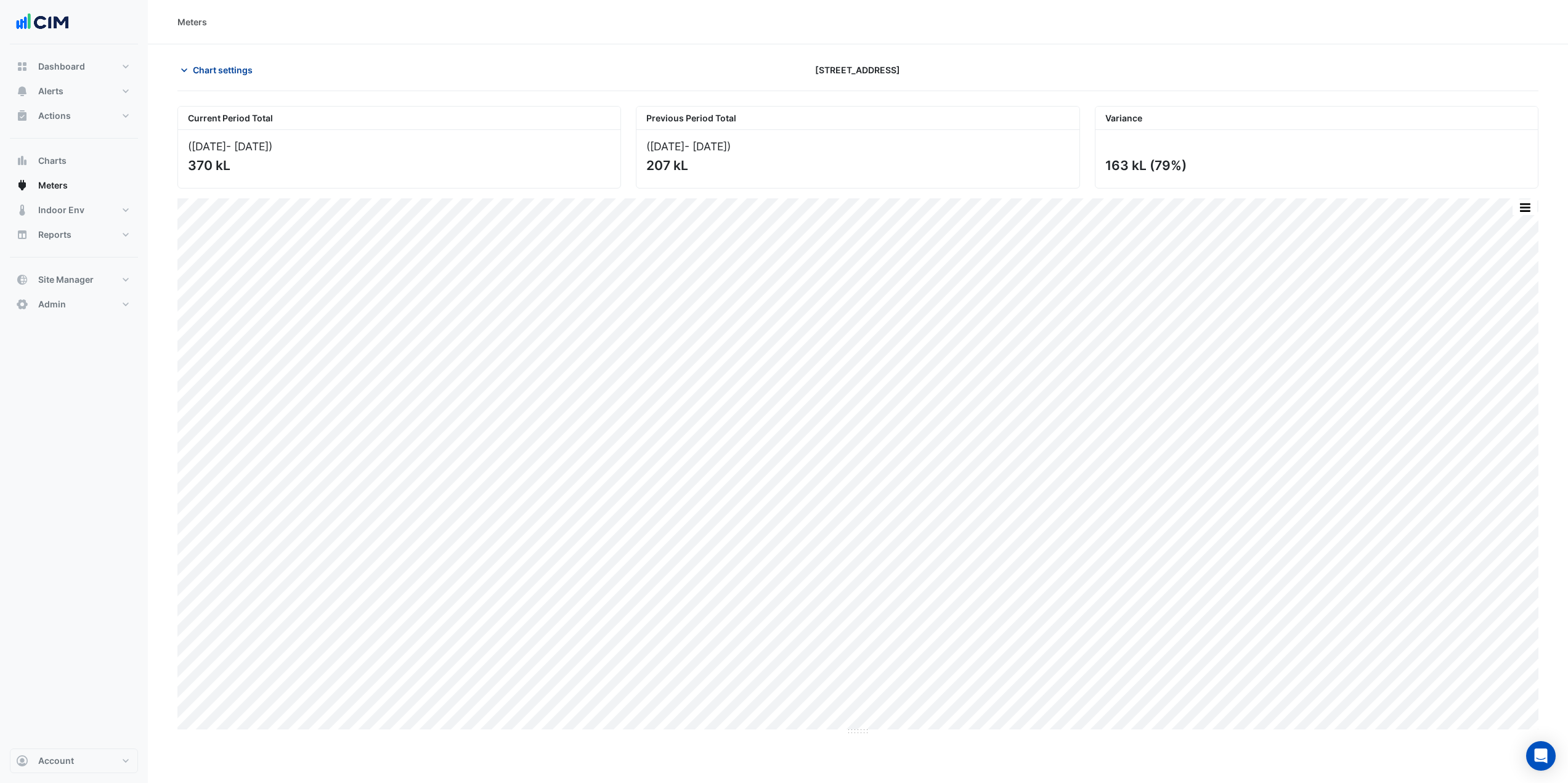
click at [241, 65] on span "Chart settings" at bounding box center [223, 70] width 60 height 13
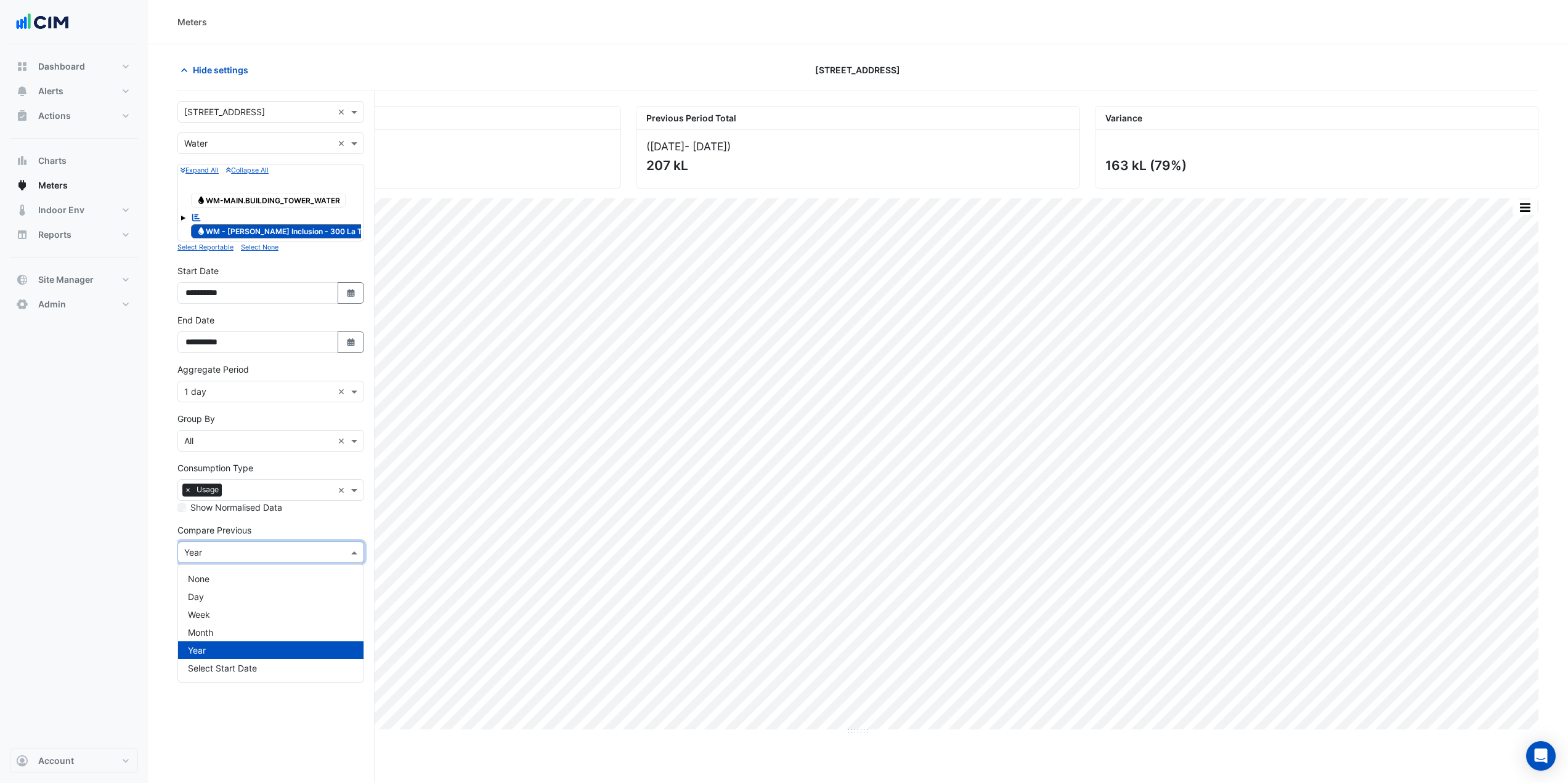
click at [228, 548] on input "text" at bounding box center [259, 553] width 149 height 13
click at [231, 608] on div "Week" at bounding box center [270, 614] width 185 height 18
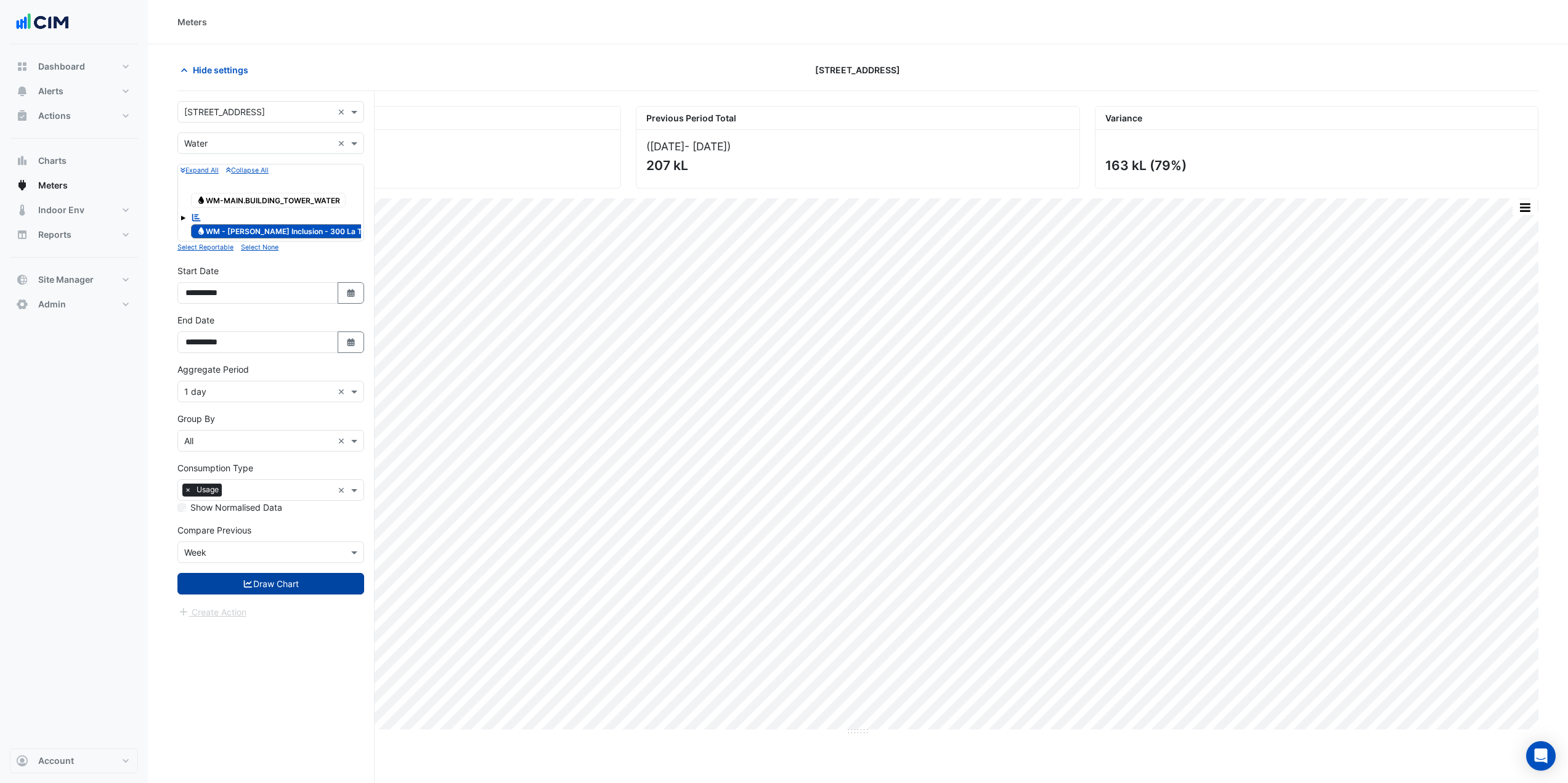
click at [265, 583] on button "Draw Chart" at bounding box center [271, 583] width 187 height 22
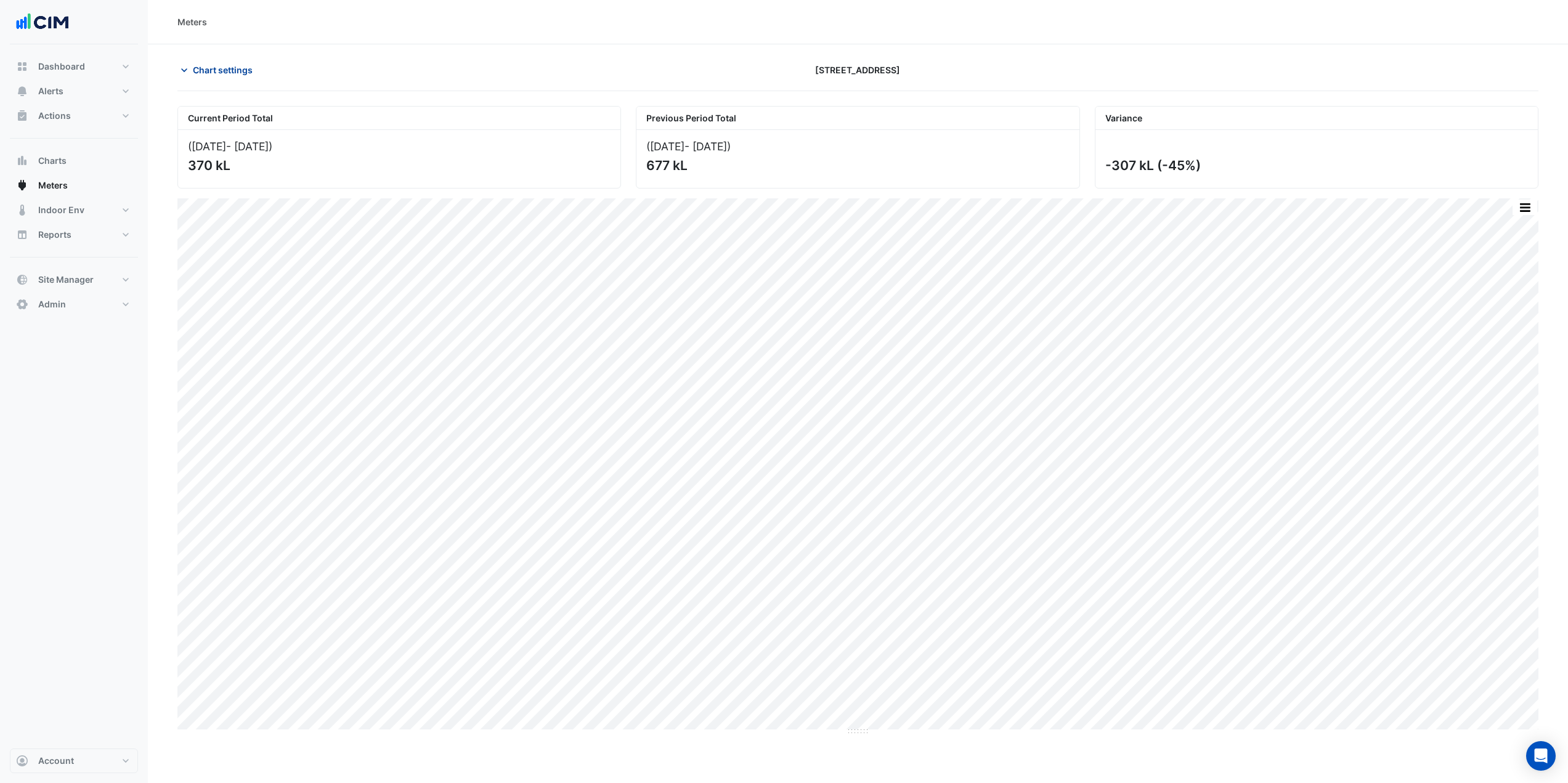
click at [234, 60] on button "Chart settings" at bounding box center [220, 70] width 83 height 22
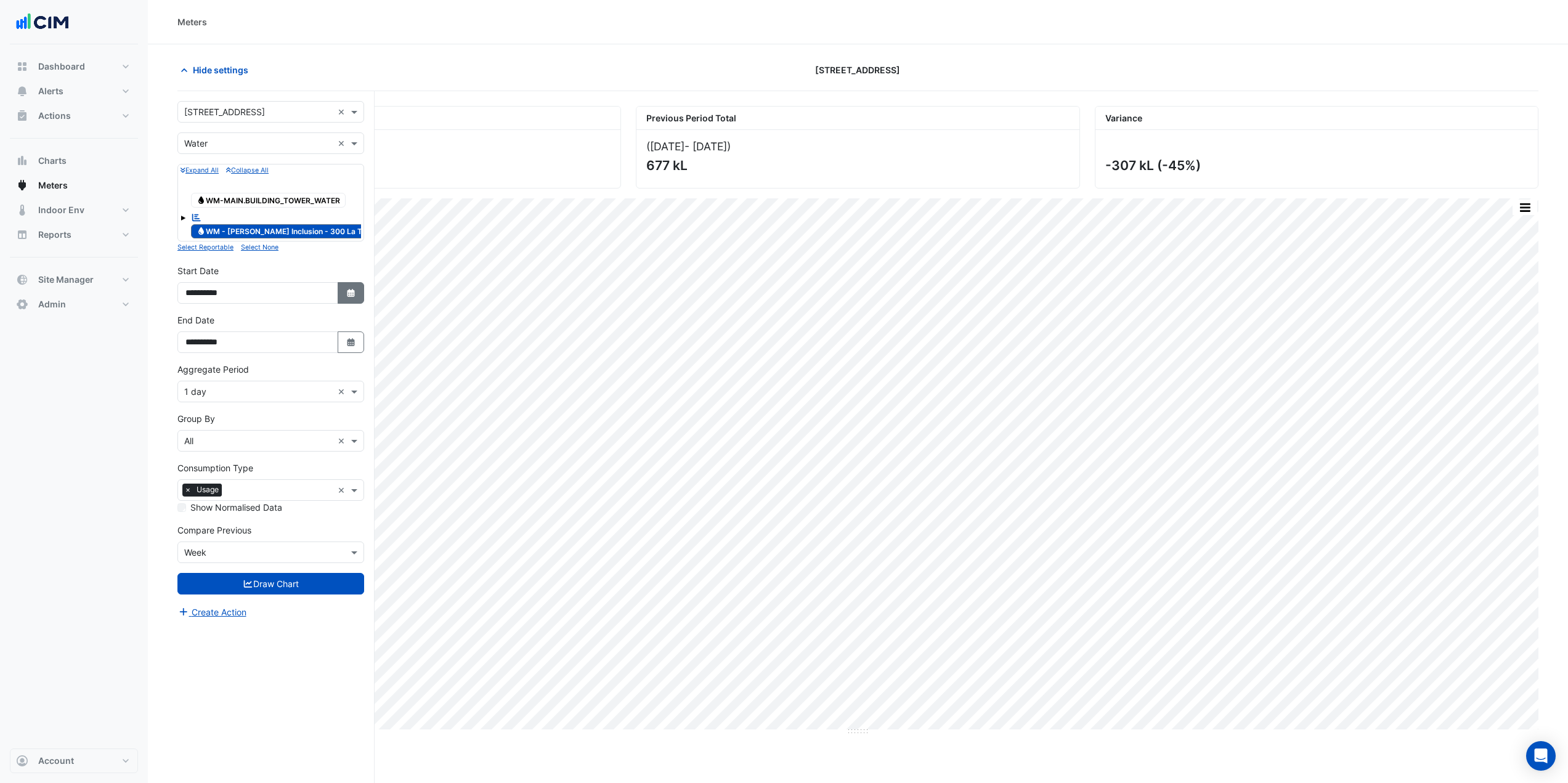
click at [345, 299] on button "Select Date" at bounding box center [351, 293] width 27 height 22
select select "*"
select select "****"
click at [202, 224] on div "22" at bounding box center [199, 229] width 20 height 20
type input "**********"
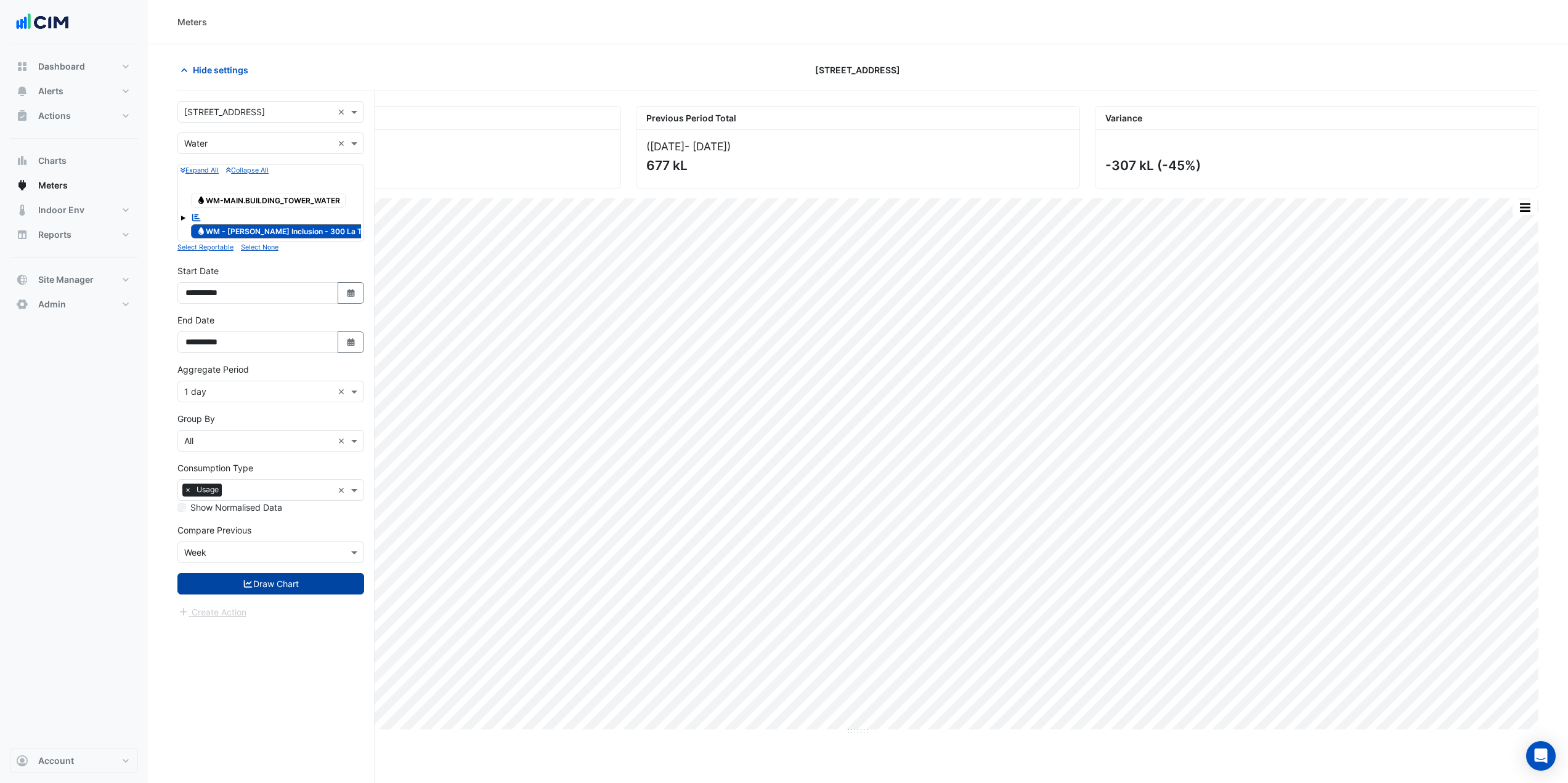
click at [279, 583] on button "Draw Chart" at bounding box center [271, 583] width 187 height 22
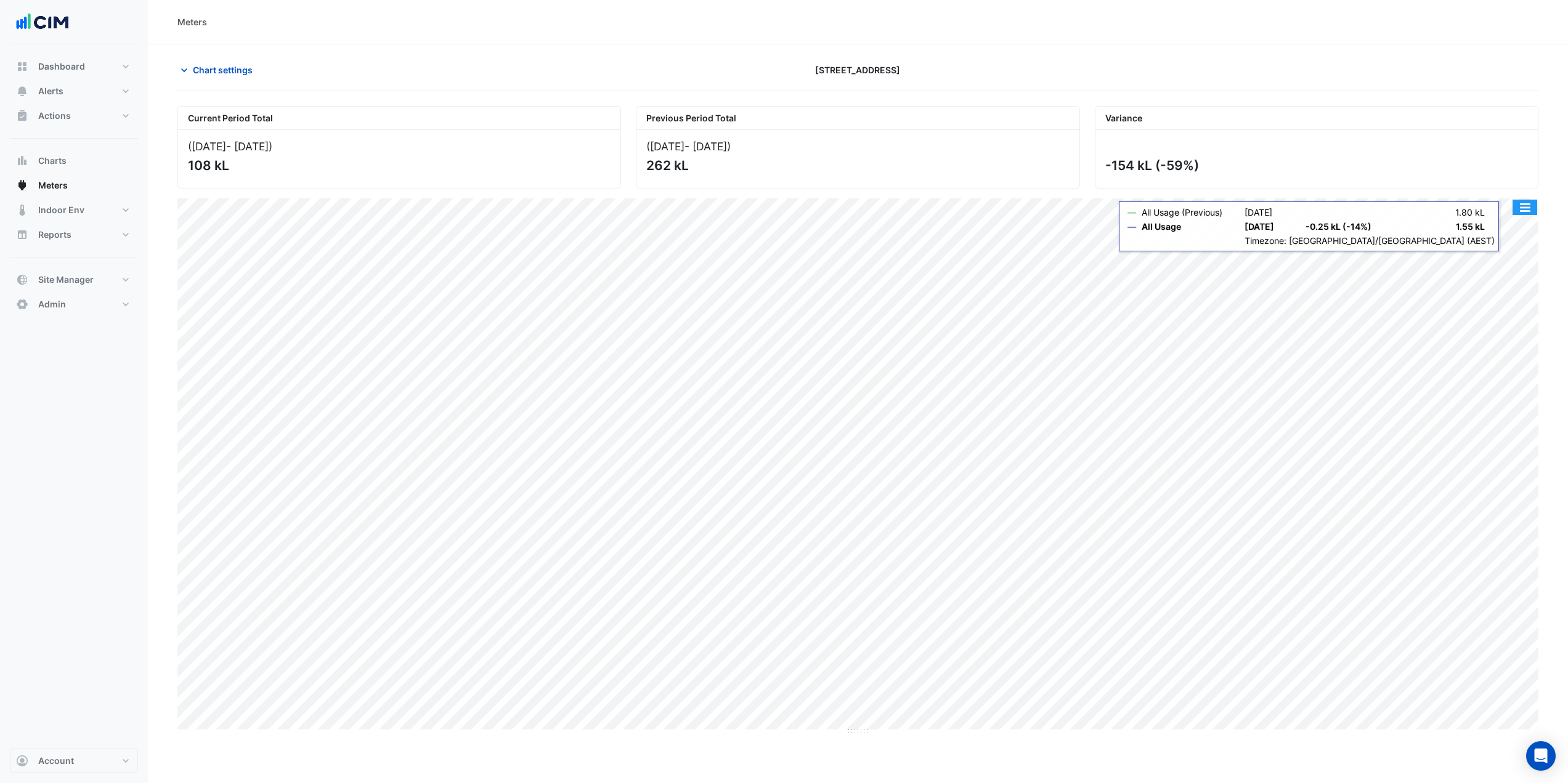
click at [1527, 207] on button "button" at bounding box center [1524, 207] width 24 height 15
click at [1523, 269] on div "Save as PNG" at bounding box center [1500, 270] width 74 height 21
click at [953, 60] on div "300 La Trobe Street" at bounding box center [858, 70] width 458 height 22
click at [196, 70] on span "Chart settings" at bounding box center [223, 70] width 60 height 13
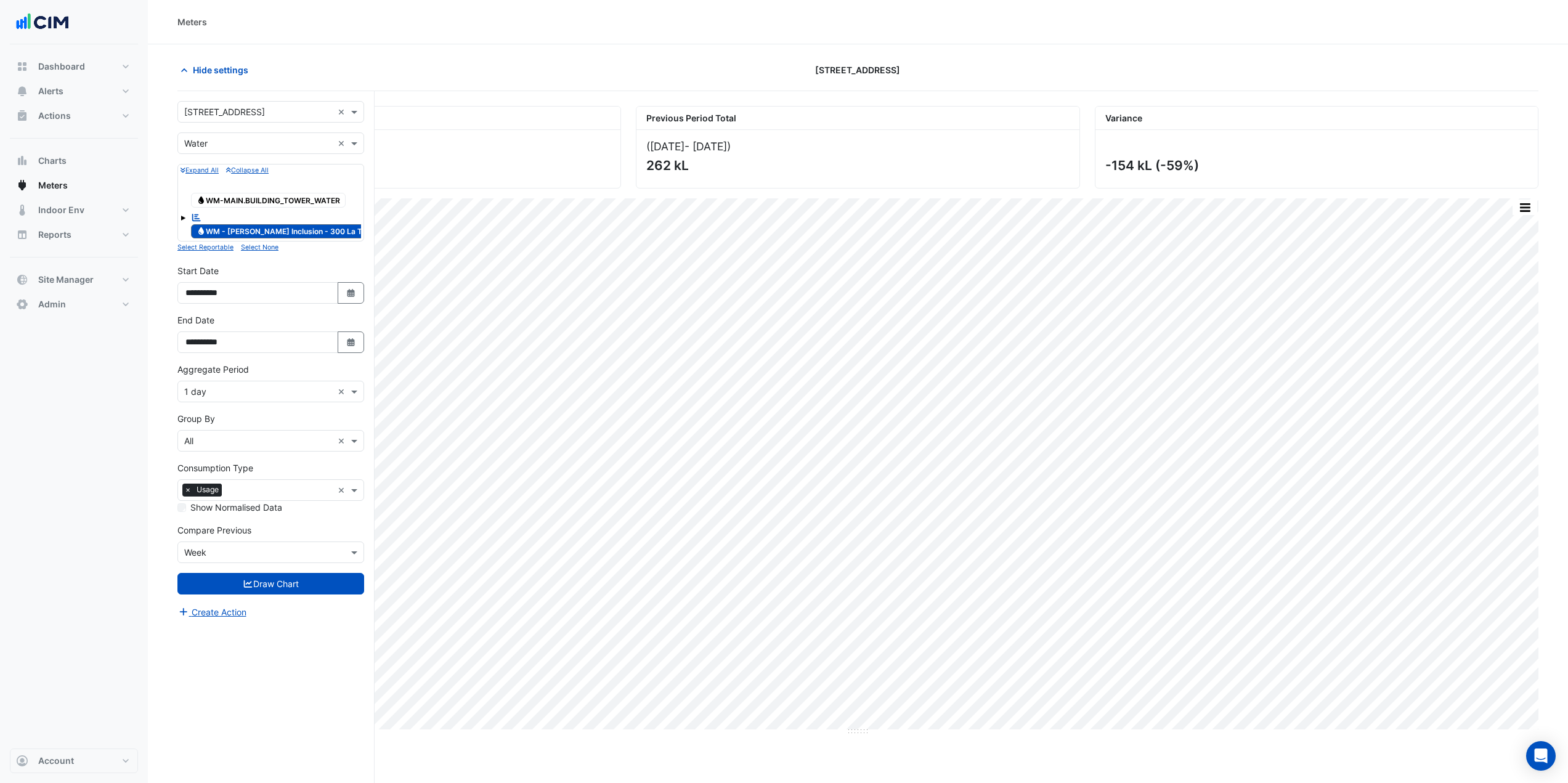
drag, startPoint x: 204, startPoint y: 393, endPoint x: 209, endPoint y: 401, distance: 9.4
click at [204, 392] on input "text" at bounding box center [259, 392] width 149 height 13
click at [216, 470] on div "1 hour" at bounding box center [270, 472] width 185 height 18
click at [279, 585] on button "Draw Chart" at bounding box center [271, 583] width 187 height 22
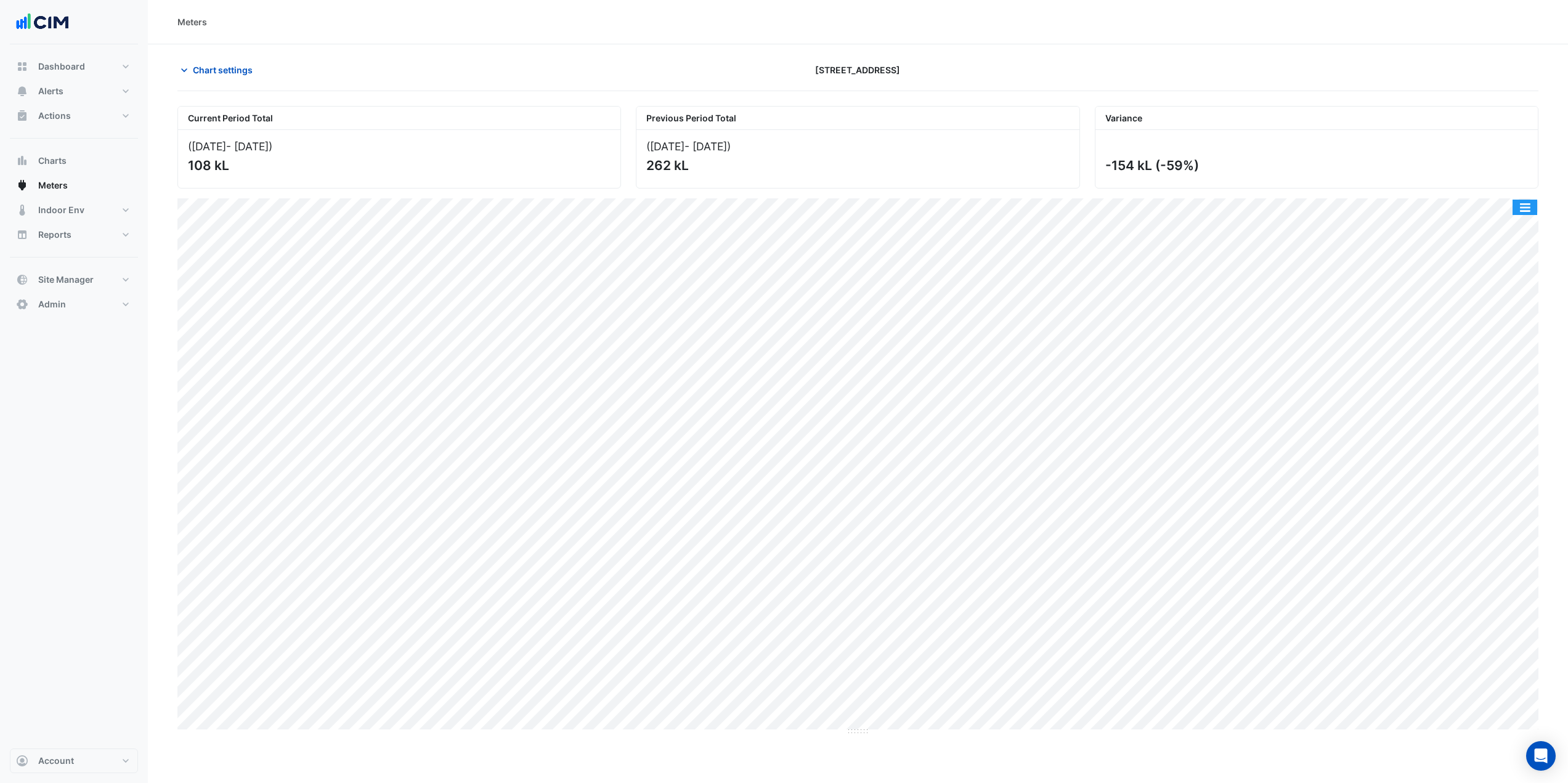
click at [1514, 206] on button "button" at bounding box center [1524, 207] width 24 height 15
click at [1486, 385] on div "Select Chart Type" at bounding box center [1500, 384] width 74 height 30
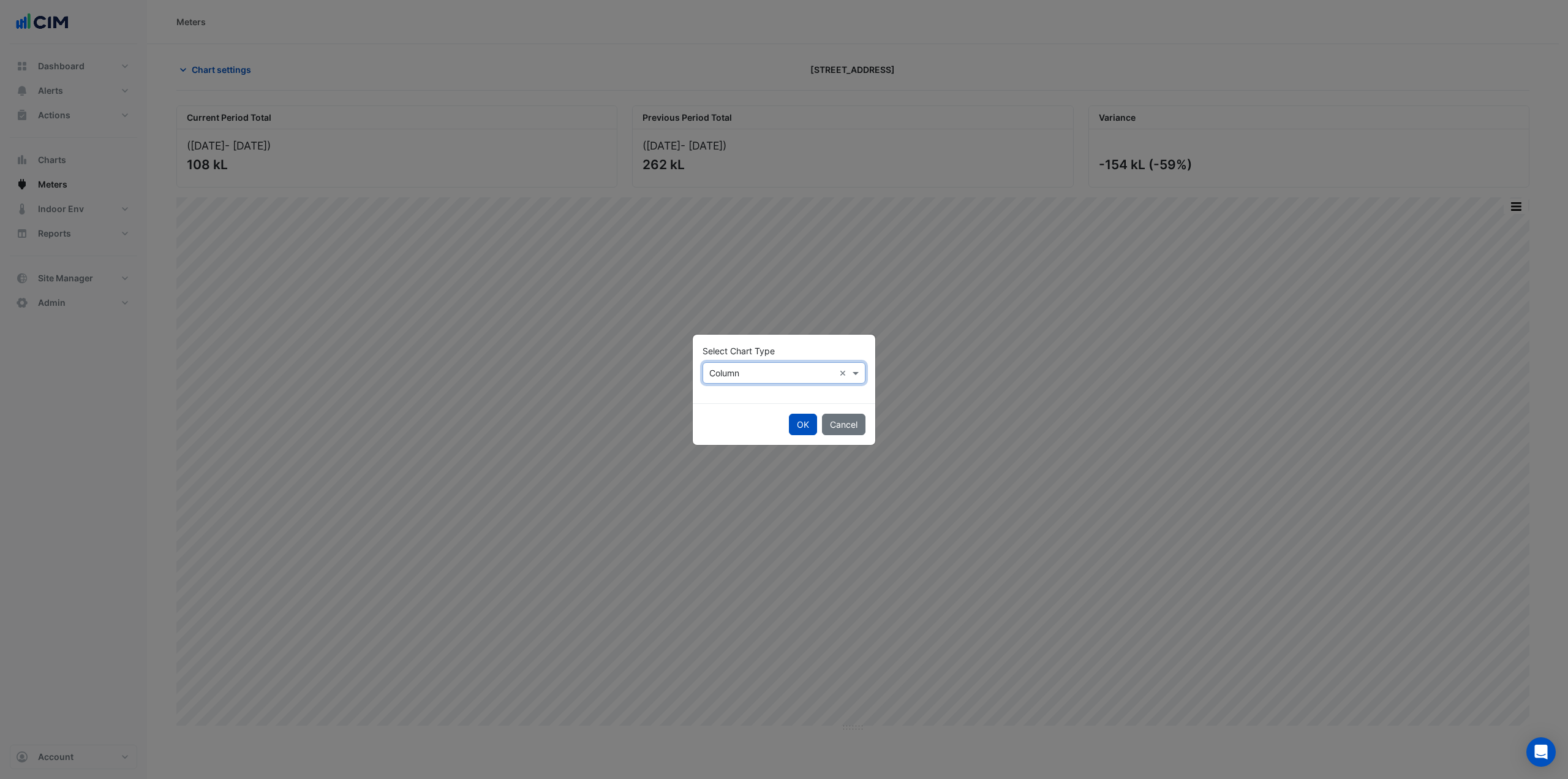
drag, startPoint x: 746, startPoint y: 371, endPoint x: 730, endPoint y: 383, distance: 20.0
click at [745, 371] on input "text" at bounding box center [771, 374] width 125 height 13
click at [726, 396] on span "Line" at bounding box center [721, 400] width 16 height 11
drag, startPoint x: 811, startPoint y: 423, endPoint x: 666, endPoint y: 466, distance: 151.2
click at [810, 423] on button "OK" at bounding box center [803, 424] width 28 height 22
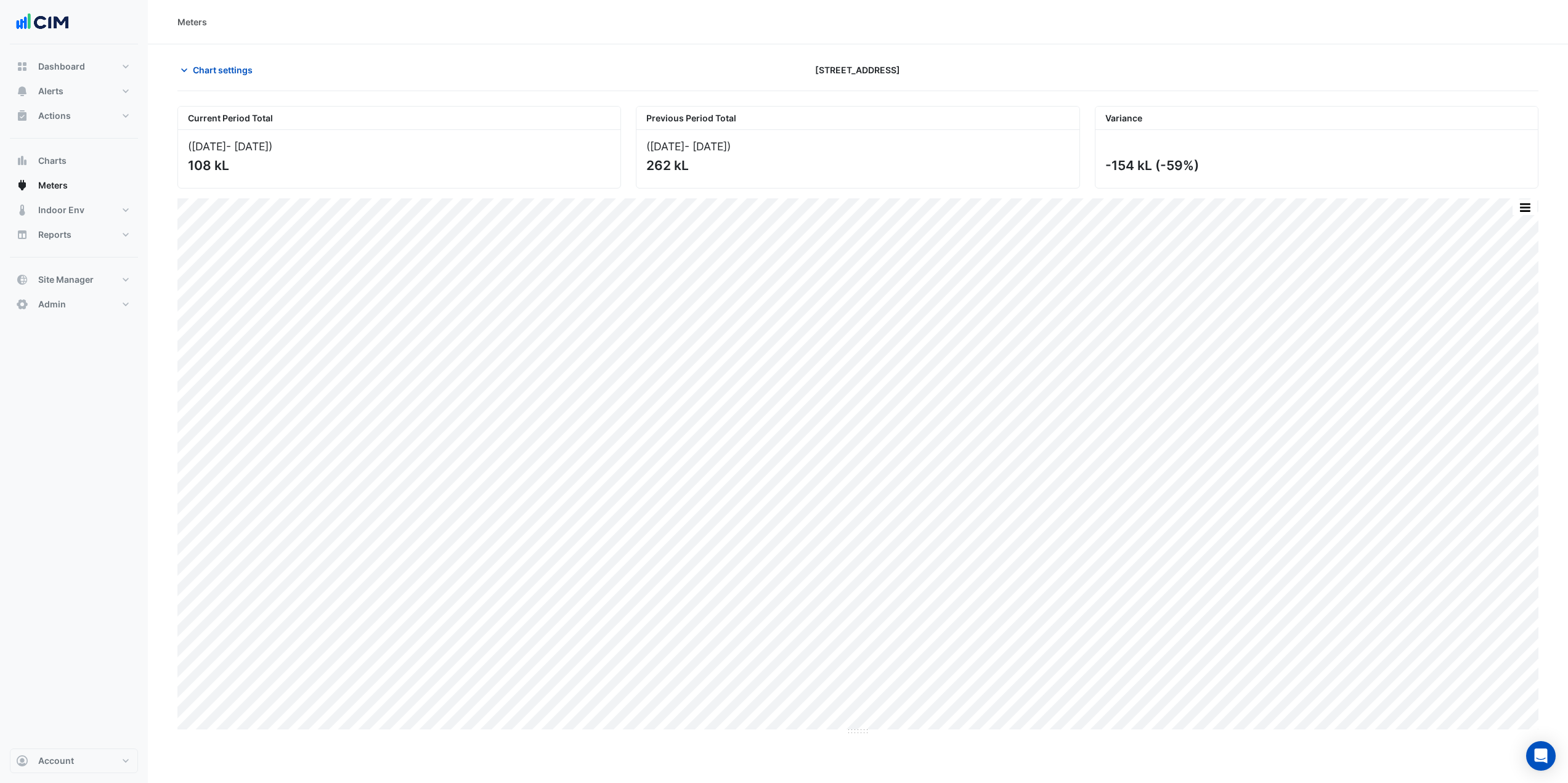
click at [338, 75] on div "Chart settings" at bounding box center [398, 70] width 458 height 22
type input "**********"
click at [241, 73] on span "Chart settings" at bounding box center [223, 70] width 60 height 13
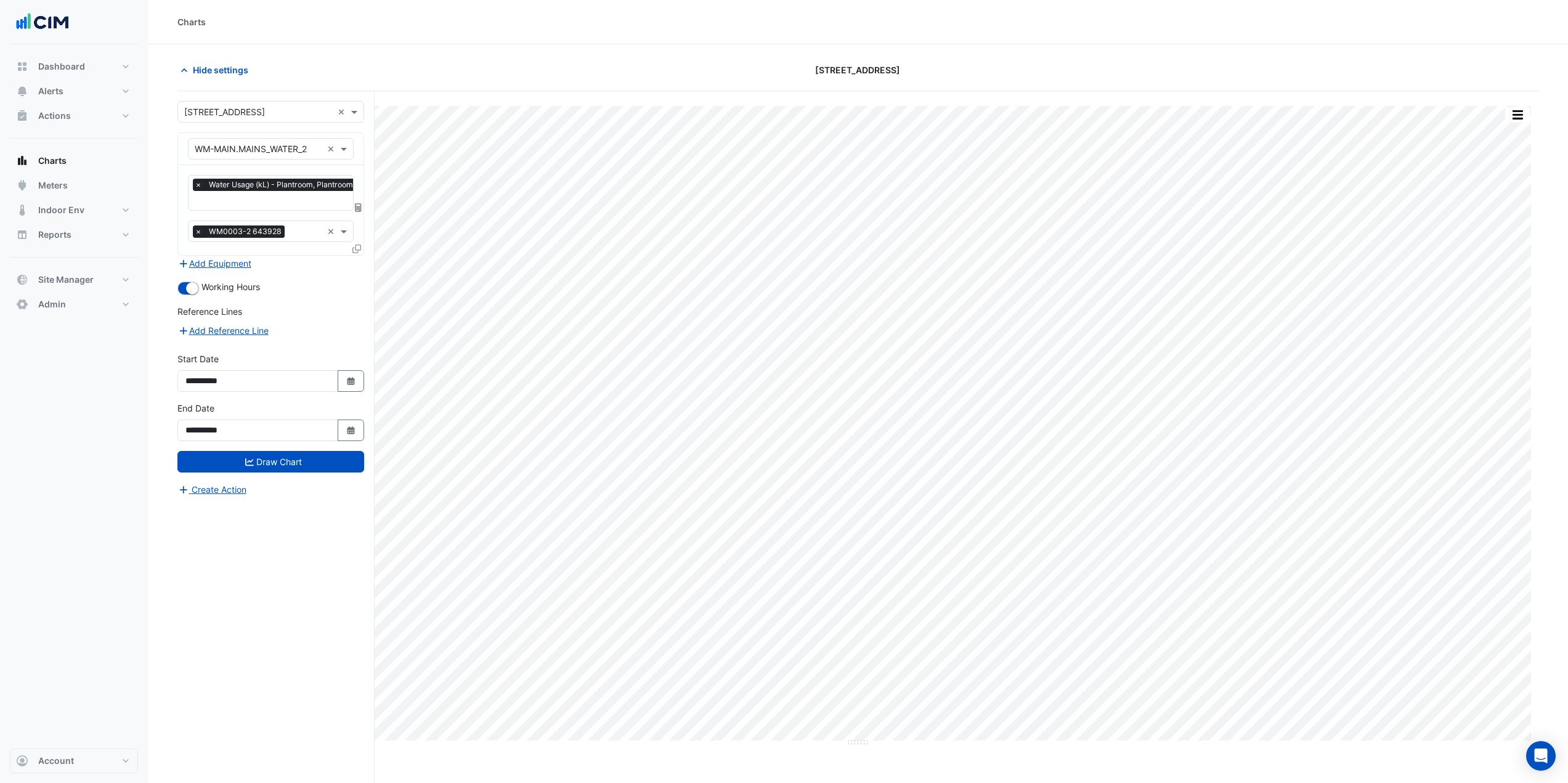
click at [358, 203] on icon at bounding box center [358, 208] width 6 height 9
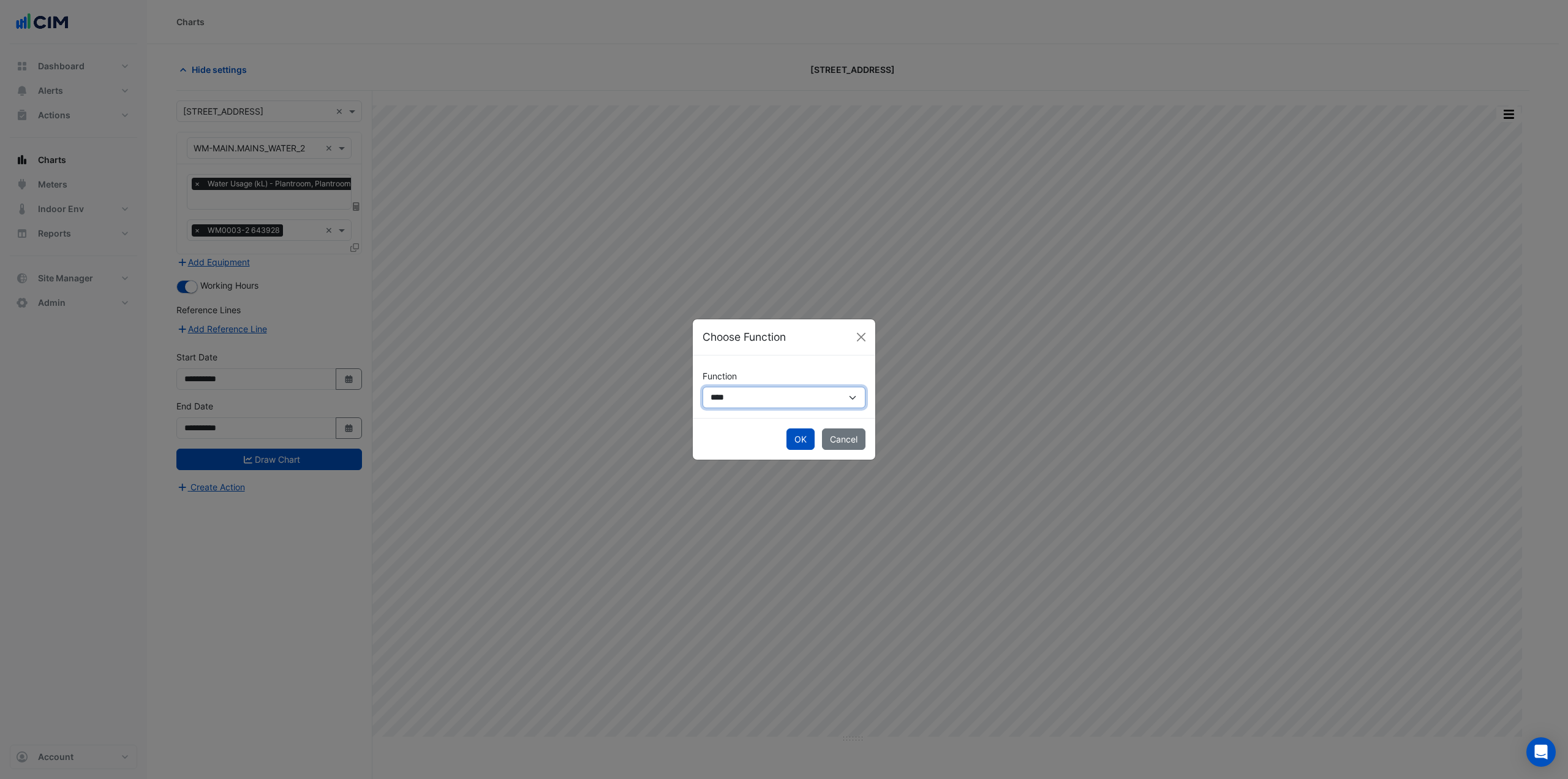
click at [726, 398] on select "**********" at bounding box center [784, 397] width 163 height 22
click at [217, 66] on ngb-modal-window "**********" at bounding box center [784, 389] width 1568 height 779
drag, startPoint x: 853, startPoint y: 441, endPoint x: 742, endPoint y: 433, distance: 111.3
click at [852, 441] on button "Cancel" at bounding box center [844, 440] width 43 height 22
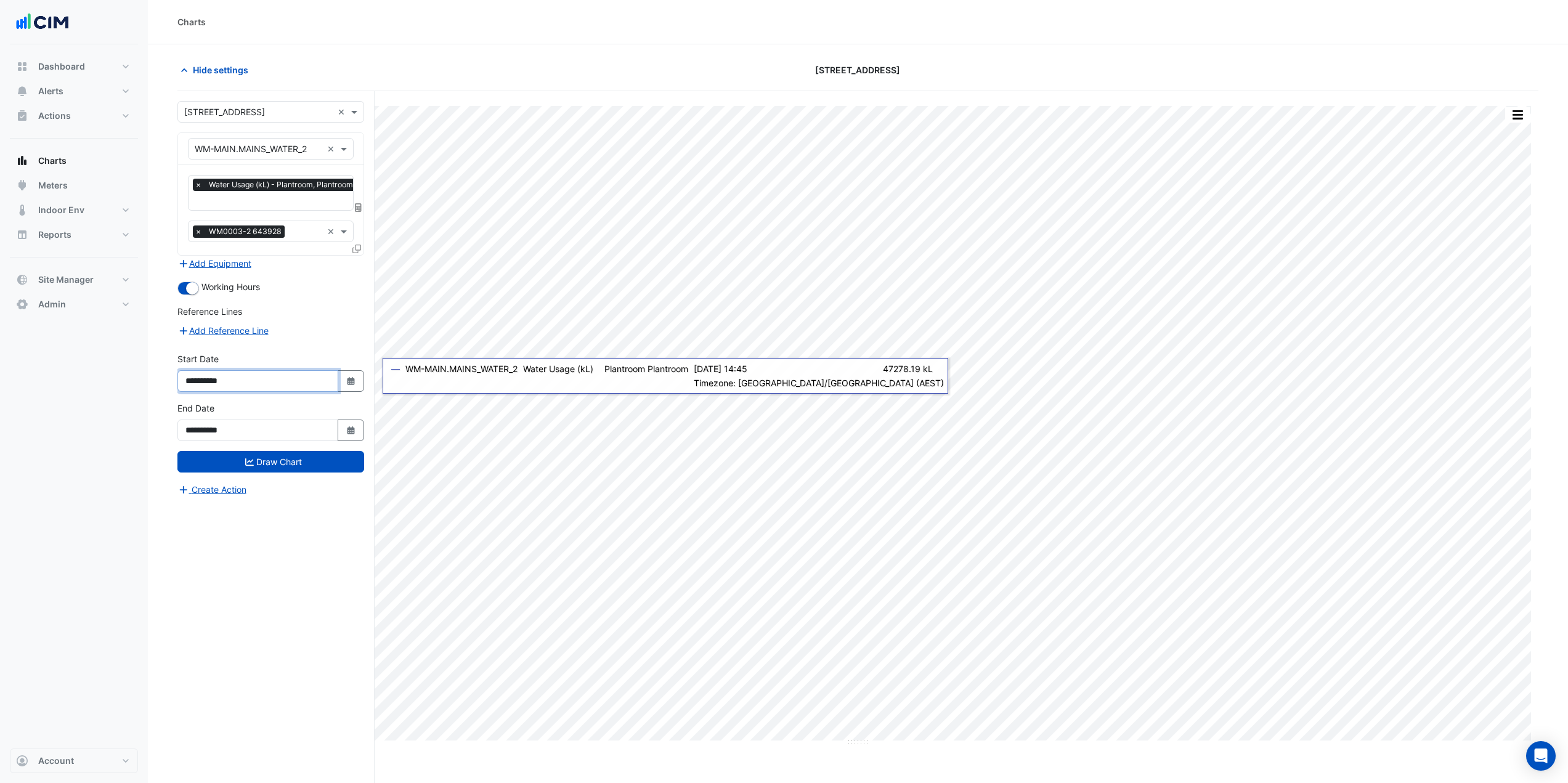
drag, startPoint x: 328, startPoint y: 380, endPoint x: 338, endPoint y: 386, distance: 11.7
click at [329, 381] on input "**********" at bounding box center [258, 381] width 161 height 22
click at [347, 387] on button "Select Date" at bounding box center [351, 381] width 27 height 22
select select "*"
select select "****"
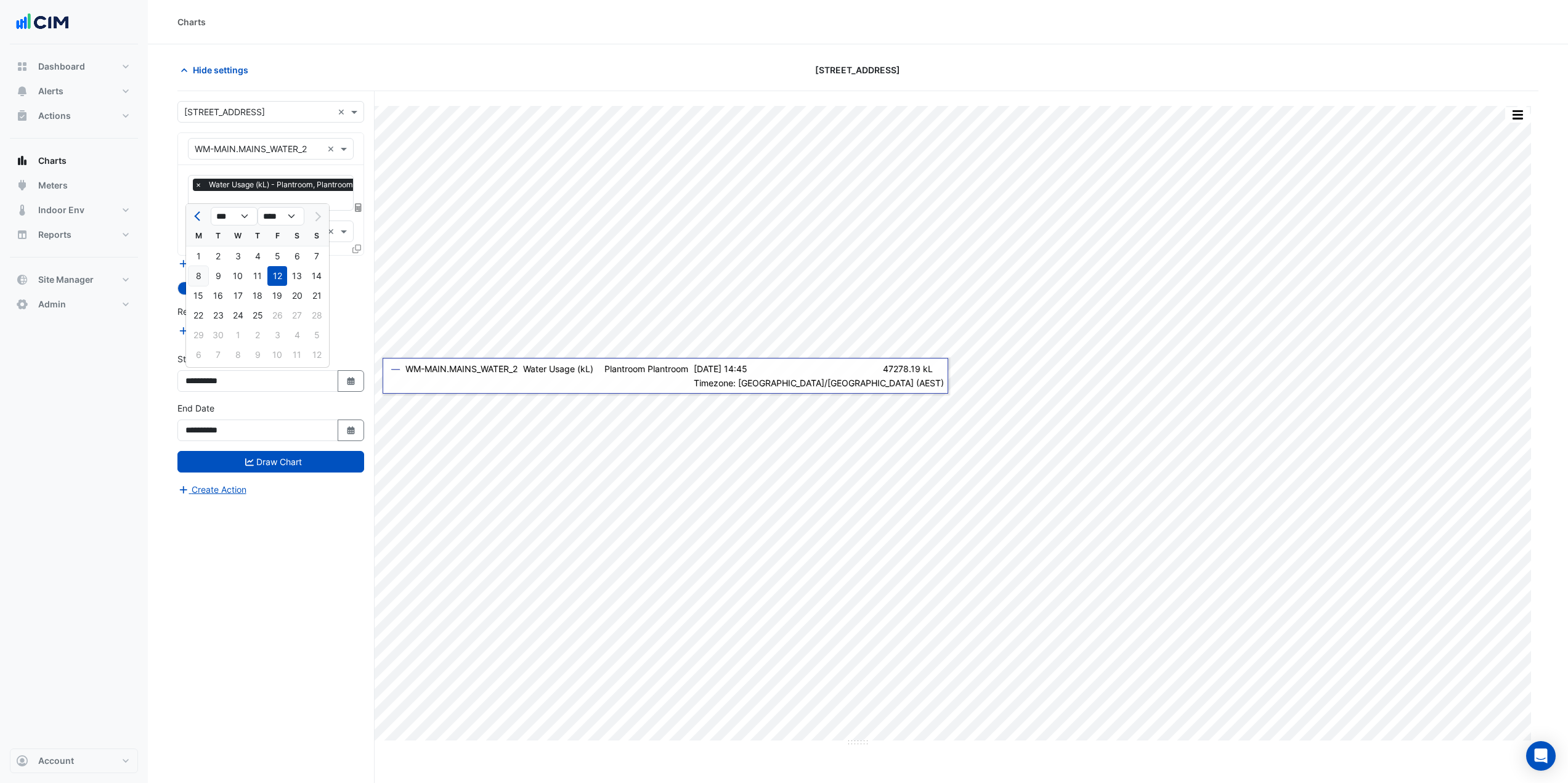
click at [193, 279] on div "8" at bounding box center [199, 276] width 20 height 20
type input "**********"
click at [350, 436] on button "Select Date" at bounding box center [351, 430] width 27 height 22
click at [314, 369] on div "28" at bounding box center [317, 365] width 20 height 20
type input "**********"
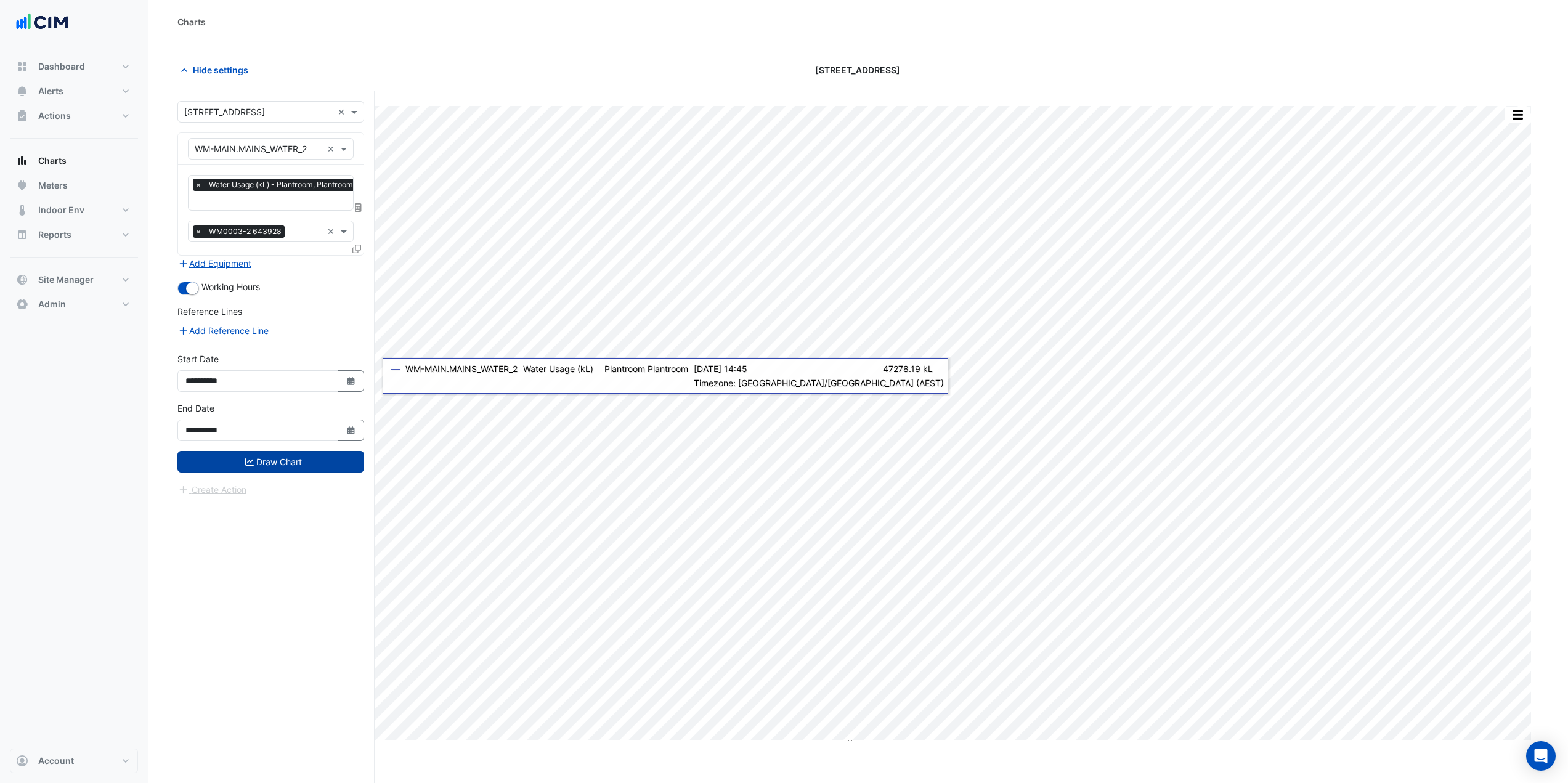
drag, startPoint x: 281, startPoint y: 475, endPoint x: 284, endPoint y: 464, distance: 11.4
click at [281, 475] on form "**********" at bounding box center [271, 299] width 187 height 396
click at [285, 462] on button "Draw Chart" at bounding box center [271, 462] width 187 height 22
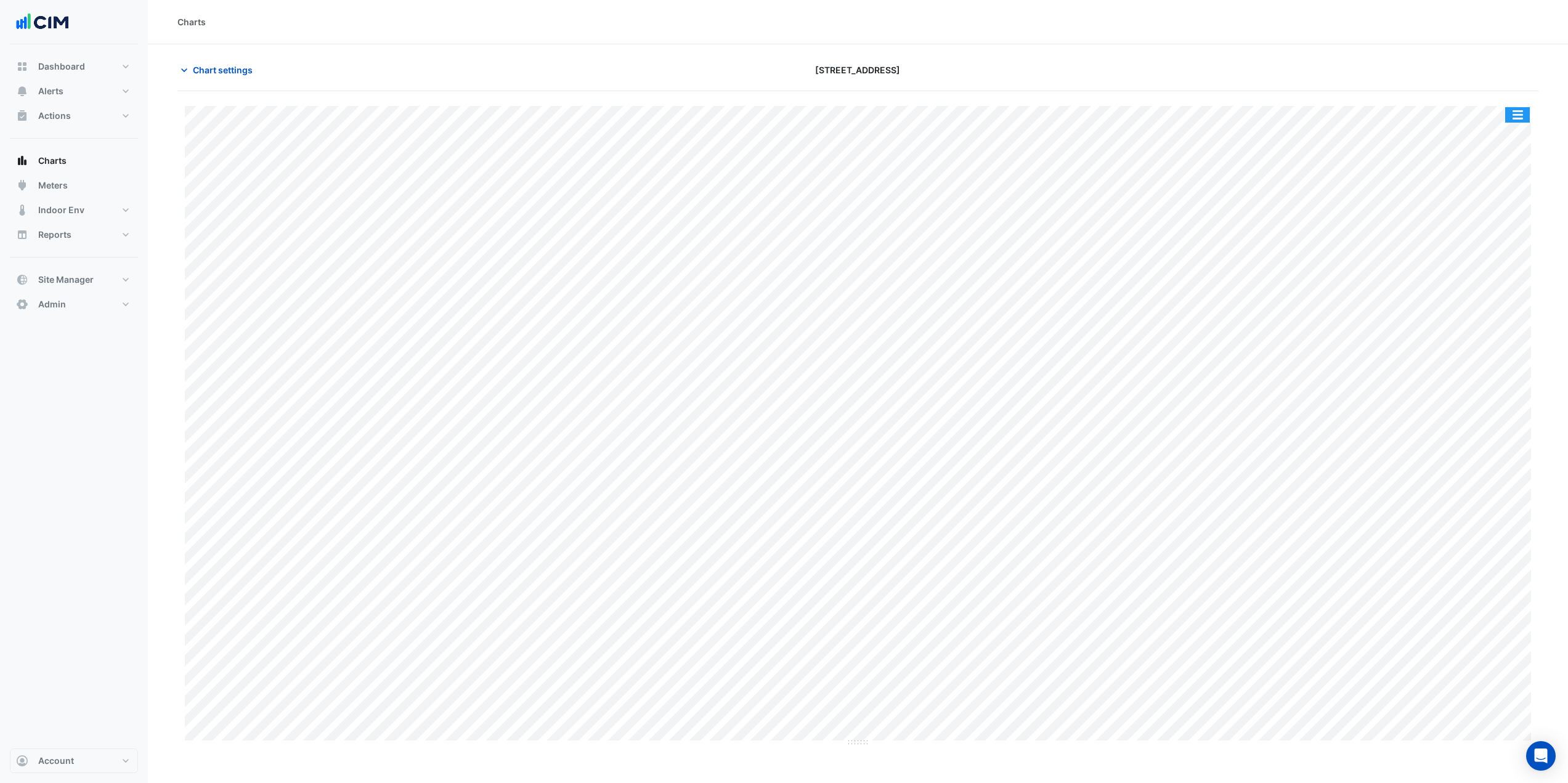
click at [1515, 112] on button "button" at bounding box center [1517, 114] width 24 height 15
click at [252, 74] on span "Chart settings" at bounding box center [223, 70] width 60 height 13
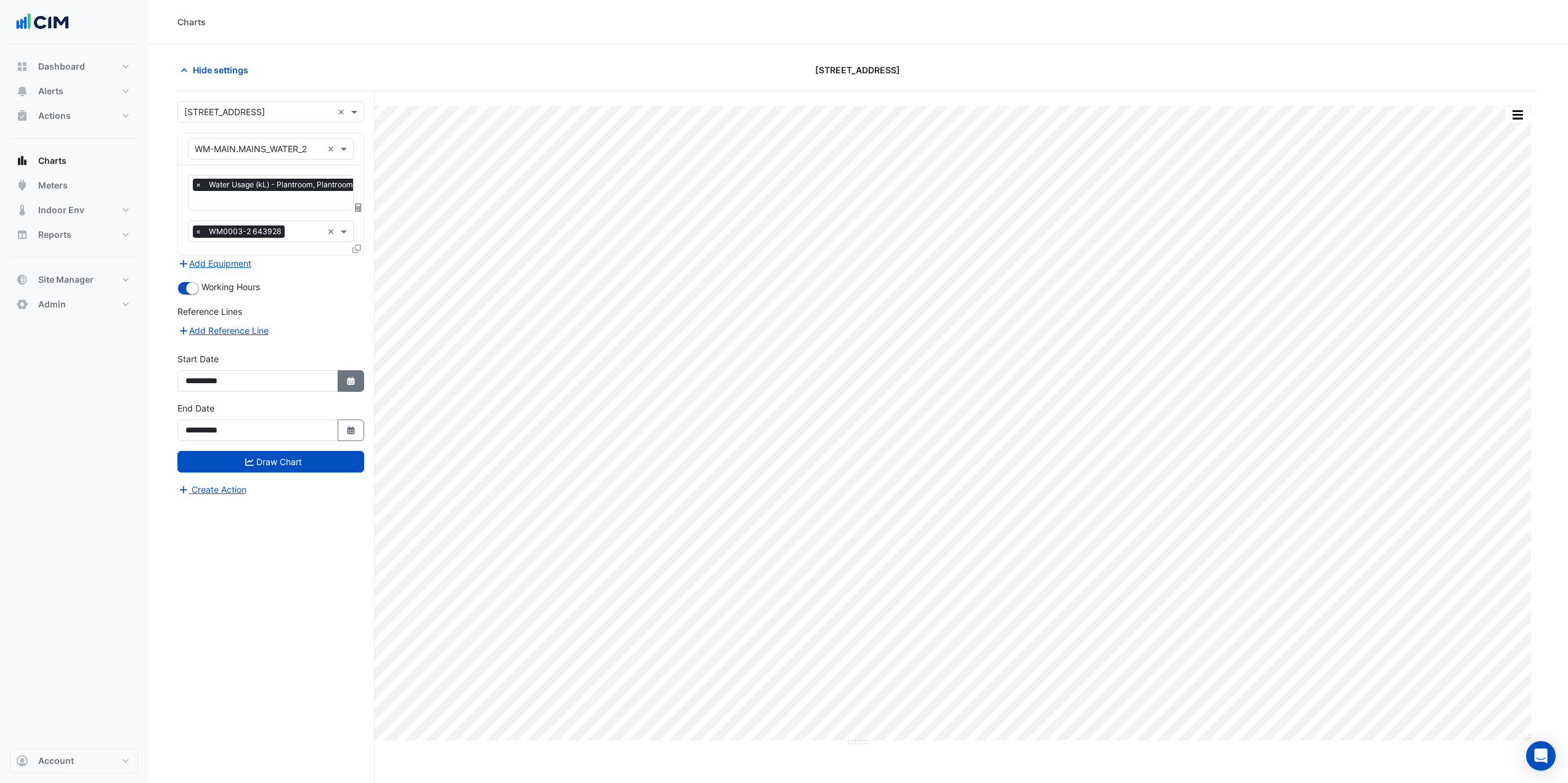
click at [348, 381] on icon "button" at bounding box center [350, 381] width 7 height 8
select select "*"
select select "****"
click at [194, 289] on div "15" at bounding box center [199, 296] width 20 height 20
type input "**********"
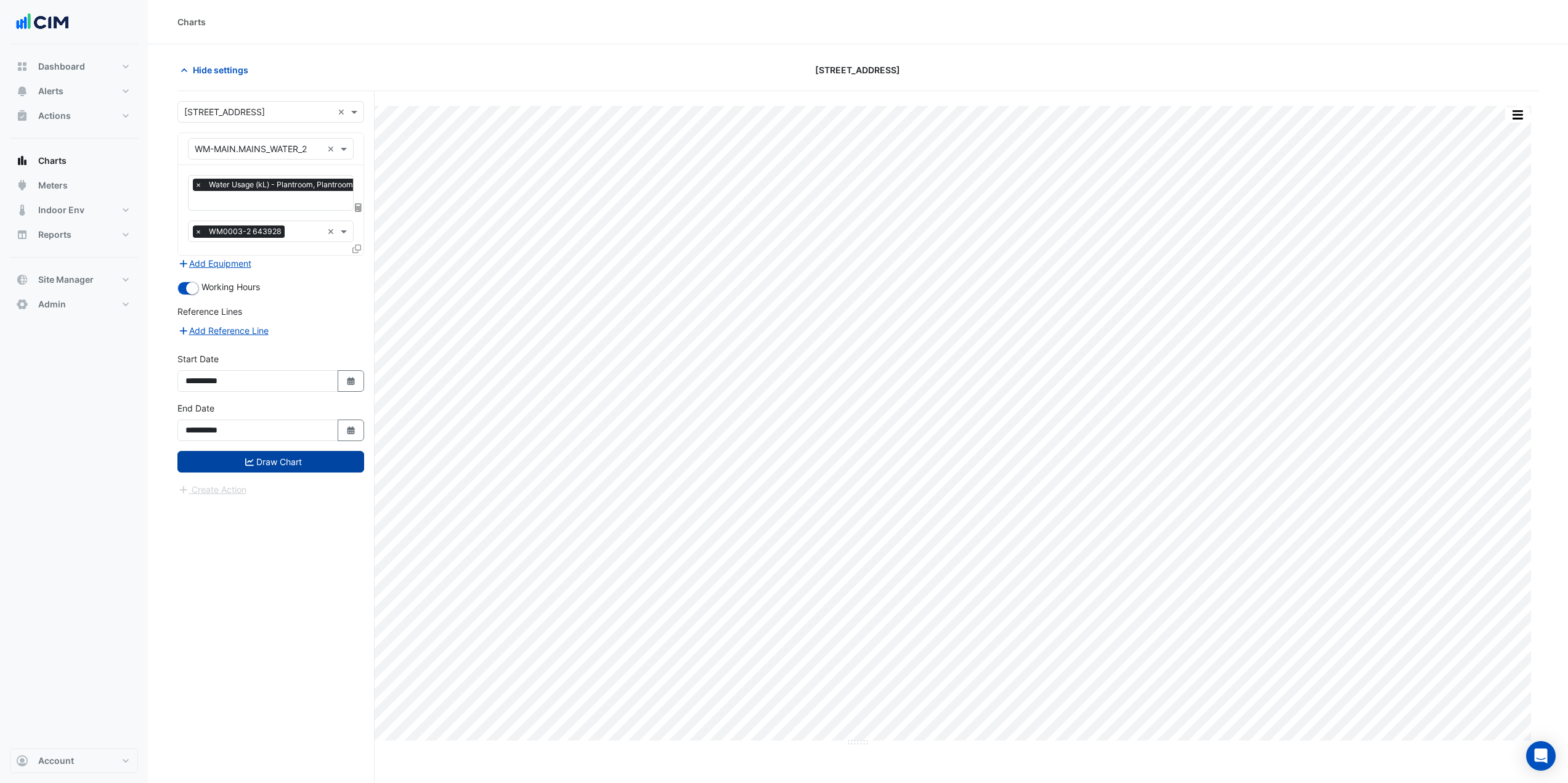
click at [263, 452] on button "Draw Chart" at bounding box center [271, 462] width 187 height 22
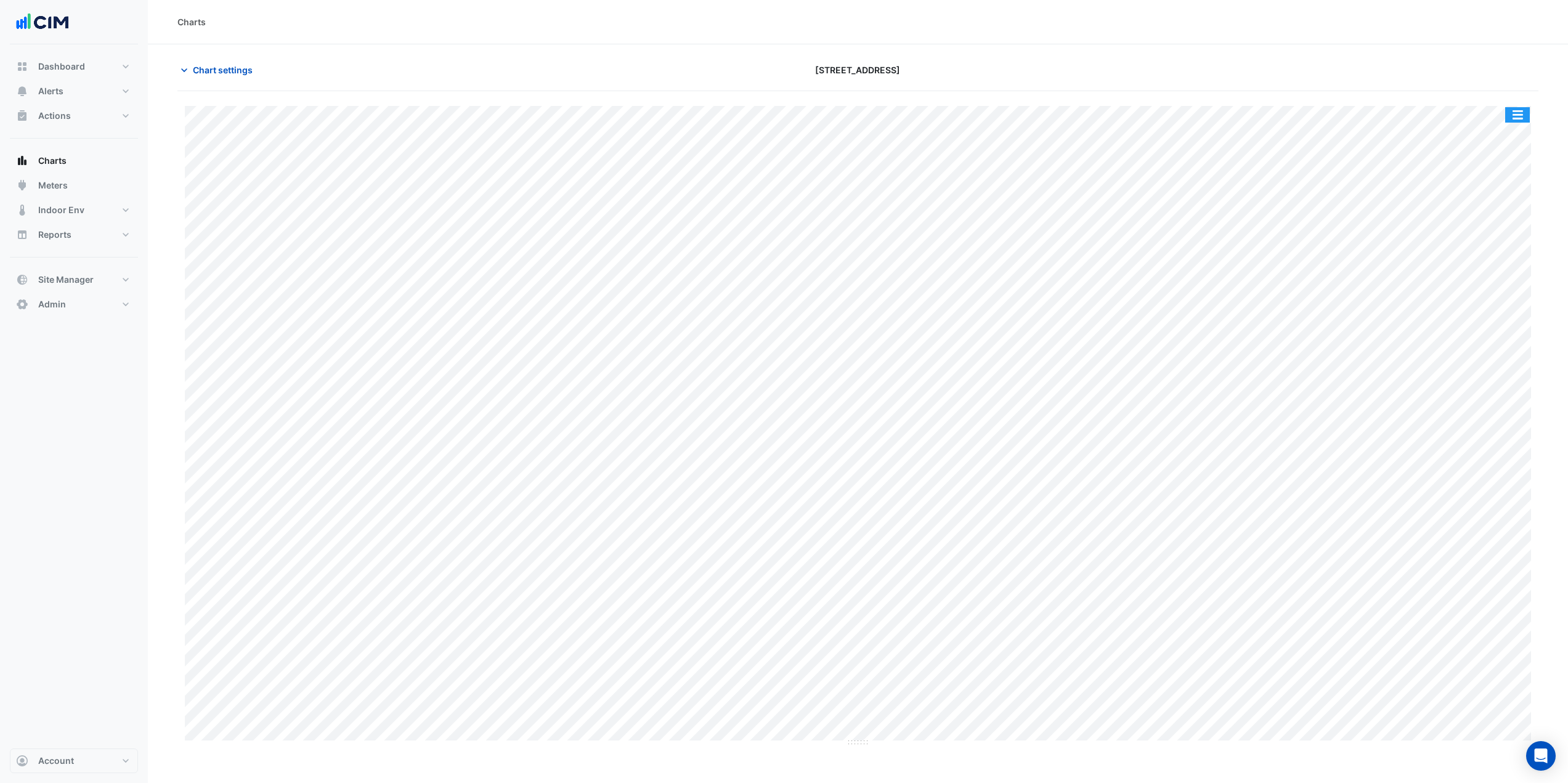
click at [1519, 116] on button "button" at bounding box center [1517, 114] width 24 height 15
click at [1493, 264] on div "Export CSV - Pivot" at bounding box center [1493, 262] width 74 height 30
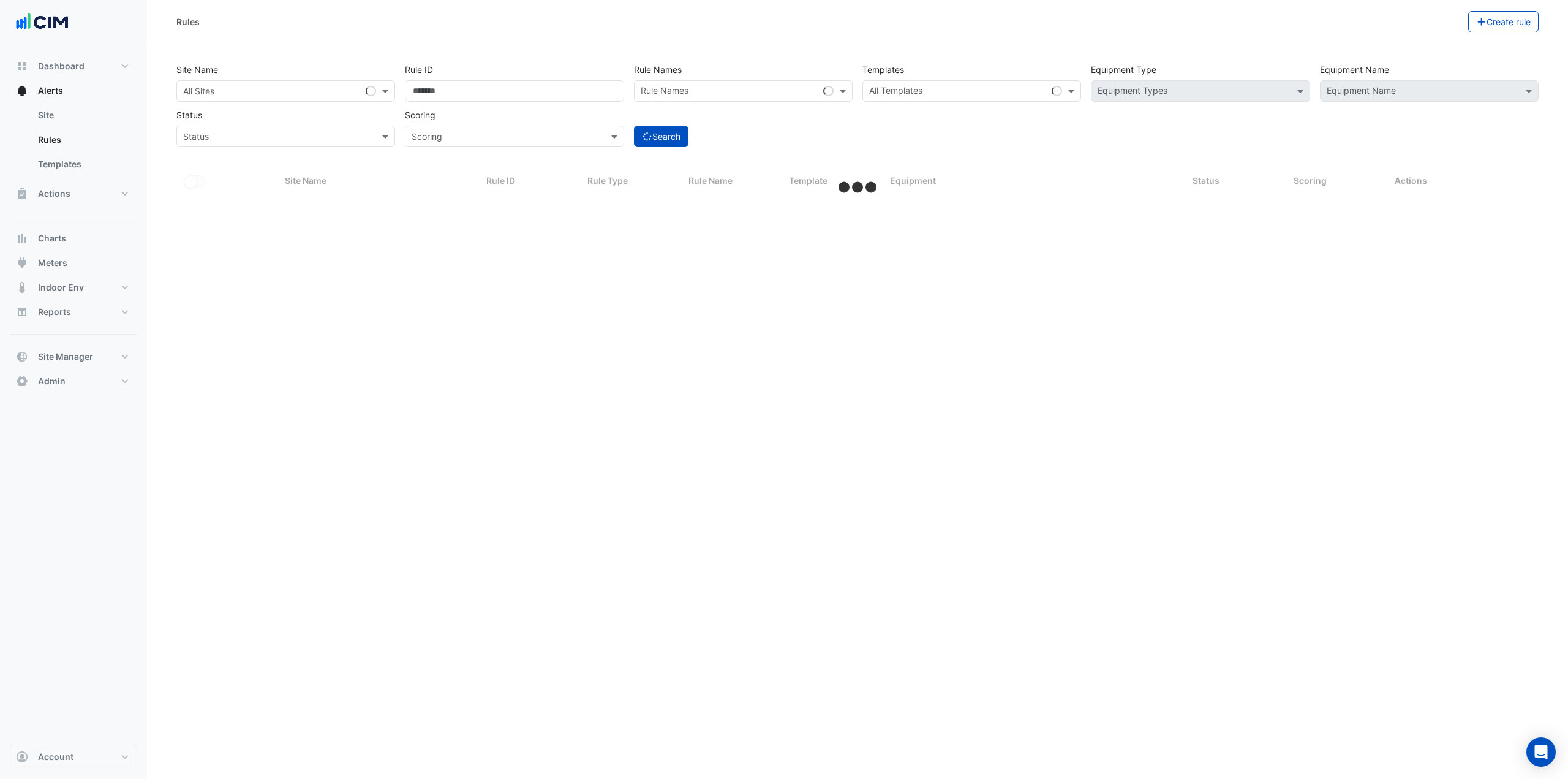
select select "***"
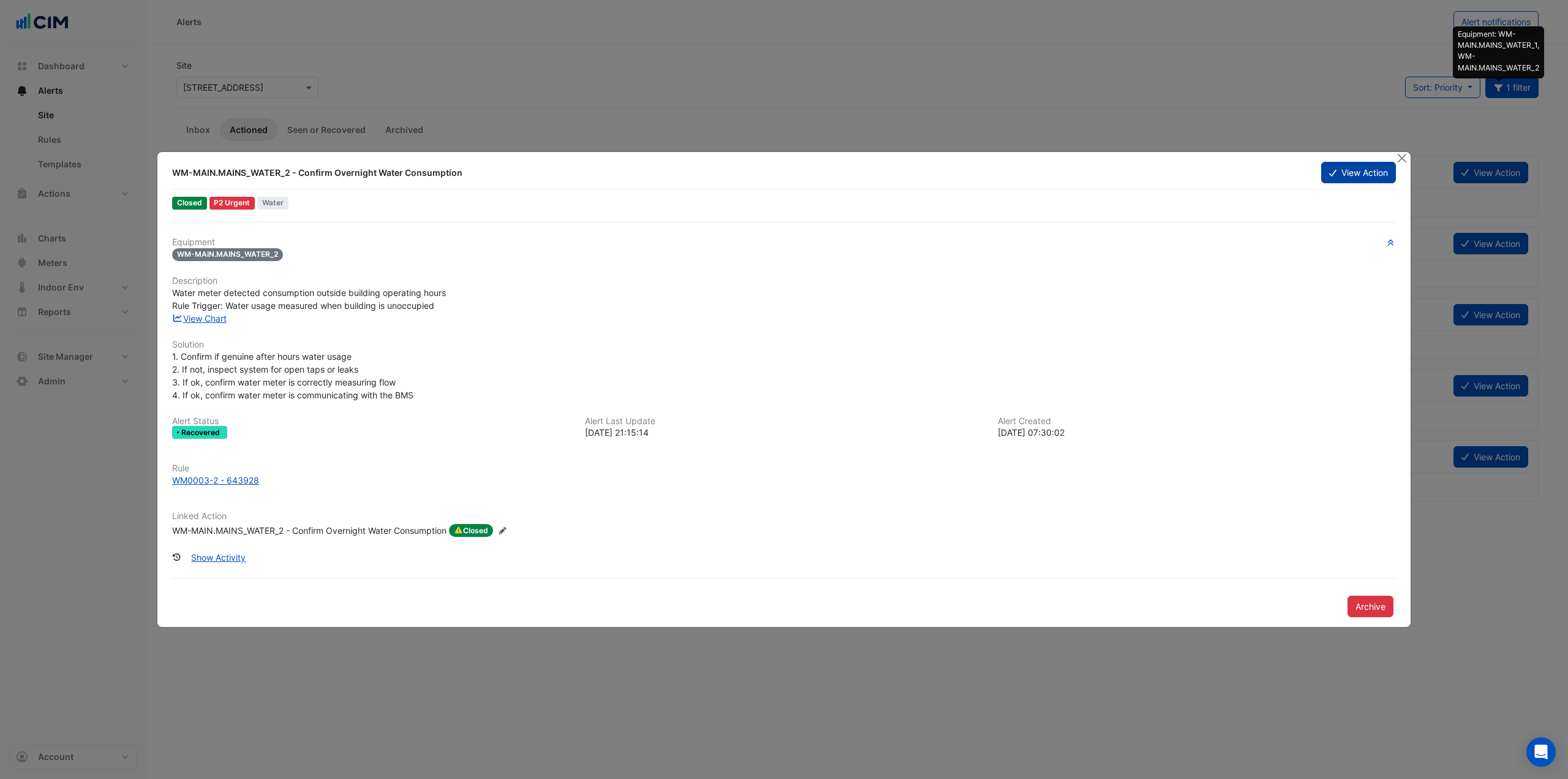
click at [1322, 172] on button "View Action" at bounding box center [1359, 172] width 75 height 22
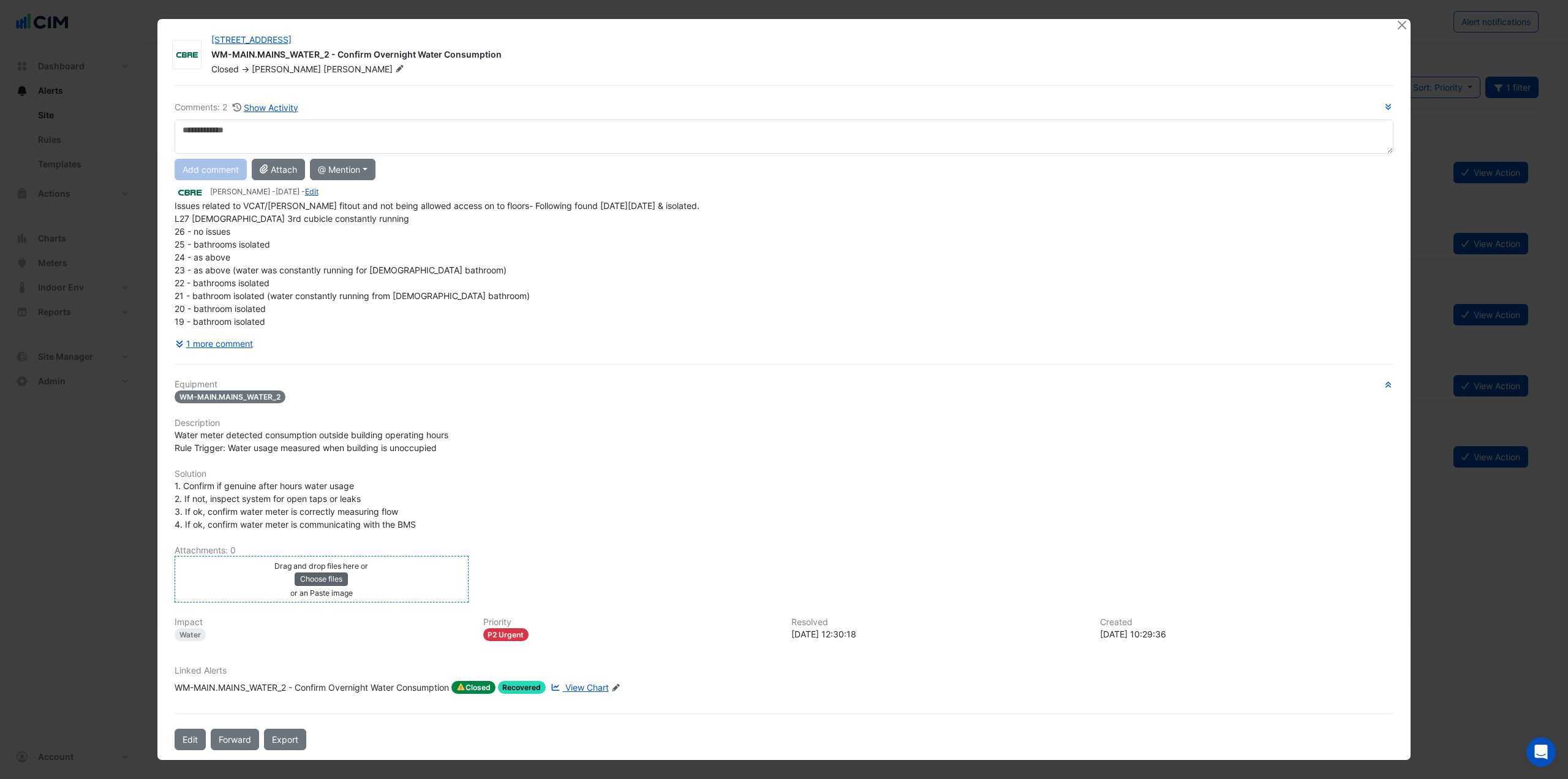
click at [335, 580] on button "Choose files" at bounding box center [321, 579] width 53 height 14
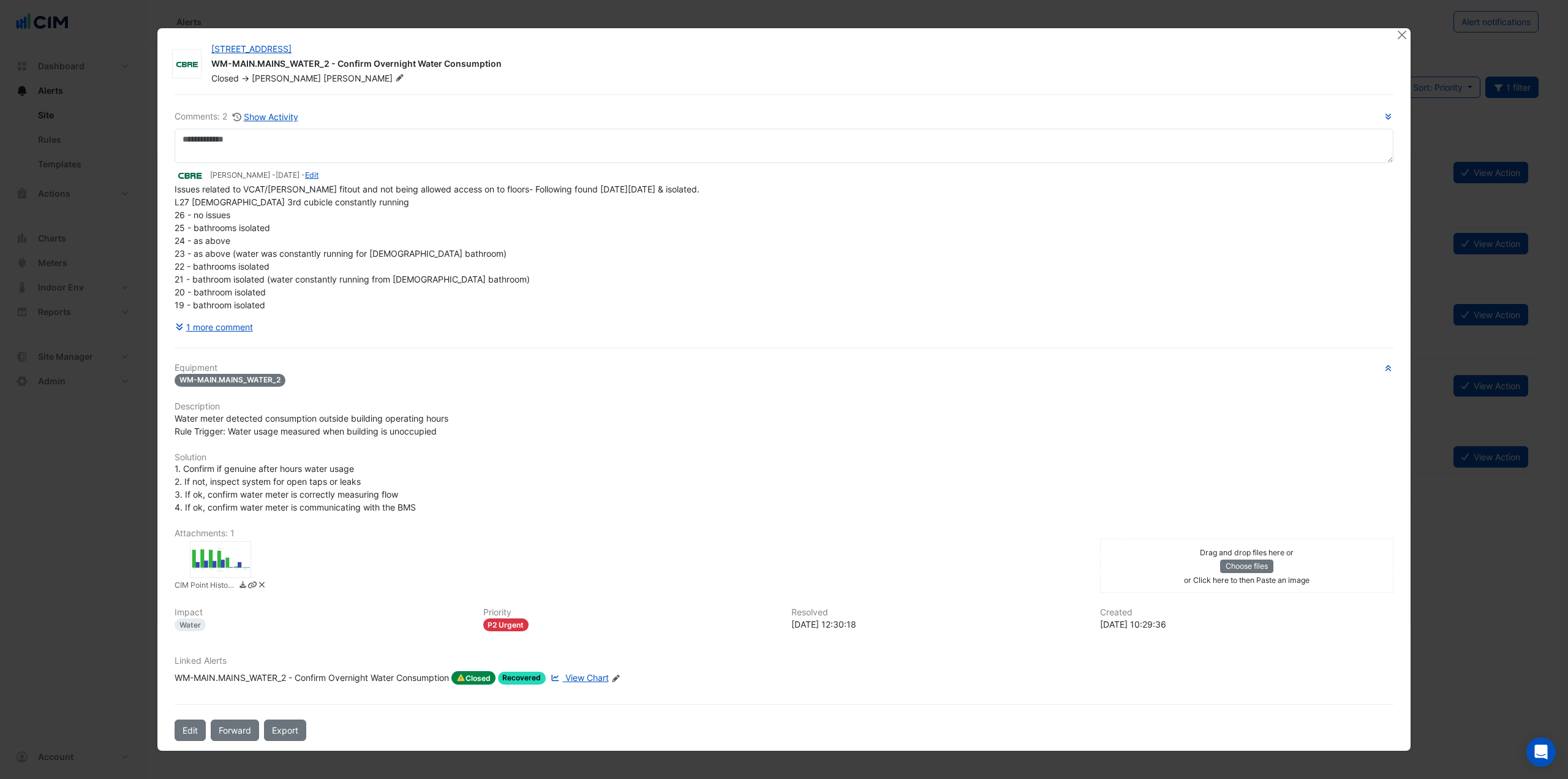
click at [218, 553] on div at bounding box center [220, 560] width 61 height 37
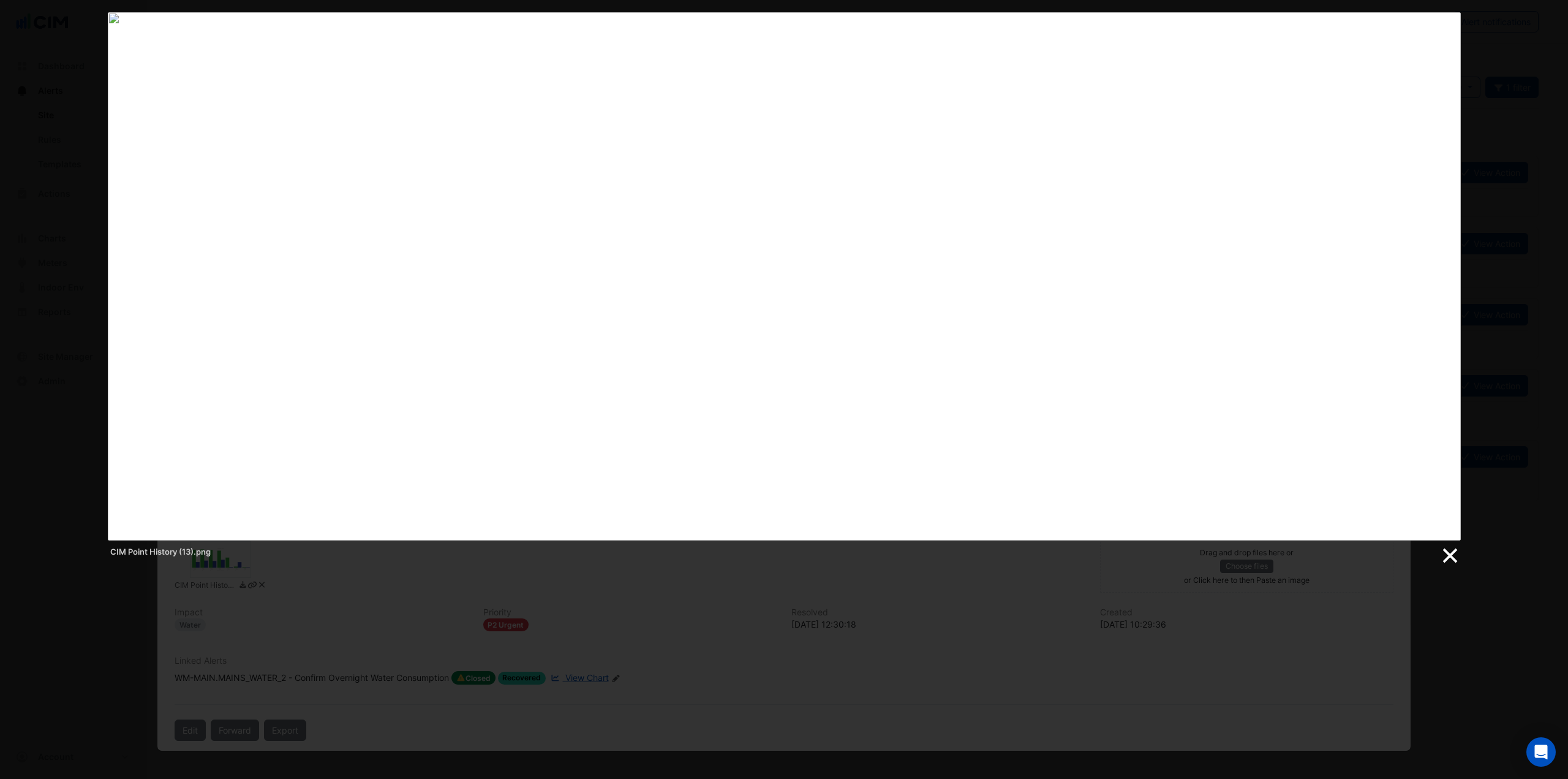
click at [1454, 556] on link at bounding box center [1449, 556] width 18 height 18
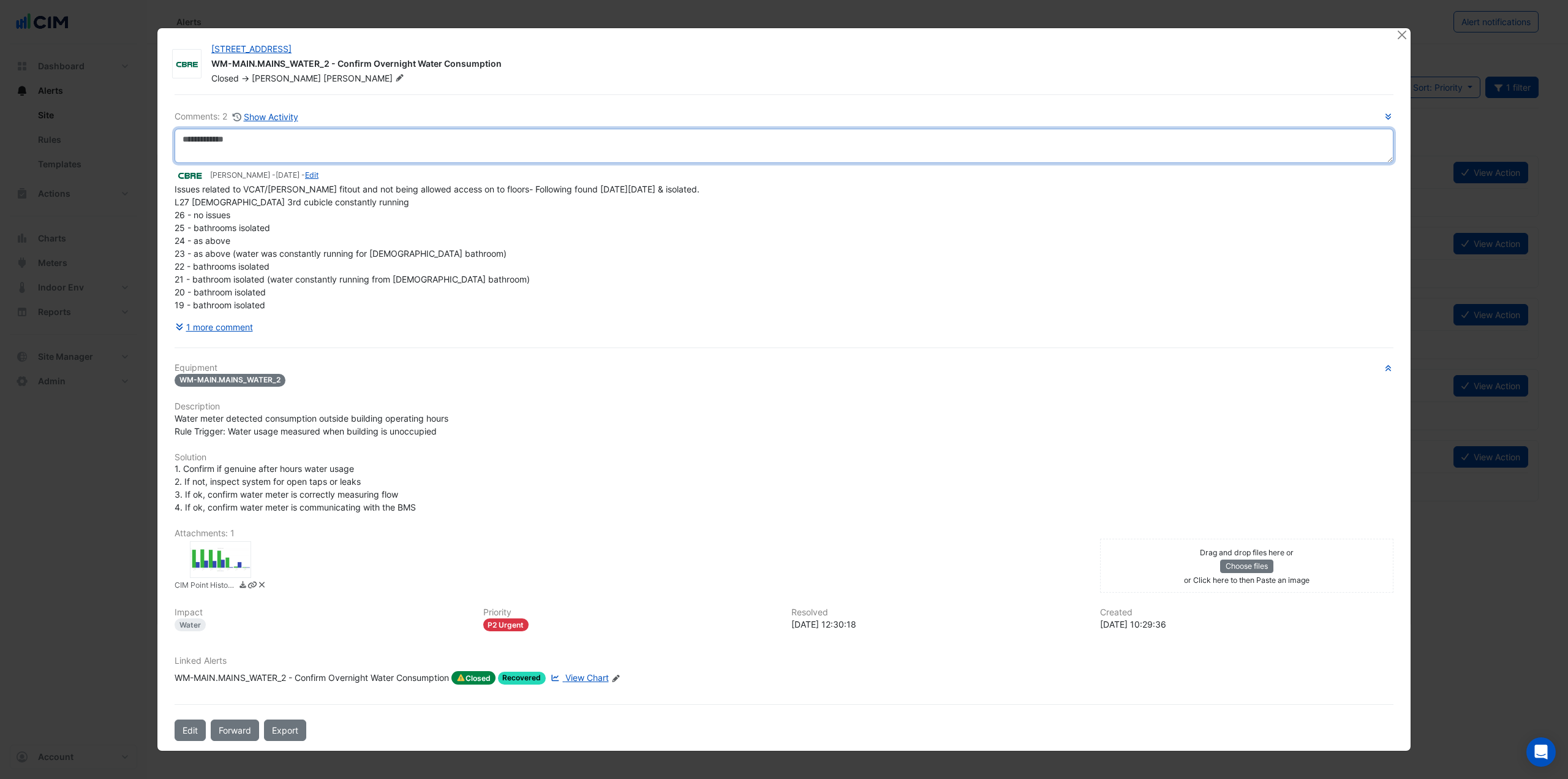
click at [335, 142] on textarea at bounding box center [784, 146] width 1219 height 34
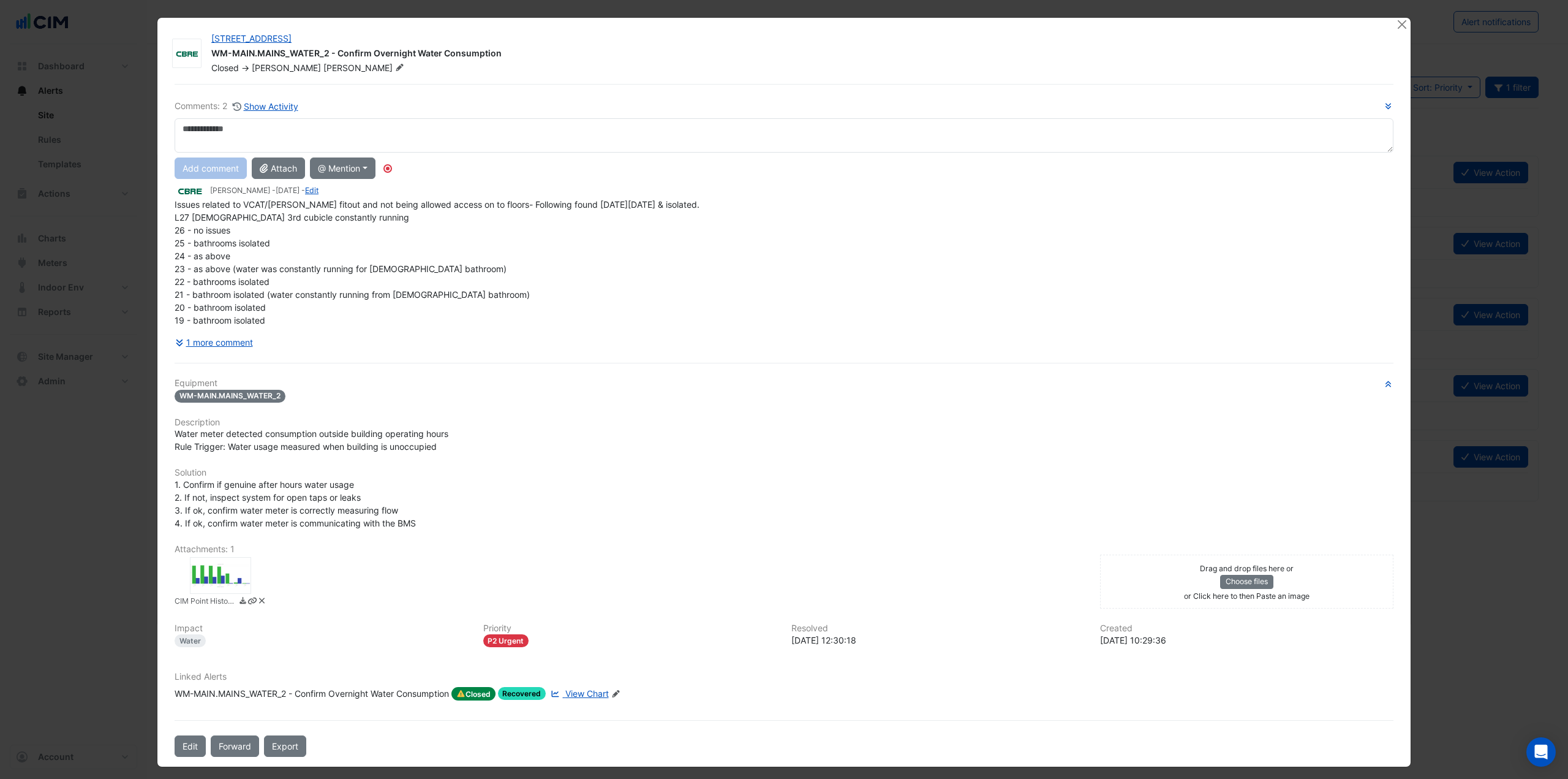
click at [468, 93] on div "Comments: 2 Show Activity Add comment Attach @ Mention AG Coombs Brendan Sadler…" at bounding box center [784, 421] width 1234 height 673
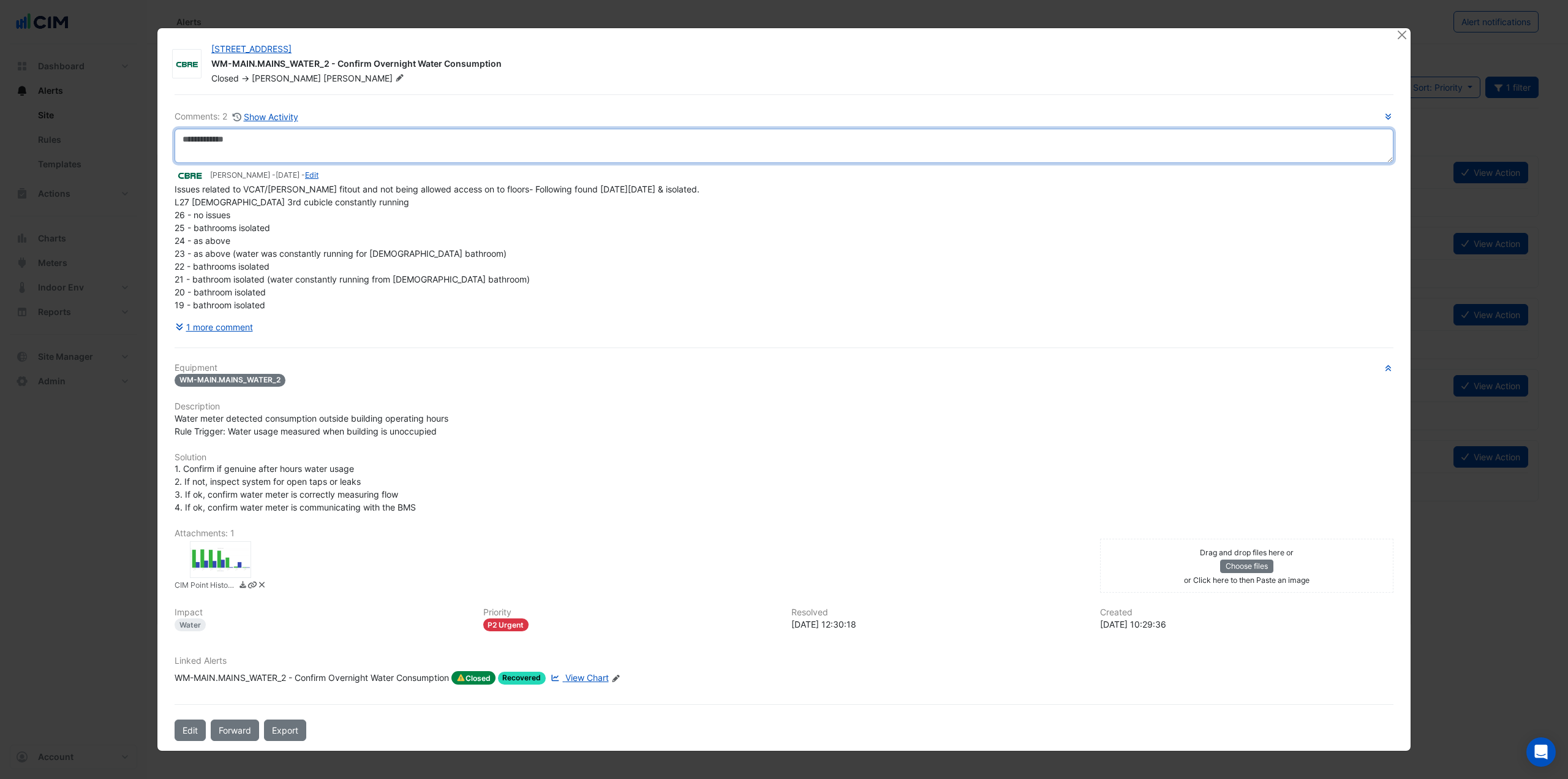
click at [315, 141] on textarea at bounding box center [784, 146] width 1219 height 34
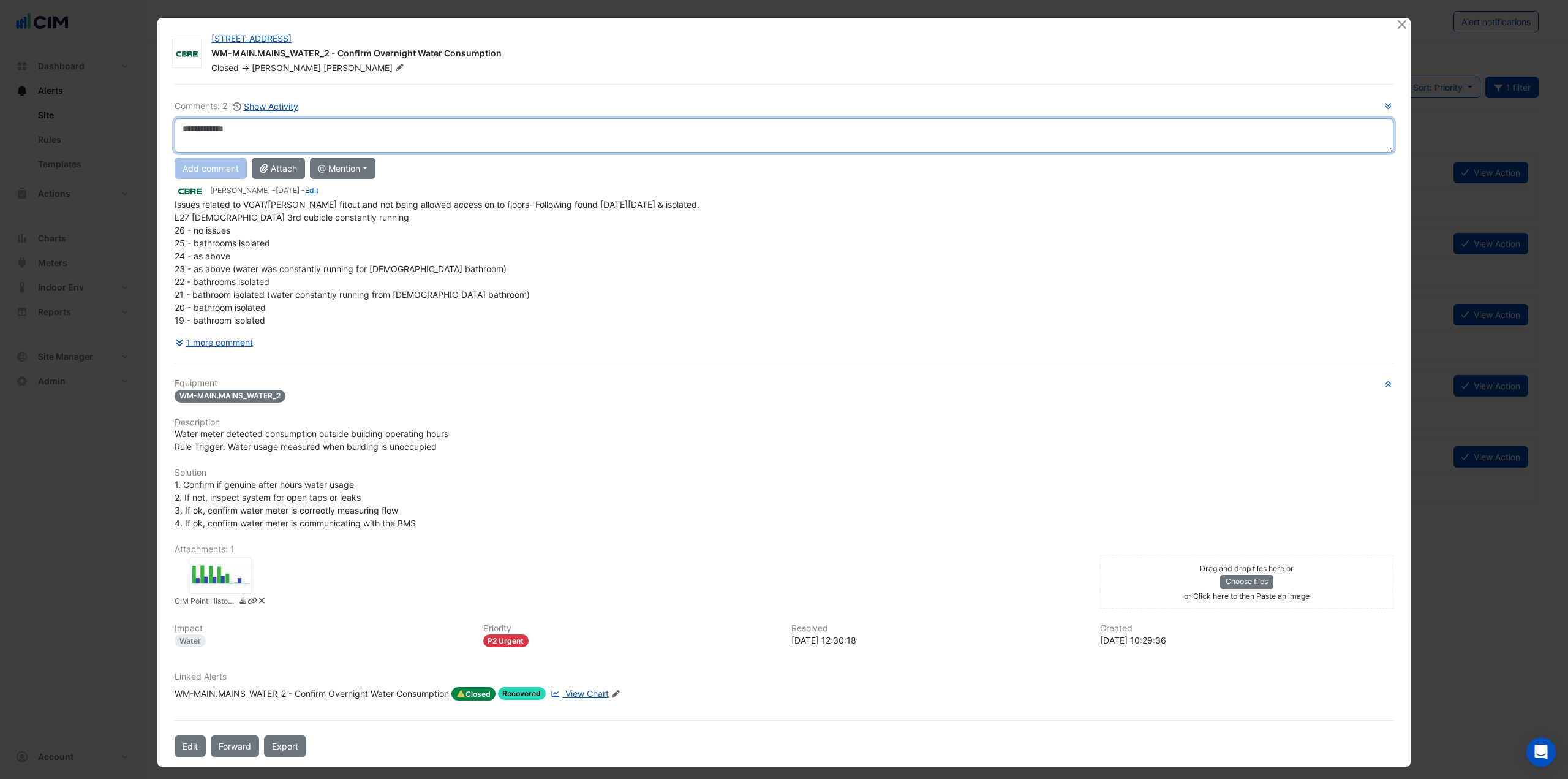
paste textarea "**********"
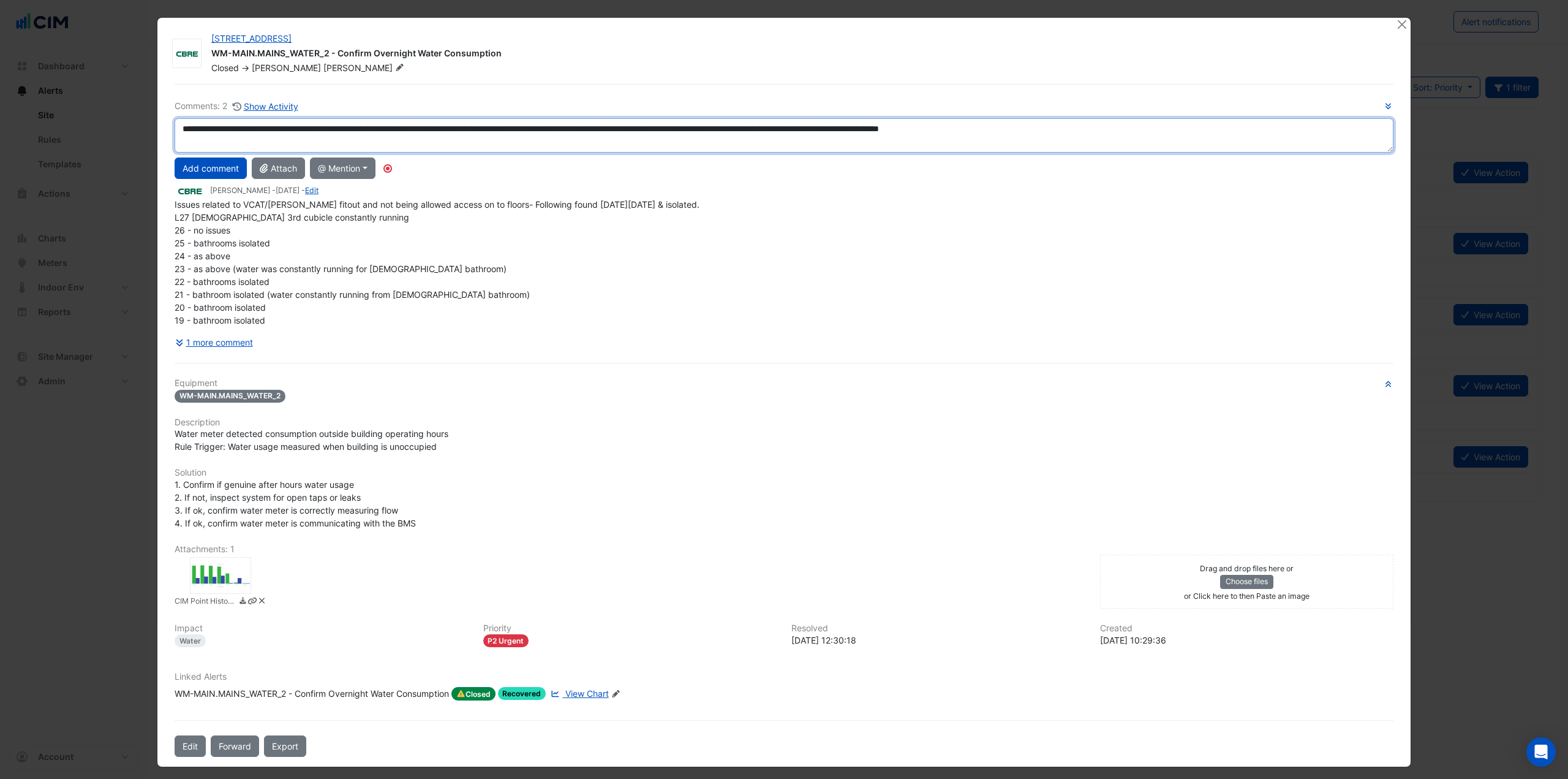
click at [177, 126] on textarea "**********" at bounding box center [784, 135] width 1219 height 34
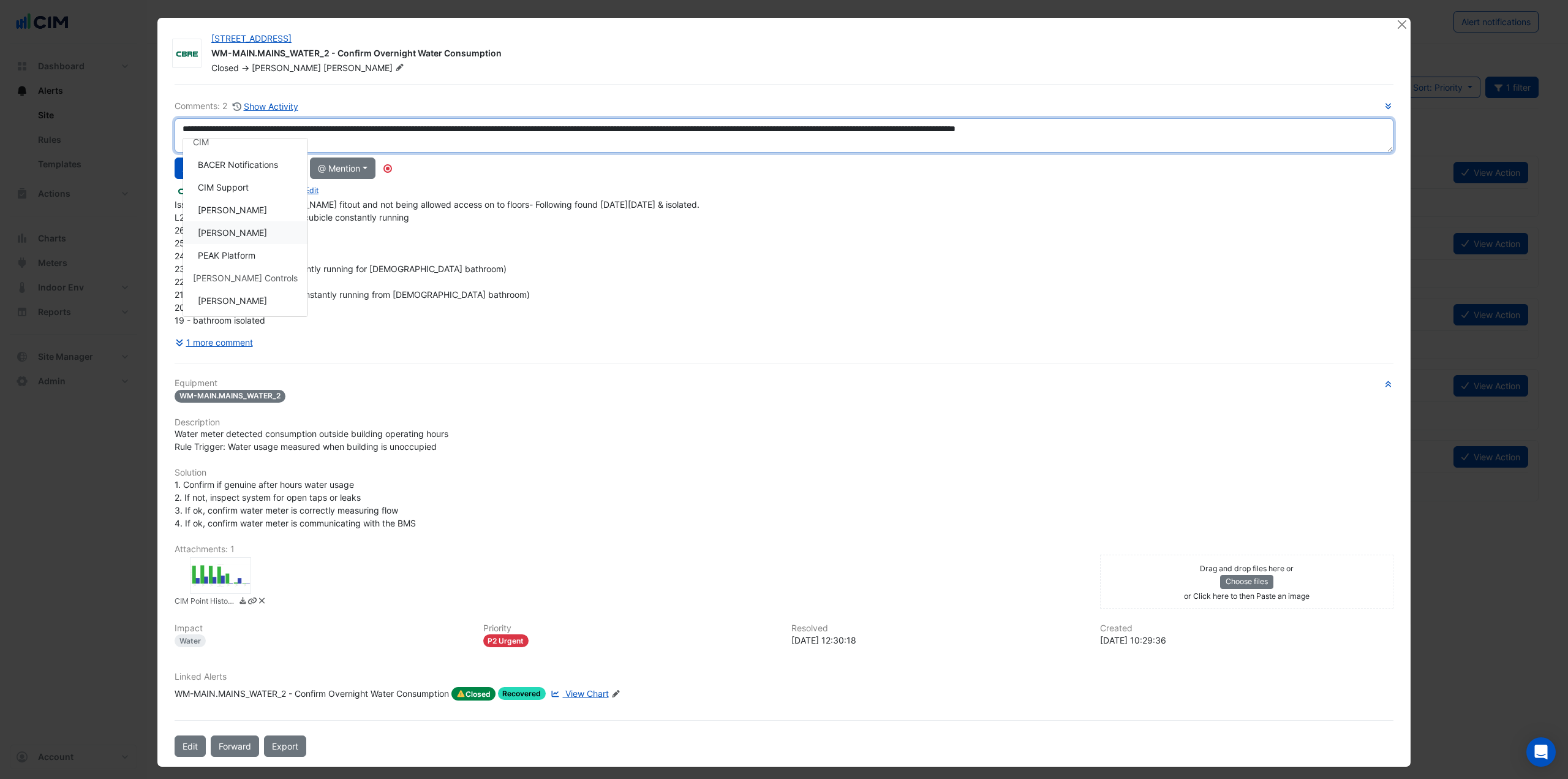
click at [241, 229] on div "**********" at bounding box center [784, 226] width 1219 height 254
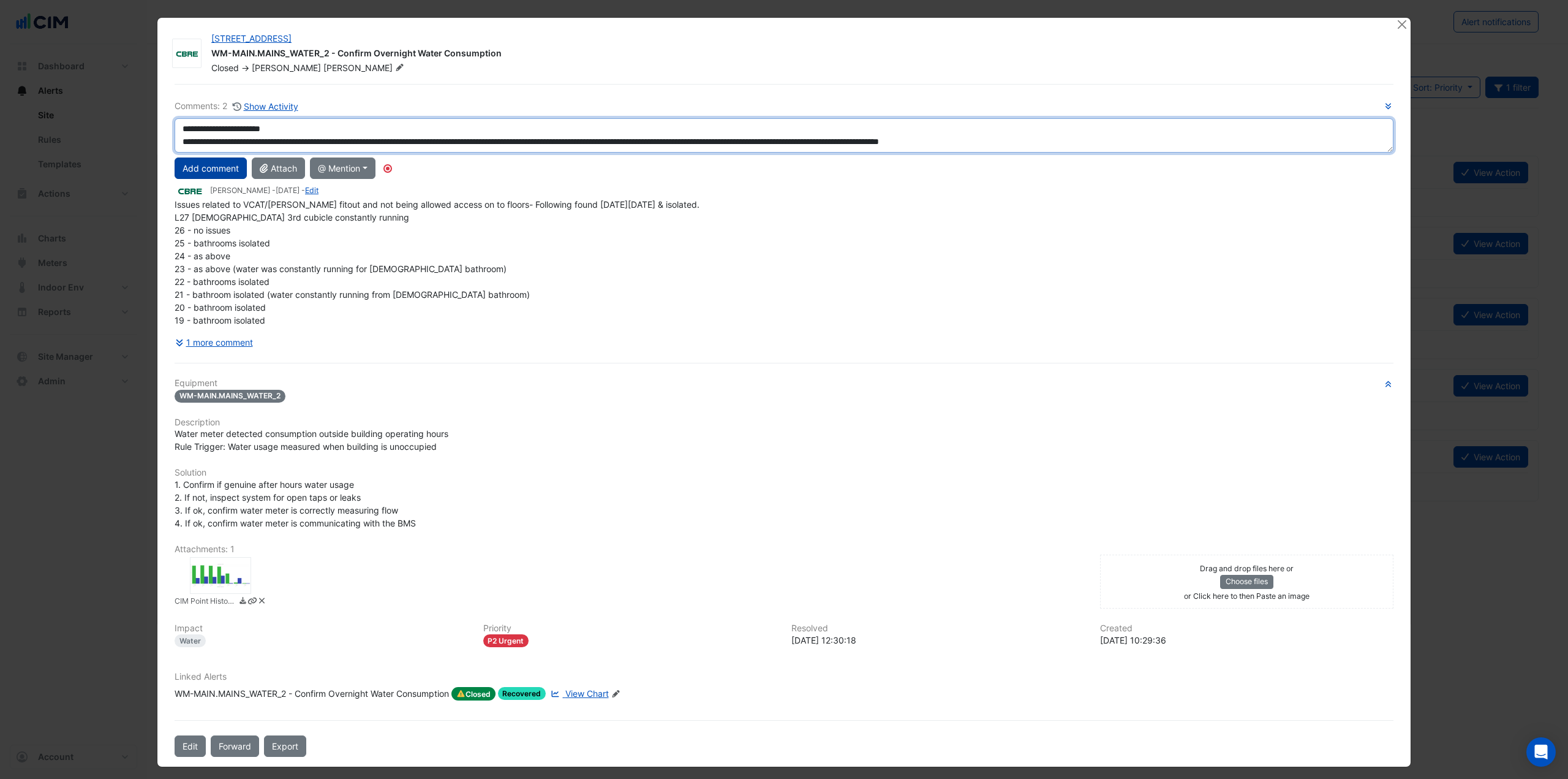
type textarea "**********"
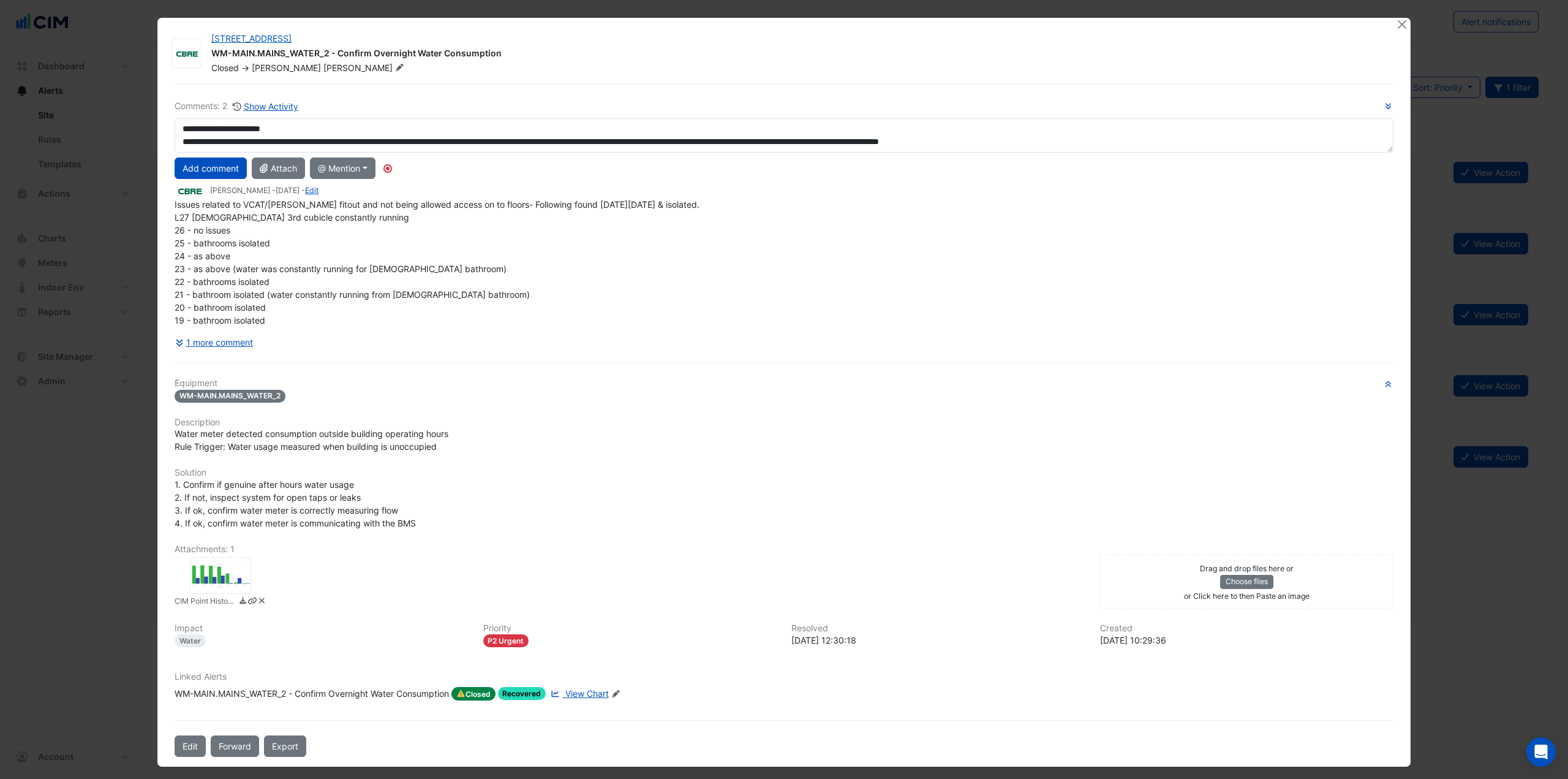
drag, startPoint x: 217, startPoint y: 163, endPoint x: 509, endPoint y: 112, distance: 296.4
click at [509, 112] on div "**********" at bounding box center [784, 226] width 1219 height 254
click at [623, 66] on div "Closed -> John Scott" at bounding box center [797, 69] width 1173 height 13
click at [184, 743] on button "Edit" at bounding box center [190, 747] width 32 height 22
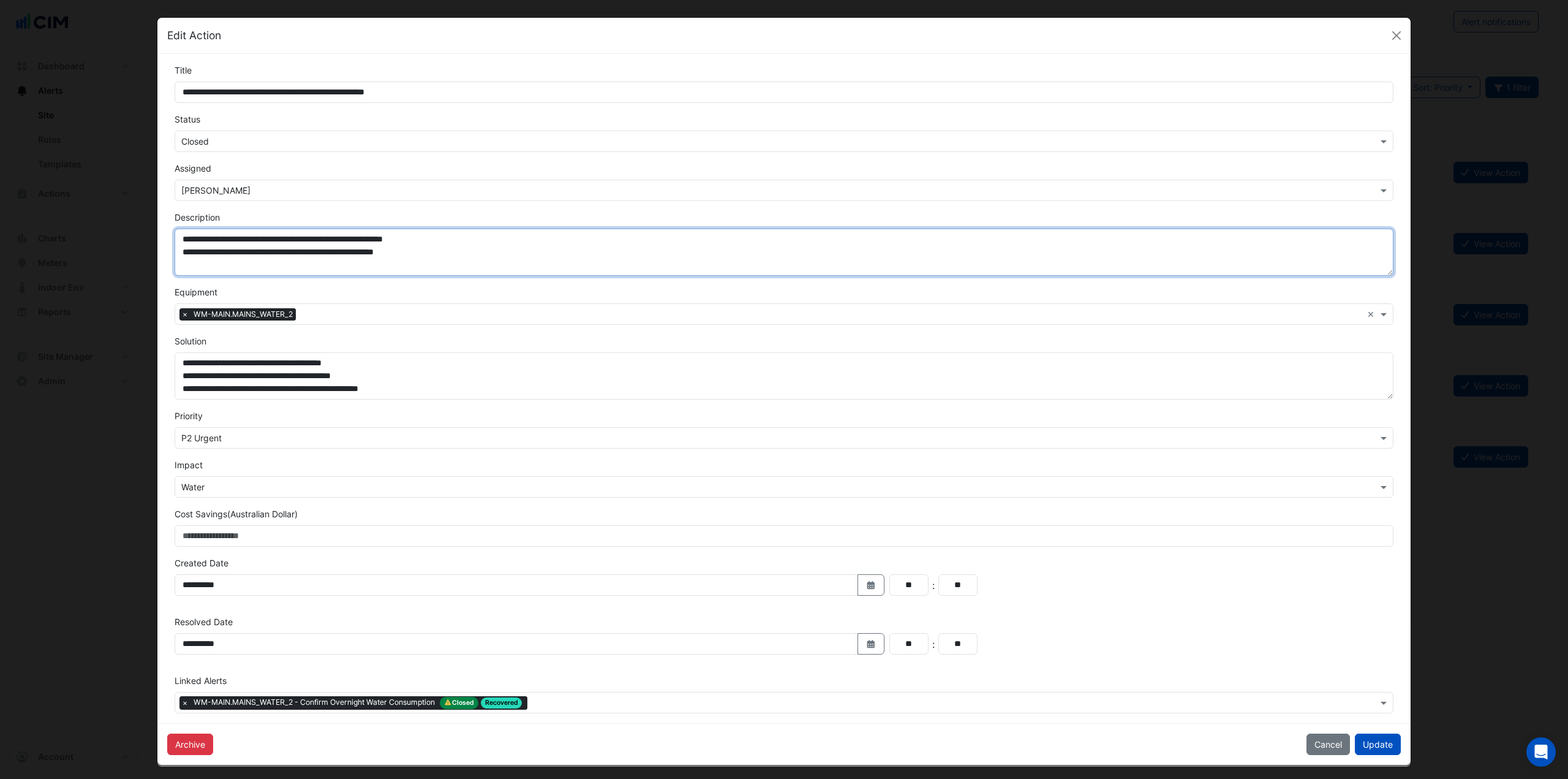
click at [449, 269] on textarea "**********" at bounding box center [784, 252] width 1219 height 47
paste textarea "**********"
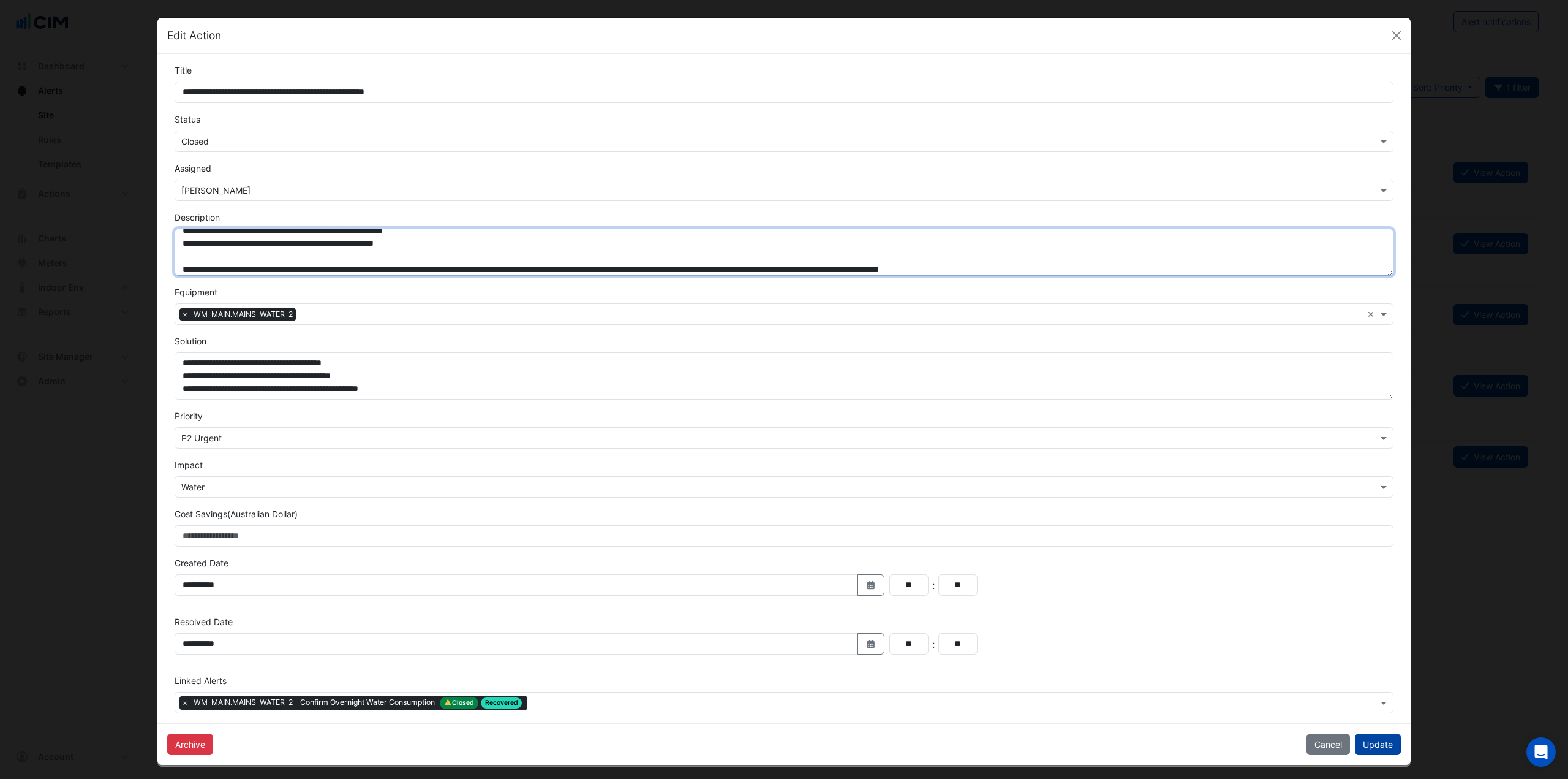
type textarea "**********"
click at [1389, 742] on button "Update" at bounding box center [1378, 745] width 46 height 22
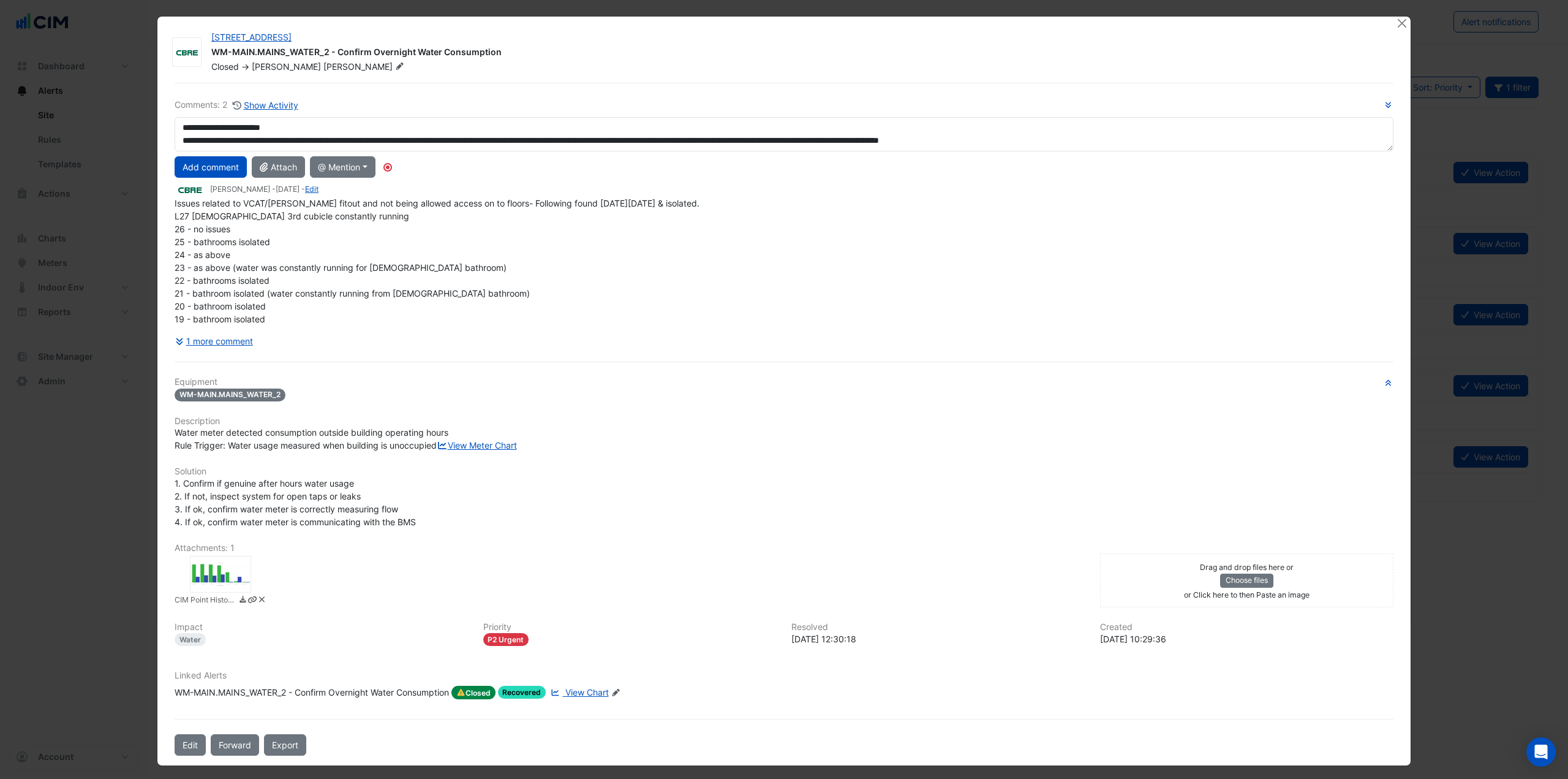
scroll to position [0, 0]
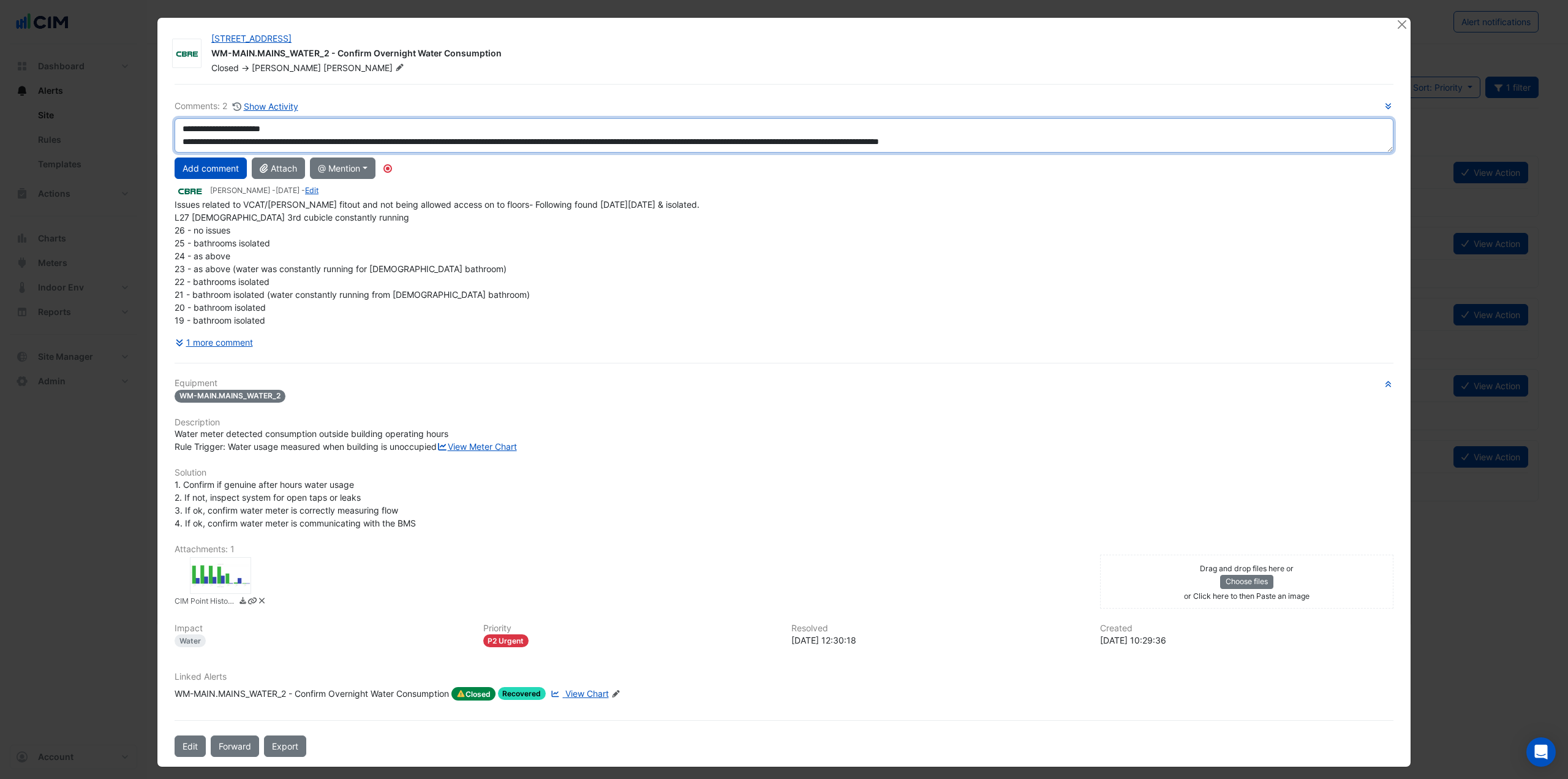
drag, startPoint x: 1240, startPoint y: 146, endPoint x: 123, endPoint y: 116, distance: 1117.4
click at [125, 122] on ngb-modal-window "300 La Trobe Street WM-MAIN.MAINS_WATER_2 - Confirm Overnight Water Consumption…" at bounding box center [784, 389] width 1568 height 779
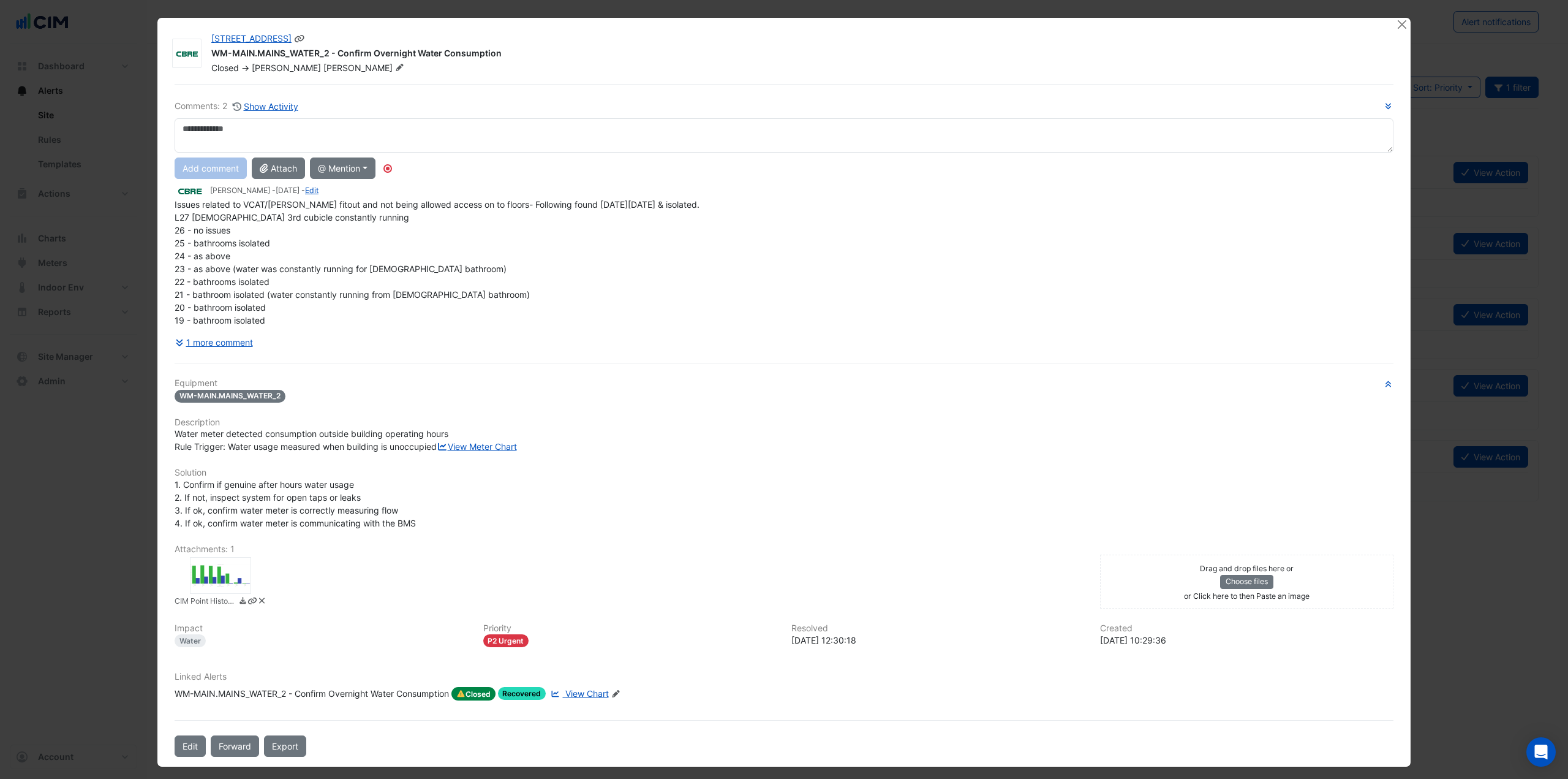
click at [844, 73] on div "Closed -> John Scott" at bounding box center [797, 69] width 1173 height 13
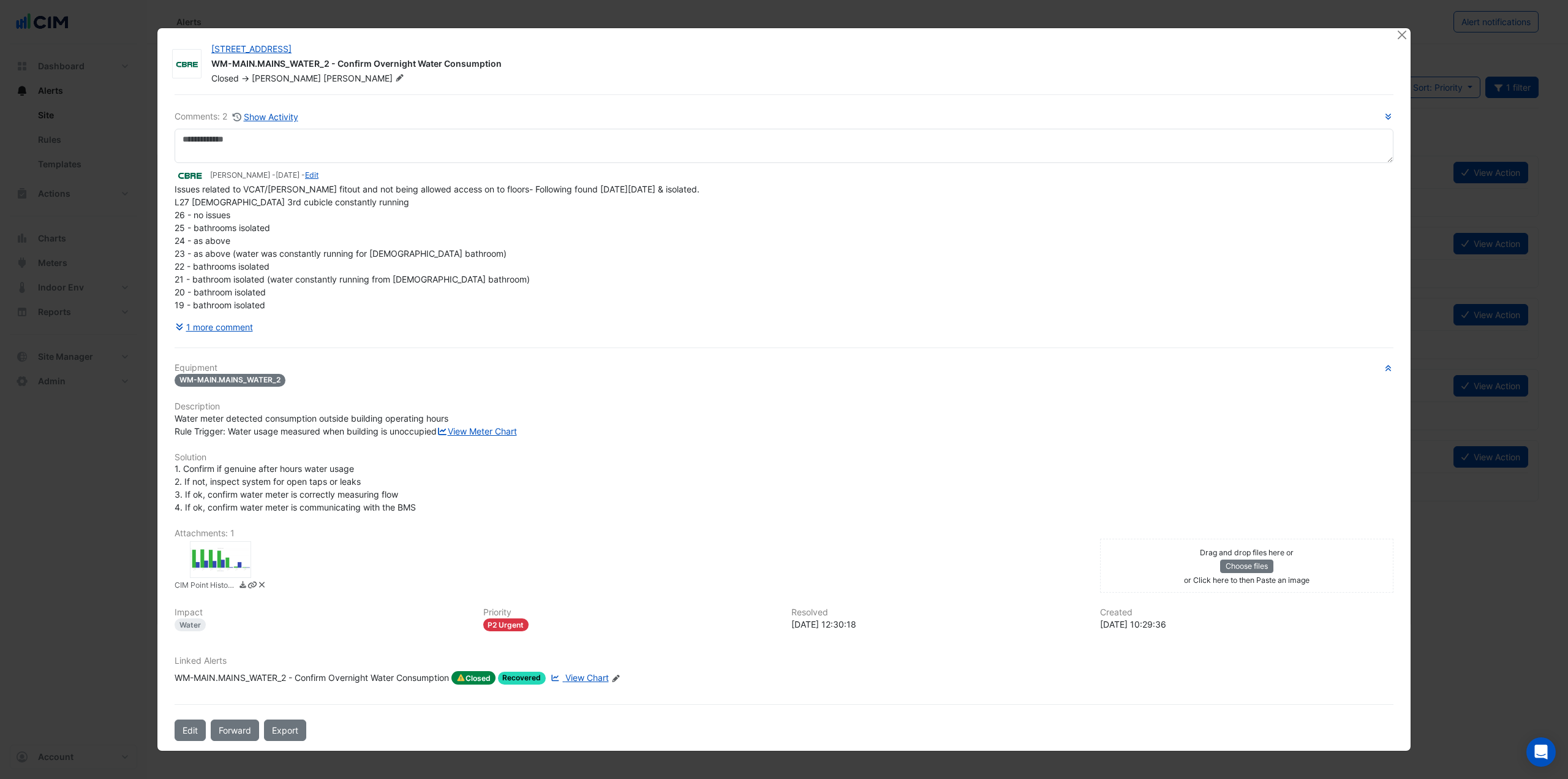
click at [1405, 28] on div at bounding box center [1403, 35] width 15 height 14
drag, startPoint x: 1400, startPoint y: 24, endPoint x: 1422, endPoint y: 60, distance: 42.2
click at [1400, 28] on button "Close" at bounding box center [1402, 34] width 13 height 13
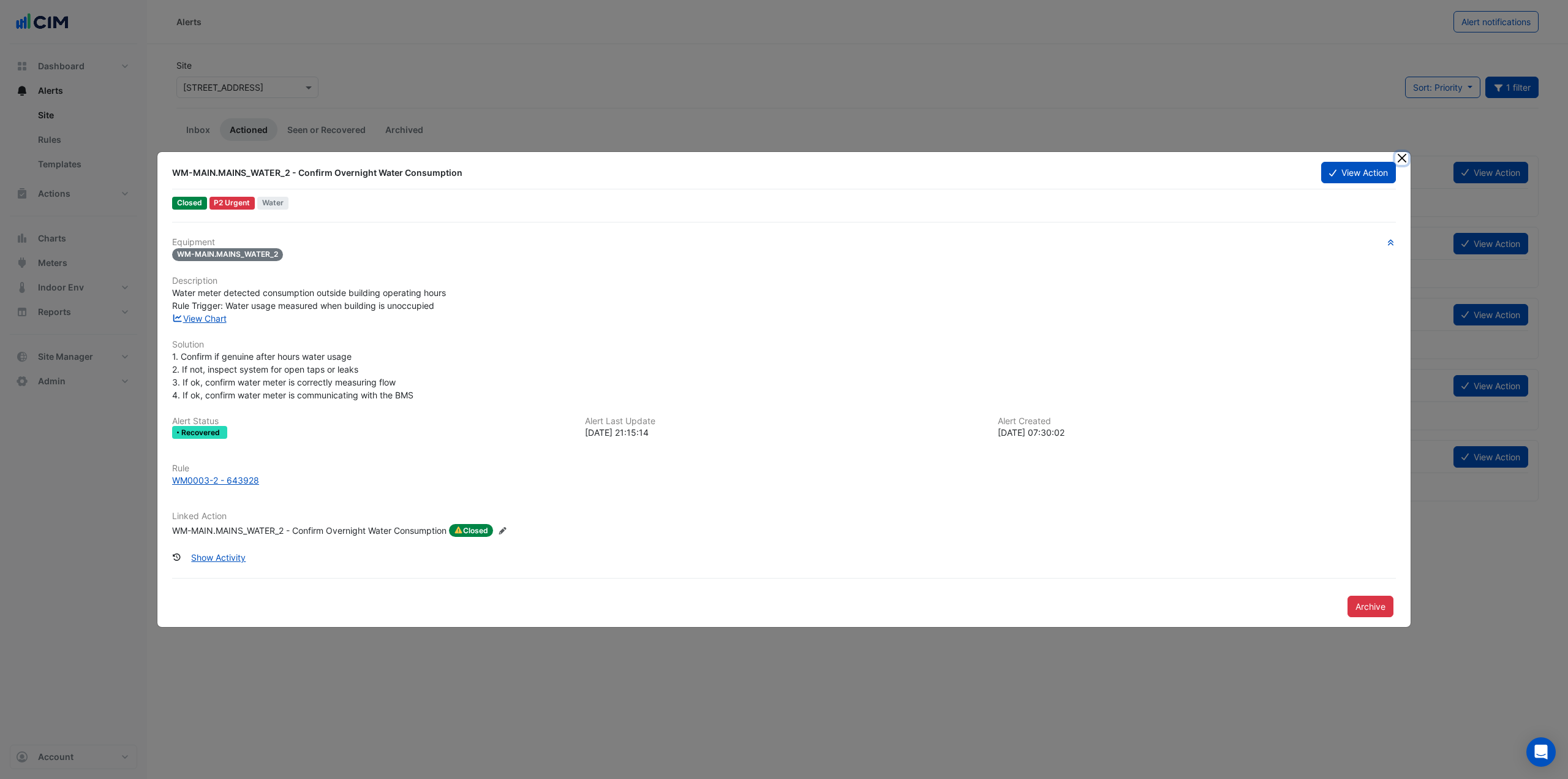
click at [1403, 152] on button "Close" at bounding box center [1402, 158] width 13 height 13
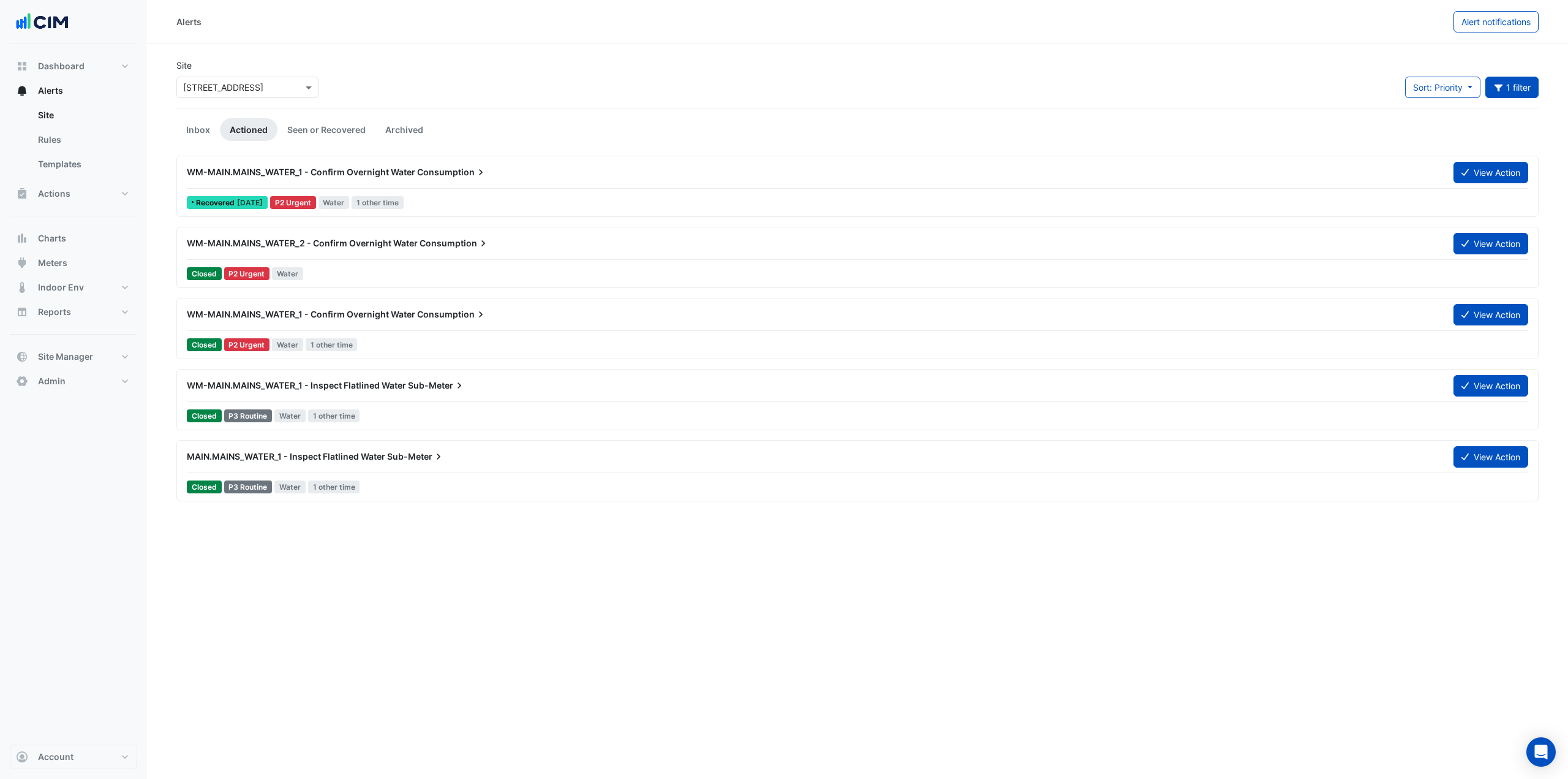
click at [480, 90] on div "Site × 300 La Trobe Street Sort: Priority Priority Updated 1 filter Title Prior…" at bounding box center [857, 83] width 1377 height 49
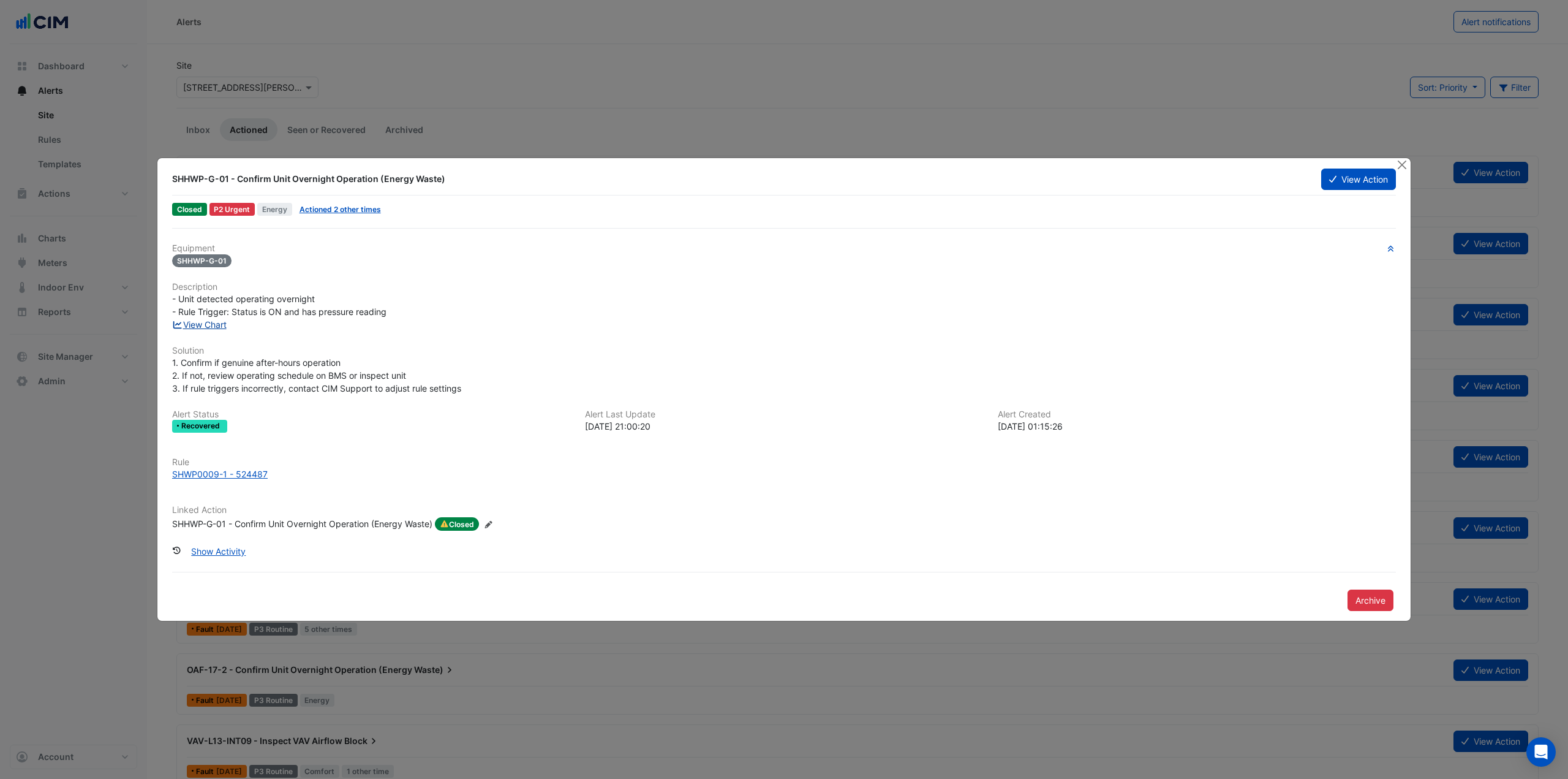
click at [212, 327] on link "View Chart" at bounding box center [199, 325] width 54 height 11
click at [1339, 184] on button "View Action" at bounding box center [1359, 180] width 75 height 22
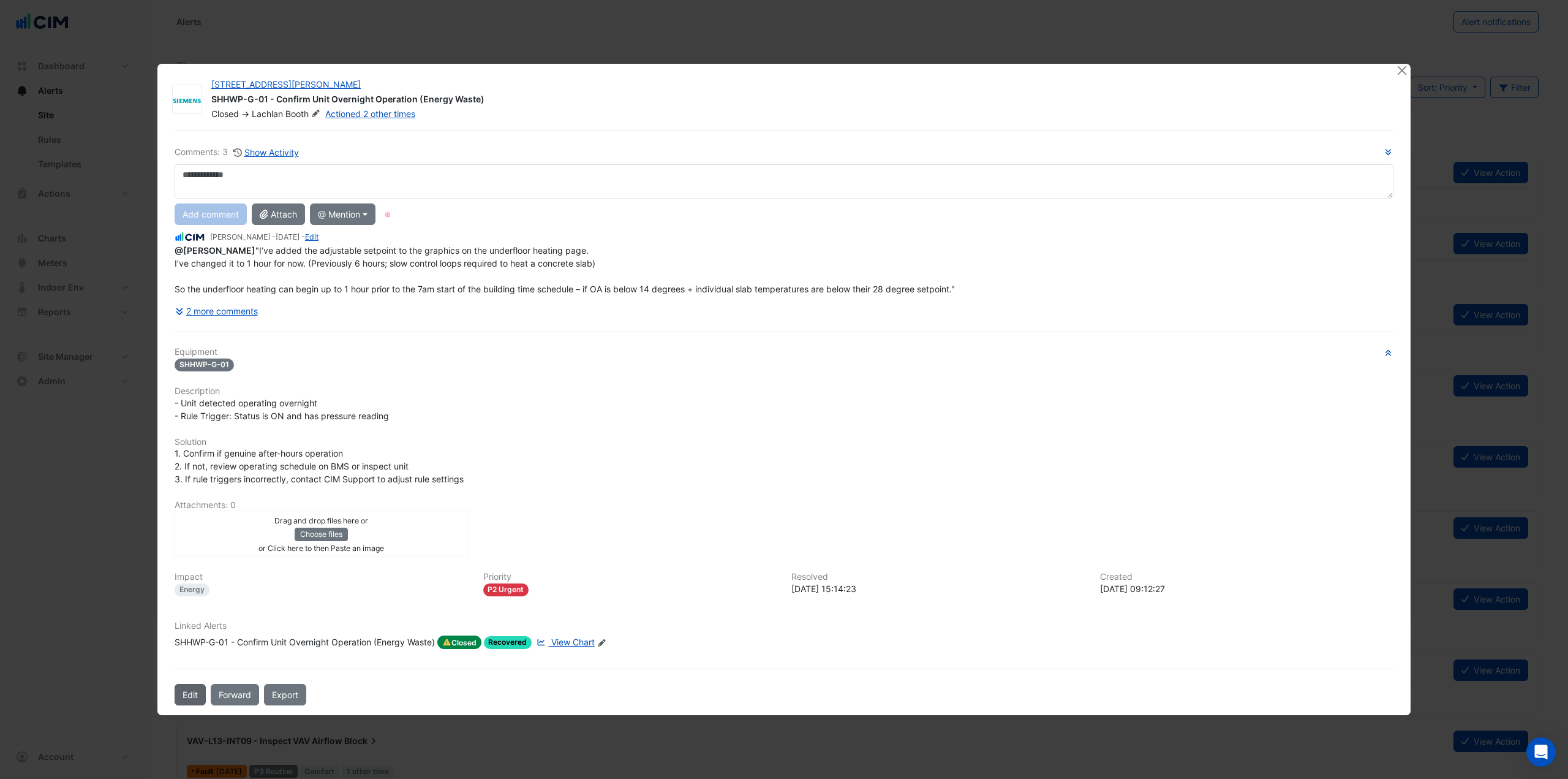
click at [186, 701] on button "Edit" at bounding box center [190, 695] width 32 height 22
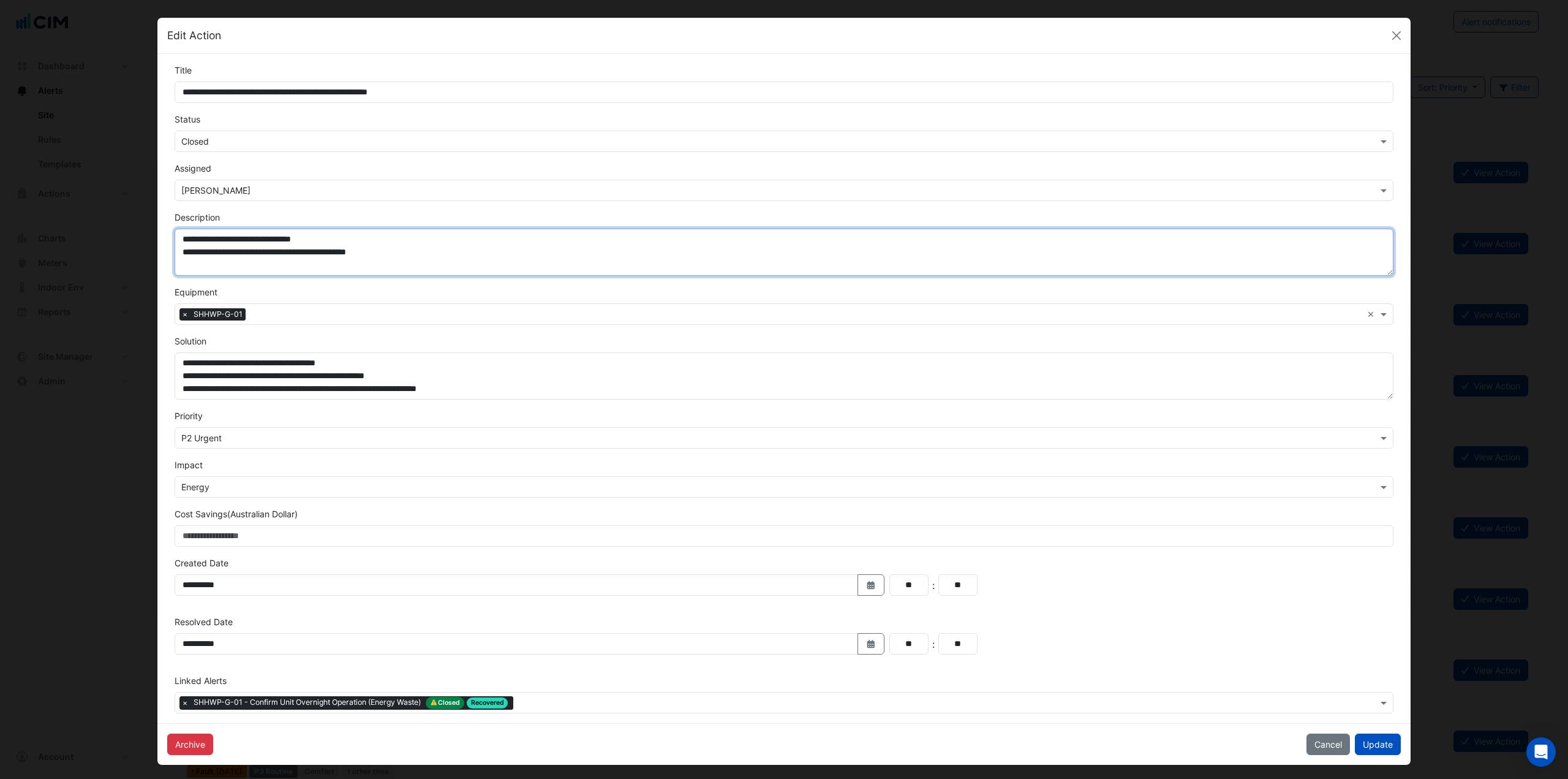
click at [436, 266] on textarea "**********" at bounding box center [784, 252] width 1219 height 47
paste textarea "**********"
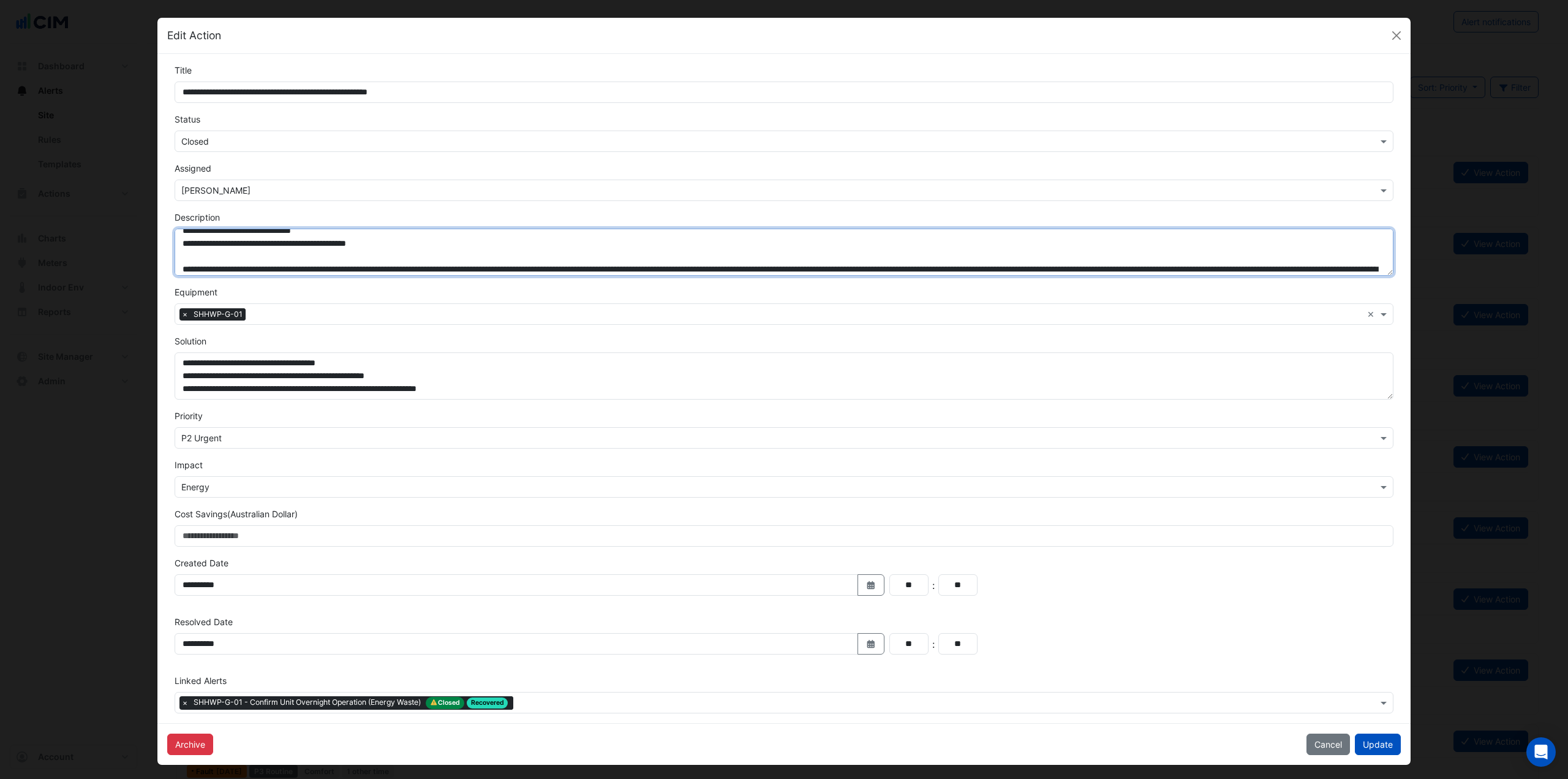
scroll to position [34, 0]
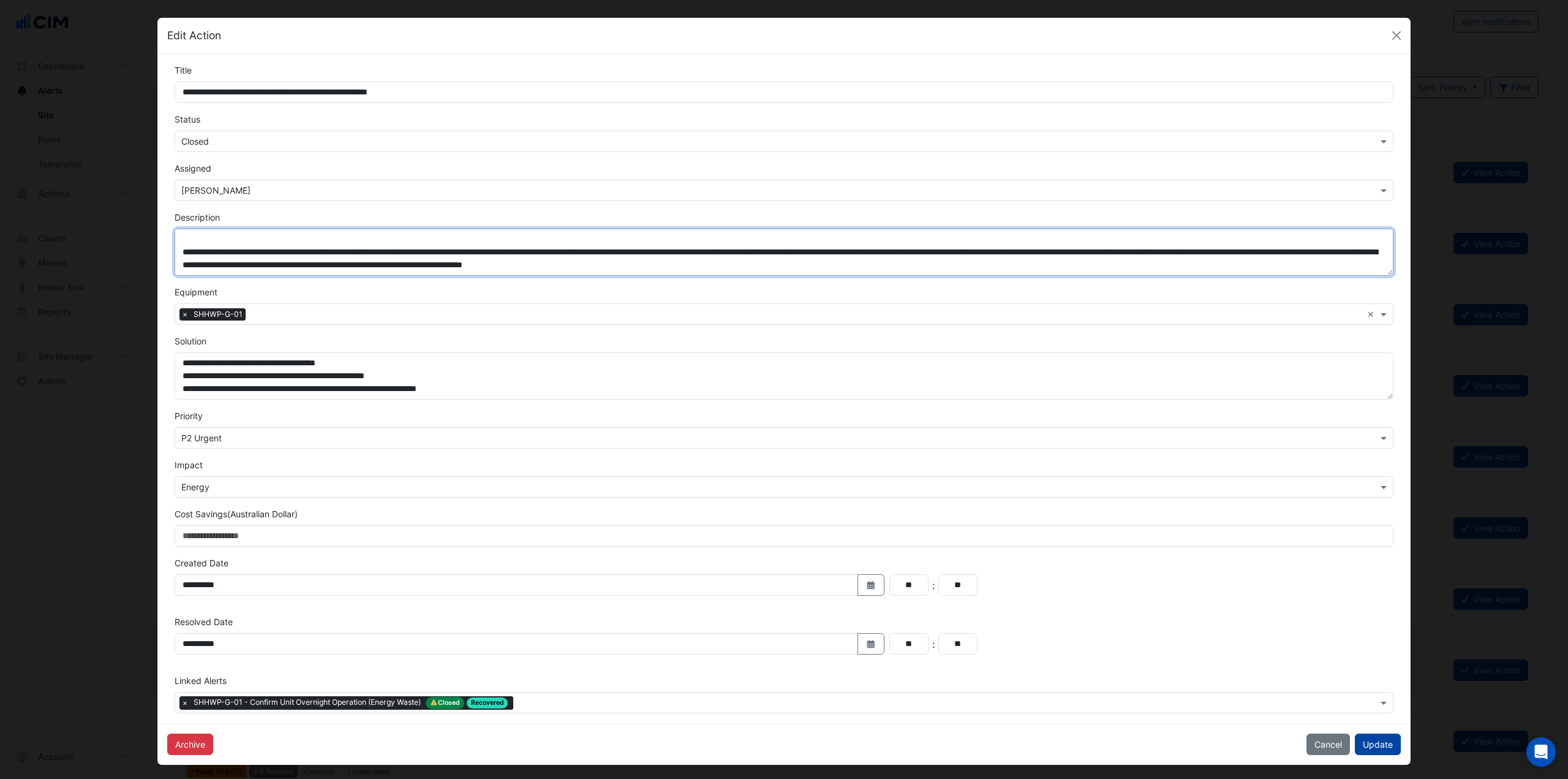
type textarea "**********"
click at [1392, 740] on button "Update" at bounding box center [1378, 745] width 46 height 22
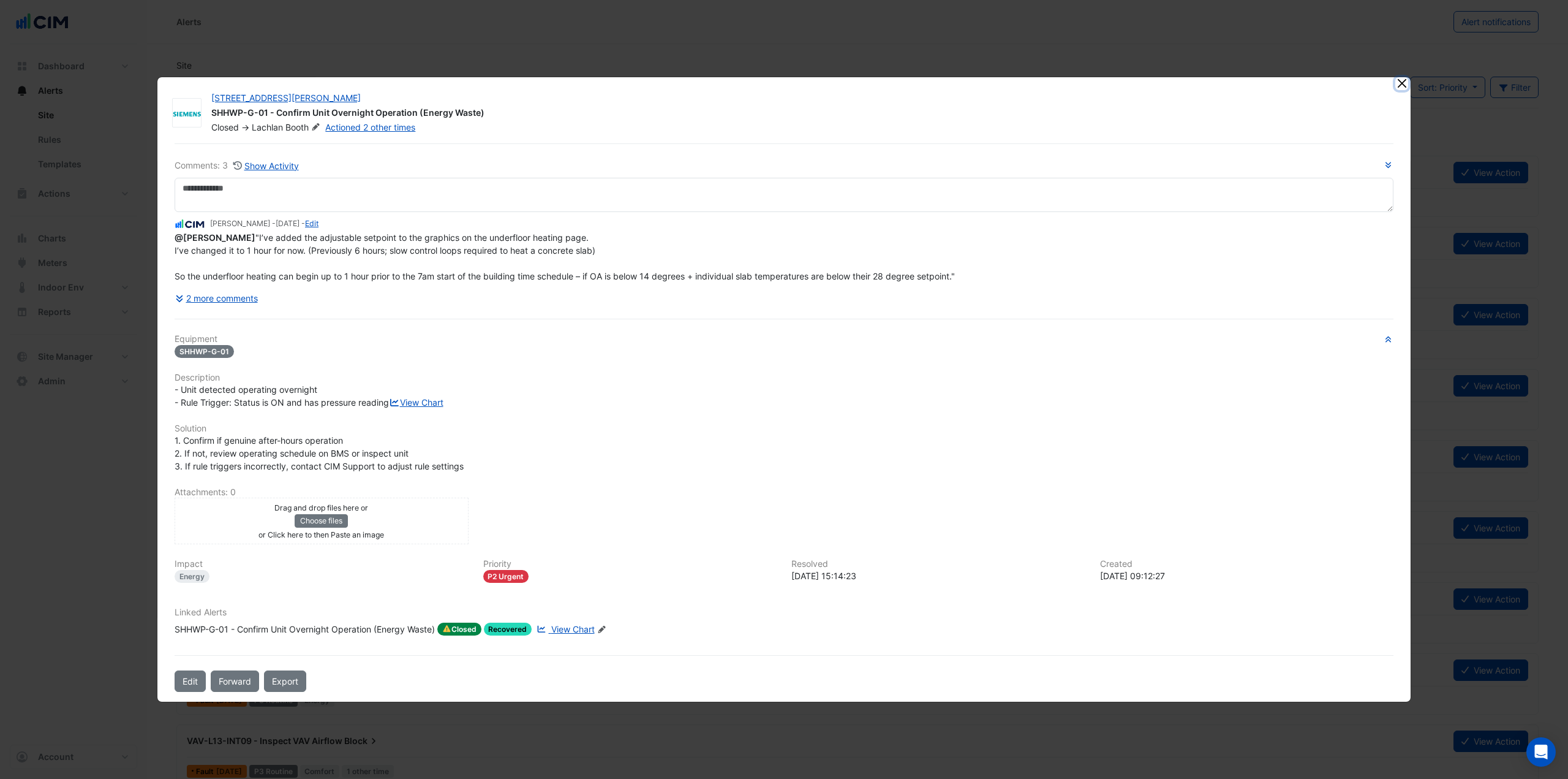
click at [1405, 78] on button "Close" at bounding box center [1402, 84] width 13 height 13
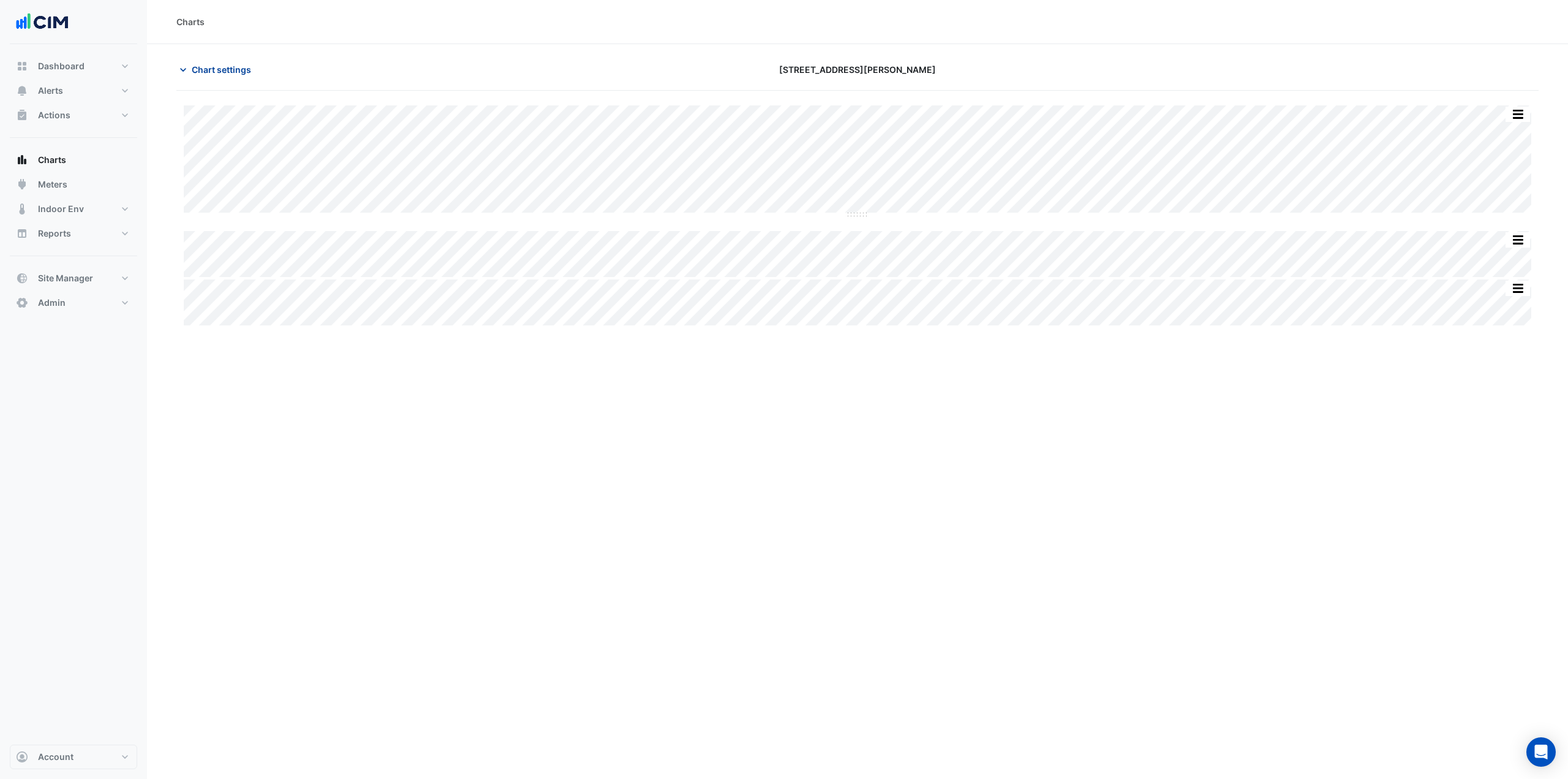
click at [242, 72] on span "Chart settings" at bounding box center [222, 70] width 60 height 13
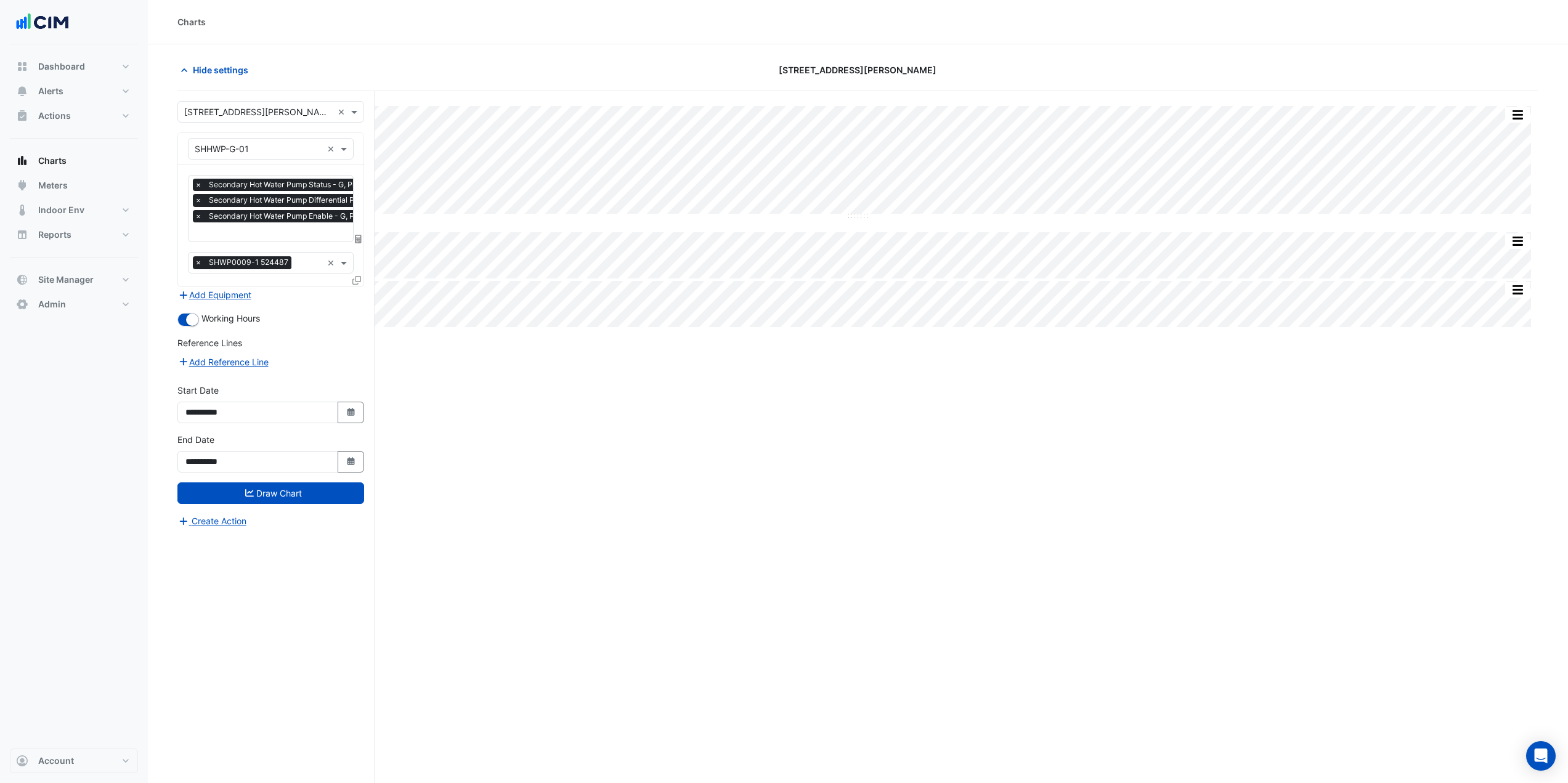
click at [279, 239] on input "text" at bounding box center [318, 233] width 245 height 13
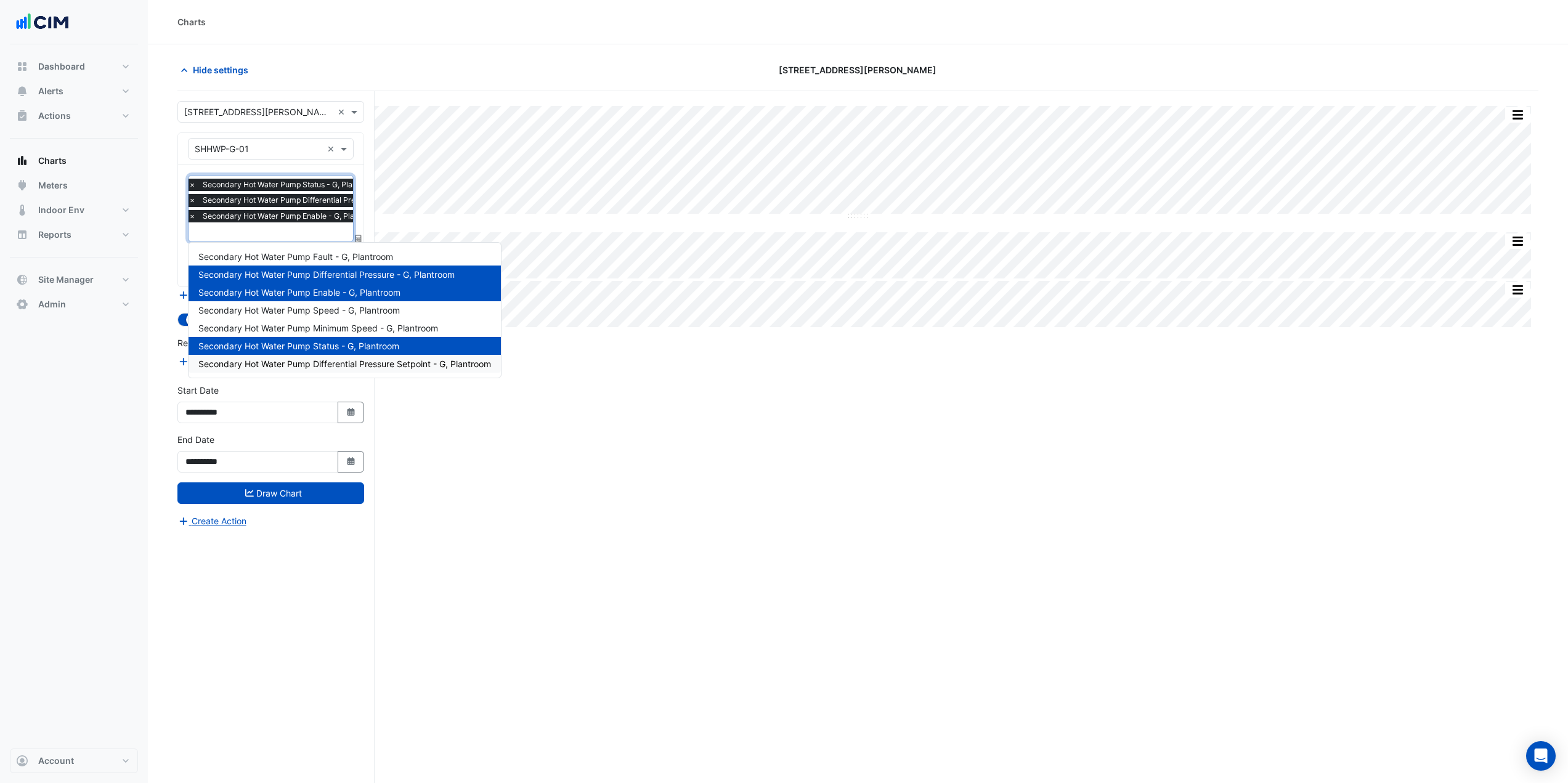
click at [449, 436] on div "Split All Split None Print Save as JPEG Save as PNG Pivot Data Table Export CSV…" at bounding box center [858, 460] width 1361 height 739
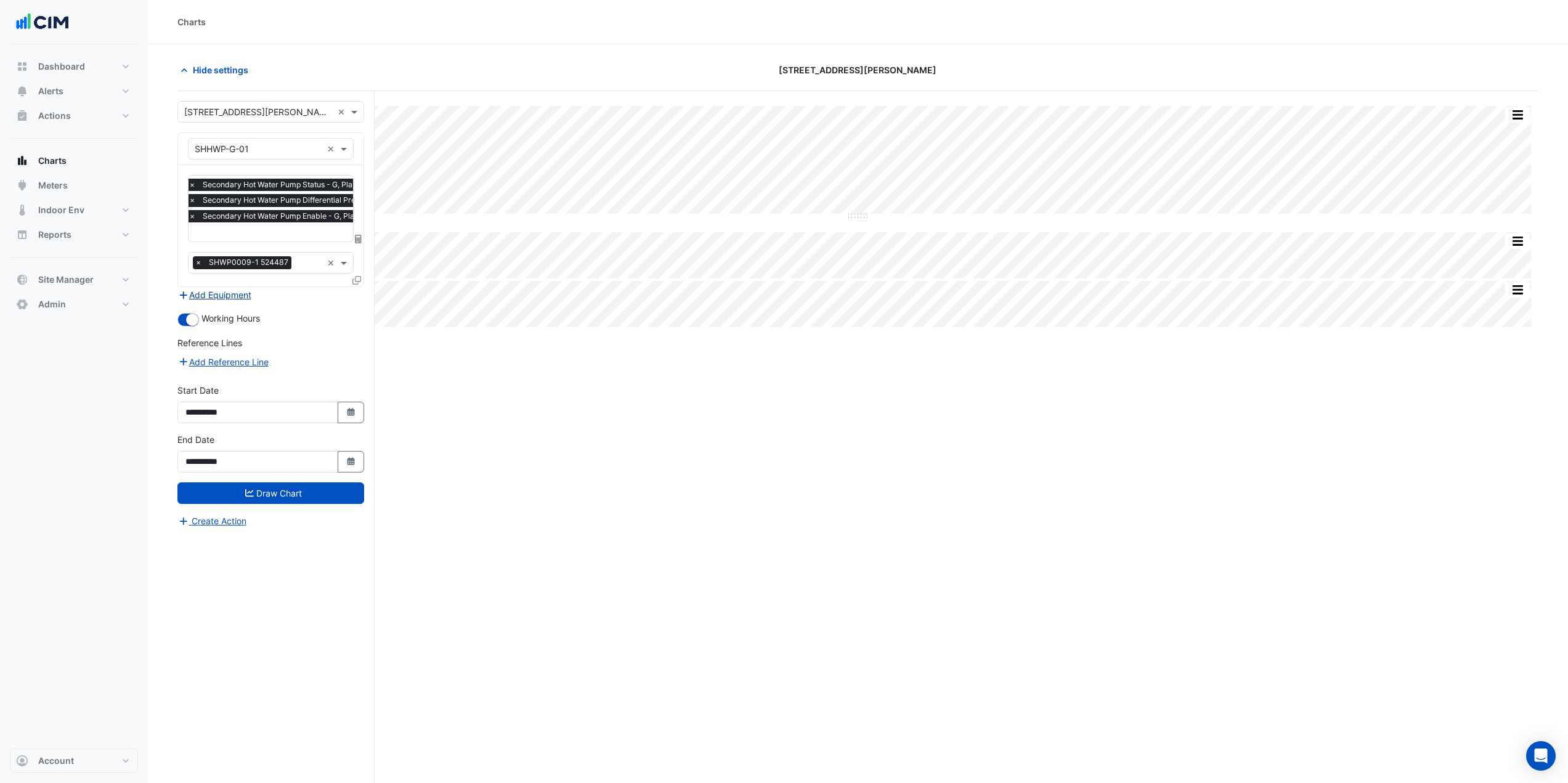
click at [237, 294] on button "Add Equipment" at bounding box center [215, 295] width 74 height 15
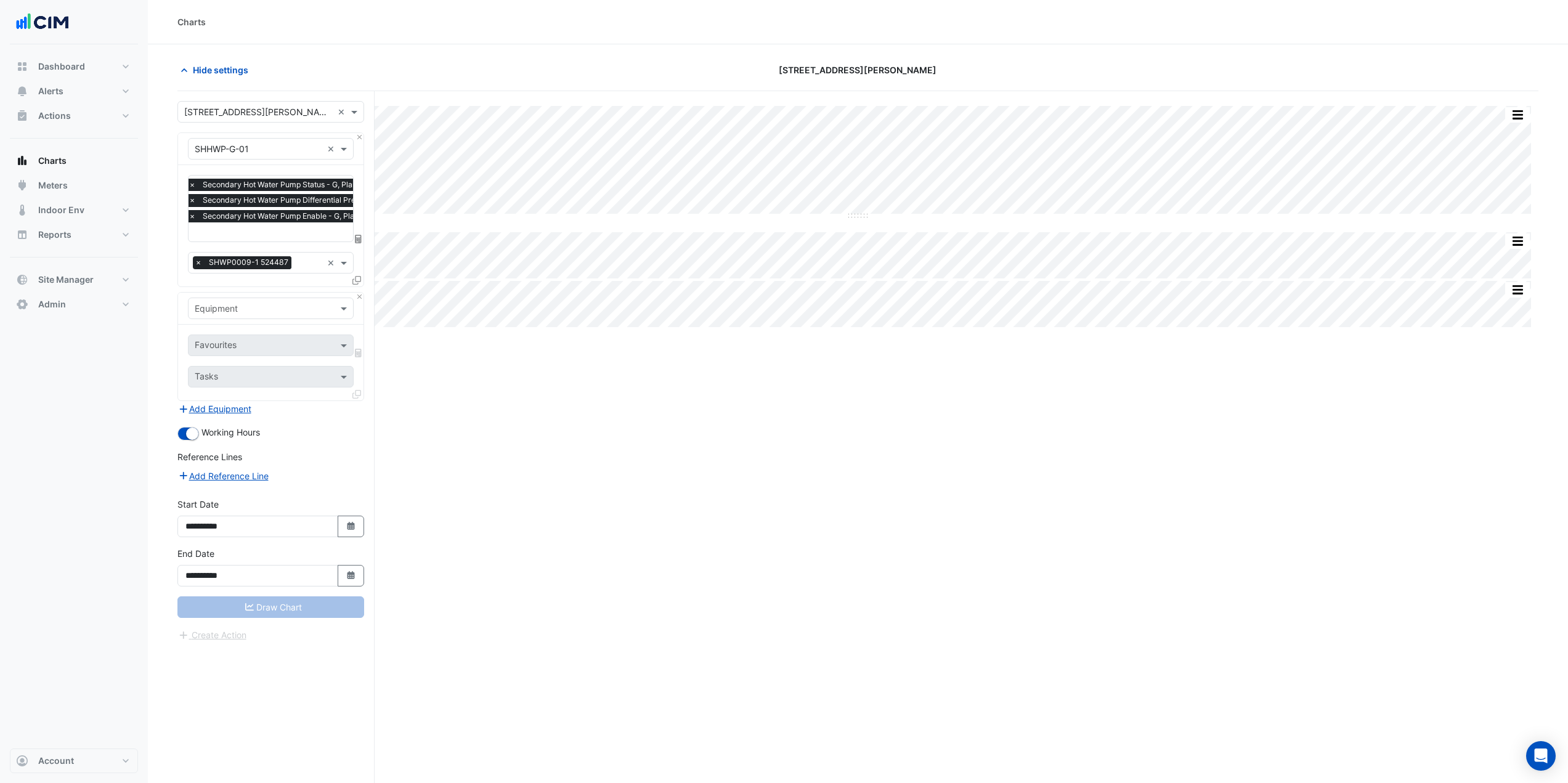
click at [247, 318] on div "Equipment" at bounding box center [270, 308] width 166 height 22
click at [252, 310] on input "text" at bounding box center [259, 308] width 128 height 13
type input "**"
click at [237, 337] on div "UFH-G-1" at bounding box center [270, 334] width 164 height 18
click at [239, 335] on div "Favourites" at bounding box center [270, 346] width 166 height 22
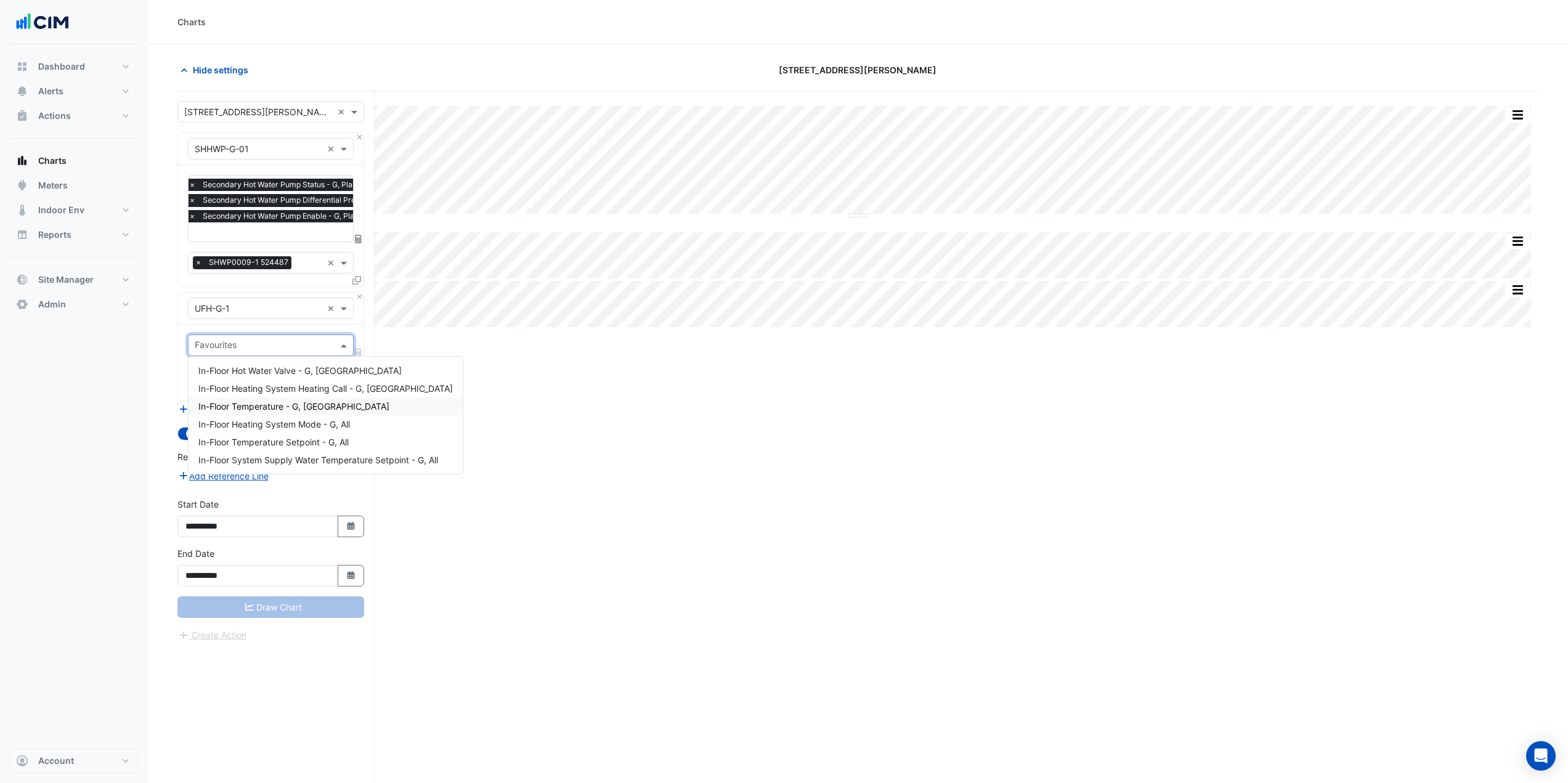
click at [273, 408] on span "In-Floor Temperature - G, [GEOGRAPHIC_DATA]" at bounding box center [294, 406] width 191 height 11
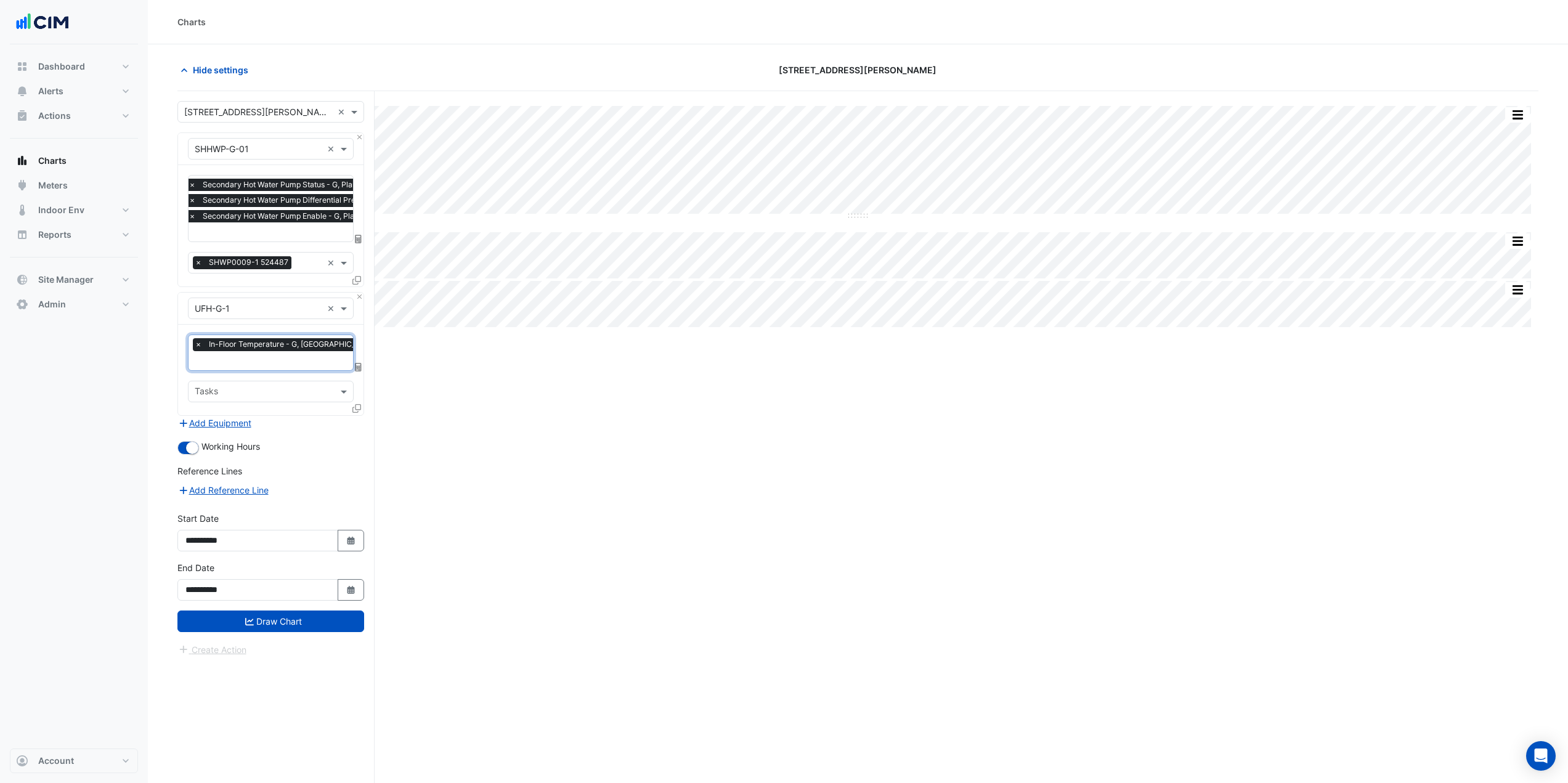
click at [264, 366] on input "text" at bounding box center [289, 362] width 189 height 13
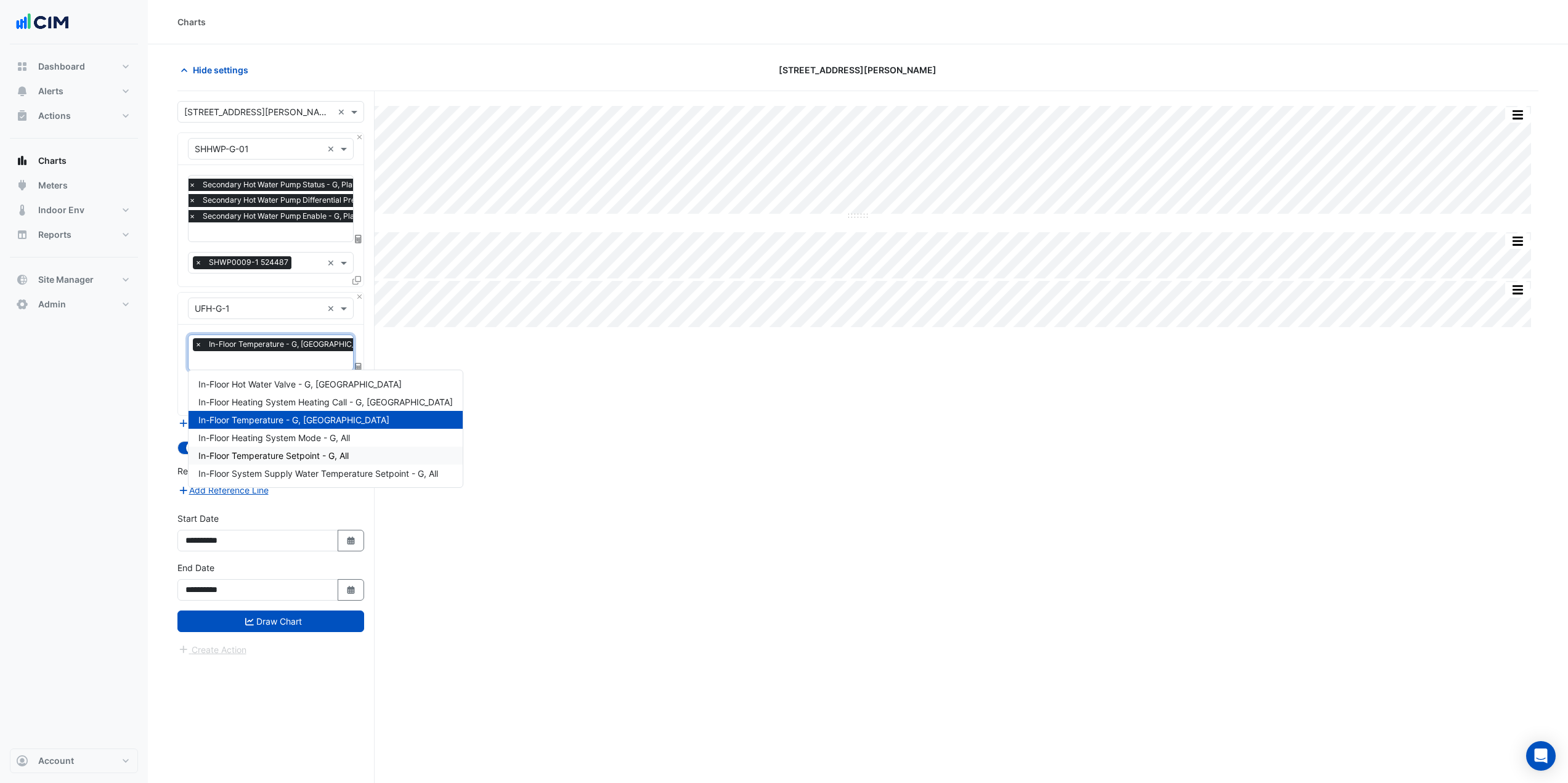
click at [286, 458] on span "In-Floor Temperature Setpoint - G, All" at bounding box center [274, 455] width 151 height 11
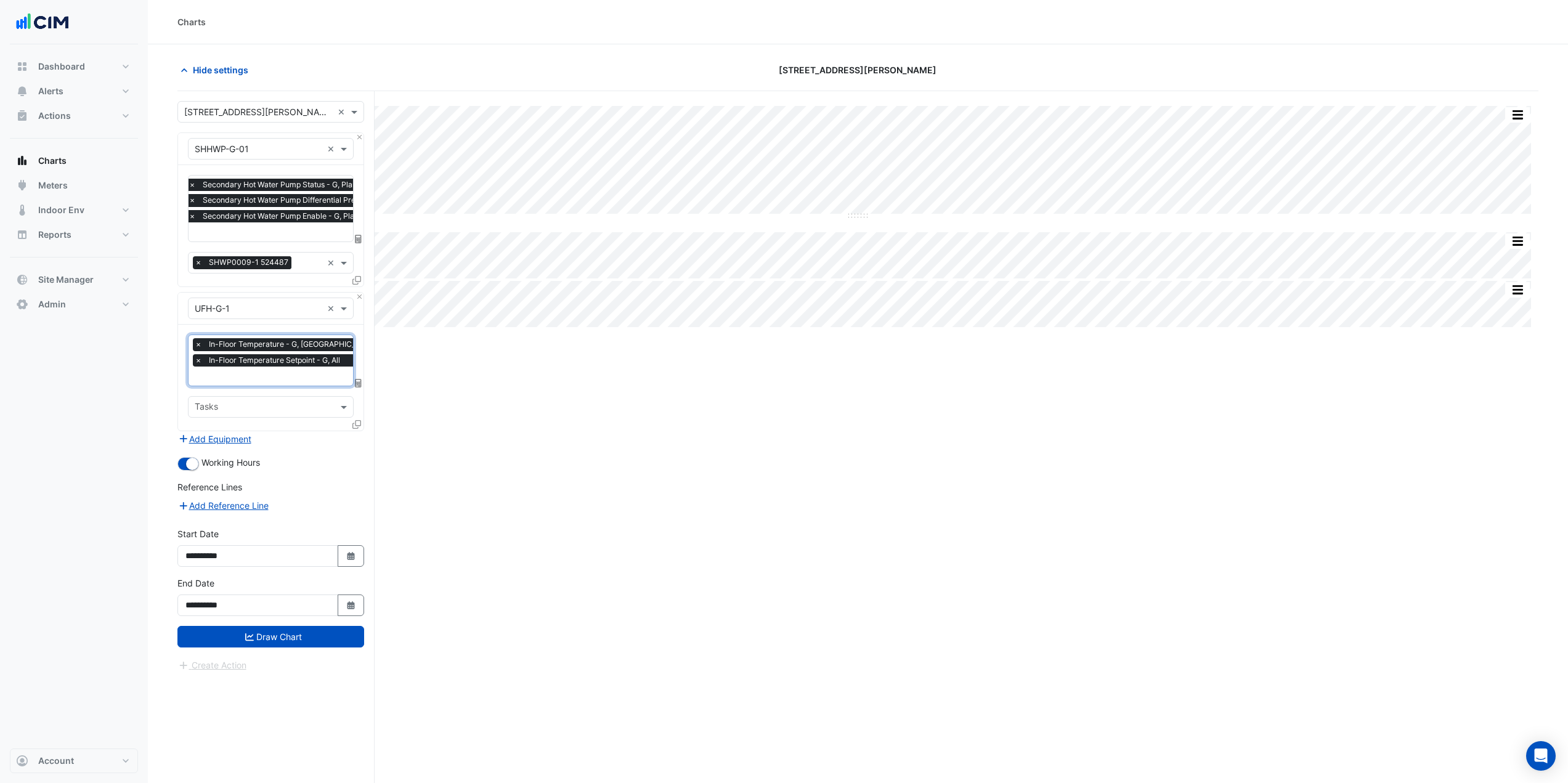
click at [356, 423] on icon at bounding box center [357, 425] width 9 height 9
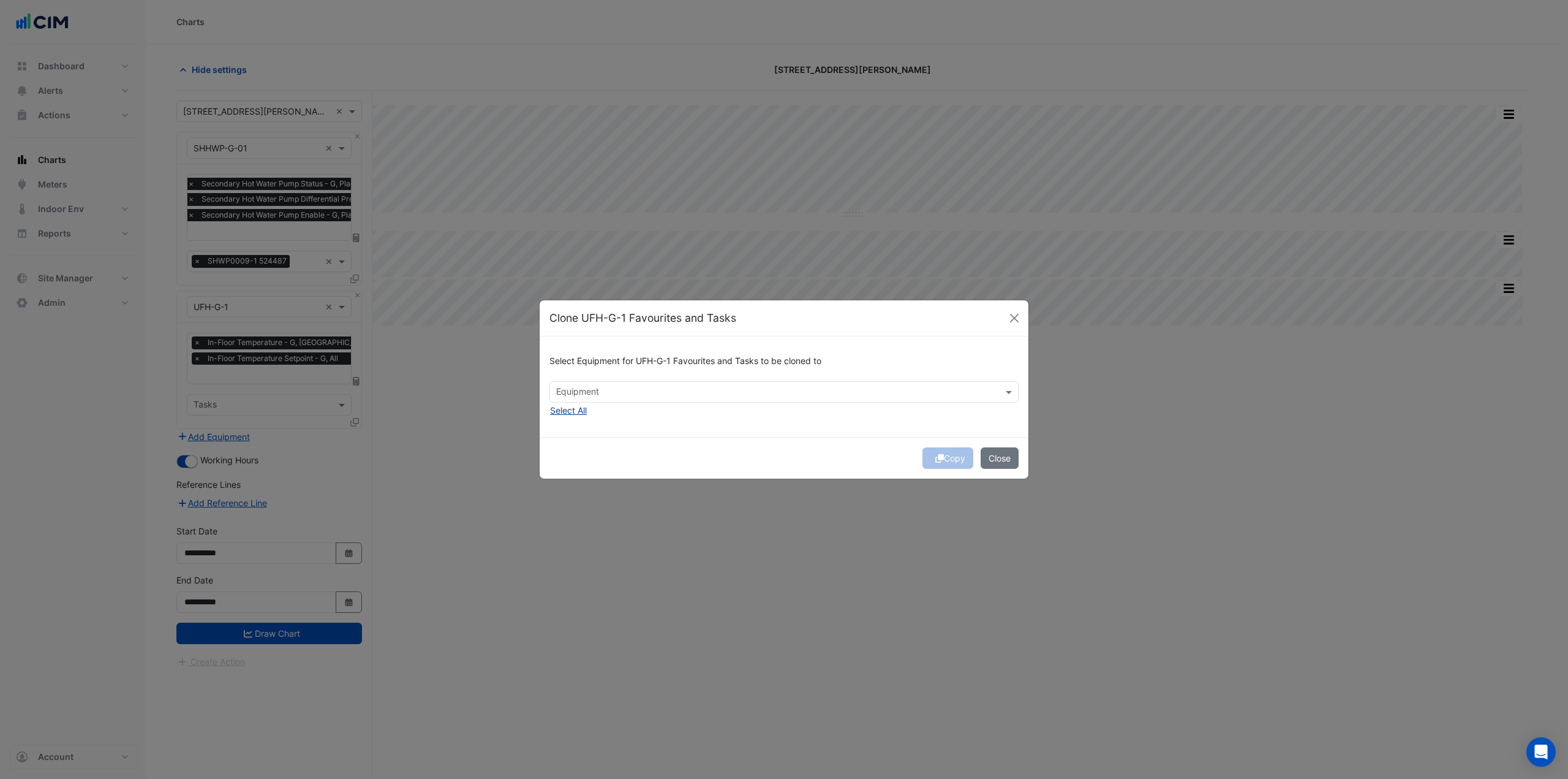
click at [573, 410] on button "Select All" at bounding box center [568, 411] width 38 height 14
click at [949, 459] on button "Copy" at bounding box center [948, 459] width 51 height 22
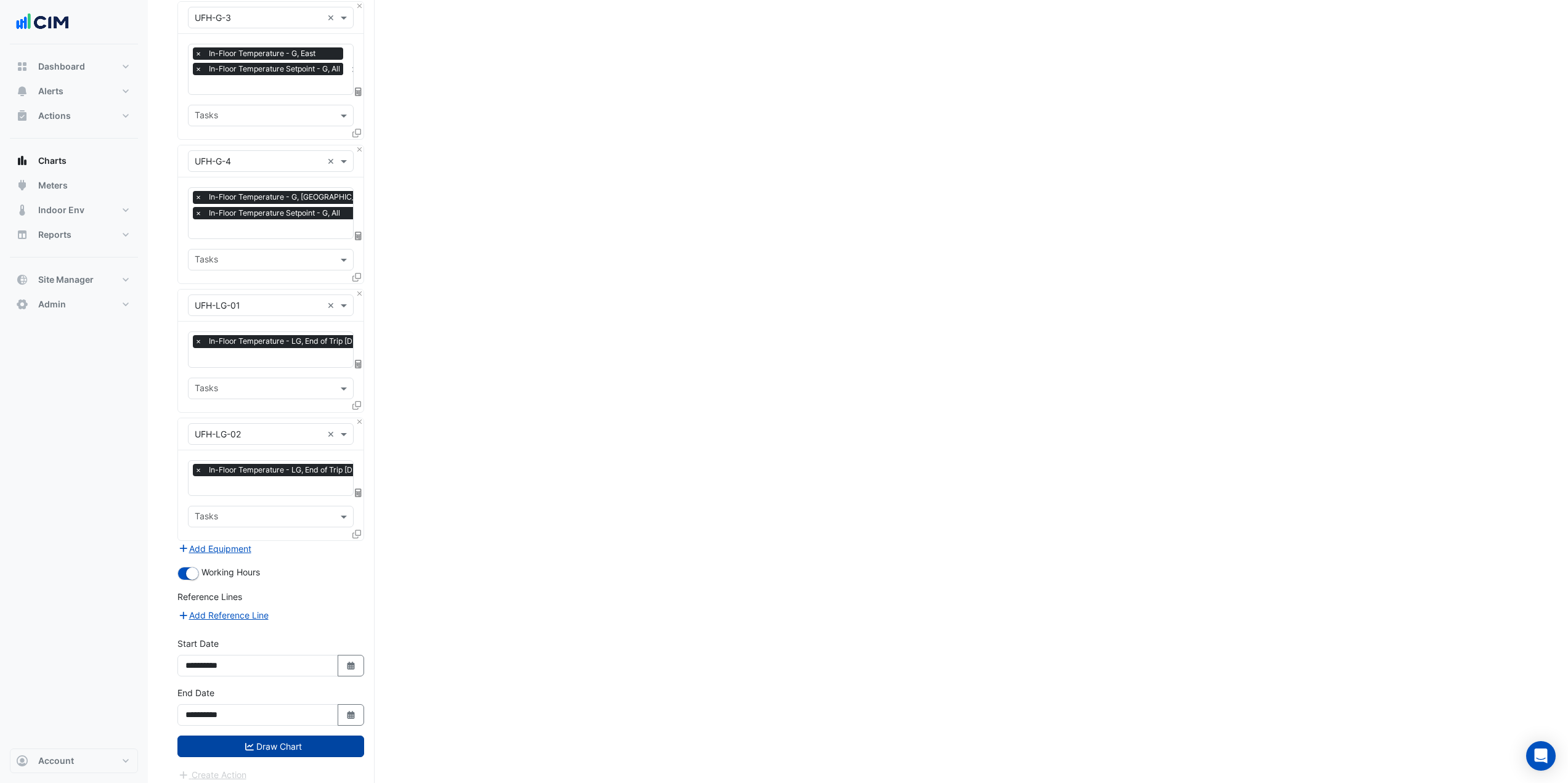
click at [287, 744] on button "Draw Chart" at bounding box center [271, 747] width 187 height 22
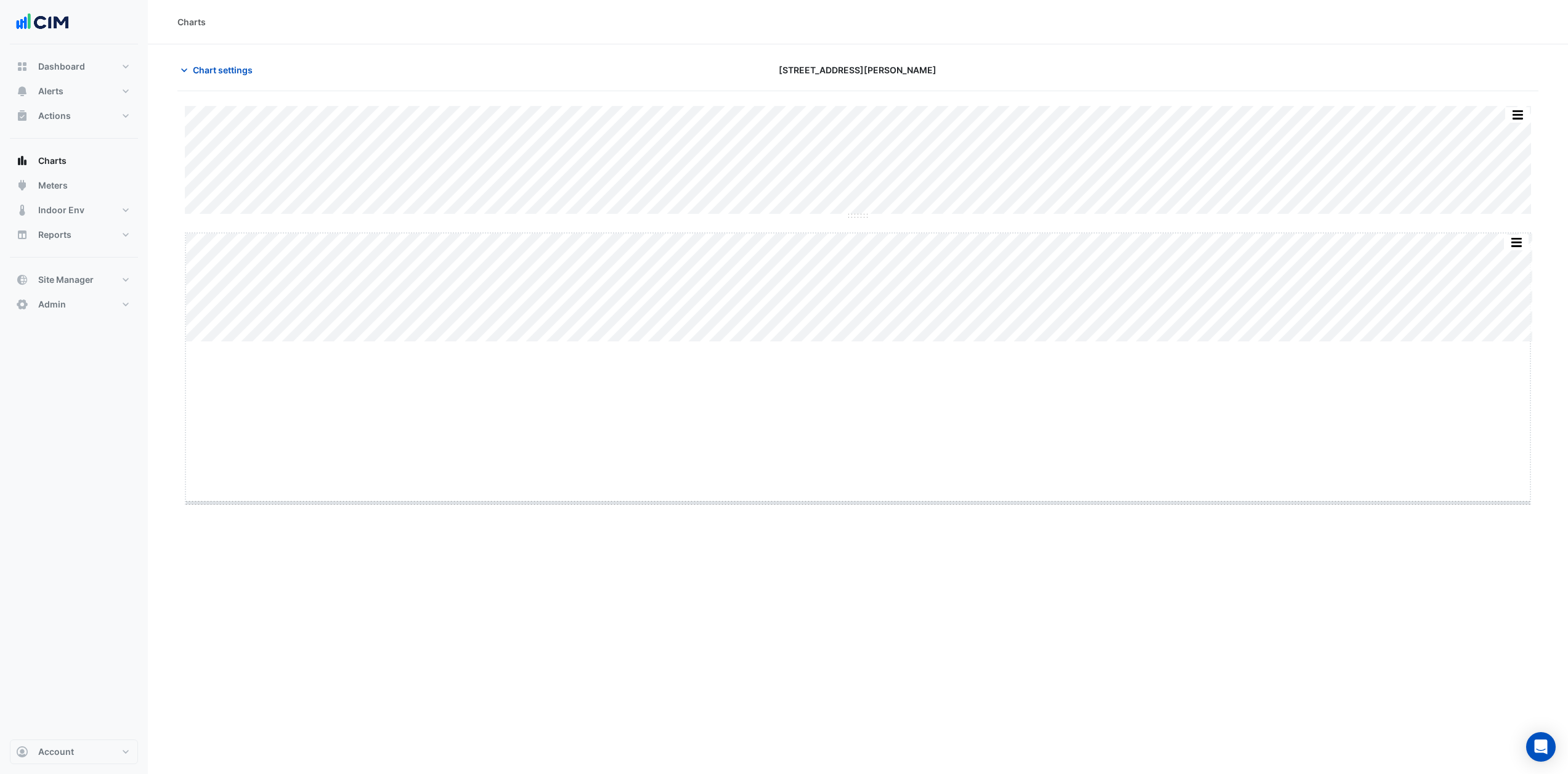
drag, startPoint x: 865, startPoint y: 341, endPoint x: 853, endPoint y: 502, distance: 161.4
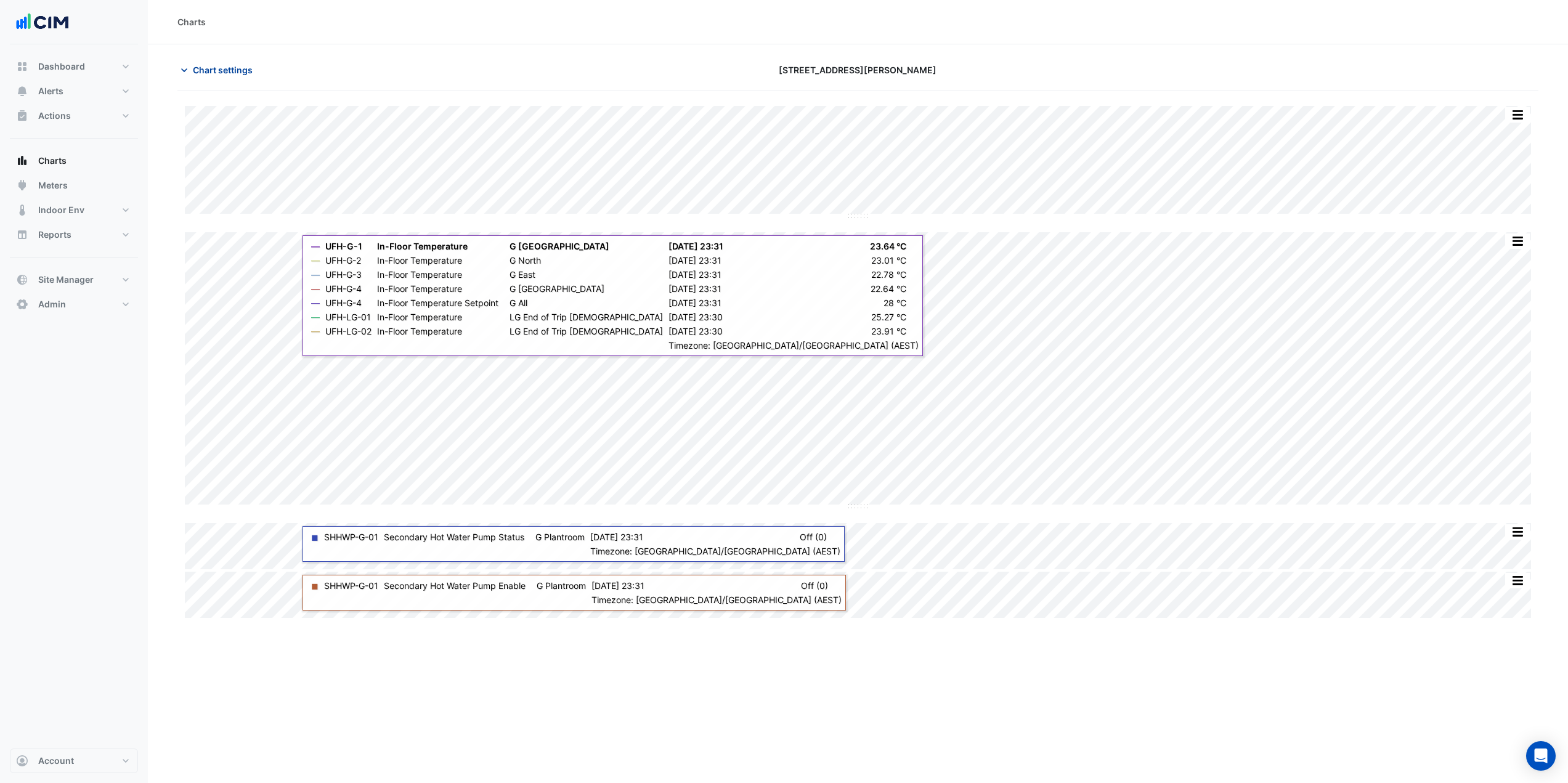
click at [235, 78] on button "Chart settings" at bounding box center [220, 70] width 83 height 22
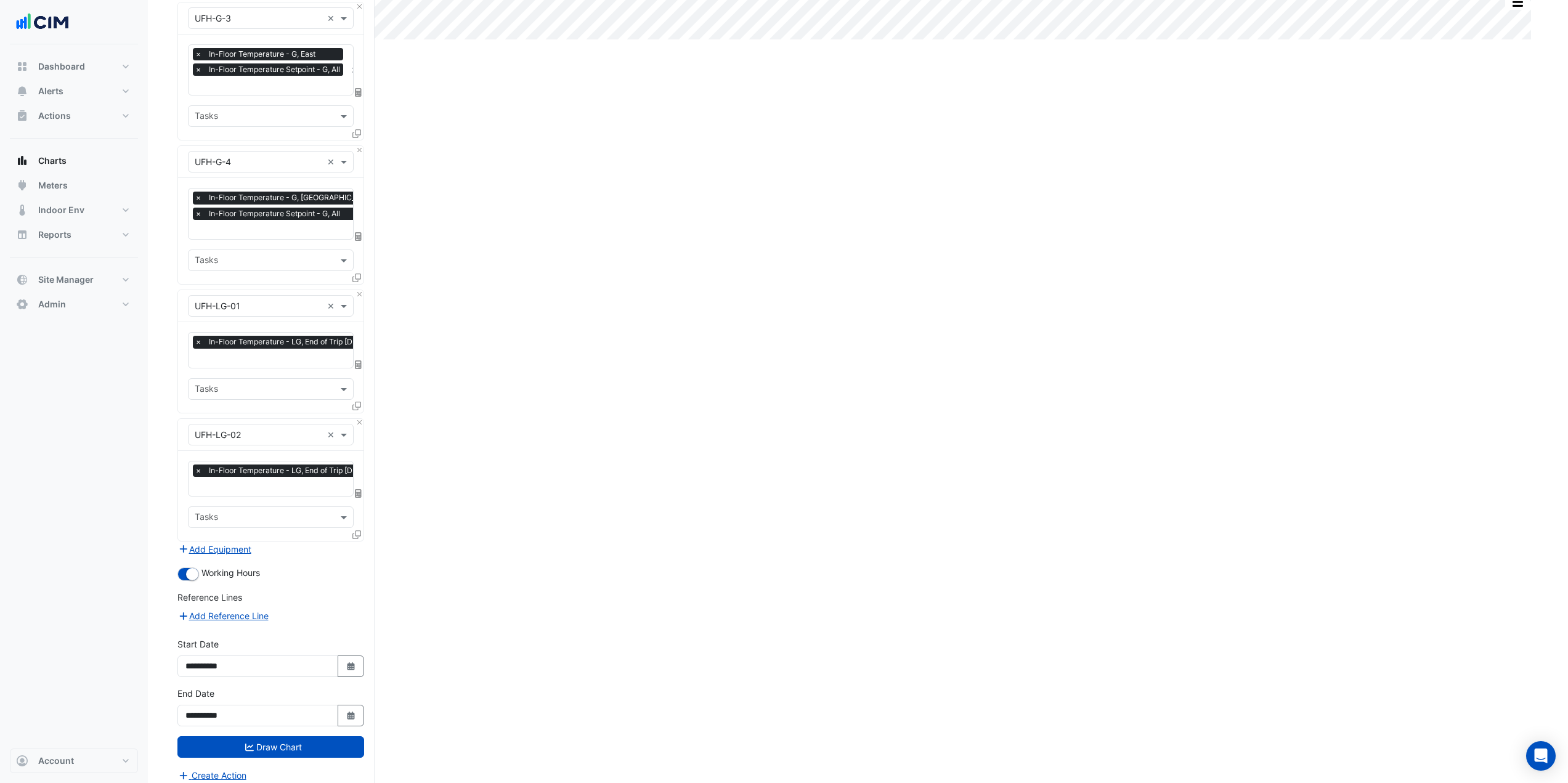
scroll to position [579, 0]
click at [359, 655] on button "Select Date" at bounding box center [351, 666] width 27 height 22
select select "*"
select select "****"
click at [195, 496] on button "Previous month" at bounding box center [198, 494] width 15 height 20
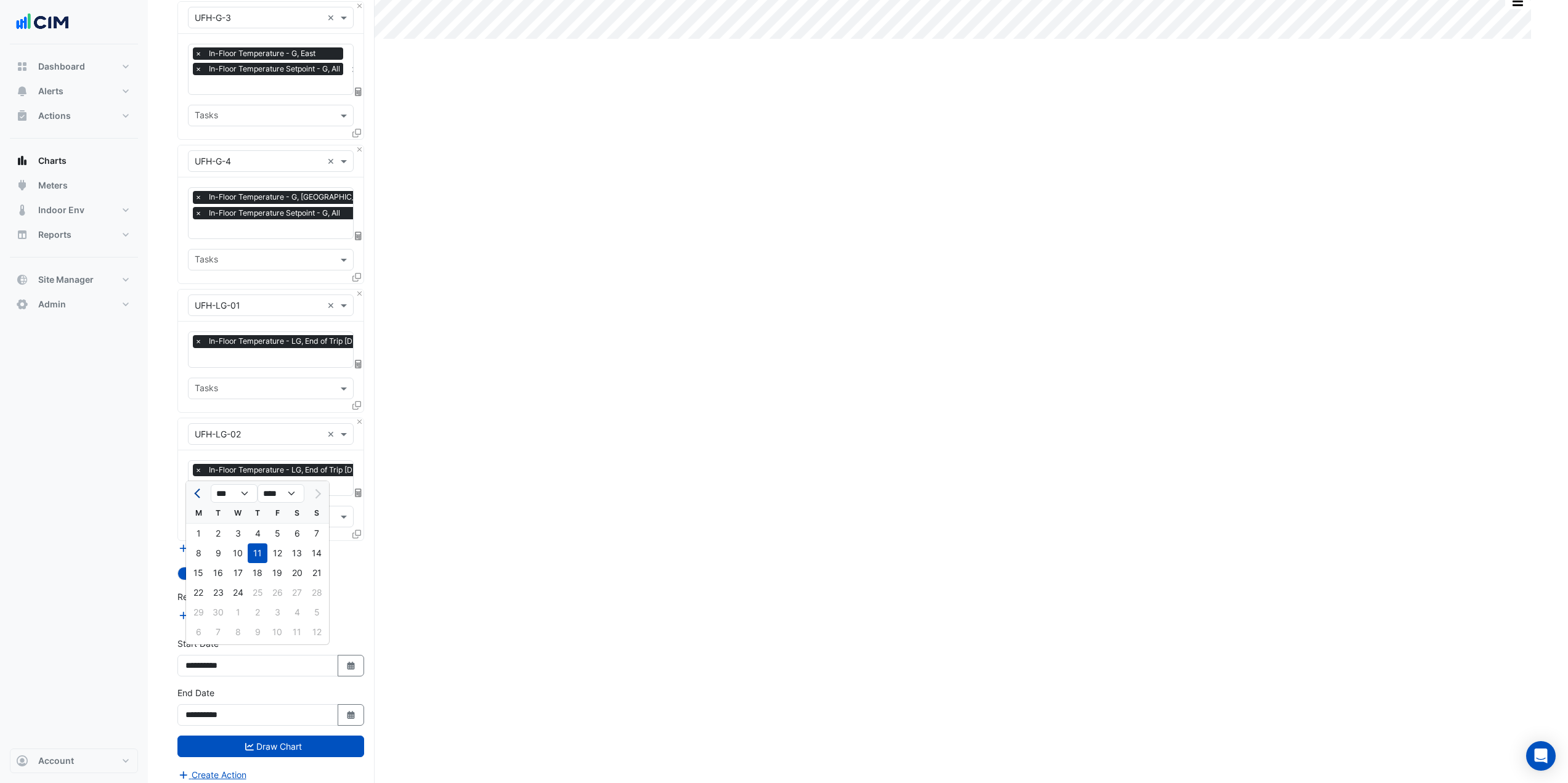
select select "*"
click at [278, 539] on div "1" at bounding box center [278, 533] width 20 height 20
type input "**********"
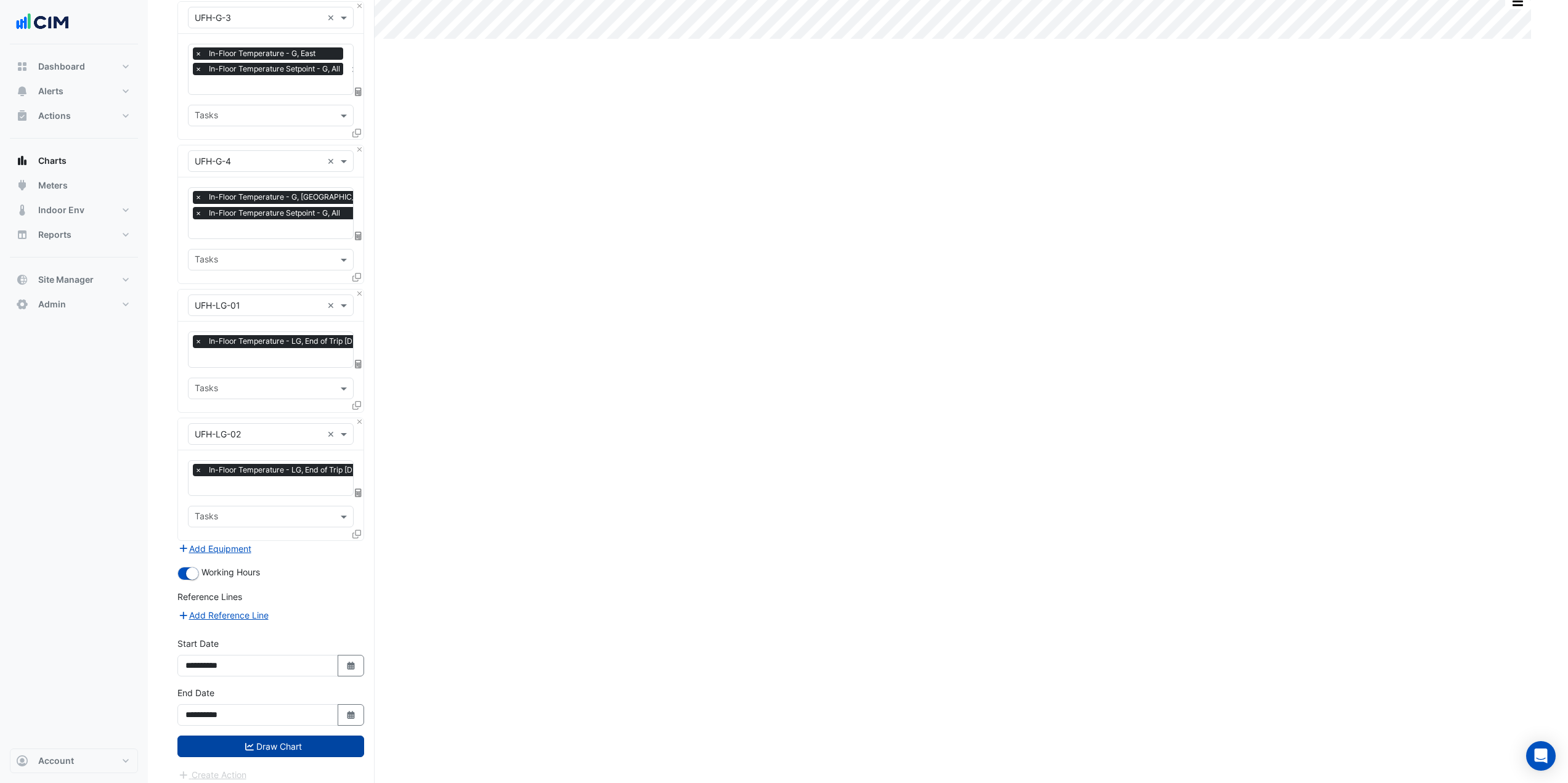
click at [319, 737] on button "Draw Chart" at bounding box center [271, 747] width 187 height 22
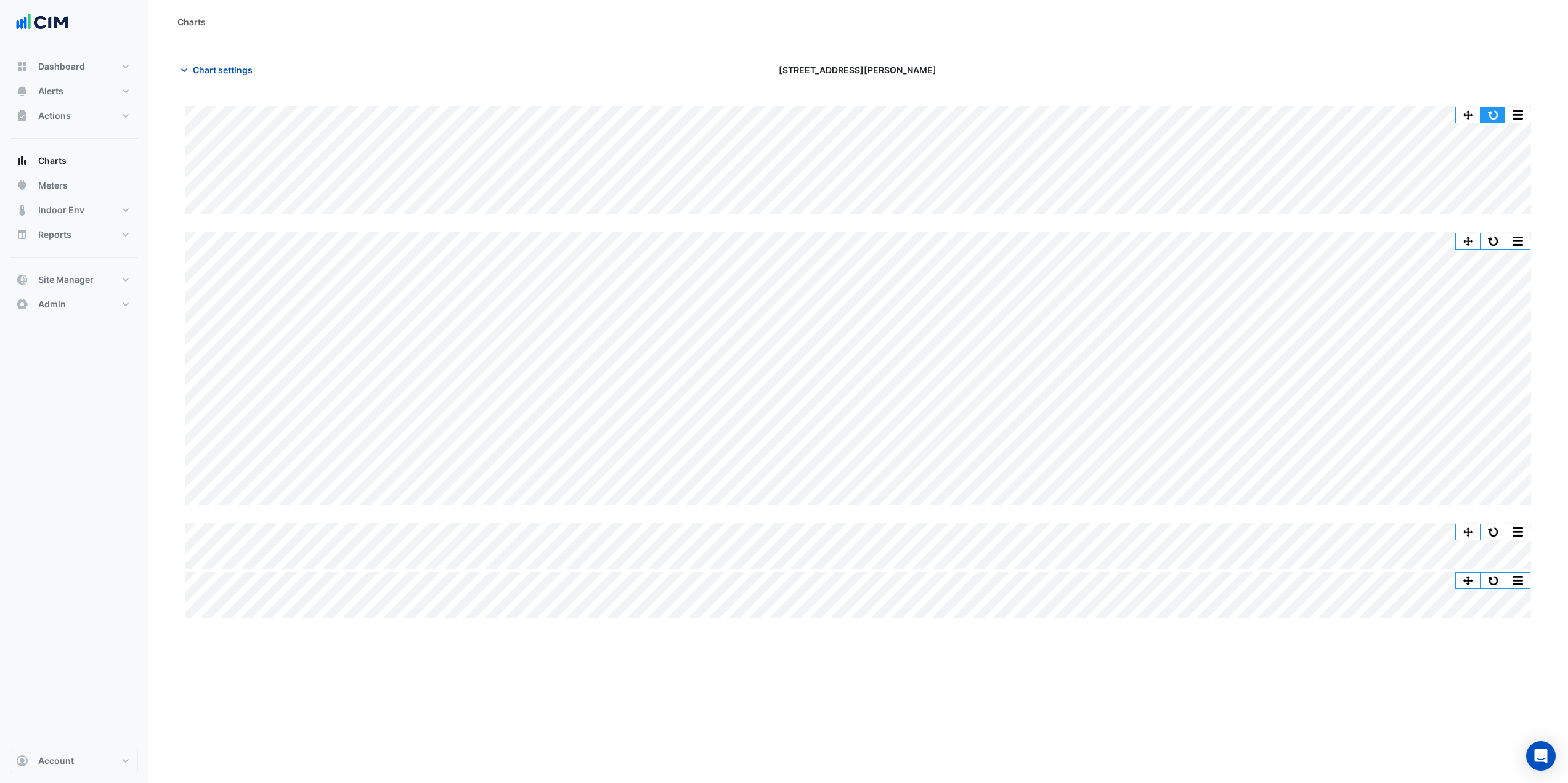
click at [1490, 112] on button "button" at bounding box center [1493, 114] width 24 height 15
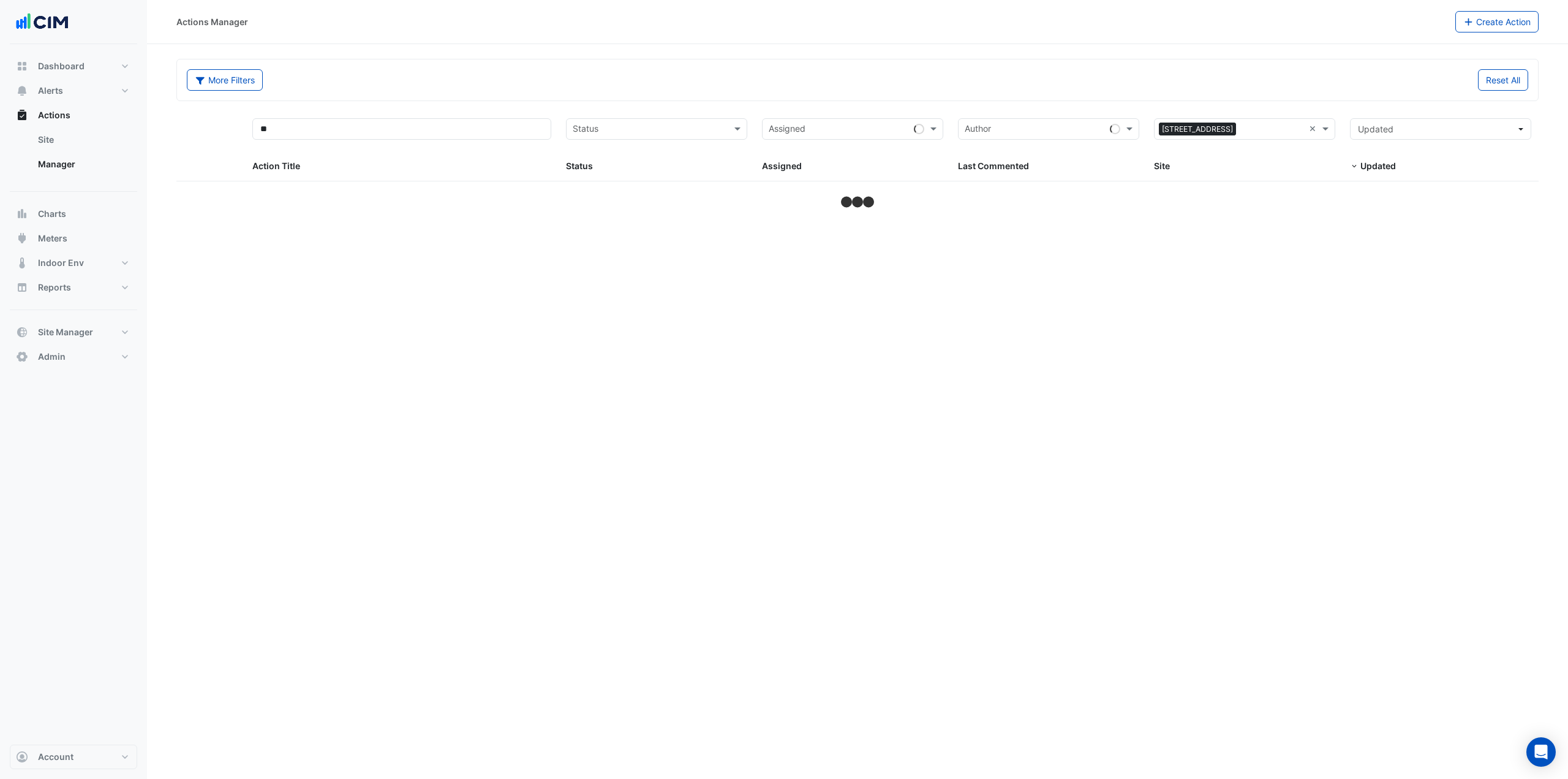
select select "***"
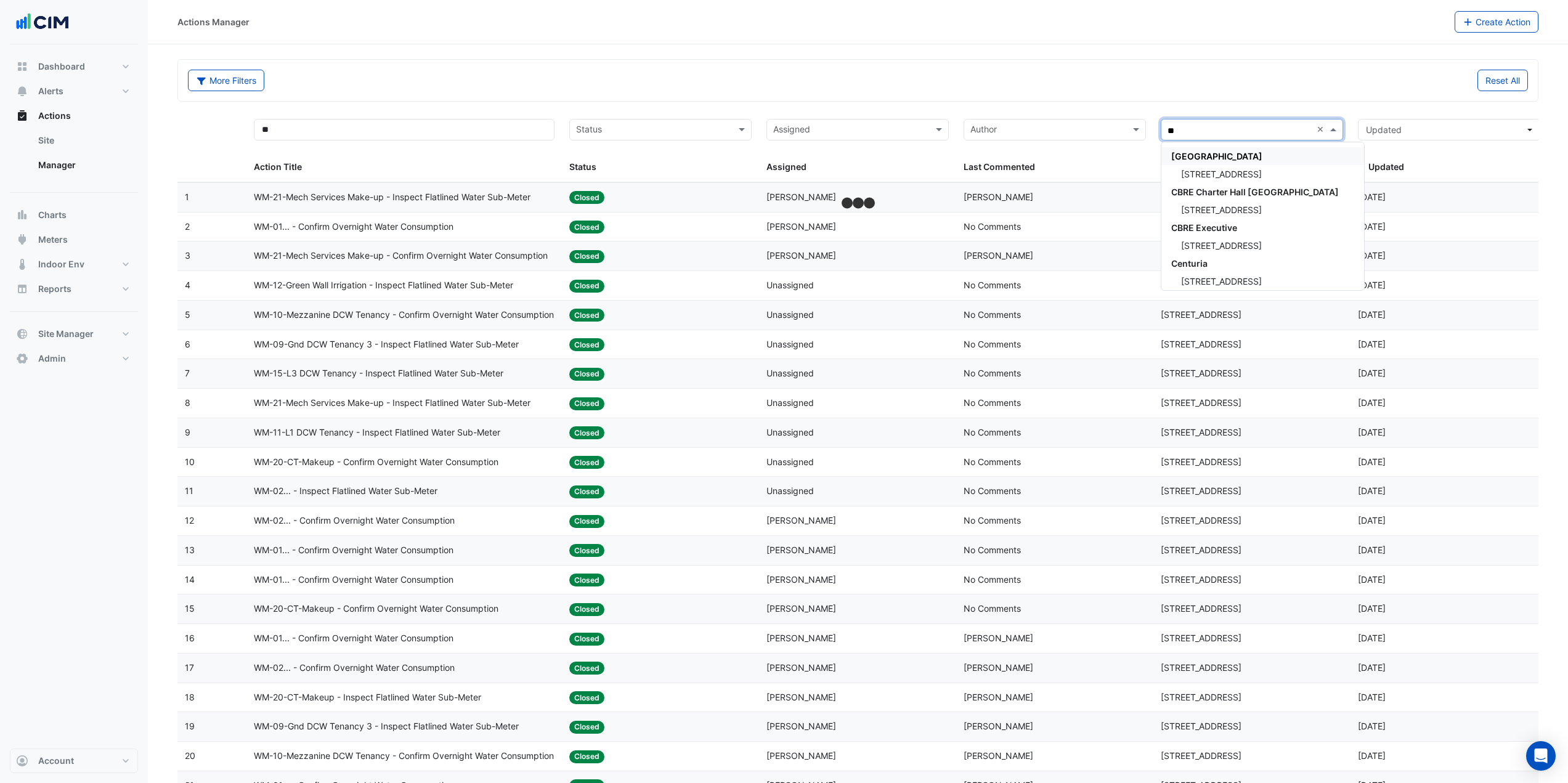
type input "***"
click at [1262, 171] on span "225 St Georges Terrace" at bounding box center [1221, 174] width 81 height 11
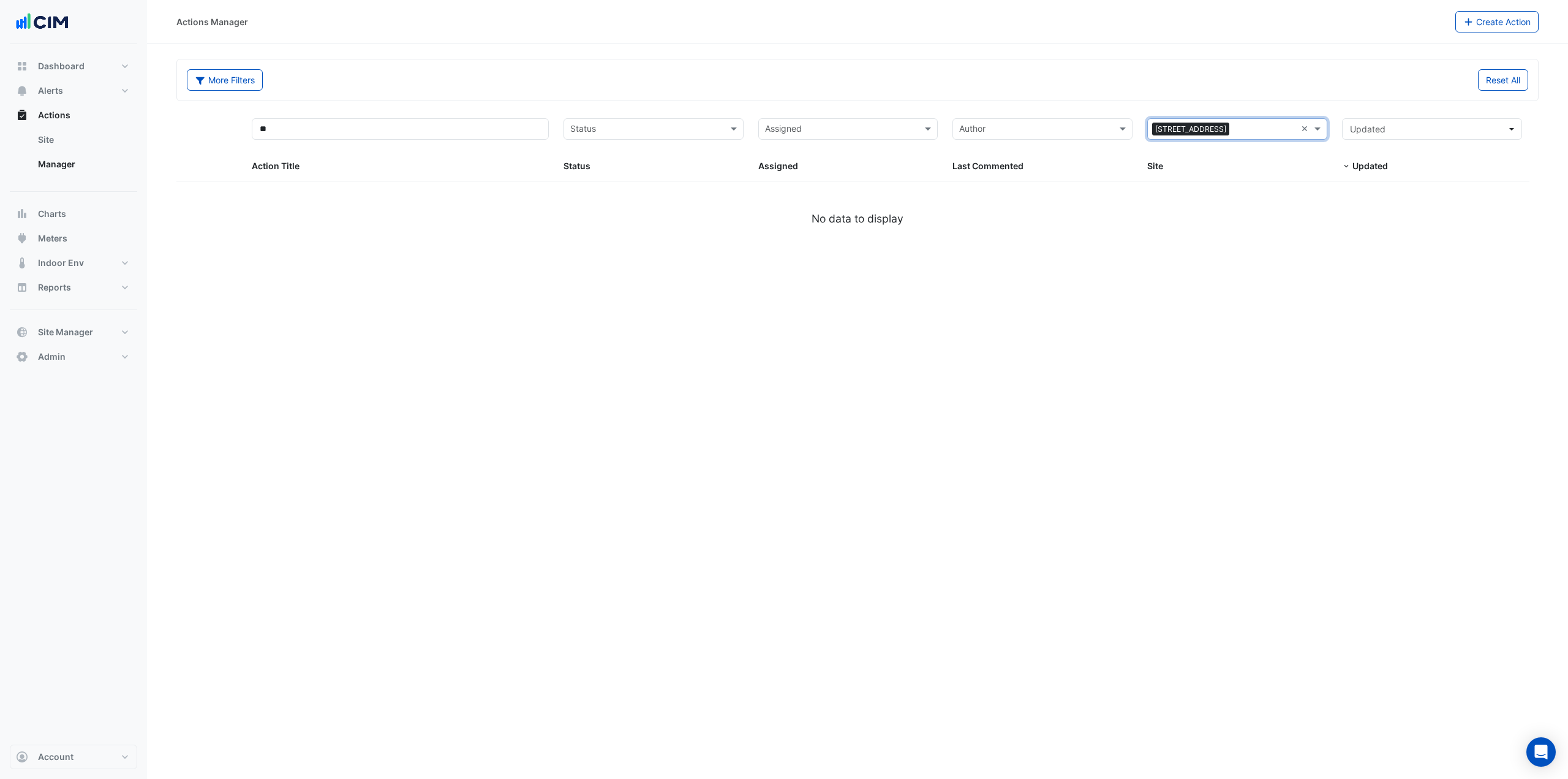
drag, startPoint x: 491, startPoint y: 111, endPoint x: 490, endPoint y: 131, distance: 20.0
click at [490, 119] on datatable-header-cell "** Action Title" at bounding box center [401, 146] width 312 height 70
click at [489, 133] on input "**" at bounding box center [400, 129] width 297 height 22
type input "*"
select select "***"
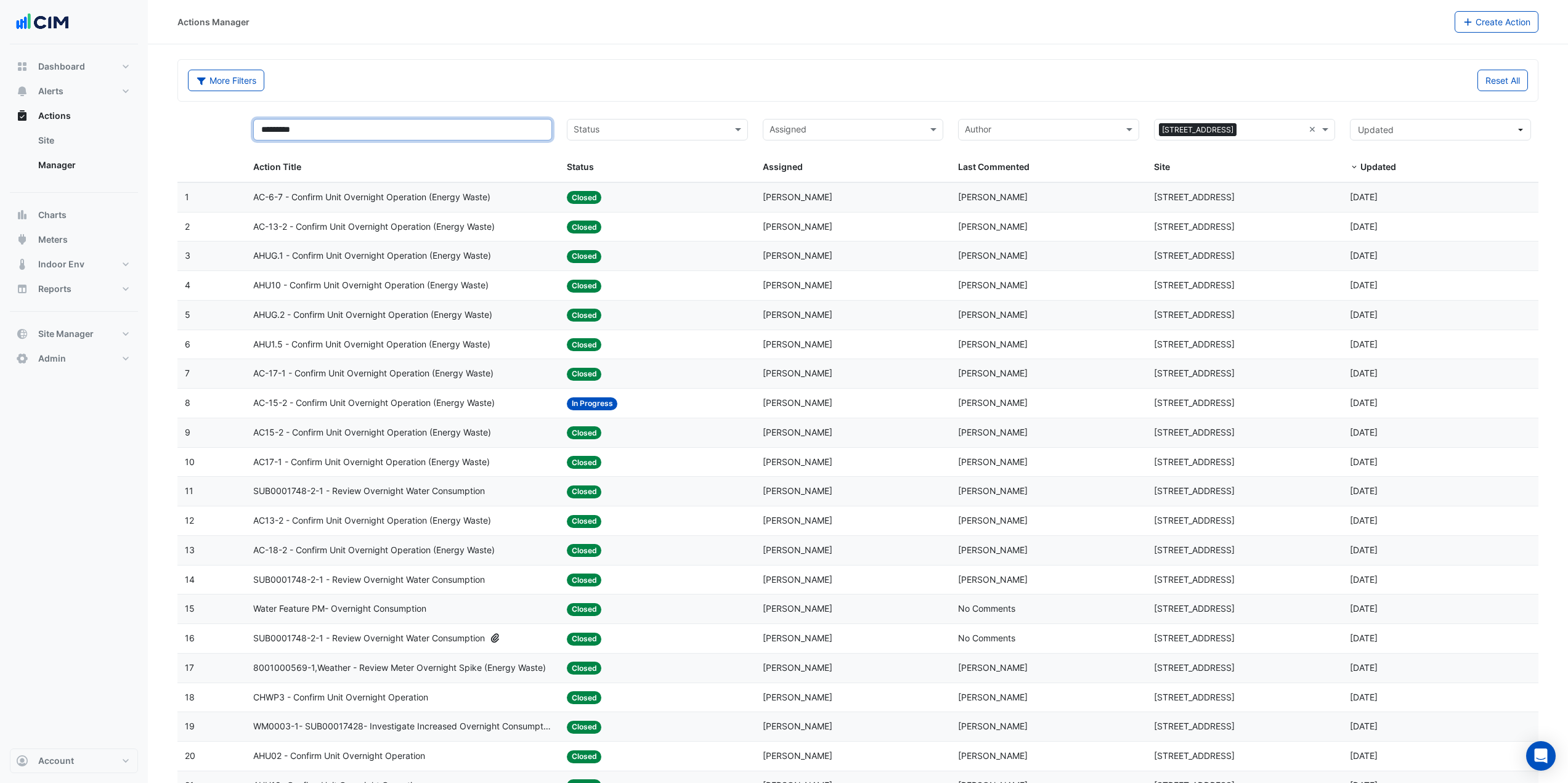
type input "*********"
click at [293, 350] on span "AHU1.5 - Confirm Unit Overnight Operation (Energy Waste)" at bounding box center [371, 345] width 237 height 15
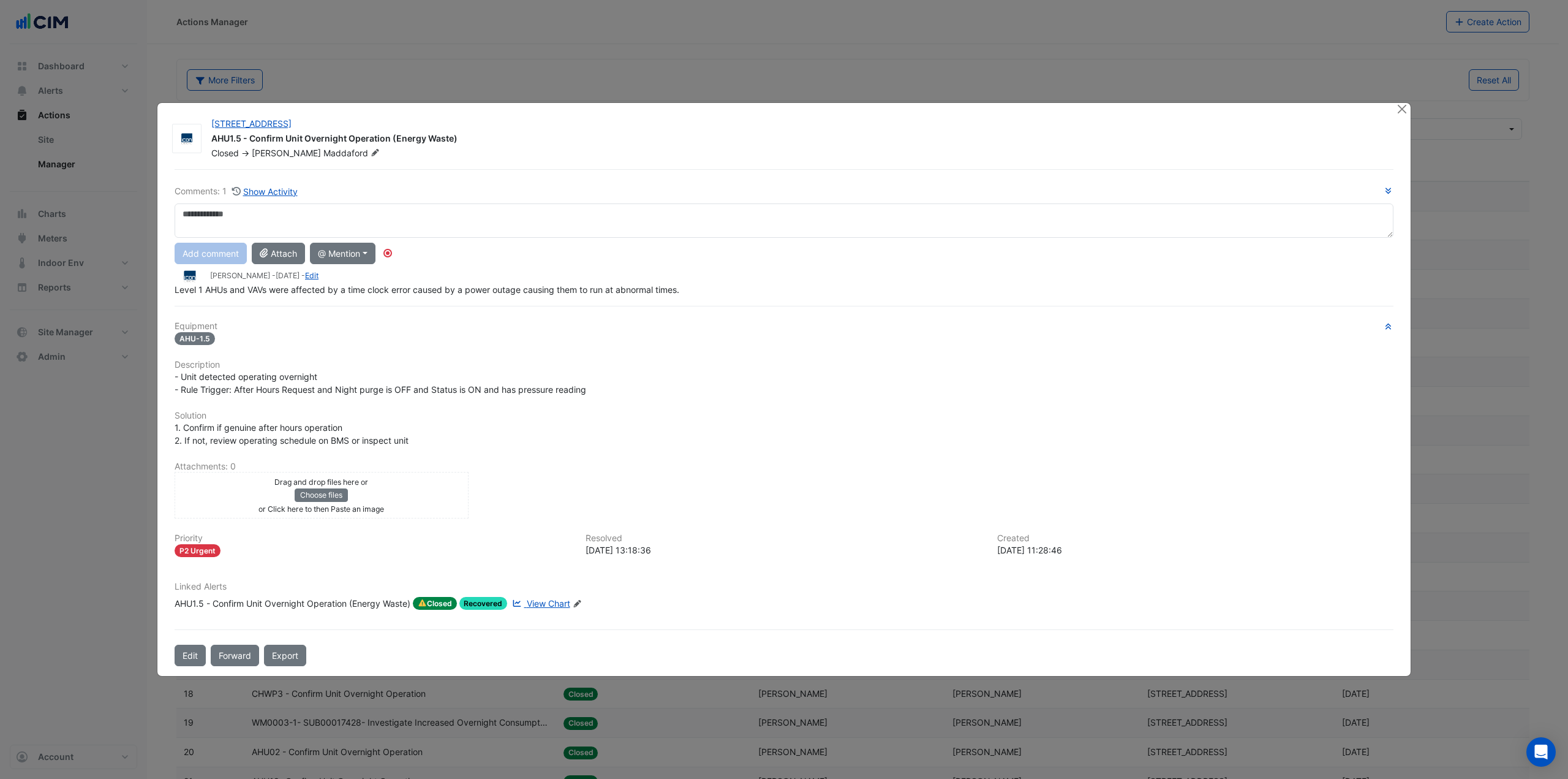
click at [546, 605] on span "View Chart" at bounding box center [549, 604] width 43 height 11
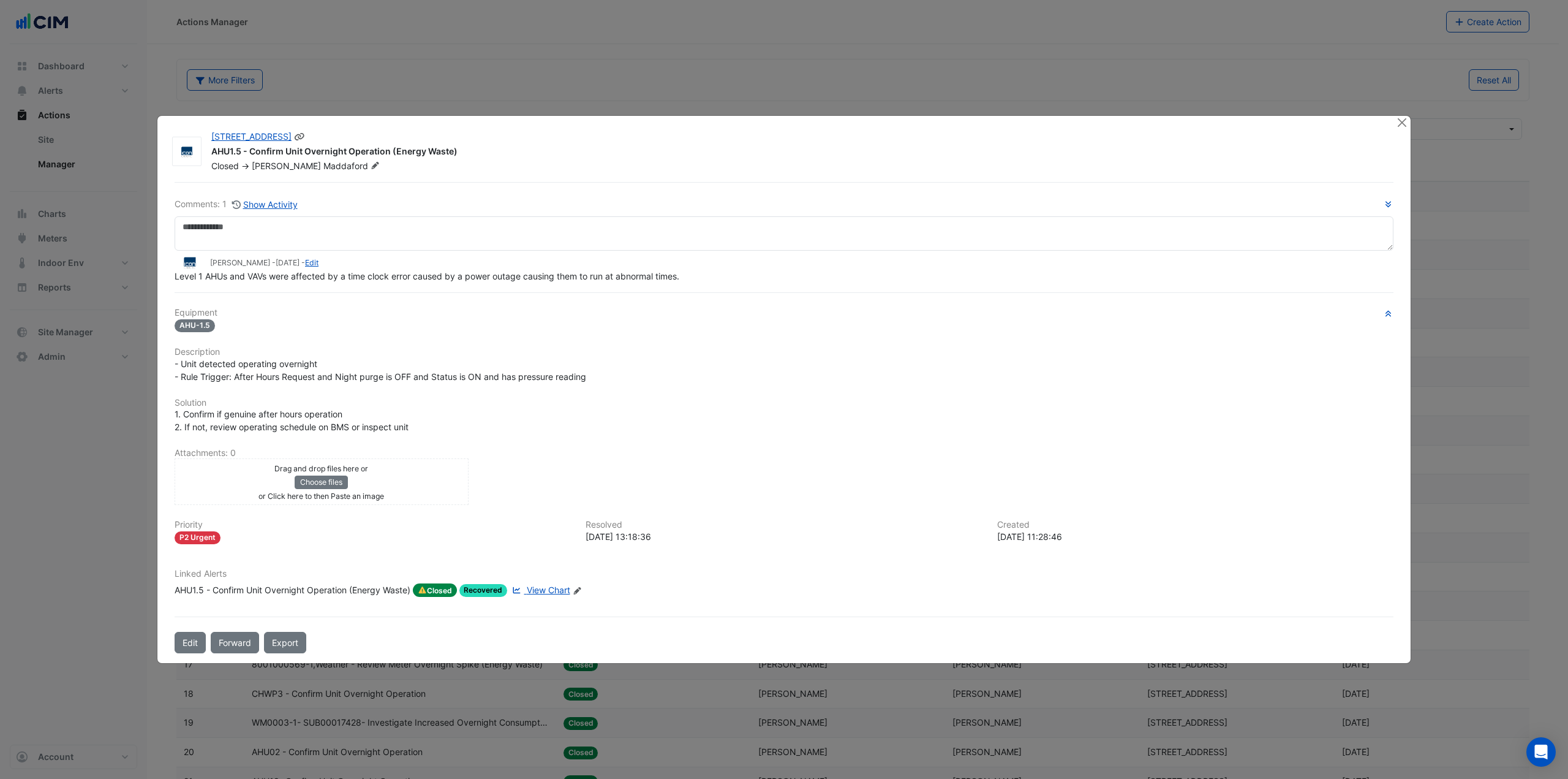
click at [304, 134] on icon at bounding box center [300, 136] width 10 height 7
click at [1402, 117] on button "Close" at bounding box center [1402, 122] width 13 height 13
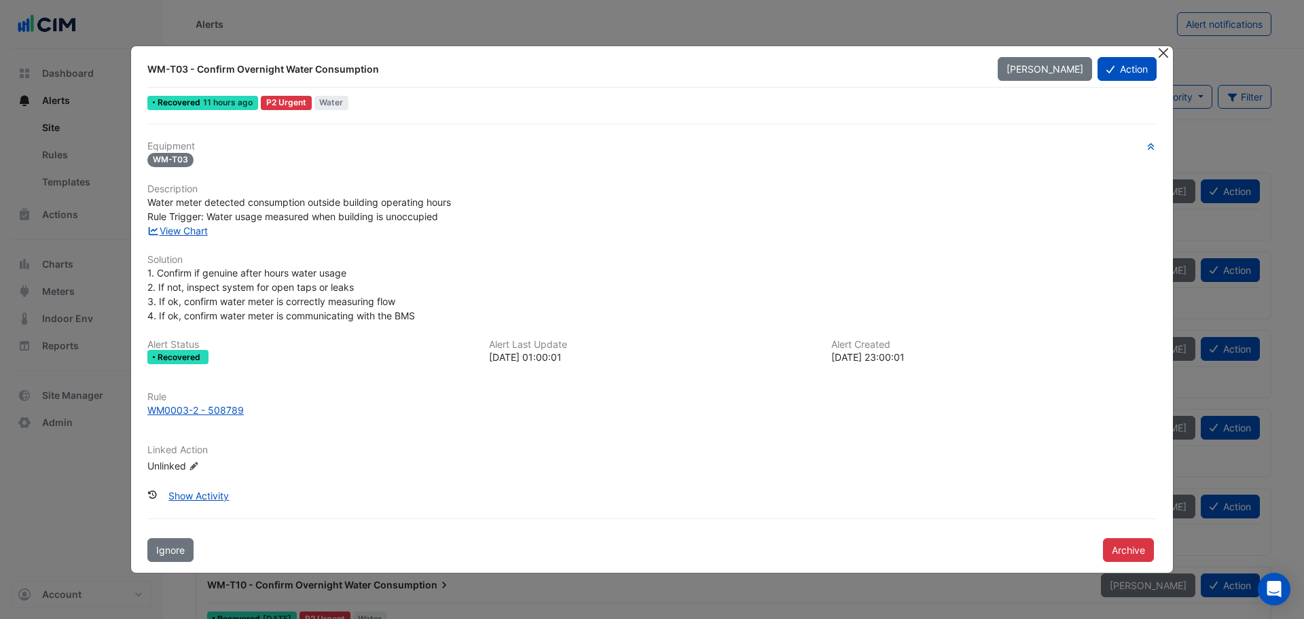
click at [1165, 50] on button "Close" at bounding box center [1163, 53] width 14 height 14
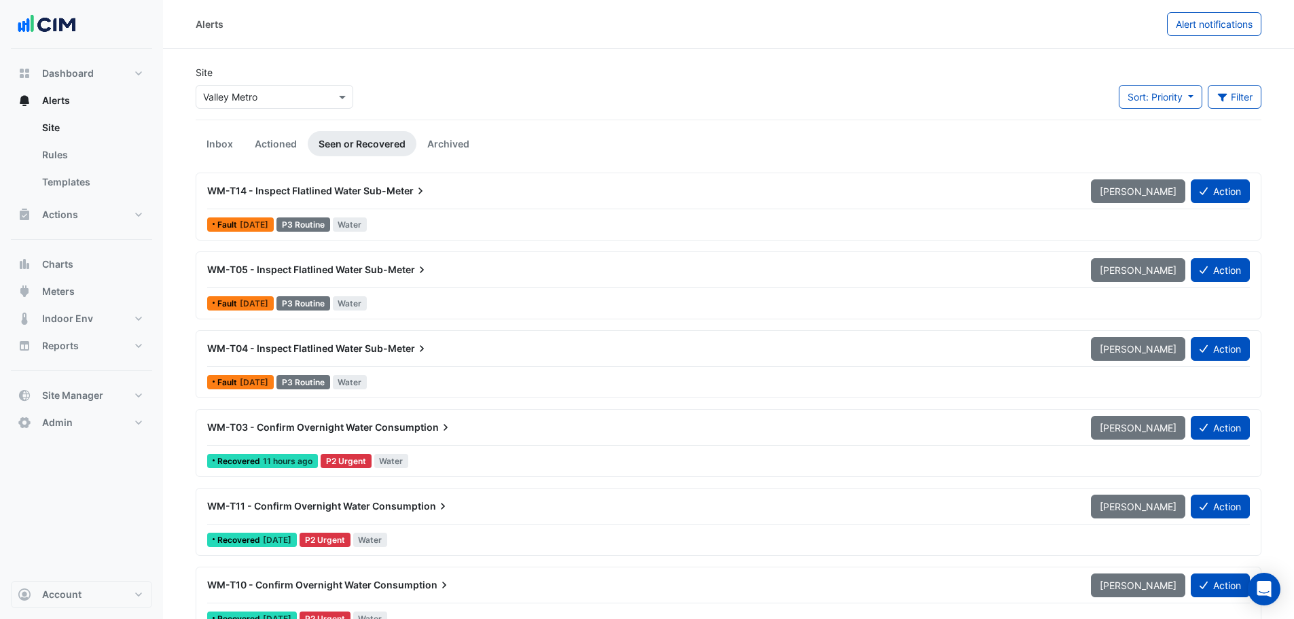
click at [497, 422] on div "WM-T03 - Confirm Overnight Water Consumption" at bounding box center [640, 427] width 867 height 14
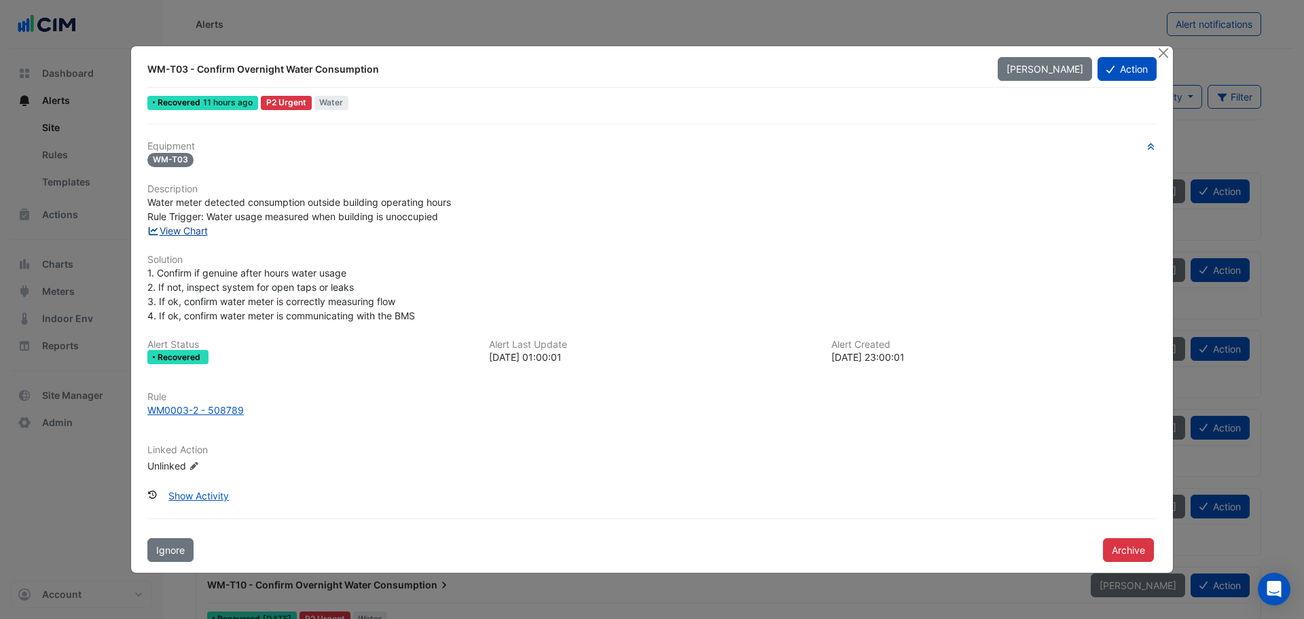
click at [177, 230] on link "View Chart" at bounding box center [177, 231] width 60 height 12
click at [1157, 54] on button "Close" at bounding box center [1163, 53] width 14 height 14
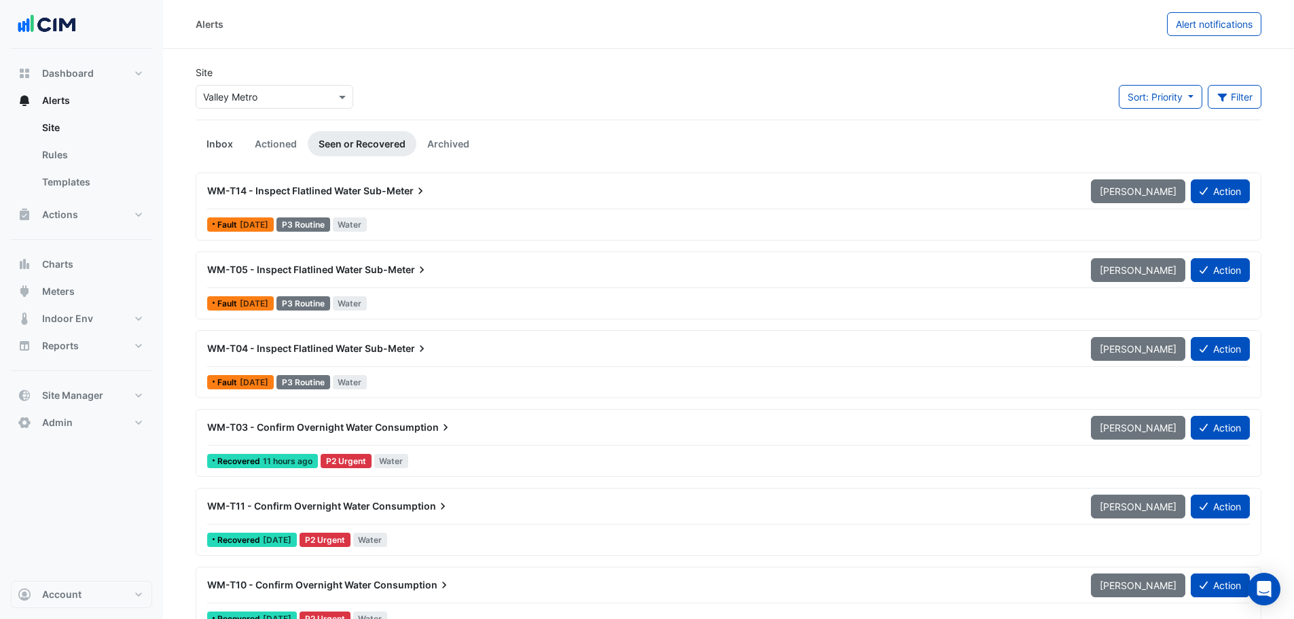
click at [216, 144] on link "Inbox" at bounding box center [220, 143] width 48 height 25
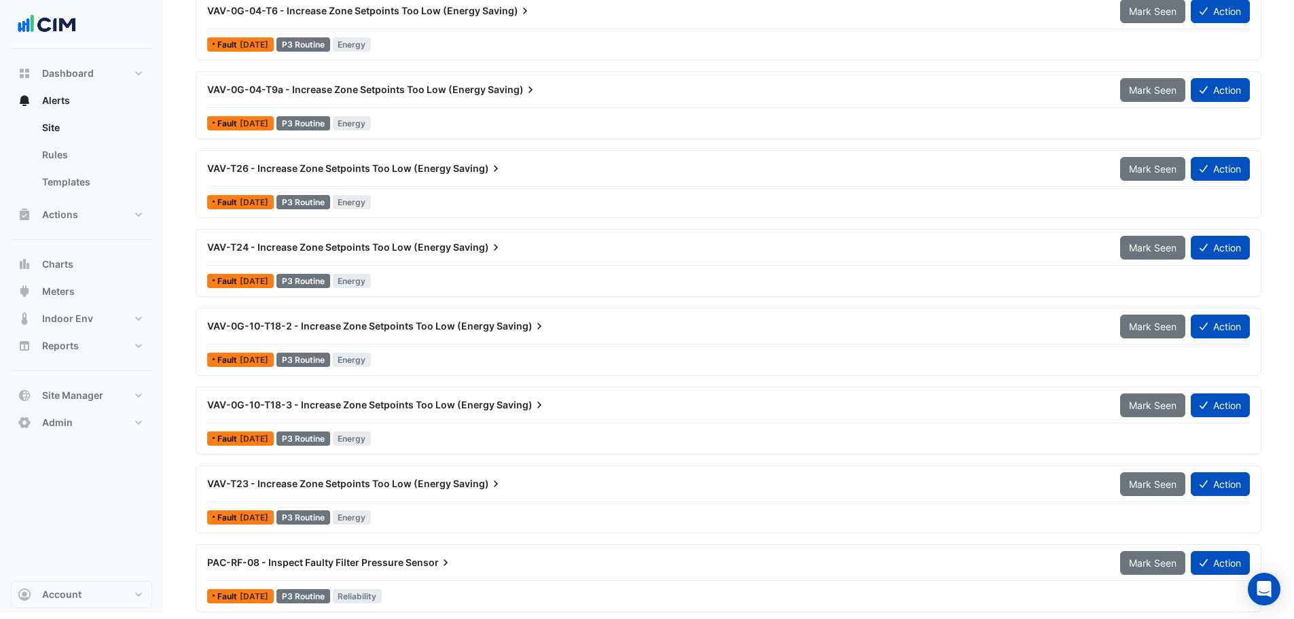
scroll to position [893, 0]
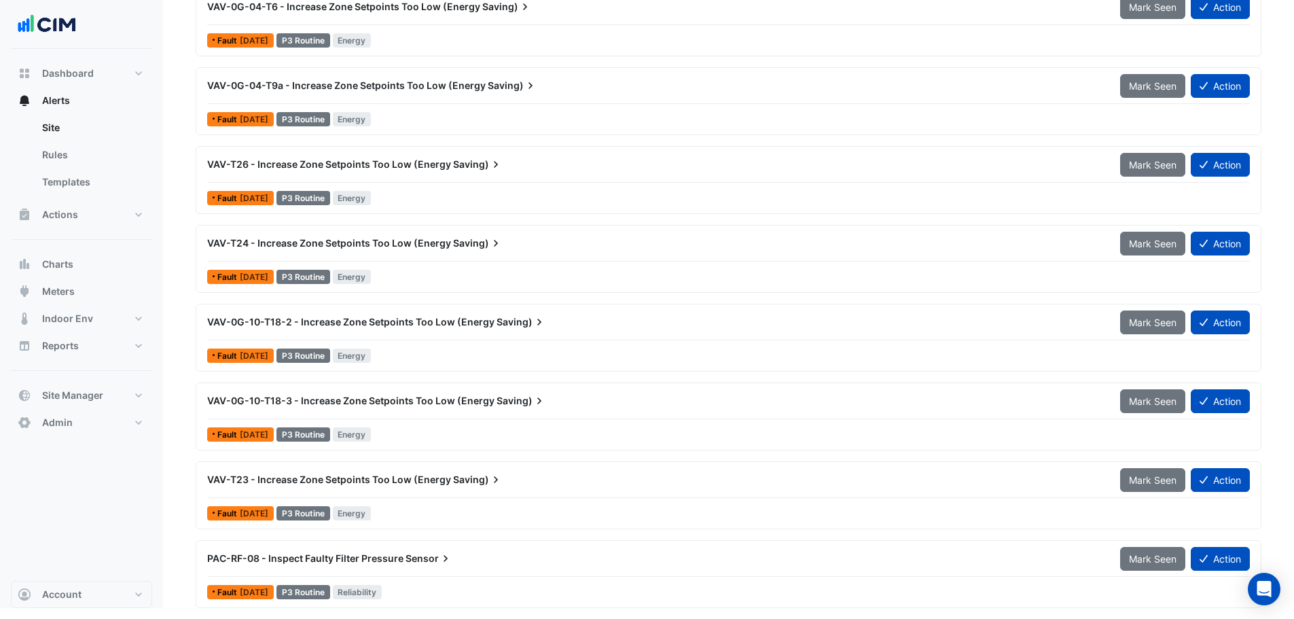
click at [517, 328] on span "Saving)" at bounding box center [521, 322] width 50 height 14
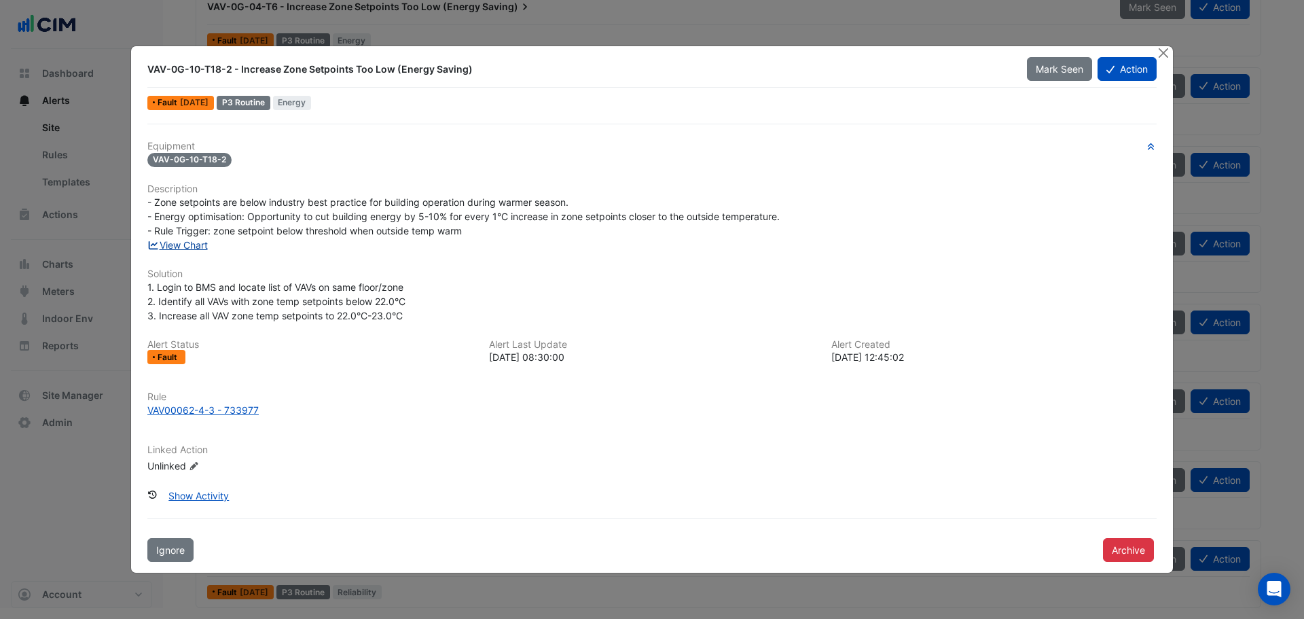
click at [199, 244] on link "View Chart" at bounding box center [177, 245] width 60 height 12
click at [1168, 54] on button "Close" at bounding box center [1163, 53] width 14 height 14
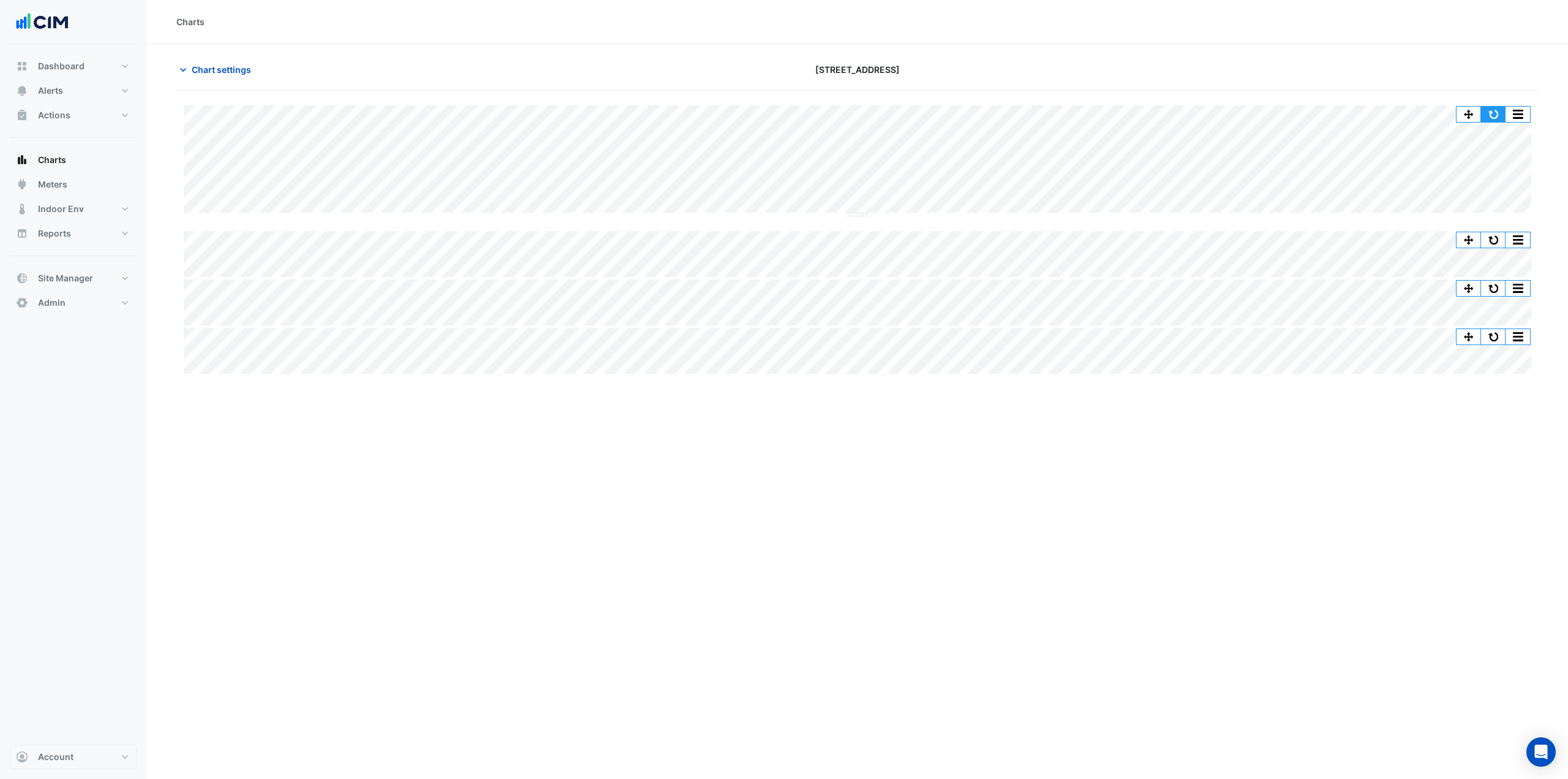
click at [1495, 115] on button "button" at bounding box center [1493, 114] width 24 height 15
click at [1494, 114] on button "button" at bounding box center [1493, 114] width 24 height 15
drag, startPoint x: 1557, startPoint y: 0, endPoint x: 1107, endPoint y: 68, distance: 455.1
click at [1108, 68] on div at bounding box center [1316, 70] width 459 height 22
click at [239, 72] on span "Chart settings" at bounding box center [222, 70] width 60 height 13
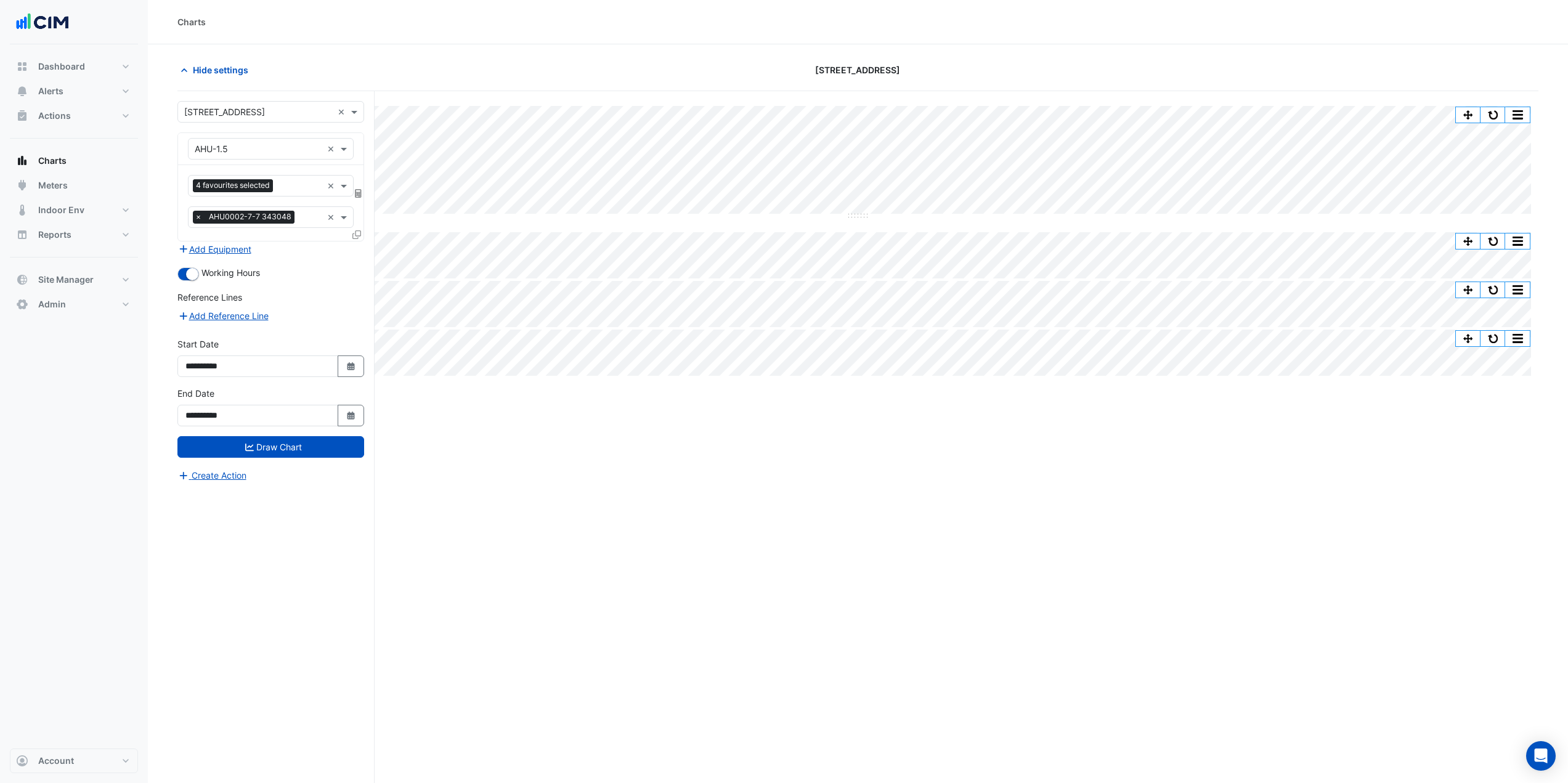
click at [456, 41] on div "Charts" at bounding box center [858, 22] width 1420 height 44
click at [235, 70] on span "Hide settings" at bounding box center [220, 70] width 55 height 13
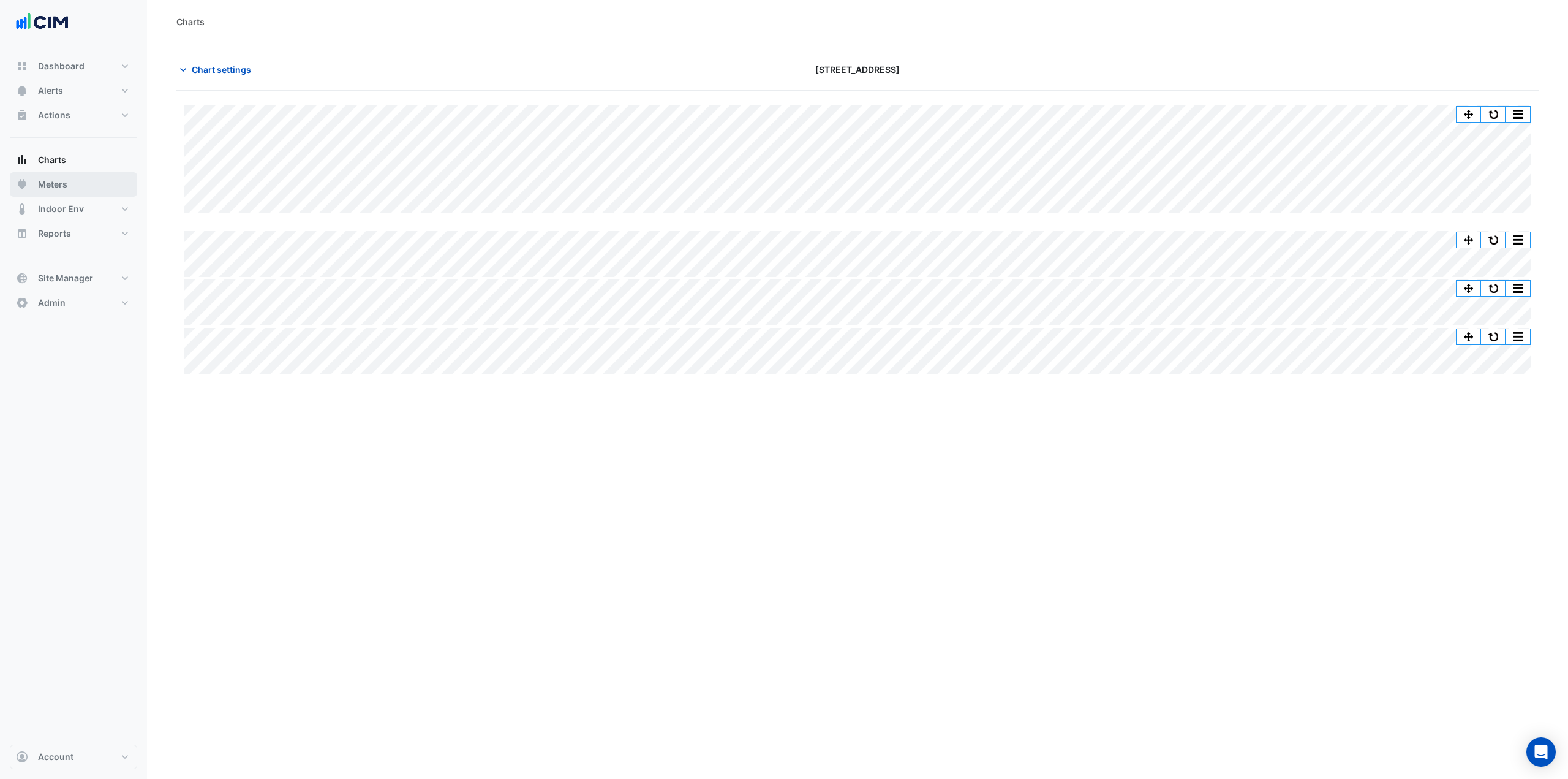
click at [64, 190] on span "Meters" at bounding box center [52, 185] width 30 height 13
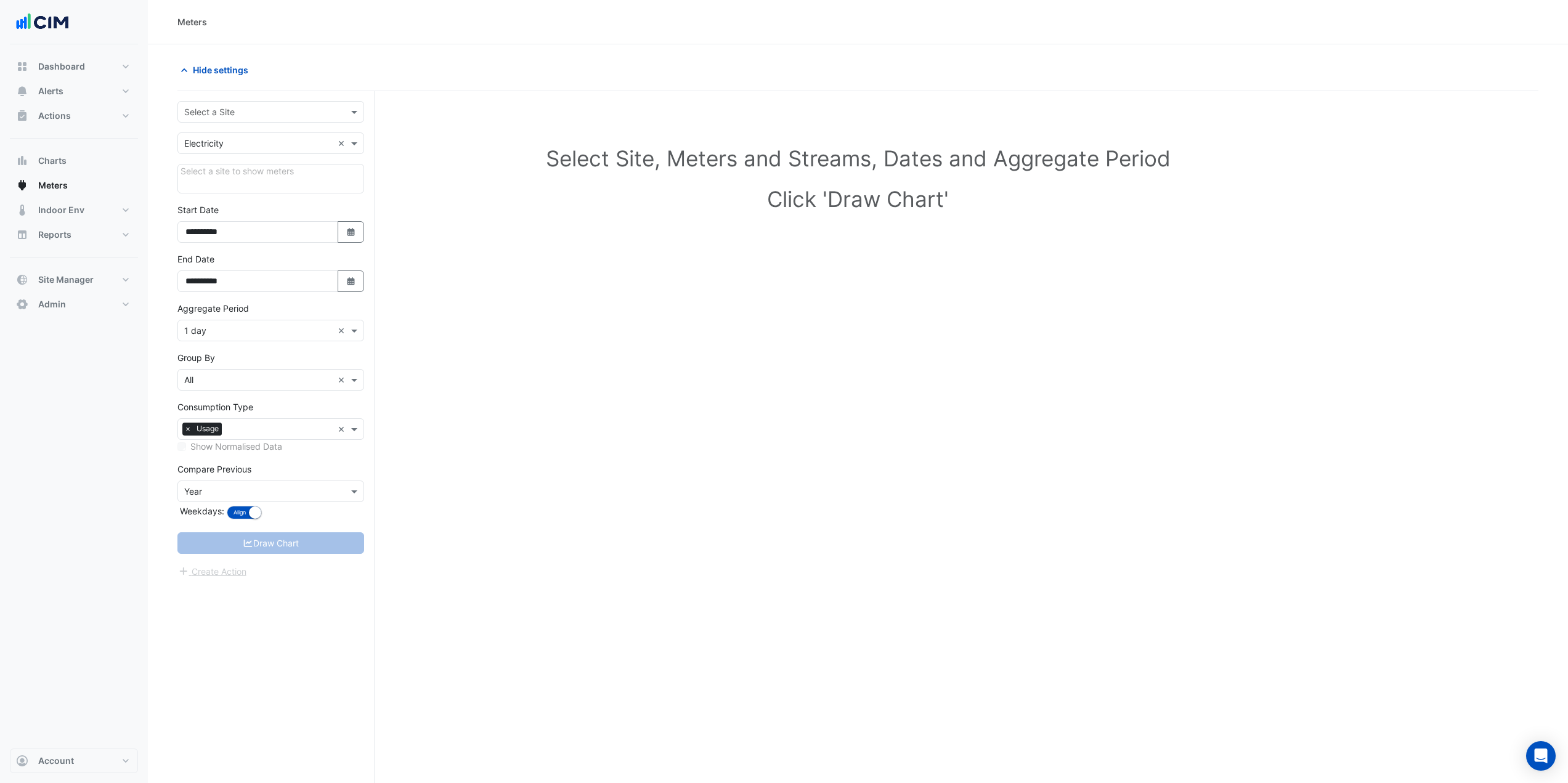
click at [269, 107] on input "text" at bounding box center [259, 113] width 149 height 13
type input "***"
click at [269, 153] on span "225 St Georges Terrace" at bounding box center [238, 156] width 81 height 11
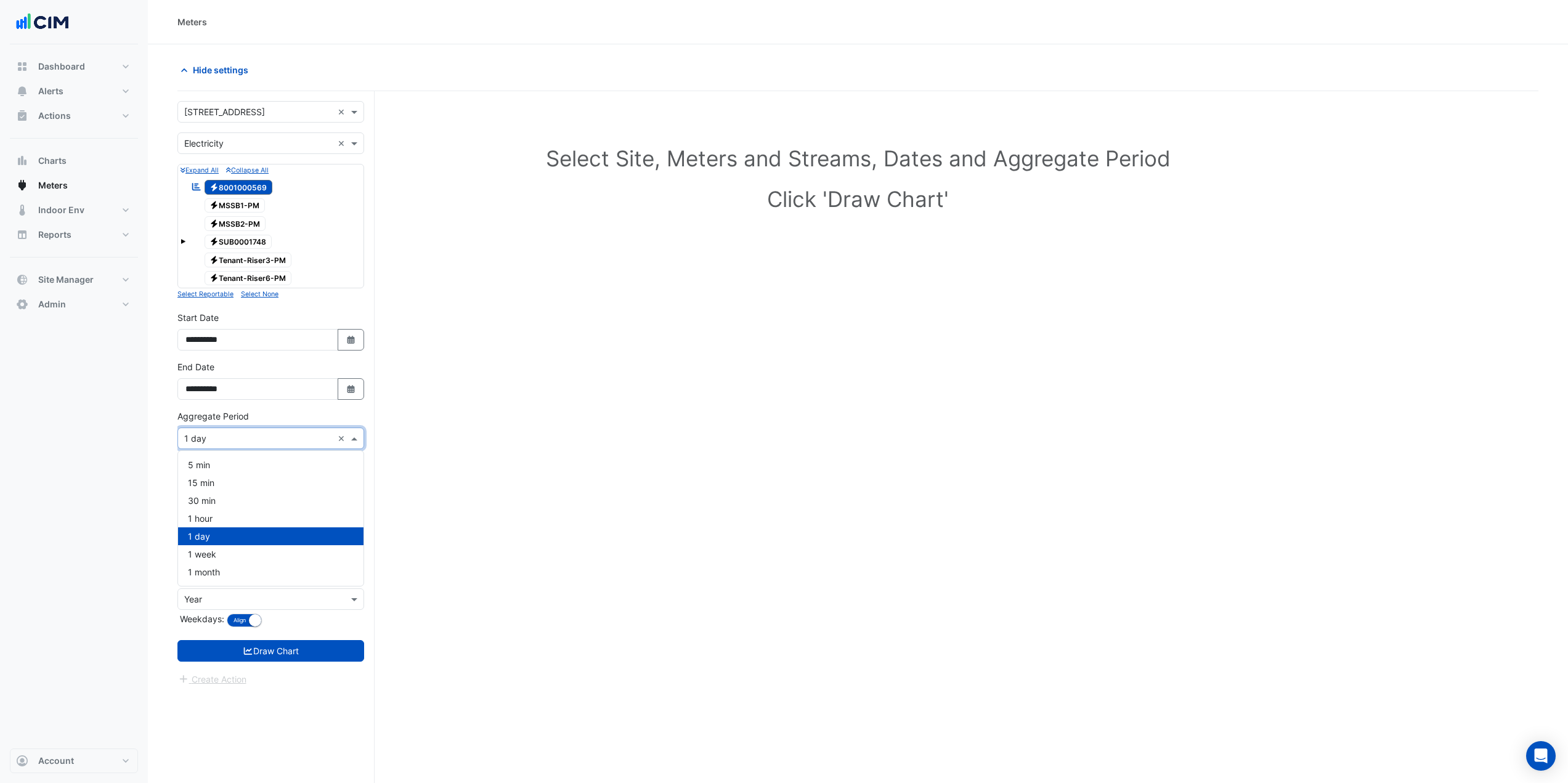
click at [229, 439] on input "text" at bounding box center [259, 439] width 149 height 13
click at [209, 521] on span "1 hour" at bounding box center [200, 519] width 24 height 11
click at [278, 650] on button "Draw Chart" at bounding box center [271, 651] width 187 height 22
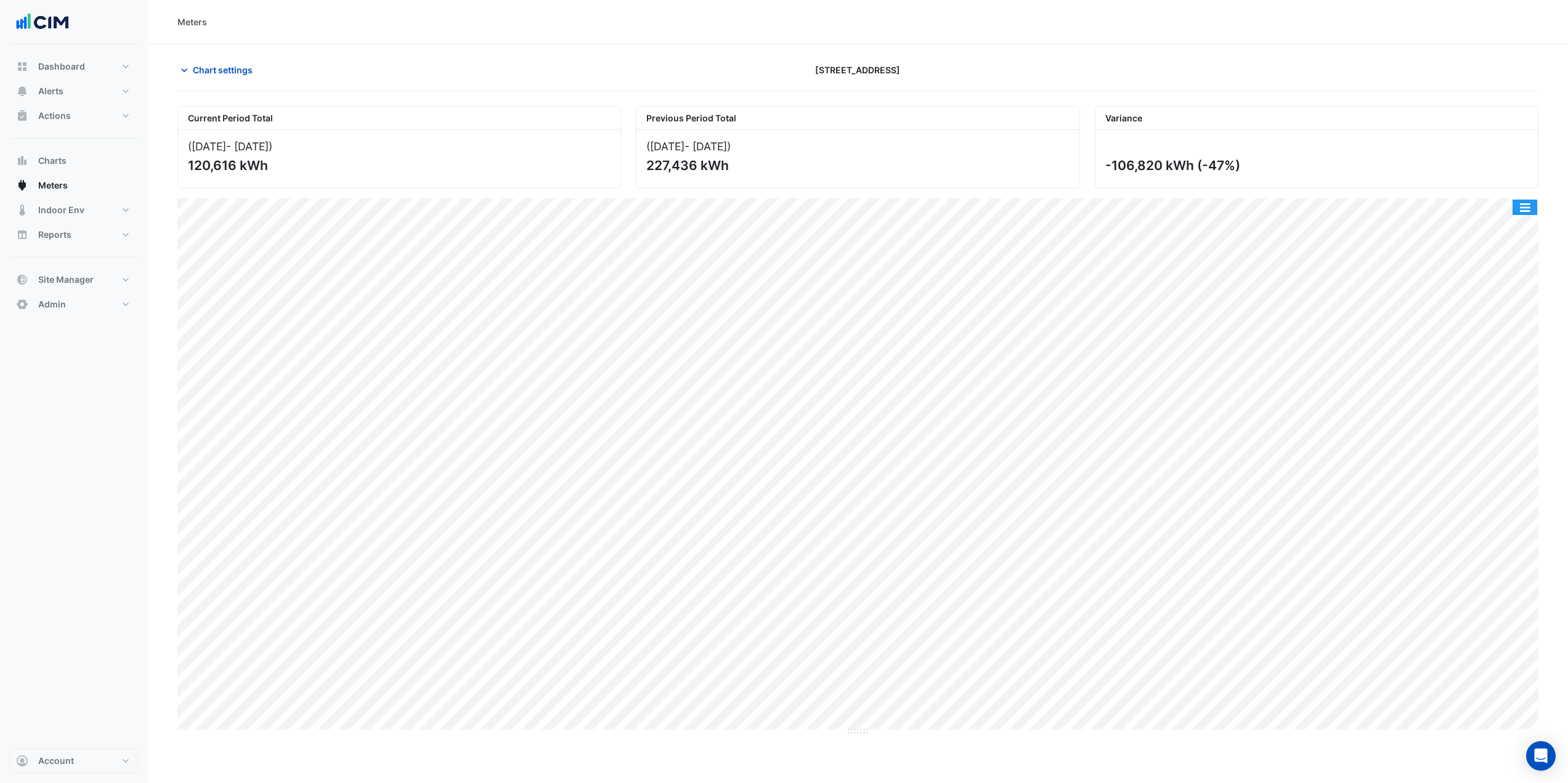
click at [1524, 205] on button "button" at bounding box center [1524, 207] width 24 height 15
click at [1489, 374] on div "Select Chart Type" at bounding box center [1500, 384] width 74 height 30
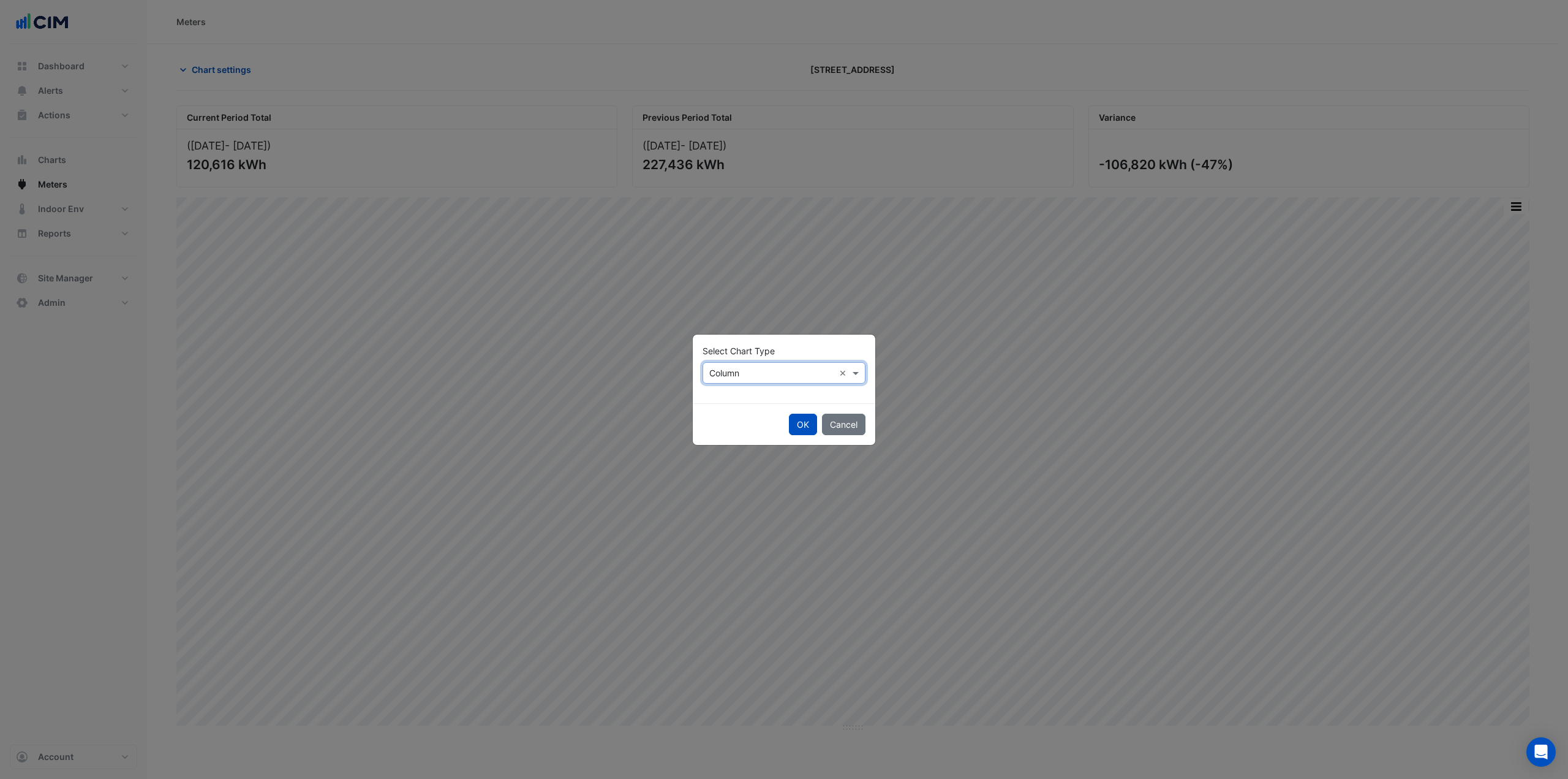
click at [749, 376] on input "text" at bounding box center [771, 374] width 125 height 13
click at [742, 394] on div "Line" at bounding box center [730, 400] width 53 height 18
click at [804, 421] on button "OK" at bounding box center [803, 424] width 28 height 22
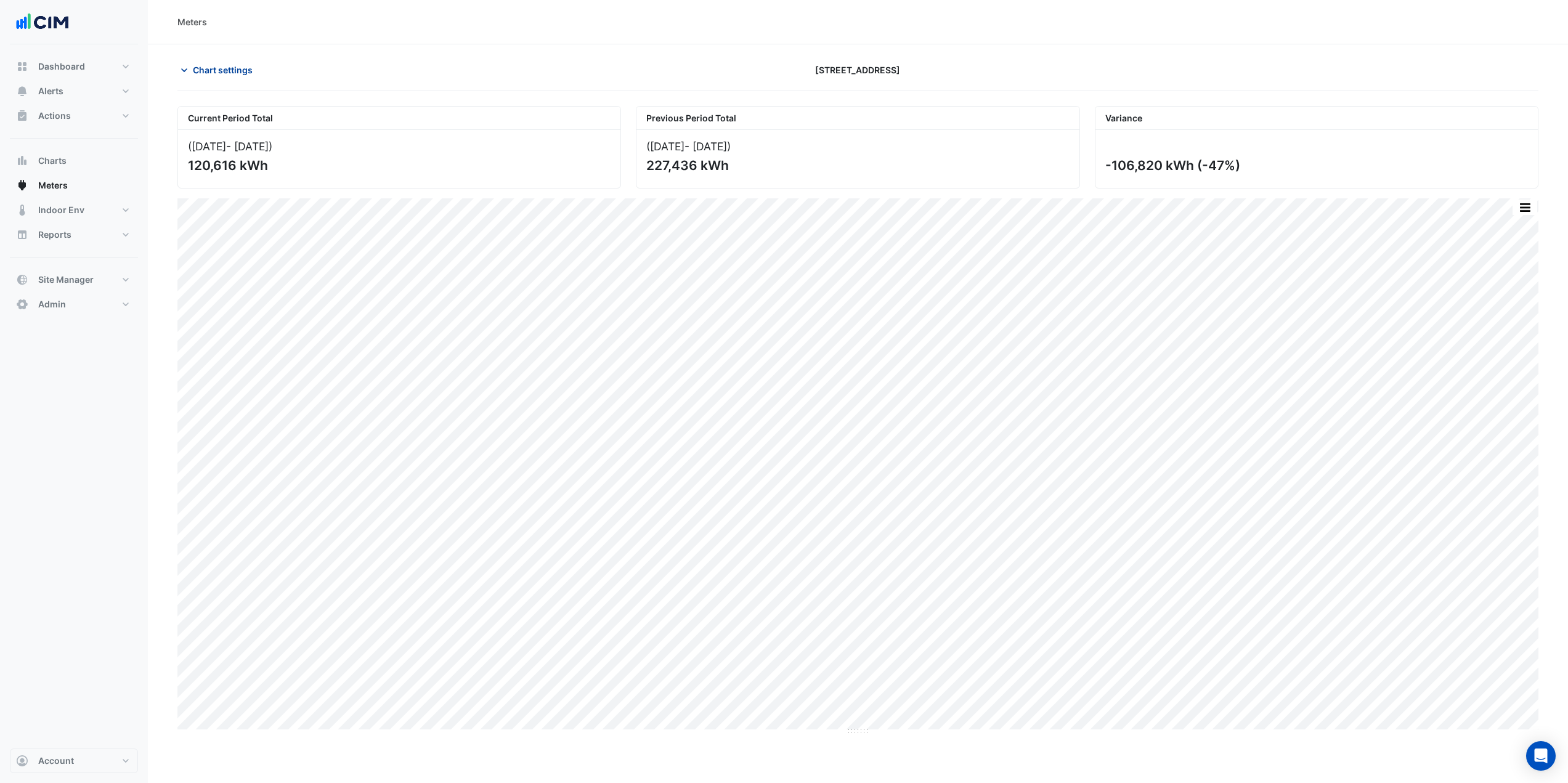
click at [228, 66] on span "Chart settings" at bounding box center [223, 70] width 60 height 13
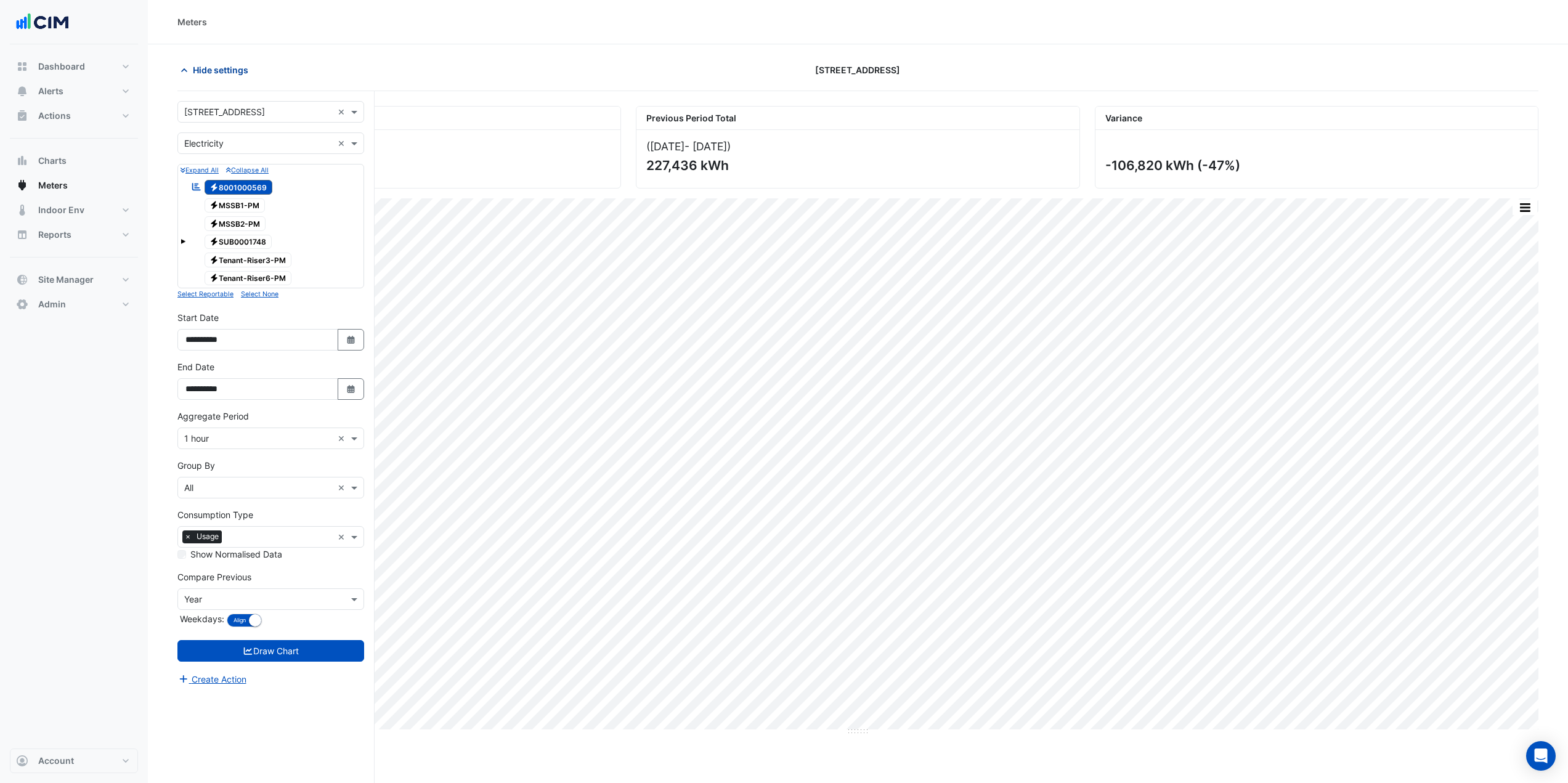
click at [217, 65] on span "Hide settings" at bounding box center [220, 70] width 55 height 13
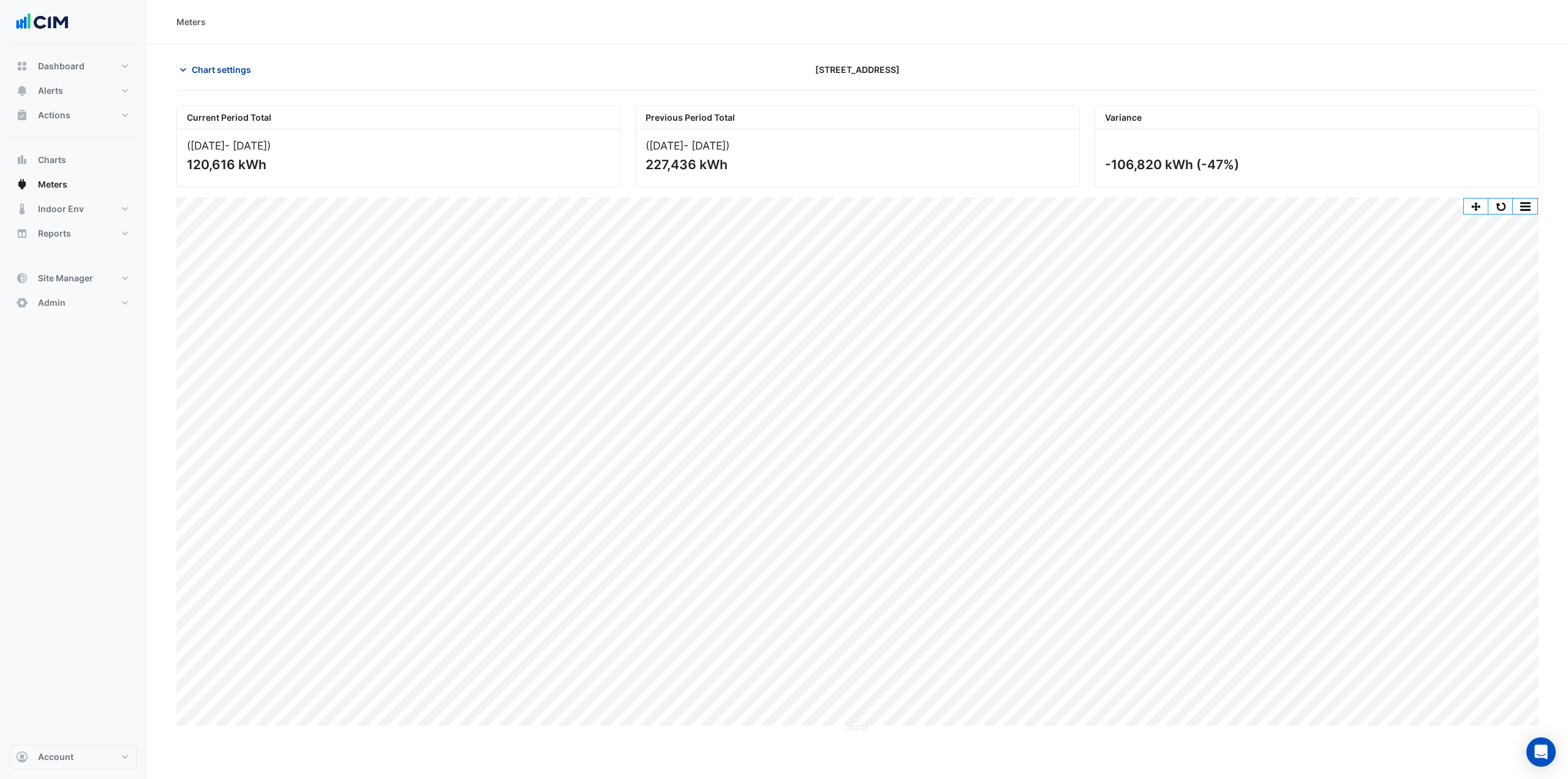
click at [223, 66] on span "Chart settings" at bounding box center [222, 70] width 60 height 13
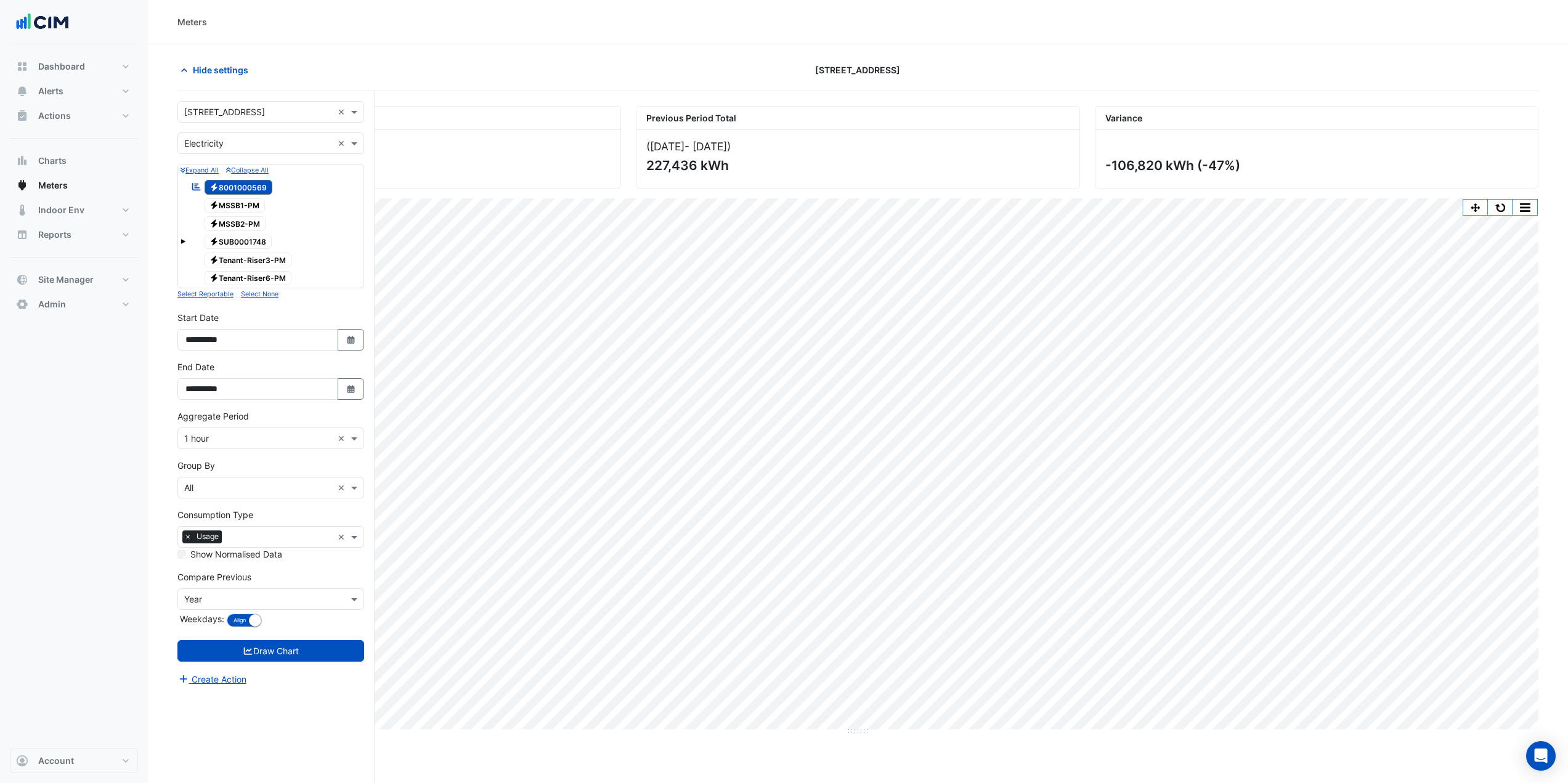
click at [230, 205] on span "Electricity MSSB1-PM" at bounding box center [234, 206] width 61 height 15
click at [239, 226] on span "Electricity MSSB2-PM" at bounding box center [235, 223] width 62 height 15
click at [244, 193] on span "Electricity 8001000569" at bounding box center [238, 187] width 68 height 15
click at [267, 655] on button "Draw Chart" at bounding box center [271, 651] width 187 height 22
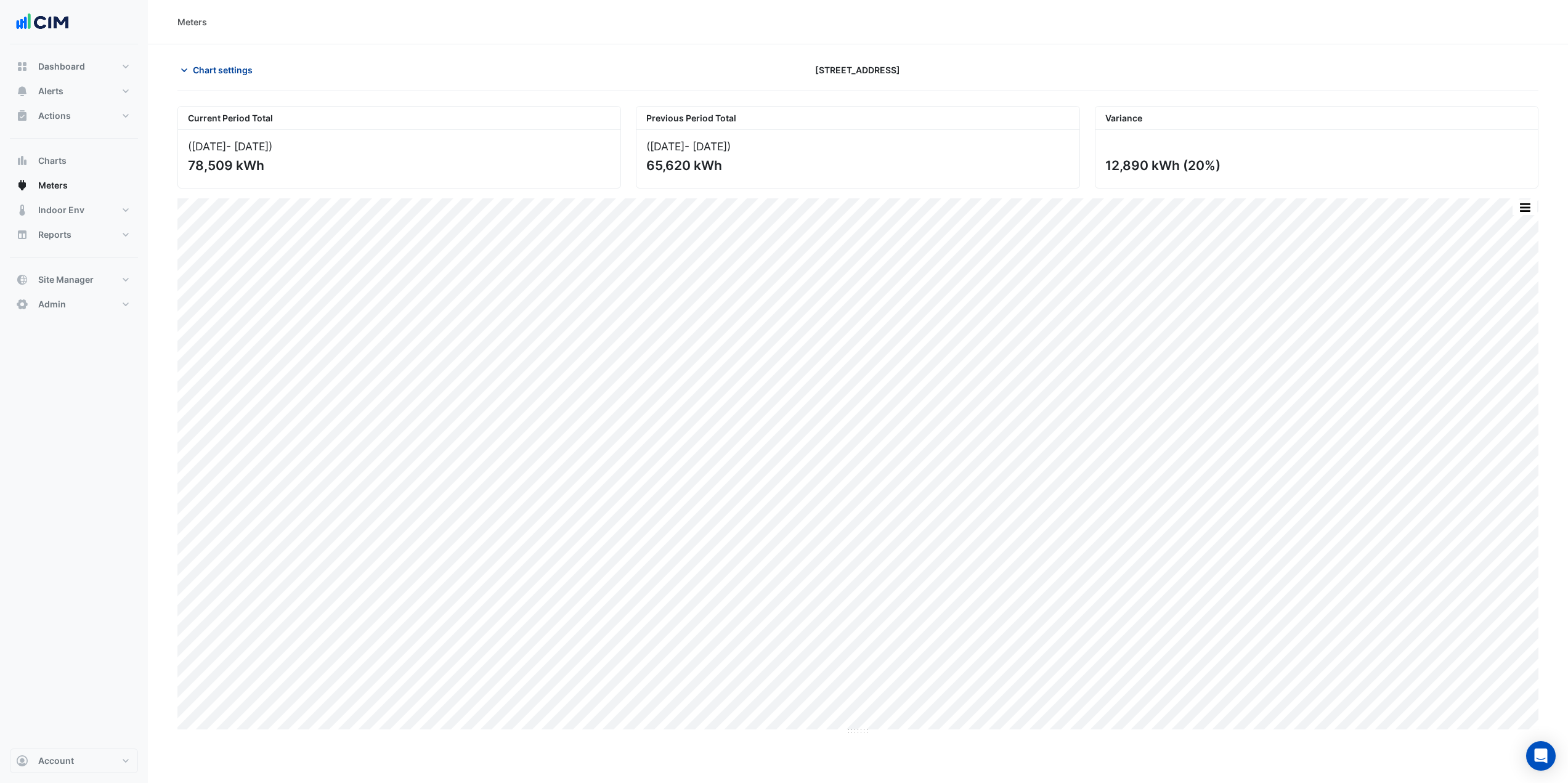
click at [209, 70] on span "Chart settings" at bounding box center [223, 70] width 60 height 13
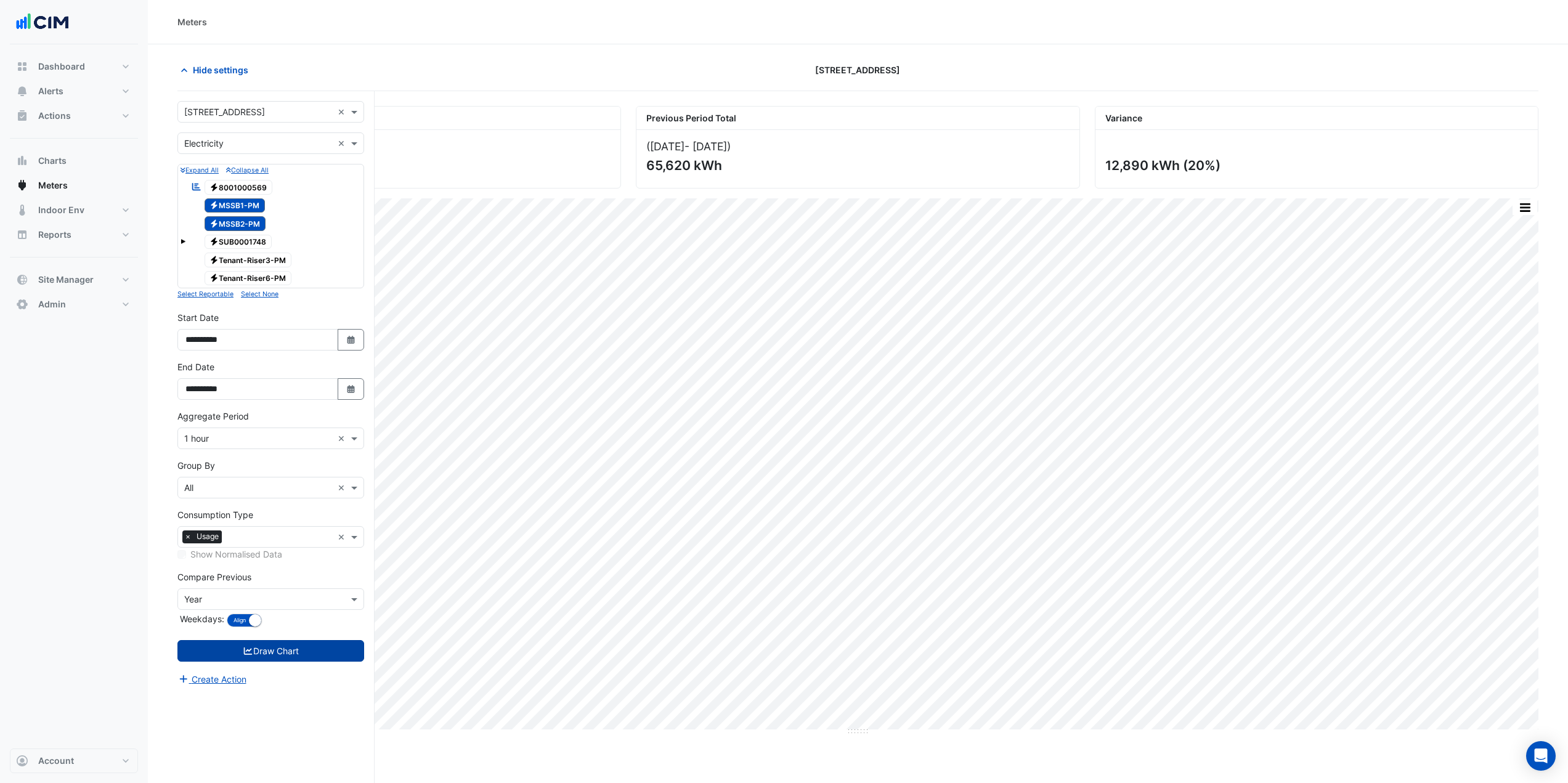
click at [226, 653] on button "Draw Chart" at bounding box center [271, 651] width 187 height 22
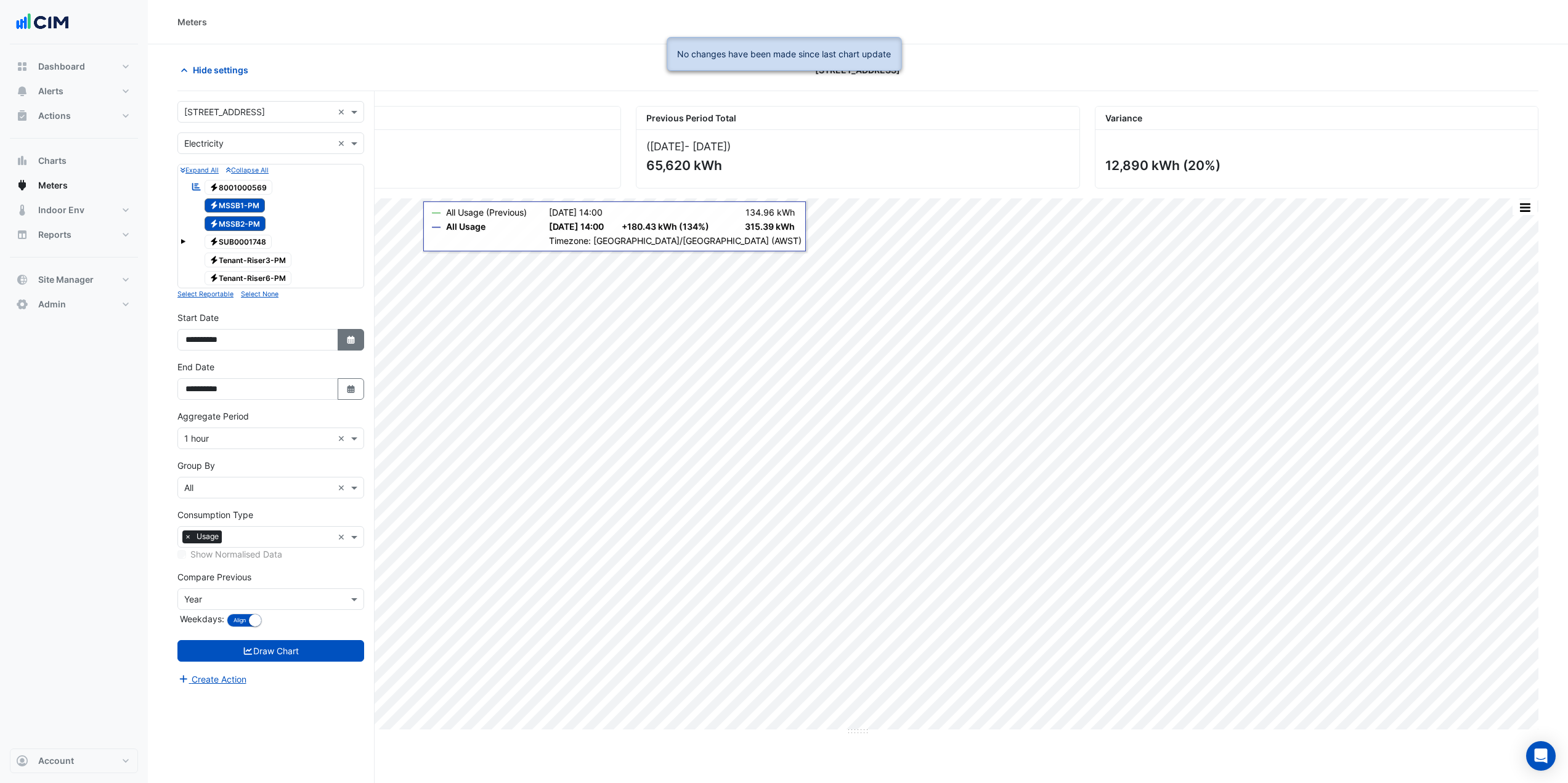
click at [358, 336] on button "Select Date" at bounding box center [351, 340] width 27 height 22
select select "*"
select select "****"
click at [157, 357] on section "Hide settings 225 St Georges Terrace Current Period Total (01 Sep 25 - 30 Sep 2…" at bounding box center [858, 437] width 1420 height 786
click at [212, 66] on span "Hide settings" at bounding box center [220, 70] width 55 height 13
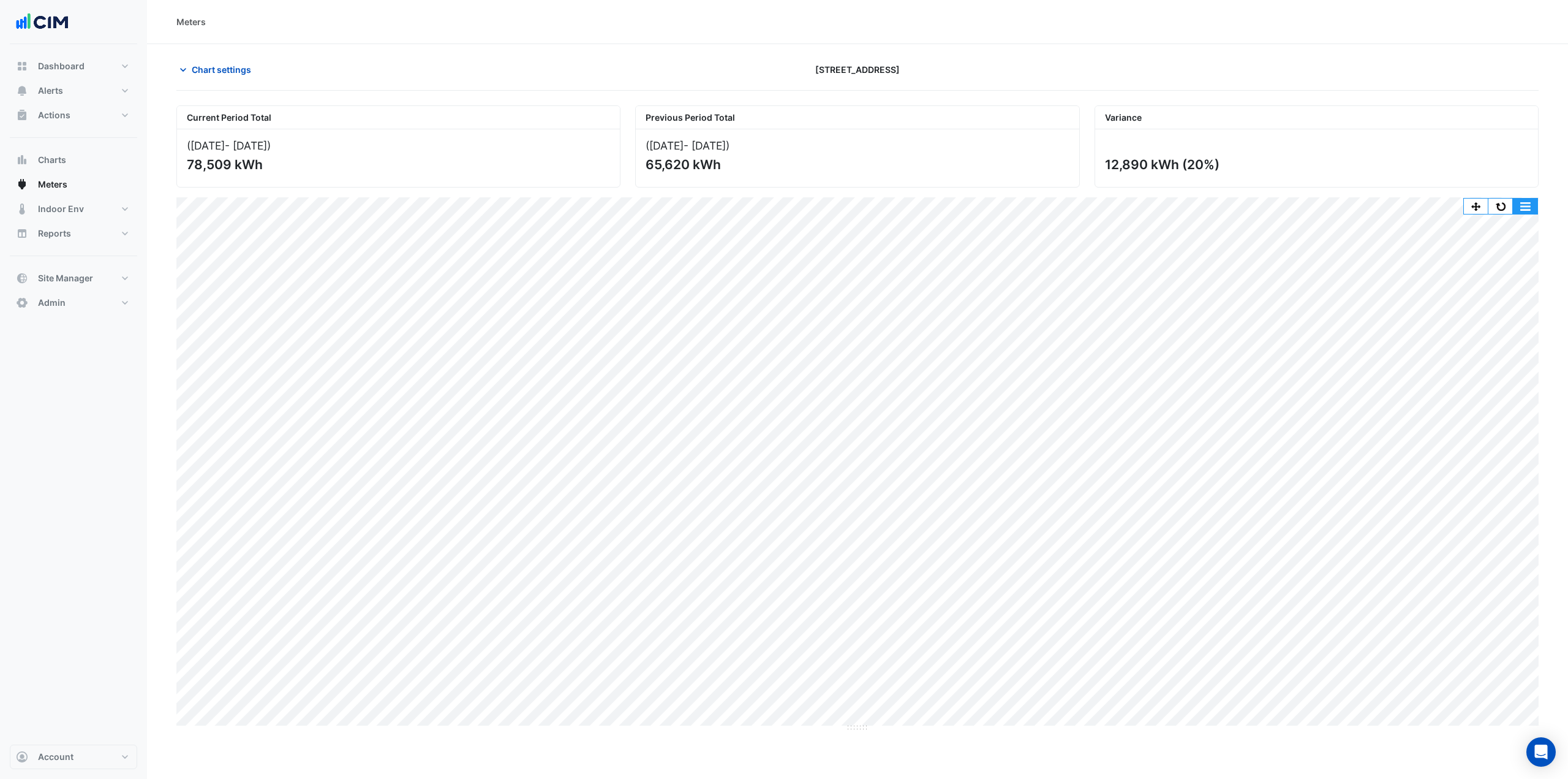
click at [1525, 208] on button "button" at bounding box center [1525, 206] width 24 height 15
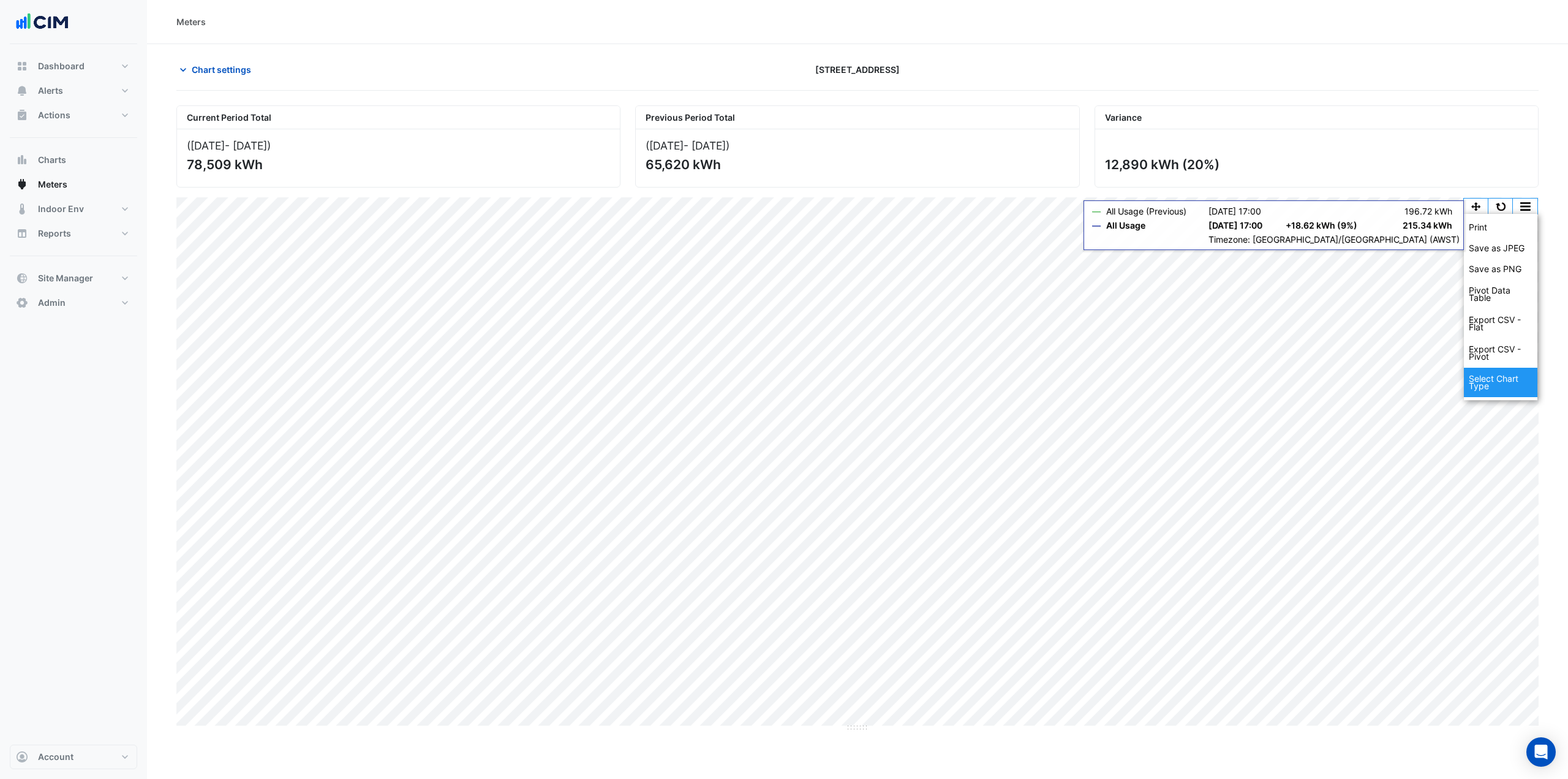
click at [1516, 388] on div "Select Chart Type" at bounding box center [1500, 382] width 73 height 30
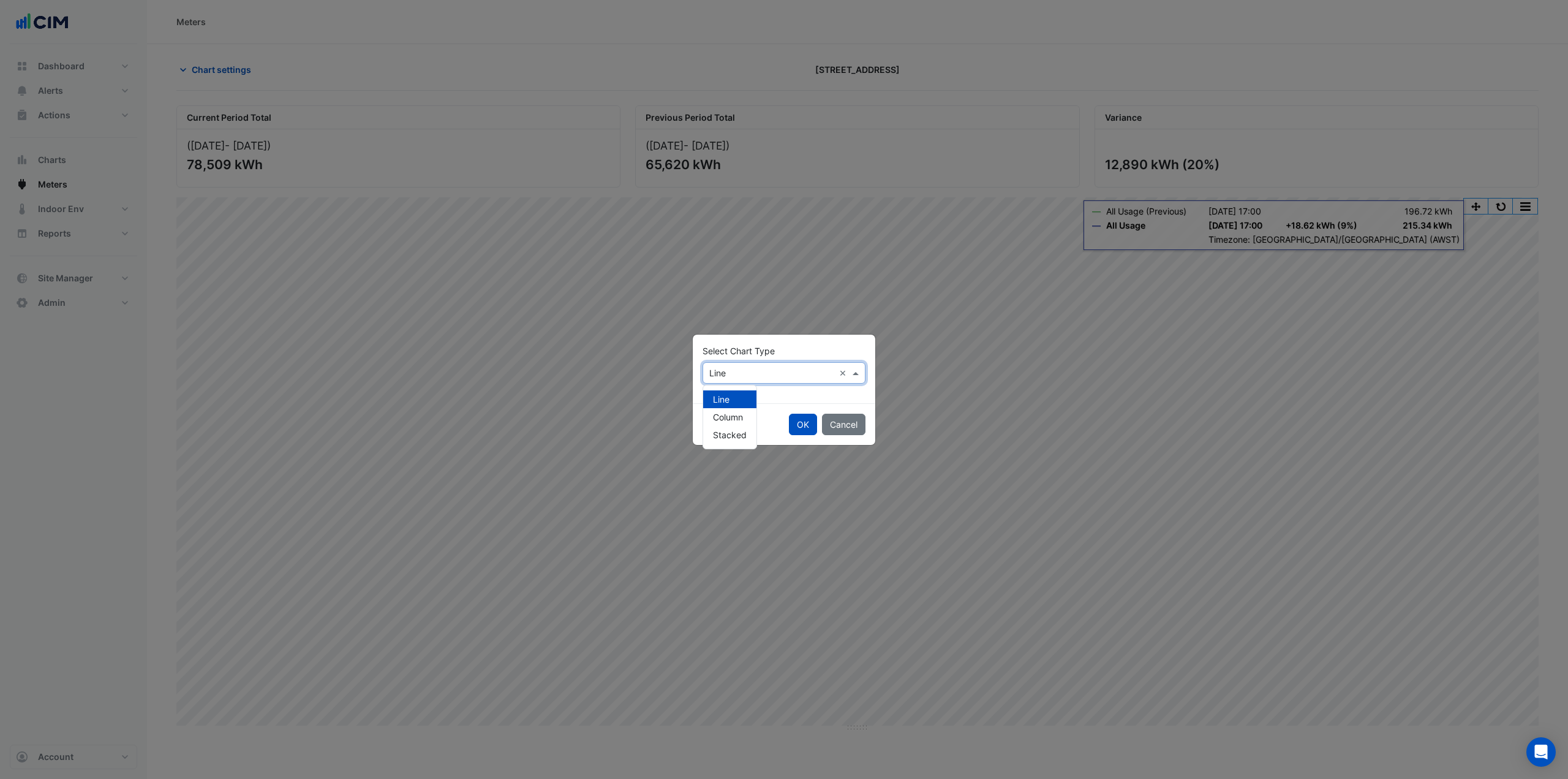
click at [743, 375] on input "text" at bounding box center [771, 374] width 125 height 13
click at [723, 420] on span "Column" at bounding box center [727, 417] width 30 height 11
click at [807, 421] on button "OK" at bounding box center [803, 424] width 28 height 22
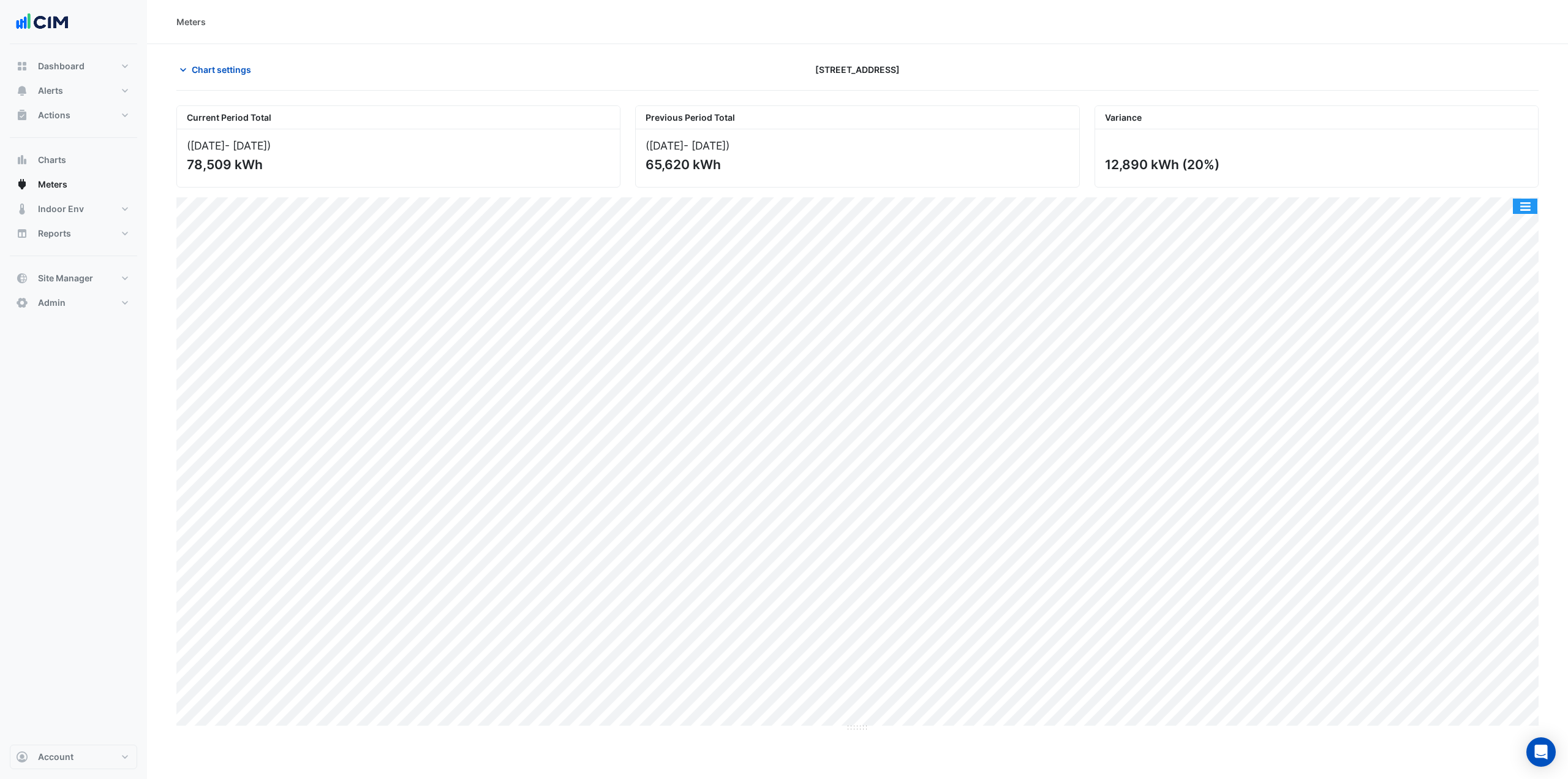
click at [1523, 200] on button "button" at bounding box center [1525, 206] width 24 height 15
click at [243, 64] on span "Chart settings" at bounding box center [222, 70] width 60 height 13
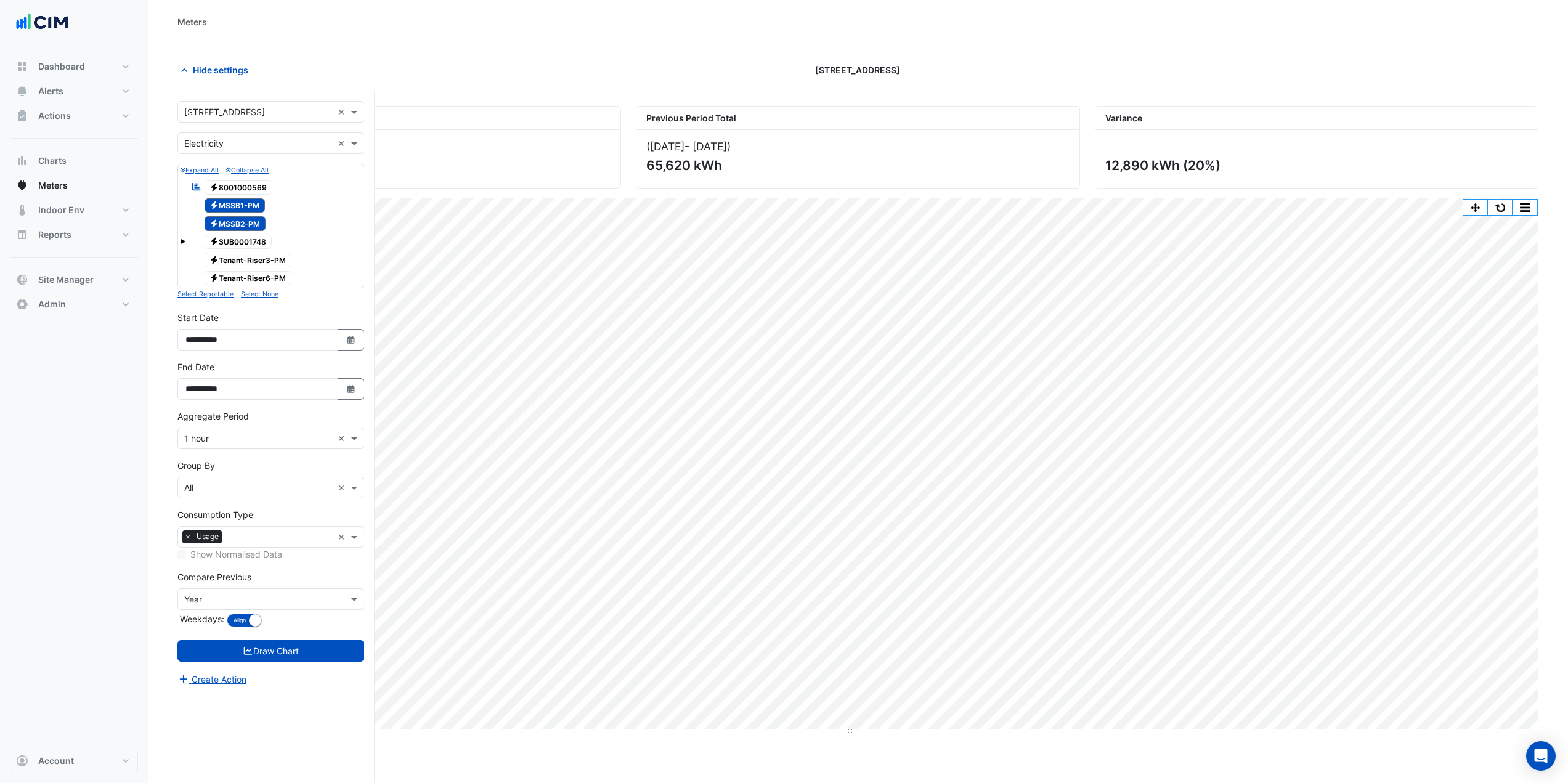
click at [241, 187] on span "Electricity 8001000569" at bounding box center [238, 187] width 68 height 15
click at [241, 220] on span "Electricity MSSB2-PM" at bounding box center [235, 223] width 62 height 15
click at [241, 204] on span "Electricity MSSB1-PM" at bounding box center [234, 206] width 61 height 15
click at [286, 649] on button "Draw Chart" at bounding box center [271, 651] width 187 height 22
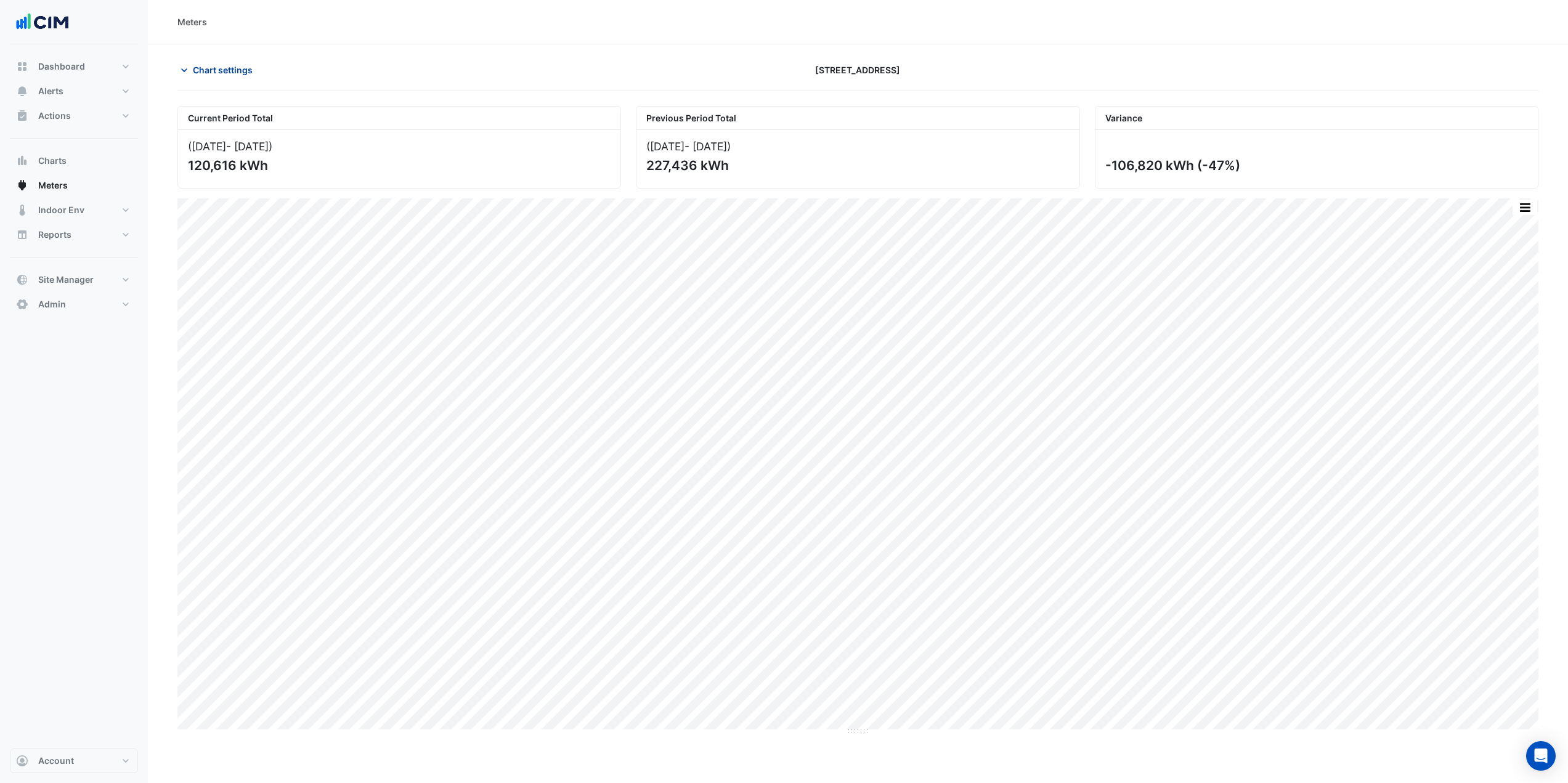
click at [228, 69] on span "Chart settings" at bounding box center [223, 70] width 60 height 13
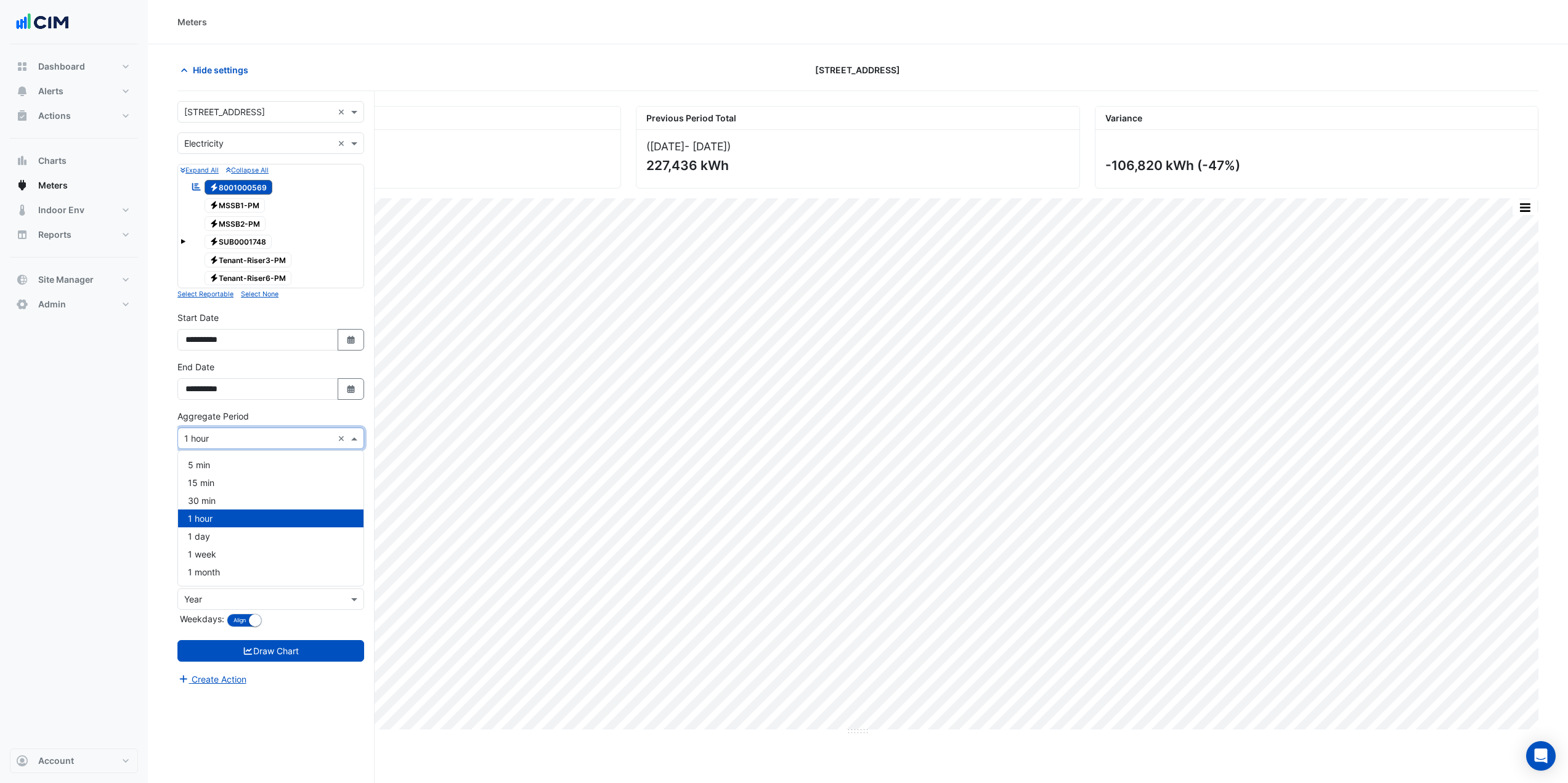
click at [209, 433] on input "text" at bounding box center [259, 439] width 149 height 13
drag, startPoint x: 217, startPoint y: 538, endPoint x: 220, endPoint y: 552, distance: 14.3
click at [216, 538] on div "1 day" at bounding box center [270, 536] width 185 height 18
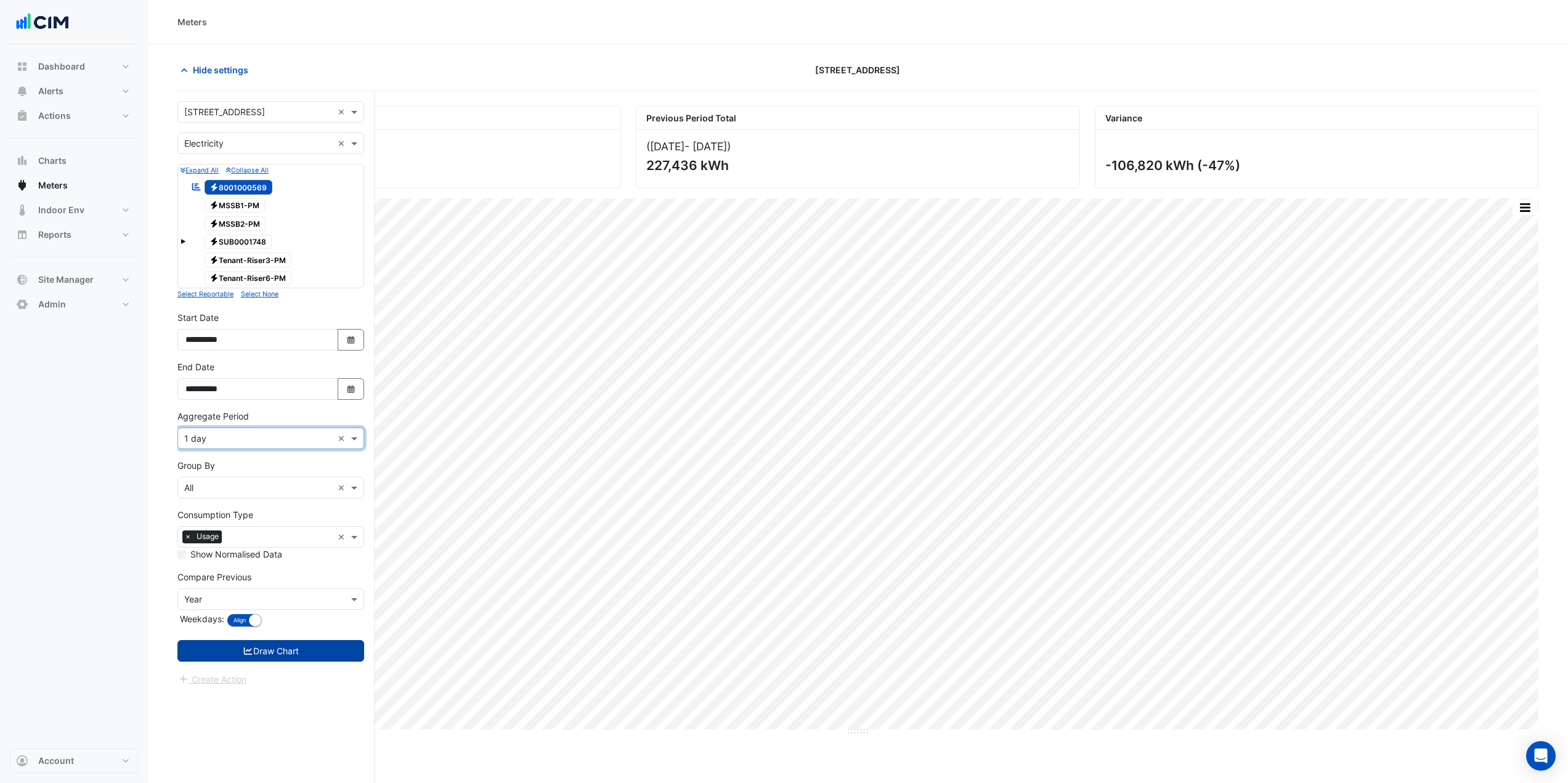
click at [251, 651] on button "Draw Chart" at bounding box center [271, 651] width 187 height 22
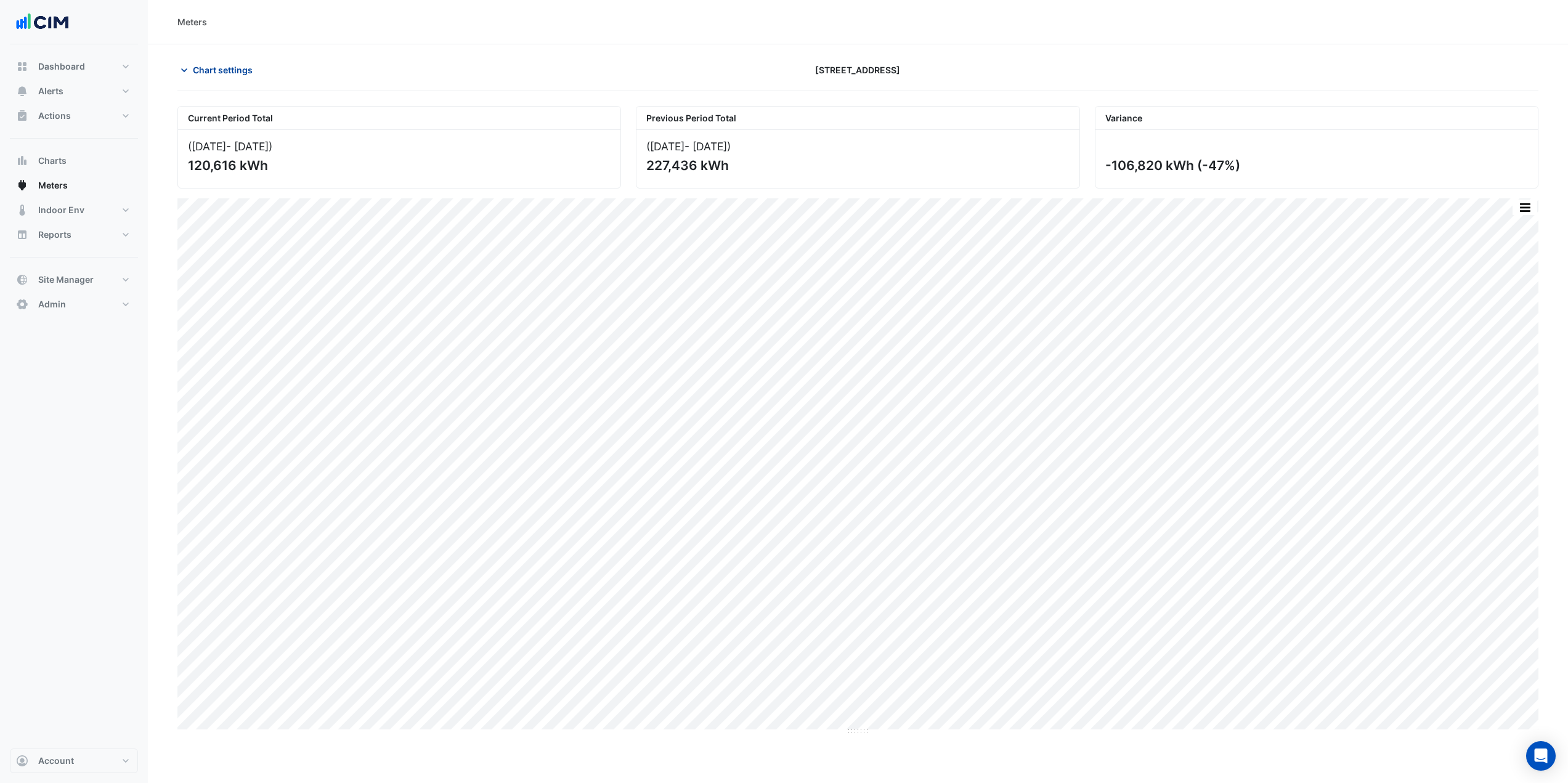
click at [211, 69] on span "Chart settings" at bounding box center [223, 70] width 60 height 13
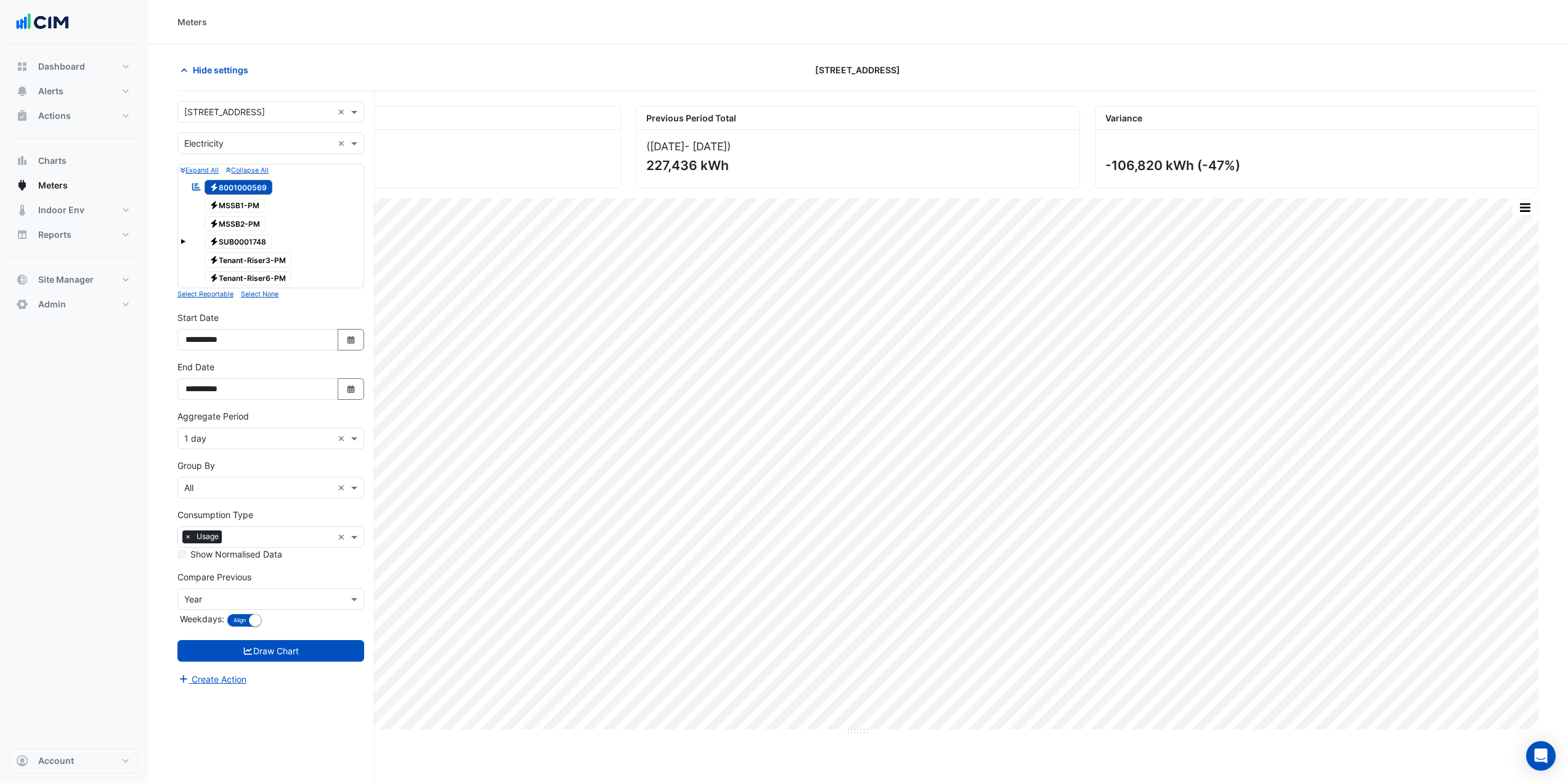
drag, startPoint x: 248, startPoint y: 206, endPoint x: 243, endPoint y: 221, distance: 15.8
click at [248, 208] on span "Electricity MSSB1-PM" at bounding box center [234, 206] width 61 height 15
click at [243, 221] on span "Electricity MSSB2-PM" at bounding box center [235, 223] width 62 height 15
click at [235, 183] on span "Electricity 8001000569" at bounding box center [238, 187] width 68 height 15
click at [290, 651] on button "Draw Chart" at bounding box center [271, 651] width 187 height 22
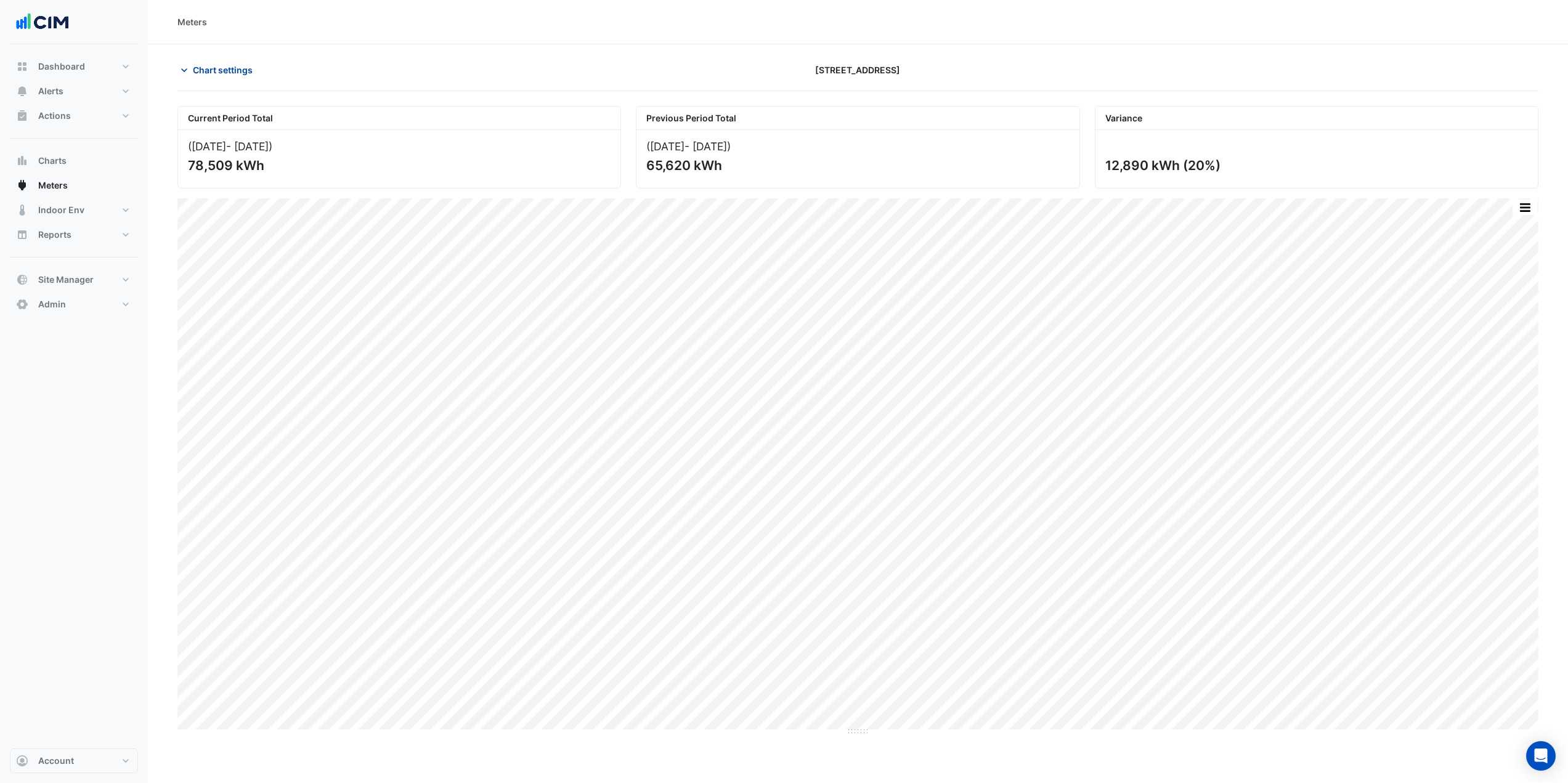
click at [228, 79] on button "Chart settings" at bounding box center [220, 70] width 83 height 22
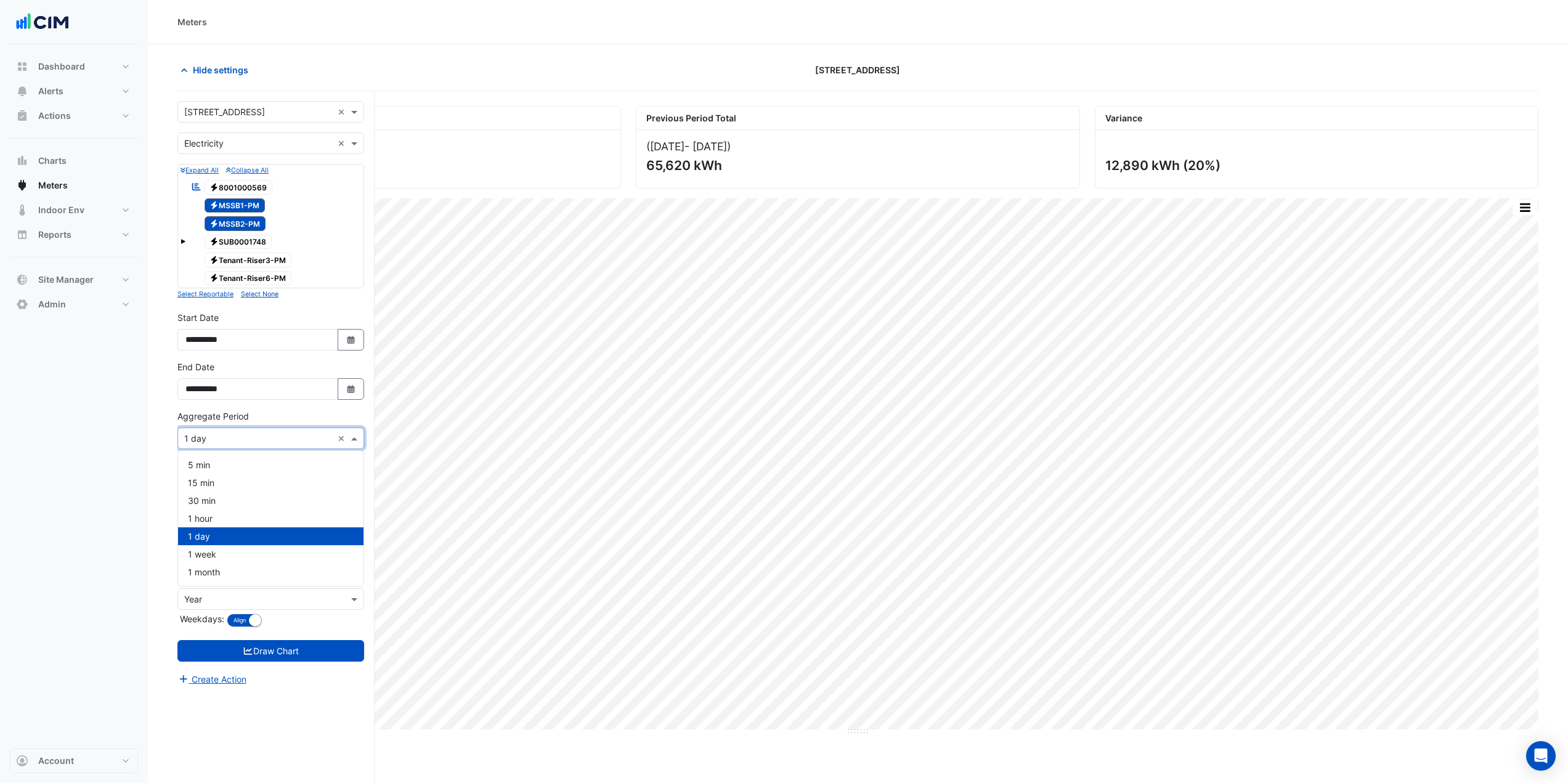
click at [213, 445] on div "× 1 day ×" at bounding box center [271, 438] width 187 height 22
click at [209, 520] on span "1 hour" at bounding box center [200, 519] width 24 height 11
click at [270, 654] on button "Draw Chart" at bounding box center [271, 651] width 187 height 22
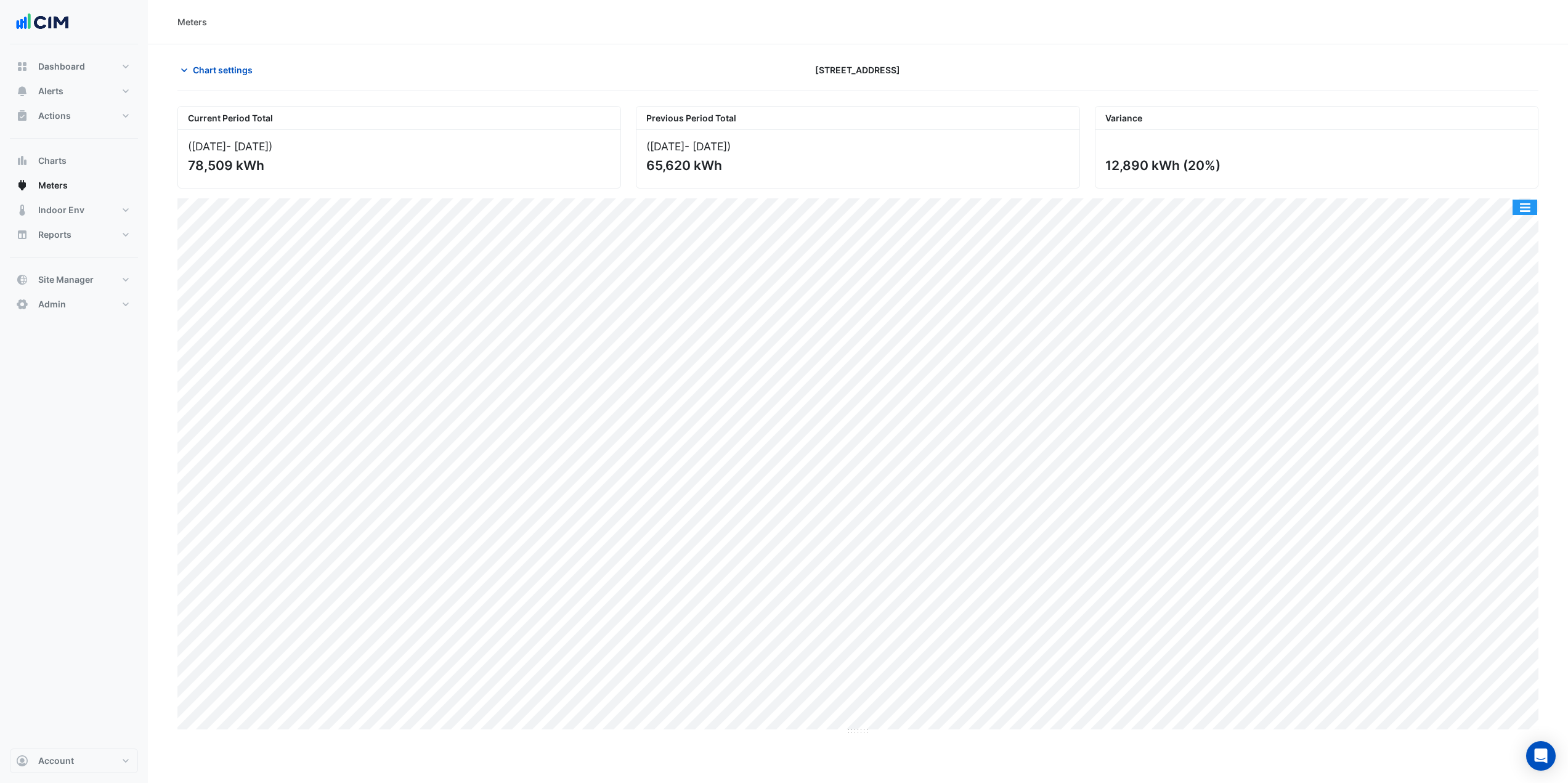
click at [1519, 210] on button "button" at bounding box center [1524, 207] width 24 height 15
click at [1517, 395] on div "Select Chart Type" at bounding box center [1500, 384] width 74 height 30
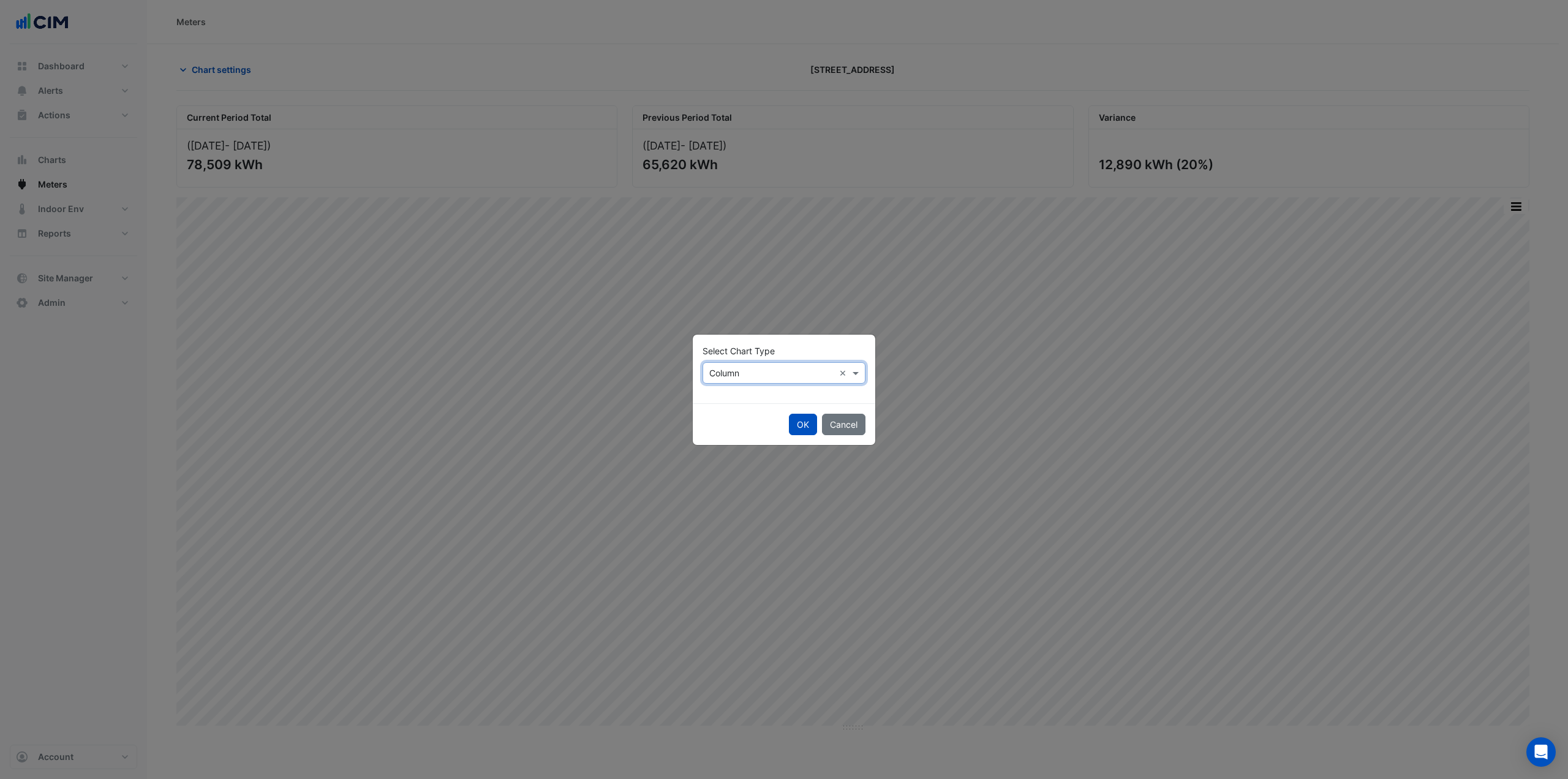
click at [719, 379] on div "× Column" at bounding box center [724, 373] width 30 height 13
click at [728, 400] on span "Line" at bounding box center [721, 400] width 16 height 11
click at [797, 420] on button "OK" at bounding box center [803, 424] width 28 height 22
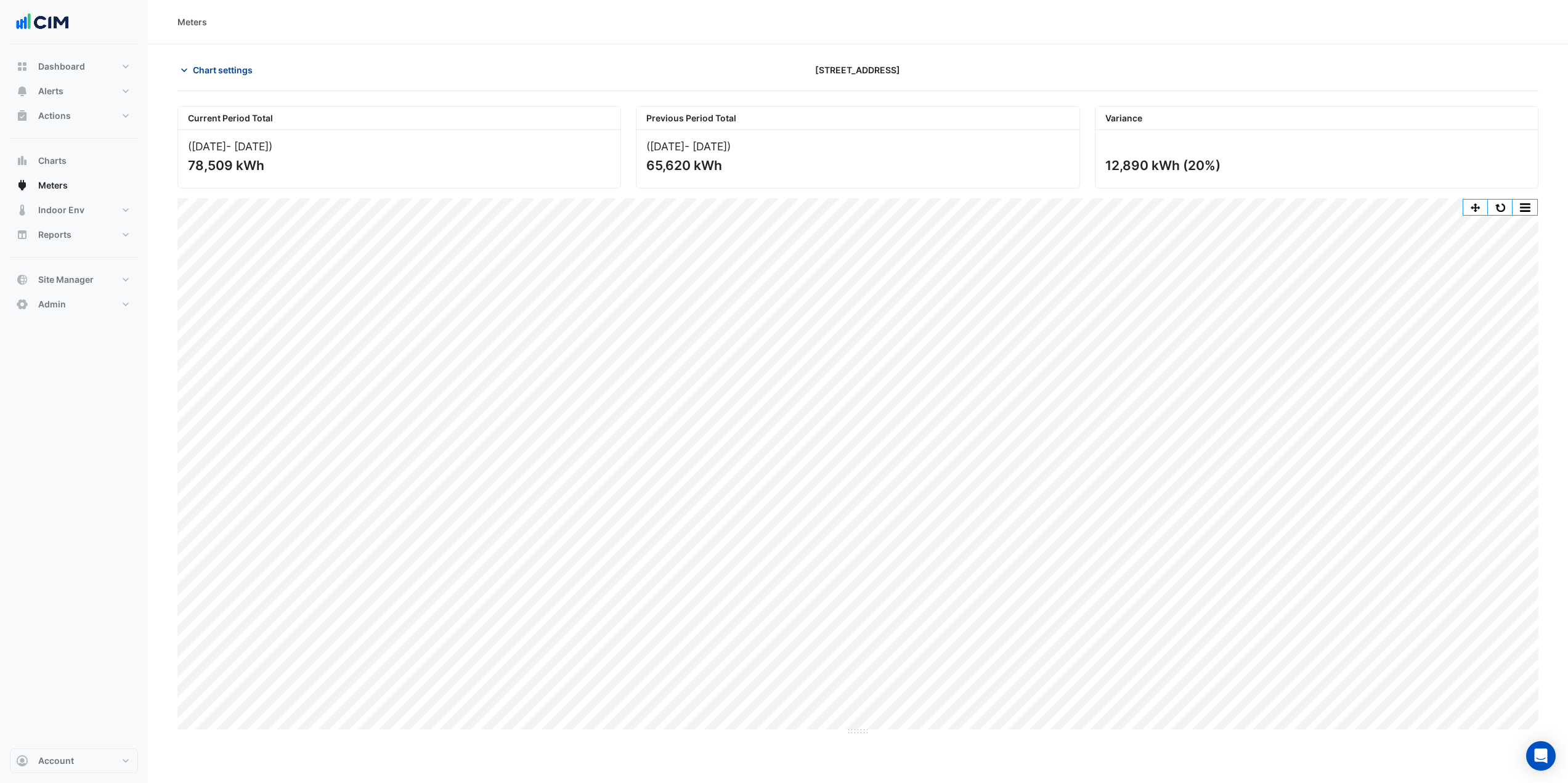
click at [223, 78] on button "Chart settings" at bounding box center [220, 70] width 83 height 22
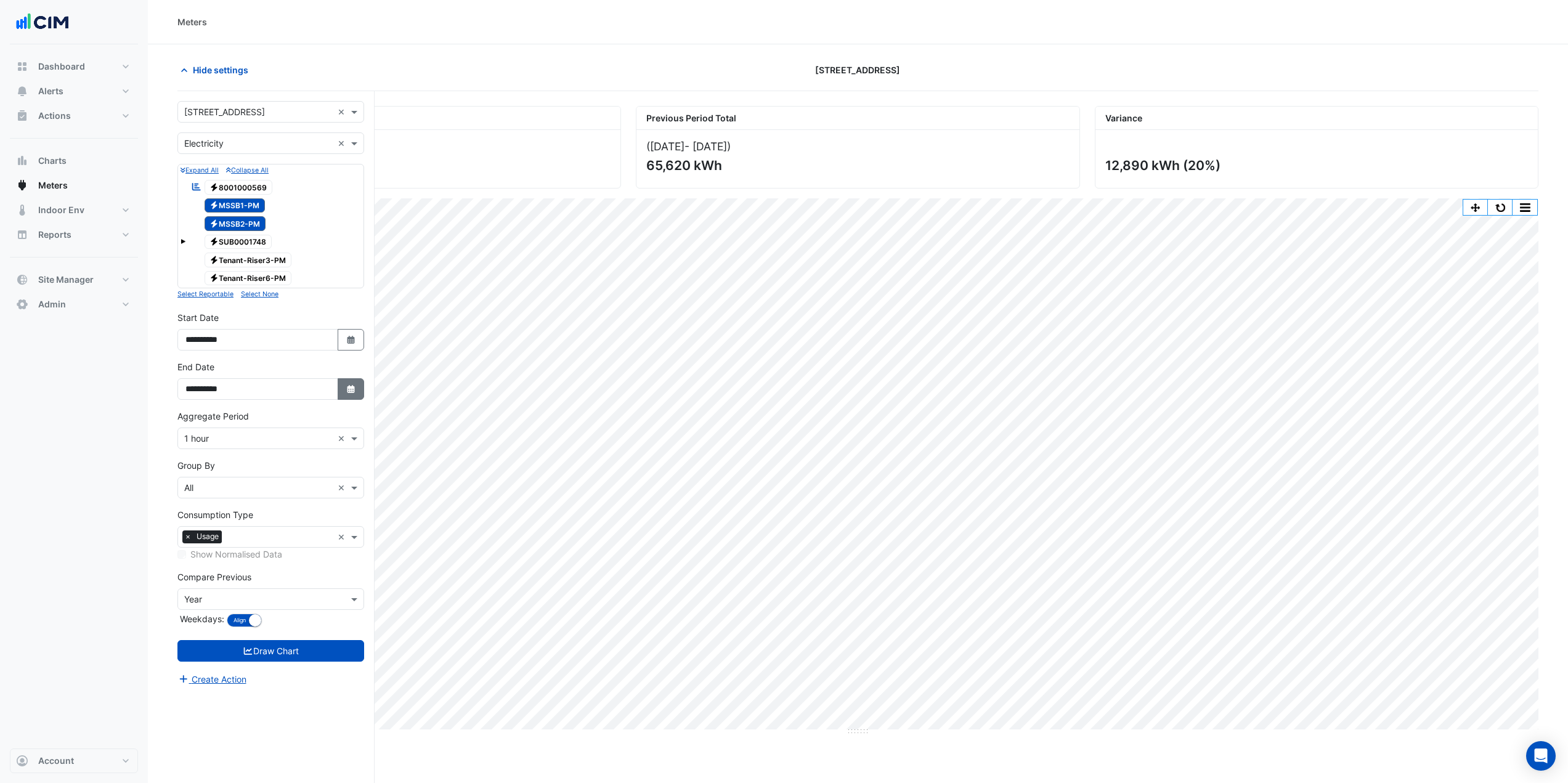
click at [349, 387] on icon "button" at bounding box center [350, 388] width 7 height 8
click at [309, 264] on div "7" at bounding box center [317, 266] width 20 height 20
type input "**********"
click at [291, 652] on button "Draw Chart" at bounding box center [271, 651] width 187 height 22
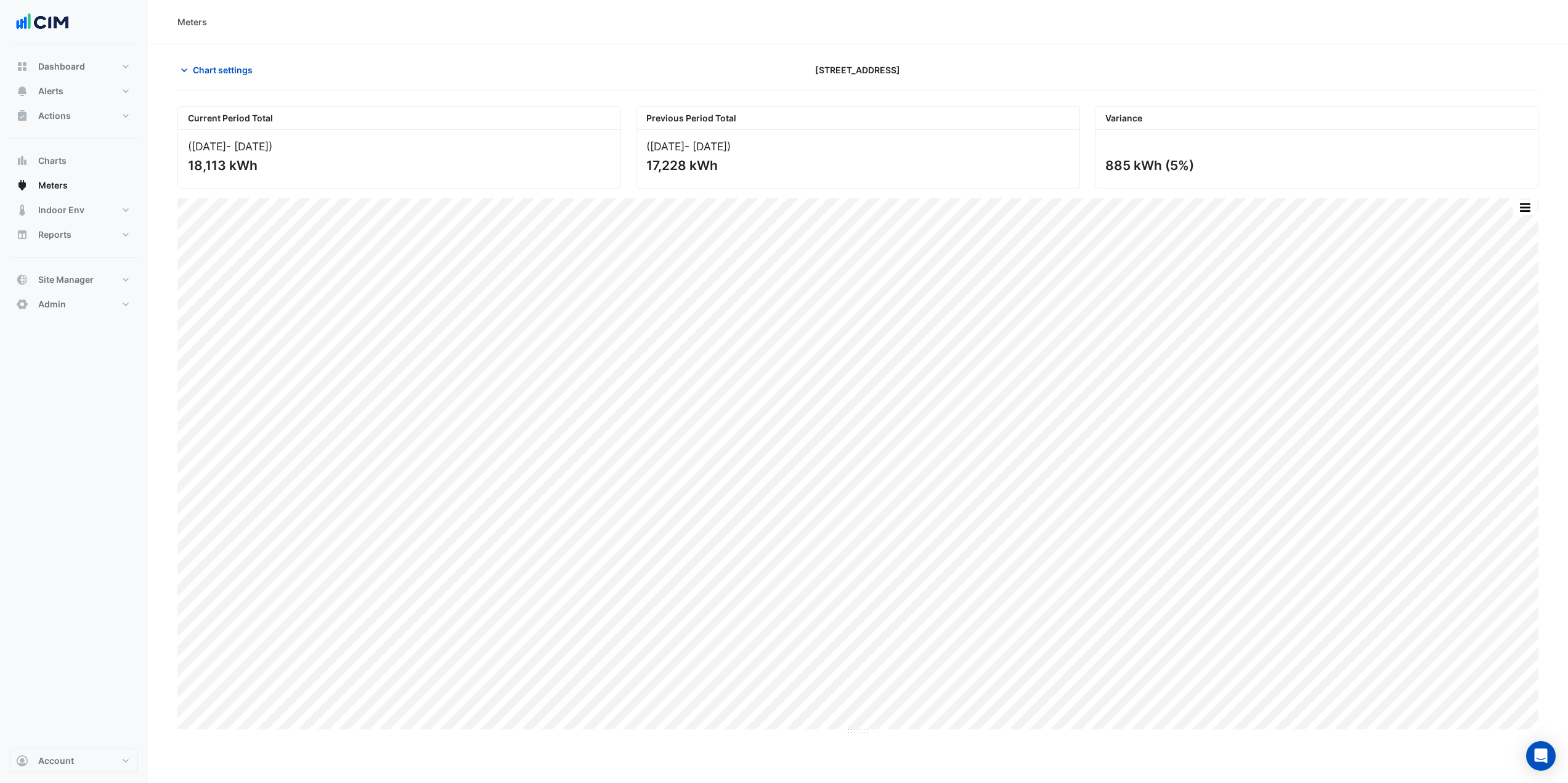
click at [1525, 206] on button "button" at bounding box center [1524, 207] width 24 height 15
click at [1502, 278] on div "Save as PNG" at bounding box center [1500, 270] width 74 height 21
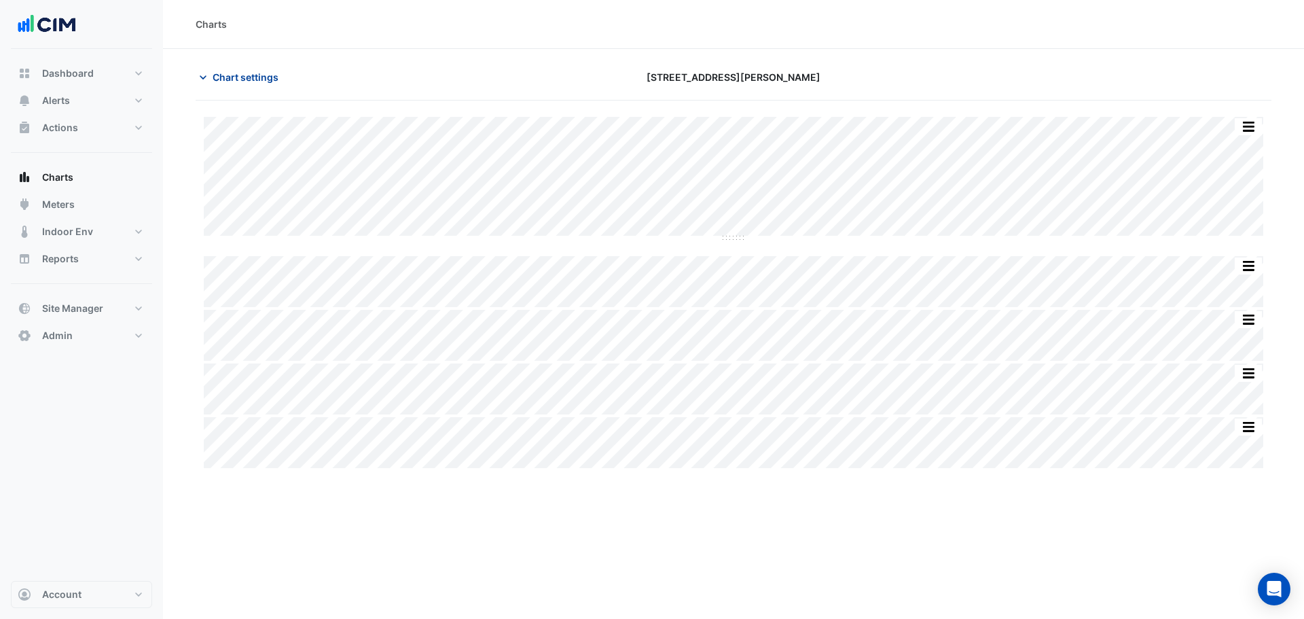
type input "**********"
click at [241, 81] on span "Chart settings" at bounding box center [246, 77] width 66 height 14
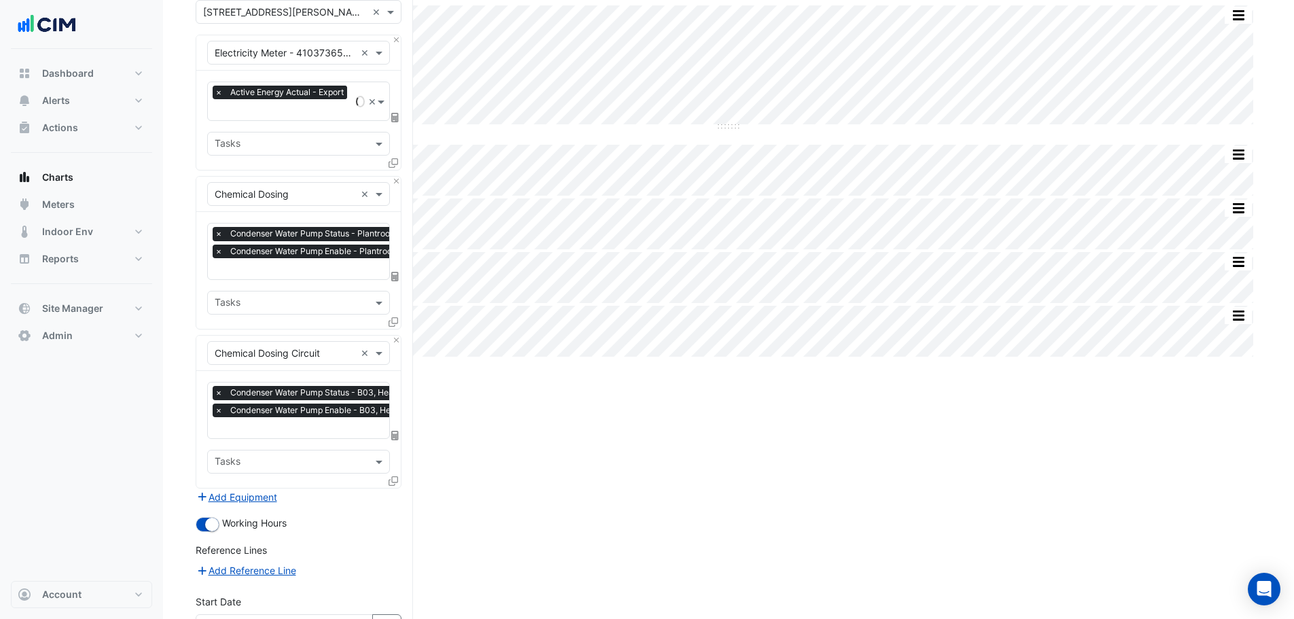
scroll to position [253, 0]
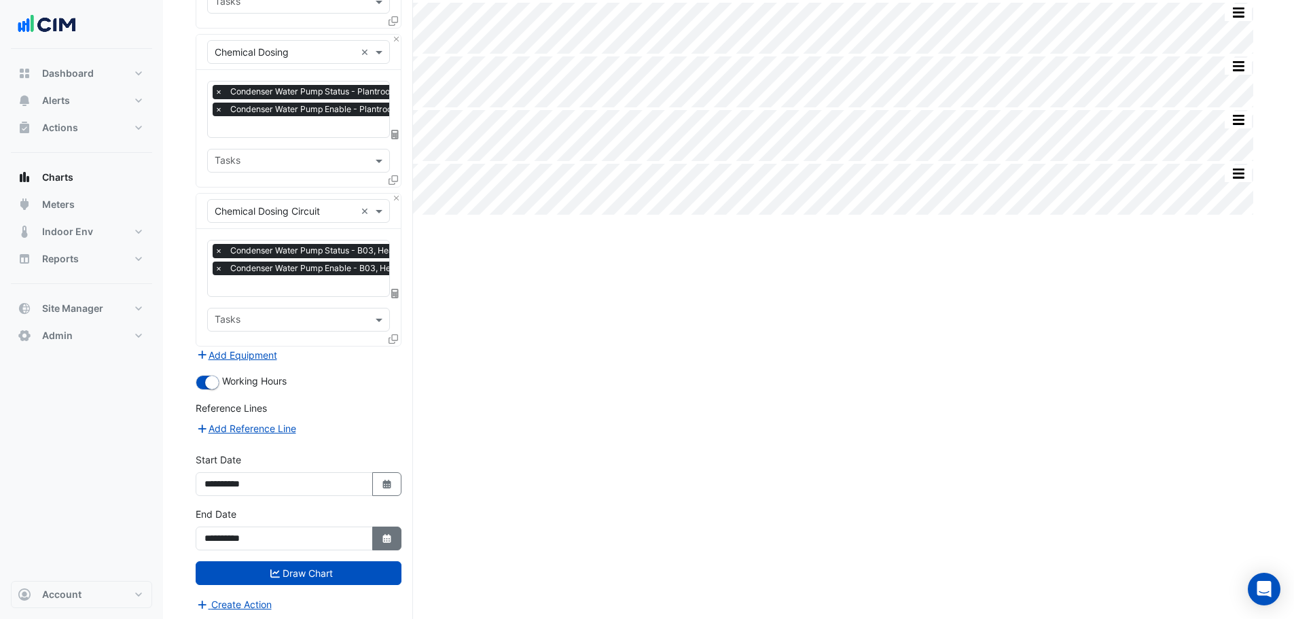
click at [391, 534] on icon "Select Date" at bounding box center [387, 539] width 12 height 10
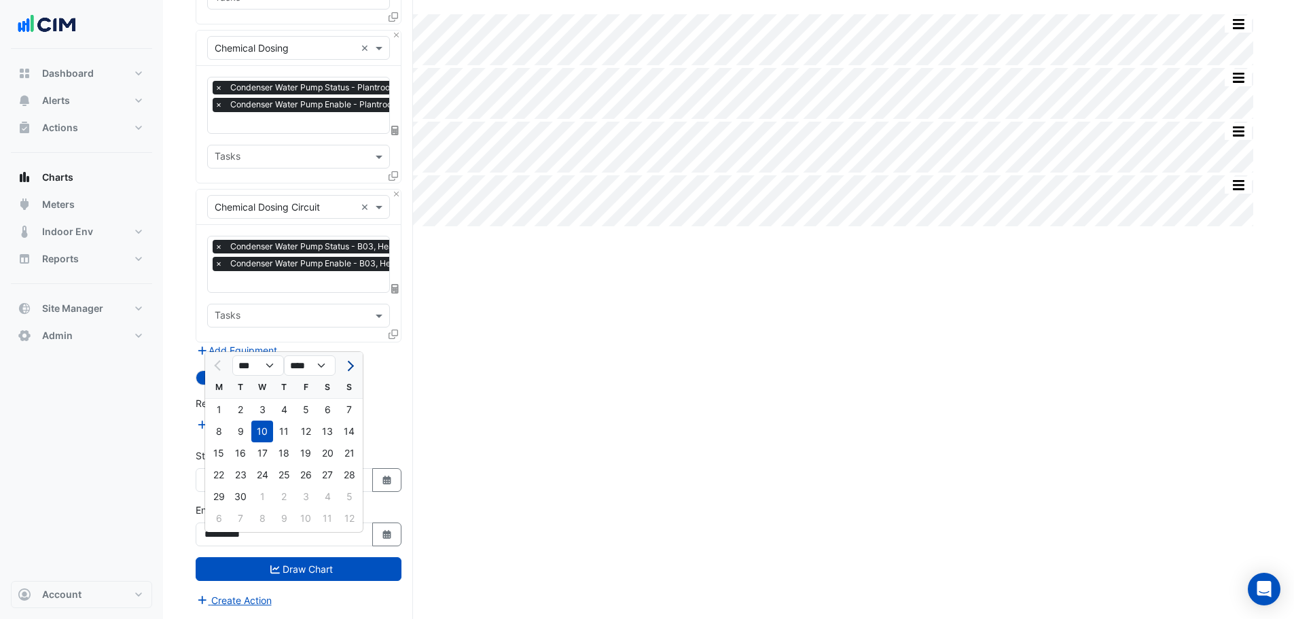
click at [348, 354] on button "Next month" at bounding box center [349, 365] width 16 height 22
select select "**"
click at [352, 446] on div "19" at bounding box center [349, 453] width 22 height 22
type input "**********"
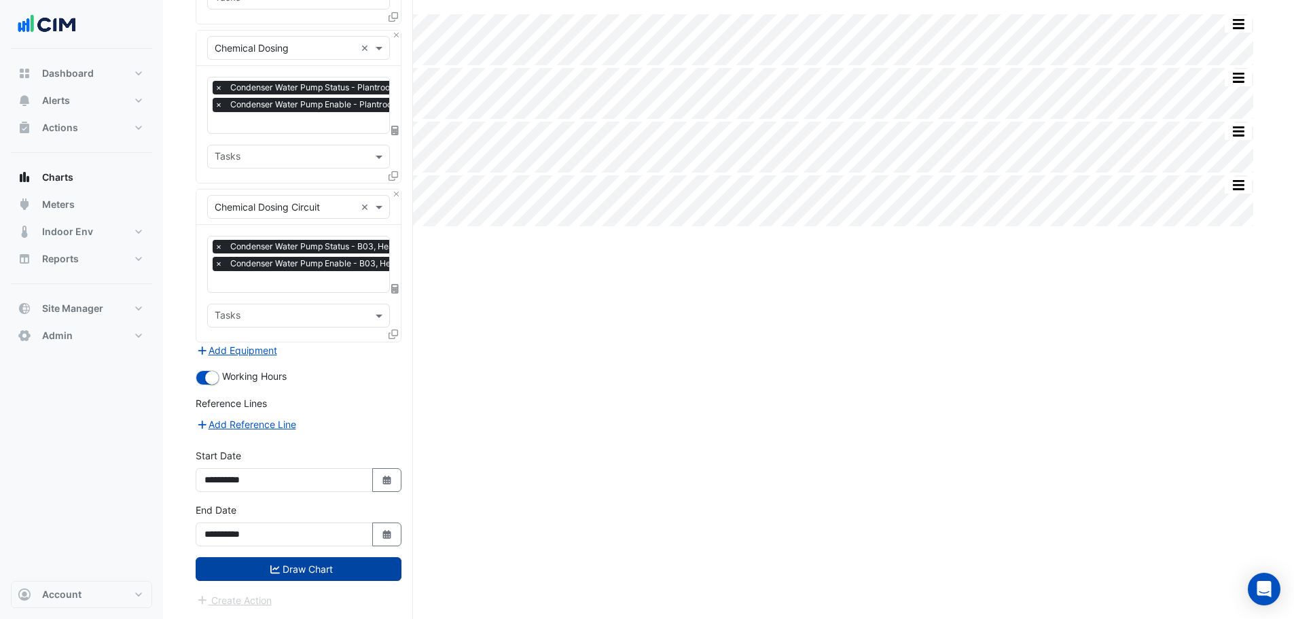
click at [359, 574] on button "Draw Chart" at bounding box center [299, 569] width 206 height 24
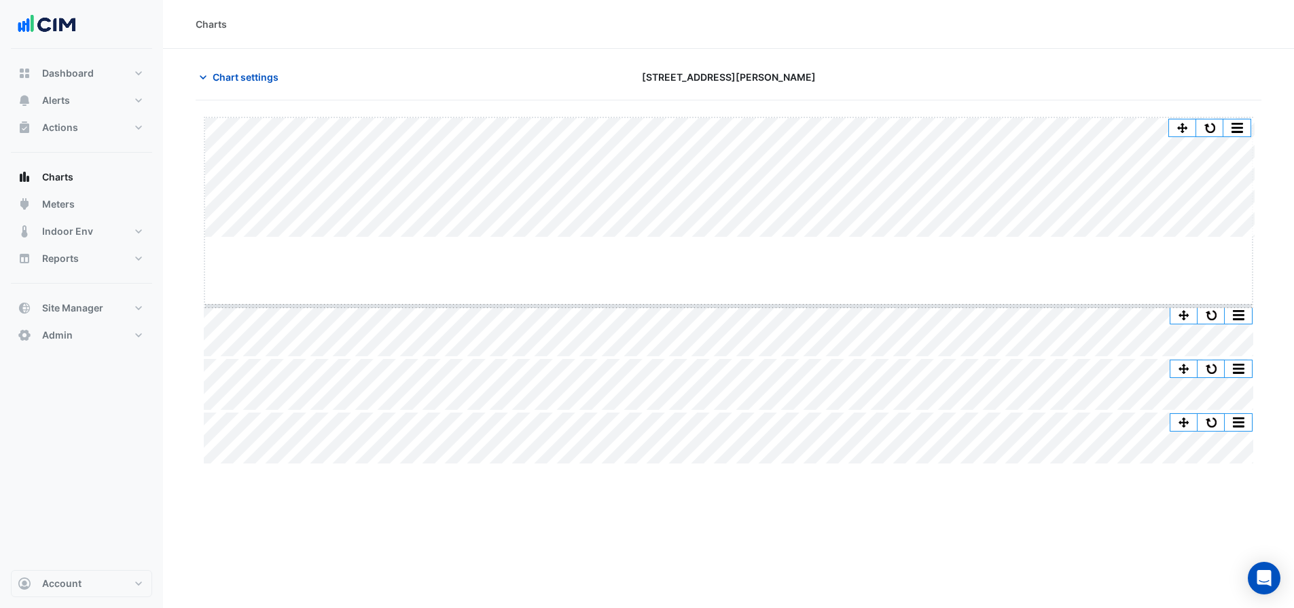
drag, startPoint x: 737, startPoint y: 237, endPoint x: 736, endPoint y: 394, distance: 156.9
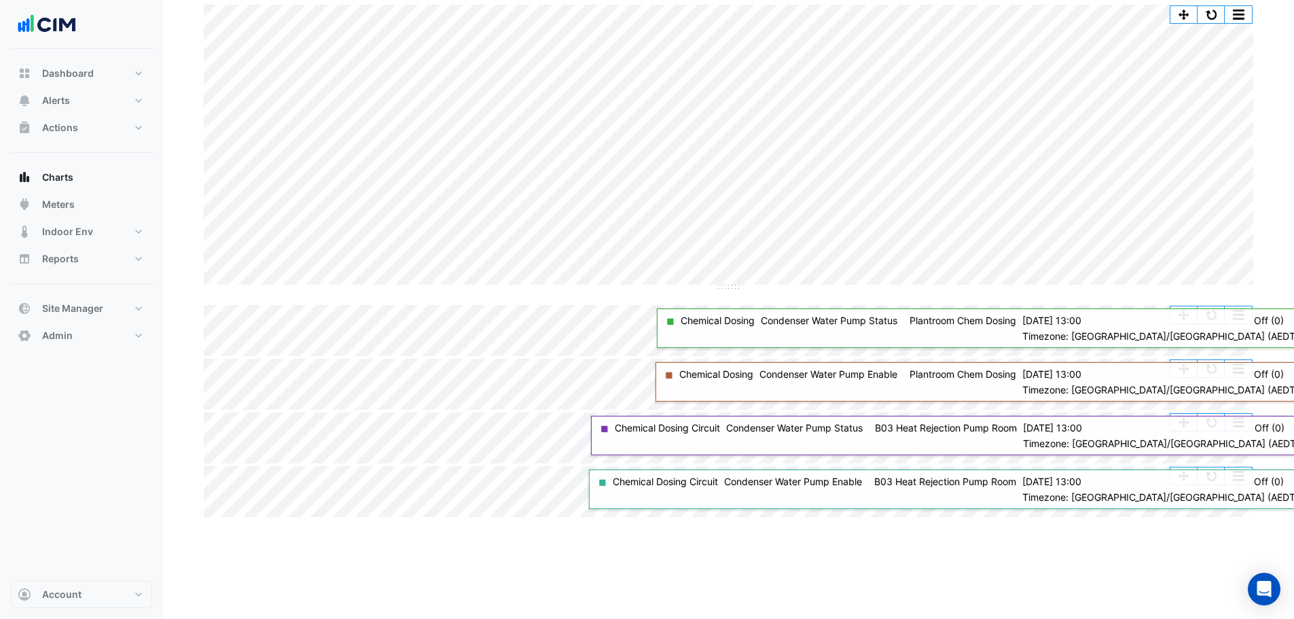
scroll to position [45, 0]
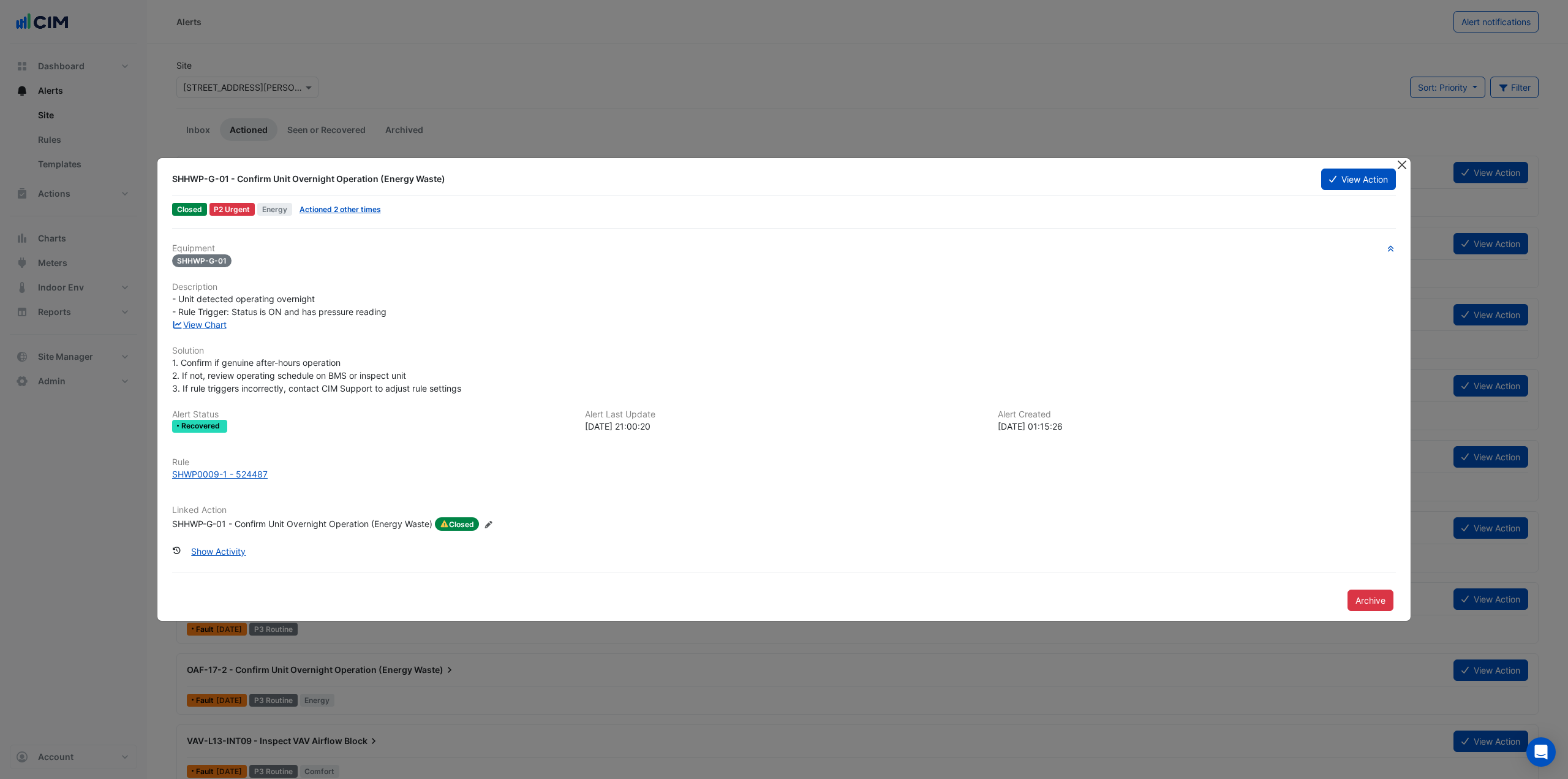
click at [1404, 163] on button "Close" at bounding box center [1402, 164] width 13 height 13
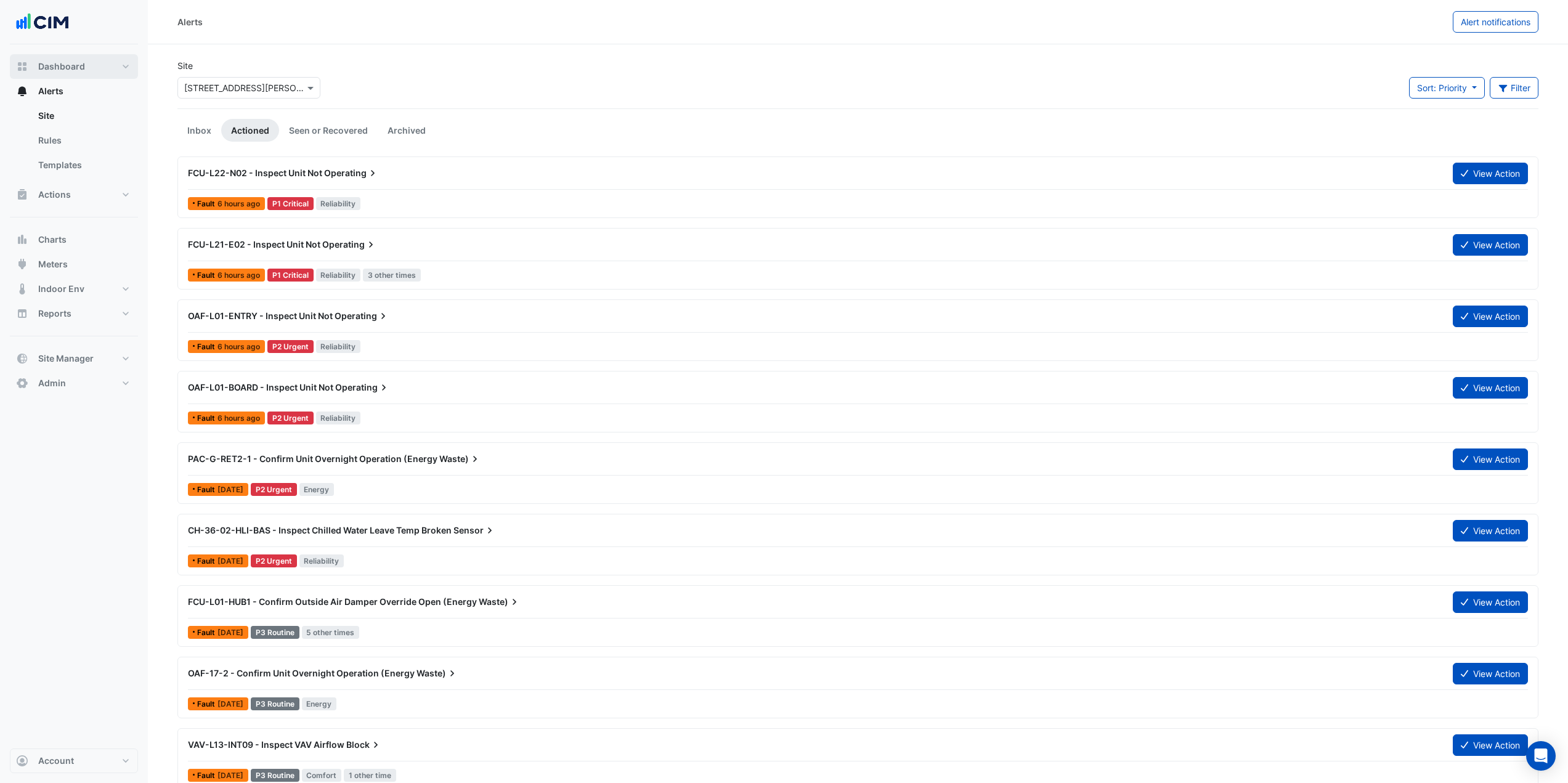
click at [74, 72] on span "Dashboard" at bounding box center [62, 67] width 47 height 13
select select "***"
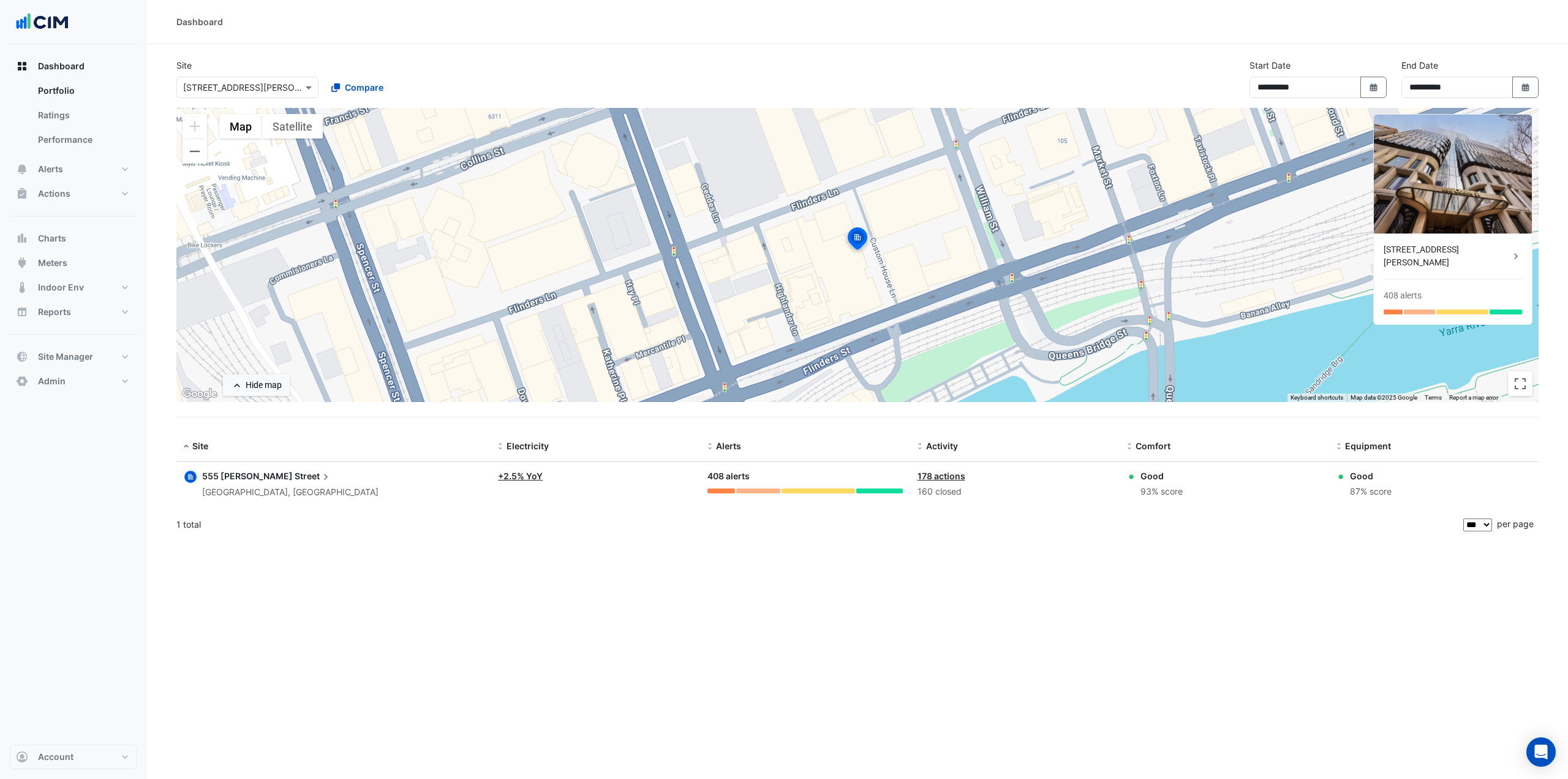
drag, startPoint x: 181, startPoint y: 92, endPoint x: 196, endPoint y: 93, distance: 15.0
click at [186, 93] on div at bounding box center [247, 88] width 141 height 14
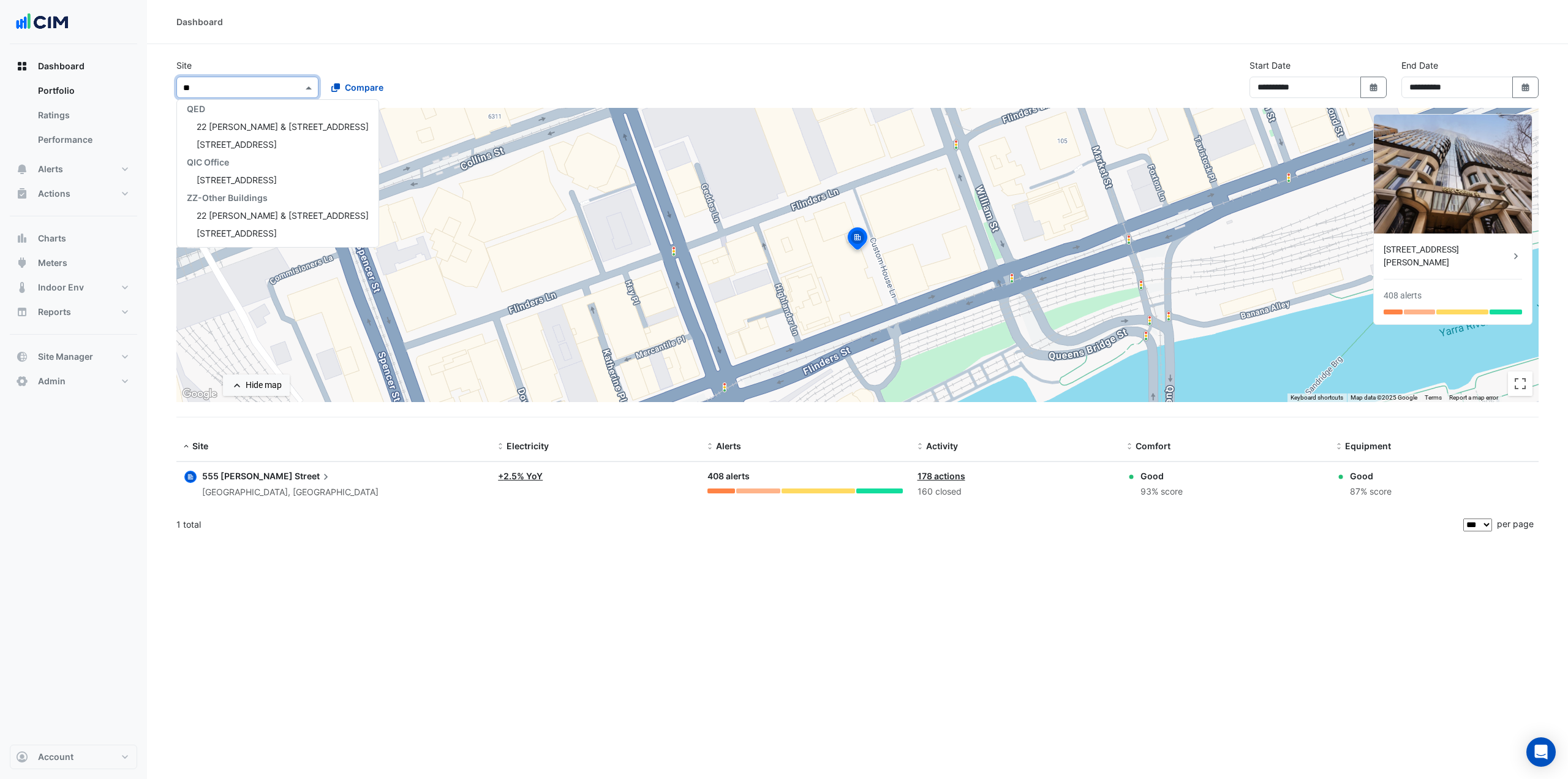
type input "***"
click at [217, 123] on span "225 St Georges Terrace" at bounding box center [236, 126] width 80 height 11
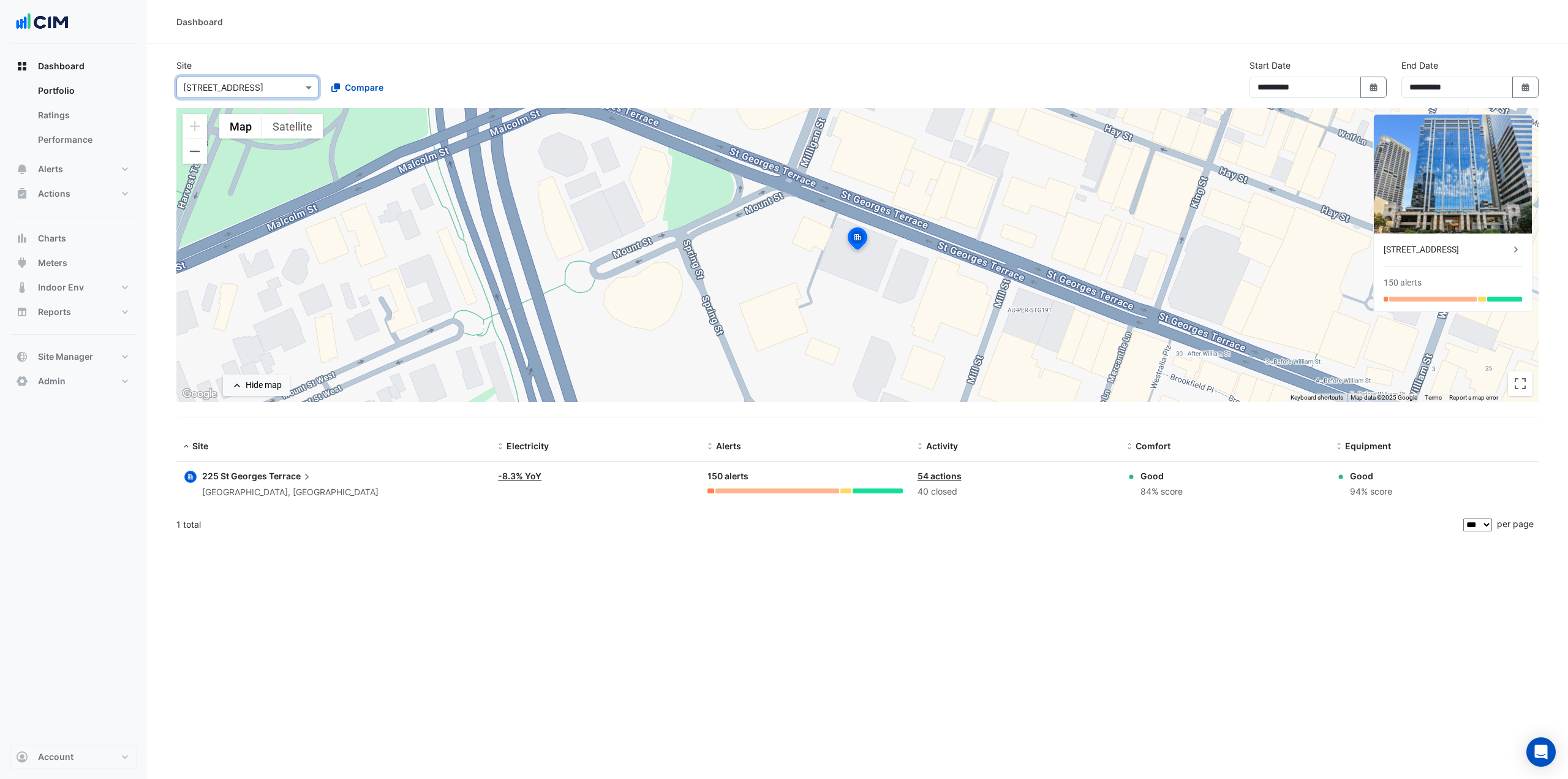
click at [1462, 248] on div "225 St Georges Terrace" at bounding box center [1447, 250] width 126 height 13
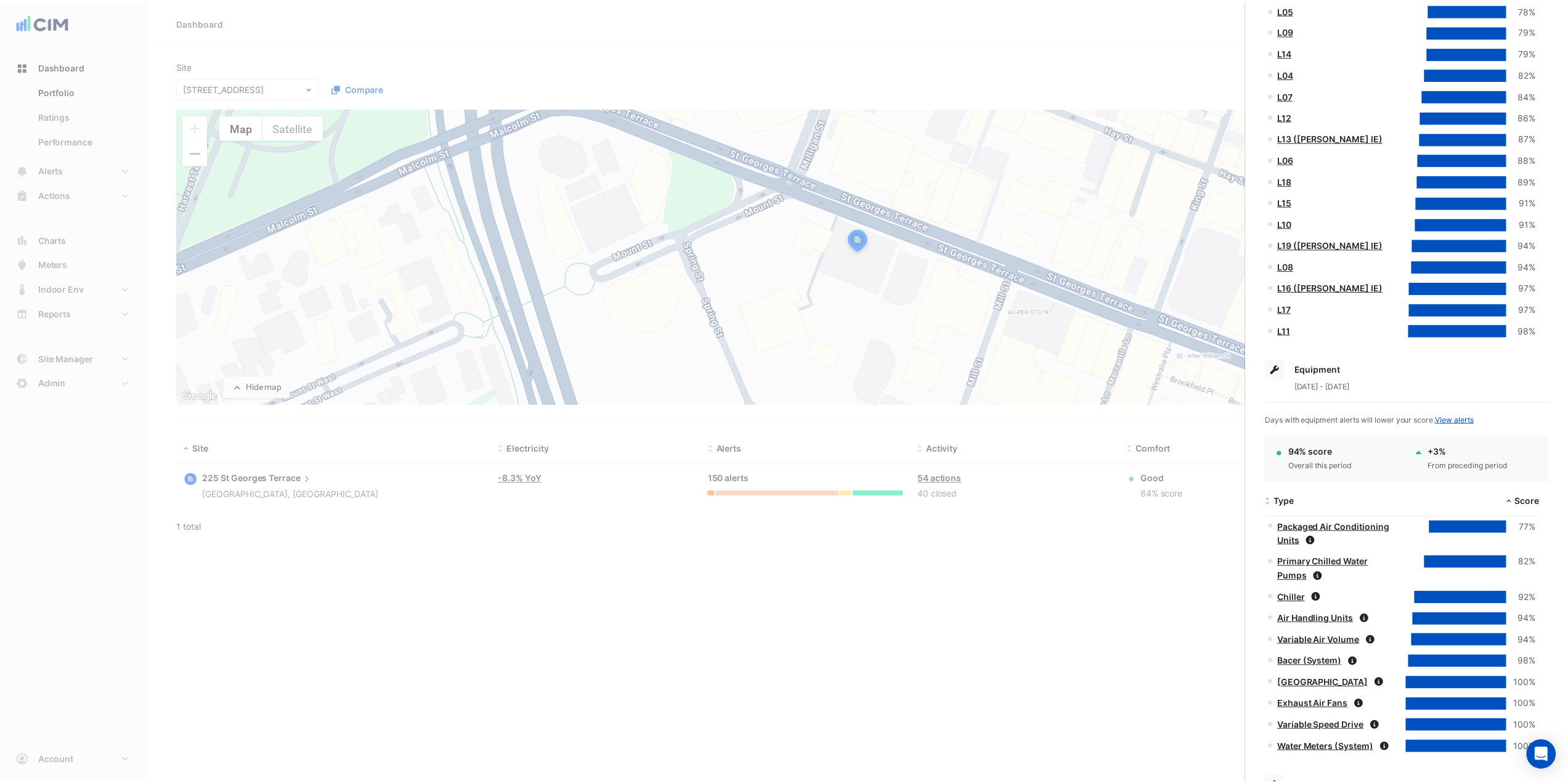
scroll to position [616, 0]
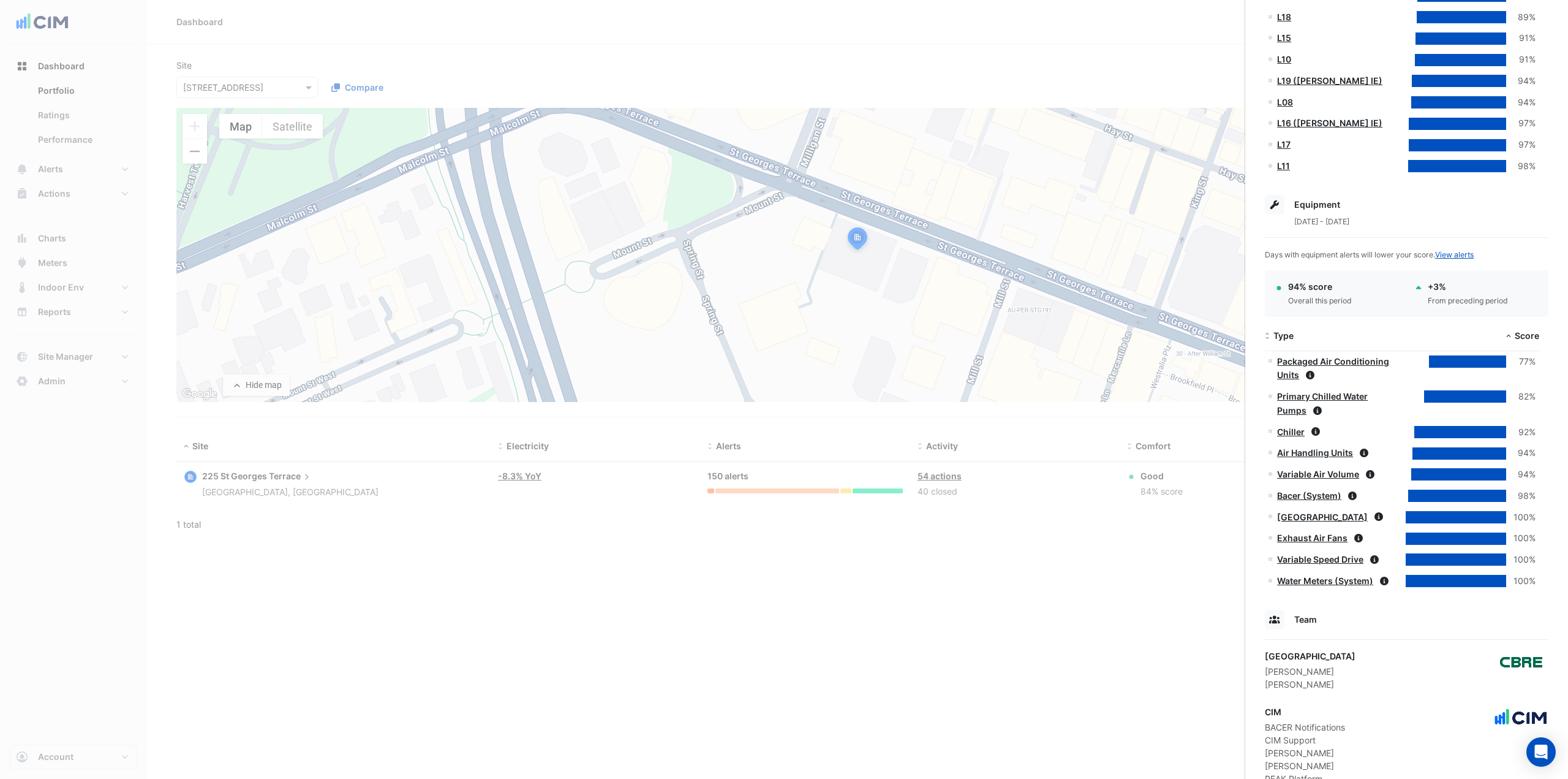
drag, startPoint x: 150, startPoint y: 263, endPoint x: 143, endPoint y: 266, distance: 7.6
click at [150, 263] on ngb-offcanvas-backdrop at bounding box center [784, 389] width 1568 height 779
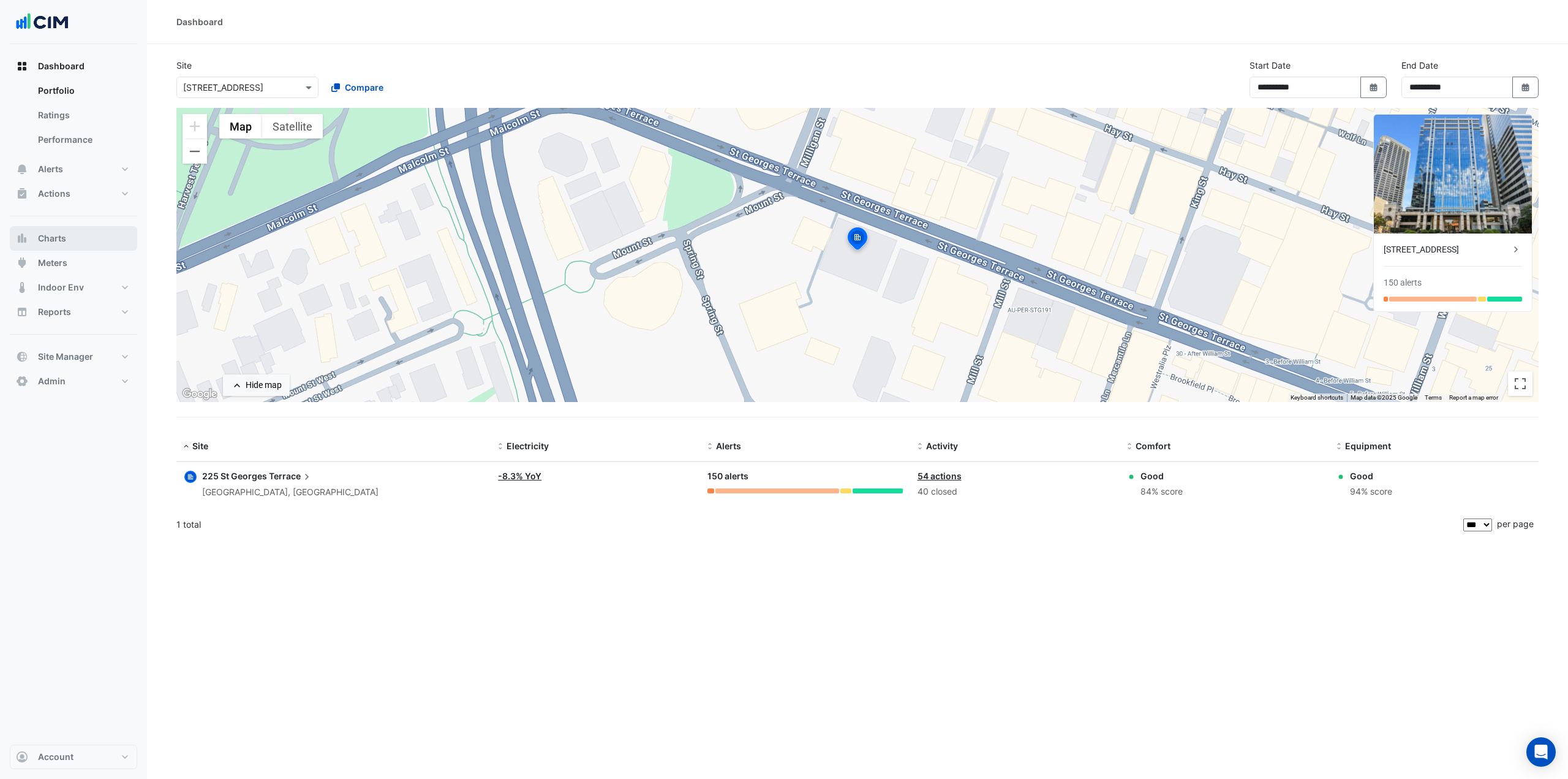
click at [60, 244] on span "Charts" at bounding box center [51, 238] width 28 height 13
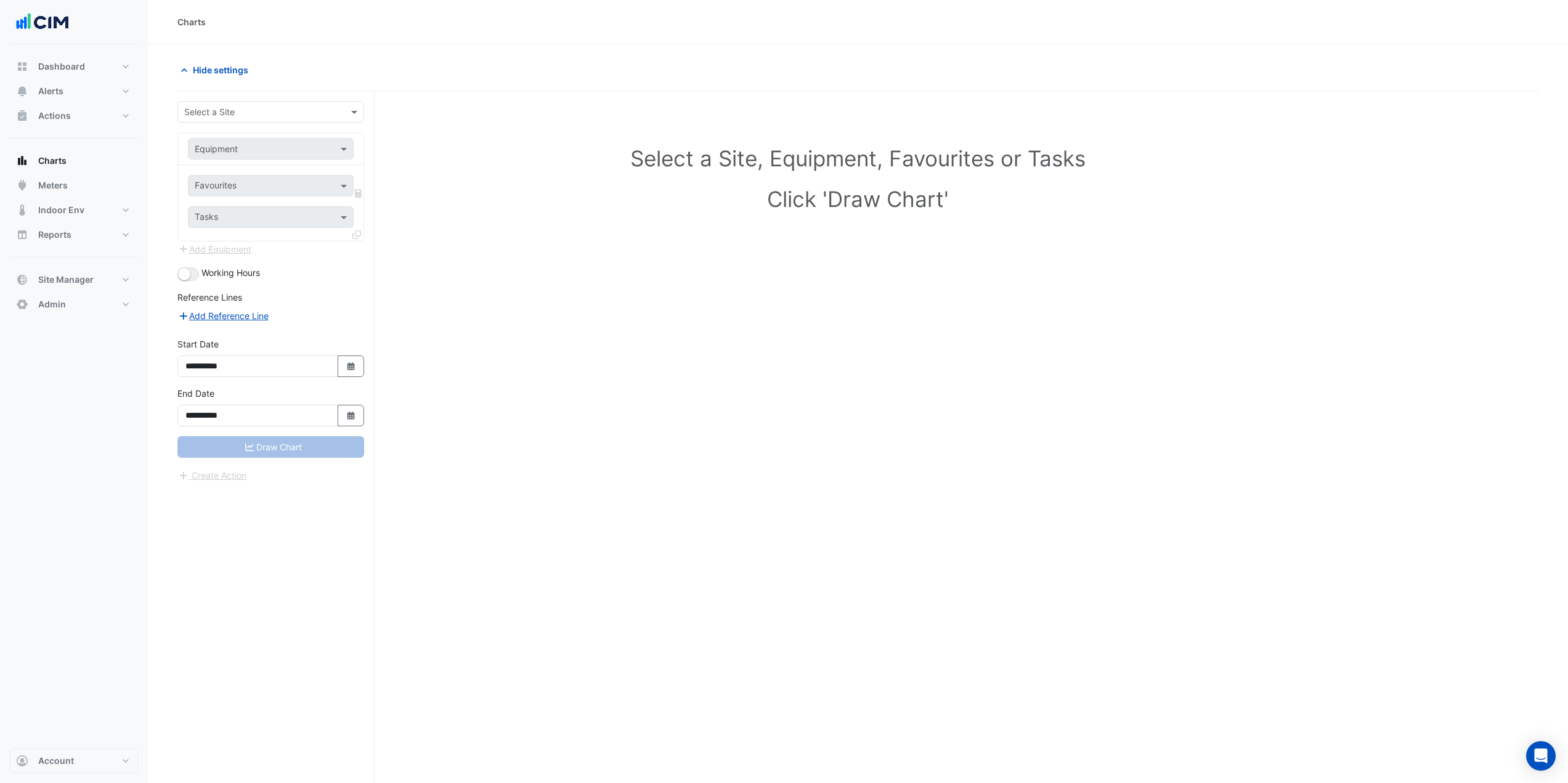
click at [301, 113] on input "text" at bounding box center [259, 113] width 149 height 13
type input "***"
click at [269, 141] on div "CBRE Charter Hall" at bounding box center [271, 139] width 187 height 18
click at [282, 152] on div "225 St Georges Terrace" at bounding box center [271, 156] width 187 height 18
click at [279, 170] on div "Favourites Tasks" at bounding box center [270, 203] width 185 height 76
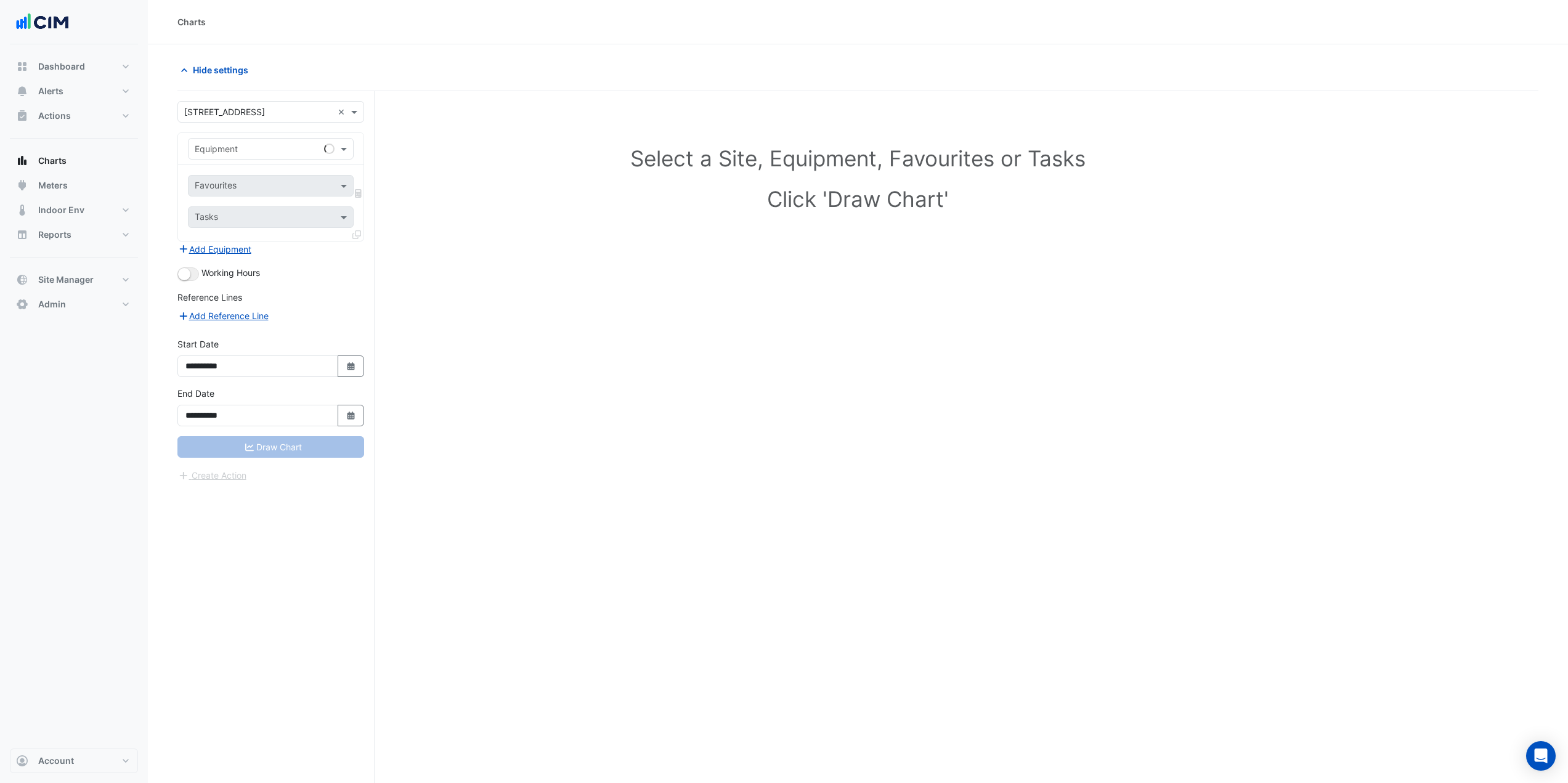
click at [289, 155] on div "Equipment" at bounding box center [270, 149] width 166 height 22
type input "***"
click at [348, 53] on section "**********" at bounding box center [858, 437] width 1420 height 786
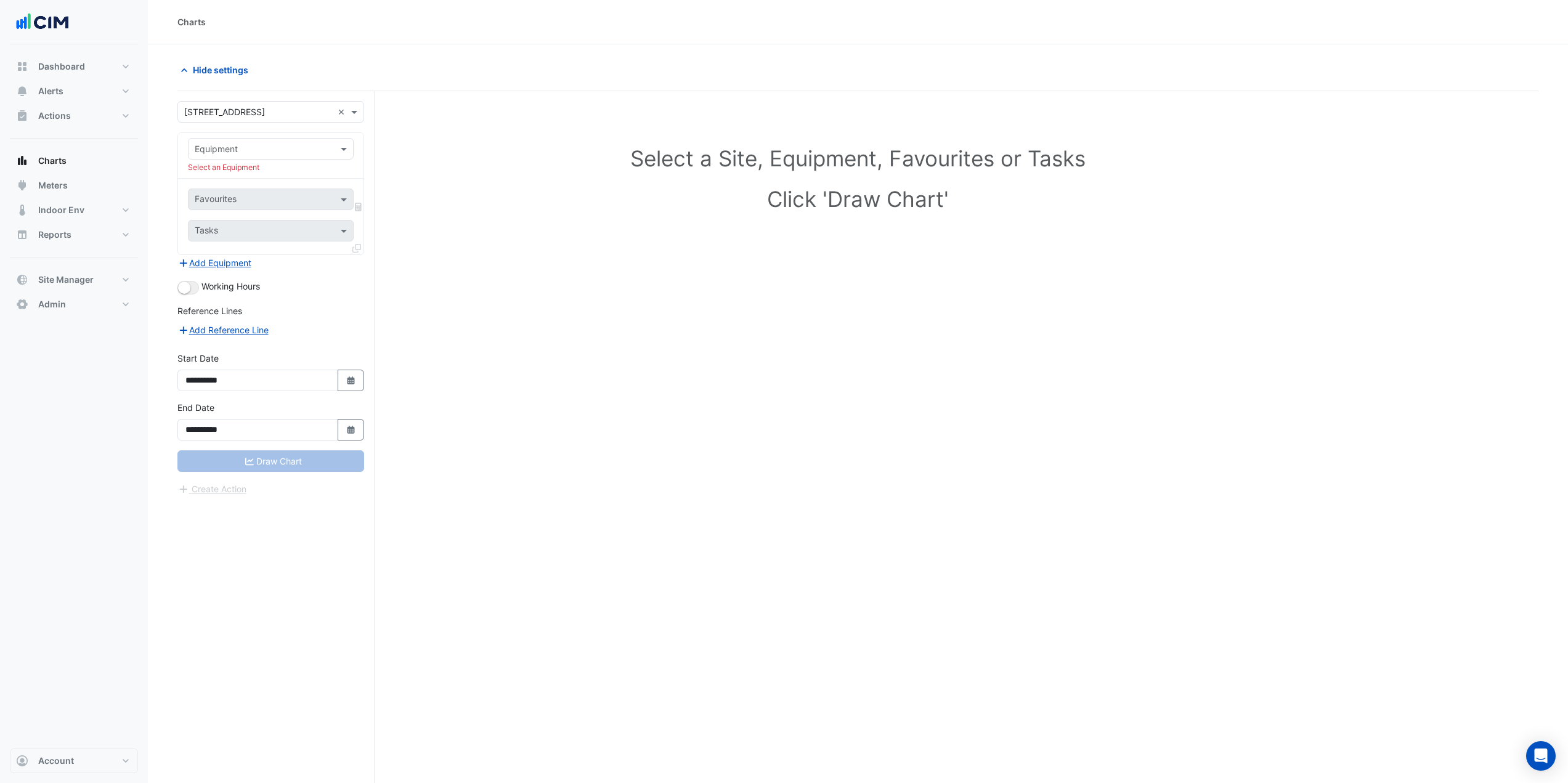
click at [241, 143] on input "text" at bounding box center [259, 150] width 128 height 13
type input "***"
click at [283, 233] on div "AHU-1.5" at bounding box center [270, 230] width 164 height 18
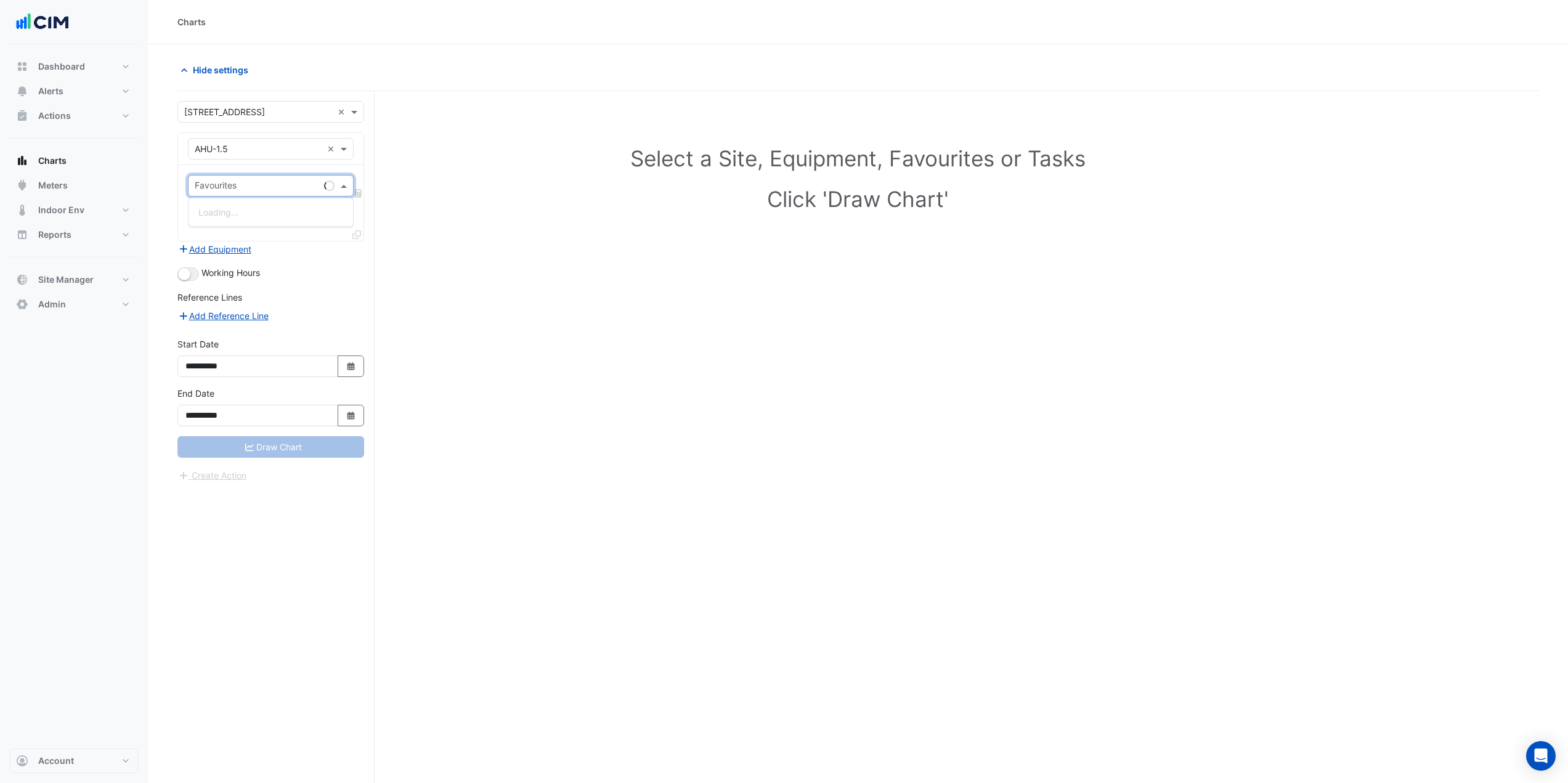
click at [267, 189] on input "text" at bounding box center [257, 187] width 124 height 13
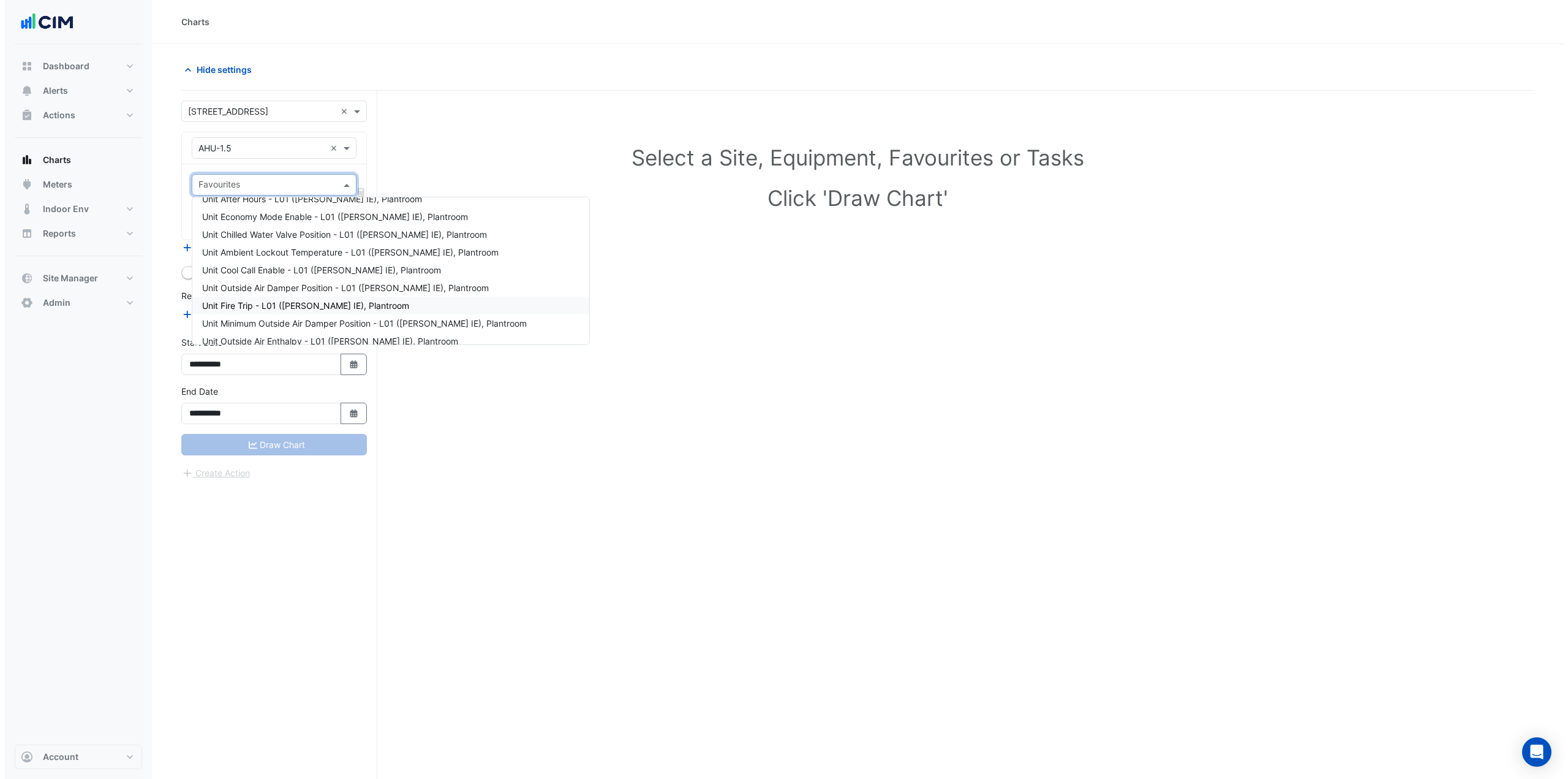
scroll to position [0, 0]
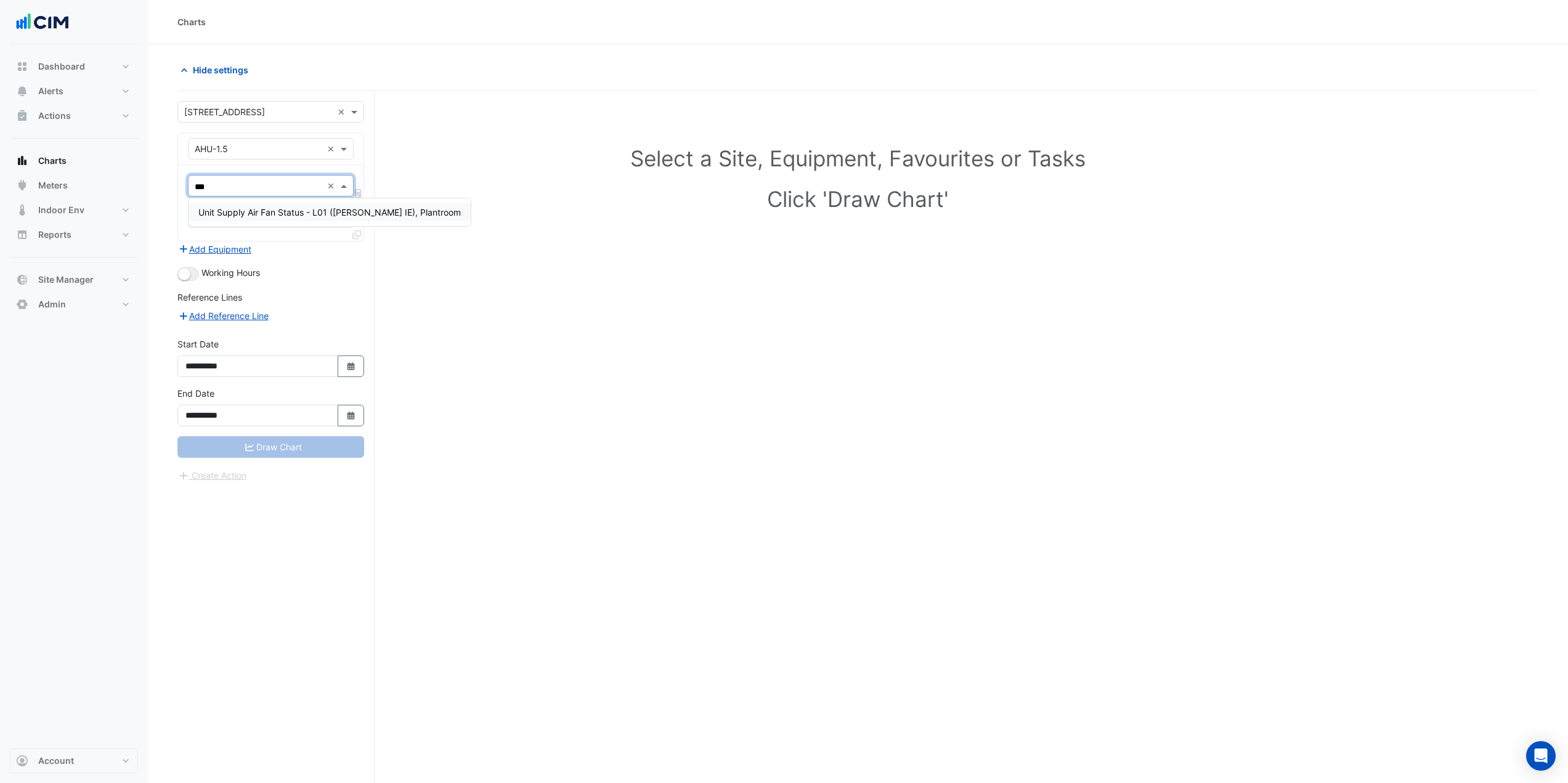
type input "****"
click at [254, 218] on div "Unit Supply Air Fan Status - L01 (NABERS IE), Plantroom" at bounding box center [329, 212] width 282 height 18
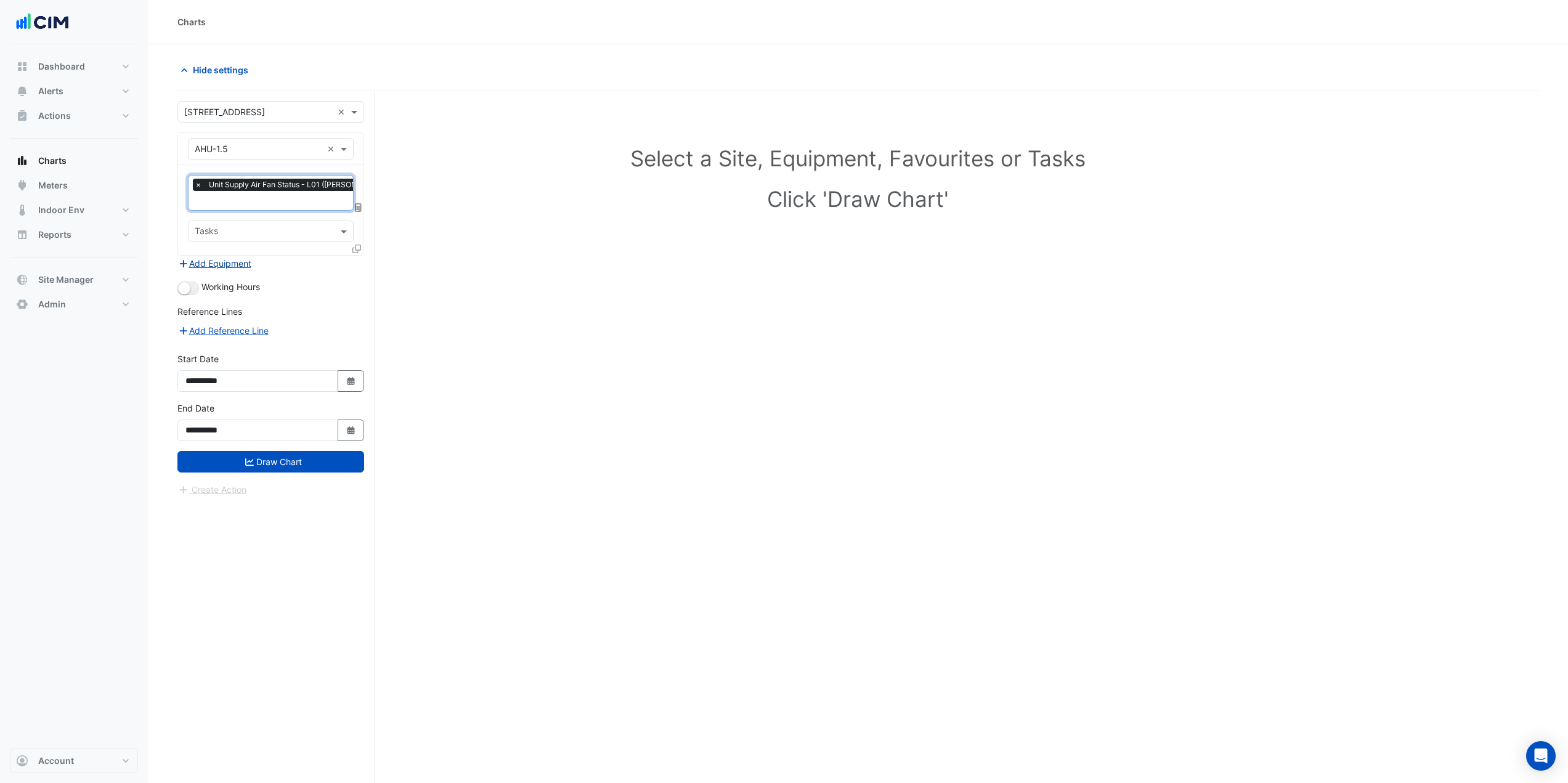
click at [242, 265] on button "Add Equipment" at bounding box center [215, 263] width 74 height 15
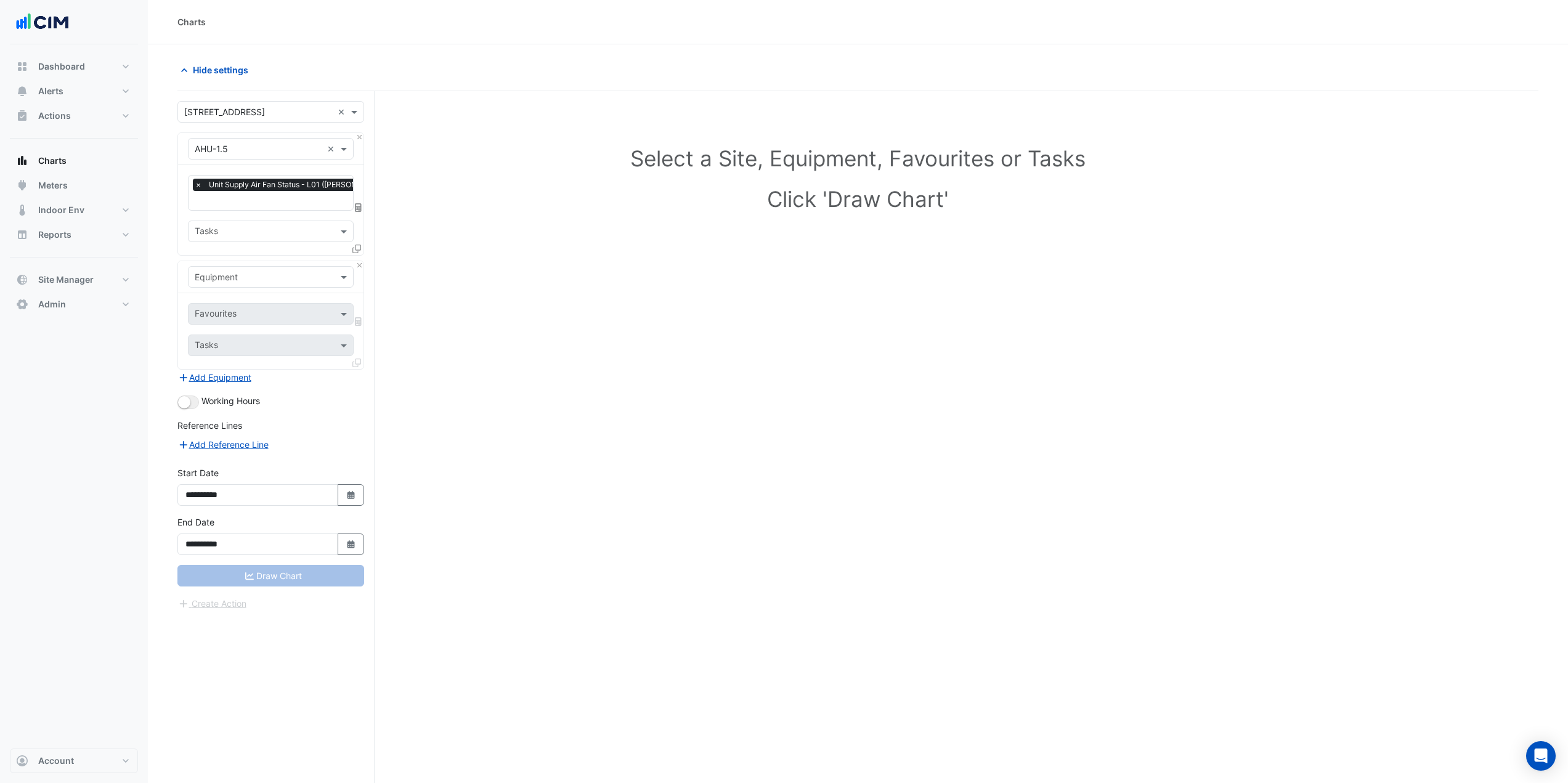
click at [259, 277] on input "text" at bounding box center [259, 278] width 128 height 13
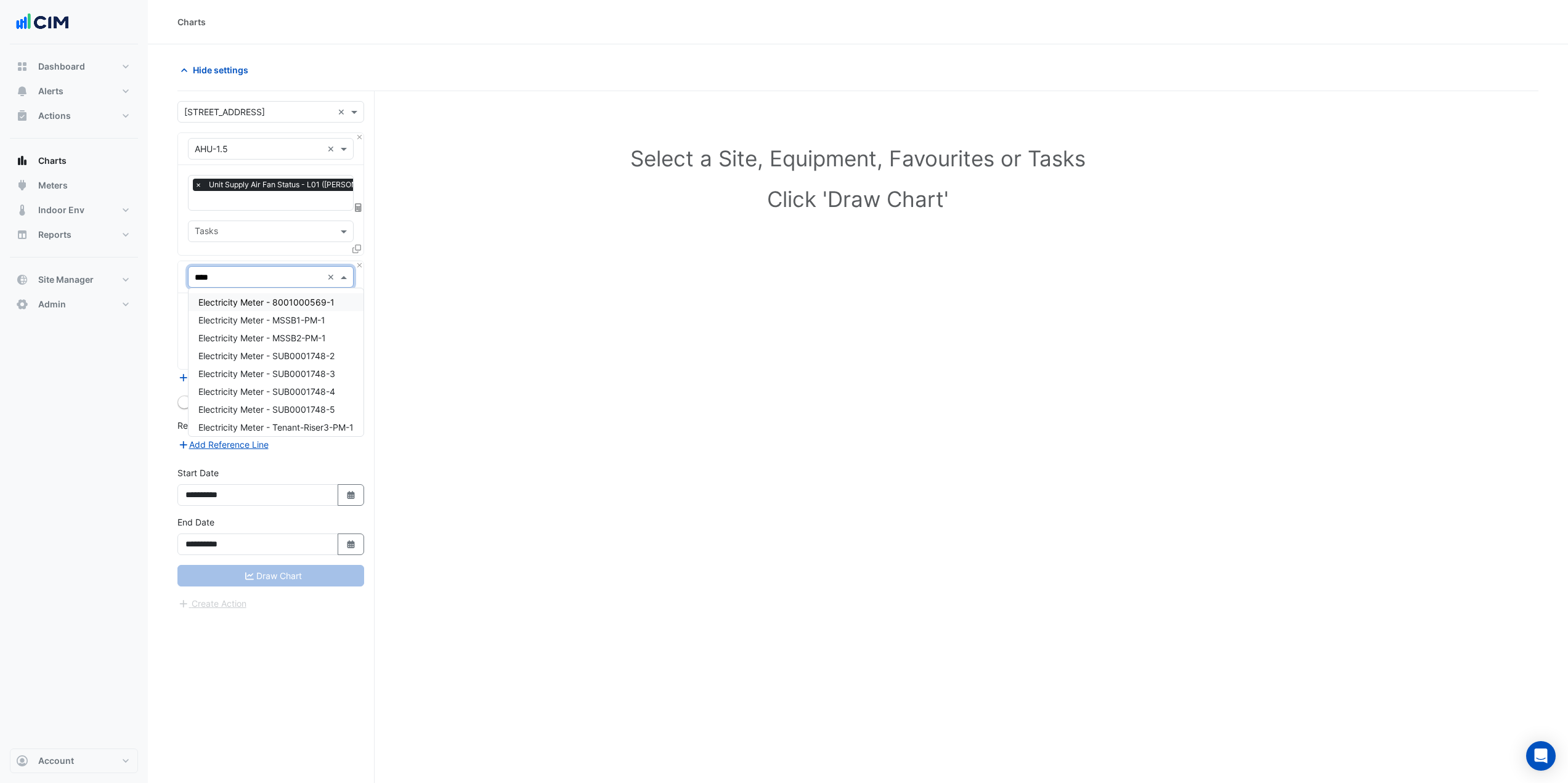
type input "*****"
click at [273, 300] on span "Electricity Meter - 8001000569-1" at bounding box center [267, 302] width 136 height 11
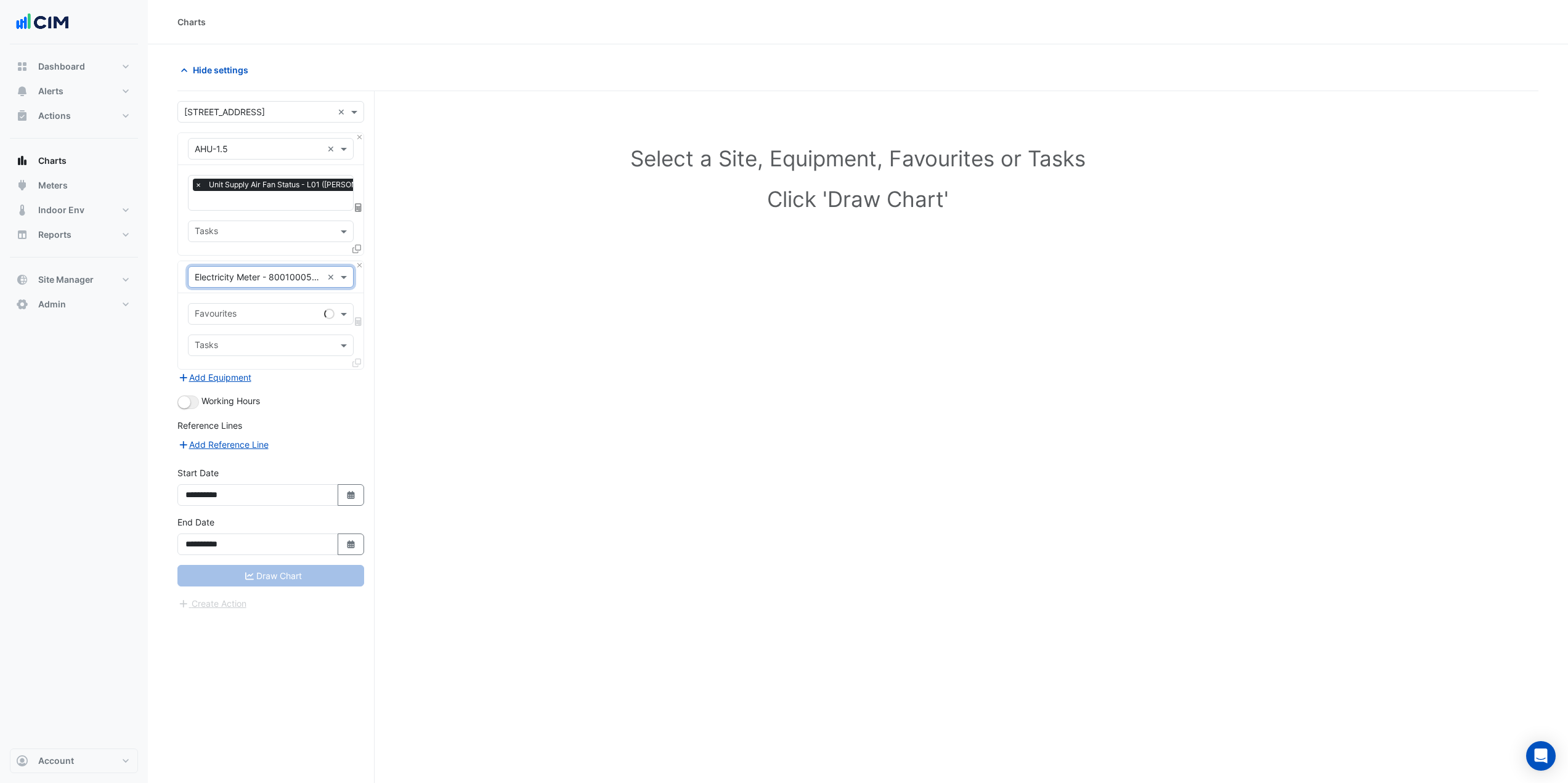
click at [231, 310] on input "text" at bounding box center [257, 315] width 124 height 13
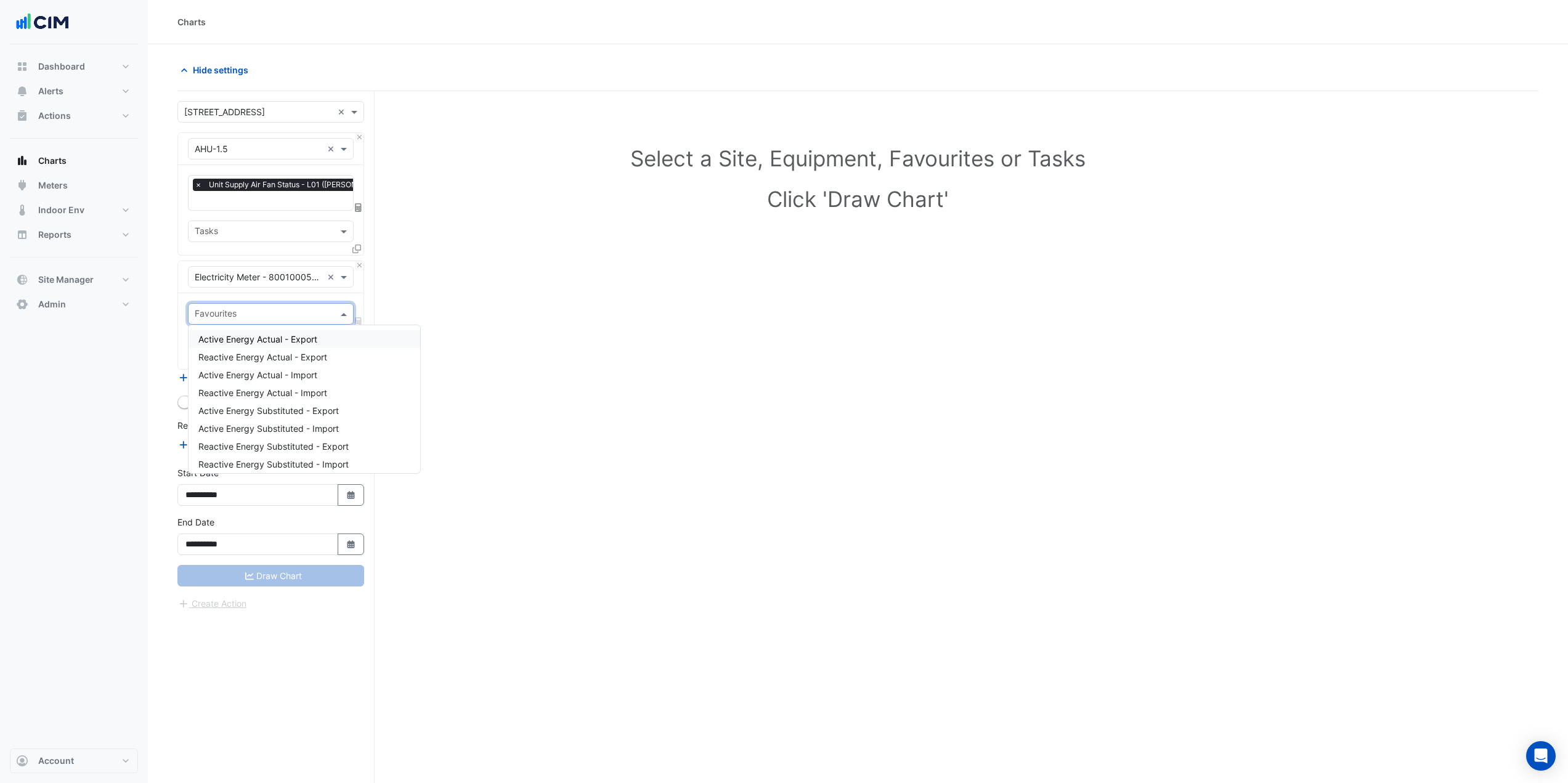
click at [254, 341] on span "Active Energy Actual - Export" at bounding box center [258, 339] width 119 height 11
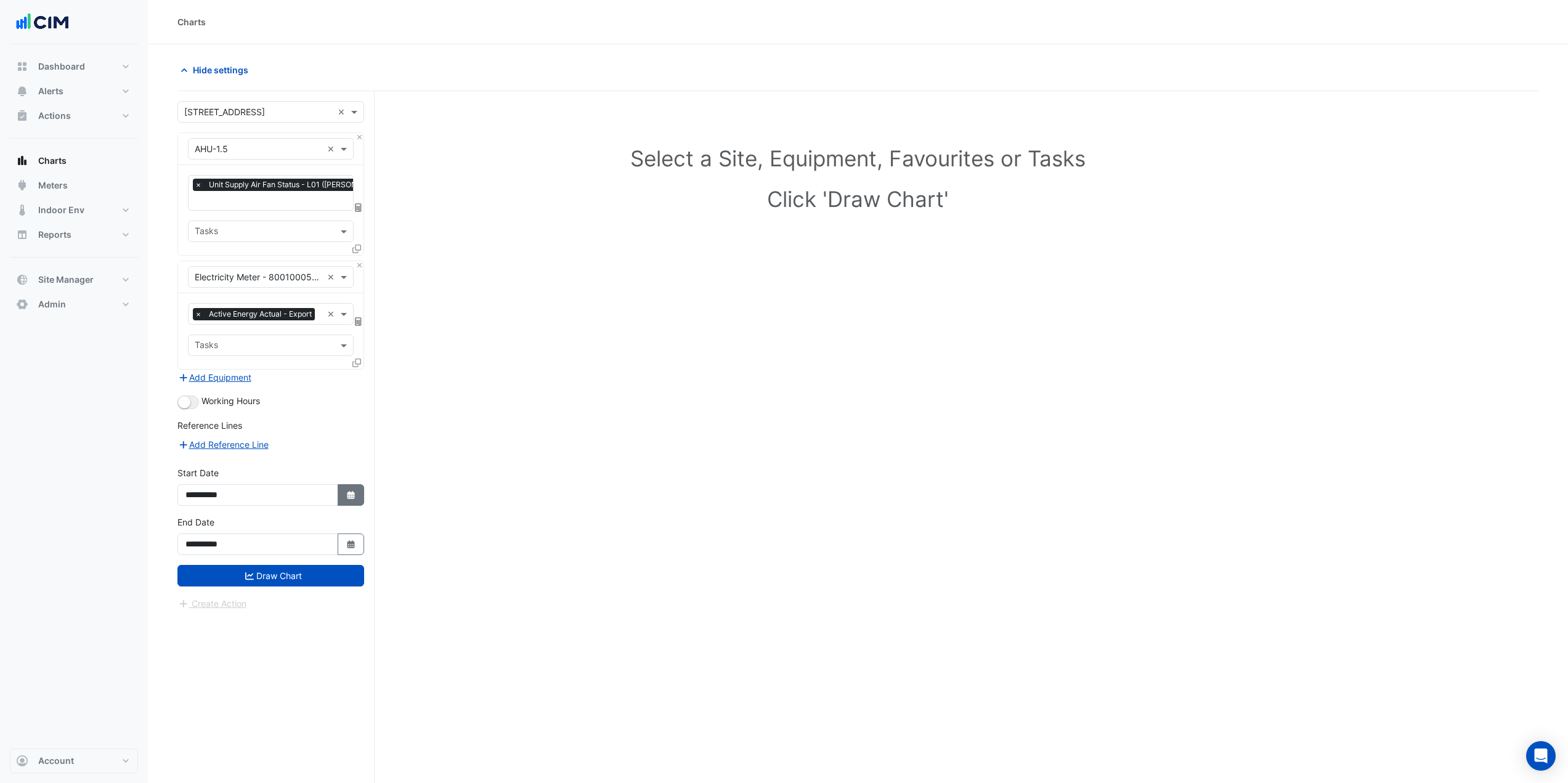
click at [343, 505] on button "Select Date" at bounding box center [351, 495] width 27 height 22
select select "**"
select select "****"
click at [193, 343] on button "Previous month" at bounding box center [198, 343] width 15 height 20
select select "*"
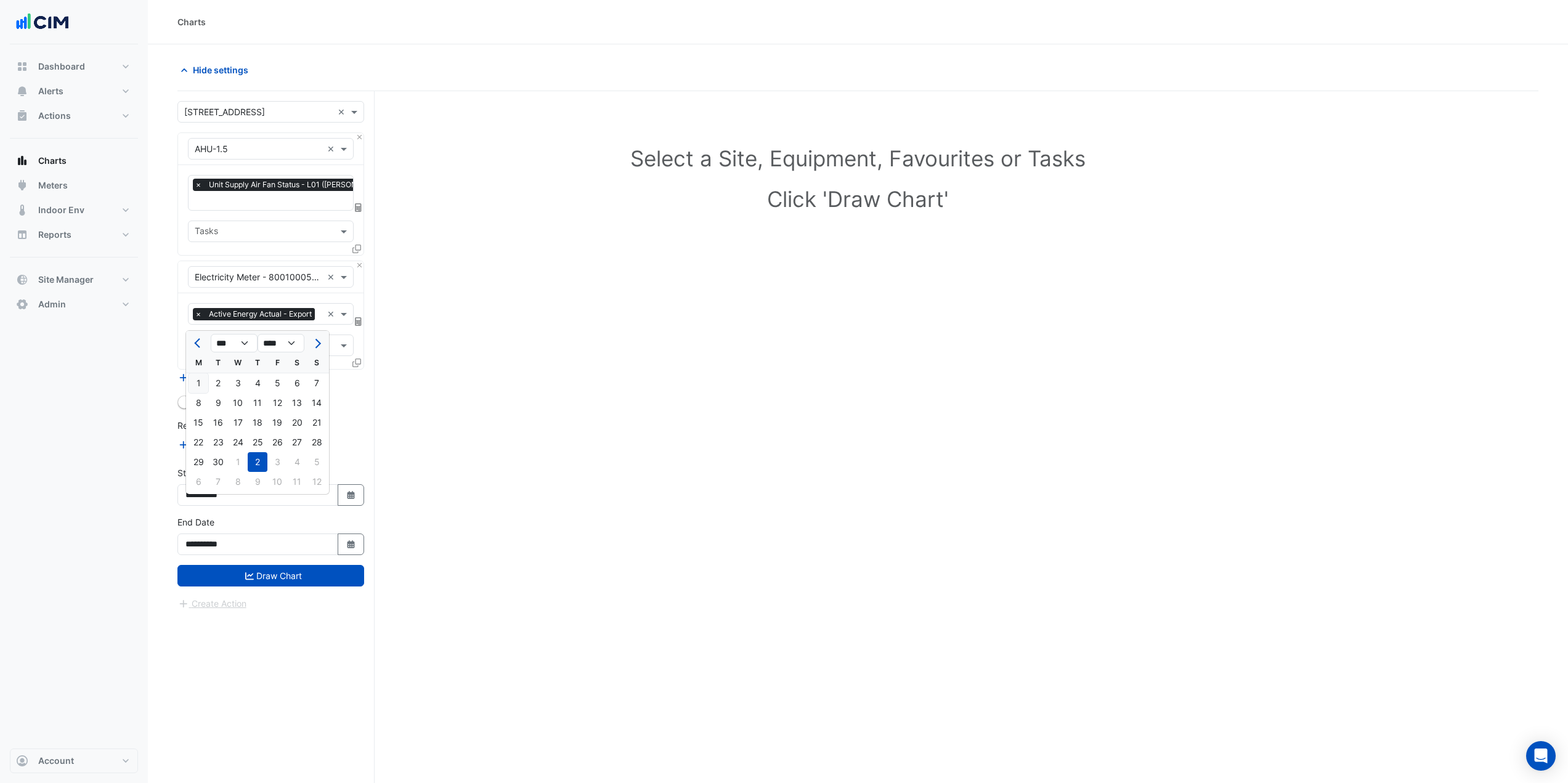
click at [201, 383] on div "1" at bounding box center [199, 383] width 20 height 20
type input "**********"
click at [191, 409] on button "button" at bounding box center [189, 402] width 22 height 14
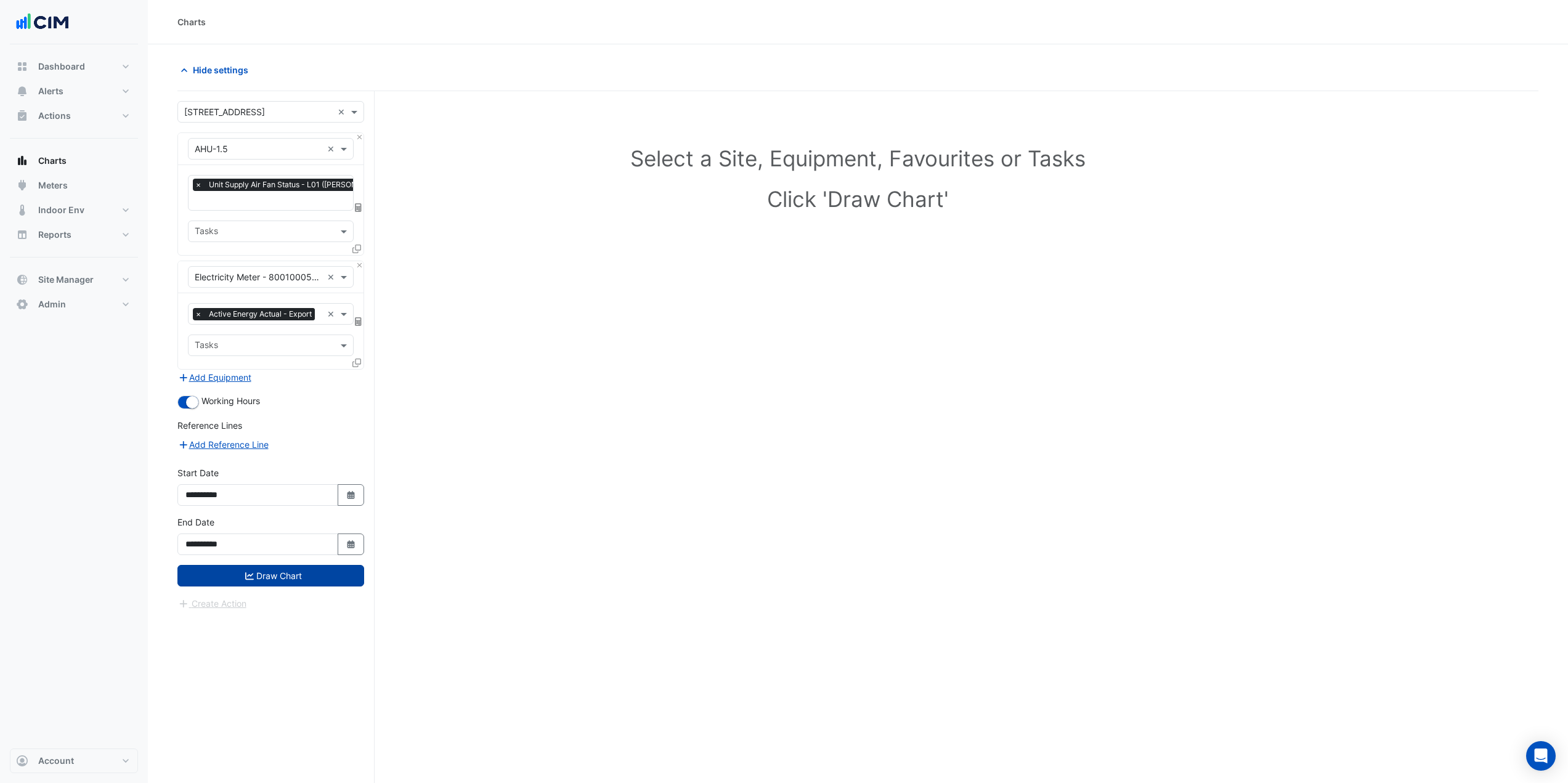
click at [250, 579] on icon "submit" at bounding box center [250, 575] width 9 height 7
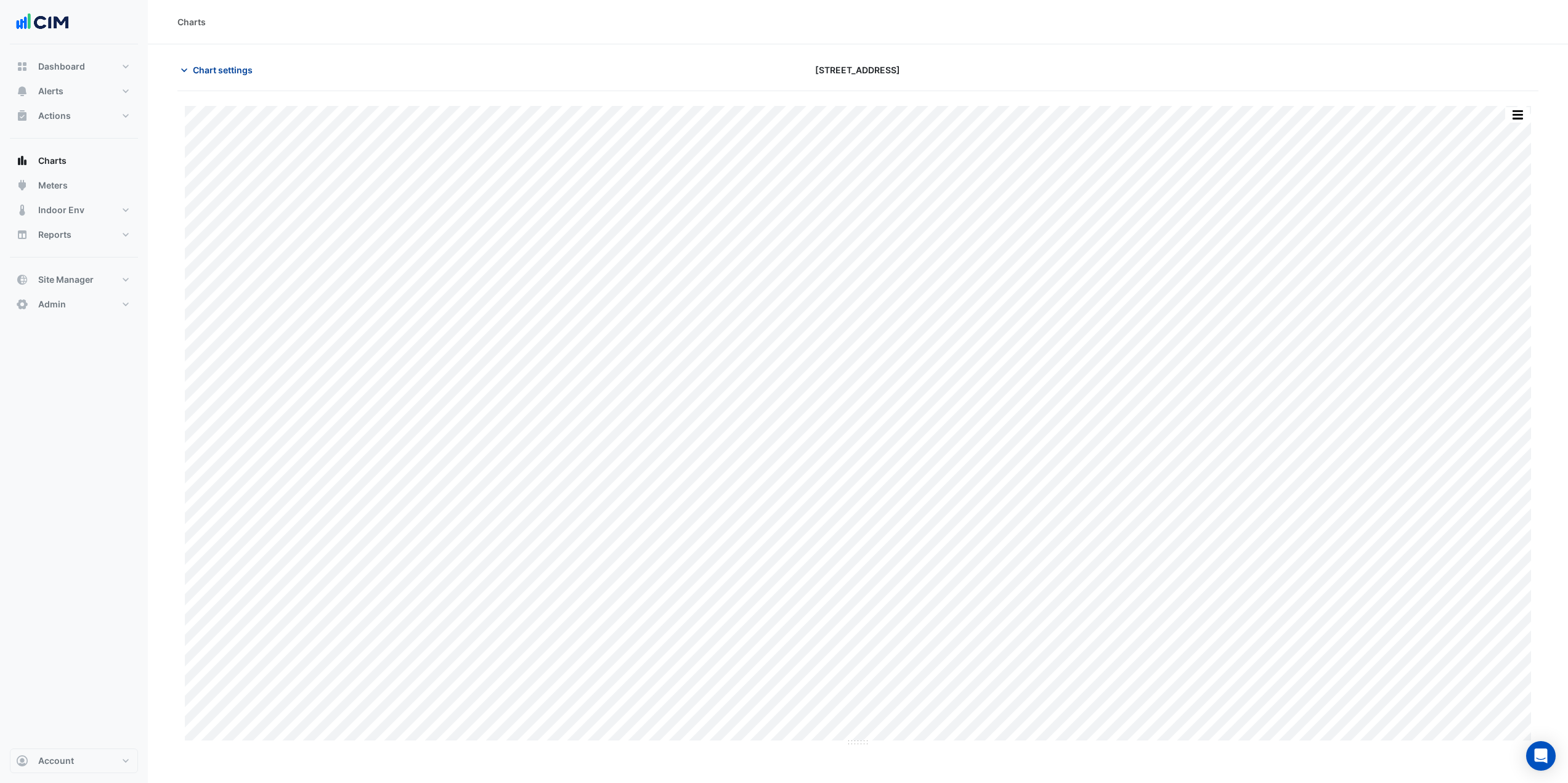
drag, startPoint x: 230, startPoint y: 82, endPoint x: 235, endPoint y: 70, distance: 13.0
click at [230, 81] on div "Chart settings 225 St Georges Terrace" at bounding box center [858, 74] width 1361 height 32
click at [70, 76] on button "Dashboard" at bounding box center [74, 66] width 128 height 24
select select "***"
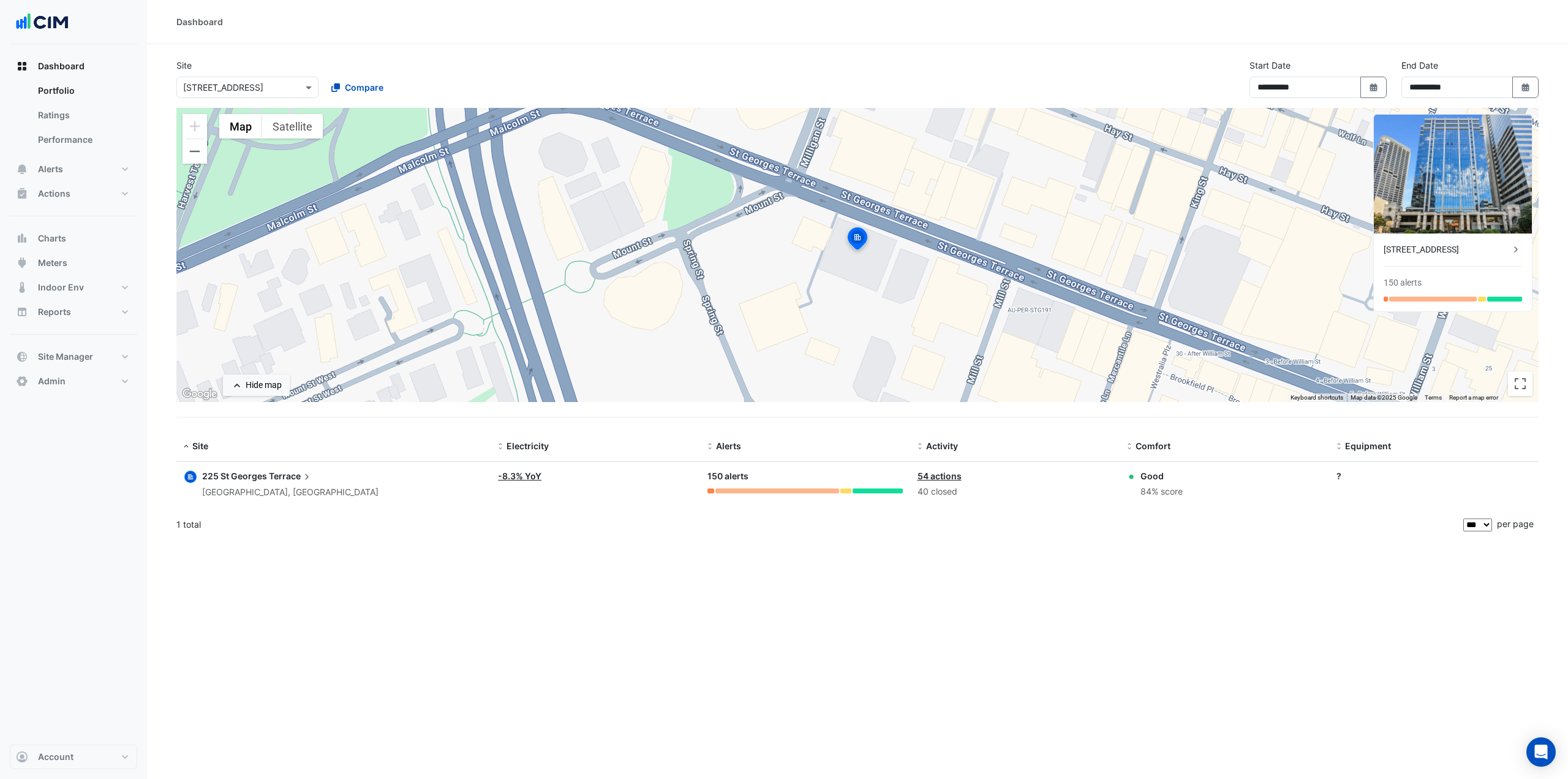
click at [278, 88] on input "text" at bounding box center [235, 88] width 104 height 13
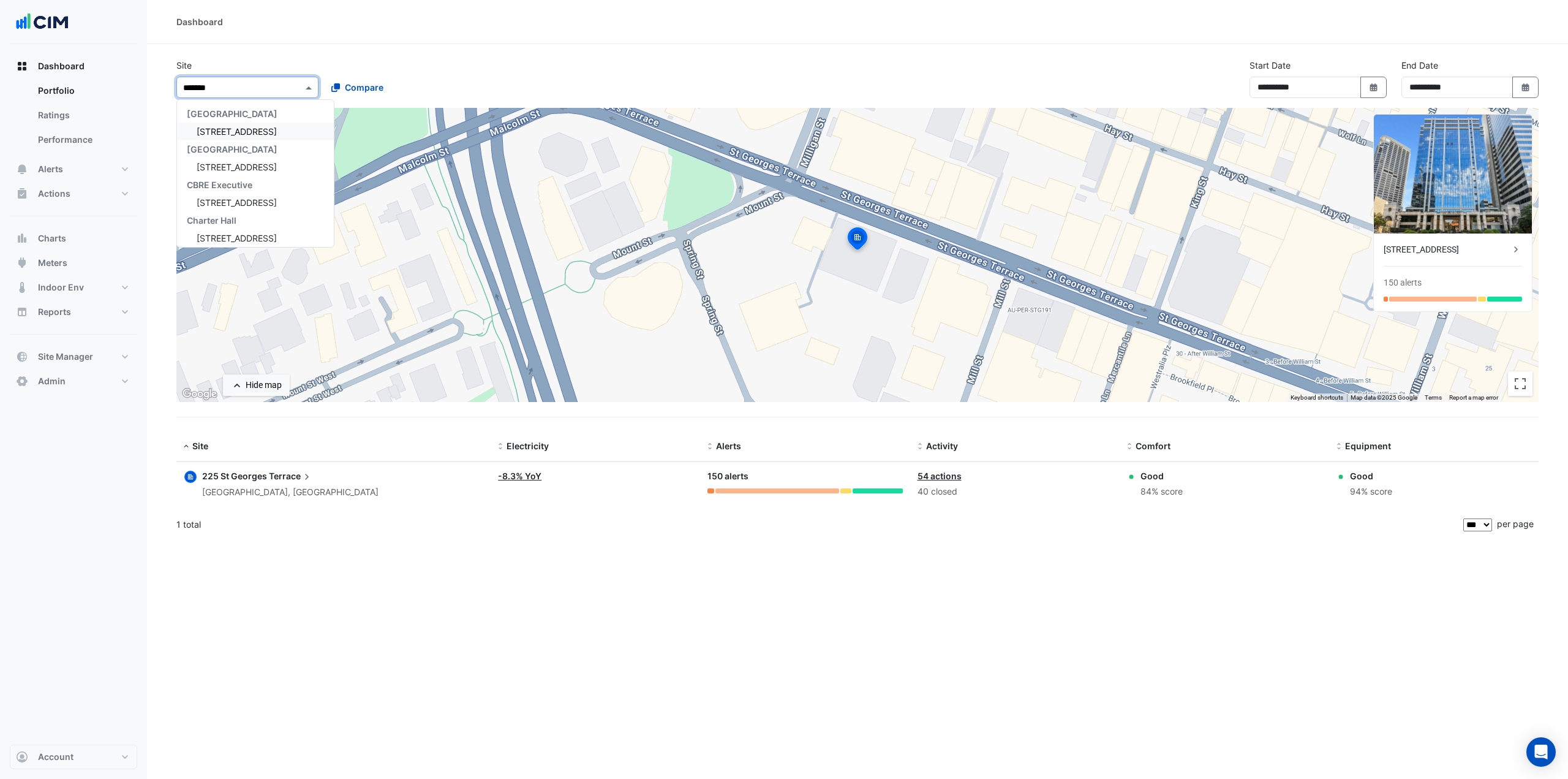
type input "********"
click at [253, 130] on span "6 Hassall Street" at bounding box center [236, 132] width 80 height 11
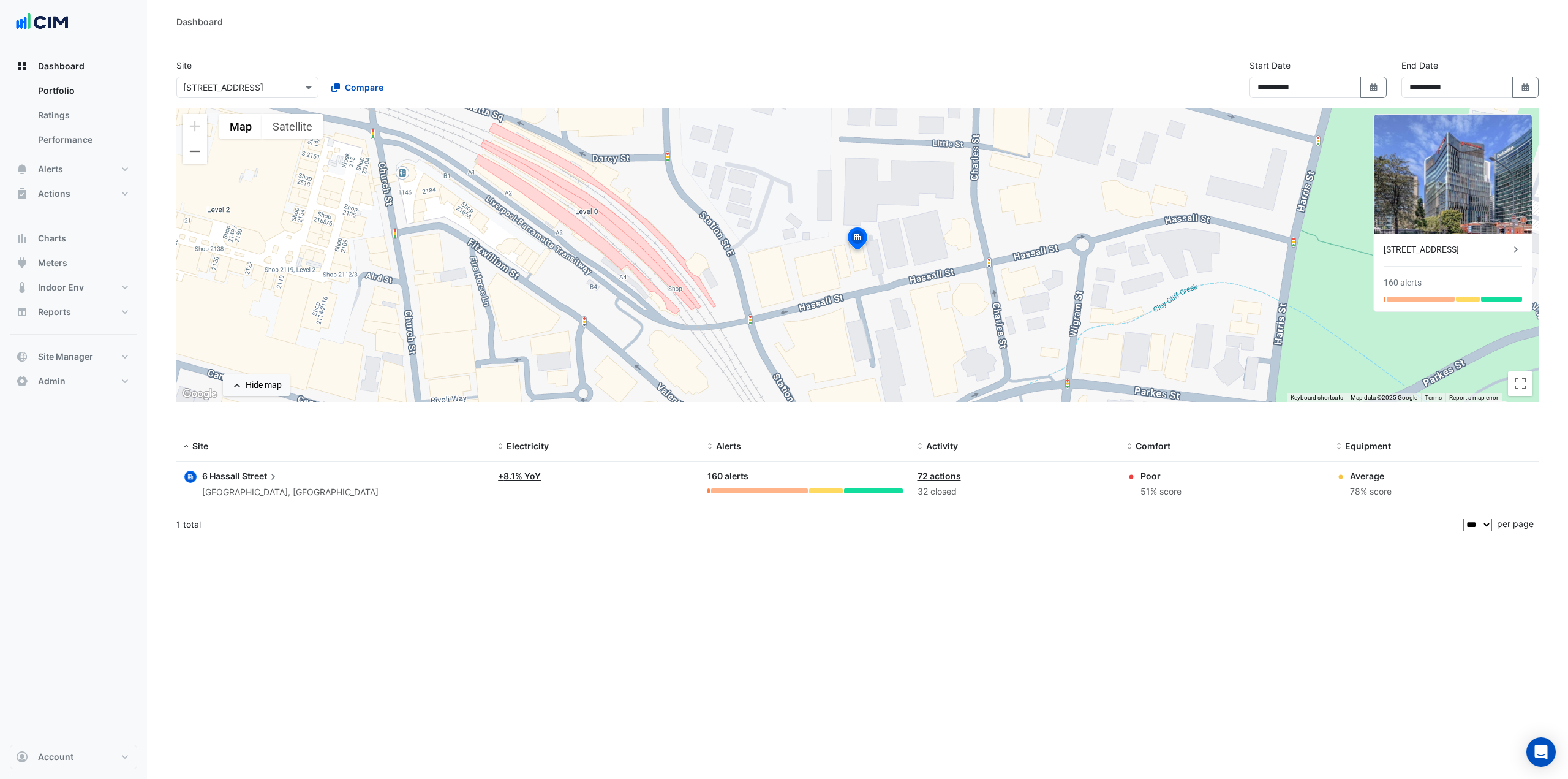
click at [256, 477] on span "Street" at bounding box center [260, 476] width 37 height 14
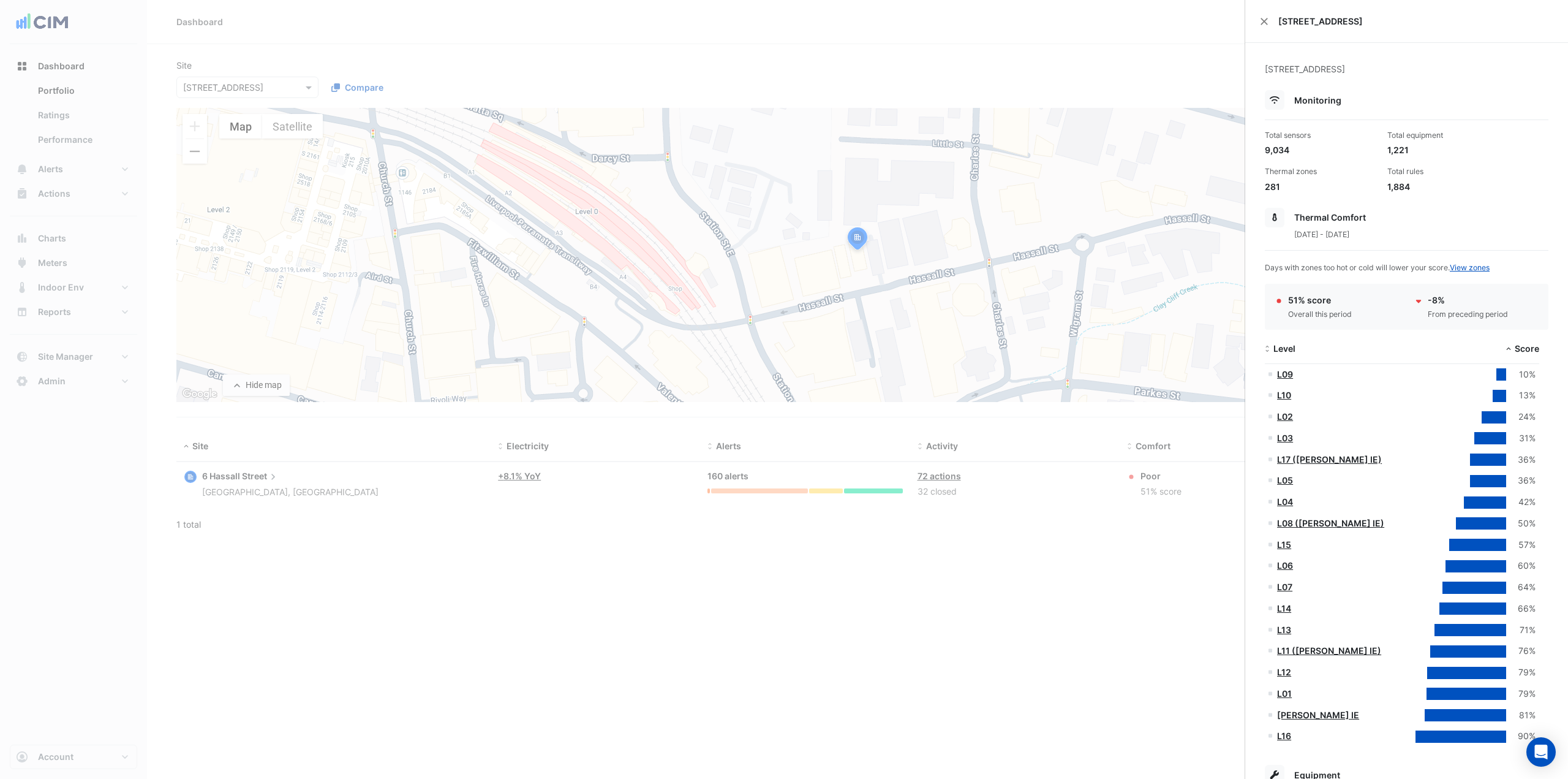
click at [76, 126] on ngb-offcanvas-backdrop at bounding box center [784, 389] width 1568 height 779
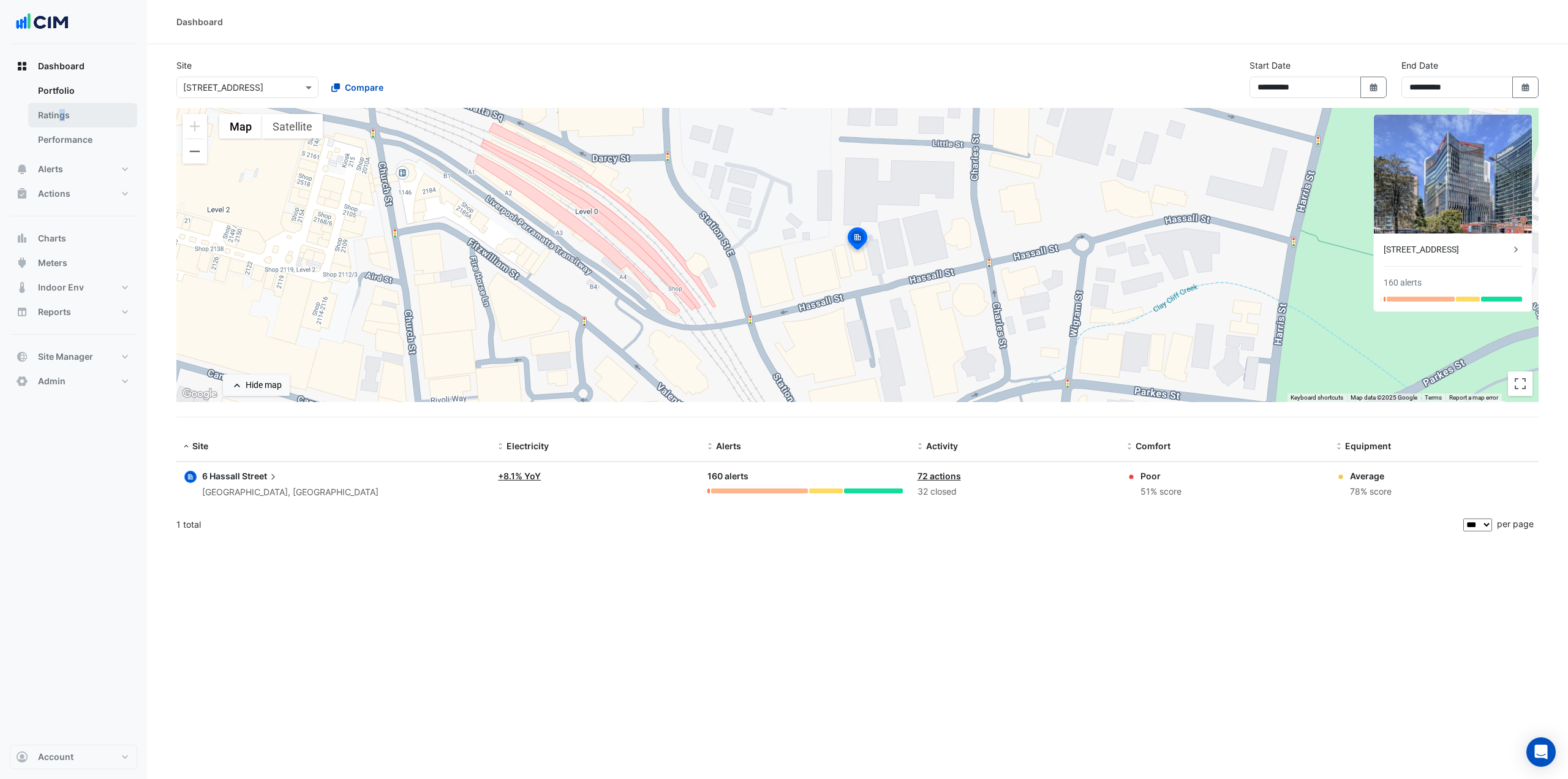
click at [62, 116] on link "Ratings" at bounding box center [82, 115] width 109 height 24
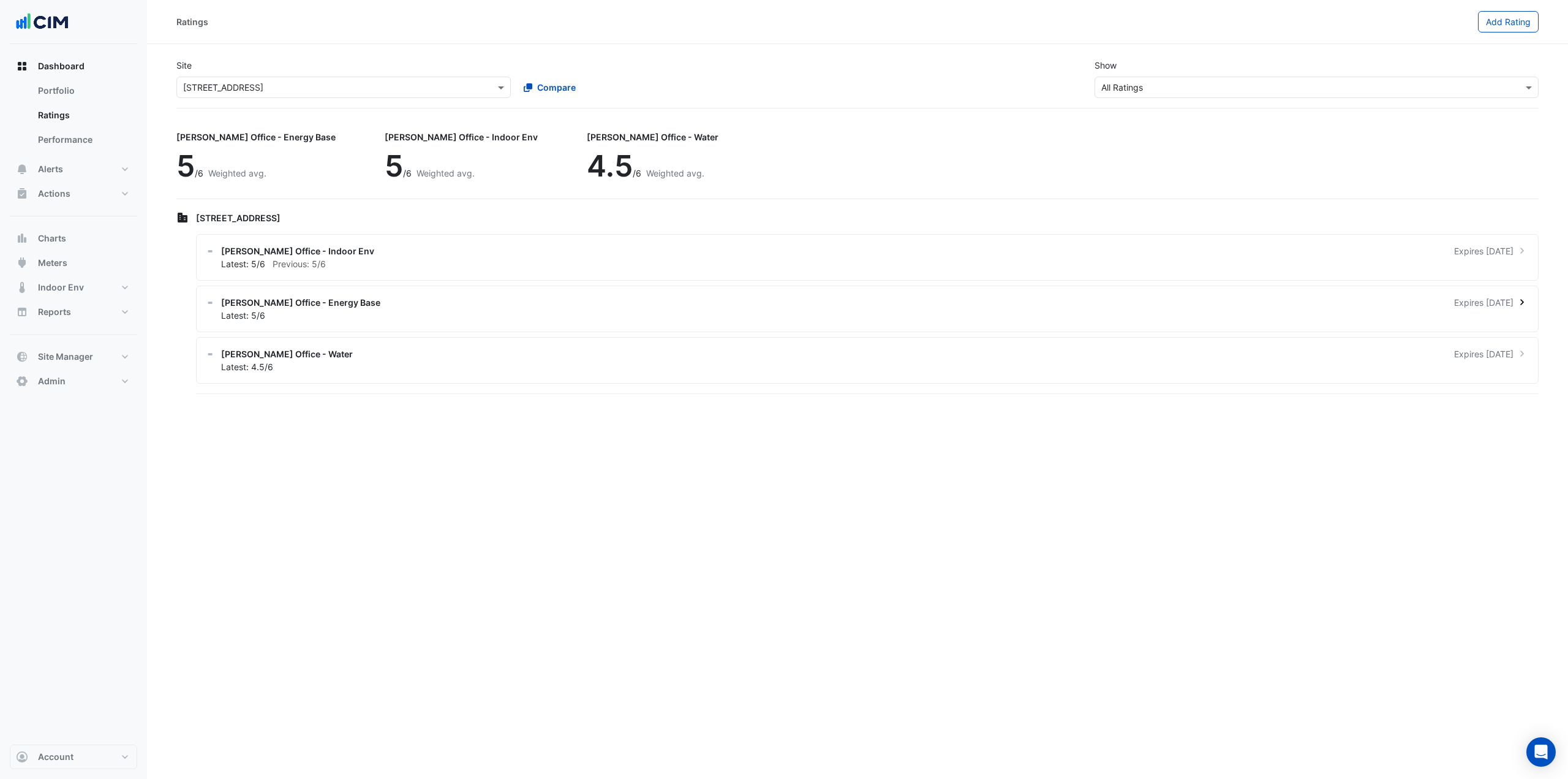
click at [348, 304] on div "NABERS Office - Energy Base Expires in 3 months" at bounding box center [874, 302] width 1307 height 13
click at [463, 406] on ngb-offcanvas-backdrop at bounding box center [784, 389] width 1568 height 779
click at [379, 316] on div "Latest: 5/6" at bounding box center [874, 315] width 1307 height 13
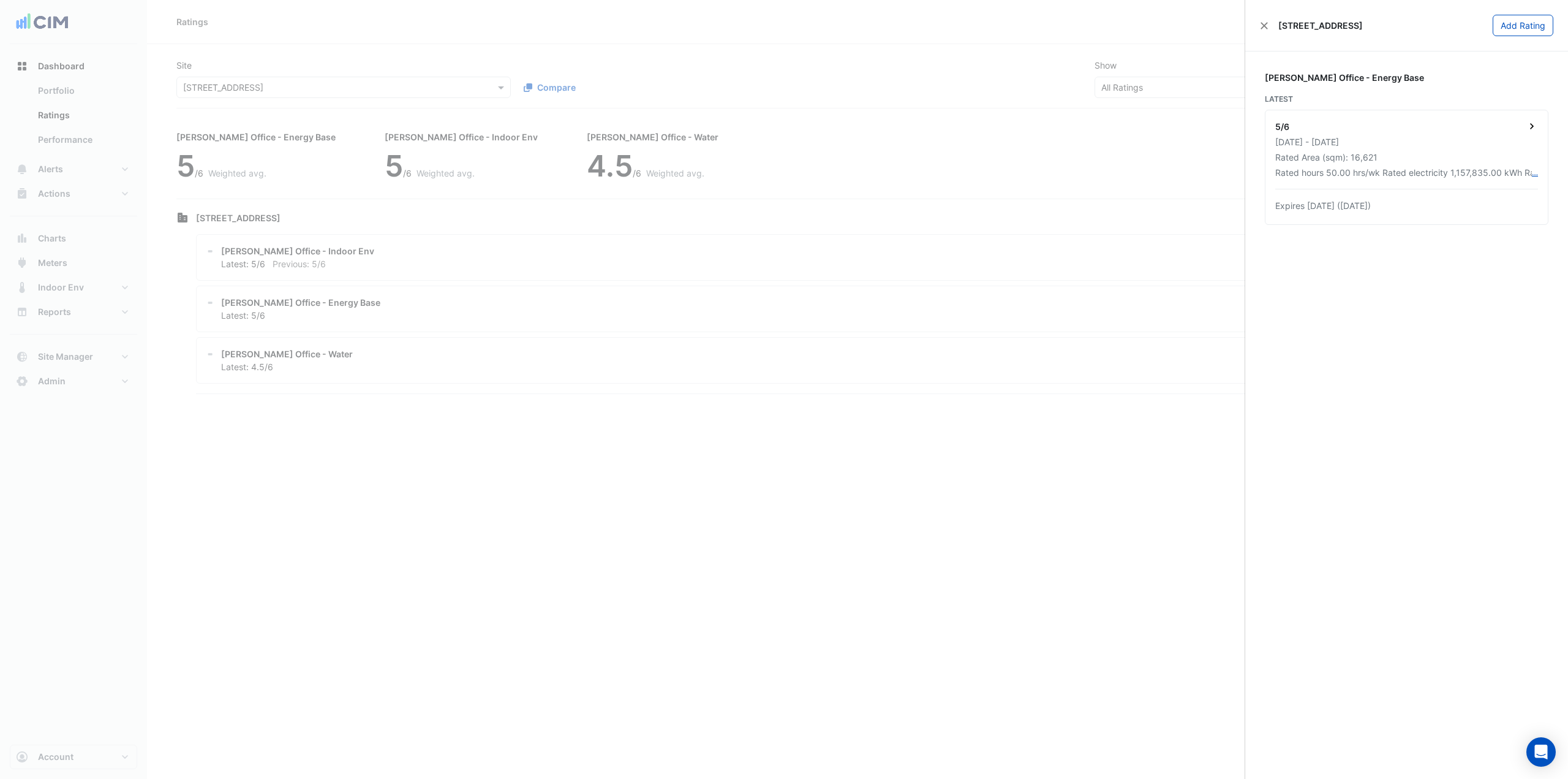
click at [1483, 143] on div "01 Nov 2023 - 31 Oct 2024" at bounding box center [1407, 142] width 263 height 13
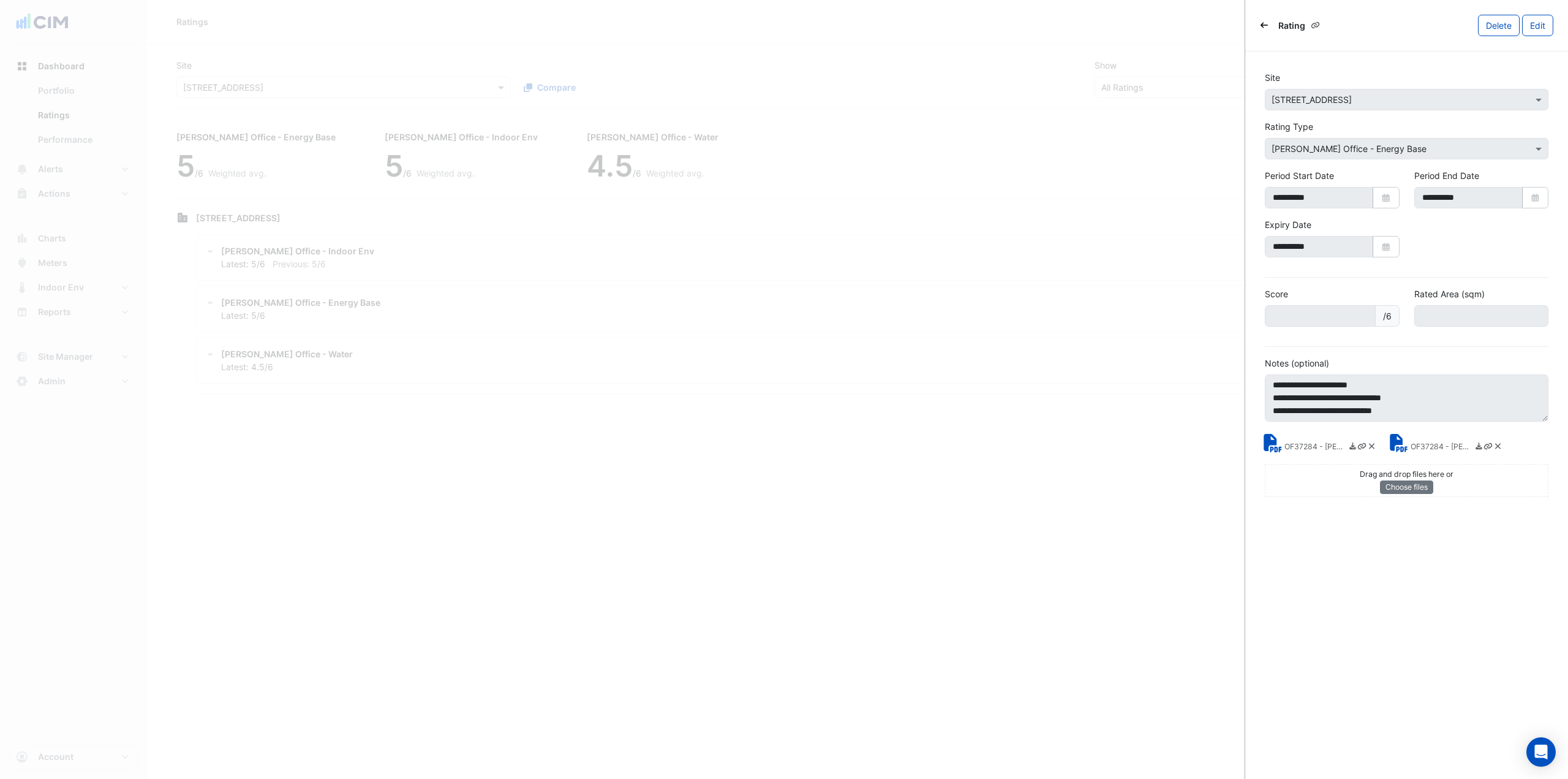
click at [1308, 447] on small "OF37284 - NABERS Energy Rating Report.pdf" at bounding box center [1315, 448] width 61 height 13
click at [269, 76] on ngb-offcanvas-backdrop at bounding box center [784, 389] width 1568 height 779
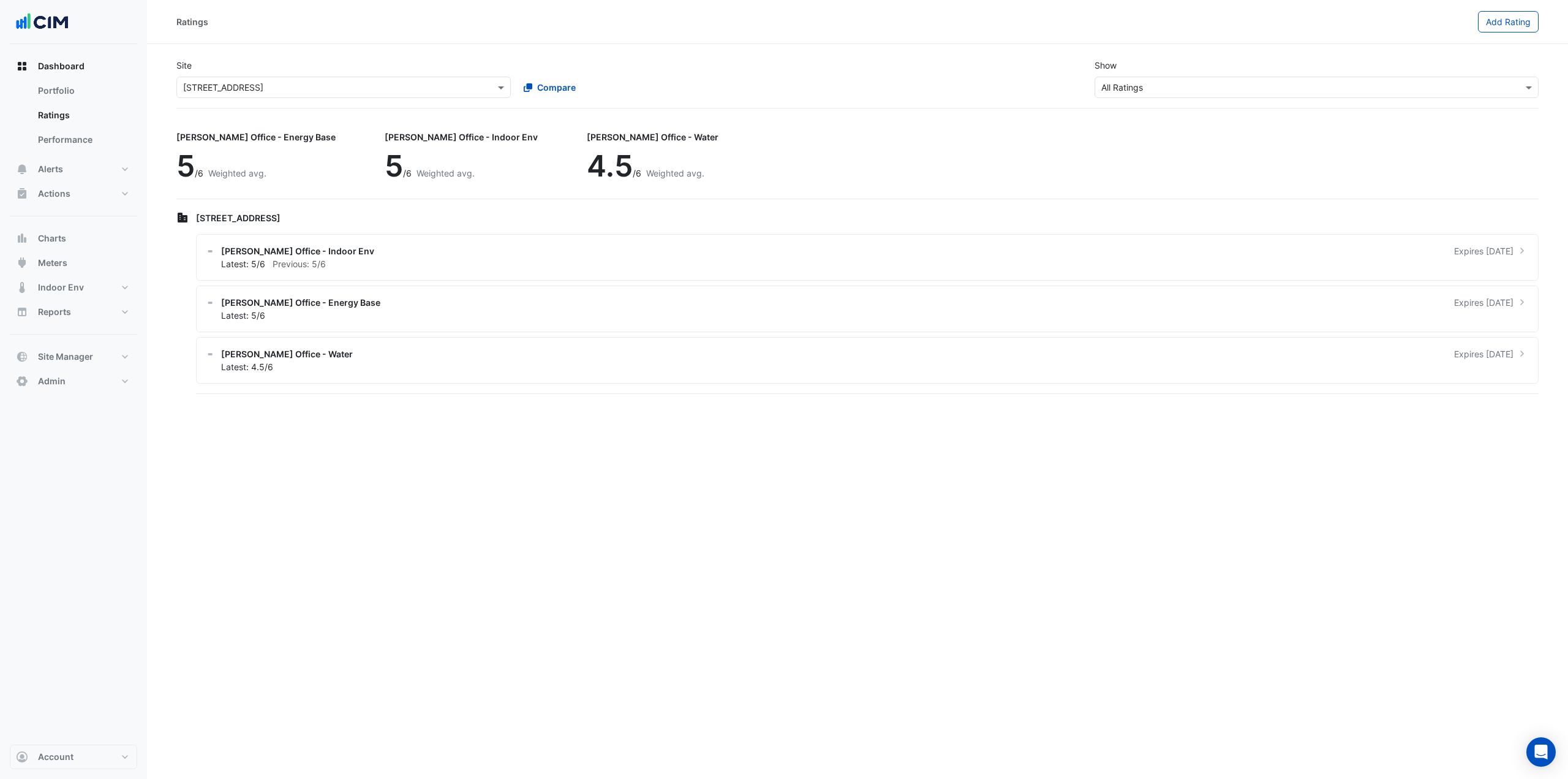
drag, startPoint x: 76, startPoint y: 239, endPoint x: 67, endPoint y: 228, distance: 14.2
click at [75, 238] on ngb-offcanvas-backdrop at bounding box center [784, 389] width 1568 height 779
click at [45, 173] on span "Alerts" at bounding box center [51, 170] width 25 height 13
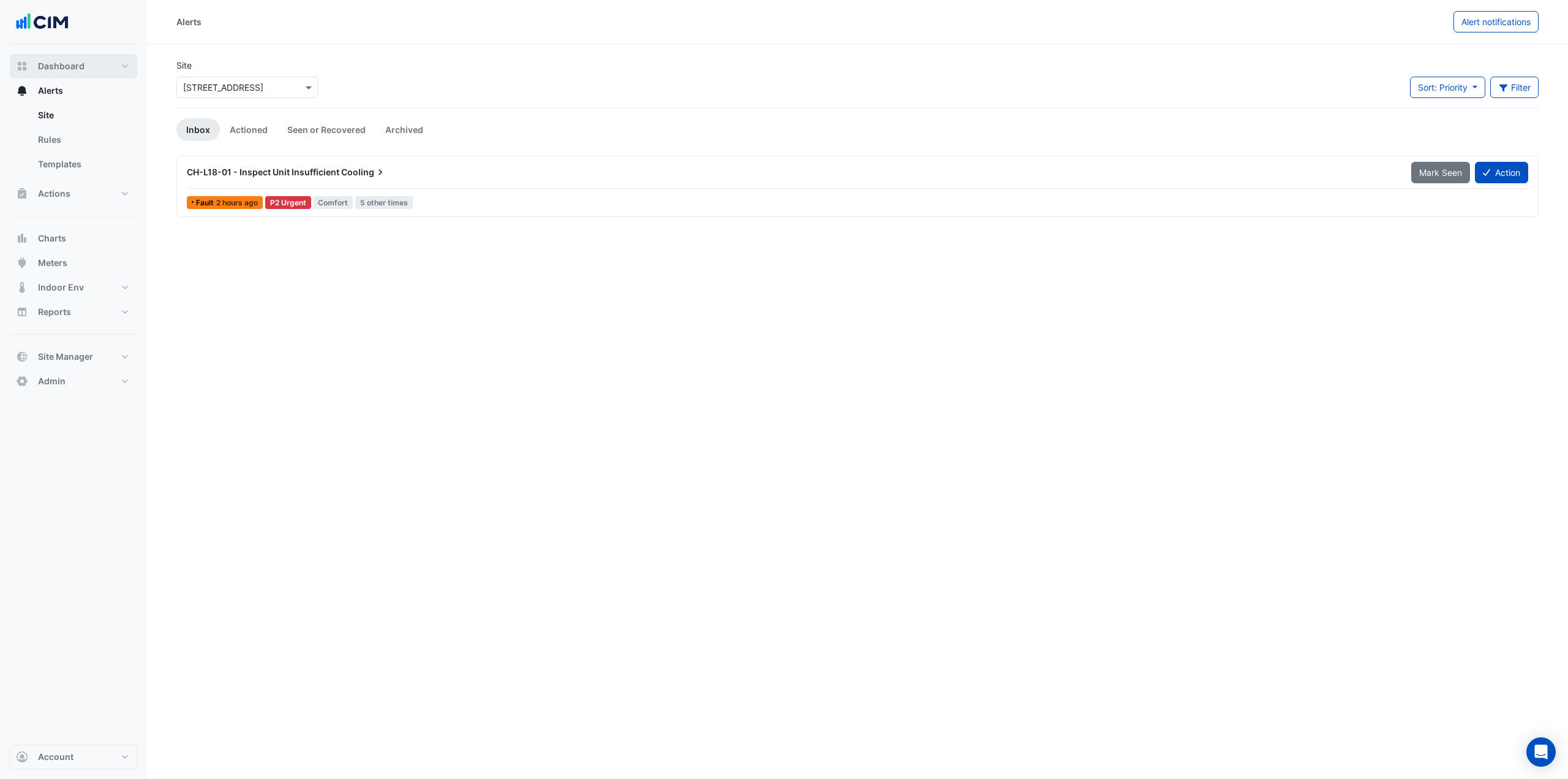
click at [85, 62] on button "Dashboard" at bounding box center [73, 66] width 127 height 24
select select "***"
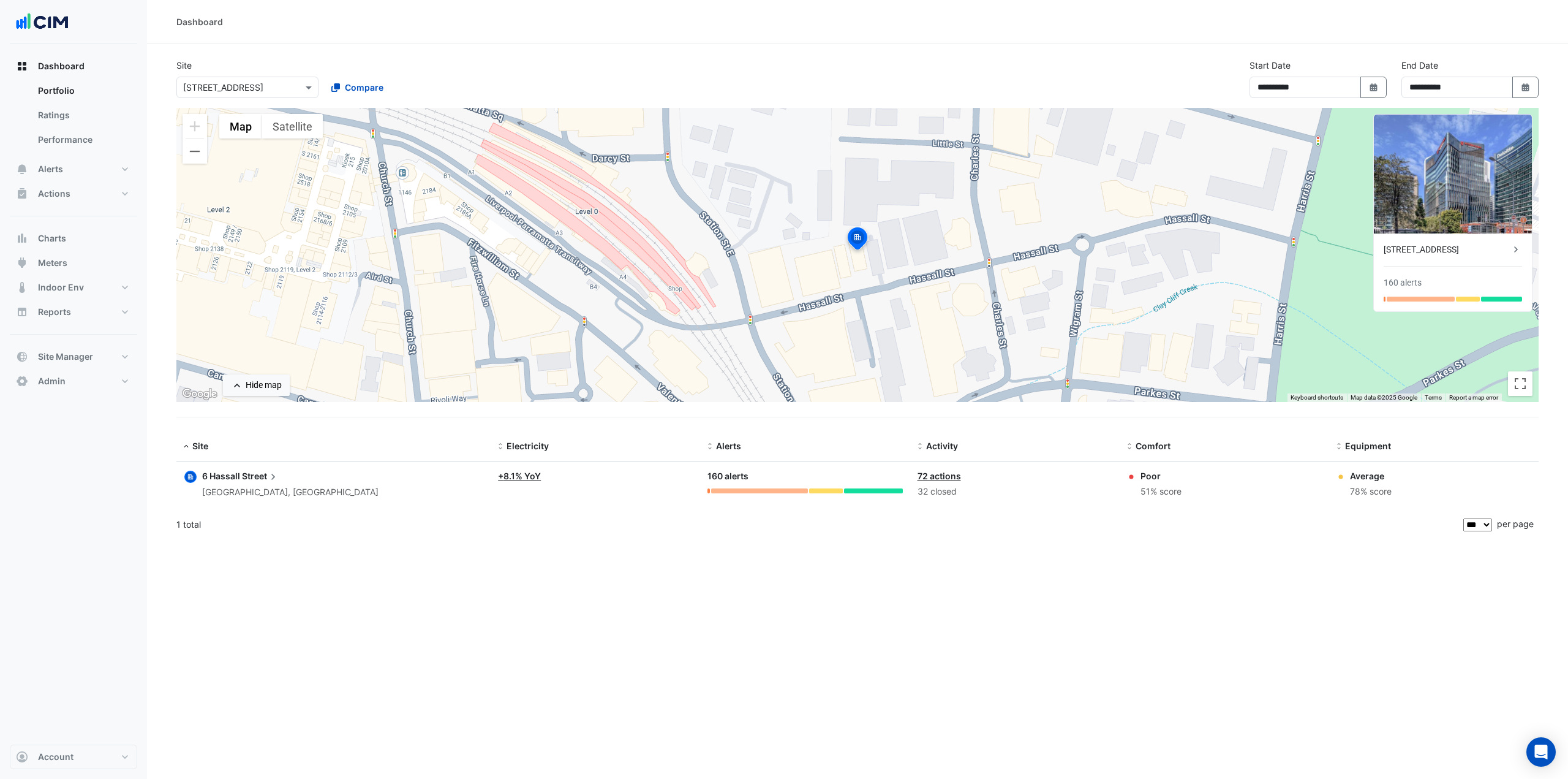
click at [238, 473] on span "6 Hassall" at bounding box center [221, 476] width 38 height 11
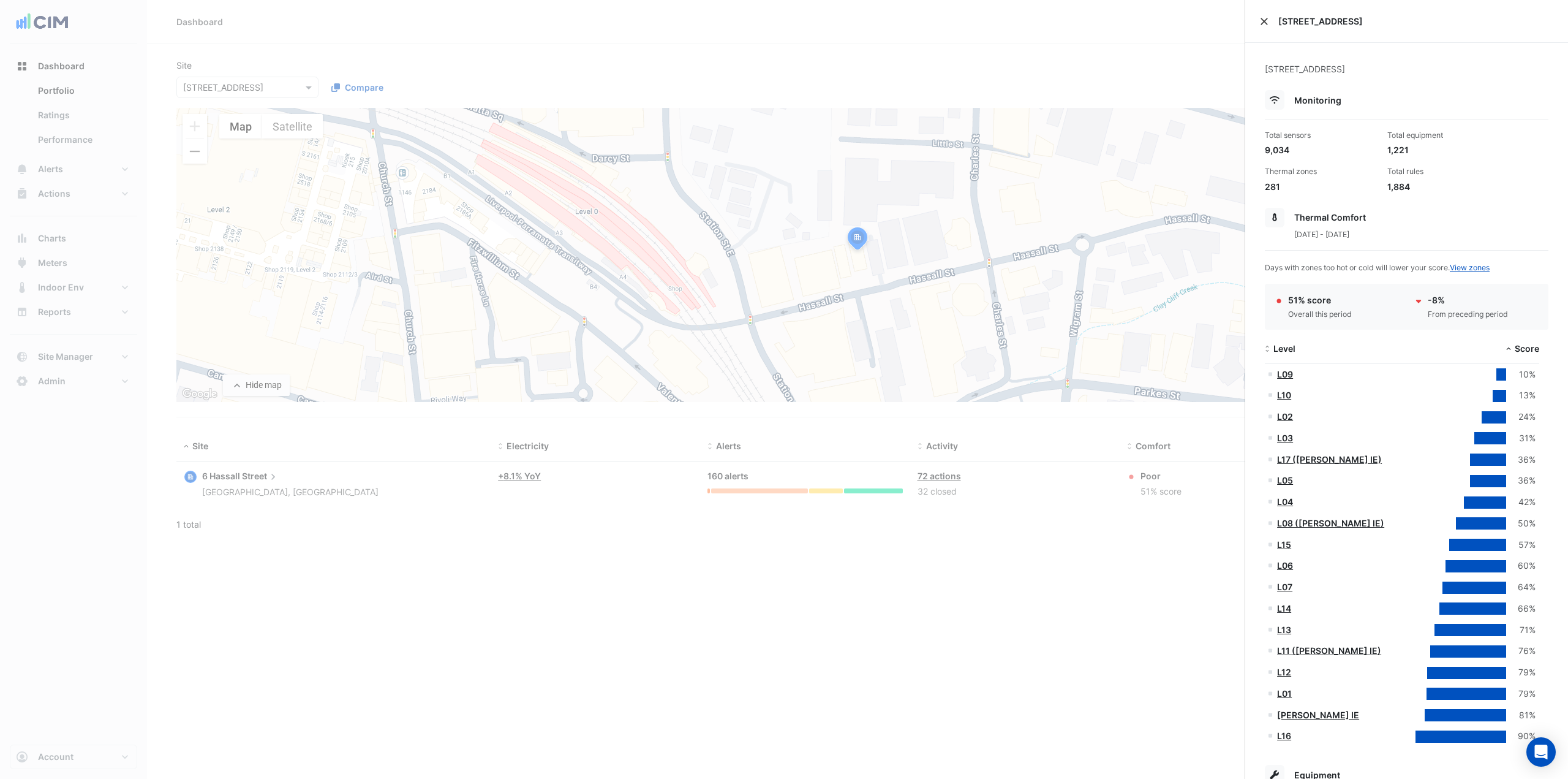
click at [1262, 22] on button "Close" at bounding box center [1265, 22] width 9 height 9
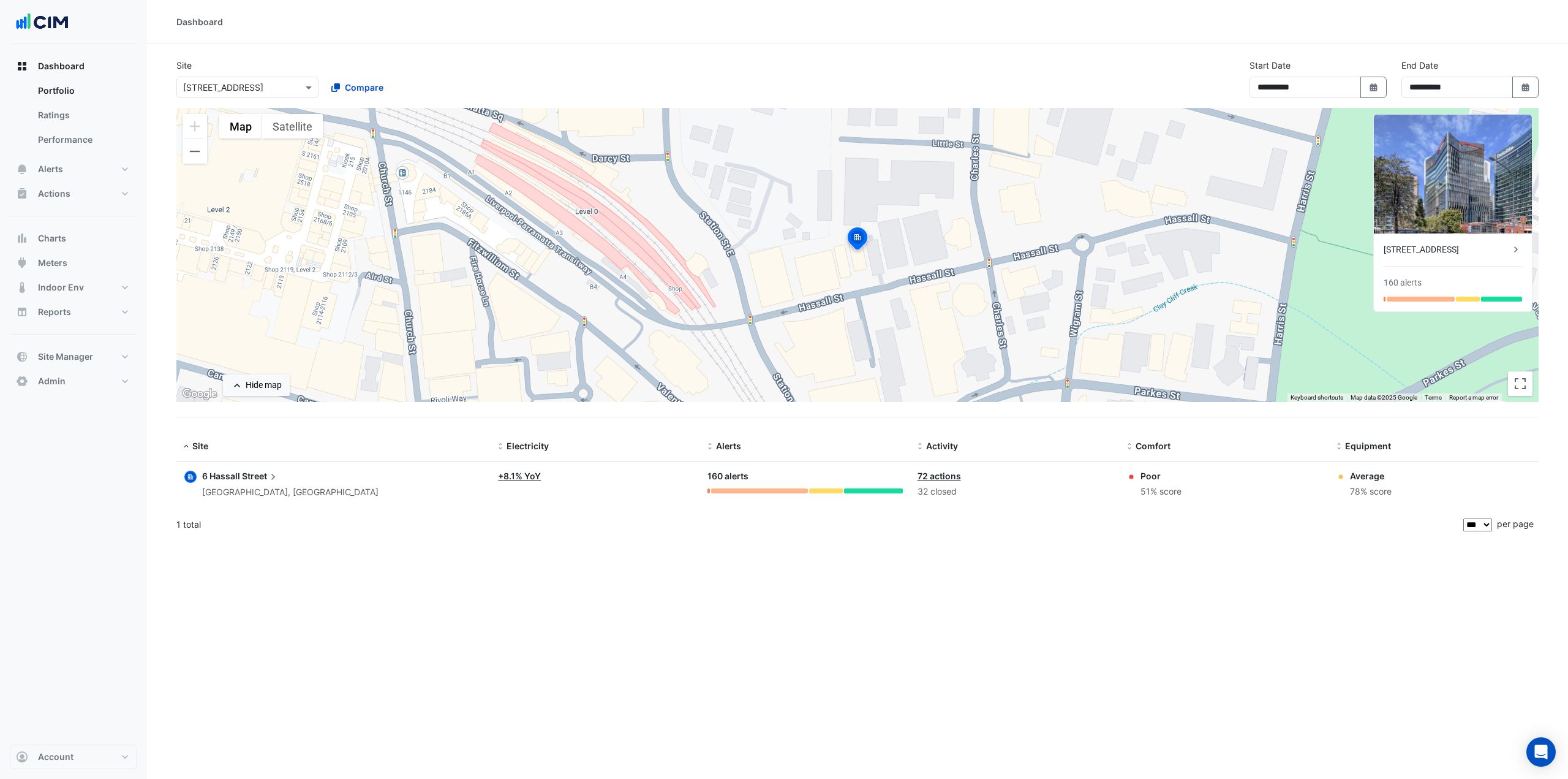
click at [945, 42] on div "Dashboard" at bounding box center [857, 22] width 1421 height 44
drag, startPoint x: 85, startPoint y: 270, endPoint x: 143, endPoint y: 209, distance: 84.2
click at [86, 270] on button "Meters" at bounding box center [73, 263] width 127 height 24
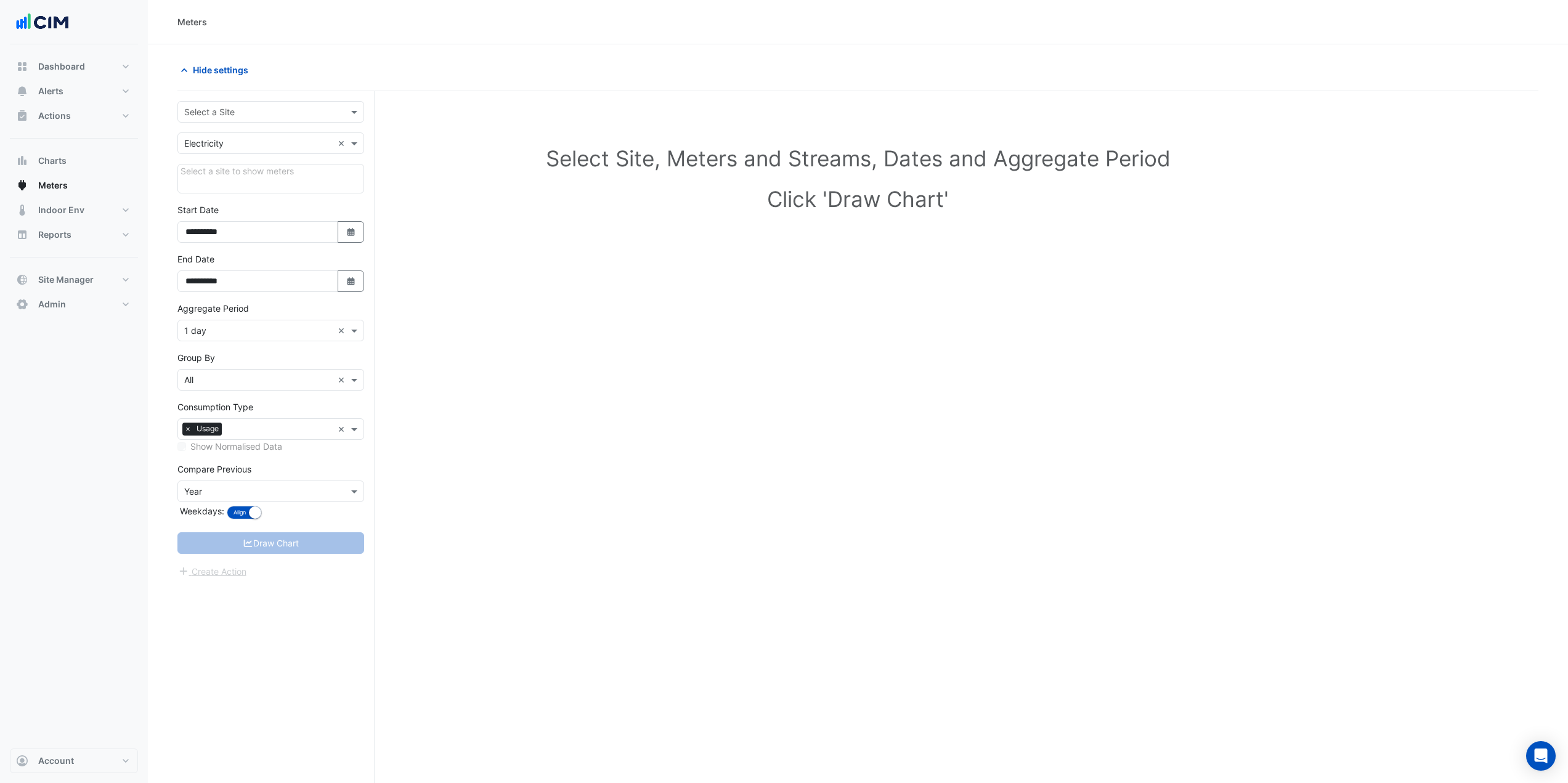
click at [263, 111] on input "text" at bounding box center [259, 113] width 149 height 13
type input "******"
click at [250, 147] on div "6 Hassall Street" at bounding box center [270, 156] width 185 height 18
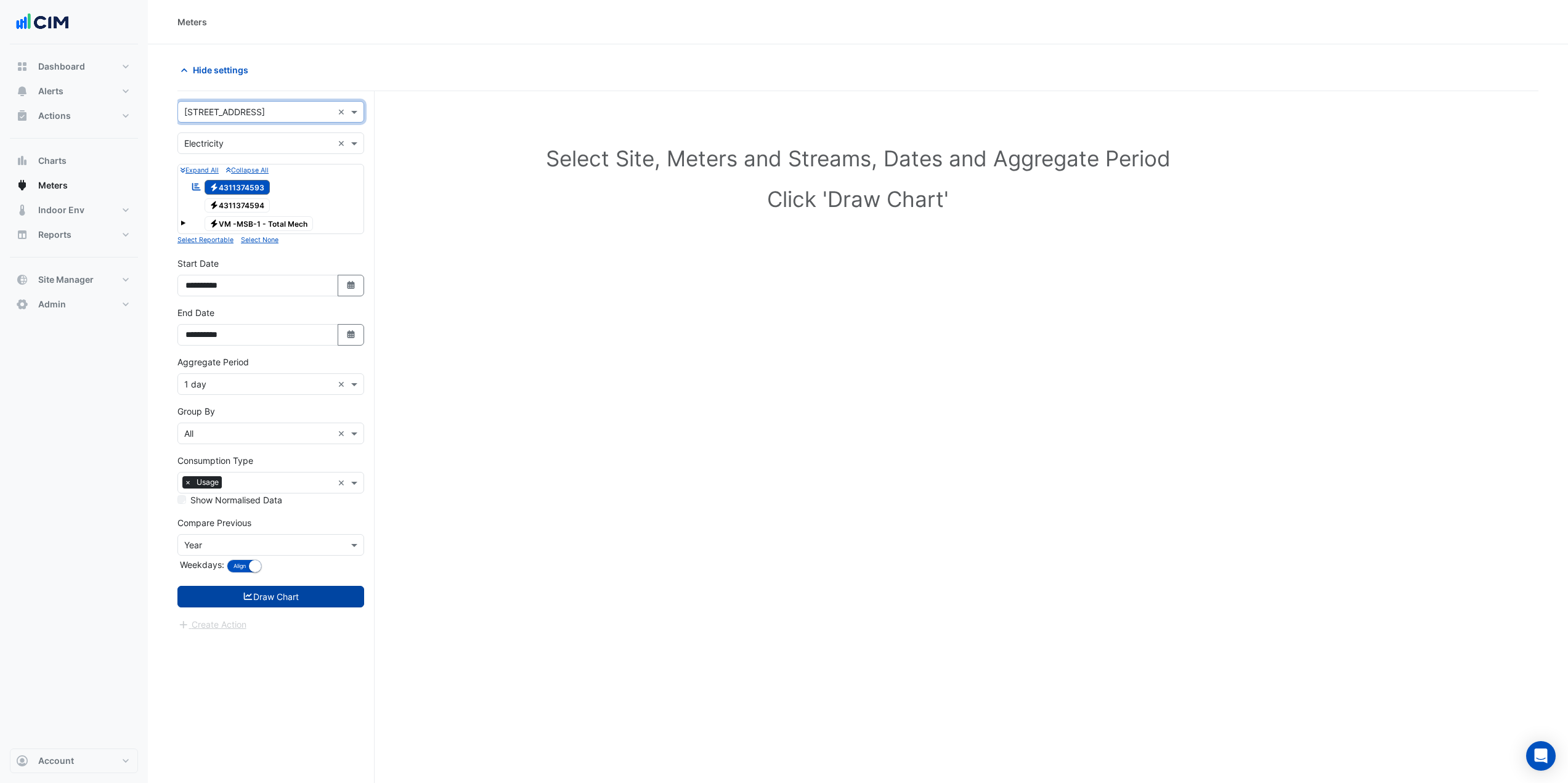
click at [304, 598] on button "Draw Chart" at bounding box center [271, 597] width 187 height 22
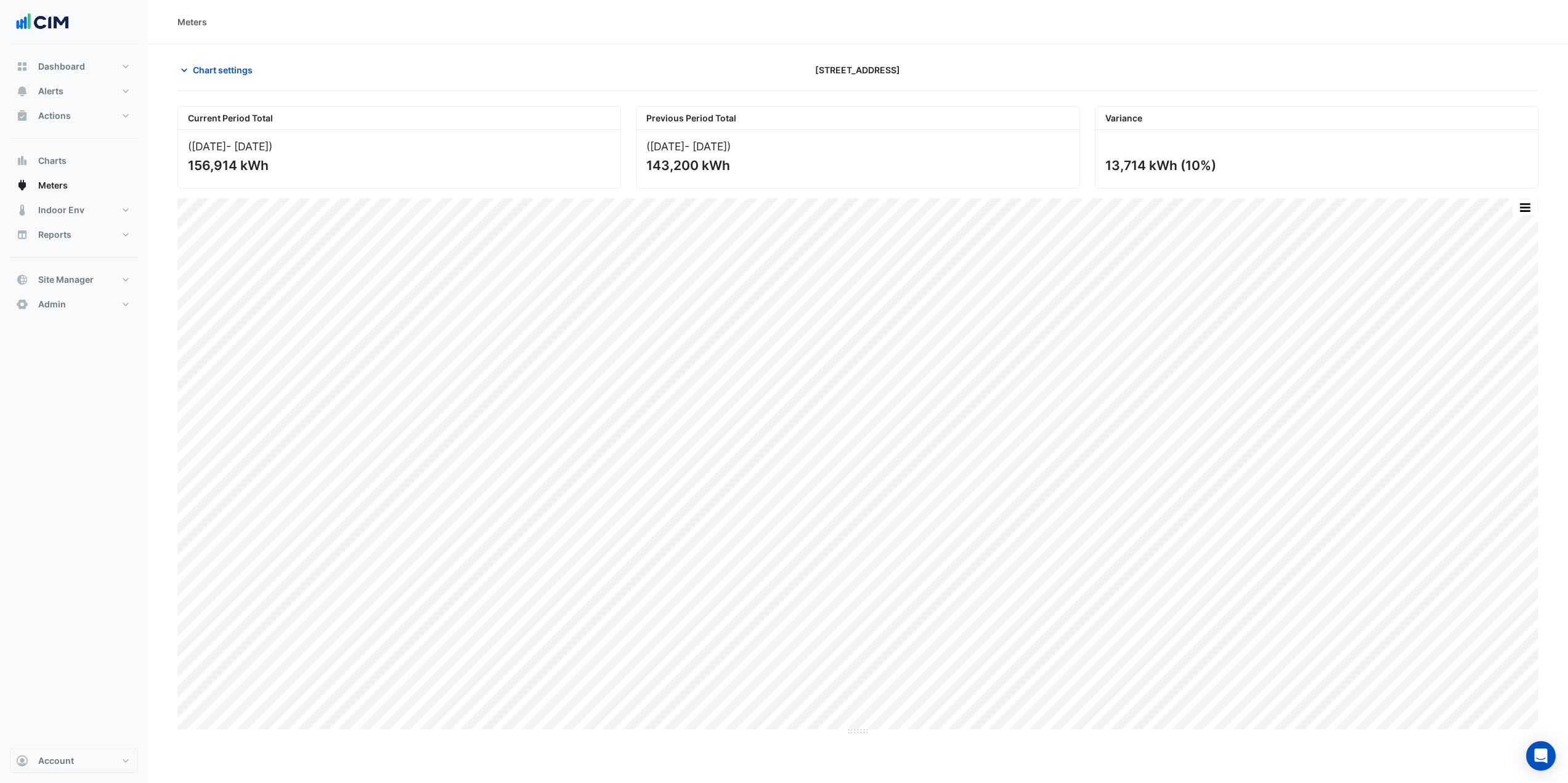
click at [672, 59] on section "Chart settings 6 Hassall Street Current Period Total (01 Sep 25 - 30 Sep 25 ) 1…" at bounding box center [858, 437] width 1420 height 786
drag, startPoint x: 215, startPoint y: 66, endPoint x: 215, endPoint y: 83, distance: 17.0
click at [215, 68] on span "Chart settings" at bounding box center [223, 70] width 60 height 13
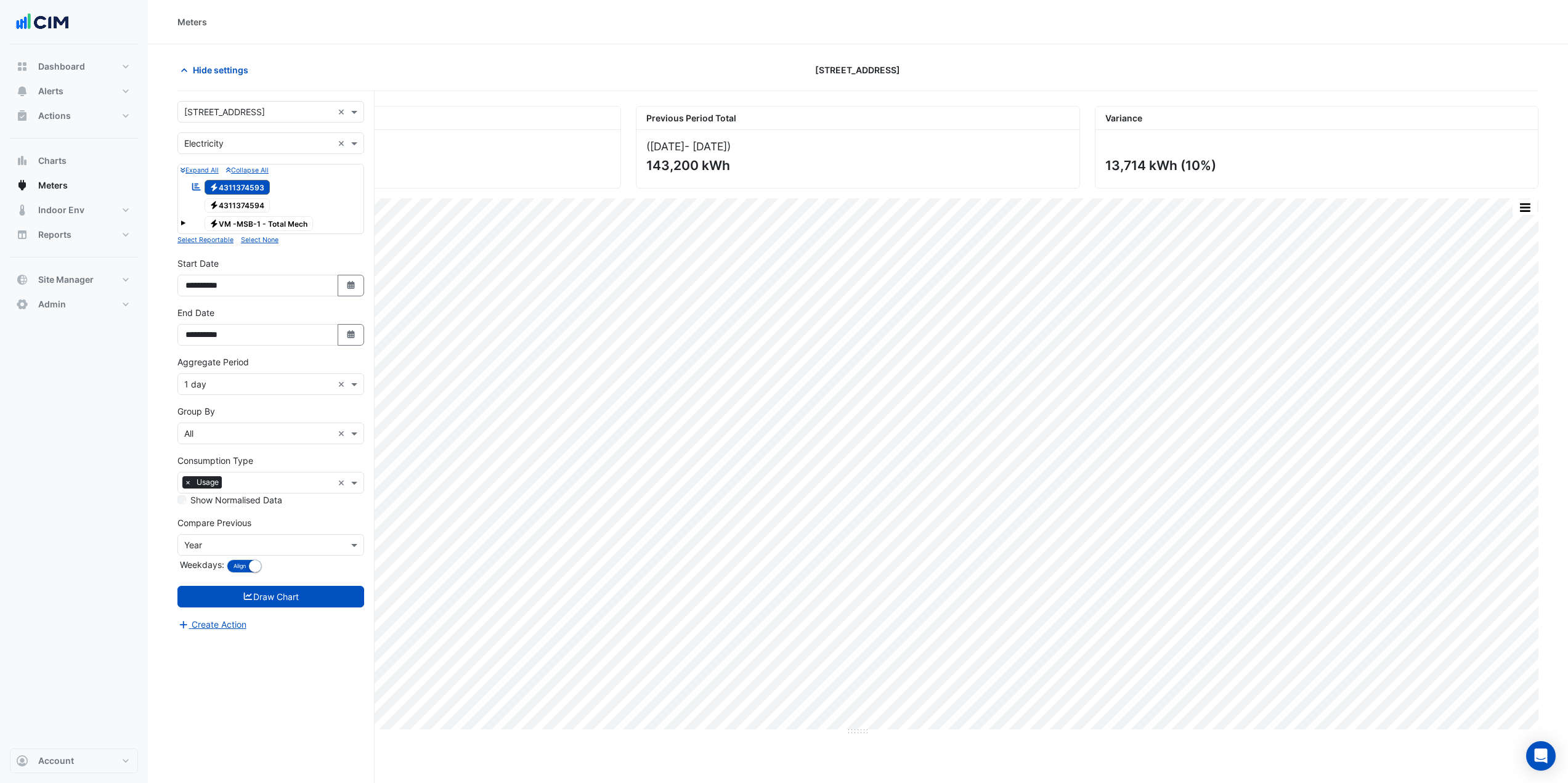
click at [183, 221] on span at bounding box center [182, 222] width 5 height 5
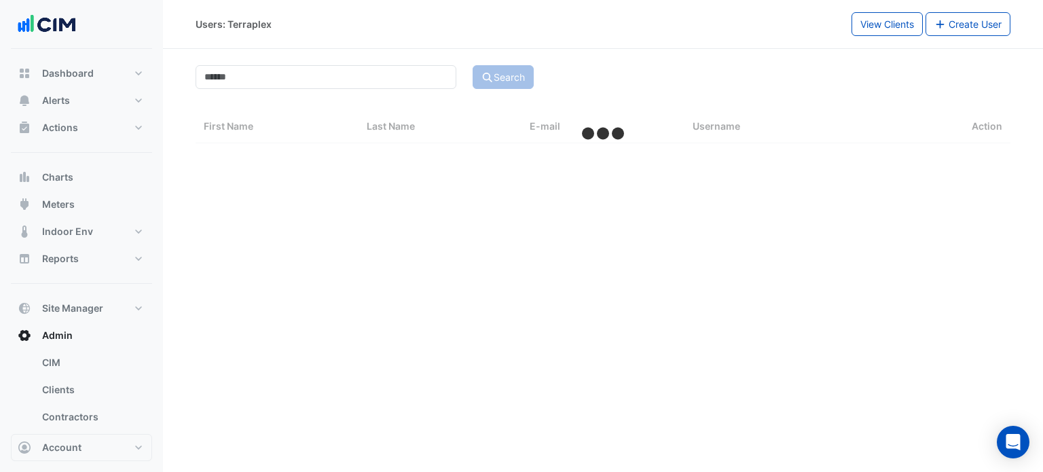
select select "***"
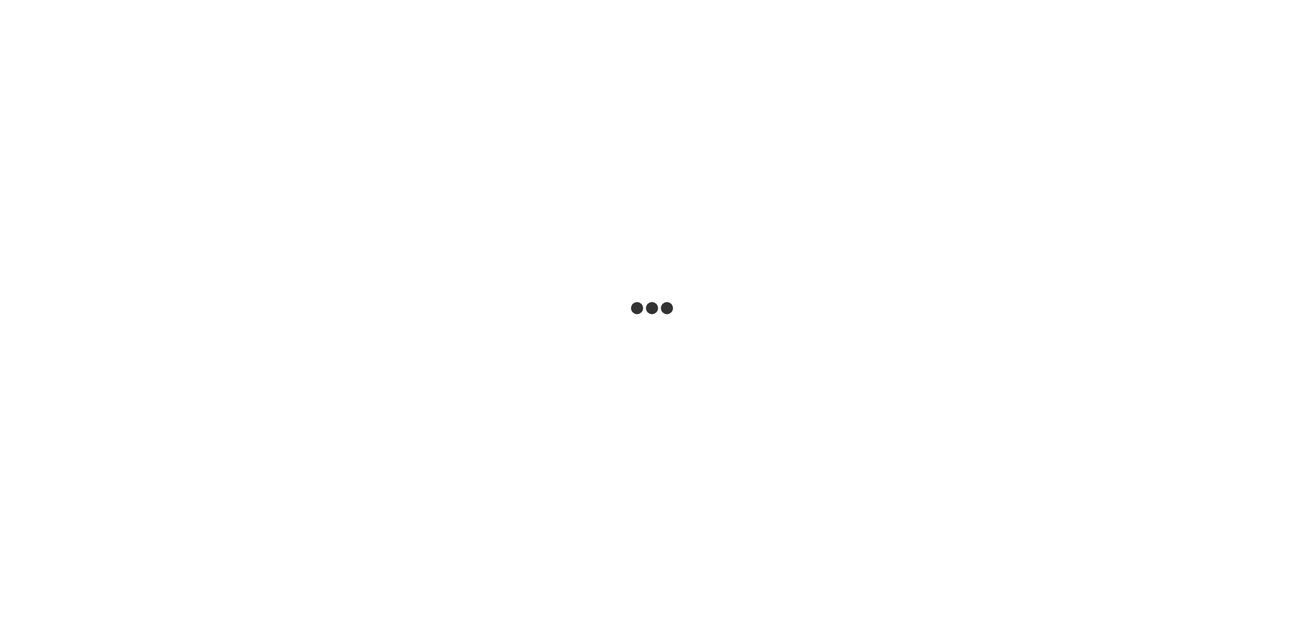
select select "***"
